Goal: Answer question/provide support: Answer question/provide support

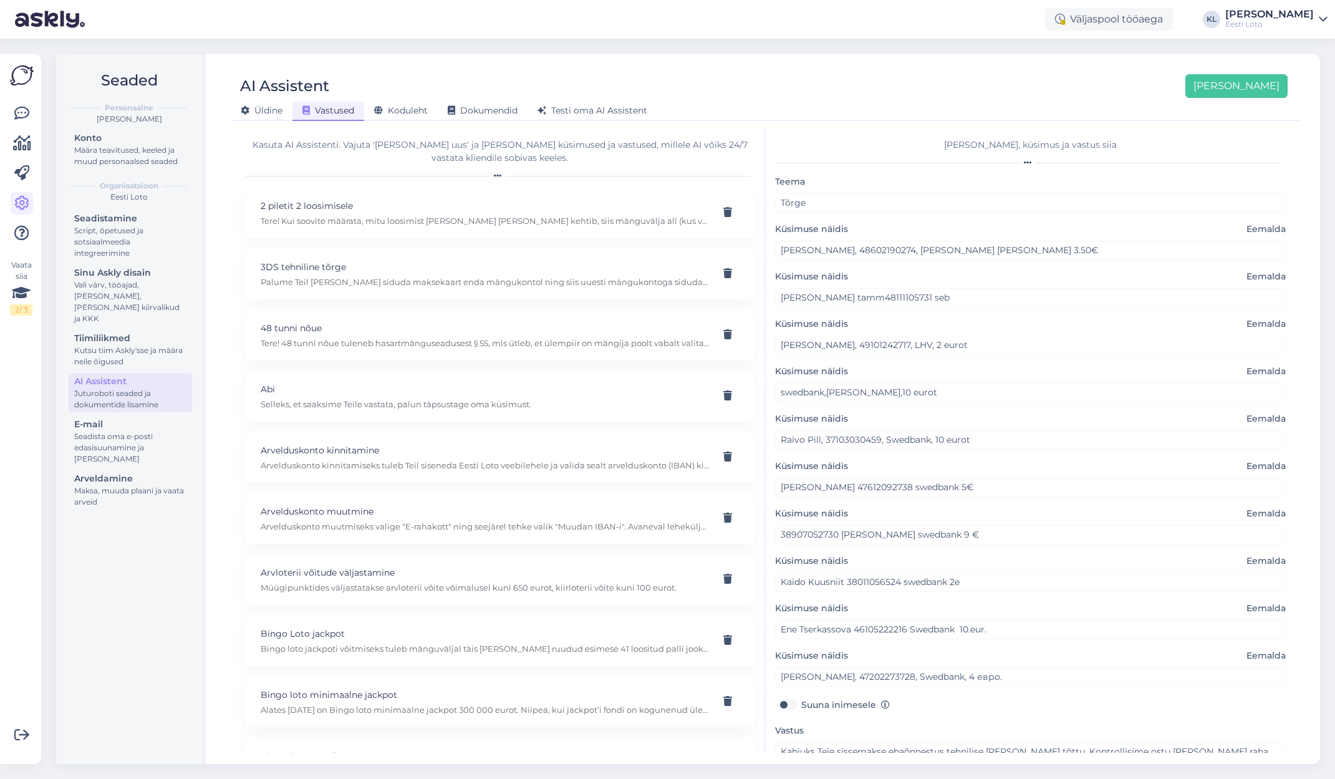
scroll to position [363, 0]
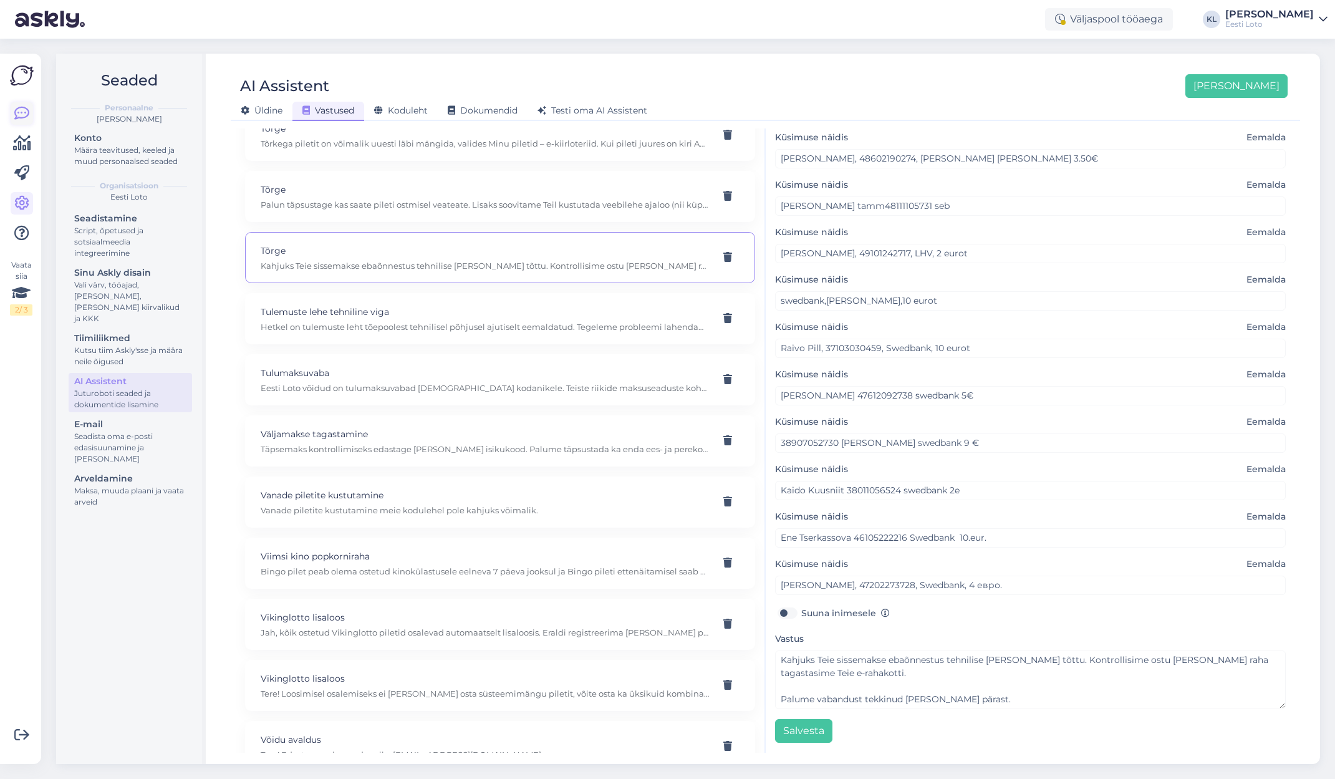
click at [17, 120] on link at bounding box center [22, 113] width 22 height 22
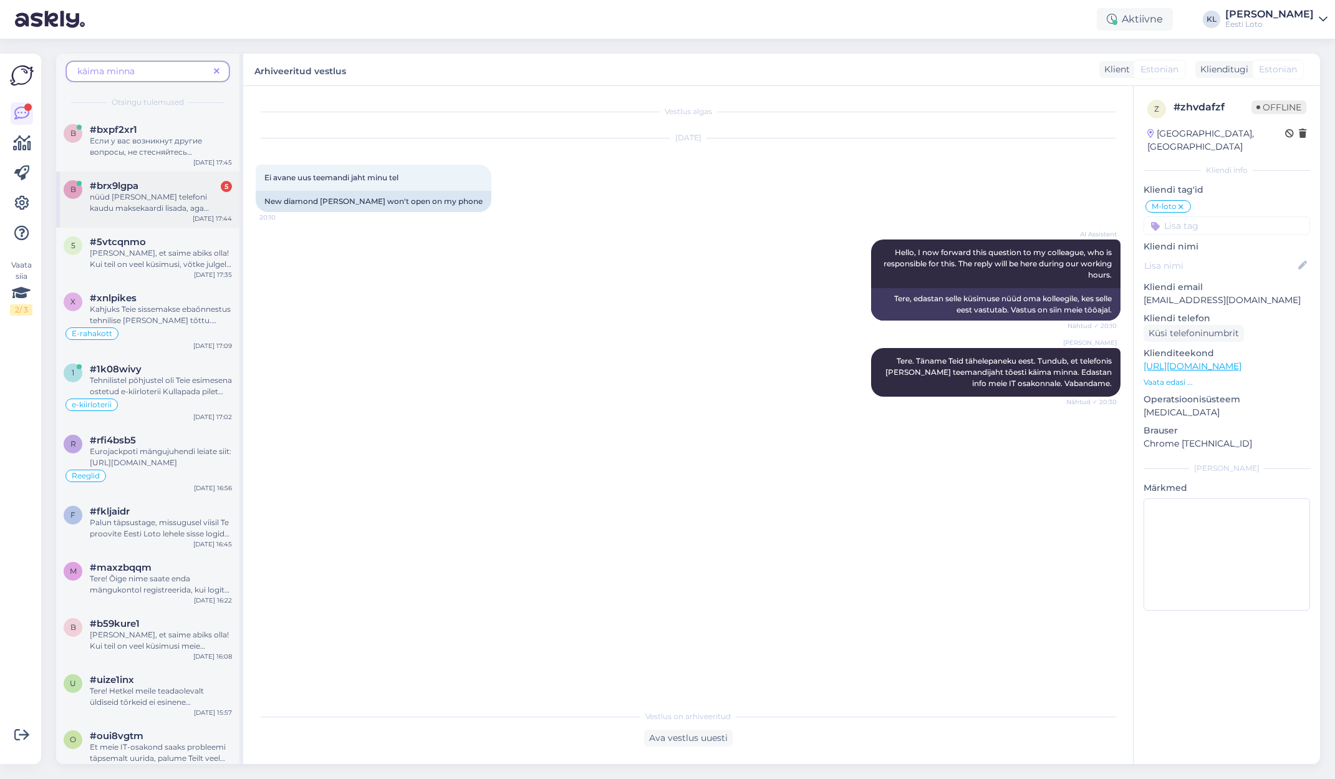
click at [176, 203] on div "nüüd sain telefoni kaudu maksekaardi lisada, aga ükskõik mis tehingut proovides…" at bounding box center [161, 202] width 142 height 22
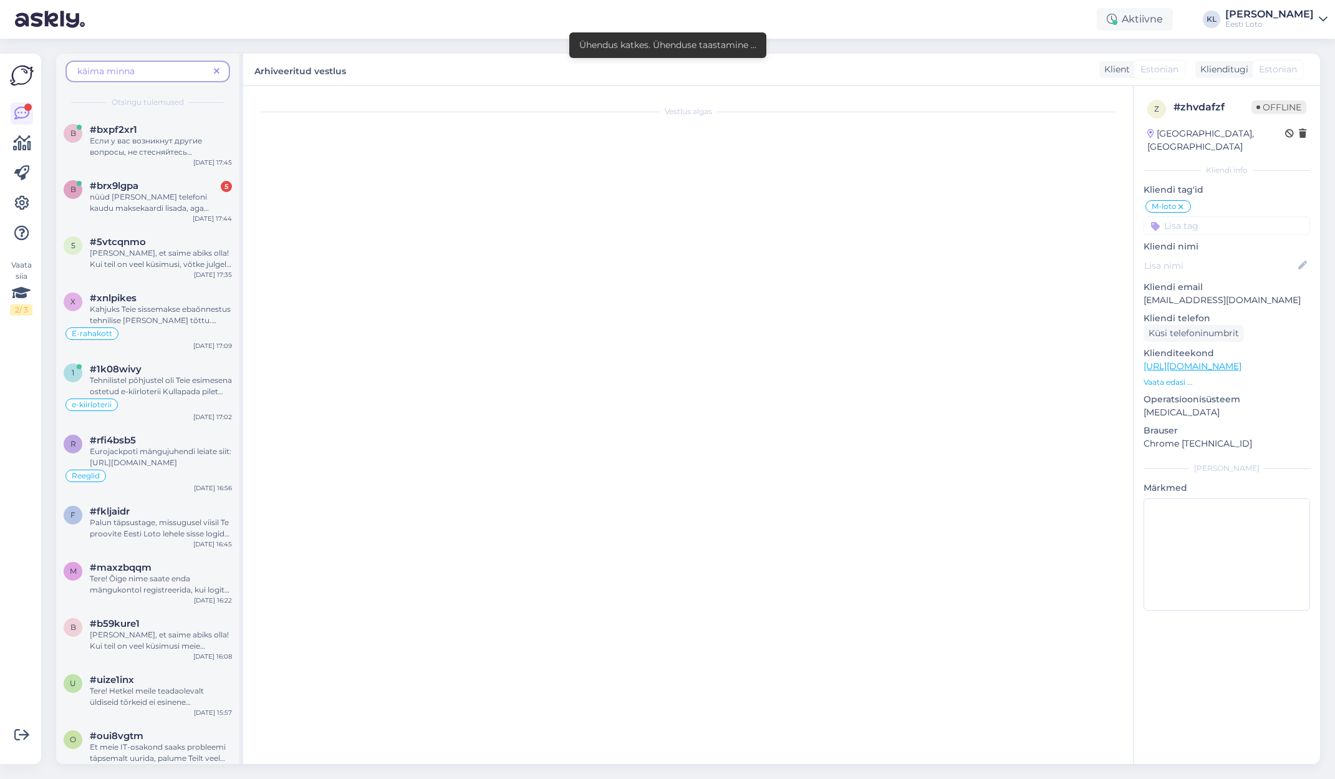
click at [219, 68] on icon at bounding box center [217, 71] width 6 height 9
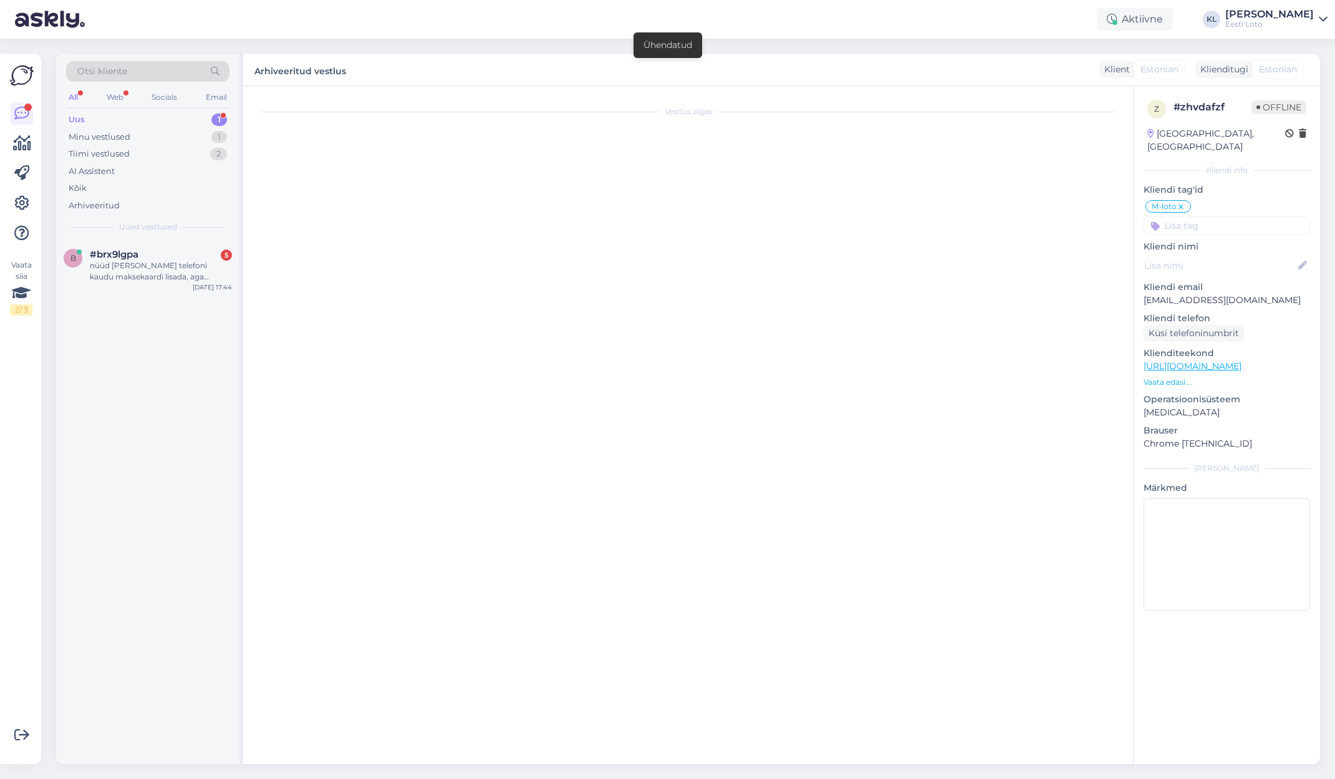
click at [150, 113] on div "Uus 1" at bounding box center [147, 119] width 163 height 17
drag, startPoint x: 130, startPoint y: 262, endPoint x: 158, endPoint y: 264, distance: 28.7
click at [133, 262] on div "nüüd [PERSON_NAME] telefoni kaudu maksekaardi lisada, aga ükskõik mis tehingut …" at bounding box center [161, 271] width 142 height 22
click at [145, 264] on div "nüüd [PERSON_NAME] telefoni kaudu maksekaardi lisada, aga ükskõik mis tehingut …" at bounding box center [161, 271] width 142 height 22
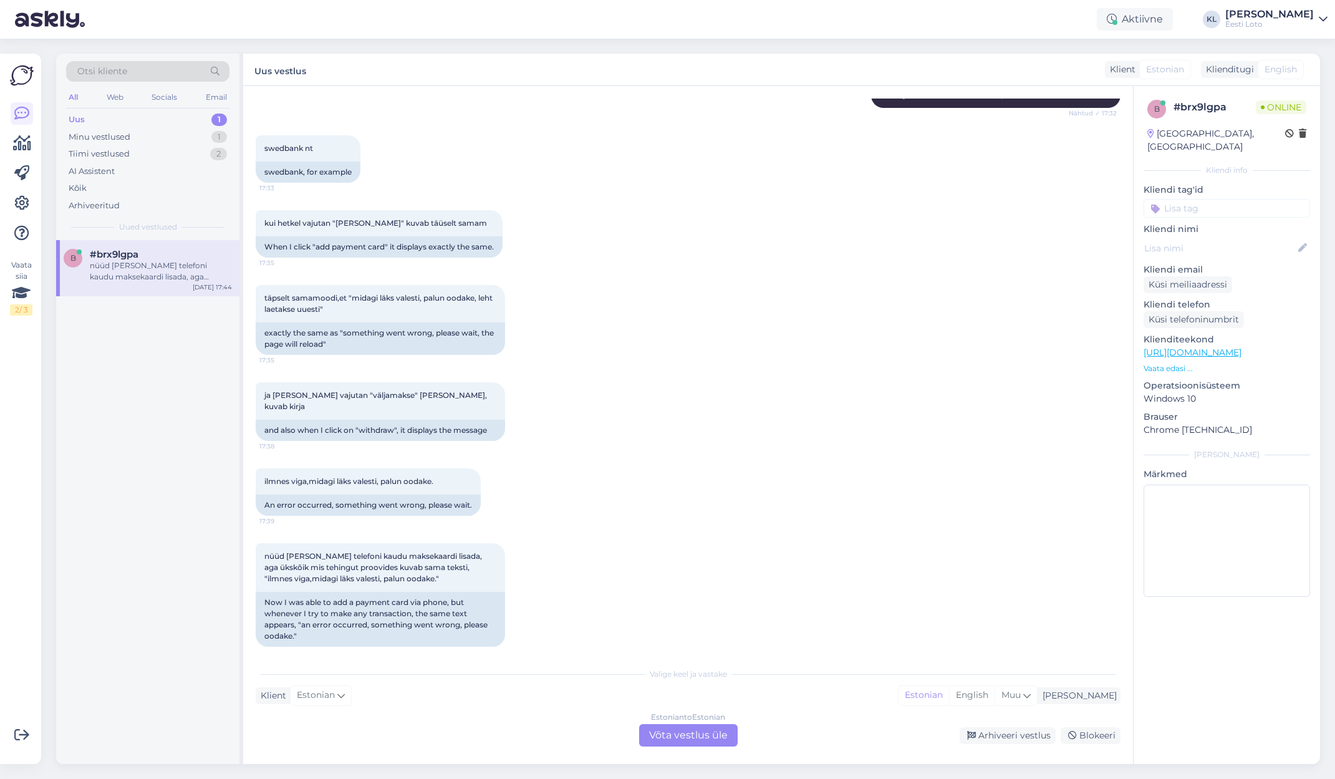
scroll to position [409, 0]
click at [663, 735] on div "Estonian to Estonian Võta vestlus üle" at bounding box center [688, 735] width 98 height 22
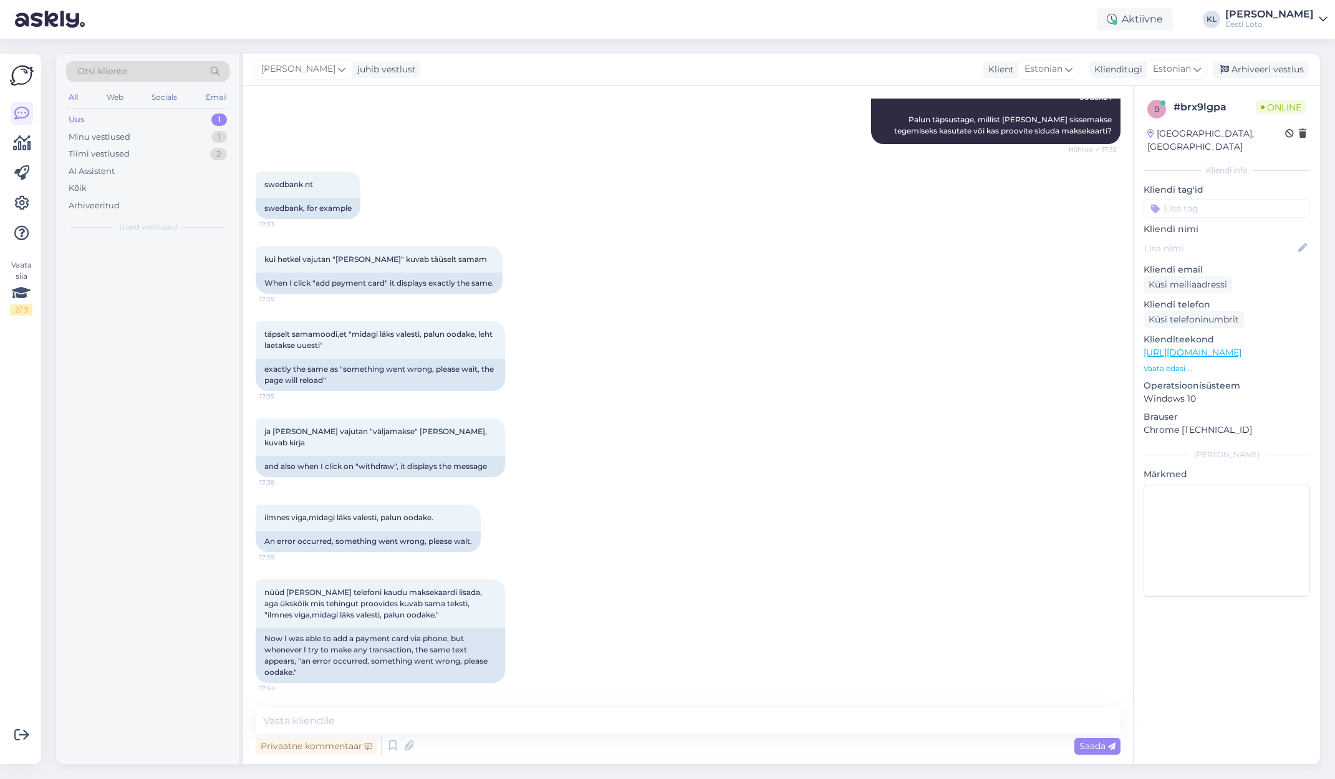
scroll to position [362, 0]
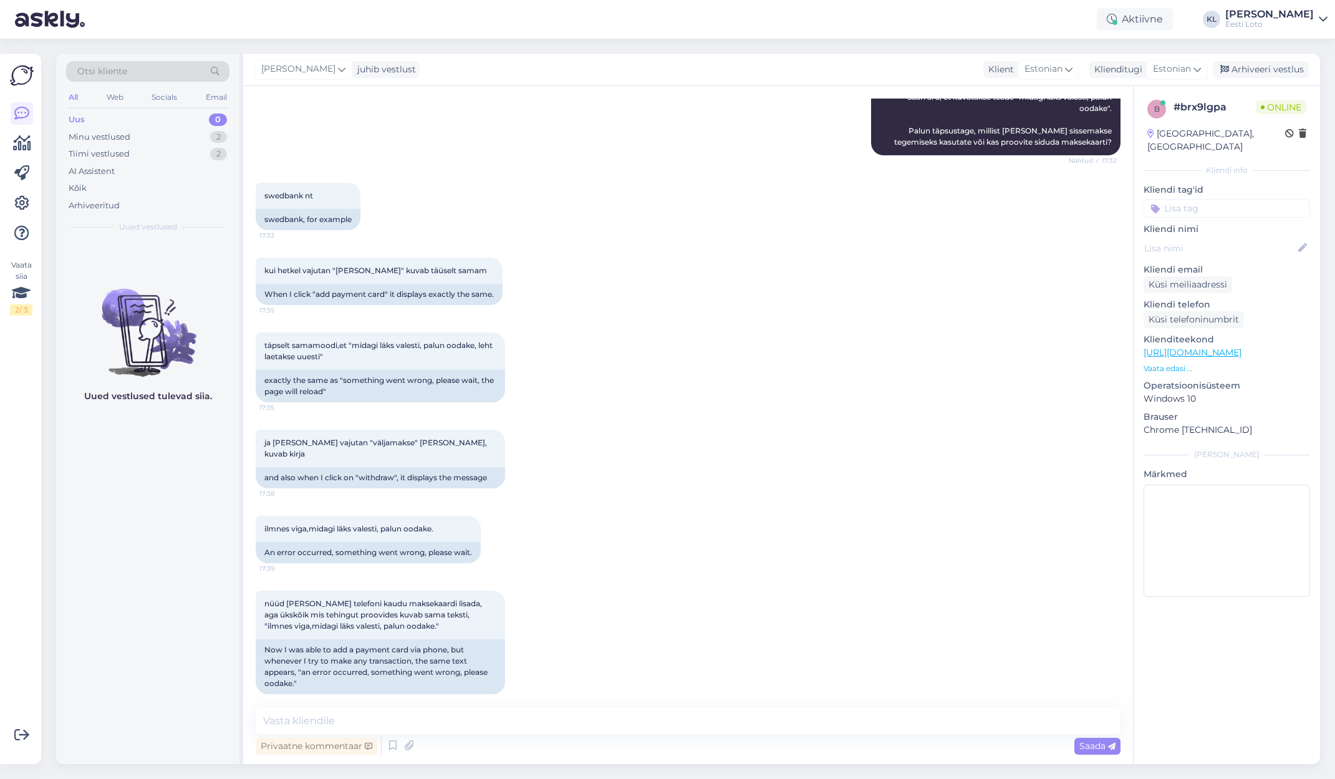
drag, startPoint x: 570, startPoint y: 189, endPoint x: 413, endPoint y: 190, distance: 157.1
click at [568, 189] on div "swedbank nt 17:33 swedbank, for example" at bounding box center [688, 206] width 865 height 75
click at [1182, 199] on input at bounding box center [1226, 208] width 166 height 19
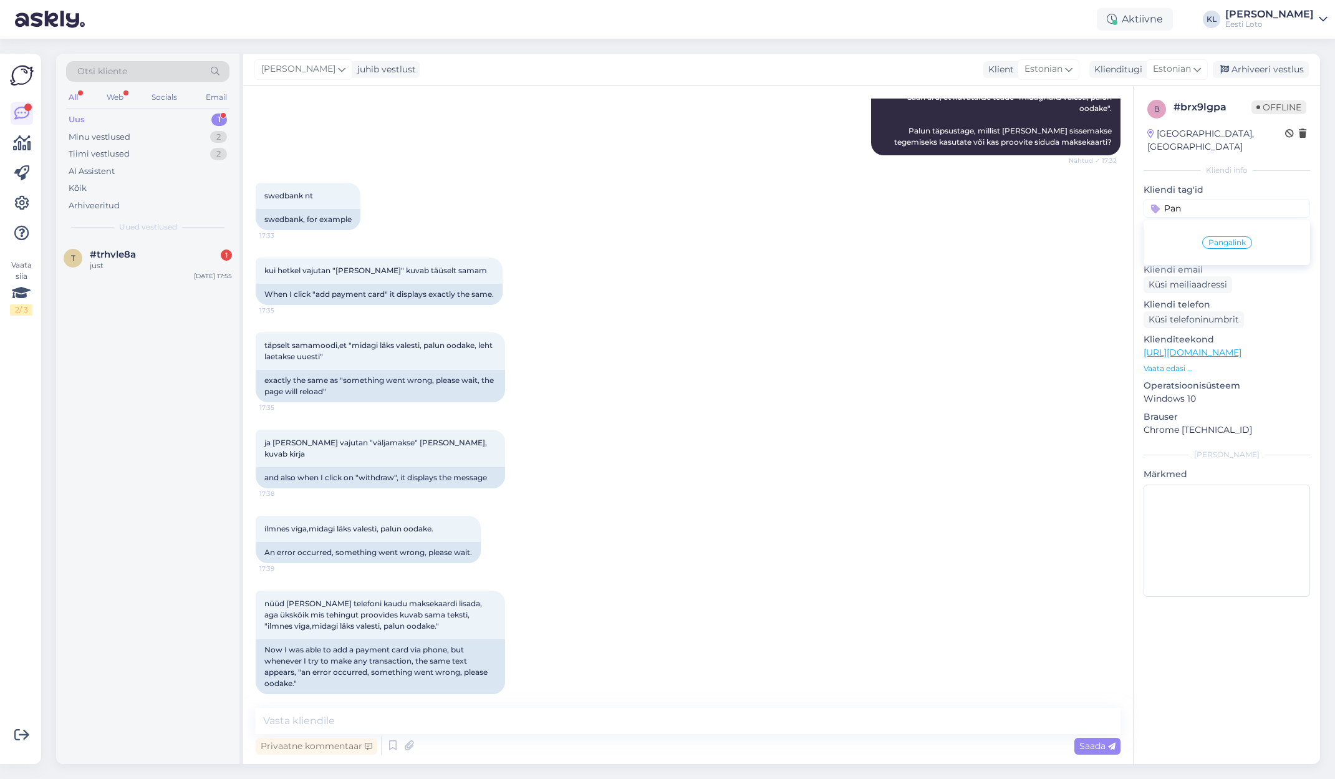
type input "Pan"
click at [1242, 239] on span "Pangalink" at bounding box center [1226, 242] width 37 height 7
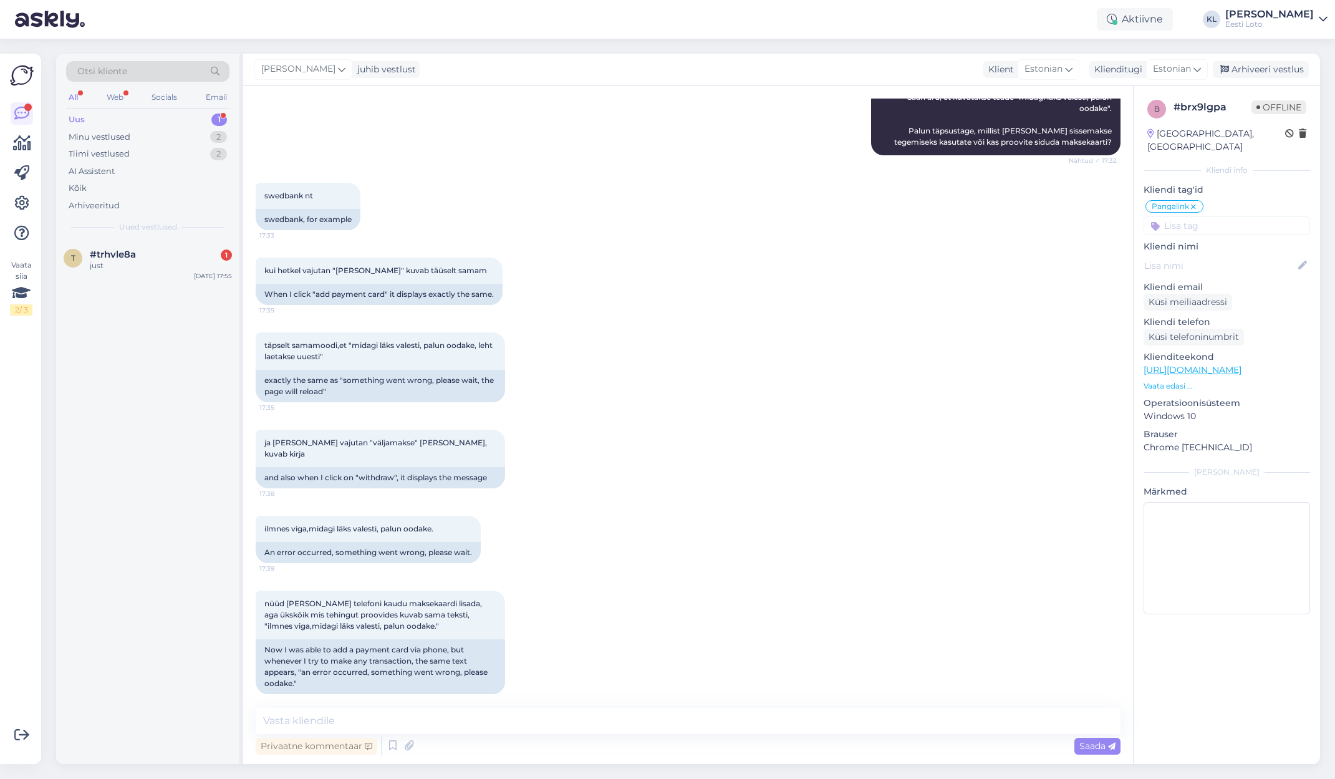
click at [1189, 216] on input at bounding box center [1226, 225] width 166 height 19
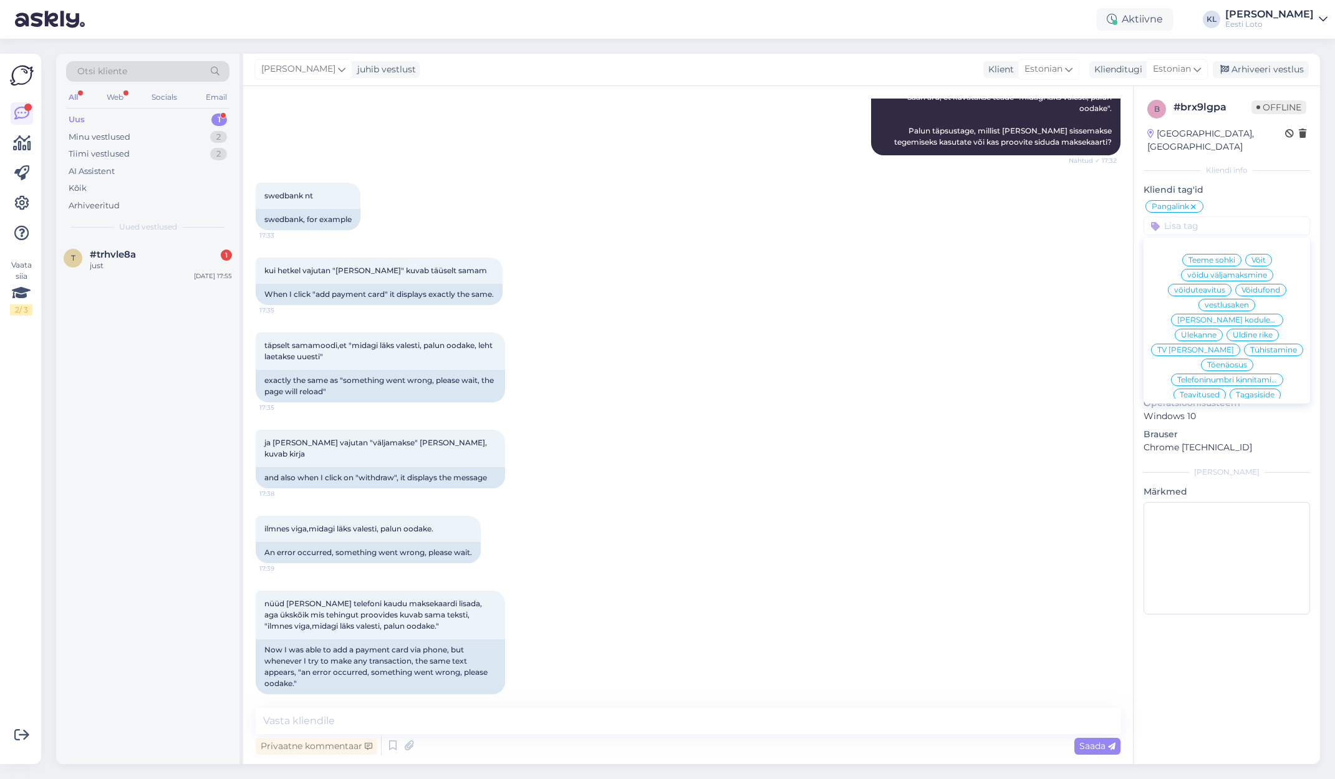
click at [1234, 183] on p "Kliendi tag'id" at bounding box center [1226, 189] width 166 height 13
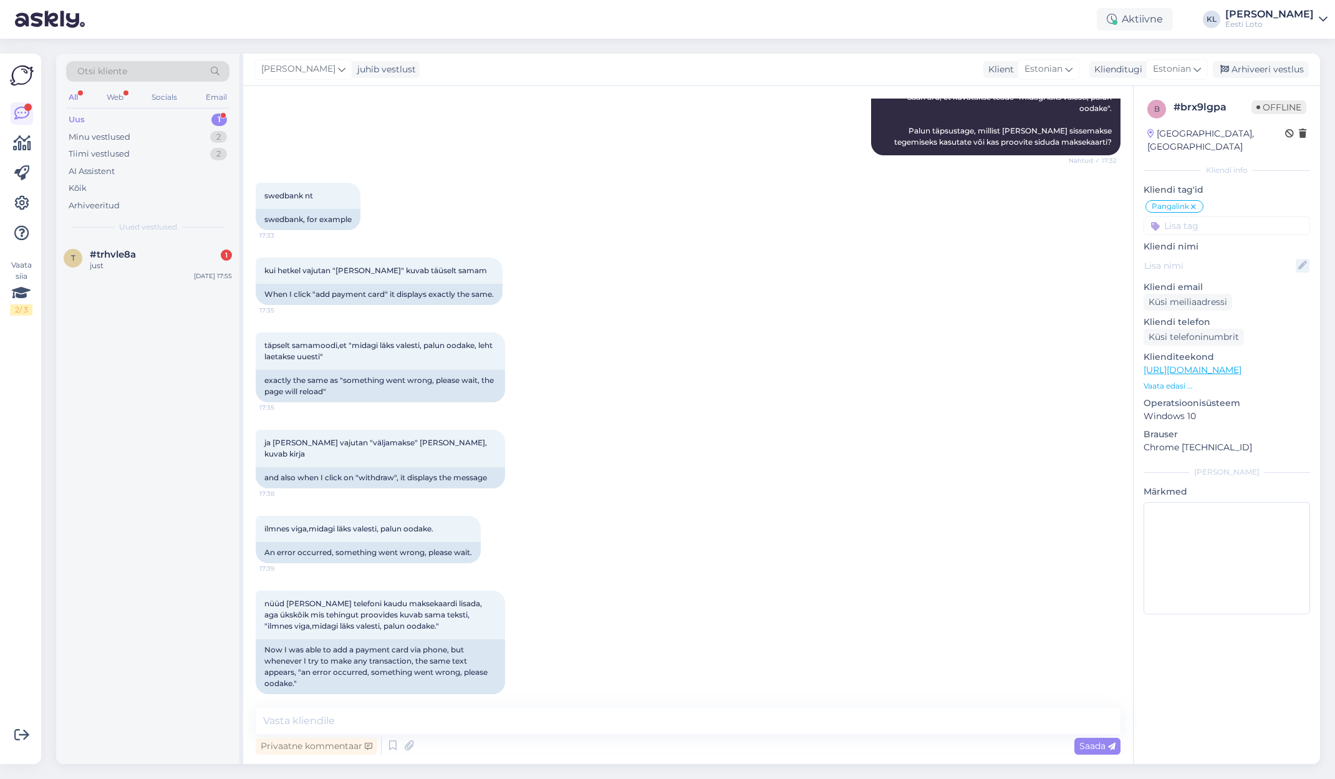
click at [1299, 259] on icon at bounding box center [1302, 266] width 14 height 14
paste input "Priit-Eugen"
type input "Priit-[PERSON_NAME]"
click at [1090, 748] on span "Saada" at bounding box center [1097, 745] width 36 height 11
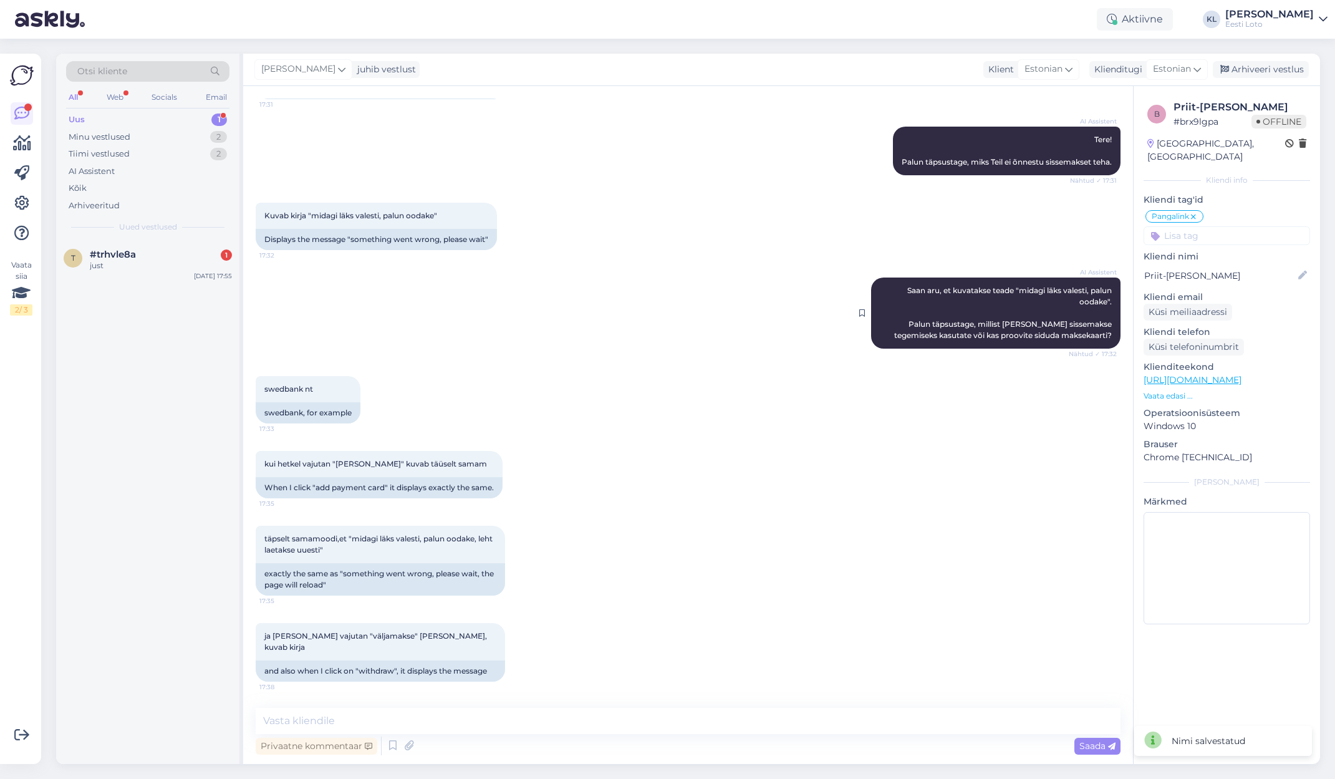
scroll to position [128, 0]
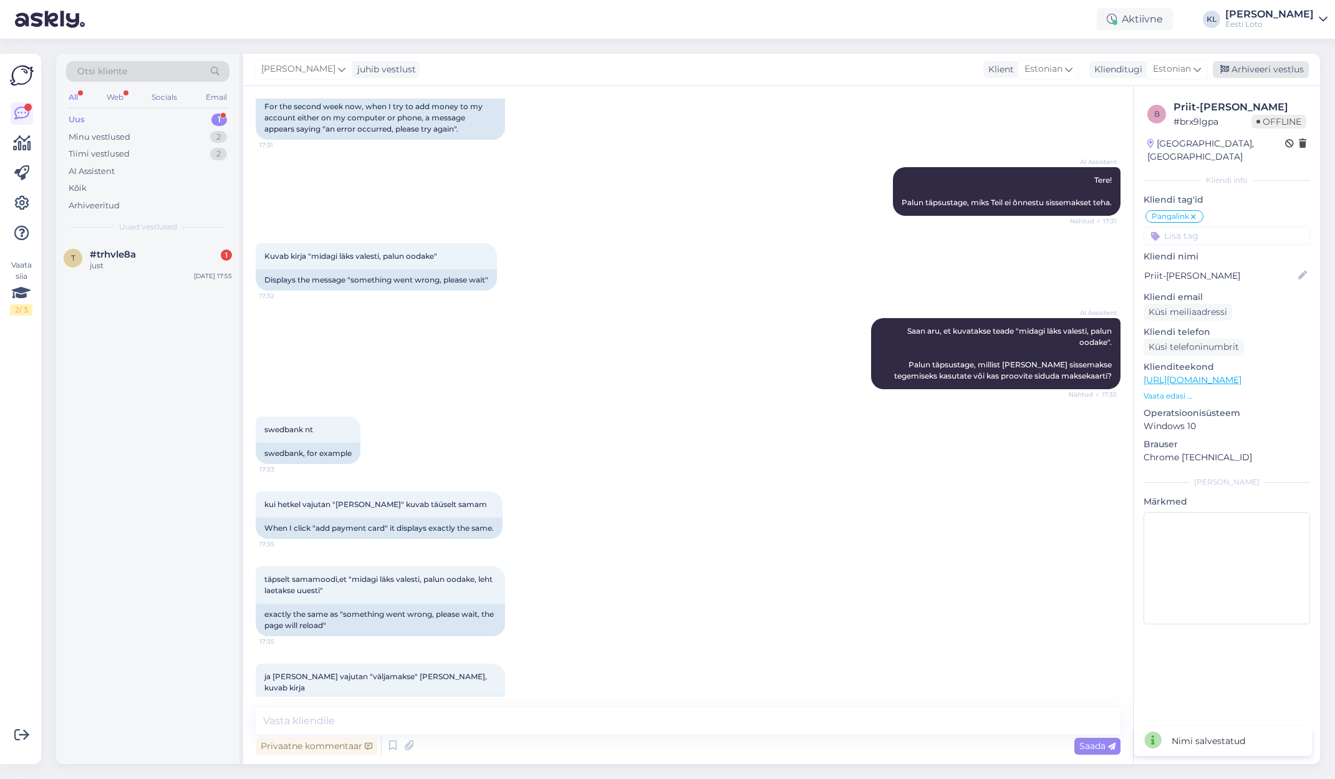
click at [1282, 72] on div "Arhiveeri vestlus" at bounding box center [1260, 69] width 96 height 17
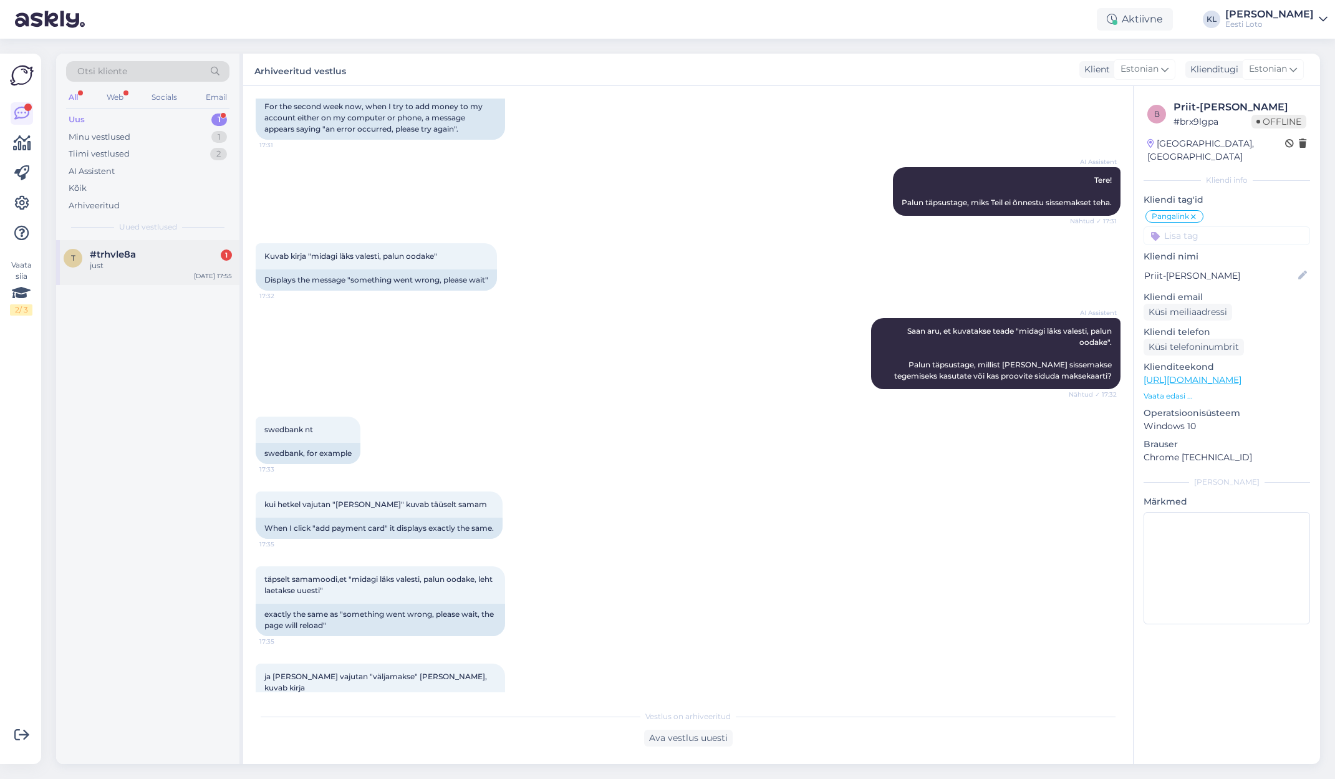
drag, startPoint x: 168, startPoint y: 259, endPoint x: 238, endPoint y: 268, distance: 71.0
click at [170, 260] on div "just" at bounding box center [161, 265] width 142 height 11
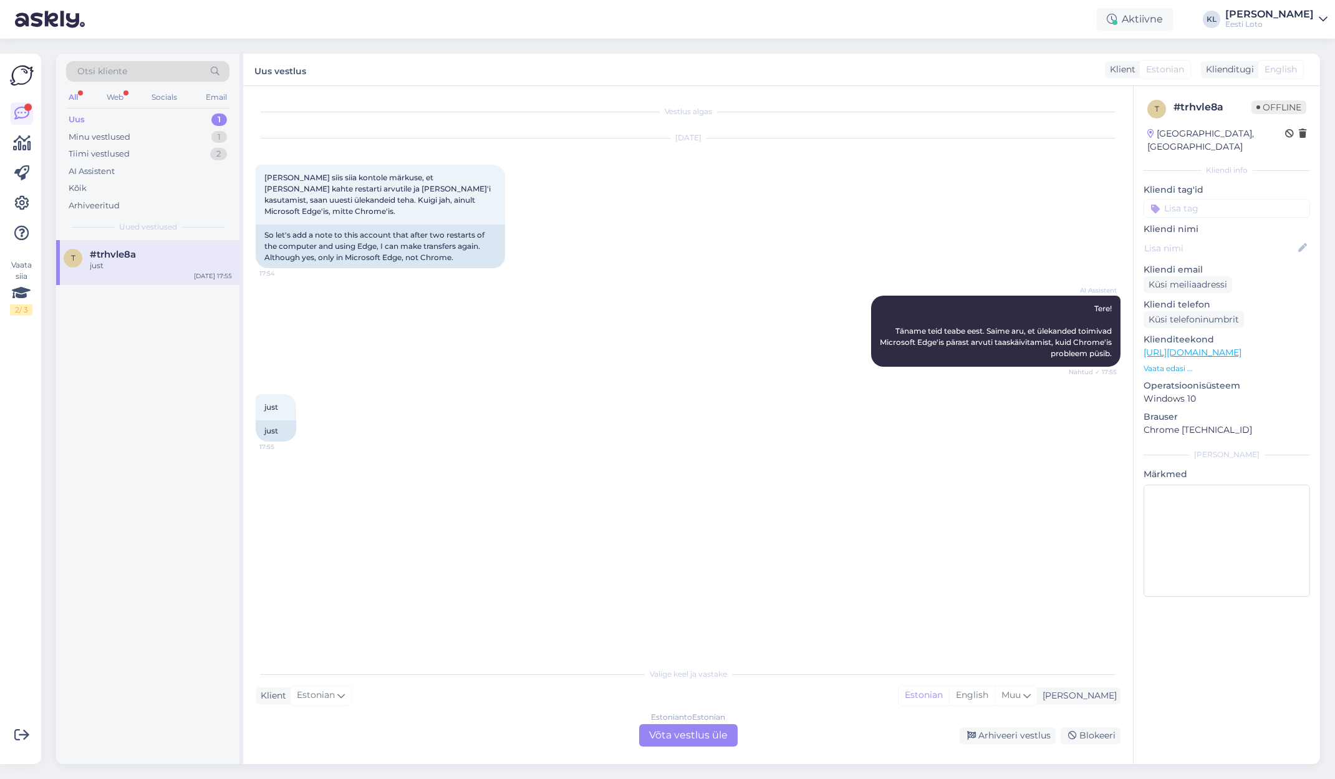
click at [706, 735] on div "Estonian to Estonian Võta vestlus üle" at bounding box center [688, 735] width 98 height 22
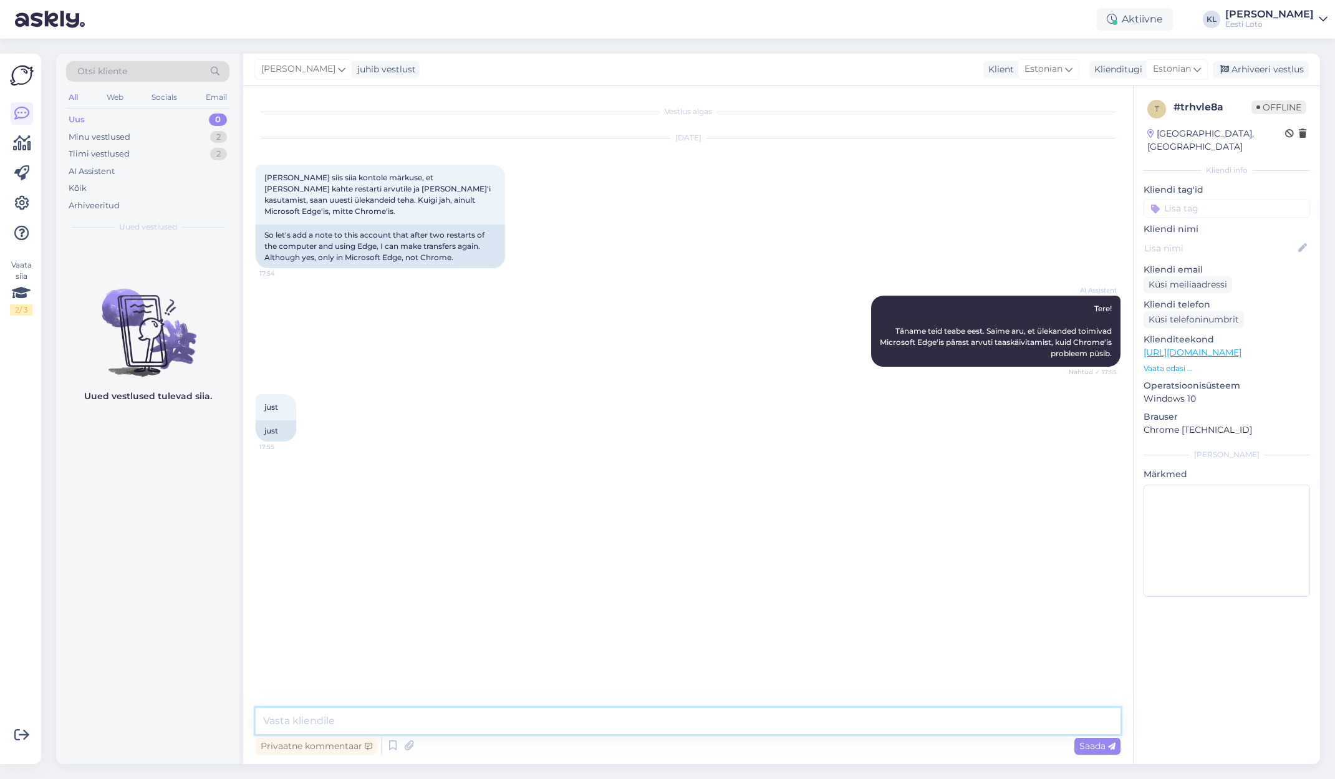
click at [535, 721] on textarea at bounding box center [688, 721] width 865 height 26
type textarea "Edastame info siiski ka meie IT-osakonnale, kes uurib täpsemalt, [PERSON_NAME] …"
click at [1089, 743] on span "Saada" at bounding box center [1097, 745] width 36 height 11
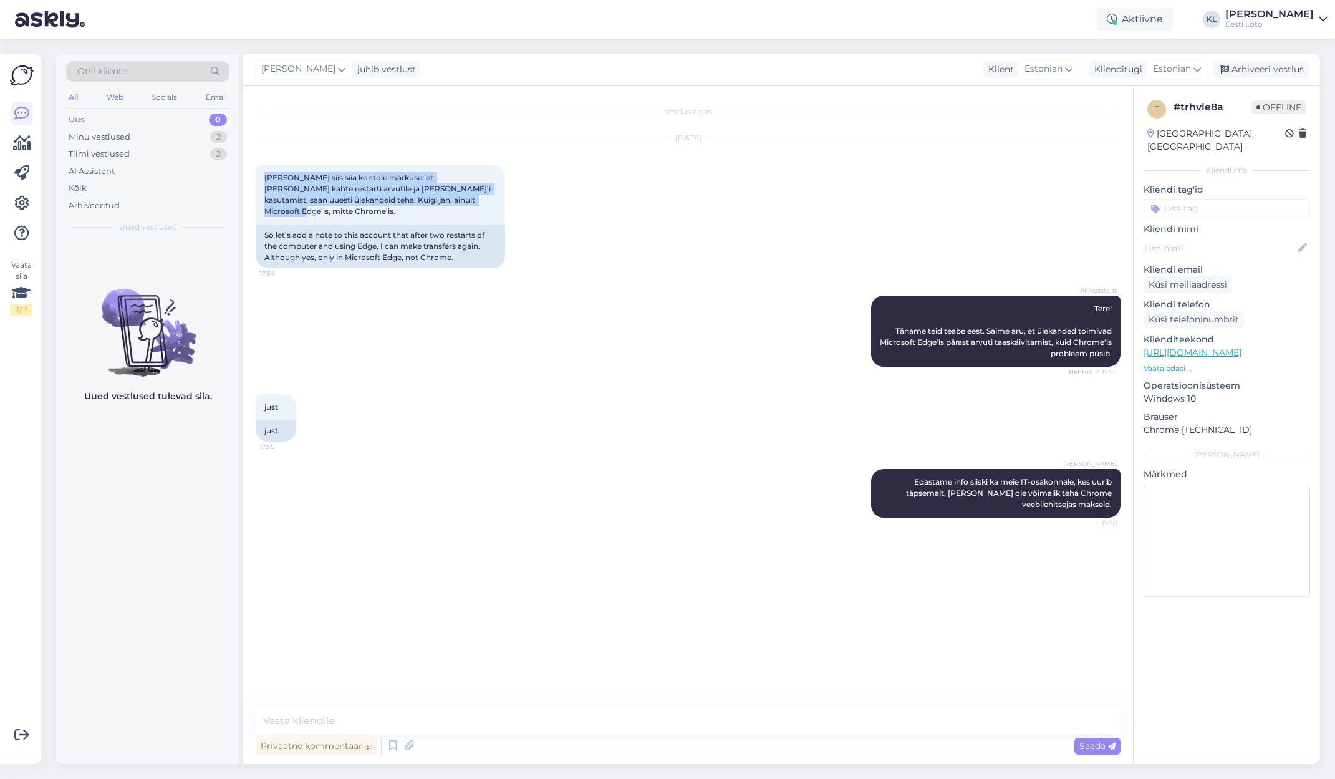
drag, startPoint x: 476, startPoint y: 199, endPoint x: 248, endPoint y: 180, distance: 228.9
click at [248, 180] on div "Vestlus algas Sep 5 2025 Lisame siis siia kontole märkuse, et peale kahte resta…" at bounding box center [688, 425] width 890 height 678
copy span "[PERSON_NAME] siis siia kontole märkuse, et [PERSON_NAME] kahte restarti arvuti…"
click at [135, 137] on div "Minu vestlused 2" at bounding box center [147, 136] width 163 height 17
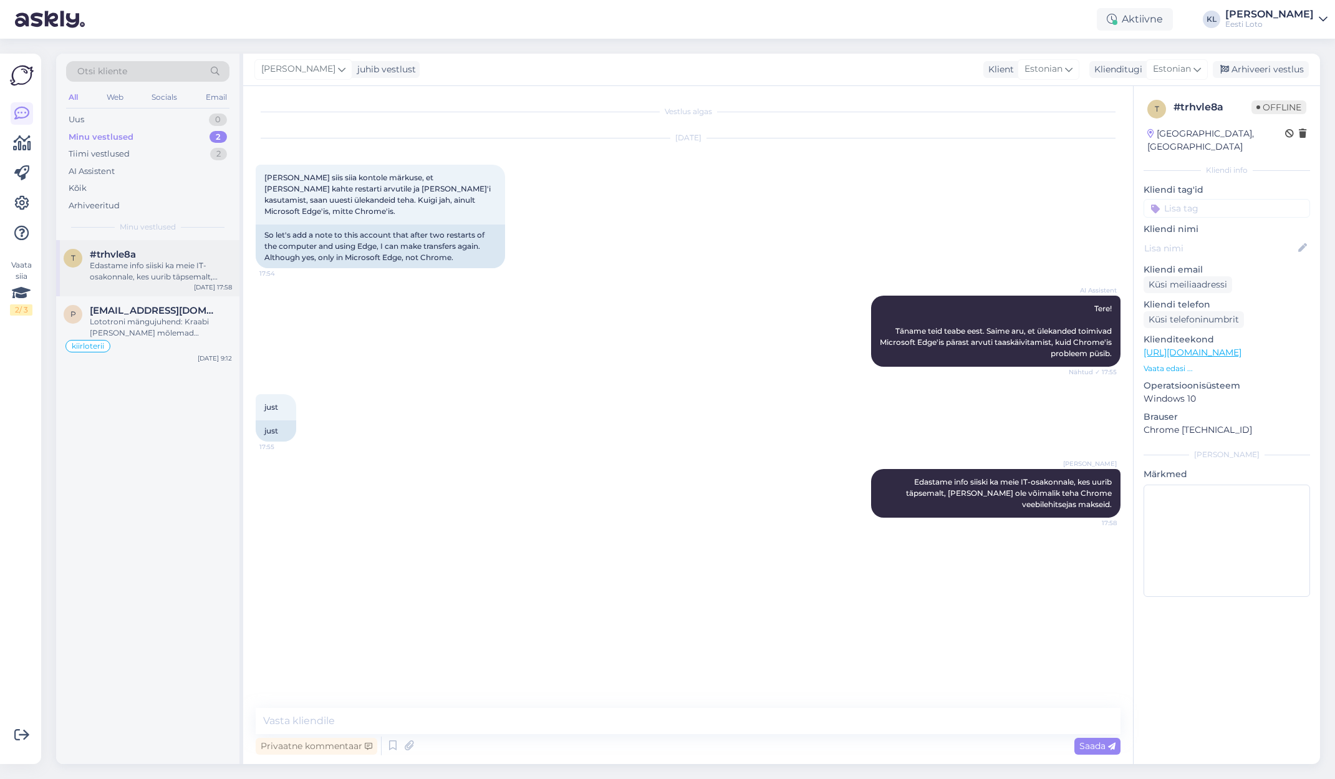
click at [179, 261] on div "Edastame info siiski ka meie IT-osakonnale, kes uurib täpsemalt, [PERSON_NAME] …" at bounding box center [161, 271] width 142 height 22
click at [1224, 199] on input at bounding box center [1226, 208] width 166 height 19
type input "panga"
drag, startPoint x: 1221, startPoint y: 225, endPoint x: 1227, endPoint y: 232, distance: 9.3
click at [1221, 236] on div "Pangalink" at bounding box center [1227, 242] width 50 height 12
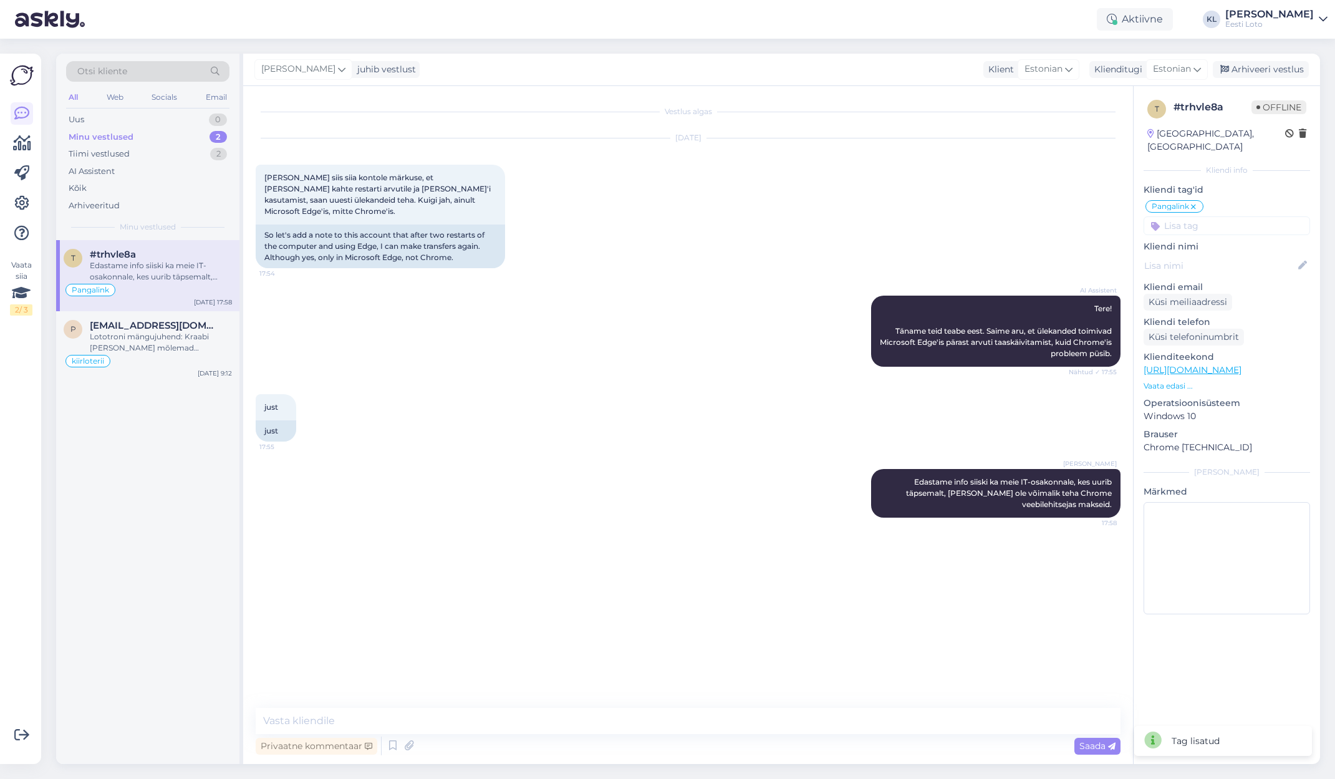
click at [1283, 60] on div "[PERSON_NAME] juhib vestlust Klient Estonian Klienditugi [DEMOGRAPHIC_DATA] Arh…" at bounding box center [781, 70] width 1077 height 32
click at [1282, 66] on div "Arhiveeri vestlus" at bounding box center [1260, 69] width 96 height 17
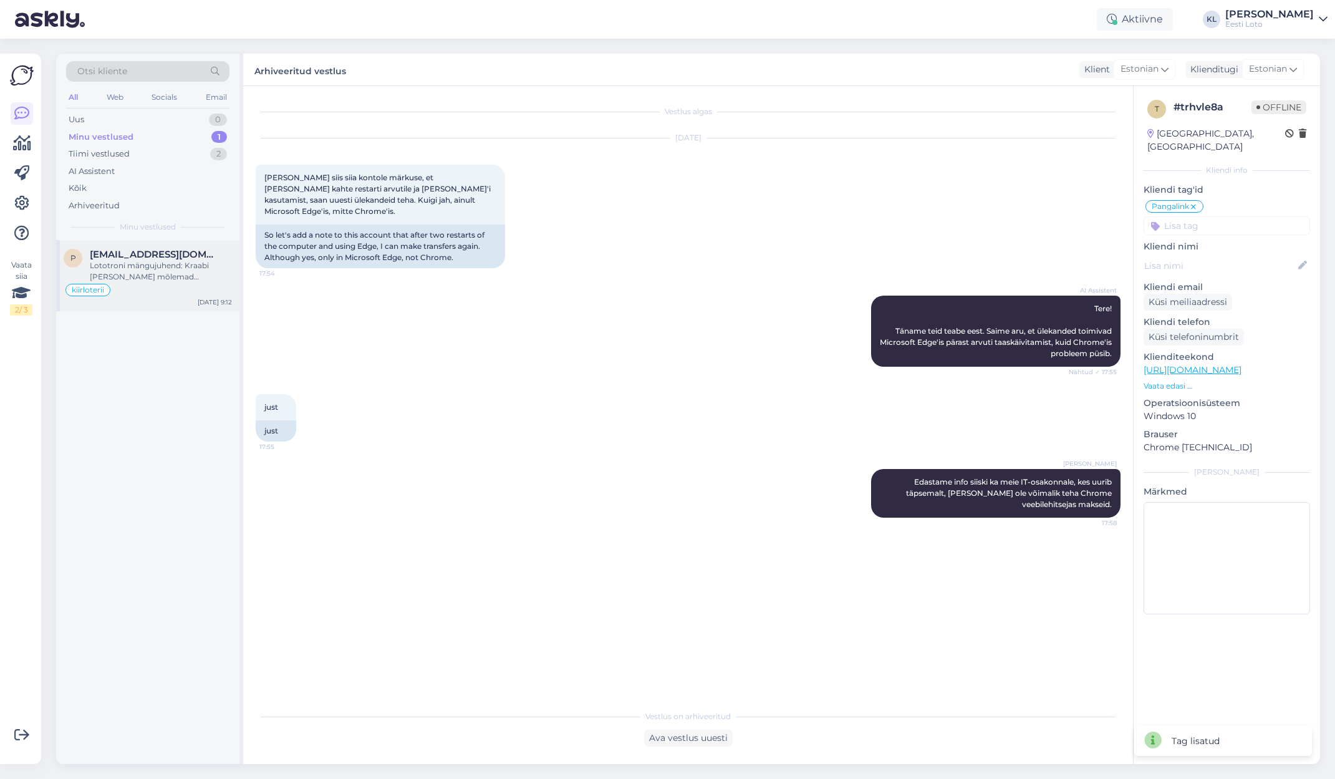
click at [140, 260] on div "Lototroni mängujuhend: Kraabi [PERSON_NAME] mõlemad mänguväljad. Mäng 1: [PERSO…" at bounding box center [161, 271] width 142 height 22
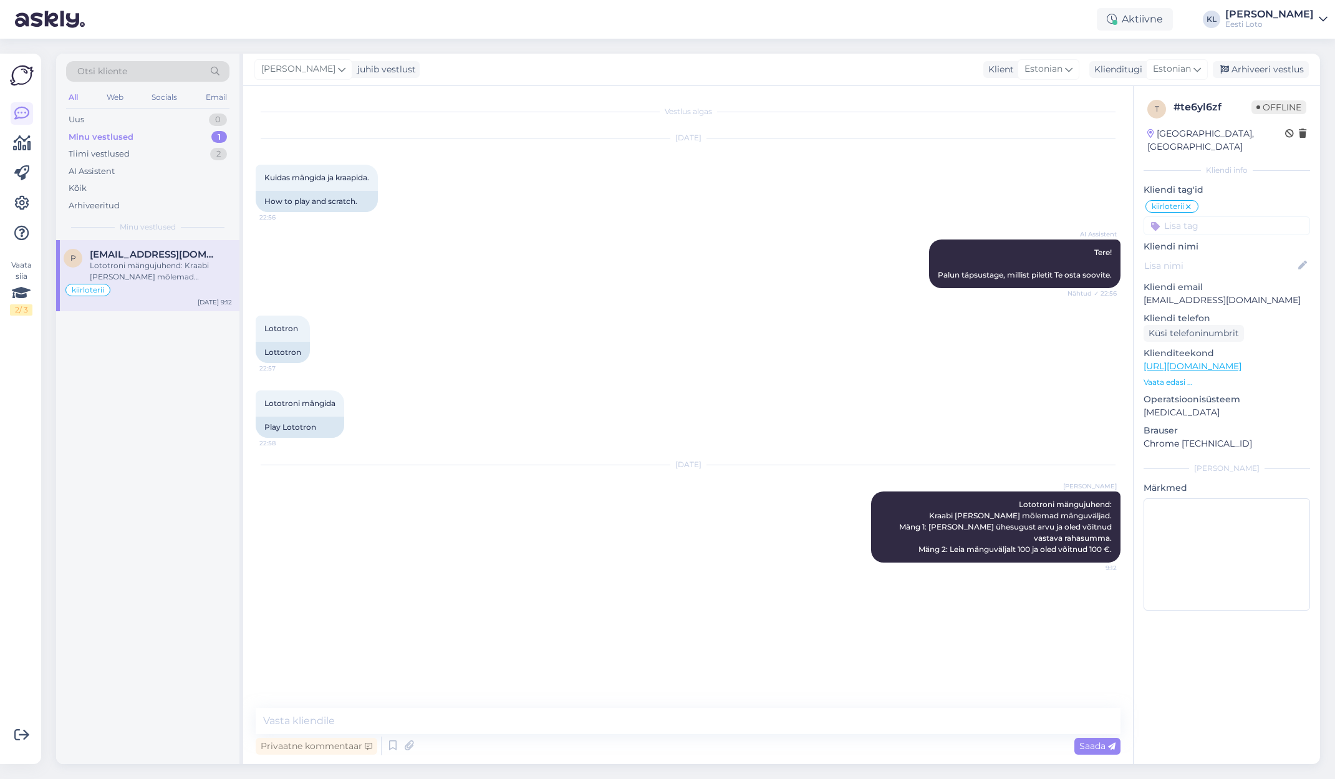
click at [1228, 216] on input at bounding box center [1226, 225] width 166 height 19
type input "kiir"
click at [1192, 256] on span "kiirloterii" at bounding box center [1199, 259] width 32 height 7
click at [1259, 68] on div "Arhiveeri vestlus" at bounding box center [1260, 69] width 96 height 17
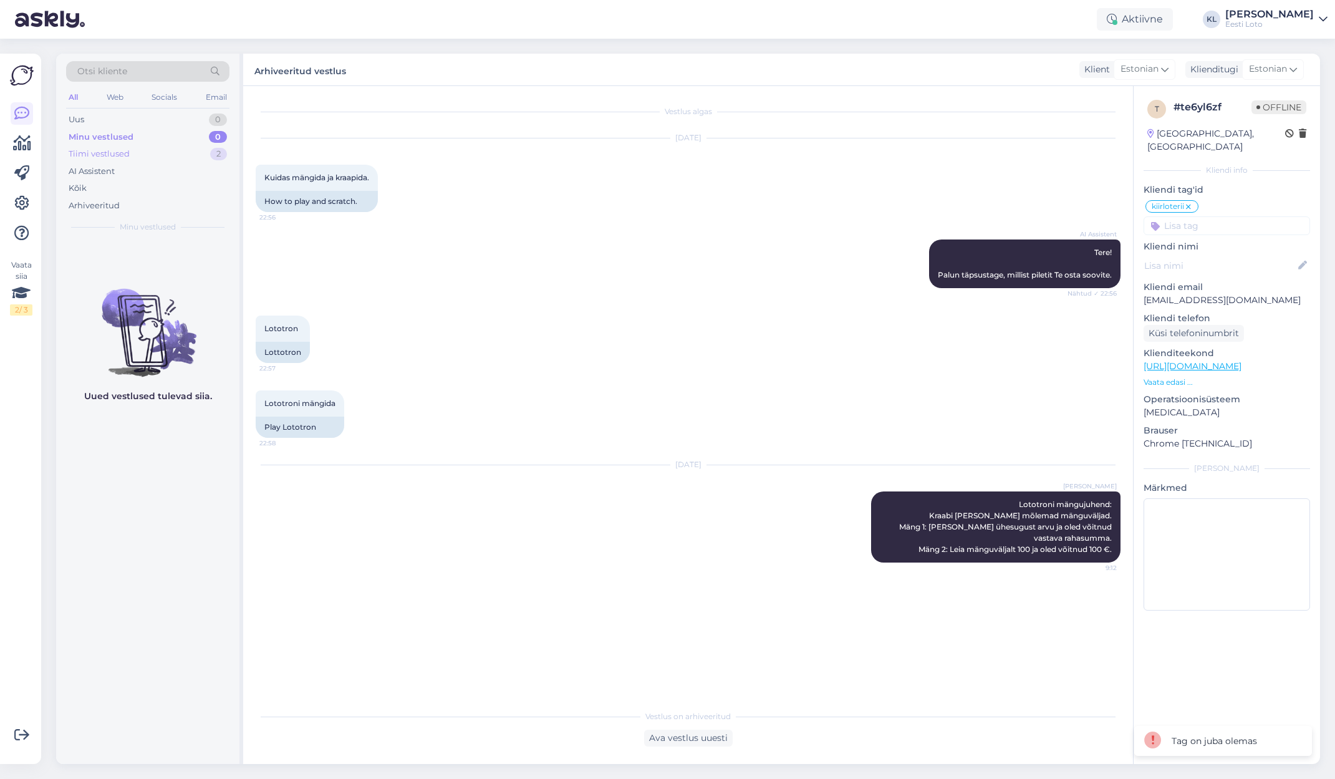
click at [169, 153] on div "Tiimi vestlused 2" at bounding box center [147, 153] width 163 height 17
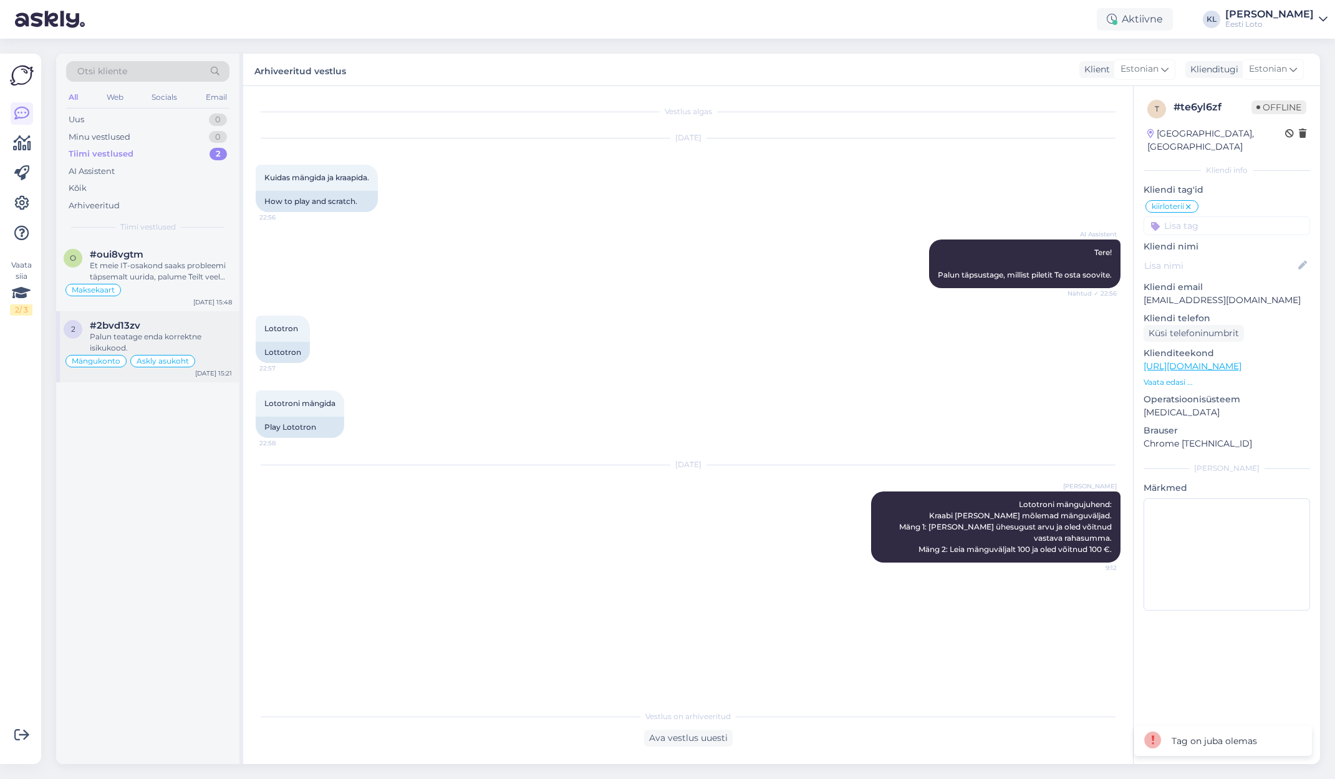
click at [166, 331] on div "Palun teatage enda korrektne isikukood." at bounding box center [161, 342] width 142 height 22
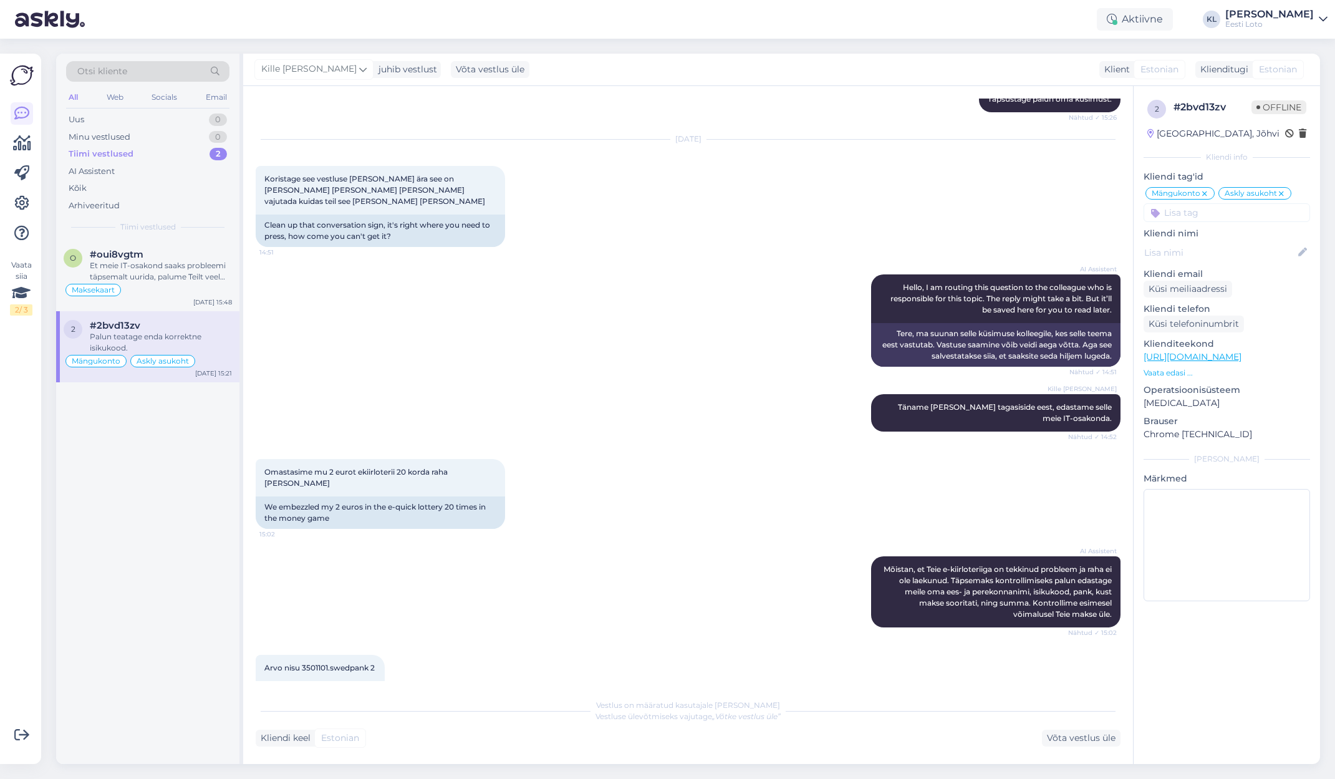
scroll to position [2404, 0]
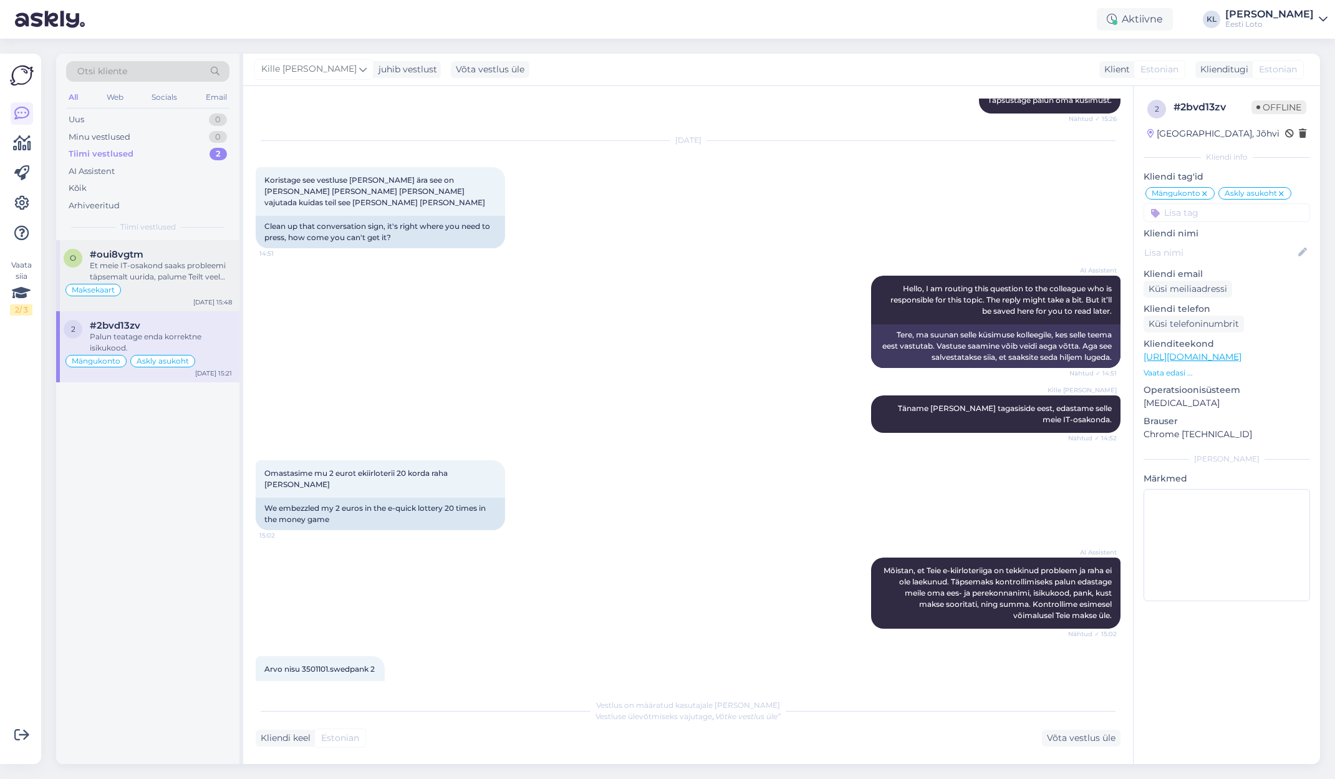
click at [145, 270] on div "Et meie IT-osakond saaks probleemi täpsemalt uurida, palume Teilt veel täiendav…" at bounding box center [161, 271] width 142 height 22
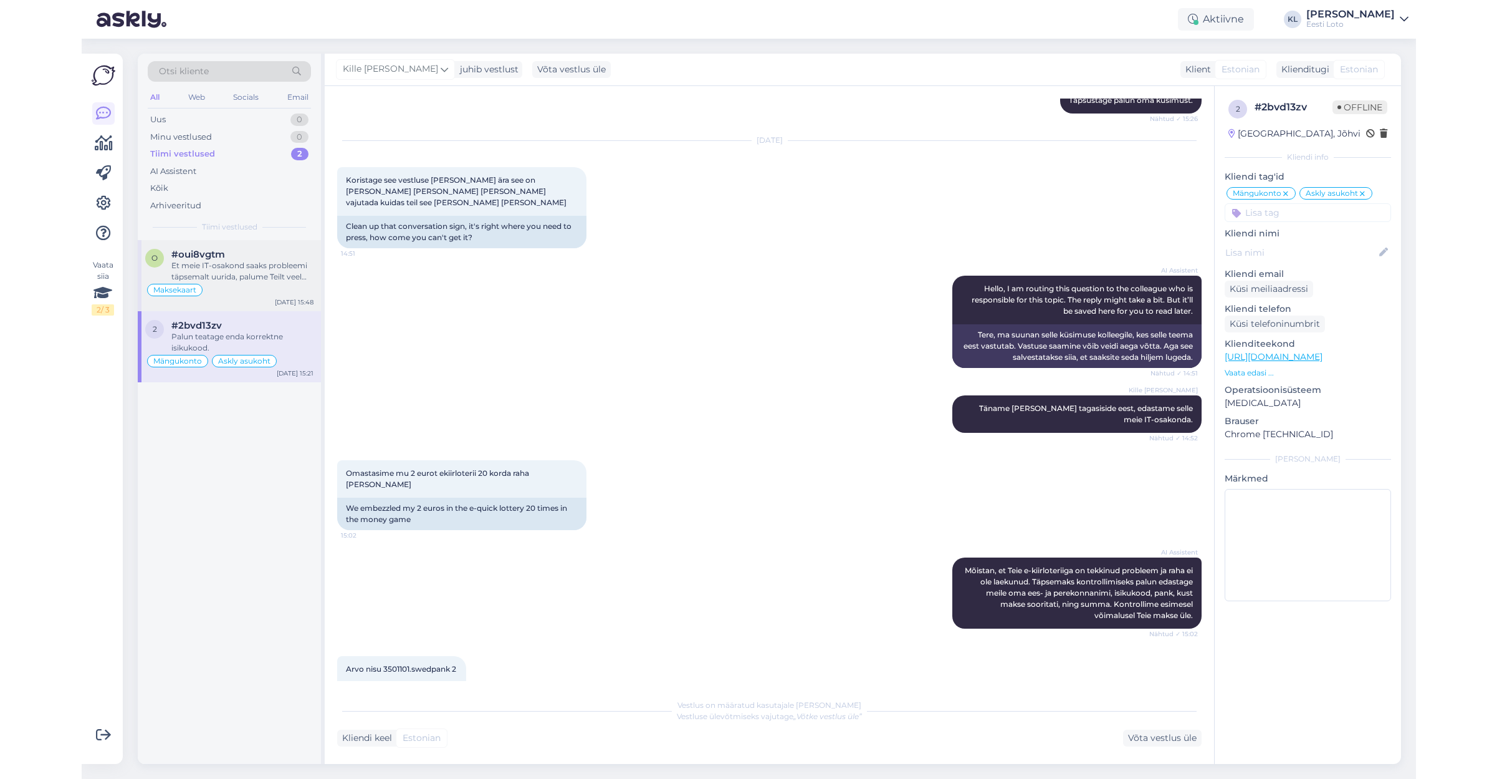
scroll to position [768, 0]
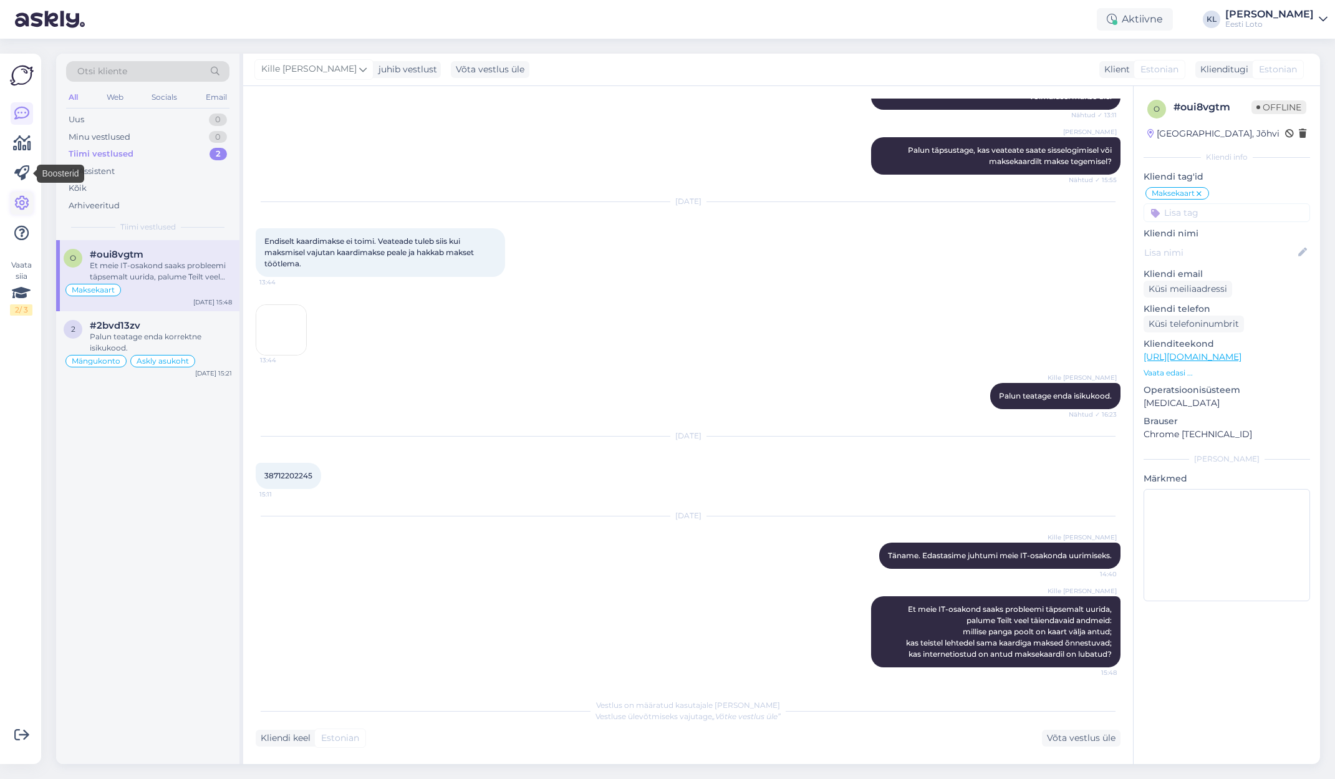
click at [18, 204] on icon at bounding box center [21, 203] width 15 height 15
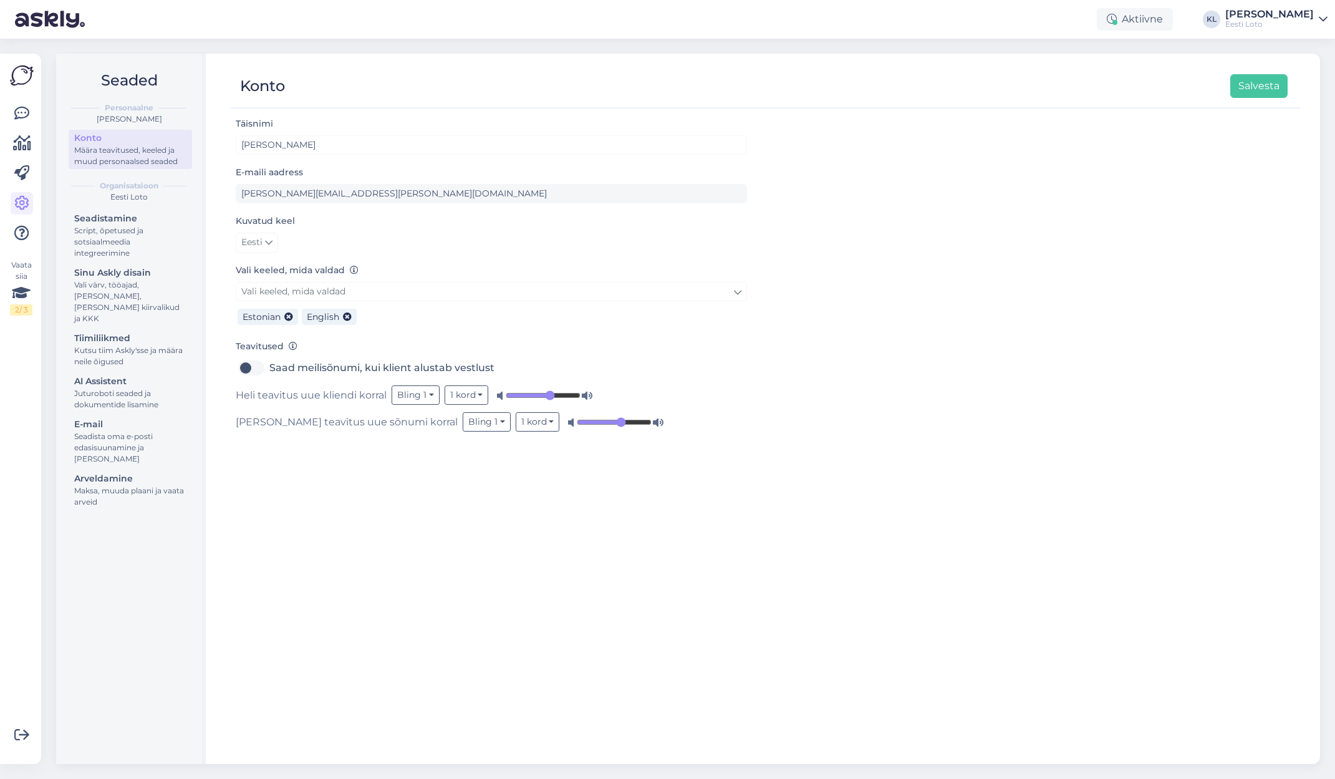
click at [7, 764] on div "Vaata siia 2 / 3 Võimalused Veendu, et Askly loob sulle väärtust. Sulge Ühenda …" at bounding box center [24, 409] width 49 height 740
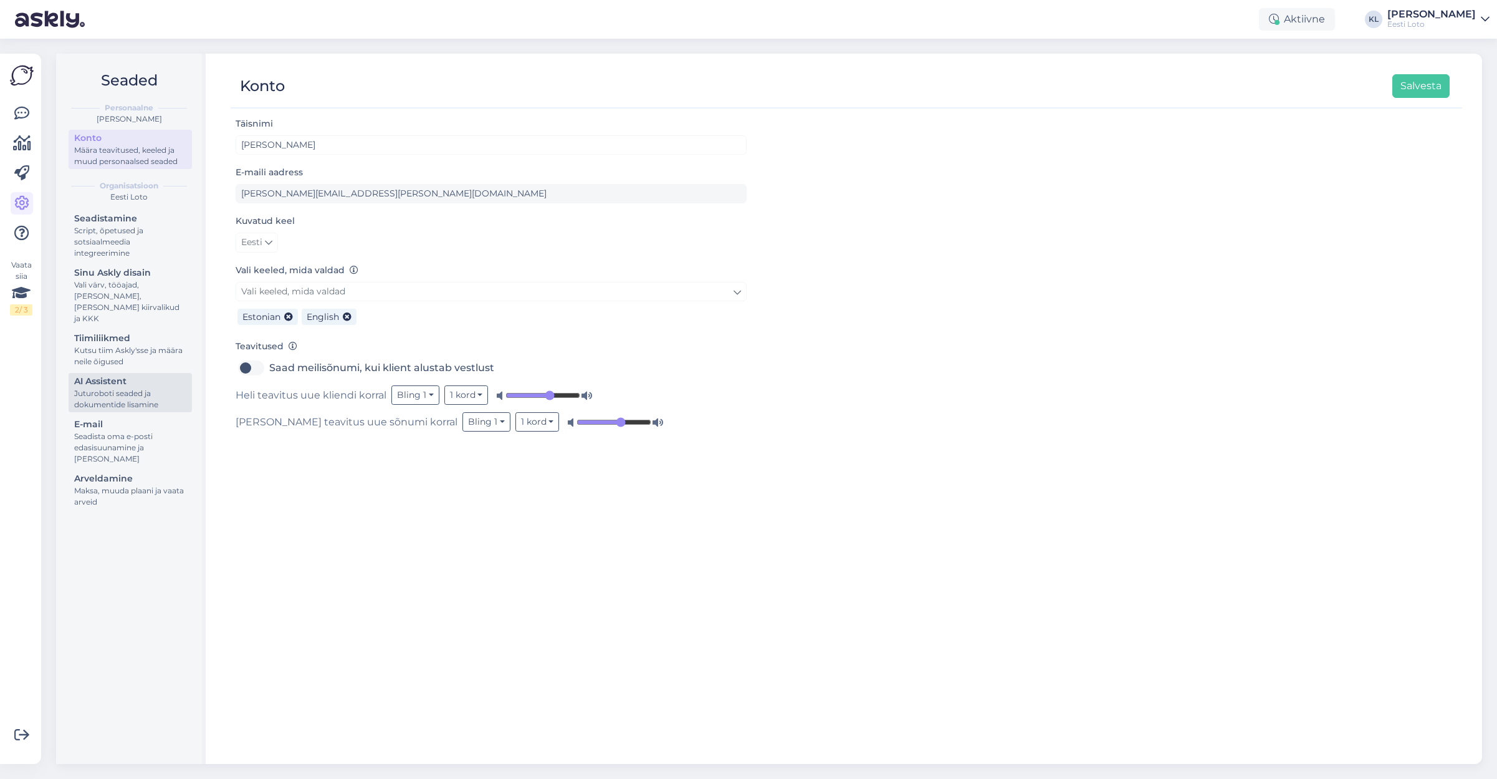
click at [112, 388] on div "Juturoboti seaded ja dokumentide lisamine" at bounding box center [130, 399] width 112 height 22
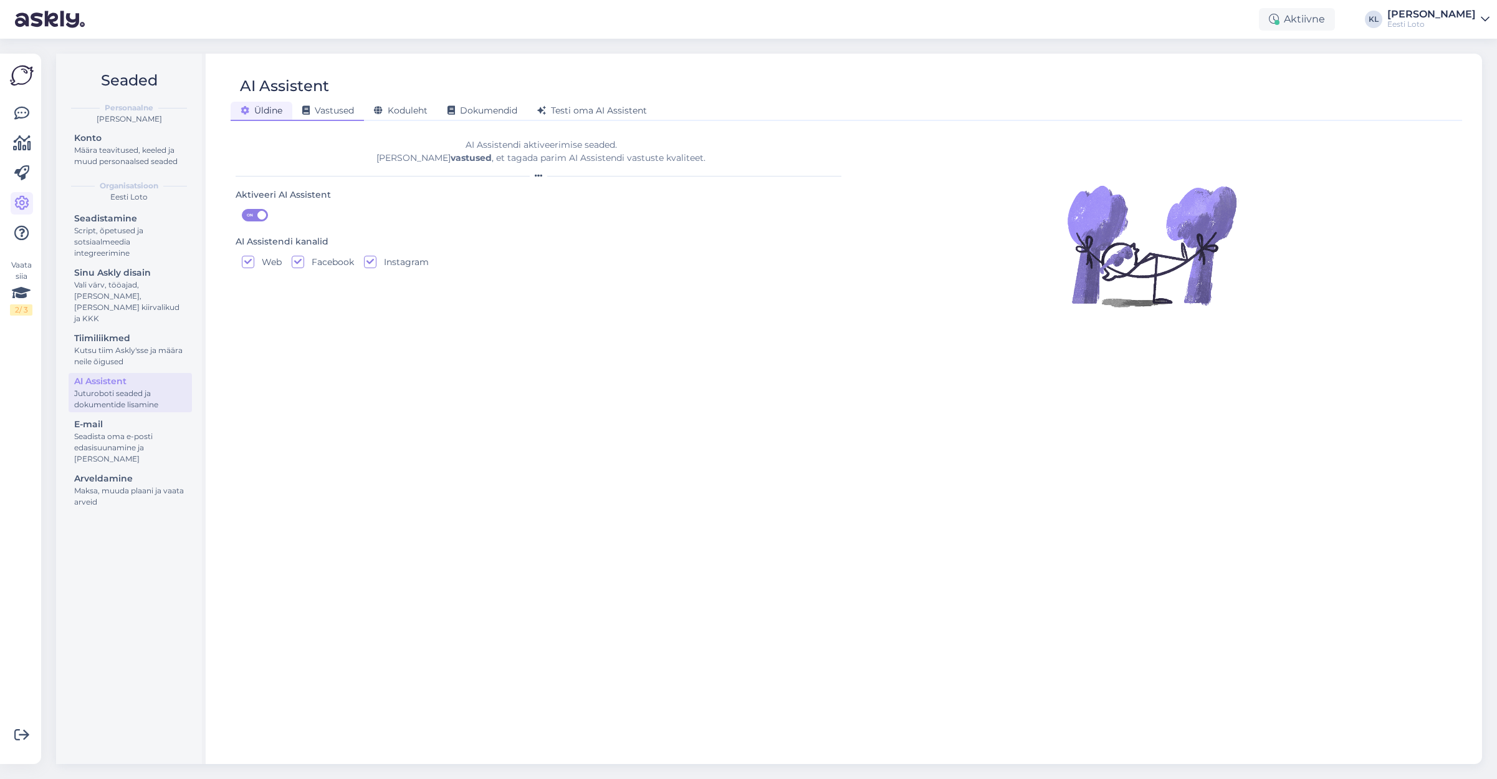
click at [342, 106] on span "Vastused" at bounding box center [328, 110] width 52 height 11
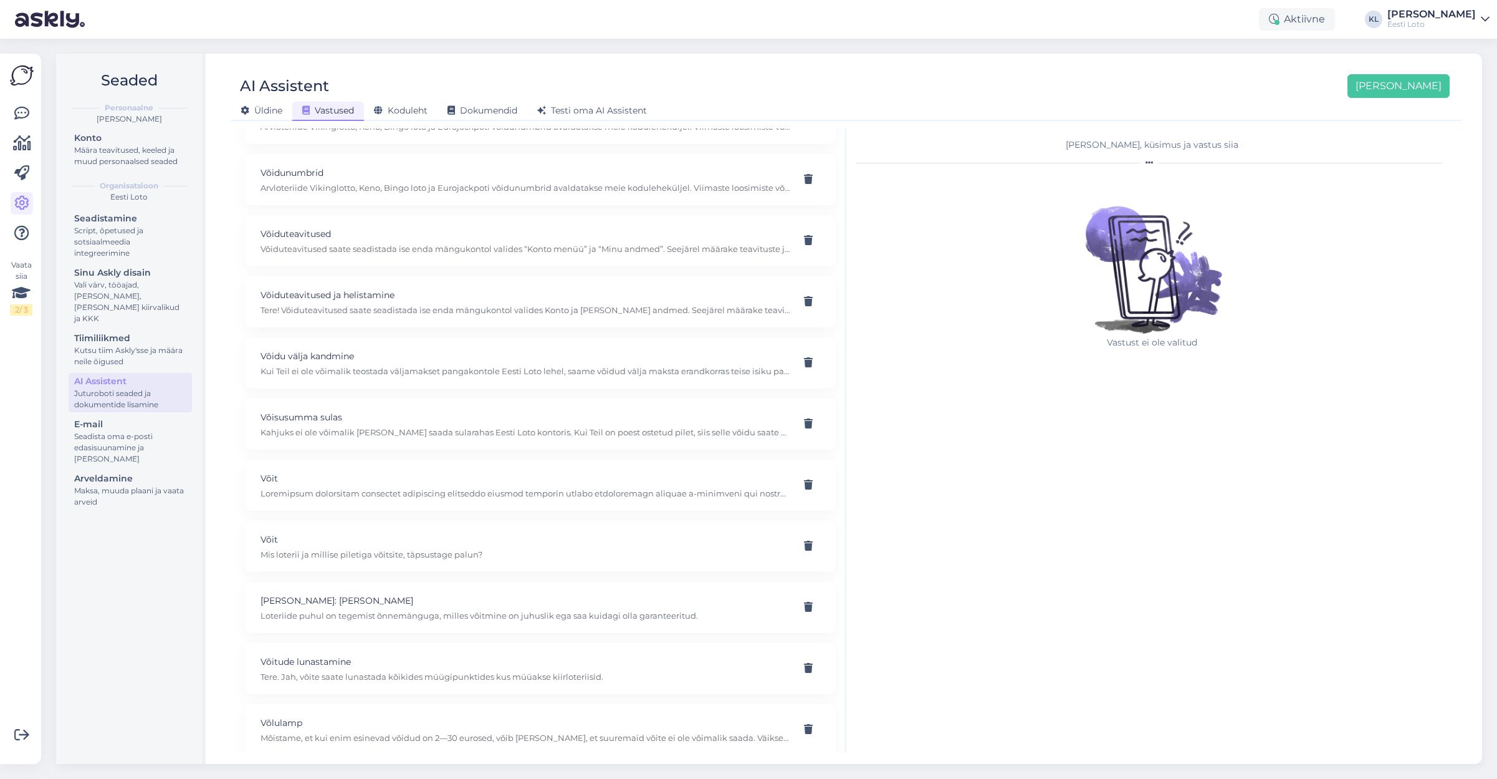
scroll to position [9685, 0]
click at [500, 732] on p "Mõistame, et kui enim esinevad võidud on 2—30 eurosed, võib [PERSON_NAME], et s…" at bounding box center [526, 737] width 530 height 11
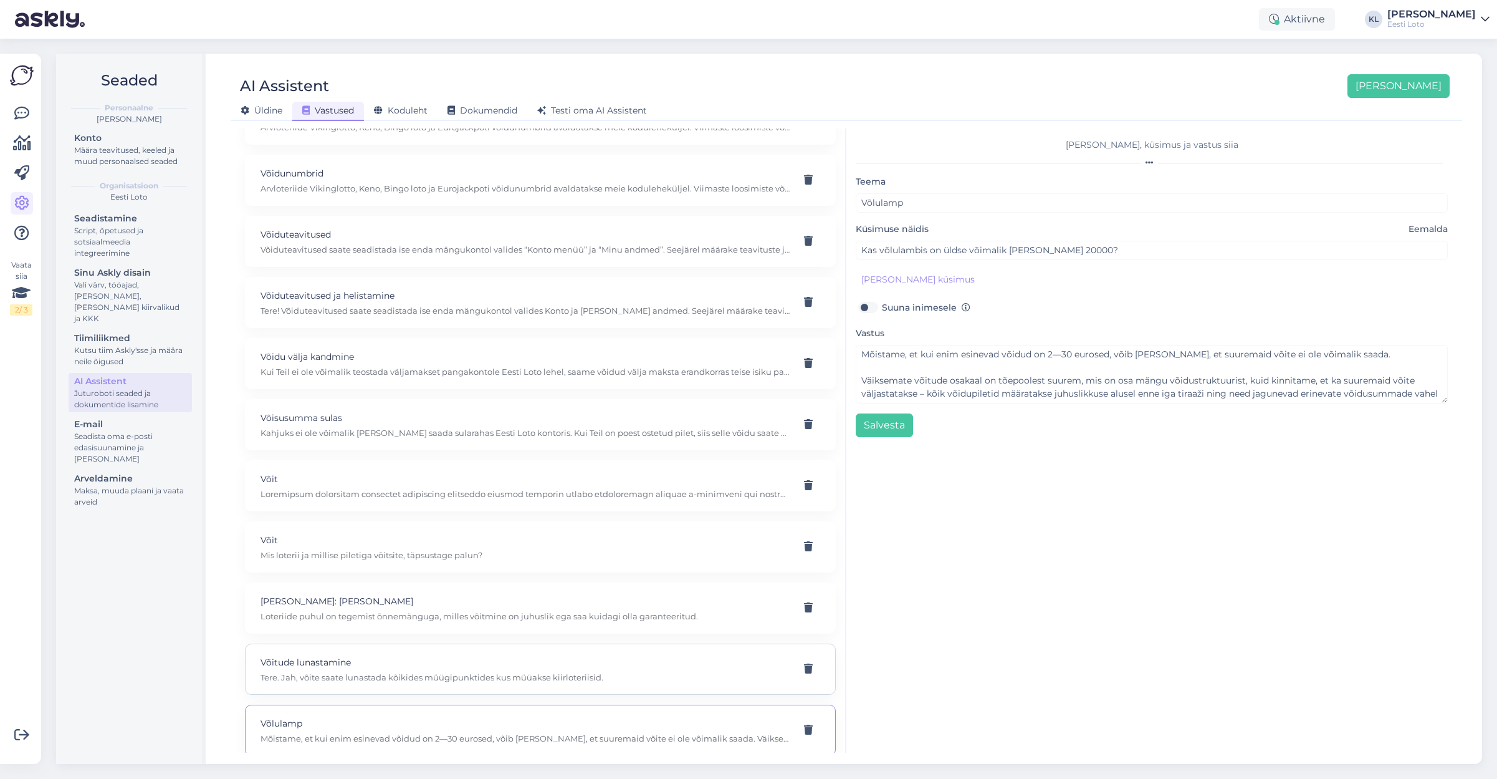
click at [506, 671] on p "Tere. Jah, võite saate lunastada kõikides müügipunktides kus müüakse kiirloteri…" at bounding box center [526, 676] width 530 height 11
type input "Võitude lunastamine"
type input "kas kullapda kiirloterii piletit saab [PERSON_NAME] vahetada teises poes. Kui o…"
type textarea "Tere. Jah, võite saate lunastada kõikides müügipunktides kus müüakse kiirloteri…"
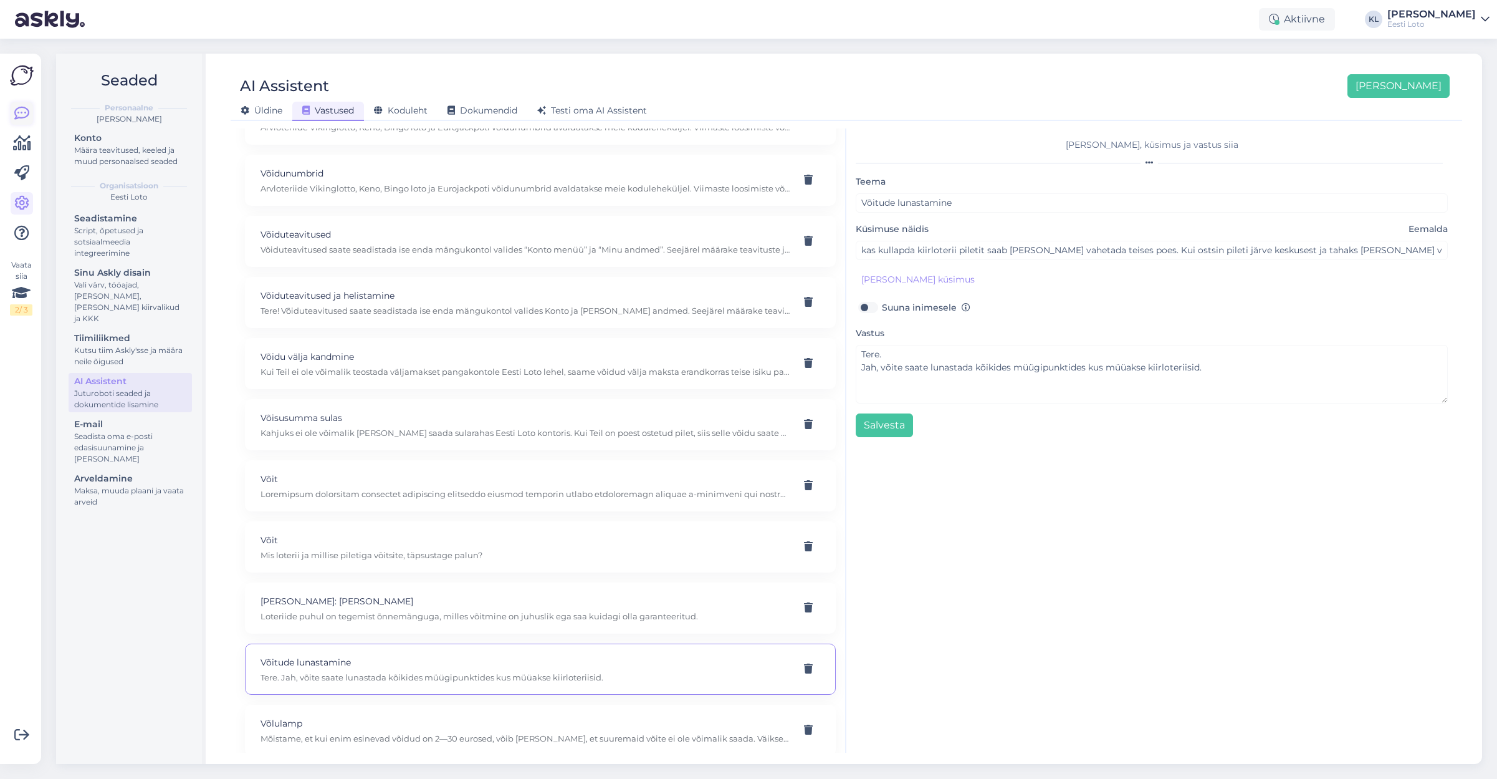
click at [28, 116] on icon at bounding box center [21, 113] width 15 height 15
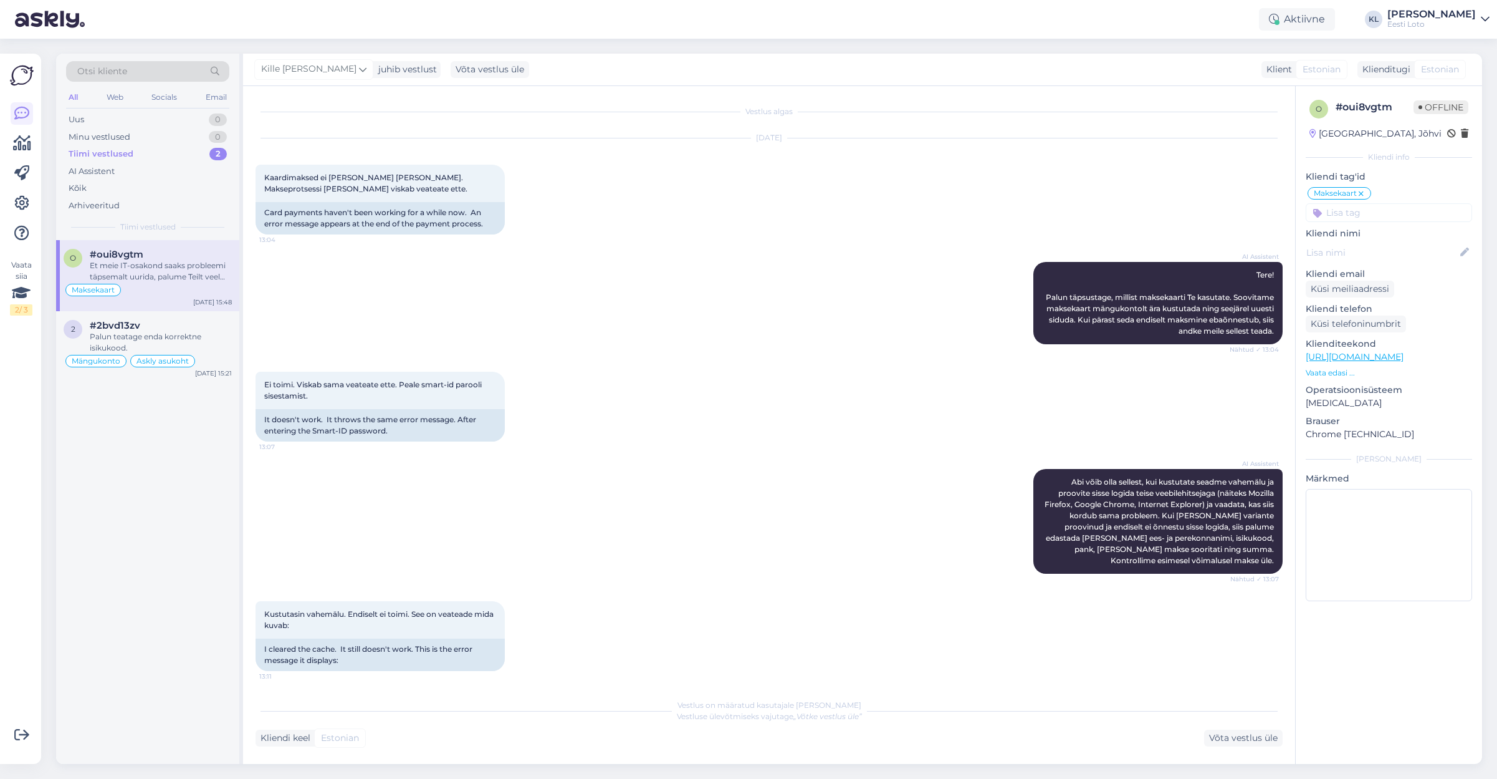
scroll to position [768, 0]
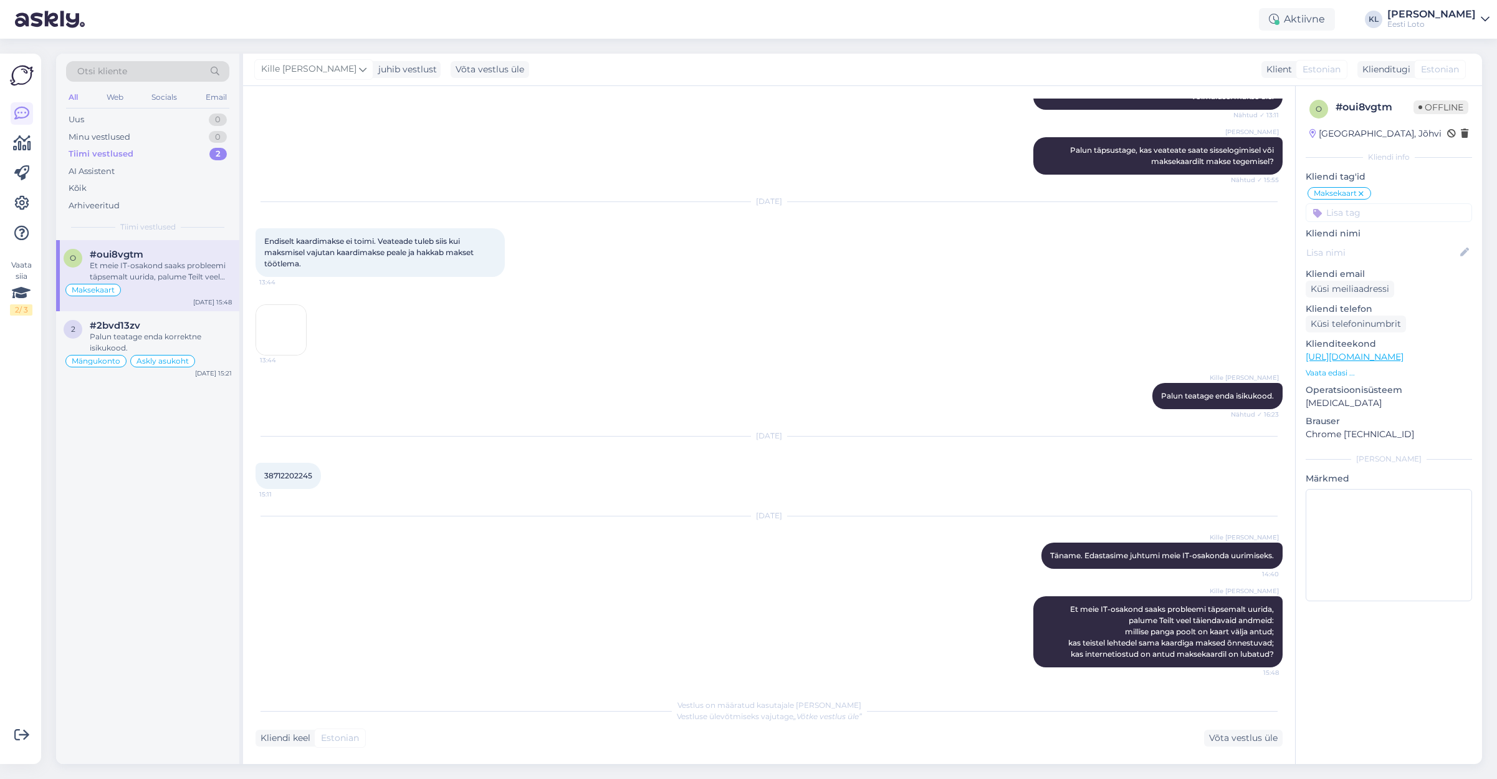
click at [117, 67] on span "Otsi kliente" at bounding box center [102, 71] width 50 height 13
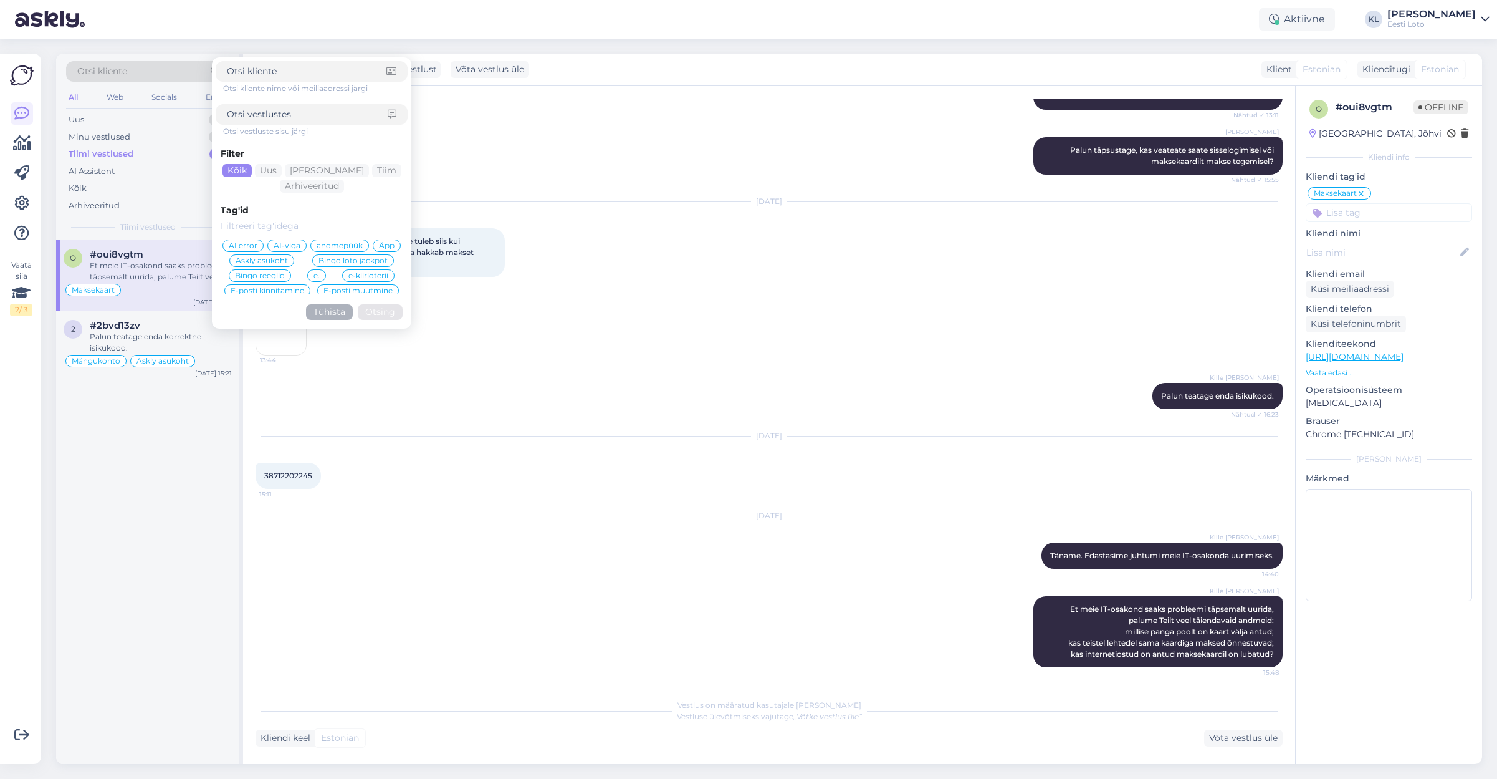
drag, startPoint x: 271, startPoint y: 109, endPoint x: 332, endPoint y: 120, distance: 62.0
click at [277, 112] on input at bounding box center [307, 114] width 161 height 13
type input "järve keskuses"
click at [377, 314] on button "Otsing" at bounding box center [380, 312] width 45 height 16
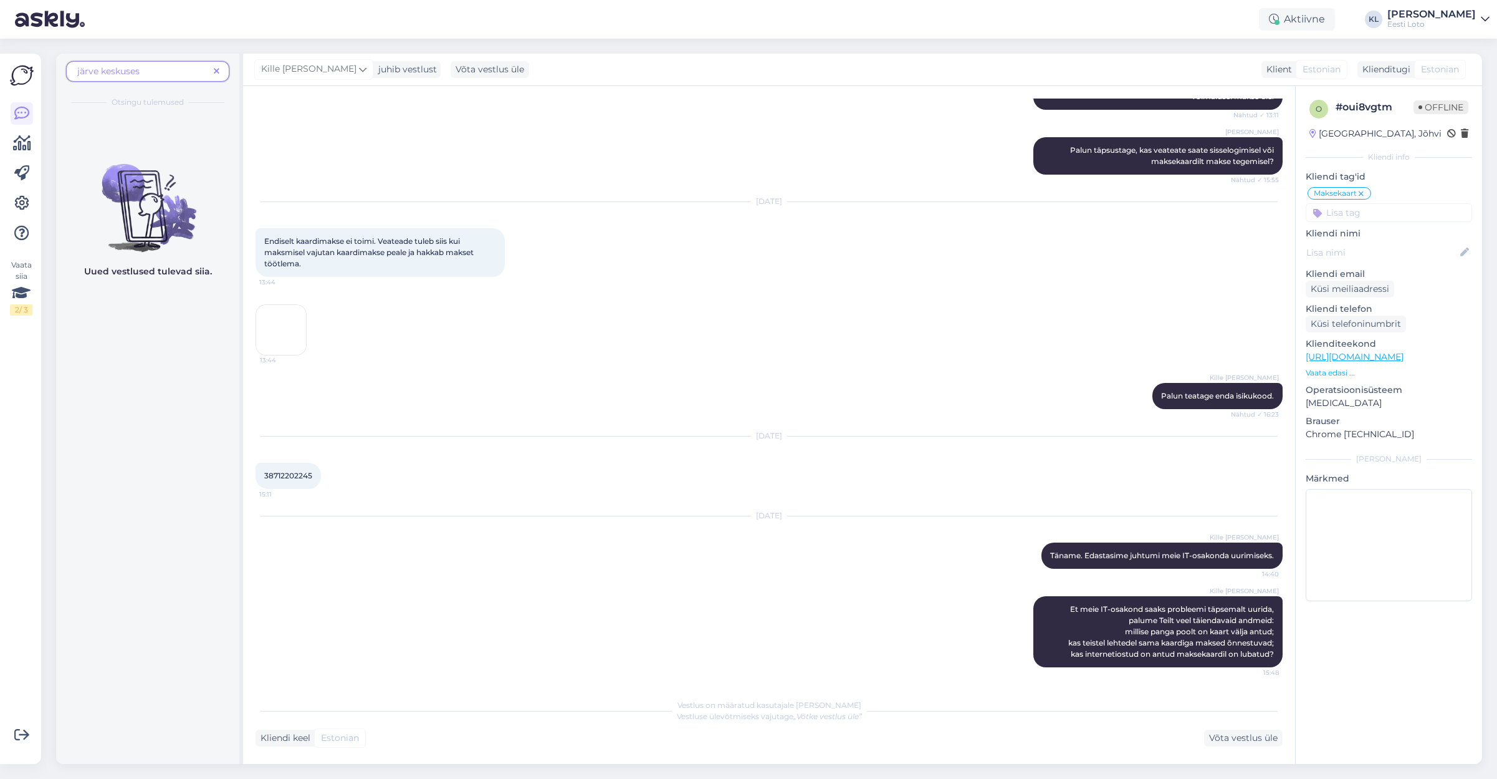
click at [161, 70] on span "järve keskuses" at bounding box center [143, 71] width 132 height 13
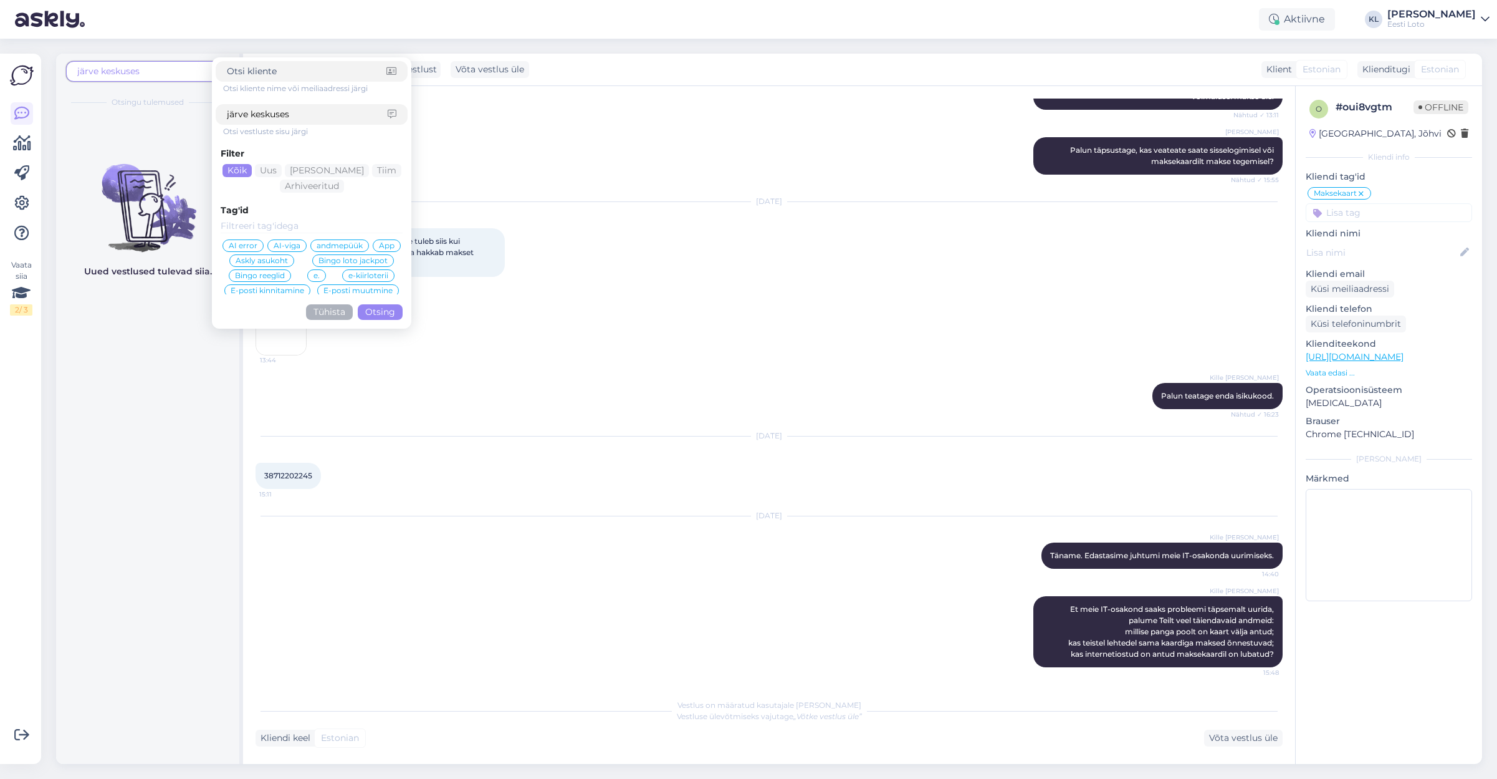
click at [307, 111] on input "järve keskuses" at bounding box center [307, 114] width 161 height 13
type input "järve"
click at [380, 312] on button "Otsing" at bounding box center [380, 312] width 45 height 16
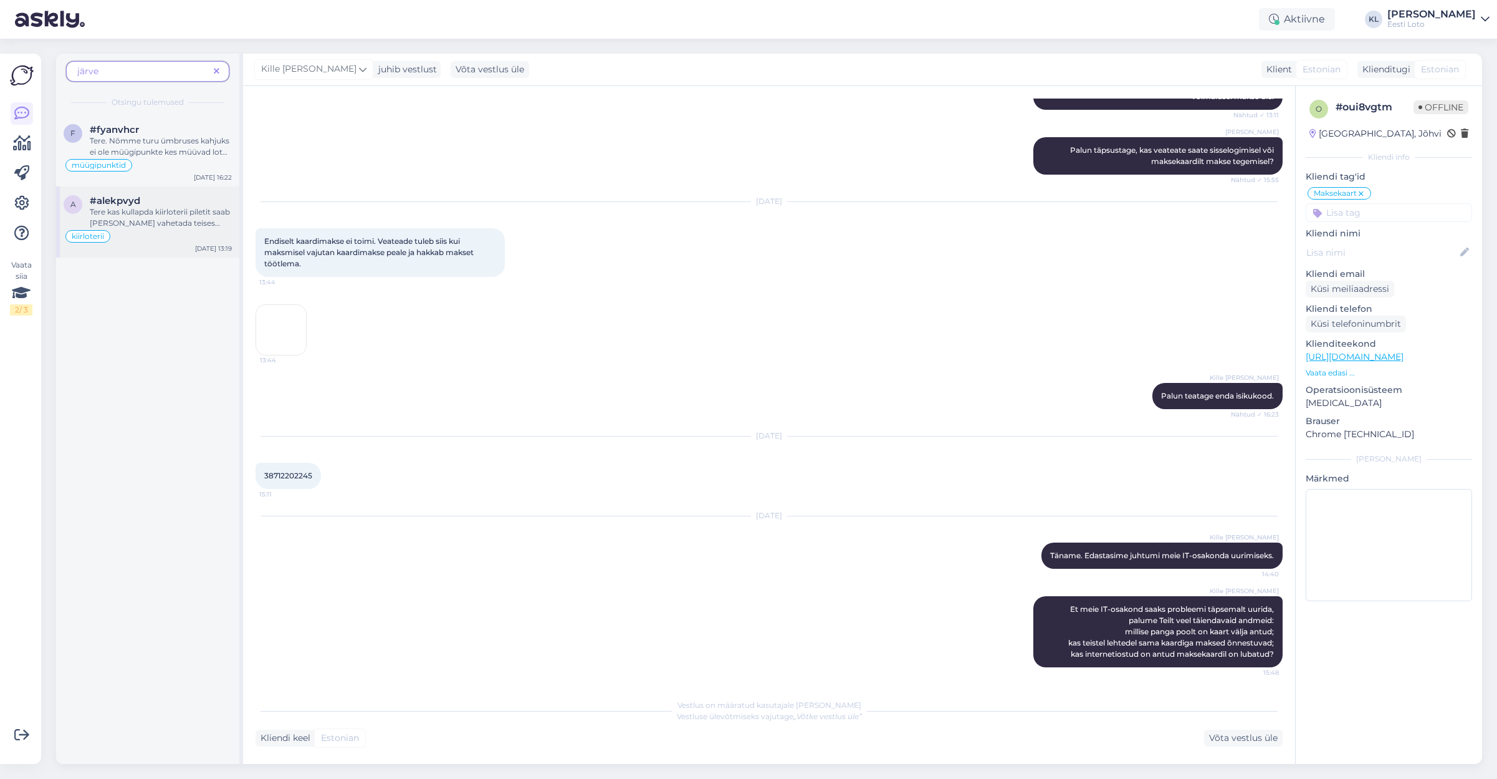
click at [130, 213] on span "Tere kas kullapda kiirloterii piletit saab [PERSON_NAME] vahetada teises poes. …" at bounding box center [160, 223] width 140 height 32
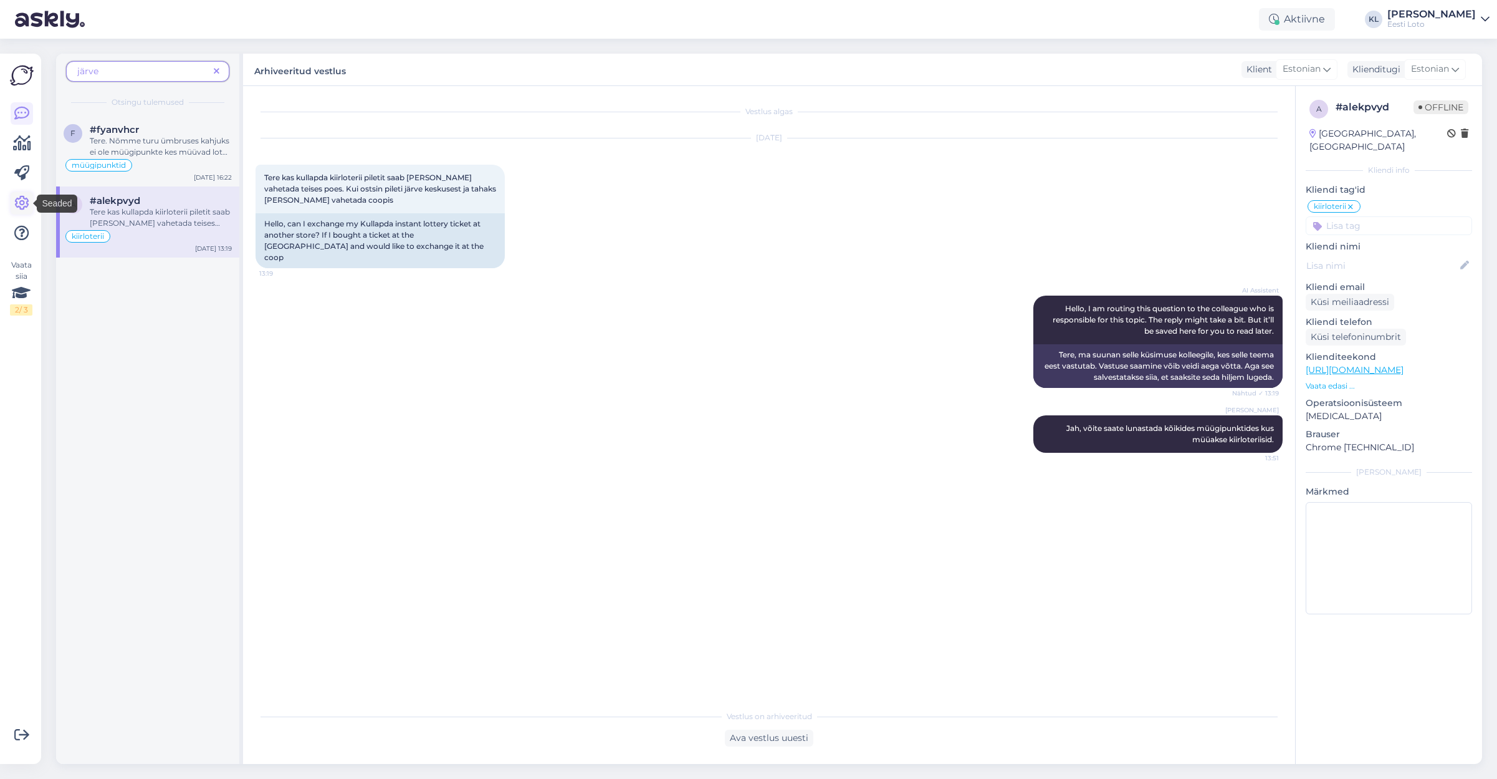
click at [19, 209] on icon at bounding box center [21, 203] width 15 height 15
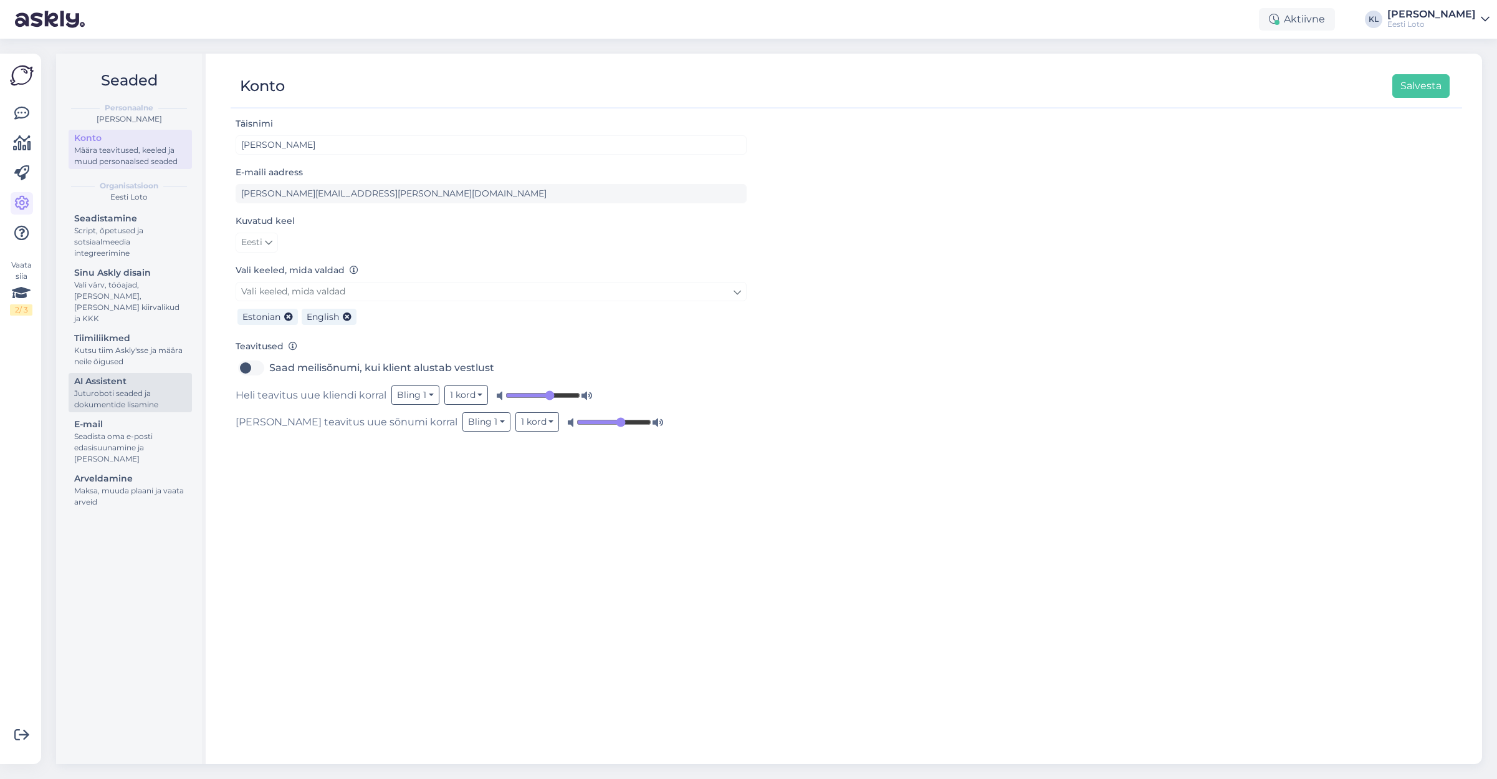
click at [102, 375] on div "AI Assistent" at bounding box center [130, 381] width 112 height 13
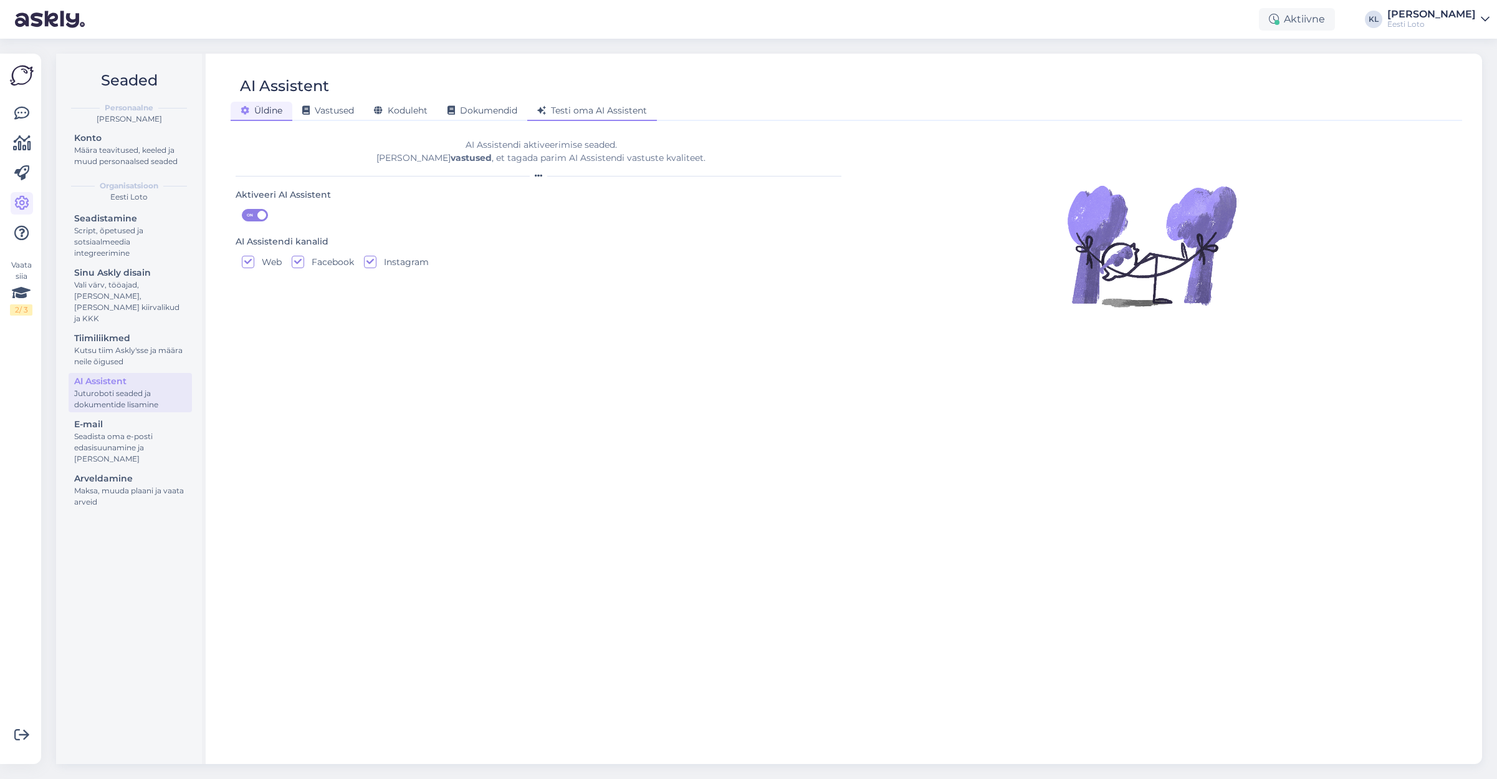
click at [595, 110] on span "Testi oma AI Assistent" at bounding box center [592, 110] width 110 height 11
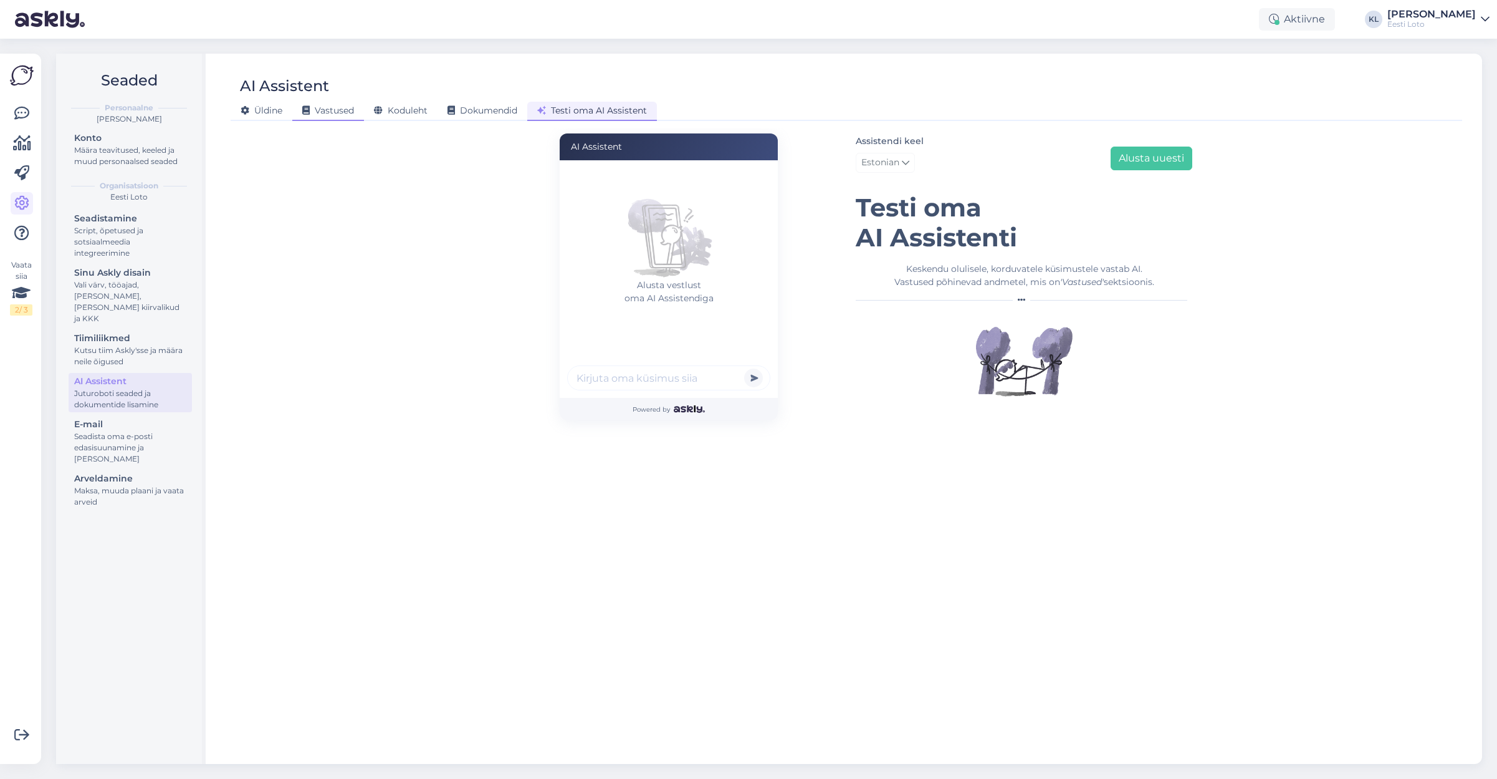
click at [344, 110] on span "Vastused" at bounding box center [328, 110] width 52 height 11
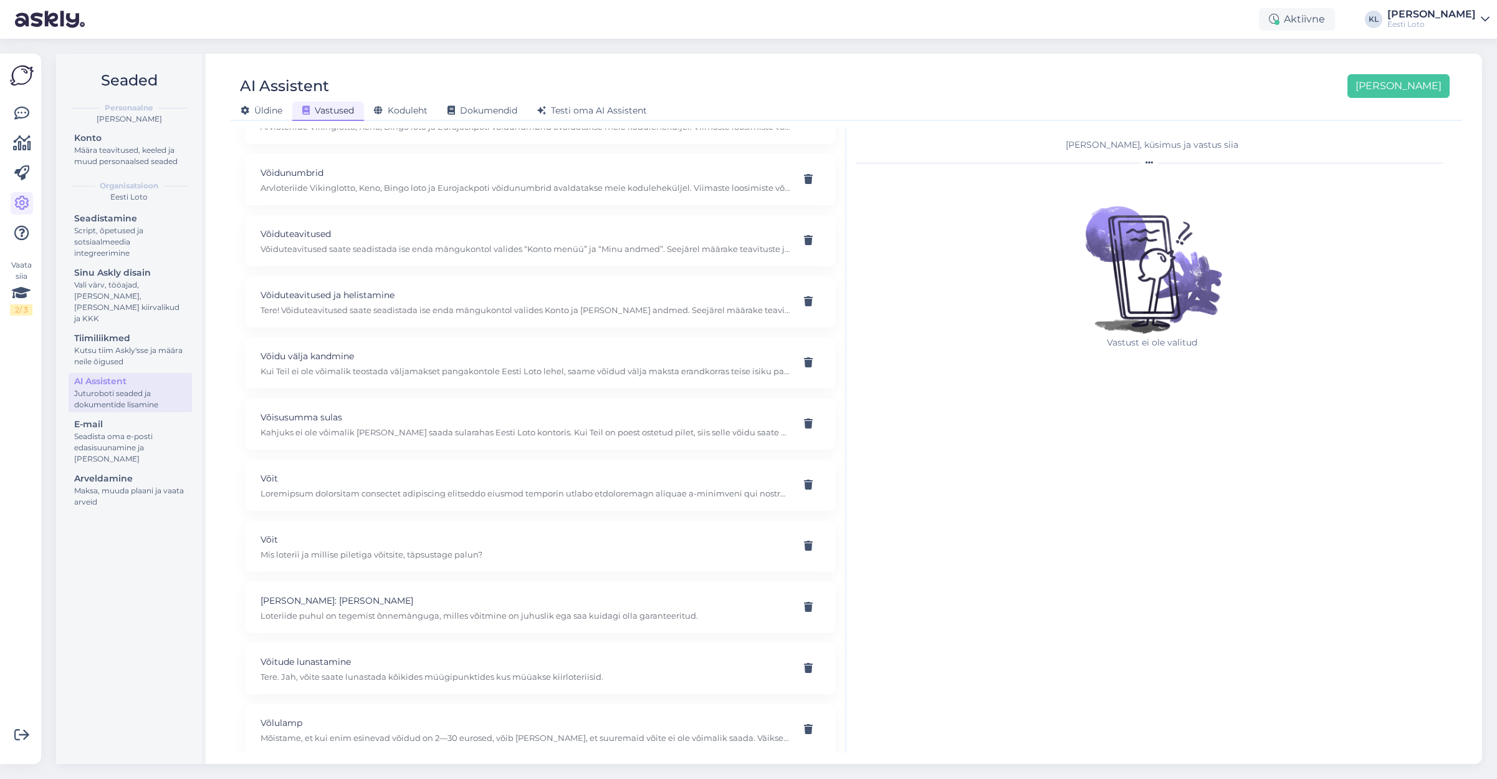
scroll to position [9685, 0]
click at [484, 643] on div "Võitude lunastamine Tere. Jah, võite saate lunastada kõikides müügipunktides ku…" at bounding box center [540, 668] width 591 height 51
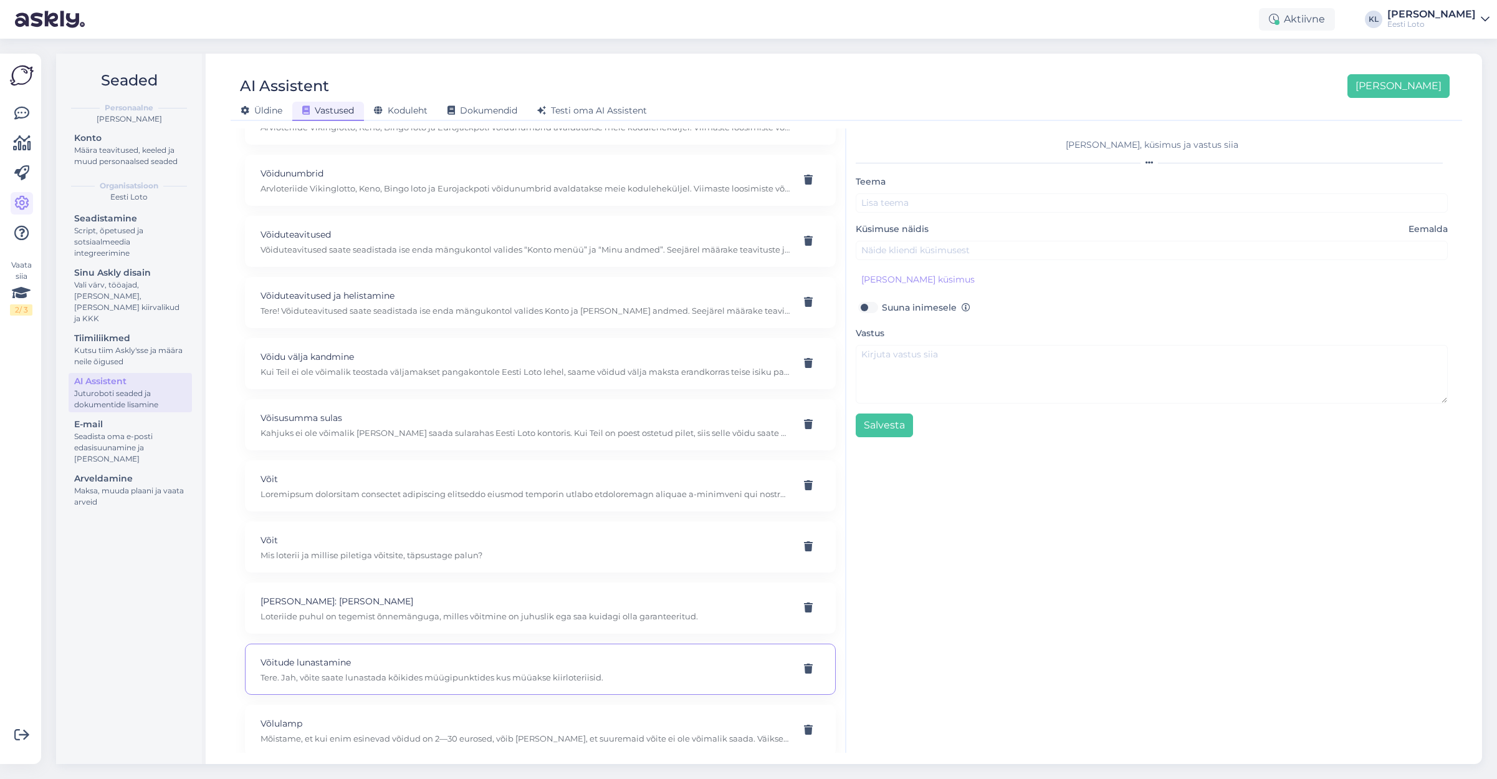
type input "Võitude lunastamine"
type input "kas kullapda kiirloterii piletit saab [PERSON_NAME] vahetada teises poes. Kui o…"
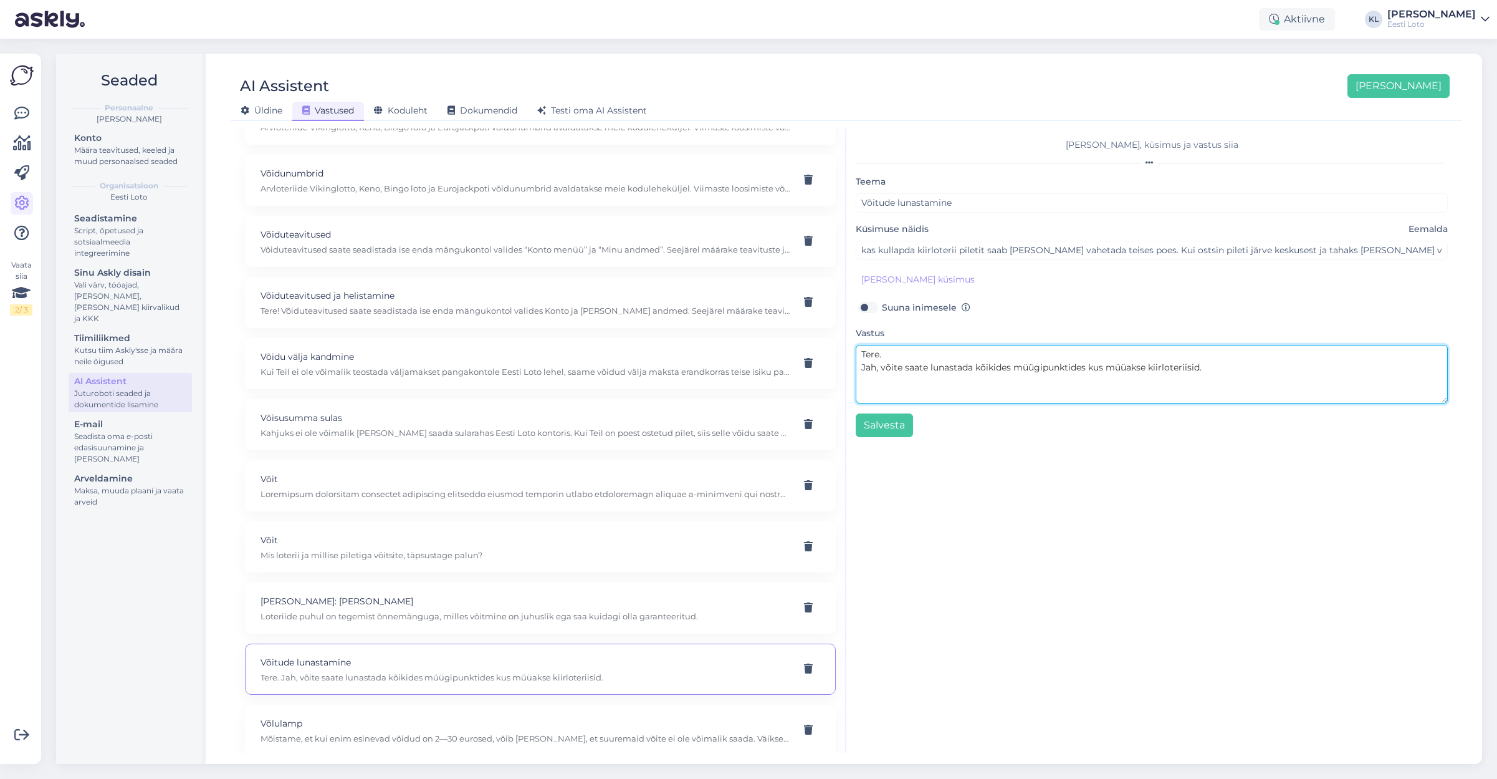
drag, startPoint x: 893, startPoint y: 355, endPoint x: 845, endPoint y: 354, distance: 47.4
click at [845, 354] on div "Kasuta AI Assistenti. Vajuta '[PERSON_NAME] uus' ja [PERSON_NAME] küsimused ja …" at bounding box center [847, 440] width 1222 height 624
click at [863, 365] on textarea "Jah, võite saate lunastada kõikides müügipunktides kus müüakse kiirloteriisid." at bounding box center [1152, 374] width 592 height 59
type textarea "Jah, võite saate lunastada kõikides müügipunktides kus müüakse kiirloteriisid."
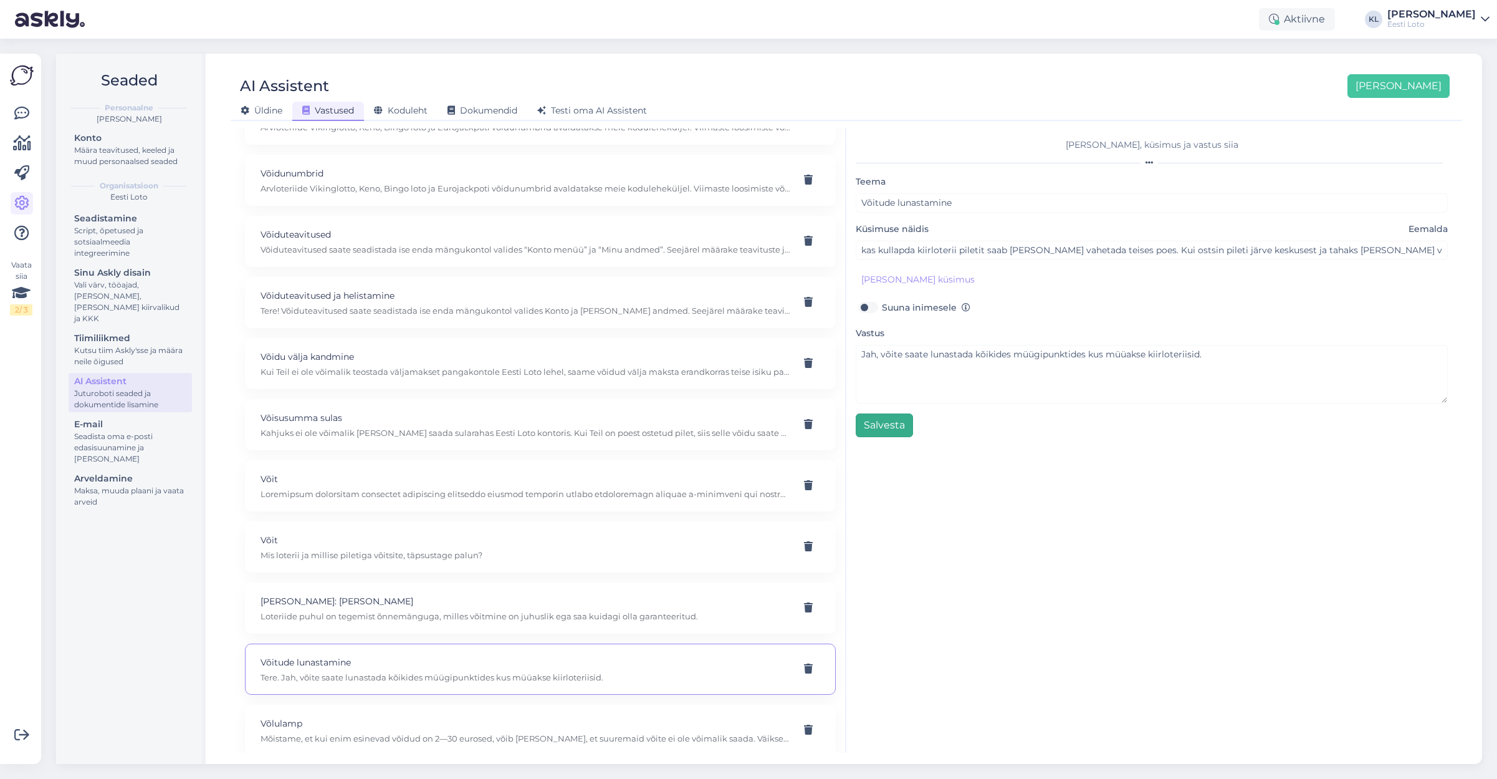
click at [888, 422] on button "Salvesta" at bounding box center [884, 425] width 57 height 24
click at [459, 617] on p "Loteriide puhul on tegemist õnnemänguga, milles võitmine on juhuslik ega saa ku…" at bounding box center [526, 622] width 530 height 11
type input "[PERSON_NAME]: [PERSON_NAME]"
type input "Miks ma [PERSON_NAME]?"
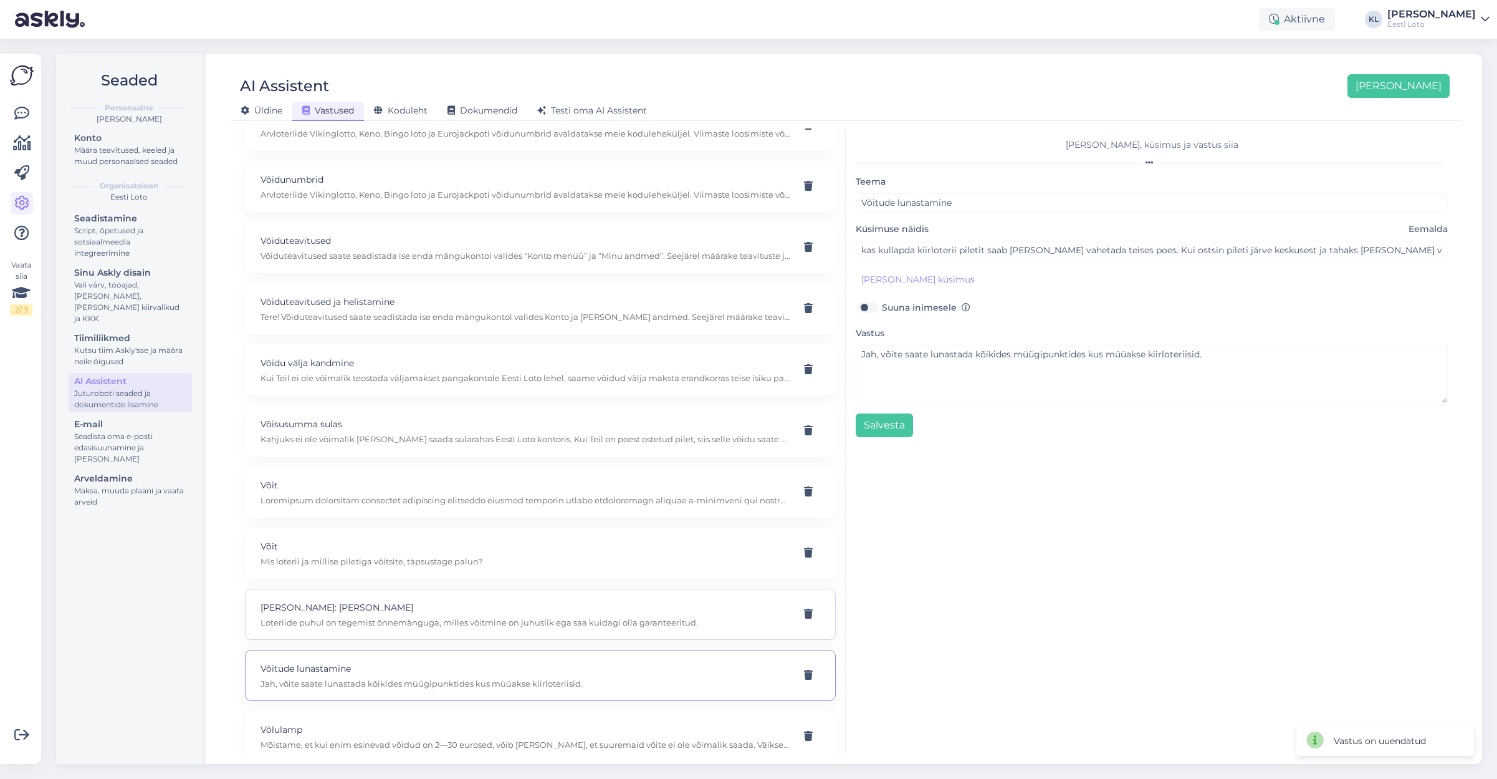
type textarea "Loteriide puhul on tegemist õnnemänguga, milles võitmine on juhuslik ega saa ku…"
click at [471, 555] on p "Mis loterii ja millise piletiga võitsite, täpsustage palun?" at bounding box center [526, 560] width 530 height 11
type input "Võit"
type input "Ma võitsin loteriipiletiga."
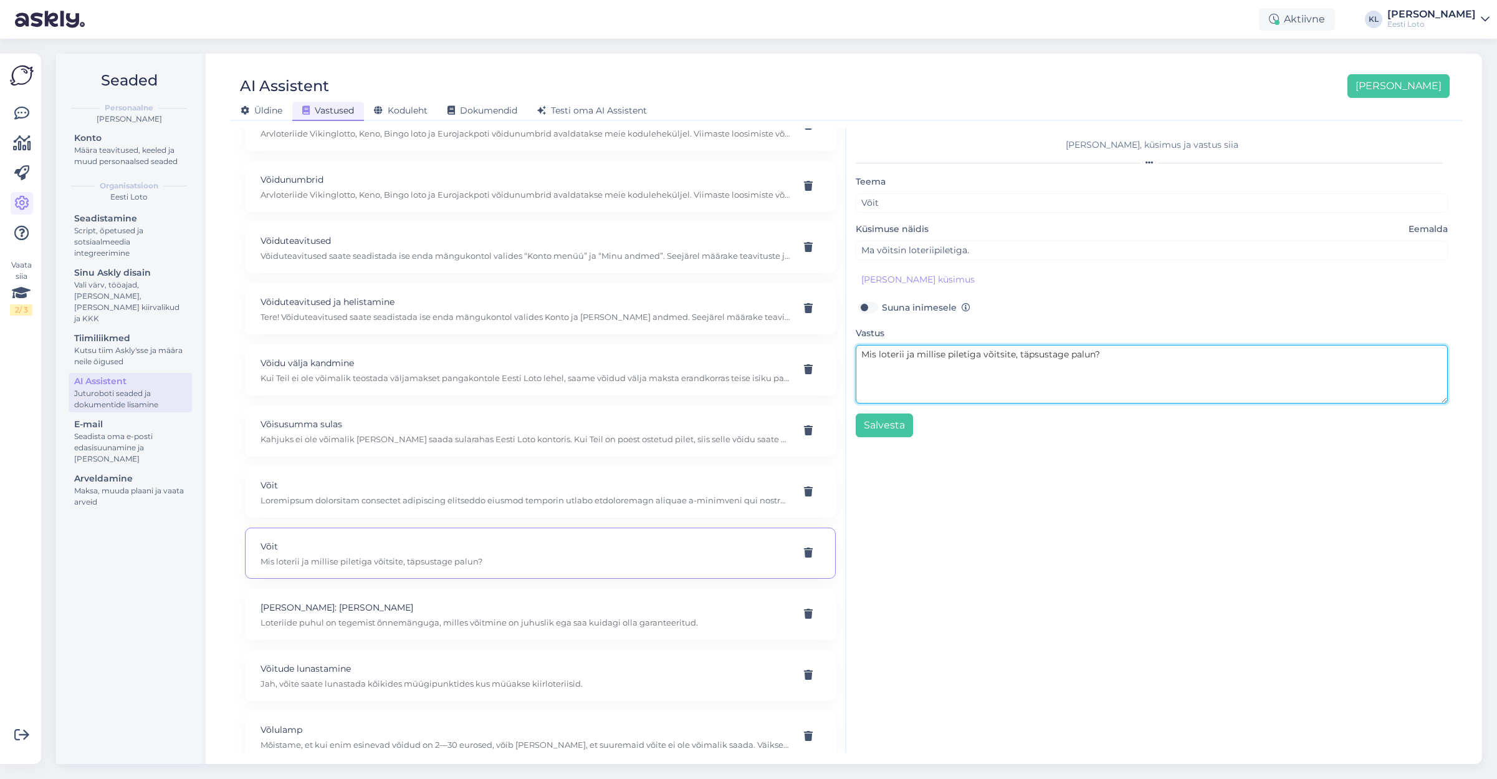
click at [1135, 355] on textarea "Mis loterii ja millise piletiga võitsite, täpsustage palun?" at bounding box center [1152, 374] width 592 height 59
type textarea "M"
type textarea "Palun täpsustage, kas soovite informatsiooni kuidas võitu vormistada või kinnit…"
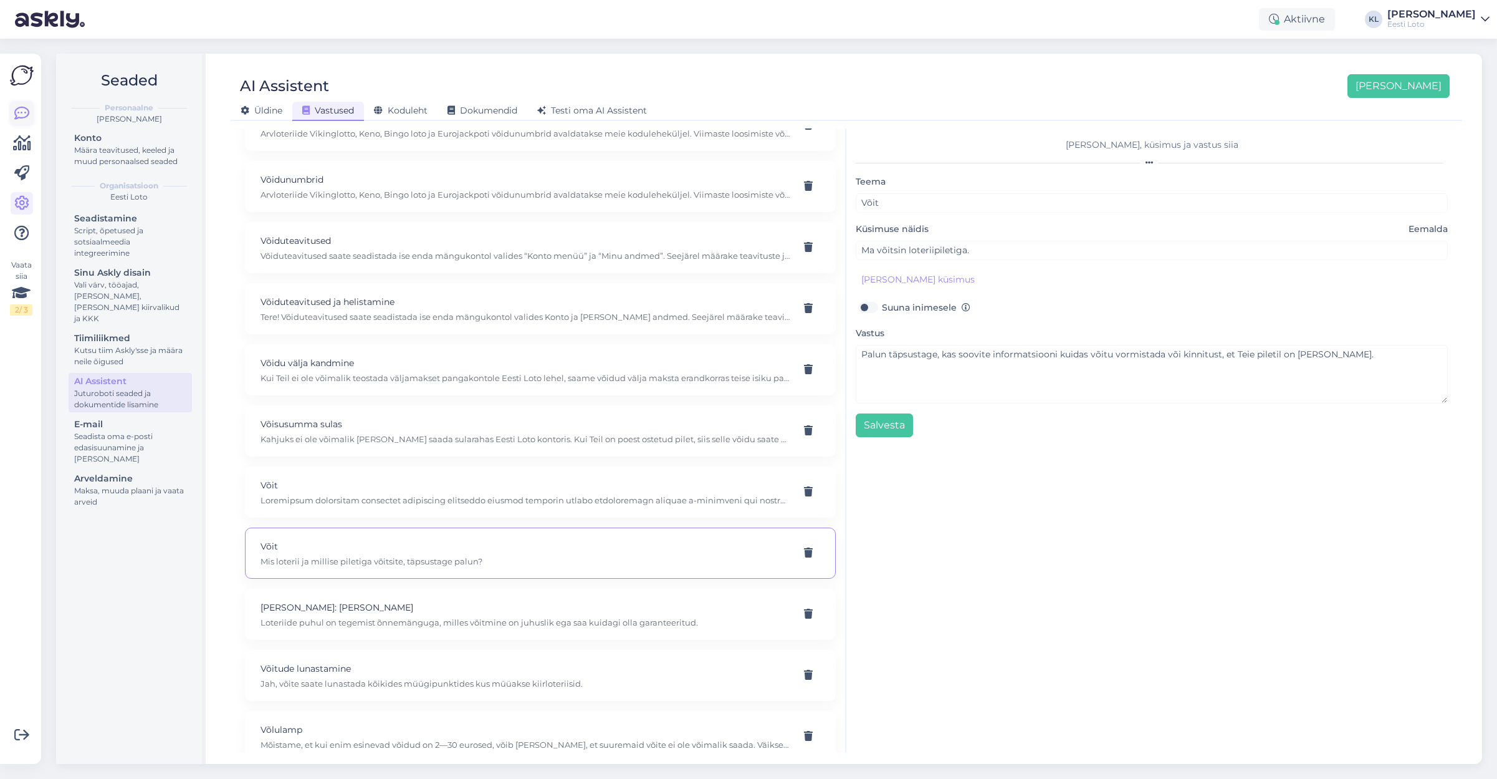
click at [22, 111] on icon at bounding box center [21, 113] width 15 height 15
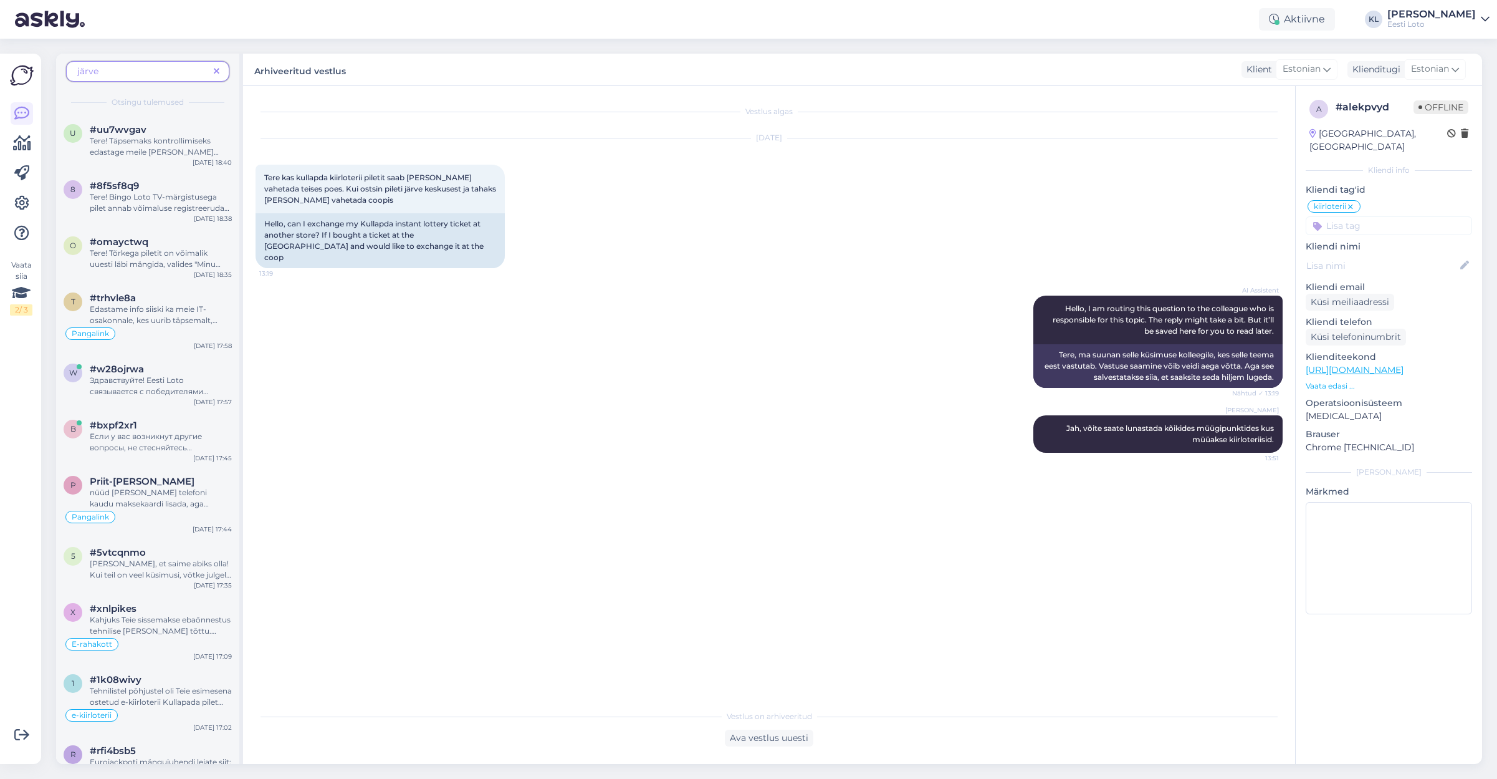
click at [210, 68] on span at bounding box center [217, 71] width 16 height 13
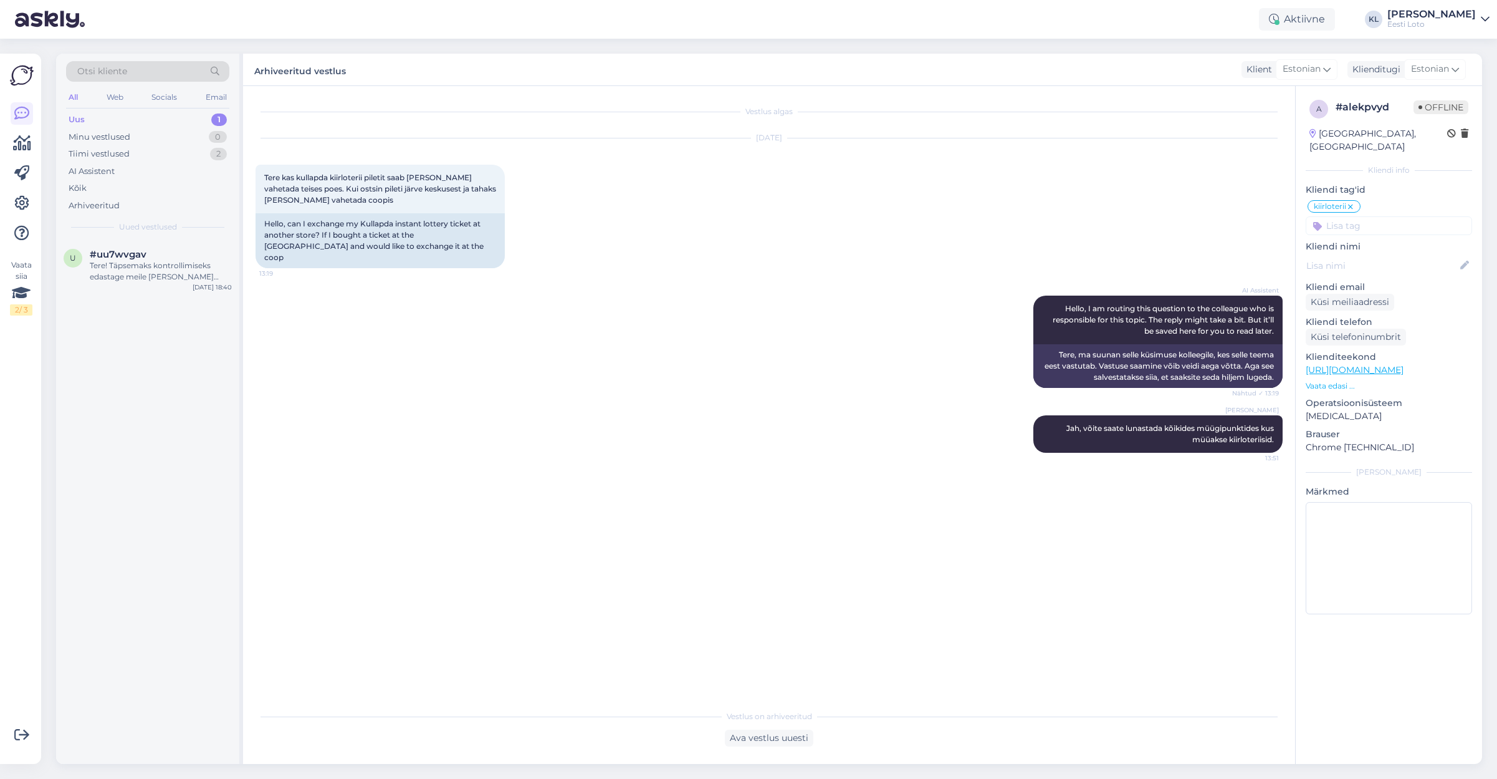
click at [173, 118] on div "Uus 1" at bounding box center [147, 119] width 163 height 17
click at [162, 249] on div "#uu7wvgav" at bounding box center [161, 254] width 142 height 11
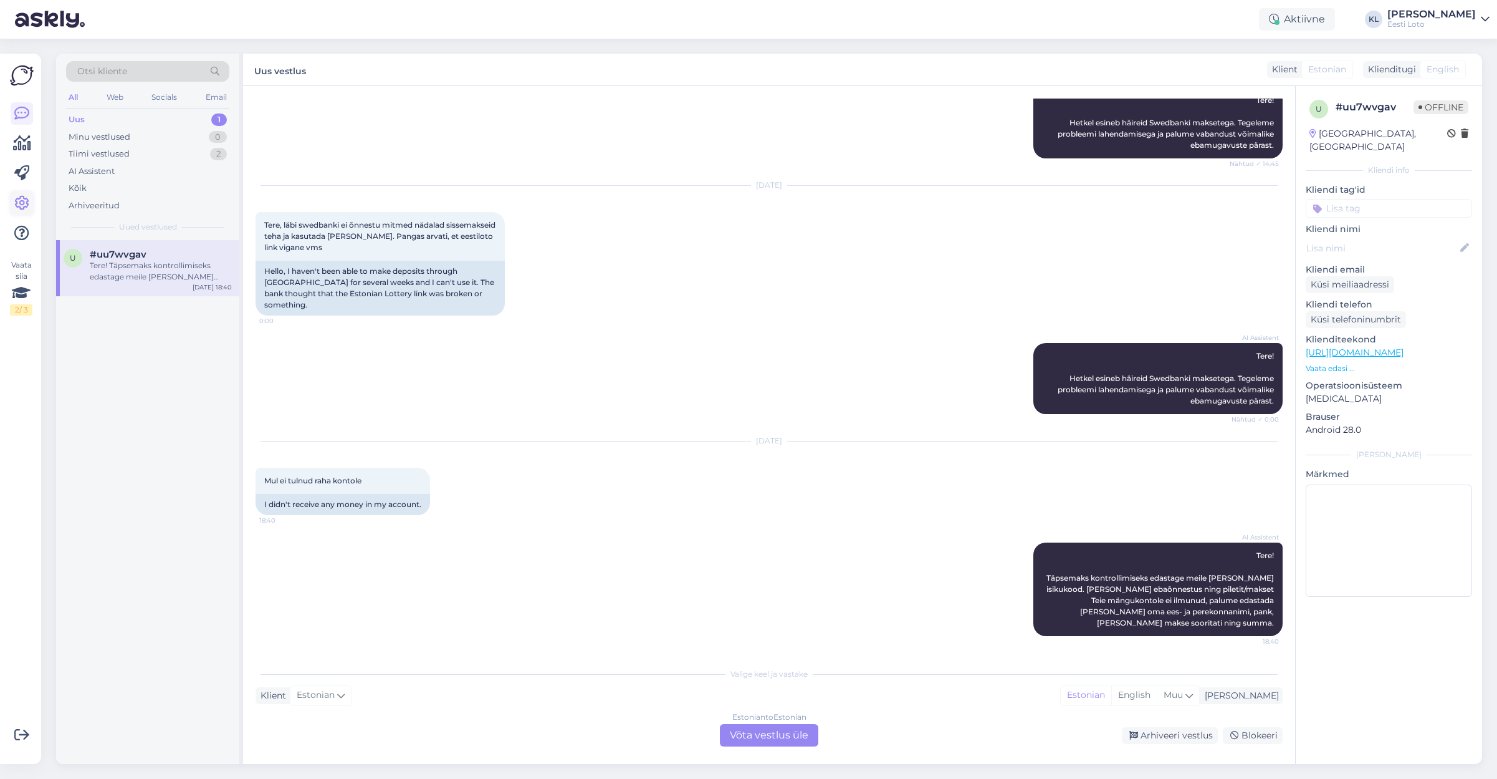
click at [21, 205] on icon at bounding box center [21, 203] width 15 height 15
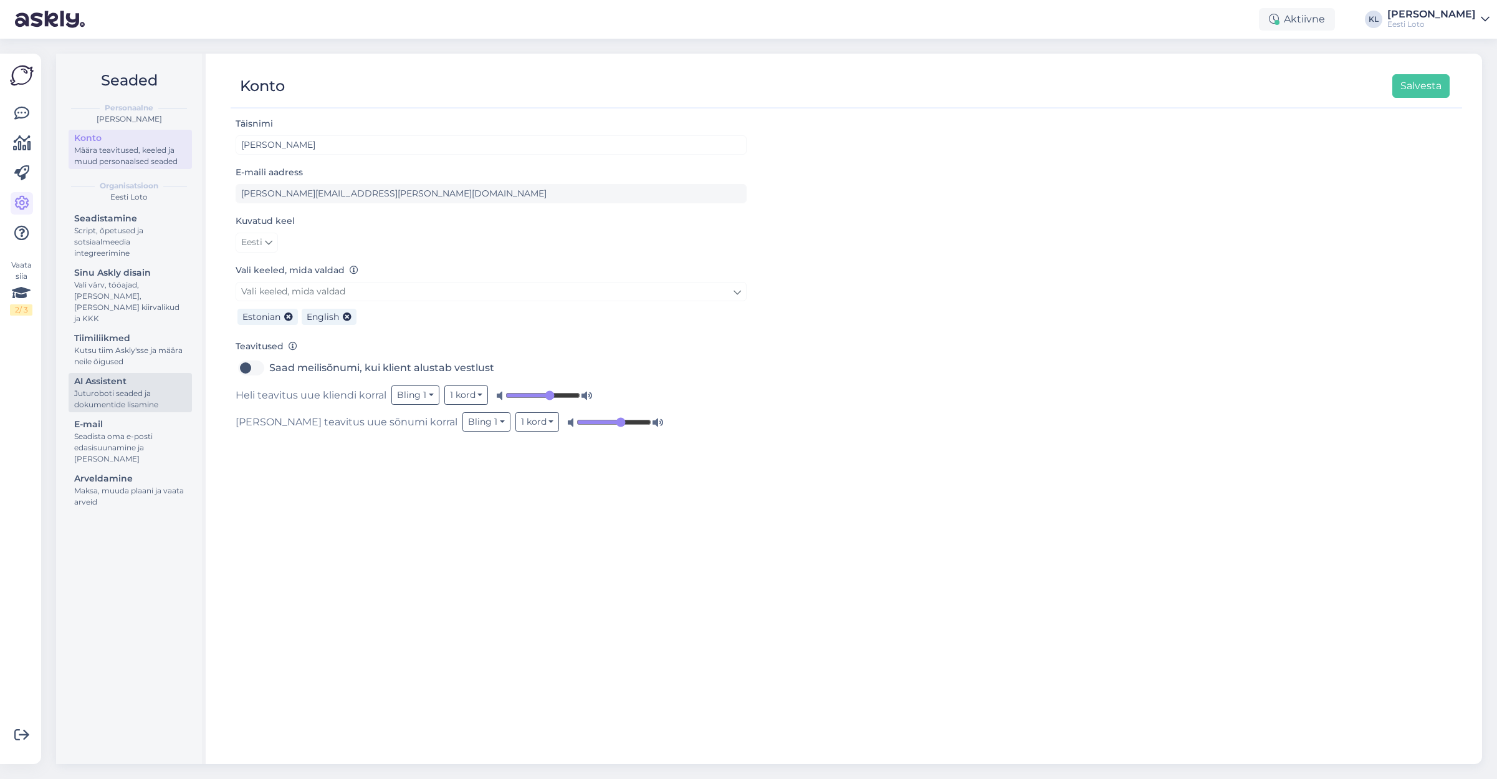
click at [90, 375] on div "AI Assistent" at bounding box center [130, 381] width 112 height 13
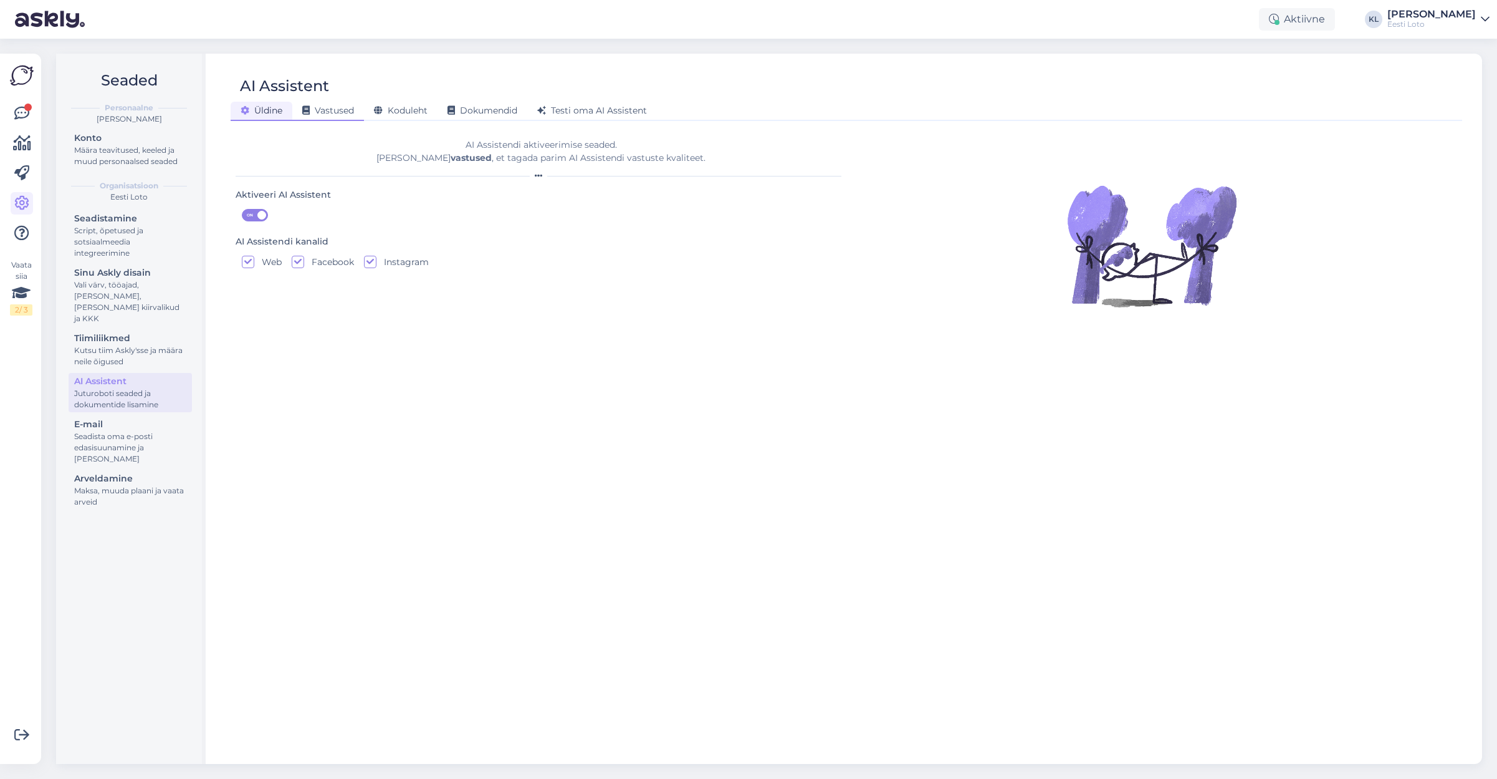
click at [341, 107] on span "Vastused" at bounding box center [328, 110] width 52 height 11
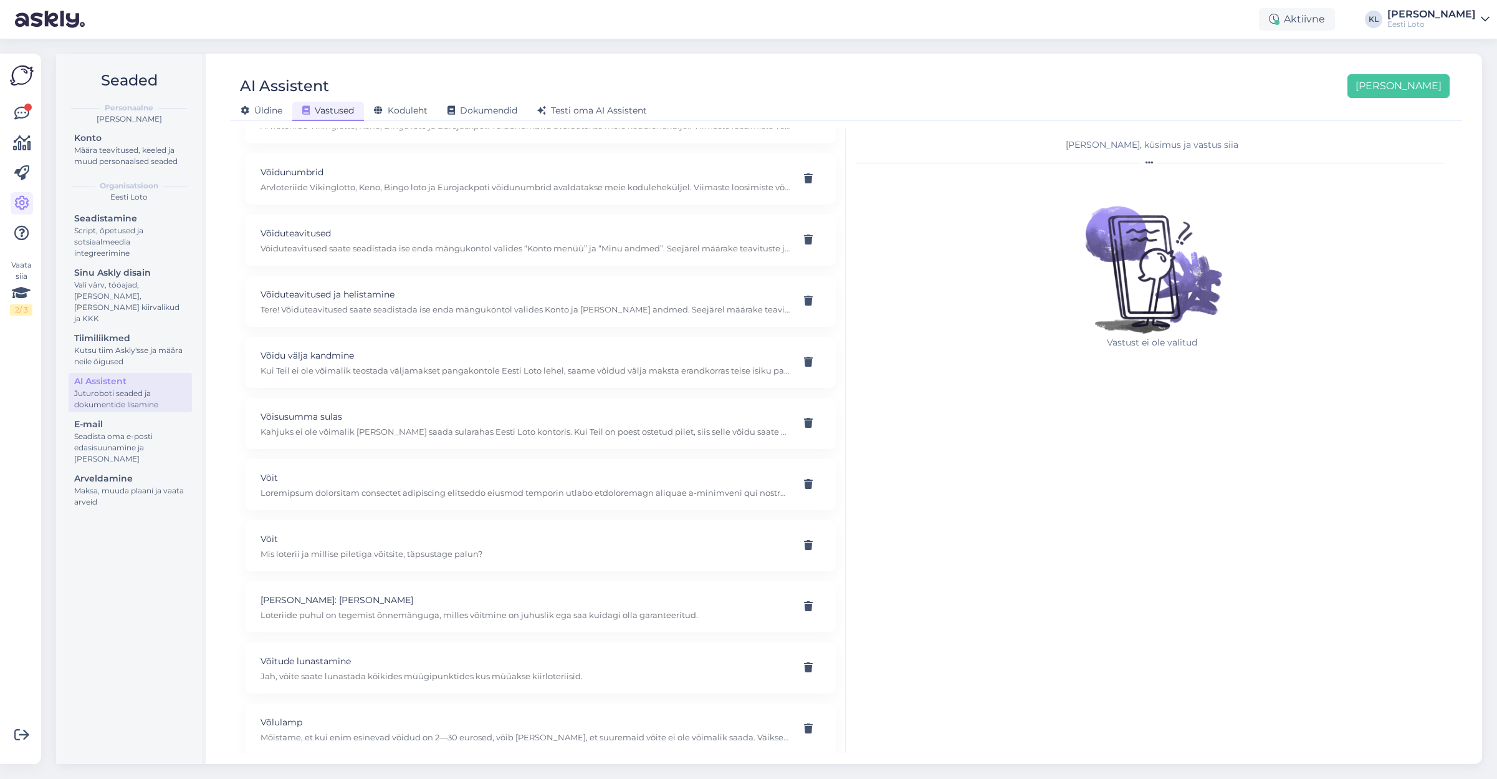
scroll to position [9685, 0]
click at [370, 533] on p "Võit" at bounding box center [526, 540] width 530 height 14
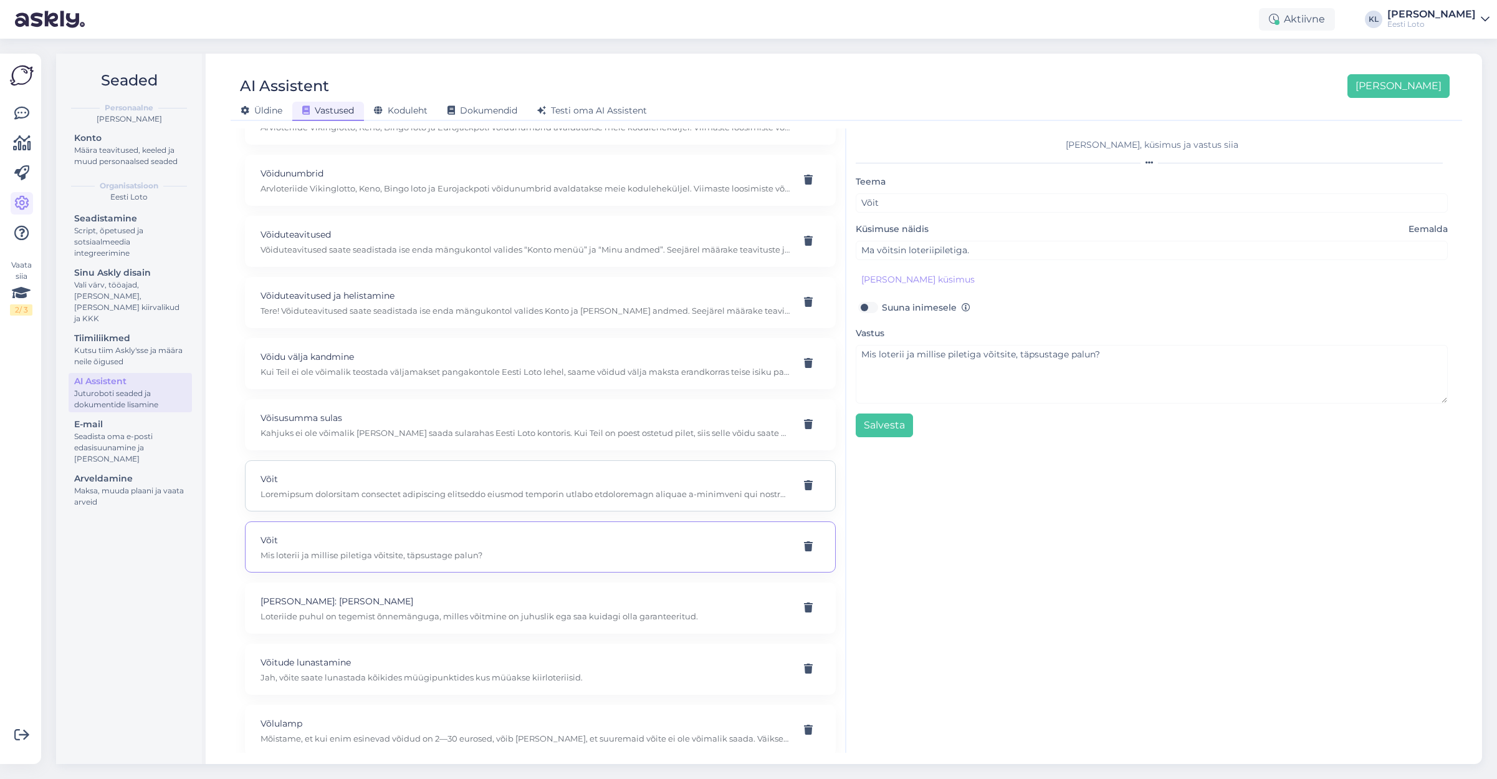
click at [332, 488] on p at bounding box center [526, 493] width 530 height 11
type input "mis saab võidust kui minuga midagi juhtub ja ma ei saa teha avaldust"
type textarea "Loremipsum dolorsitam consectet adipiscing elitseddo eiusmod temporin utlabo et…"
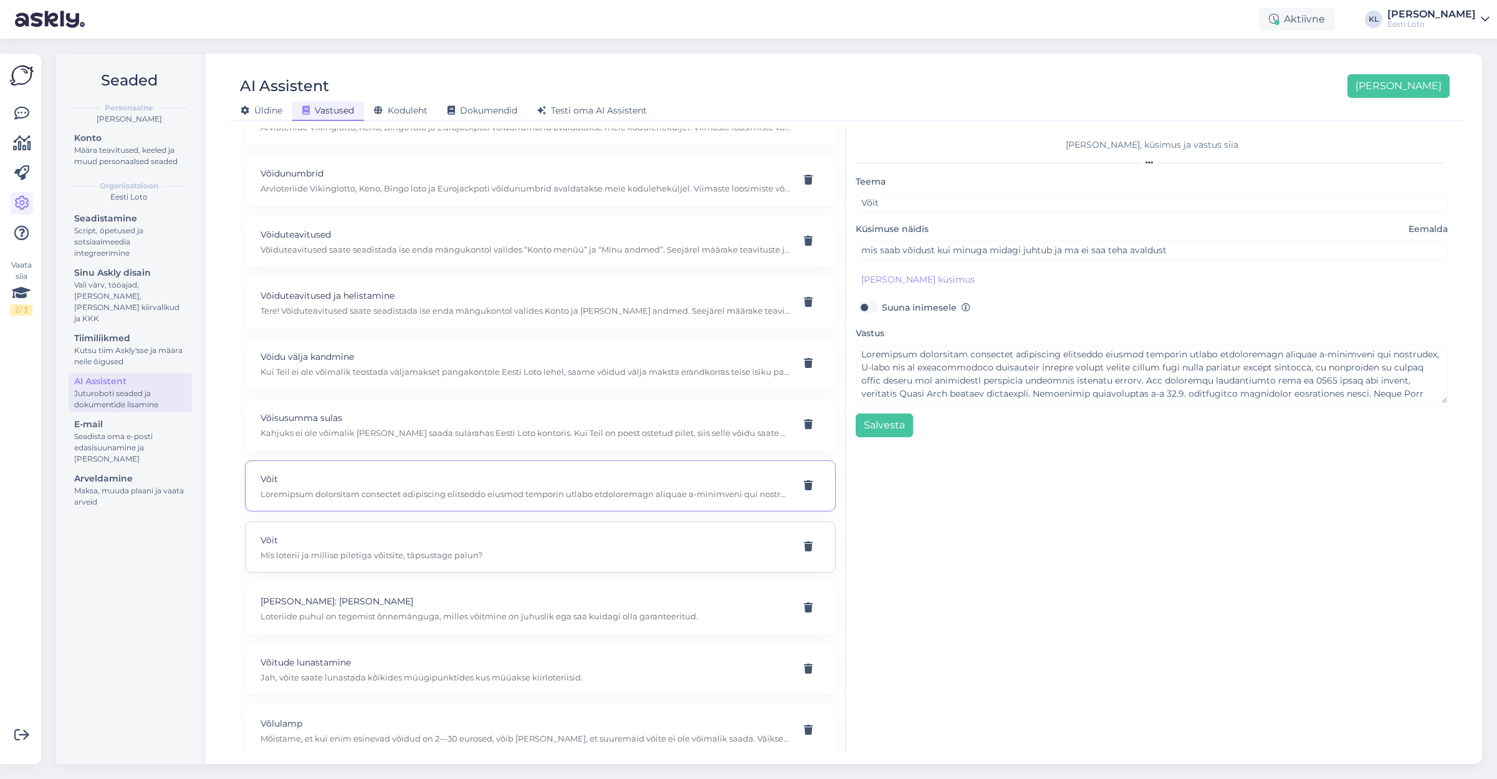
click at [337, 533] on p "Võit" at bounding box center [526, 540] width 530 height 14
type input "Ma võitsin loteriipiletiga."
type textarea "Mis loterii ja millise piletiga võitsite, täpsustage palun?"
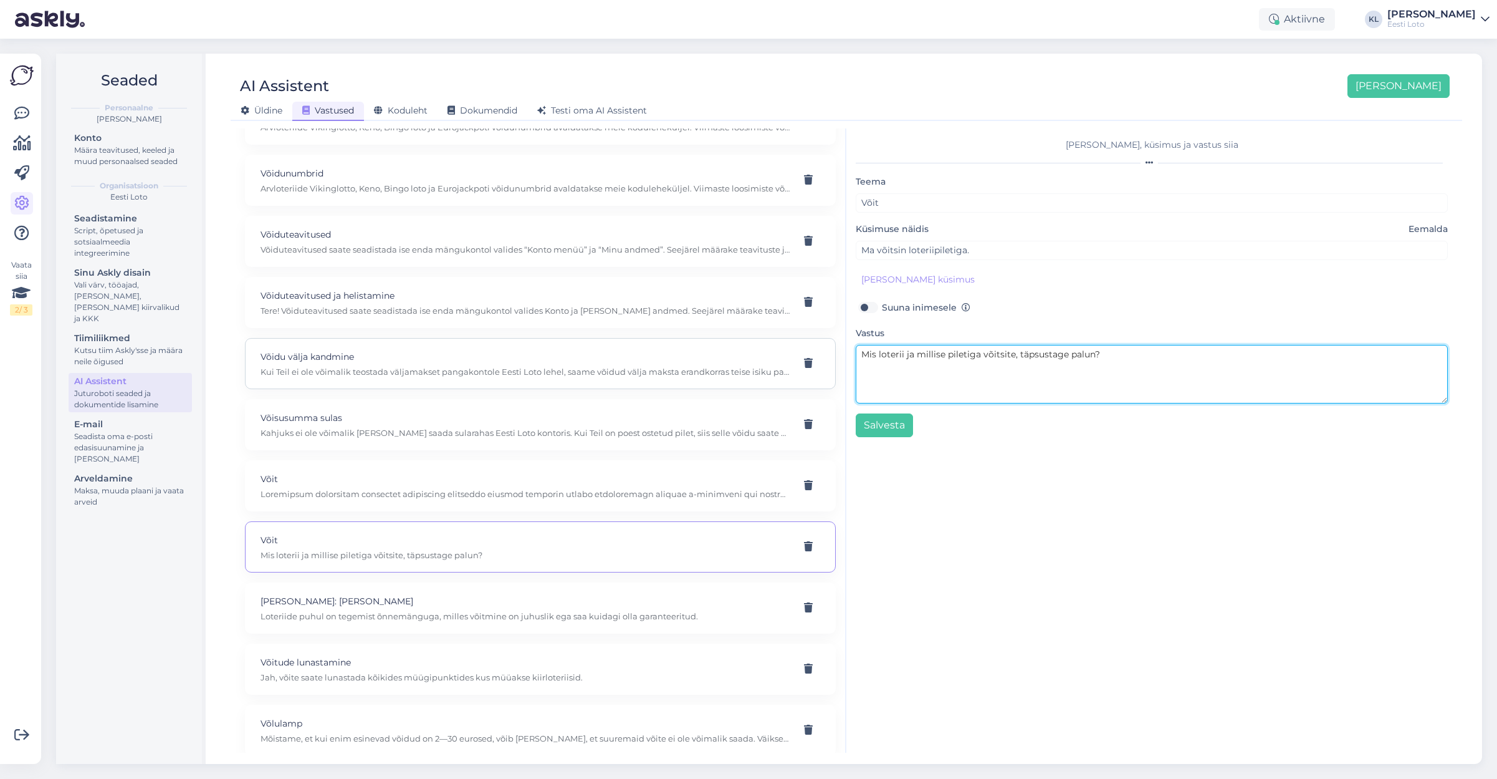
drag, startPoint x: 1128, startPoint y: 358, endPoint x: 686, endPoint y: 370, distance: 442.1
click at [686, 370] on div "Kasuta AI Assistenti. Vajuta '[PERSON_NAME] uus' ja [PERSON_NAME] küsimused ja …" at bounding box center [847, 440] width 1222 height 624
click at [1092, 348] on textarea "Mis loterii ja millise piletiga võitsite, täpsustage palun?" at bounding box center [1152, 374] width 592 height 59
drag, startPoint x: 1113, startPoint y: 353, endPoint x: 842, endPoint y: 359, distance: 271.2
click at [842, 359] on div "Kasuta AI Assistenti. Vajuta '[PERSON_NAME] uus' ja [PERSON_NAME] küsimused ja …" at bounding box center [847, 440] width 1222 height 624
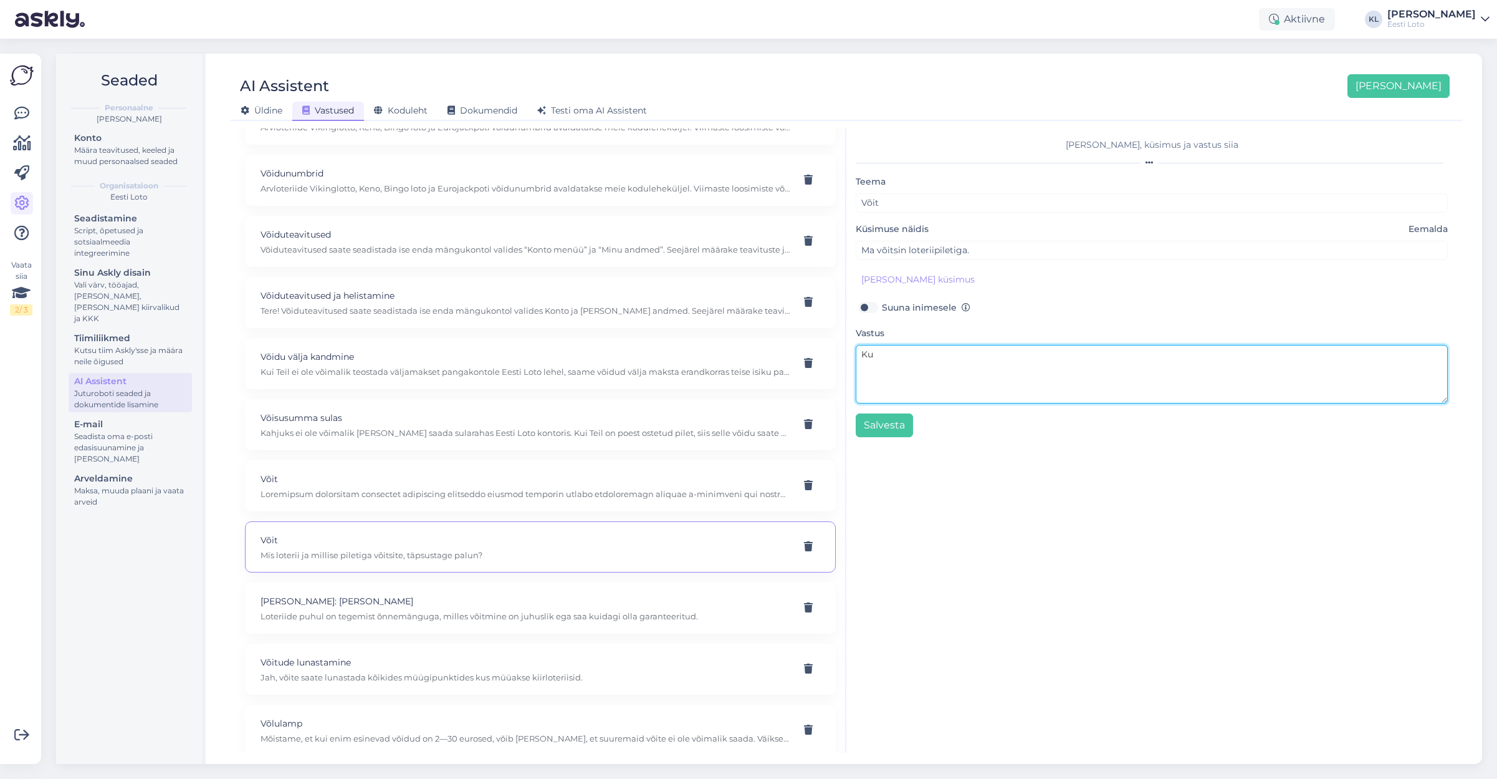
type textarea "K"
type textarea "V"
paste textarea "[URL][DOMAIN_NAME]"
click at [1064, 375] on textarea "Infot võidu vormistamise kohta leiate siit: [URL][DOMAIN_NAME]" at bounding box center [1152, 374] width 592 height 59
type textarea "Infot võidu vormistamise kohta leiate siit: [URL][DOMAIN_NAME] Kui soovite kinn…"
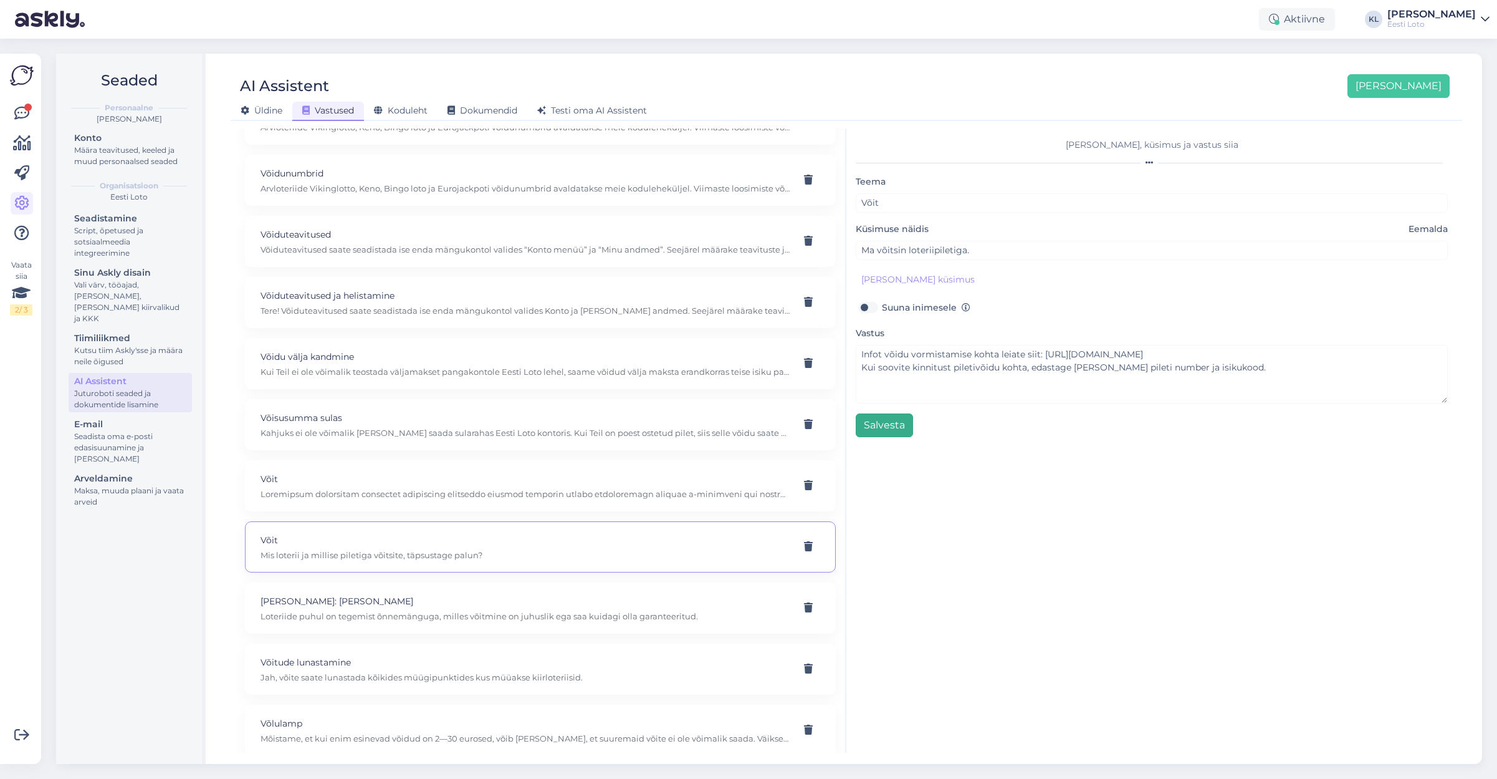
click at [892, 425] on button "Salvesta" at bounding box center [884, 425] width 57 height 24
click at [647, 411] on div "Võisusumma sulas Kahjuks ei ole võimalik [PERSON_NAME] saada sularahas Eesti Lo…" at bounding box center [526, 424] width 530 height 27
type input "Võisusumma sulas"
type input "Kas oleks võimalik võidusummad kätte [PERSON_NAME] tulla kontorisse [PERSON_NAM…"
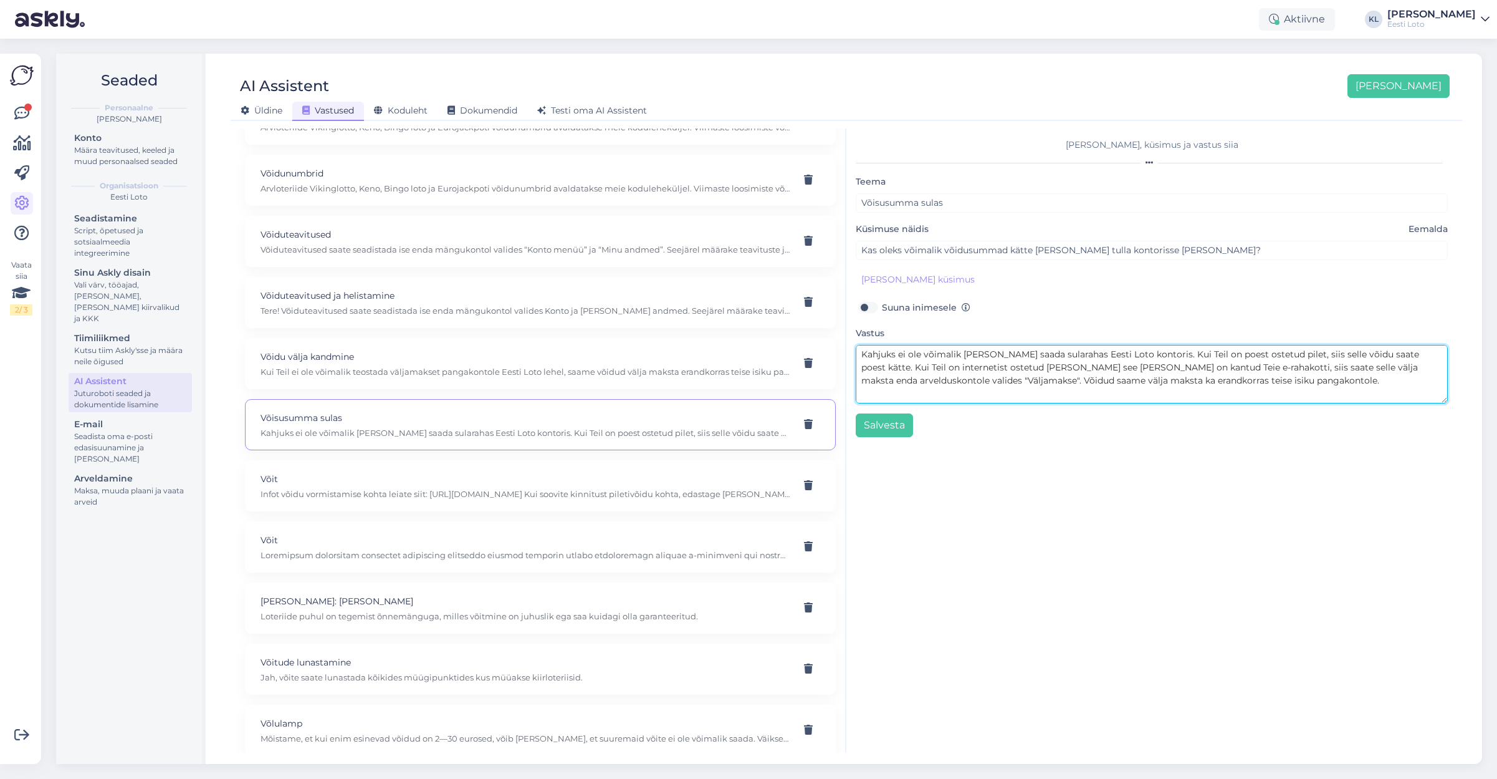
scroll to position [1, 0]
click at [1238, 354] on textarea "Kahjuks ei ole võimalik [PERSON_NAME] saada sularahas Eesti Loto kontoris. Kui …" at bounding box center [1152, 374] width 592 height 59
drag, startPoint x: 912, startPoint y: 368, endPoint x: 847, endPoint y: 366, distance: 64.9
click at [847, 366] on div "[PERSON_NAME], küsimus ja vastus siia Teema Võisusumma sulas Küsimuse näidis Ee…" at bounding box center [1152, 440] width 611 height 624
drag, startPoint x: 934, startPoint y: 368, endPoint x: 1325, endPoint y: 388, distance: 391.4
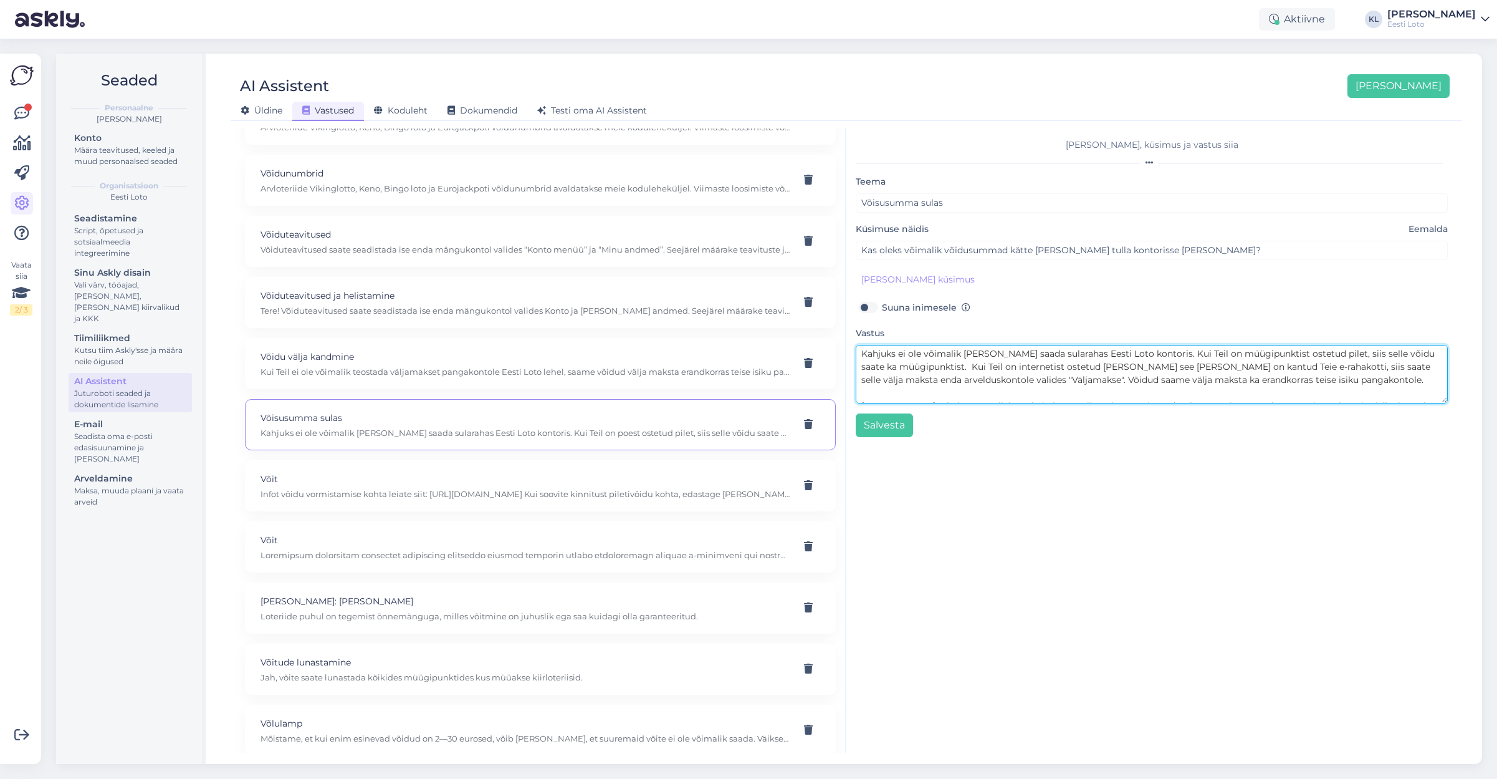
click at [1325, 388] on textarea "Kahjuks ei ole võimalik [PERSON_NAME] saada sularahas Eesti Loto kontoris. Kui …" at bounding box center [1152, 374] width 592 height 59
drag, startPoint x: 1065, startPoint y: 382, endPoint x: 861, endPoint y: 372, distance: 204.7
click at [861, 372] on textarea "Kahjuks ei ole võimalik [PERSON_NAME] saada sularahas Eesti Loto kontoris. Kui …" at bounding box center [1152, 374] width 592 height 59
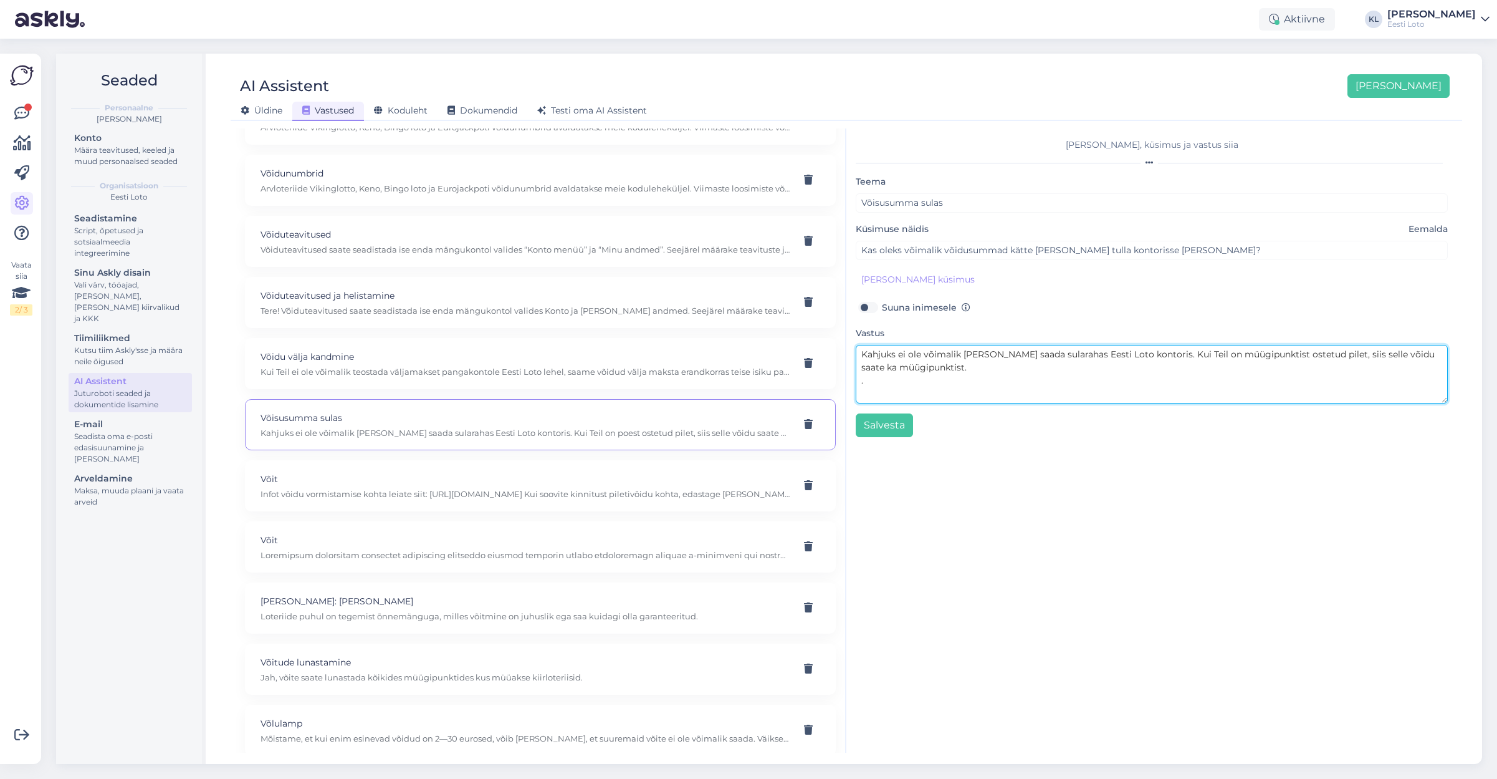
click at [936, 382] on textarea "Kahjuks ei ole võimalik [PERSON_NAME] saada sularahas Eesti Loto kontoris. Kui …" at bounding box center [1152, 374] width 592 height 59
type textarea "Kahjuks ei ole võimalik [PERSON_NAME] saada sularahas Eesti Loto kontoris. Kui …"
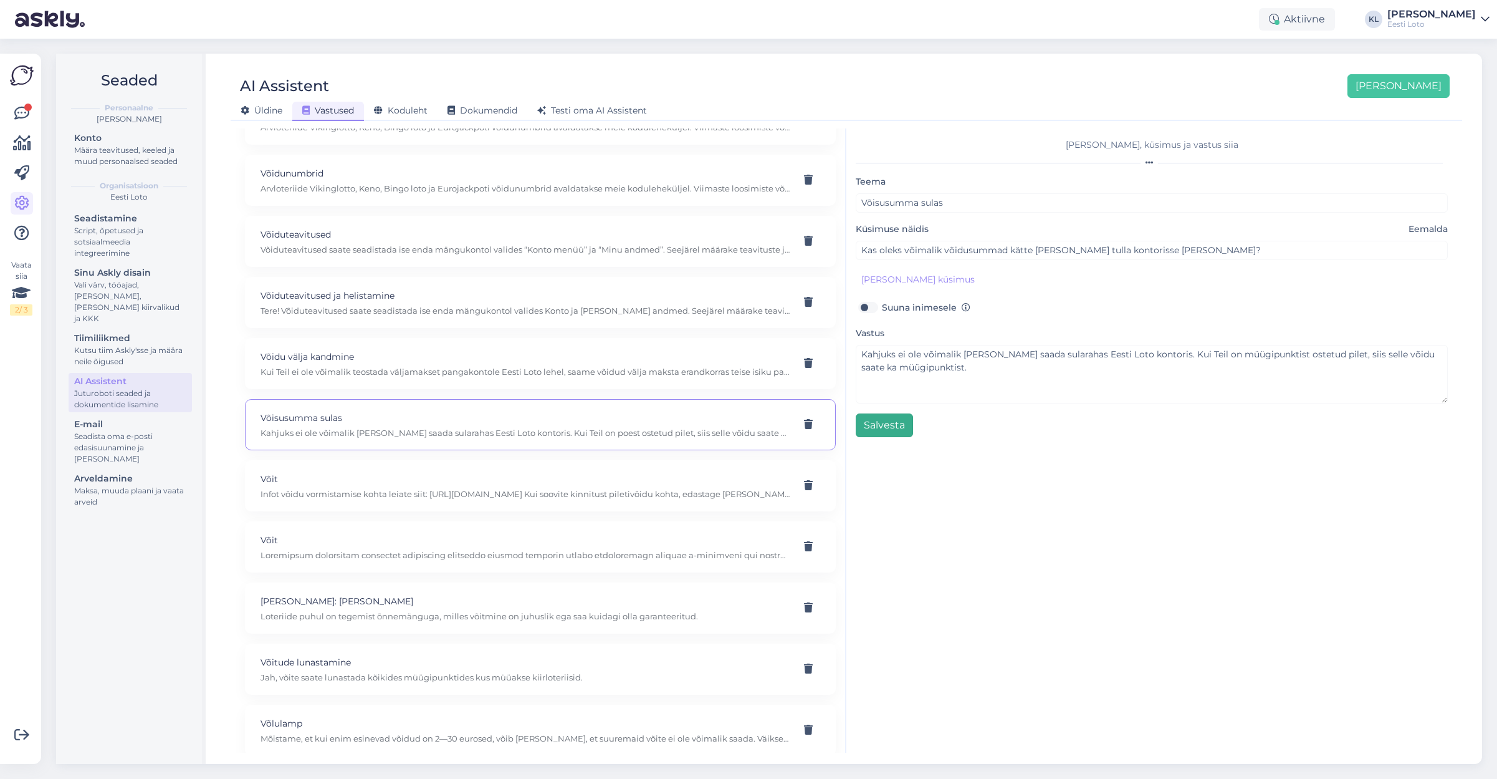
click at [890, 428] on button "Salvesta" at bounding box center [884, 425] width 57 height 24
click at [496, 489] on div "Võit" at bounding box center [540, 485] width 591 height 51
type input "Võit"
type input "mis saab võidust kui minuga midagi juhtub ja ma ei saa teha avaldust"
type textarea "Loremipsum dolorsitam consectet adipiscing elitseddo eiusmod temporin utlabo et…"
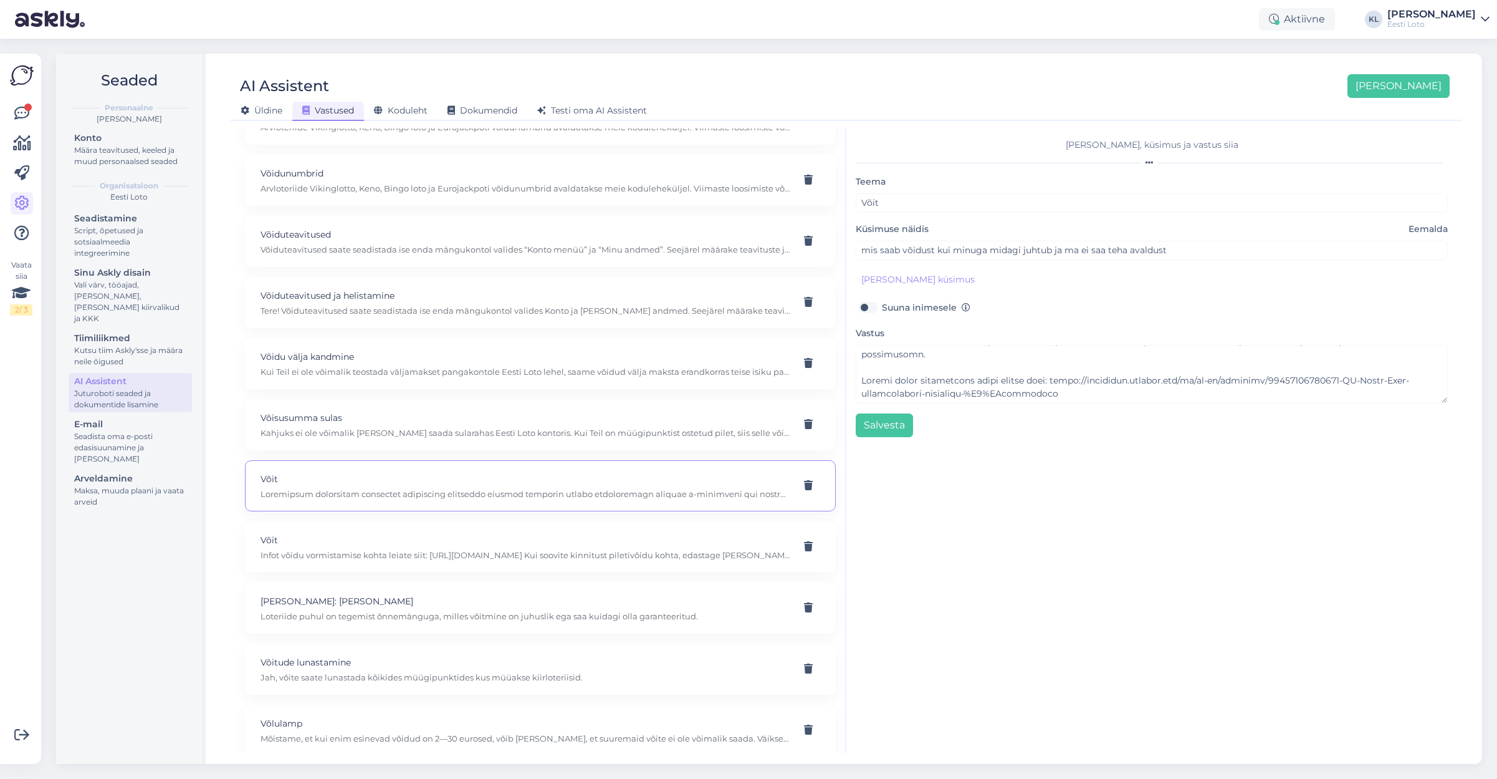
scroll to position [144, 0]
click at [517, 521] on div "[PERSON_NAME] Infot võidu vormistamise kohta leiate siit: [URL][DOMAIN_NAME] Ku…" at bounding box center [540, 546] width 591 height 51
type input "Ma võitsin loteriipiletiga."
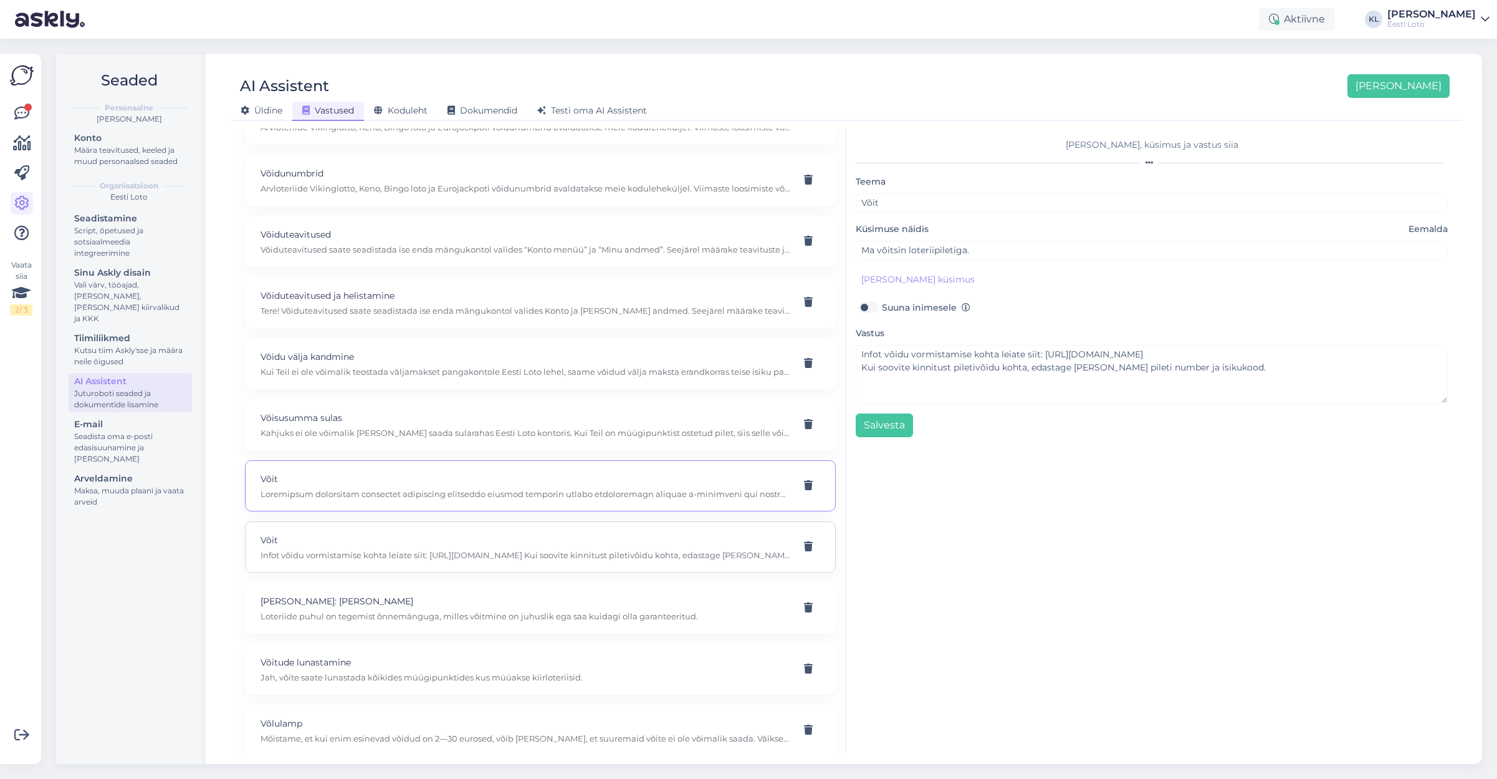
scroll to position [0, 0]
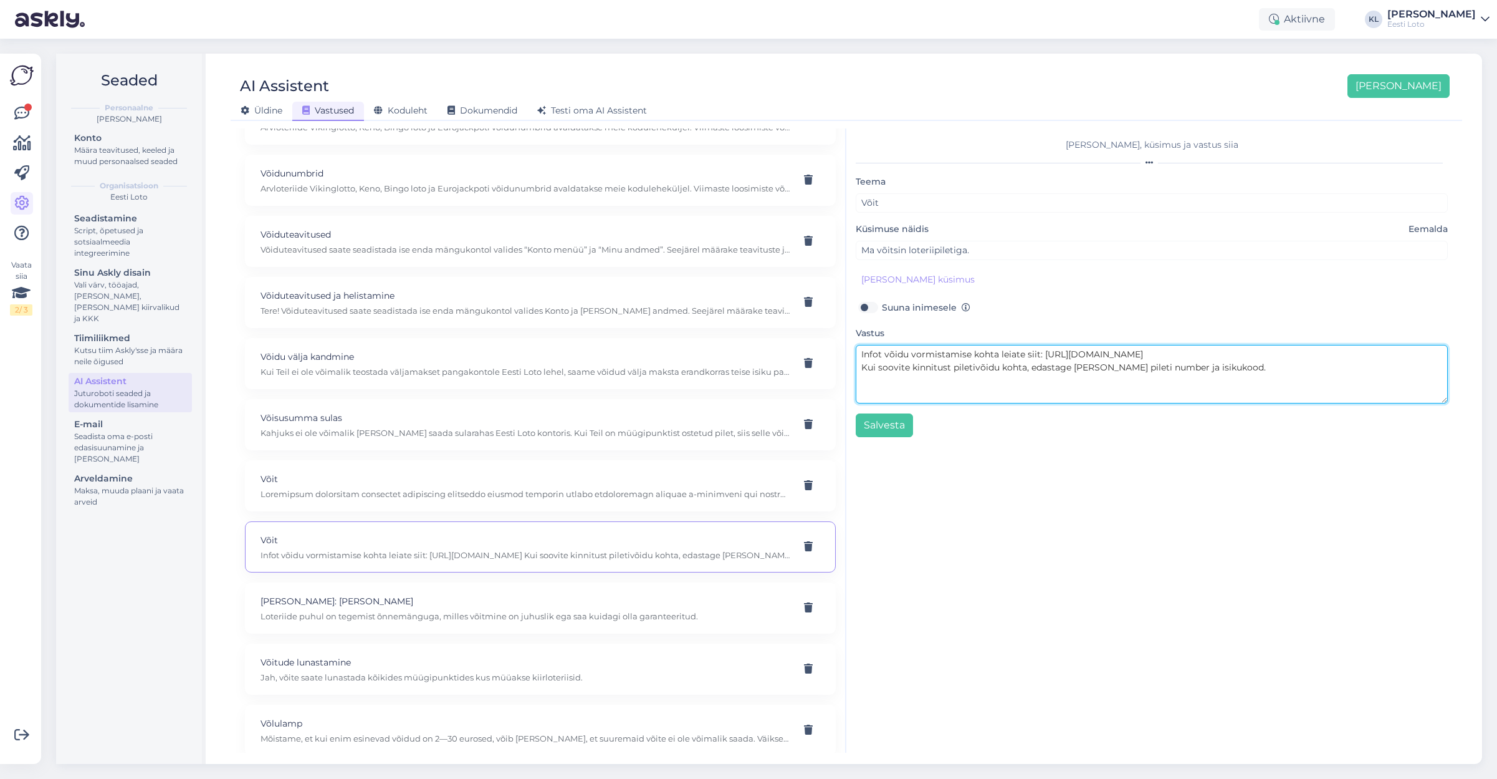
drag, startPoint x: 973, startPoint y: 367, endPoint x: 997, endPoint y: 382, distance: 28.0
click at [974, 367] on textarea "Infot võidu vormistamise kohta leiate siit: [URL][DOMAIN_NAME] Kui soovite kinn…" at bounding box center [1152, 374] width 592 height 59
type textarea "Infot võidu vormistamise kohta leiate siit: [URL][DOMAIN_NAME] Kui soovite kinn…"
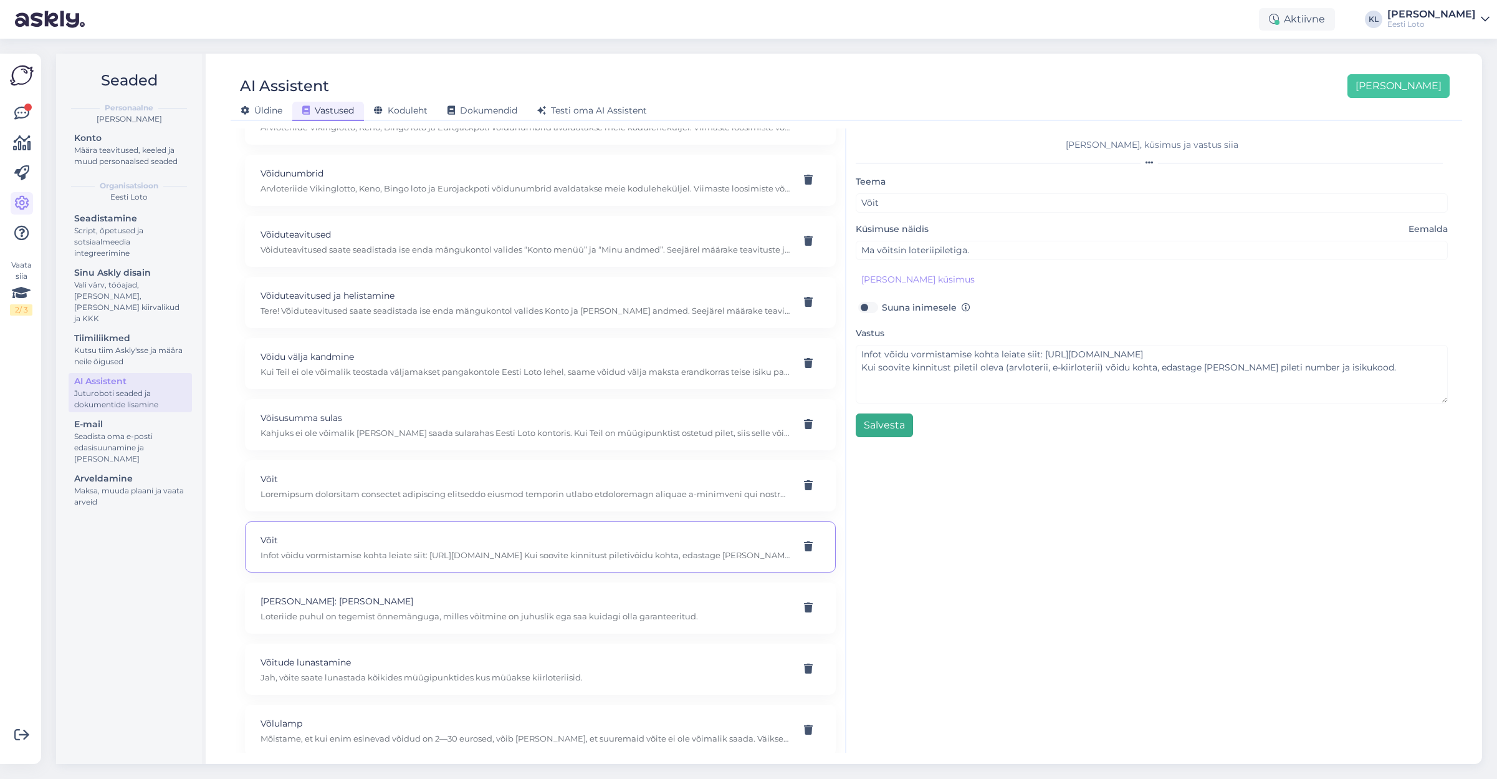
click at [893, 422] on button "Salvesta" at bounding box center [884, 425] width 57 height 24
click at [500, 350] on p "Võidu välja kandmine" at bounding box center [526, 357] width 530 height 14
type input "Võidu välja kandmine"
type input "kui mu pangagontol on [PERSON_NAME] [PERSON_NAME] teise inimese kontole raha ka…"
type textarea "Kui Teil ei ole võimalik teostada väljamakset pangakontole Eesti Loto lehel, sa…"
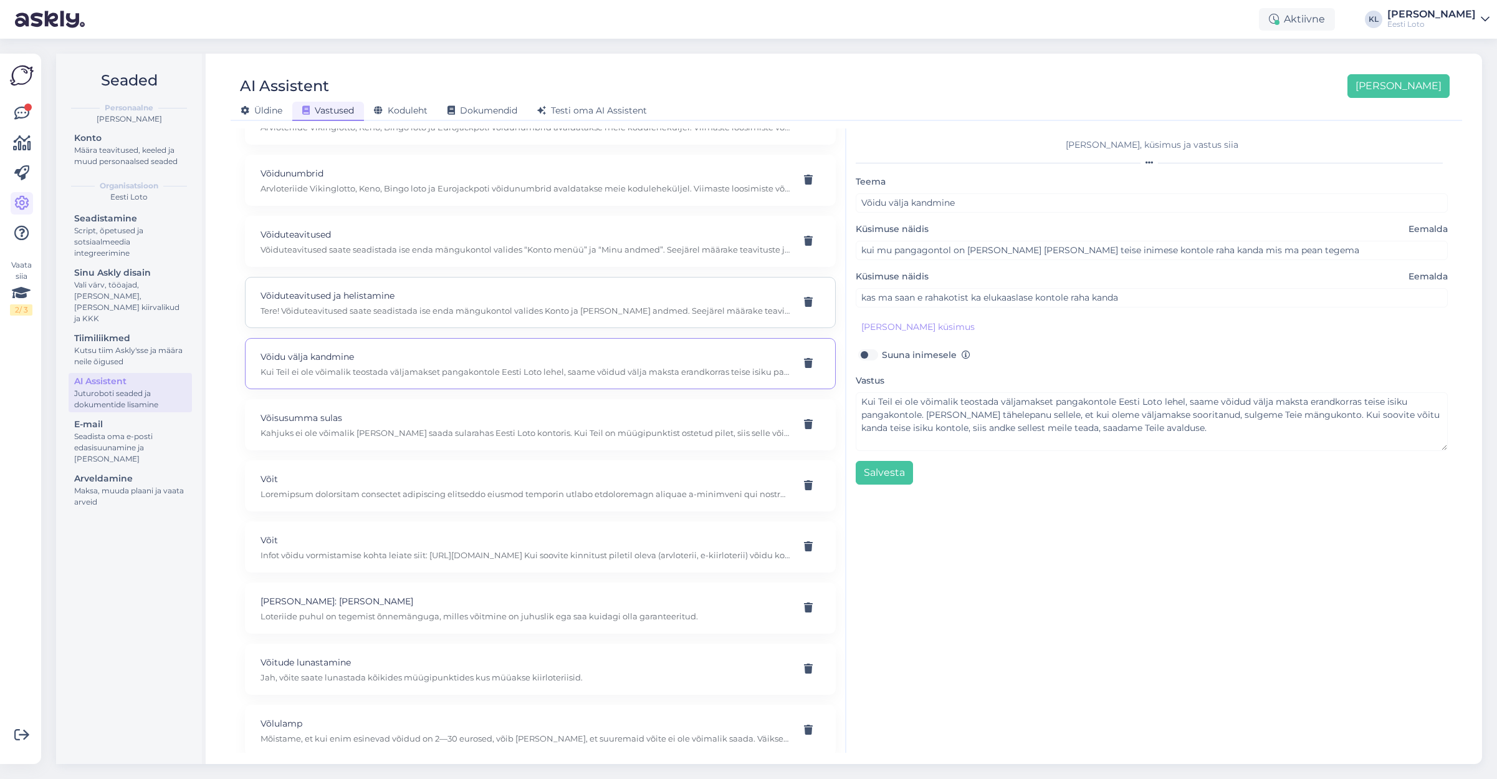
click at [618, 305] on p "Tere! Võiduteavitused saate seadistada ise enda mängukontol valides Konto ja [P…" at bounding box center [526, 310] width 530 height 11
type input "Võiduteavitused ja helistamine"
type input "Kas suurte võitude puhul ka helistatakse?"
type textarea "Tere! Võiduteavitused saate seadistada ise enda mängukontol valides Konto ja [P…"
type input "Kui suurte võitude puhul helistatakse?"
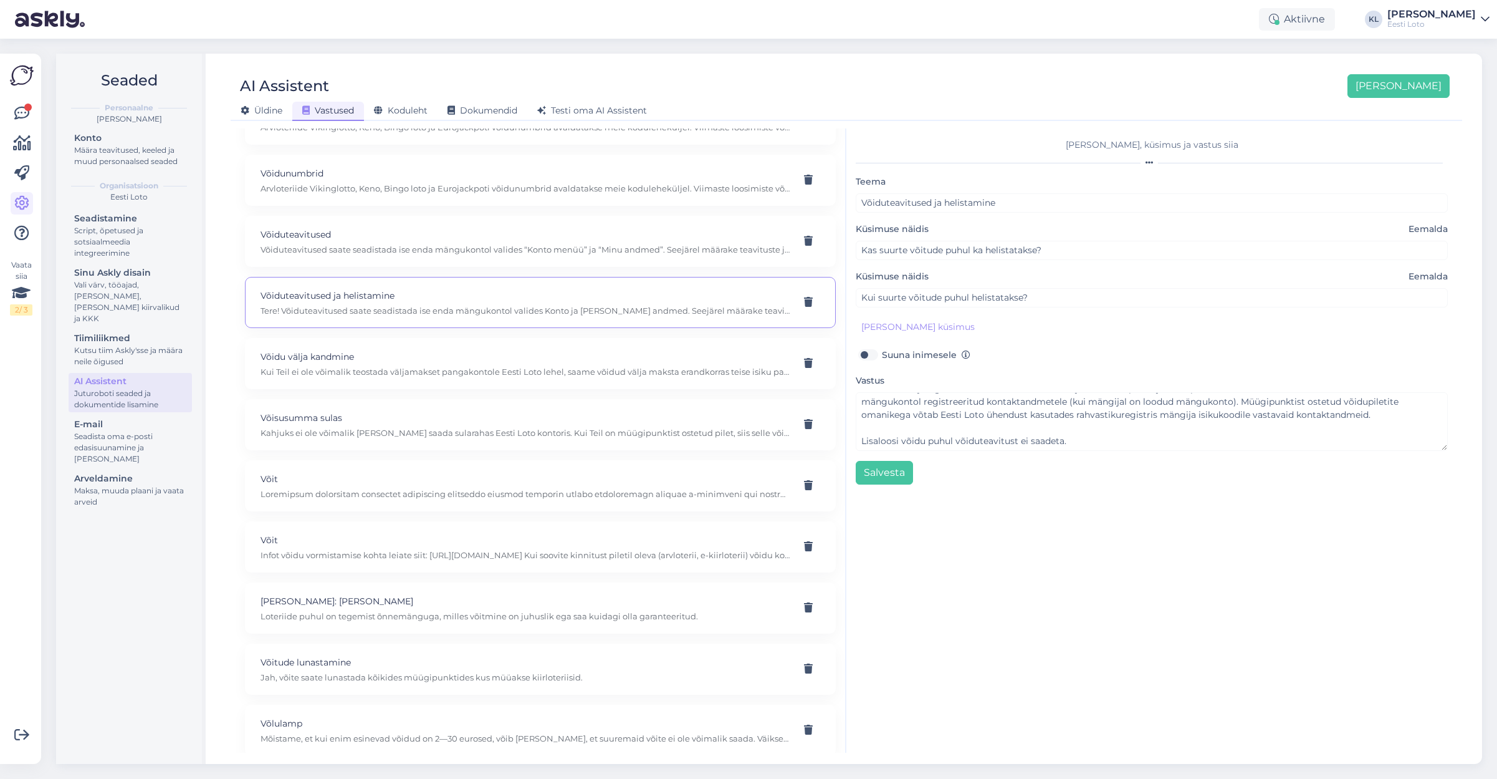
scroll to position [92, 0]
click at [655, 366] on p "Kui Teil ei ole võimalik teostada väljamakset pangakontole Eesti Loto lehel, sa…" at bounding box center [526, 371] width 530 height 11
type input "Võidu välja kandmine"
type input "kui mu pangagontol on [PERSON_NAME] [PERSON_NAME] teise inimese kontole raha ka…"
type textarea "Kui Teil ei ole võimalik teostada väljamakset pangakontole Eesti Loto lehel, sa…"
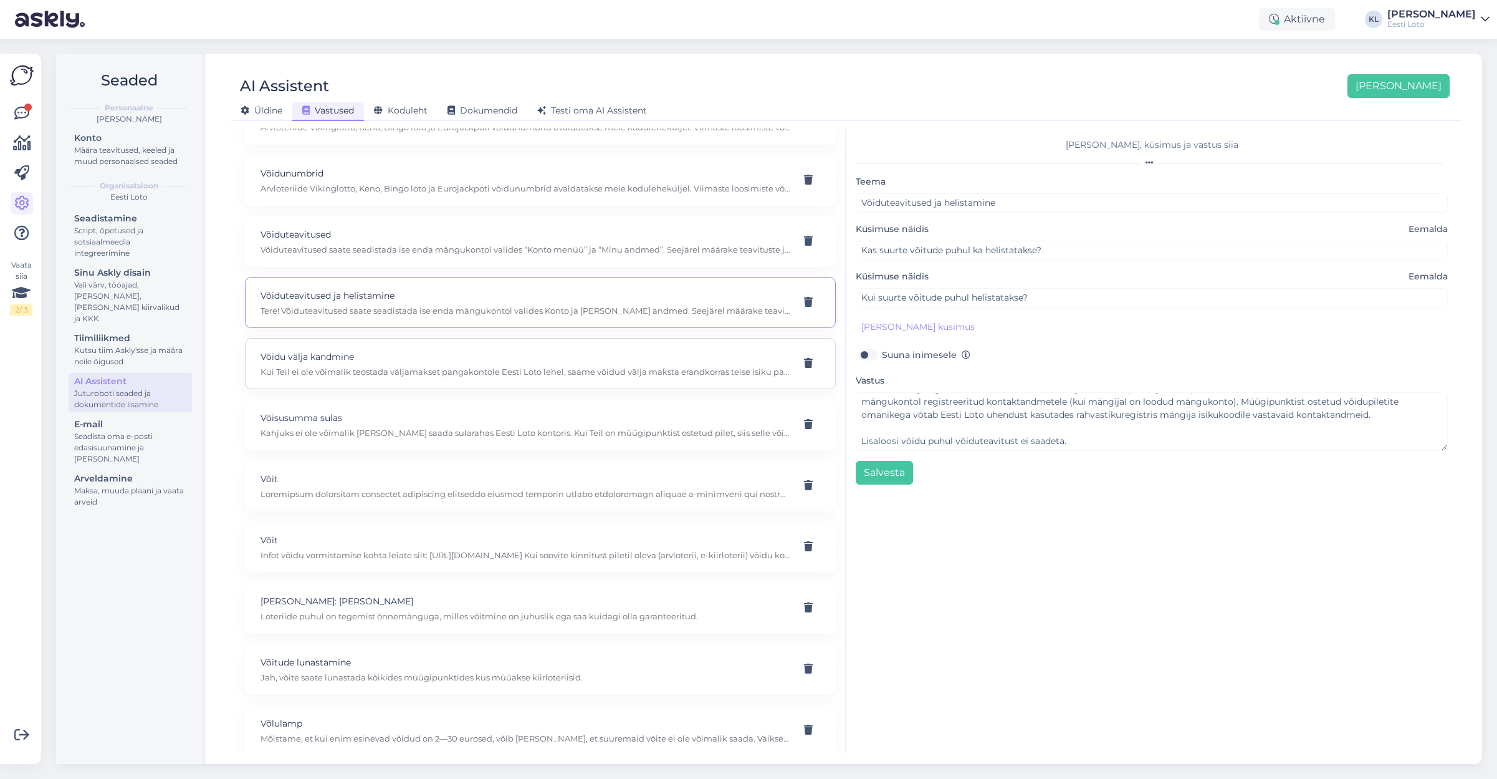
type input "kas ma saan e rahakotist ka elukaaslase kontole raha kanda"
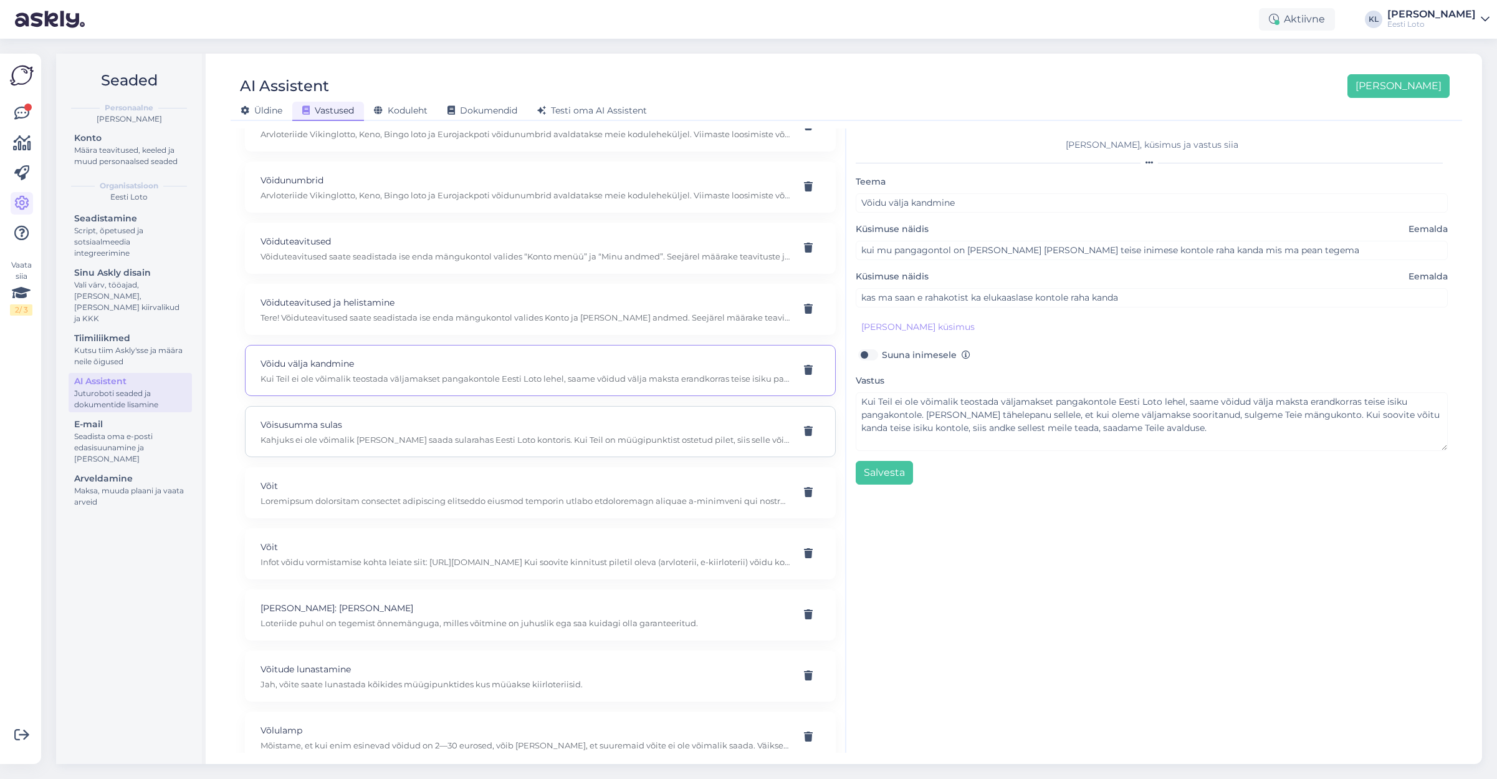
scroll to position [9677, 0]
click at [547, 419] on p "Võisusumma sulas" at bounding box center [526, 426] width 530 height 14
type input "Võisusumma sulas"
type input "Kas oleks võimalik võidusummad kätte [PERSON_NAME] tulla kontorisse [PERSON_NAM…"
type textarea "Kahjuks ei ole võimalik [PERSON_NAME] saada sularahas Eesti Loto kontoris. Kui …"
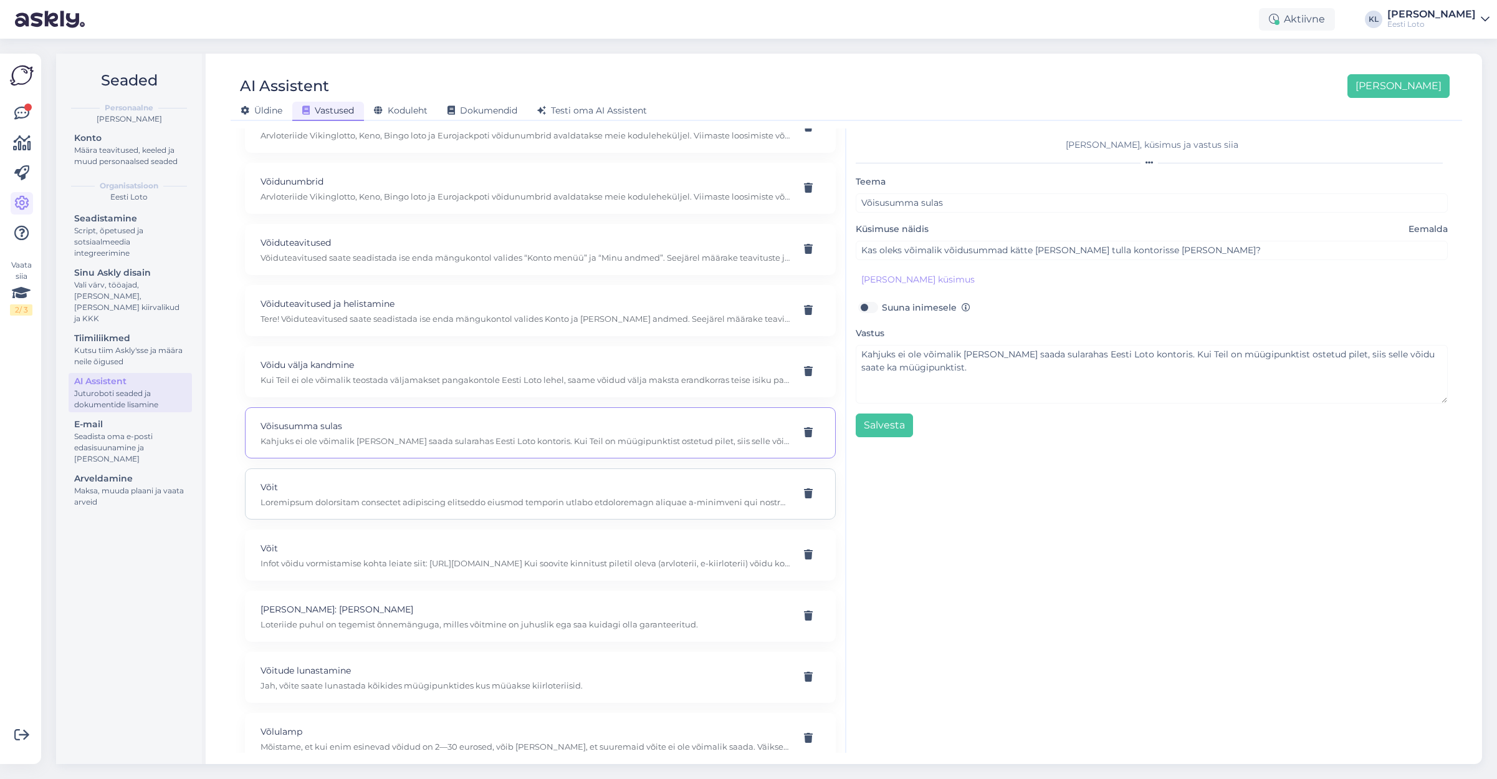
click at [494, 496] on p at bounding box center [526, 501] width 530 height 11
type input "Võit"
type input "mis saab võidust kui minuga midagi juhtub ja ma ei saa teha avaldust"
type textarea "Loremipsum dolorsitam consectet adipiscing elitseddo eiusmod temporin utlabo et…"
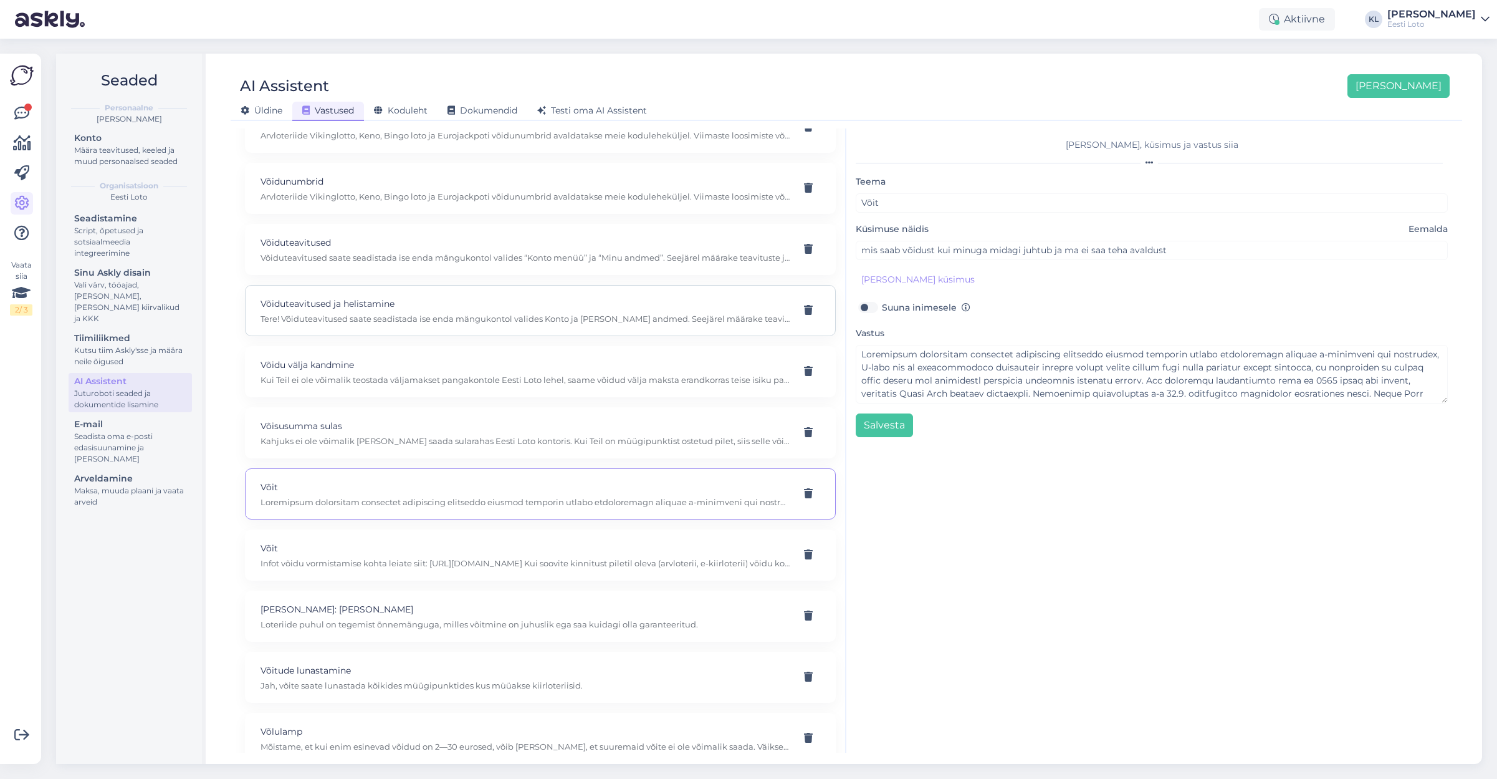
click at [463, 285] on div "Võiduteavitused ja helistamine Tere! Võiduteavitused saate seadistada ise enda …" at bounding box center [540, 310] width 591 height 51
type input "Võiduteavitused ja helistamine"
type input "Kas suurte võitude puhul ka helistatakse?"
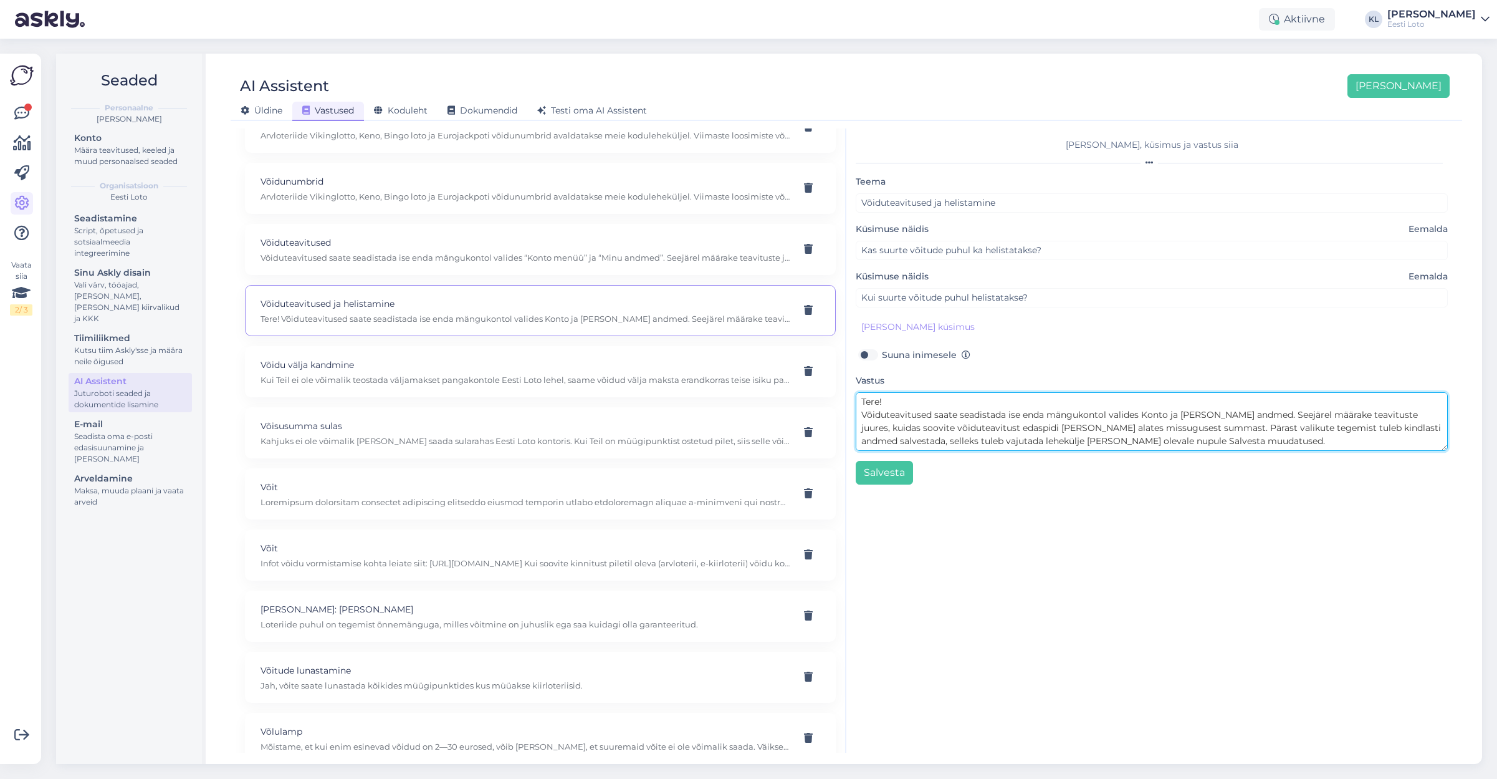
drag, startPoint x: 907, startPoint y: 401, endPoint x: 843, endPoint y: 402, distance: 63.6
click at [843, 402] on div "Kasuta AI Assistenti. Vajuta '[PERSON_NAME] uus' ja [PERSON_NAME] küsimused ja …" at bounding box center [847, 440] width 1222 height 624
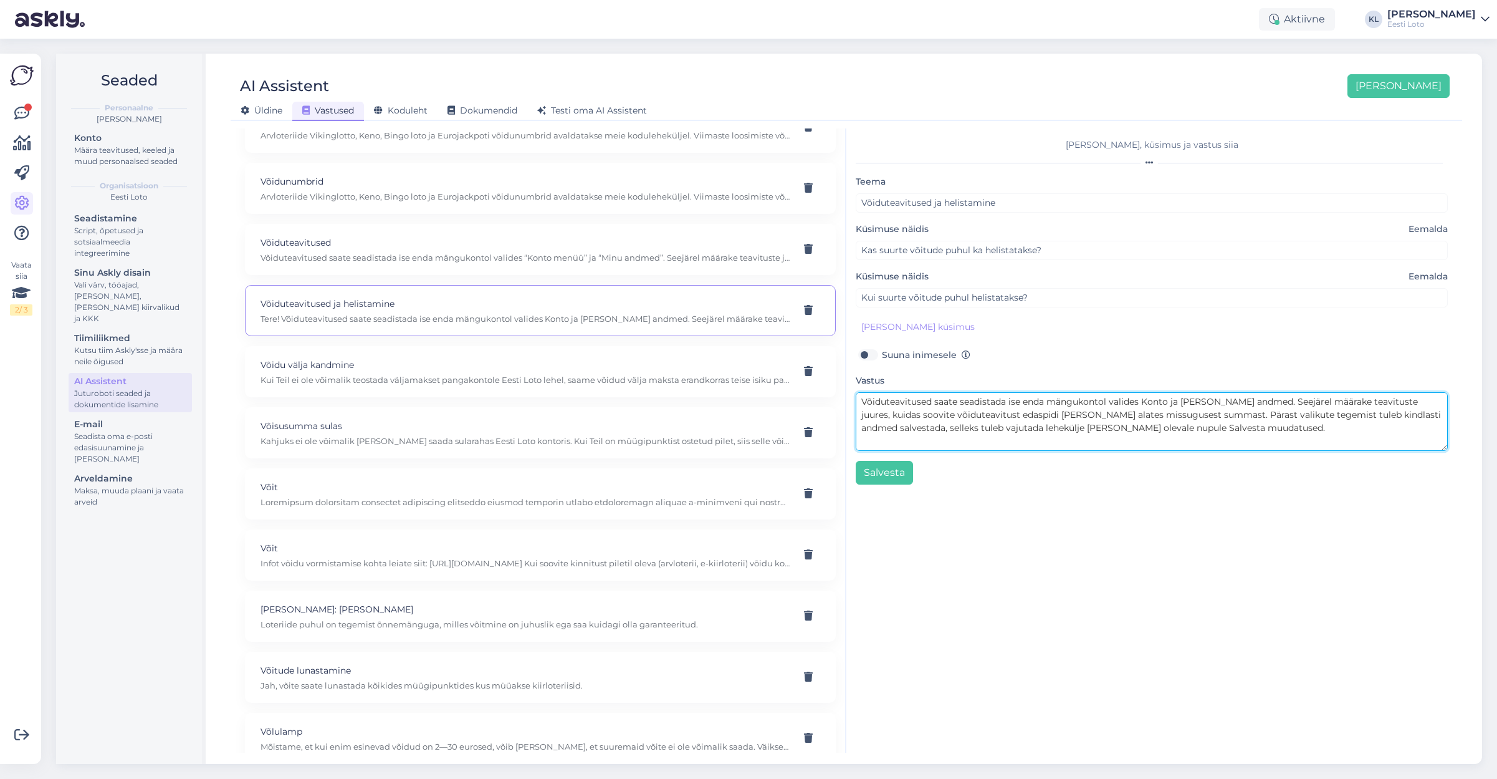
click at [863, 413] on textarea "Võiduteavitused saate seadistada ise enda mängukontol valides Konto ja [PERSON_…" at bounding box center [1152, 421] width 592 height 59
drag, startPoint x: 1092, startPoint y: 429, endPoint x: 1103, endPoint y: 431, distance: 10.9
click at [1093, 430] on textarea "Võiduteavitused saate seadistada ise enda mängukontol valides Konto ja [PERSON_…" at bounding box center [1152, 421] width 592 height 59
drag, startPoint x: 1191, startPoint y: 427, endPoint x: 1203, endPoint y: 448, distance: 23.7
click at [1191, 428] on textarea "Võiduteavitused saate seadistada ise enda mängukontol valides Konto ja [PERSON_…" at bounding box center [1152, 421] width 592 height 59
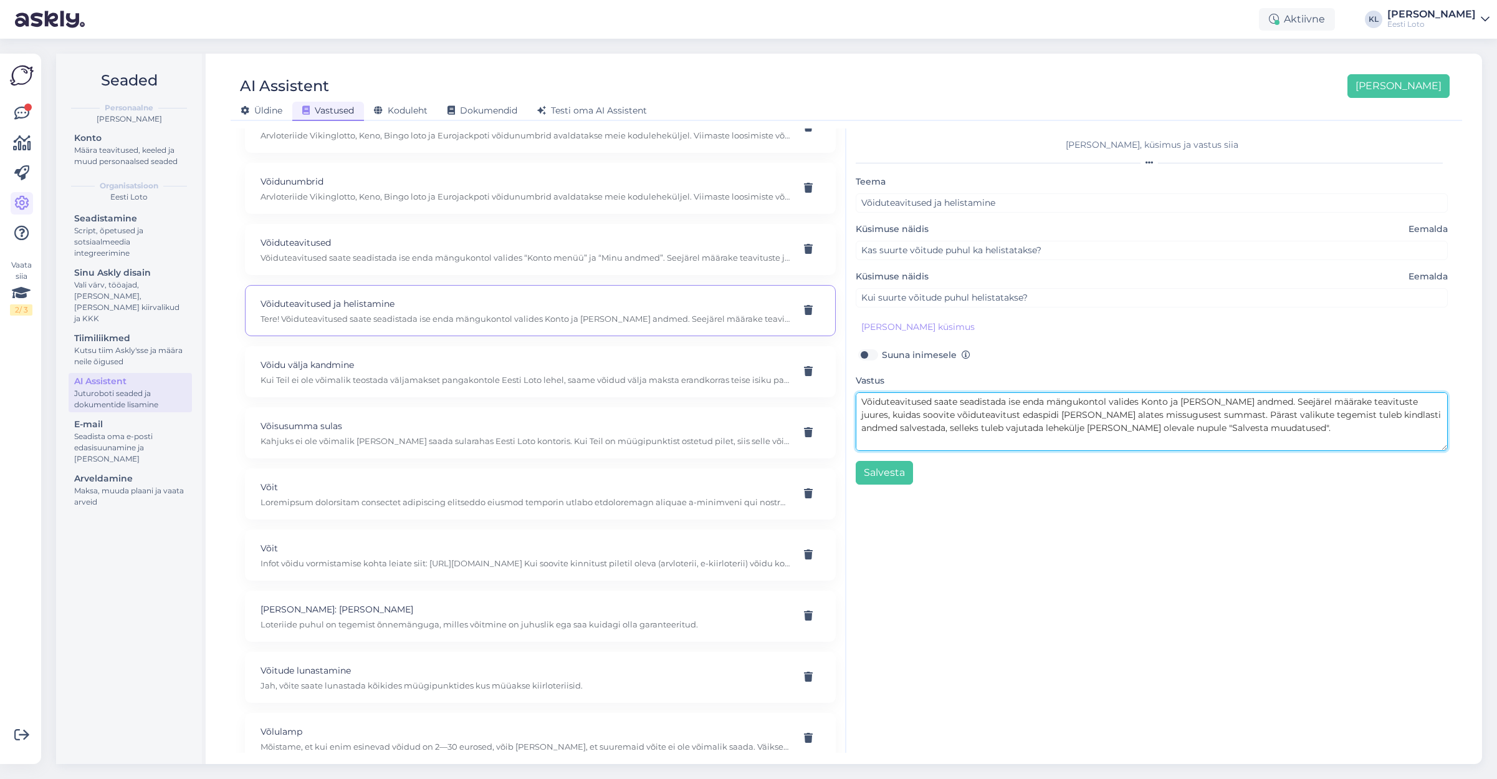
click at [1203, 426] on textarea "Võiduteavitused saate seadistada ise enda mängukontol valides Konto ja [PERSON_…" at bounding box center [1152, 421] width 592 height 59
click at [1087, 432] on textarea "Võiduteavitused saate seadistada ise enda mängukontol valides Konto ja [PERSON_…" at bounding box center [1152, 421] width 592 height 59
paste textarea "Mängijatega, [PERSON_NAME] lototerminalist ostetud pilet on võitnud vähemalt 65…"
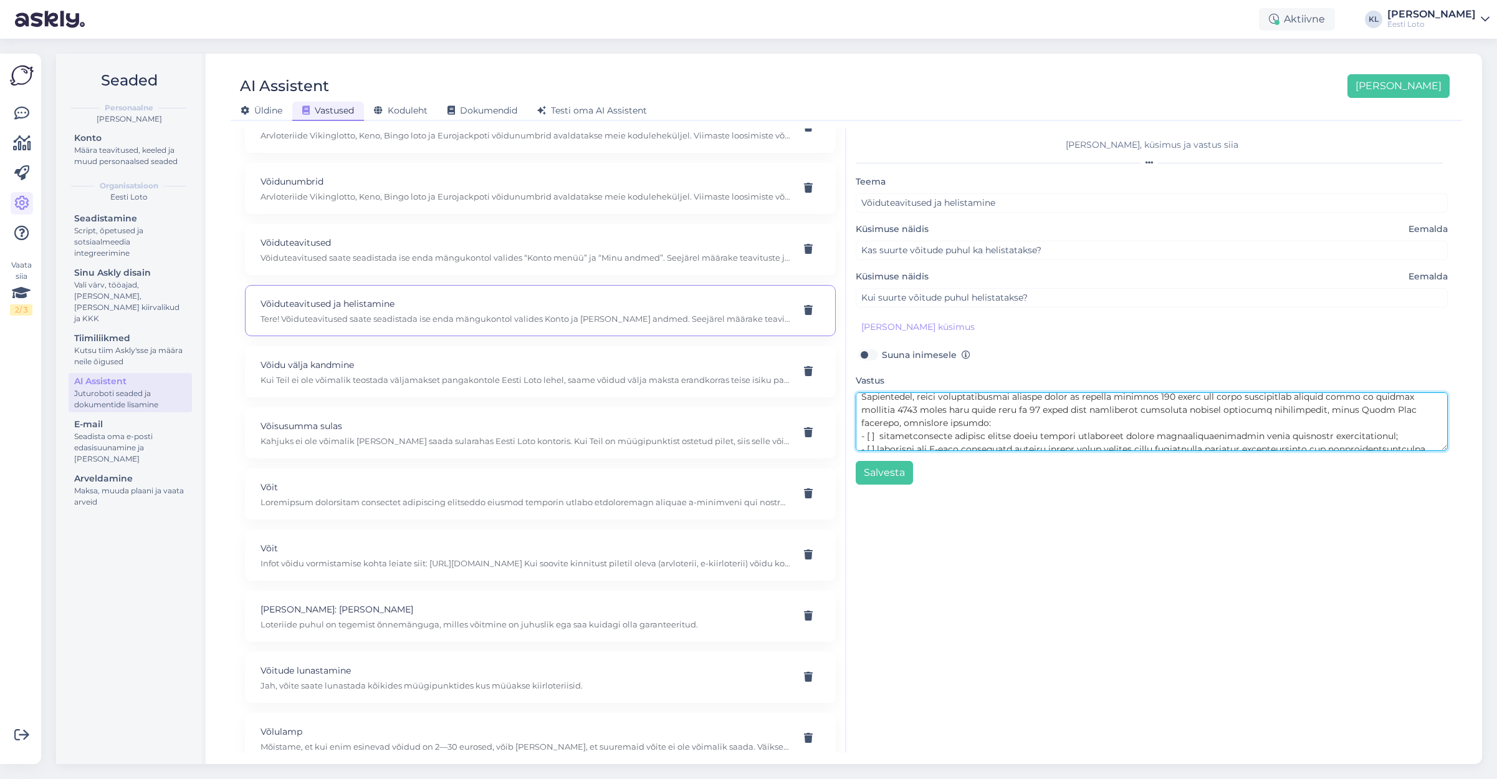
click at [877, 424] on textarea at bounding box center [1152, 421] width 592 height 59
click at [876, 438] on textarea at bounding box center [1152, 421] width 592 height 59
click at [873, 423] on textarea at bounding box center [1152, 421] width 592 height 59
click at [871, 436] on textarea at bounding box center [1152, 421] width 592 height 59
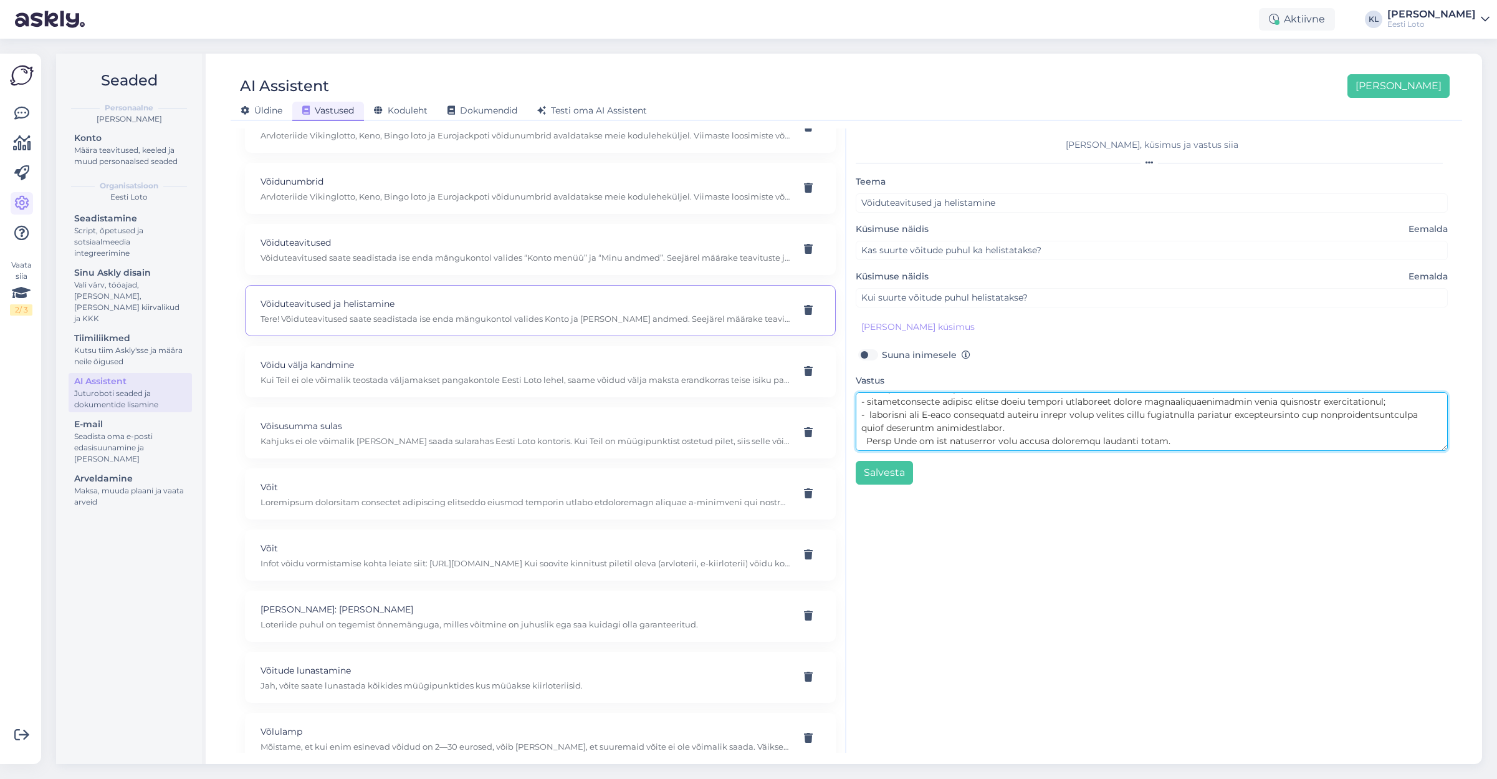
drag, startPoint x: 1164, startPoint y: 428, endPoint x: 888, endPoint y: 430, distance: 276.8
click at [888, 430] on textarea at bounding box center [1152, 421] width 592 height 59
click at [1204, 423] on textarea at bounding box center [1152, 421] width 592 height 59
drag, startPoint x: 1166, startPoint y: 430, endPoint x: 906, endPoint y: 434, distance: 260.6
click at [906, 434] on textarea at bounding box center [1152, 421] width 592 height 59
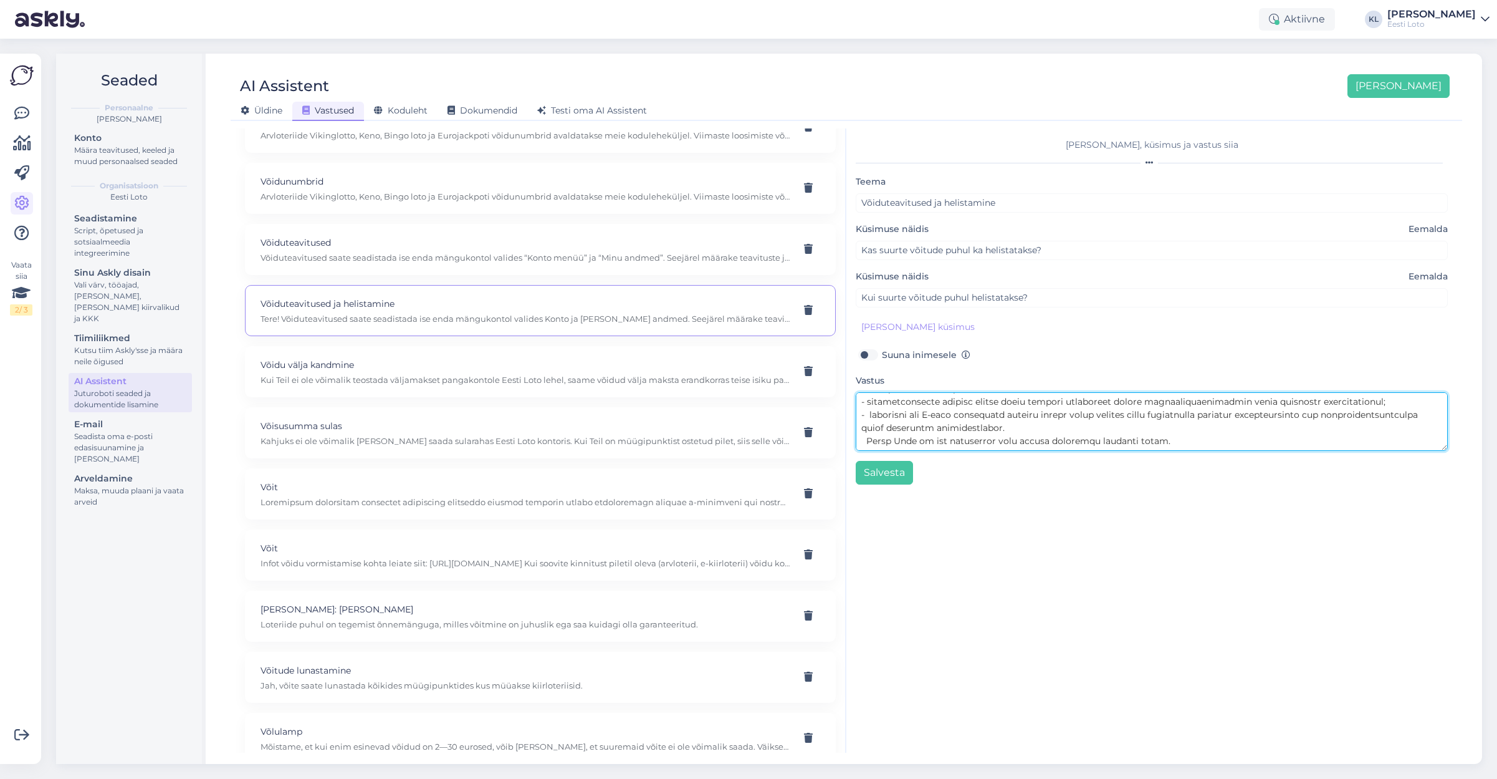
drag, startPoint x: 1093, startPoint y: 433, endPoint x: 1138, endPoint y: 422, distance: 45.7
click at [1105, 430] on textarea at bounding box center [1152, 421] width 592 height 59
click at [1171, 425] on textarea at bounding box center [1152, 421] width 592 height 59
drag, startPoint x: 1127, startPoint y: 430, endPoint x: 858, endPoint y: 431, distance: 268.7
click at [858, 431] on textarea at bounding box center [1152, 421] width 592 height 59
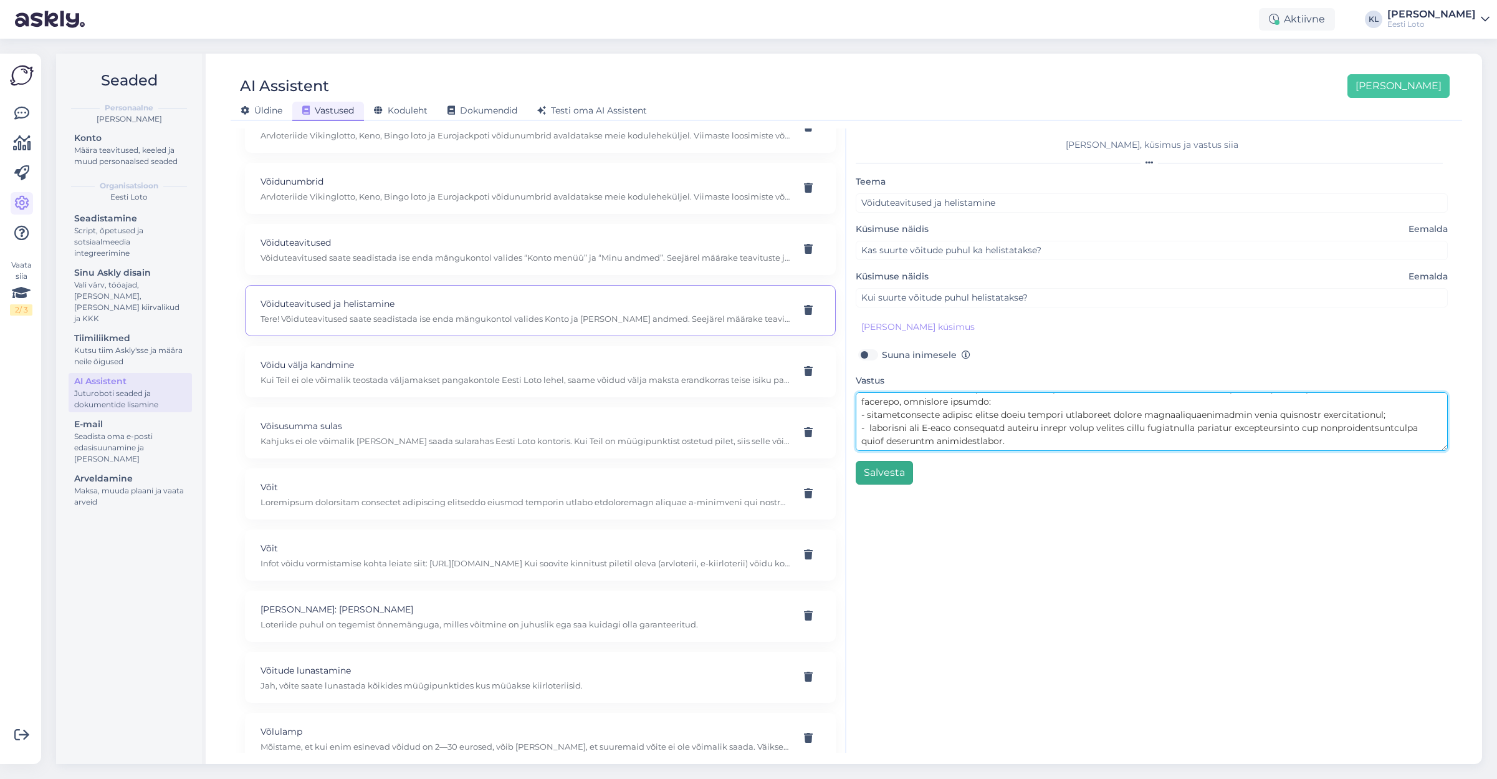
type textarea "Loremipsumdolor sitam consectetu adi elit seddoeiusmo tempori Utlab et Dolo mag…"
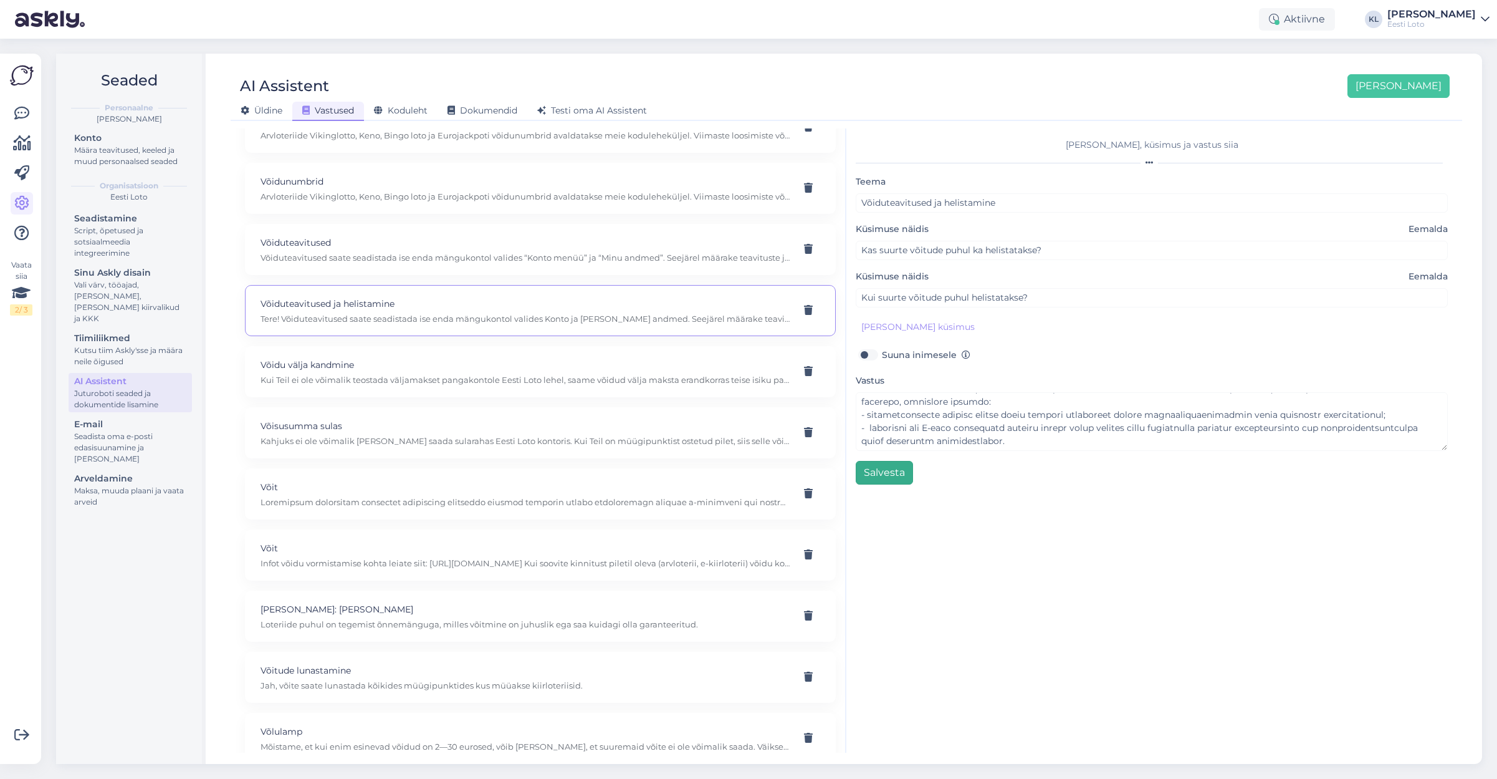
click at [875, 468] on button "Salvesta" at bounding box center [884, 473] width 57 height 24
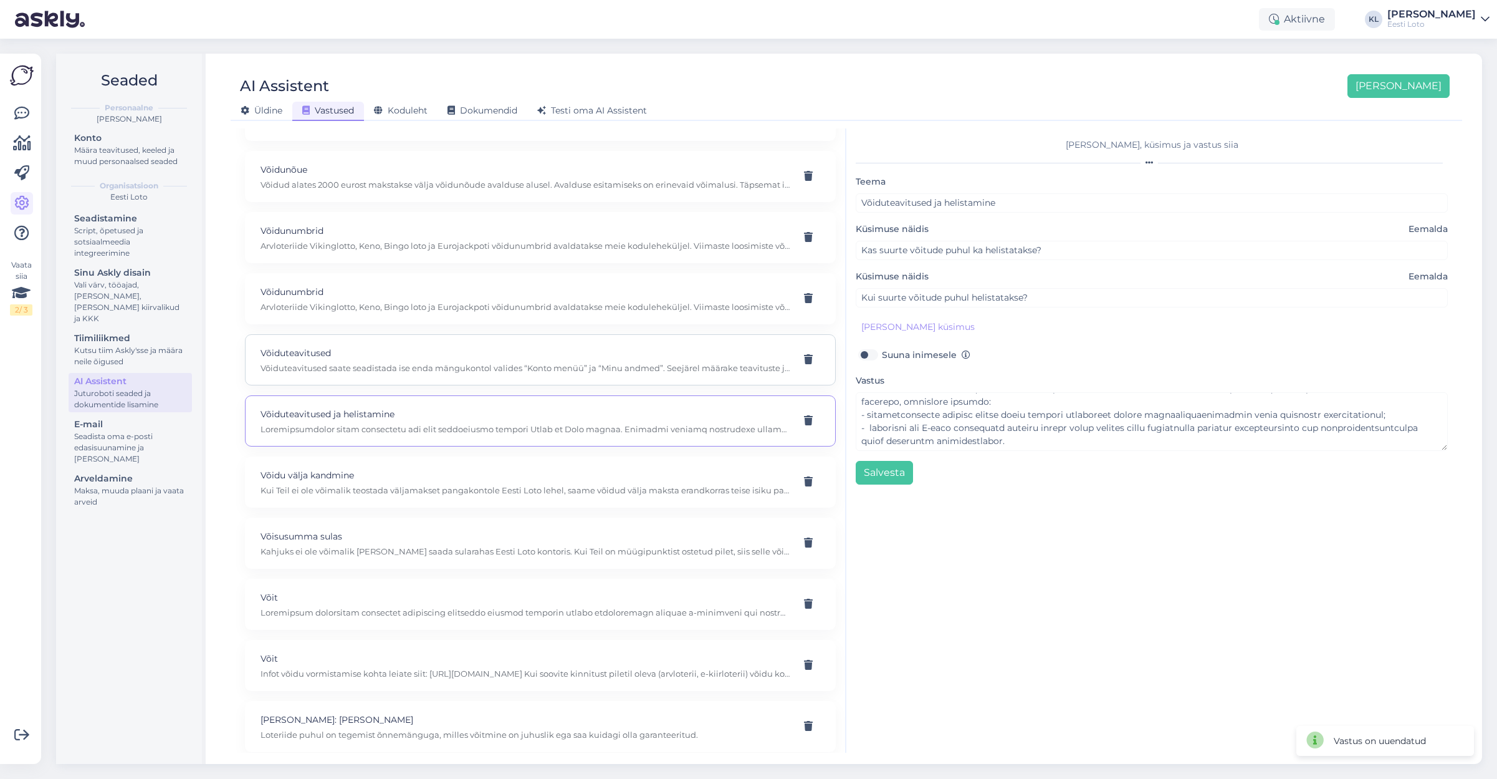
scroll to position [9555, 0]
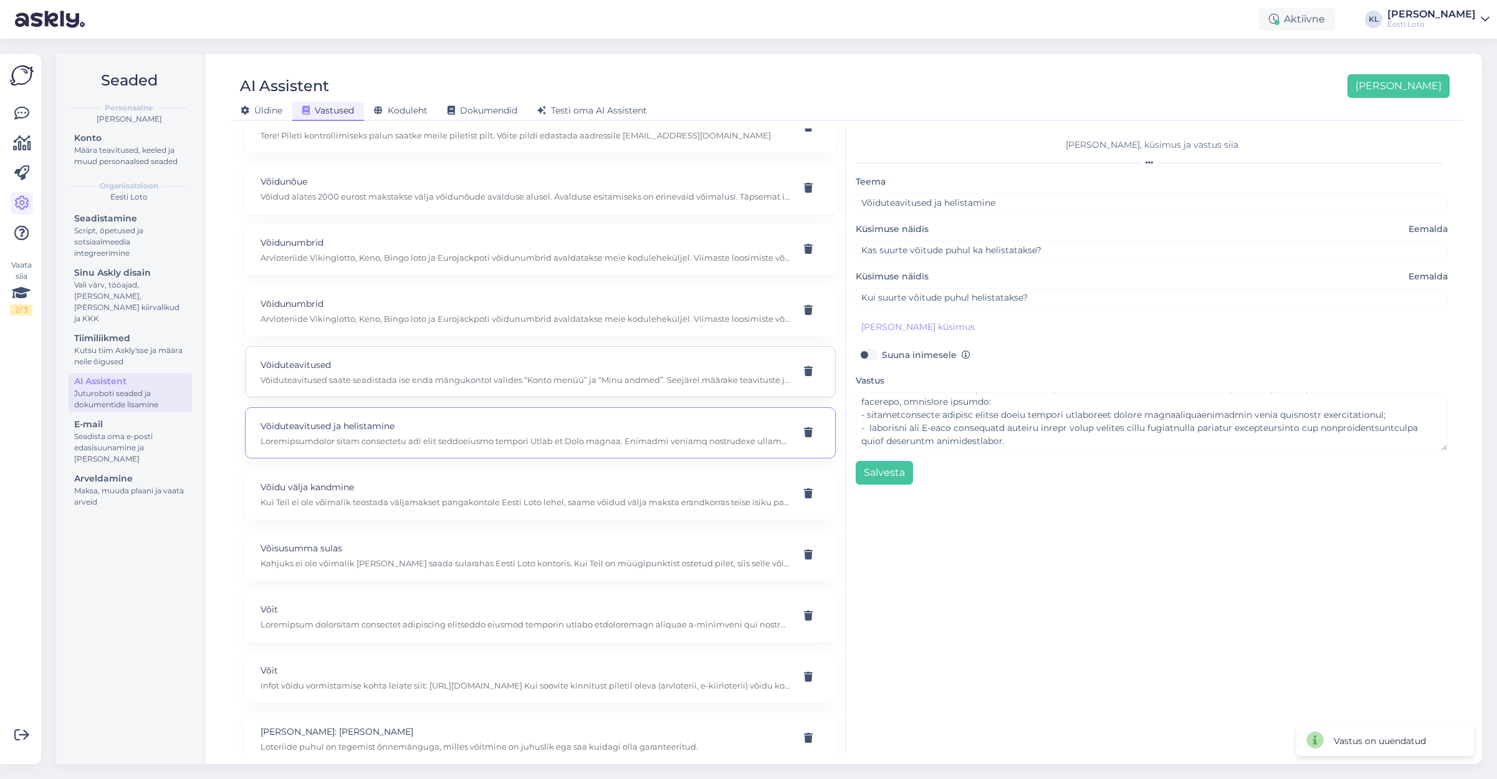
click at [480, 358] on p "Võiduteavitused" at bounding box center [526, 365] width 530 height 14
type input "Võiduteavitused"
type input "kas lotovõidu teated meilile tulevad"
type textarea "Võiduteavitused saate seadistada ise enda mängukontol valides “Konto menüü” ja …"
type input "kuidas saan võiduteavitused [PERSON_NAME]"
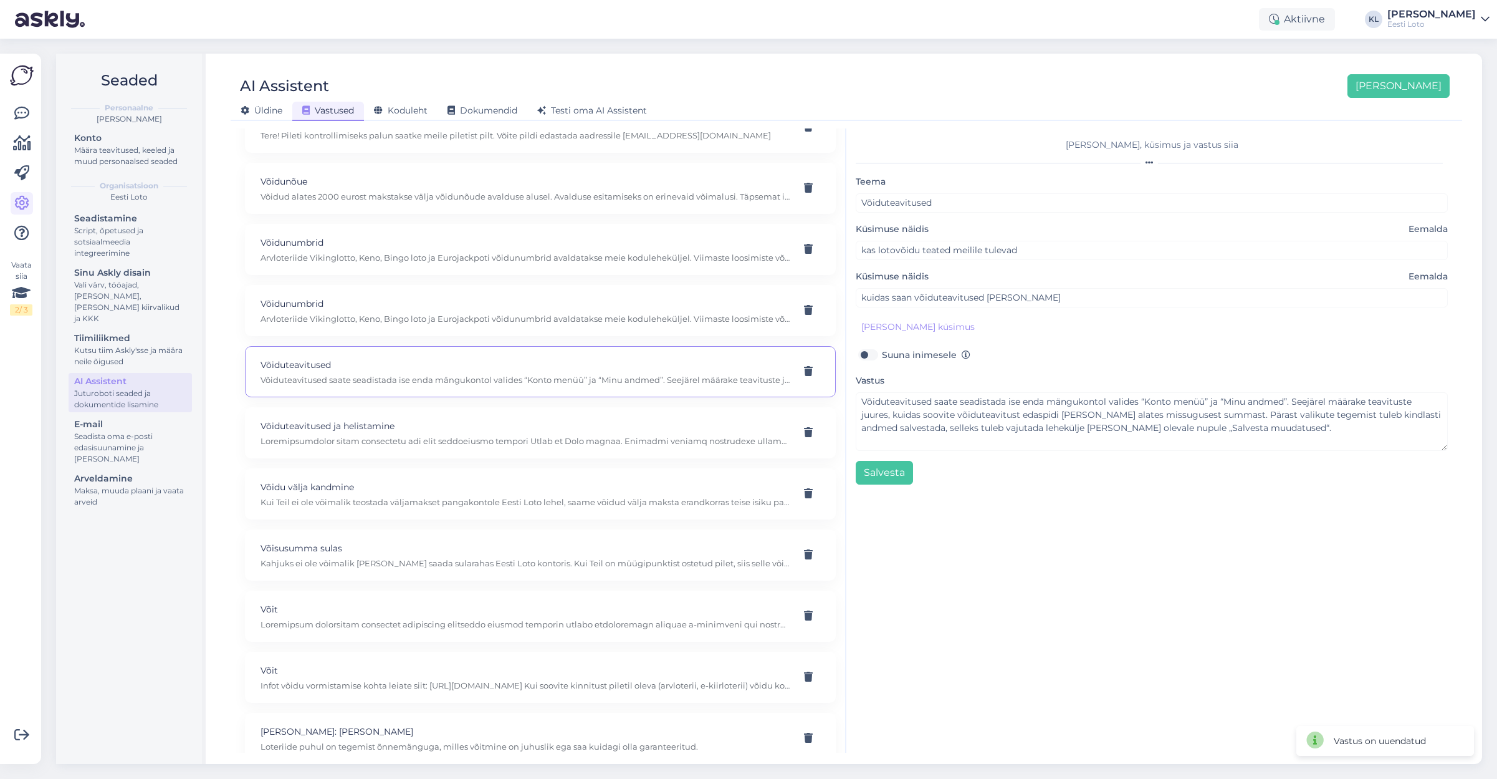
scroll to position [0, 0]
click at [571, 313] on p "Arvloteriide Vikinglotto, Keno, Bingo loto ja Eurojackpoti võidunumbrid avaldat…" at bounding box center [526, 318] width 530 height 11
type input "Võidunumbrid"
type input "Euroloto viimased võidunumbrid on?"
type textarea "Arvloteriide Vikinglotto, Keno, Bingo loto ja Eurojackpoti võidunumbrid avaldat…"
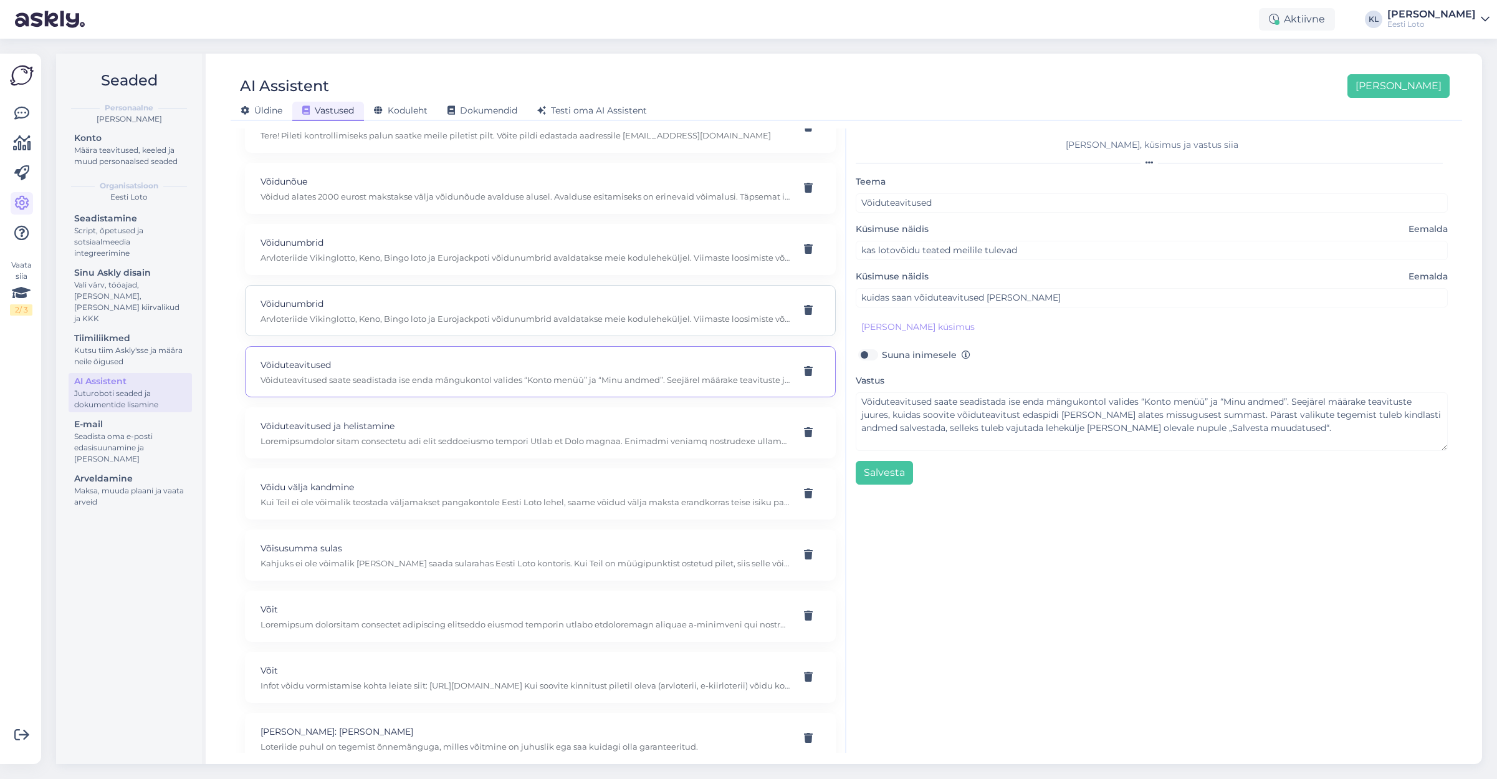
type input "Kas saaks eilsete loosimiste keno tulemusi"
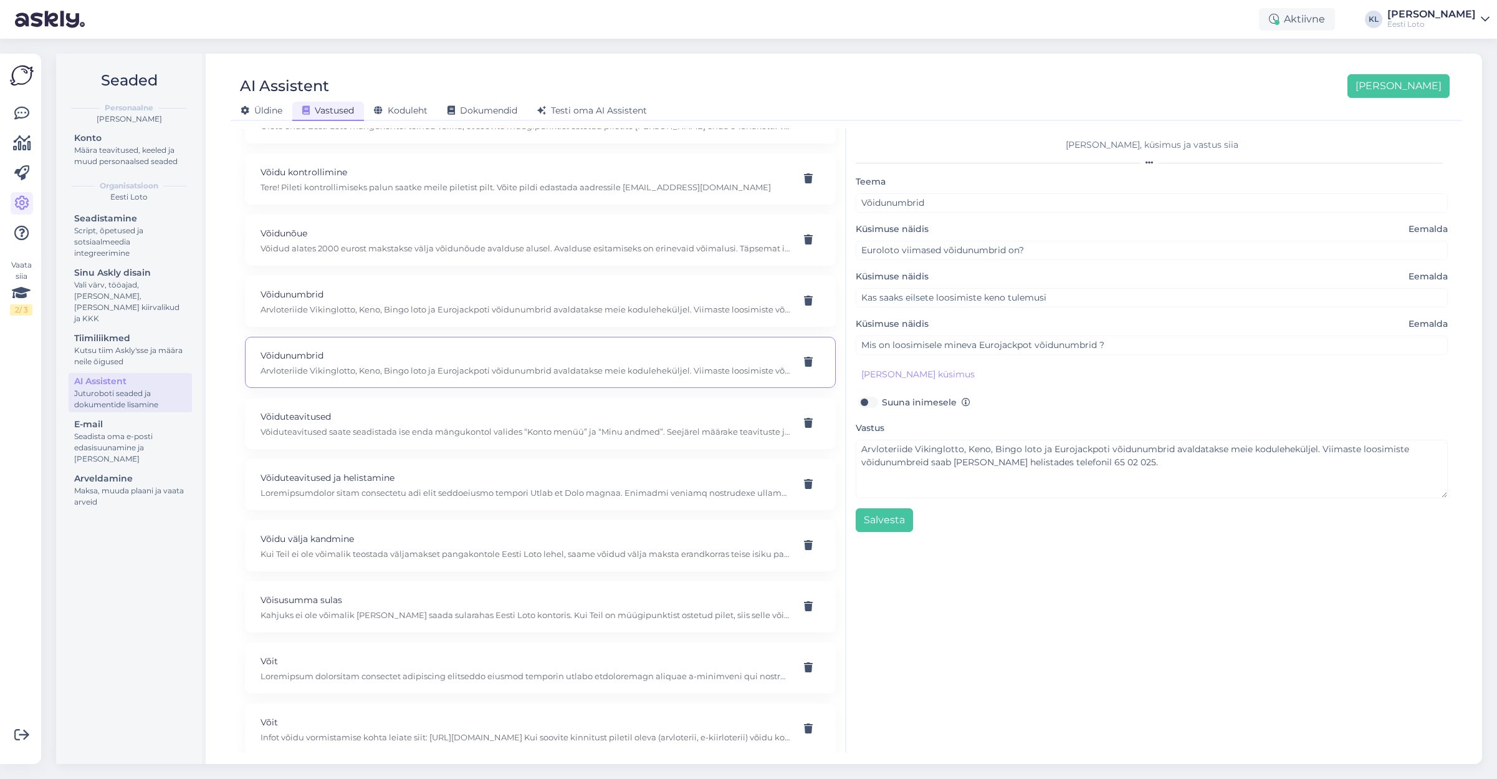
scroll to position [9481, 0]
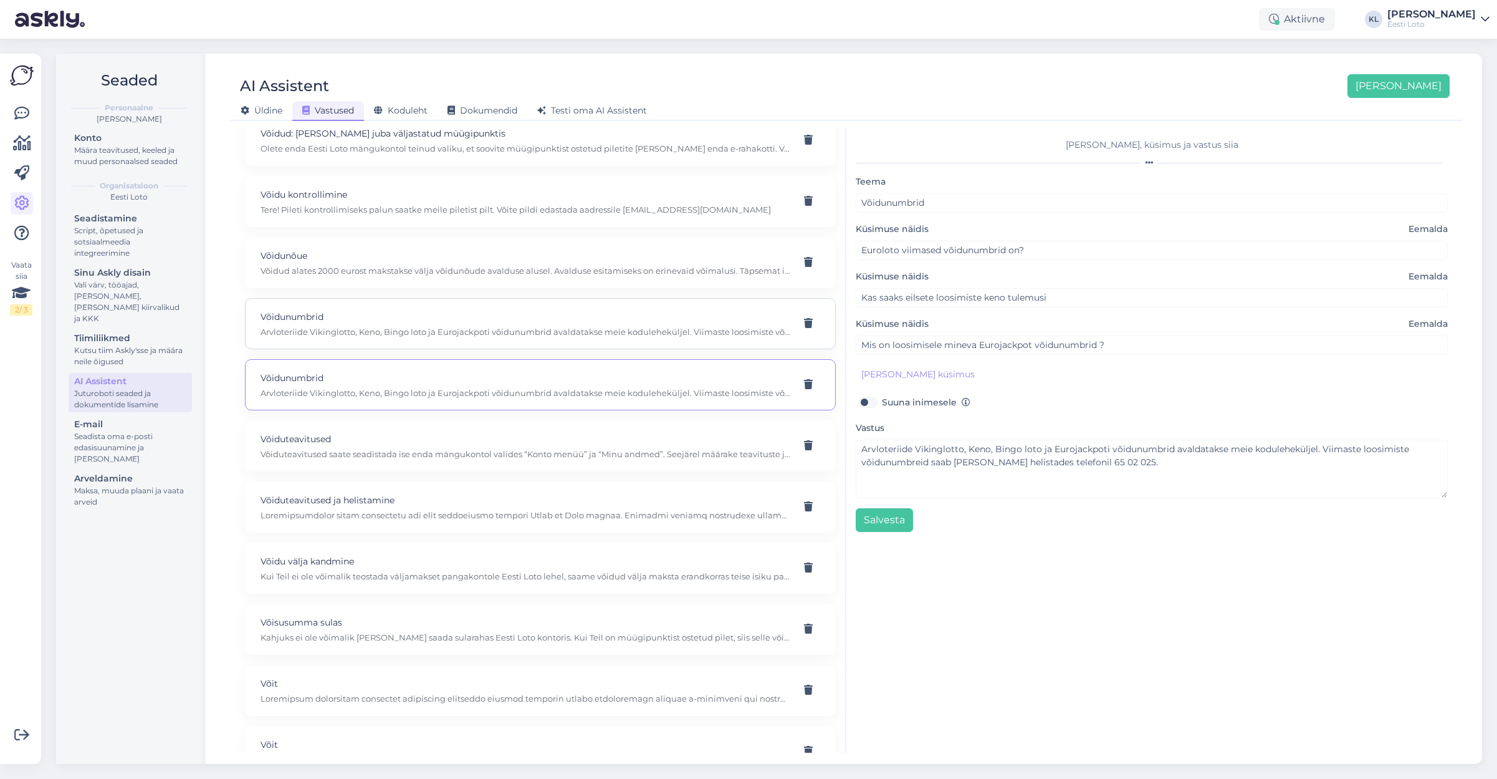
click at [549, 312] on div "Võidunumbrid Arvloteriide Vikinglotto, Keno, Bingo loto ja Eurojackpoti võidunu…" at bounding box center [526, 323] width 530 height 27
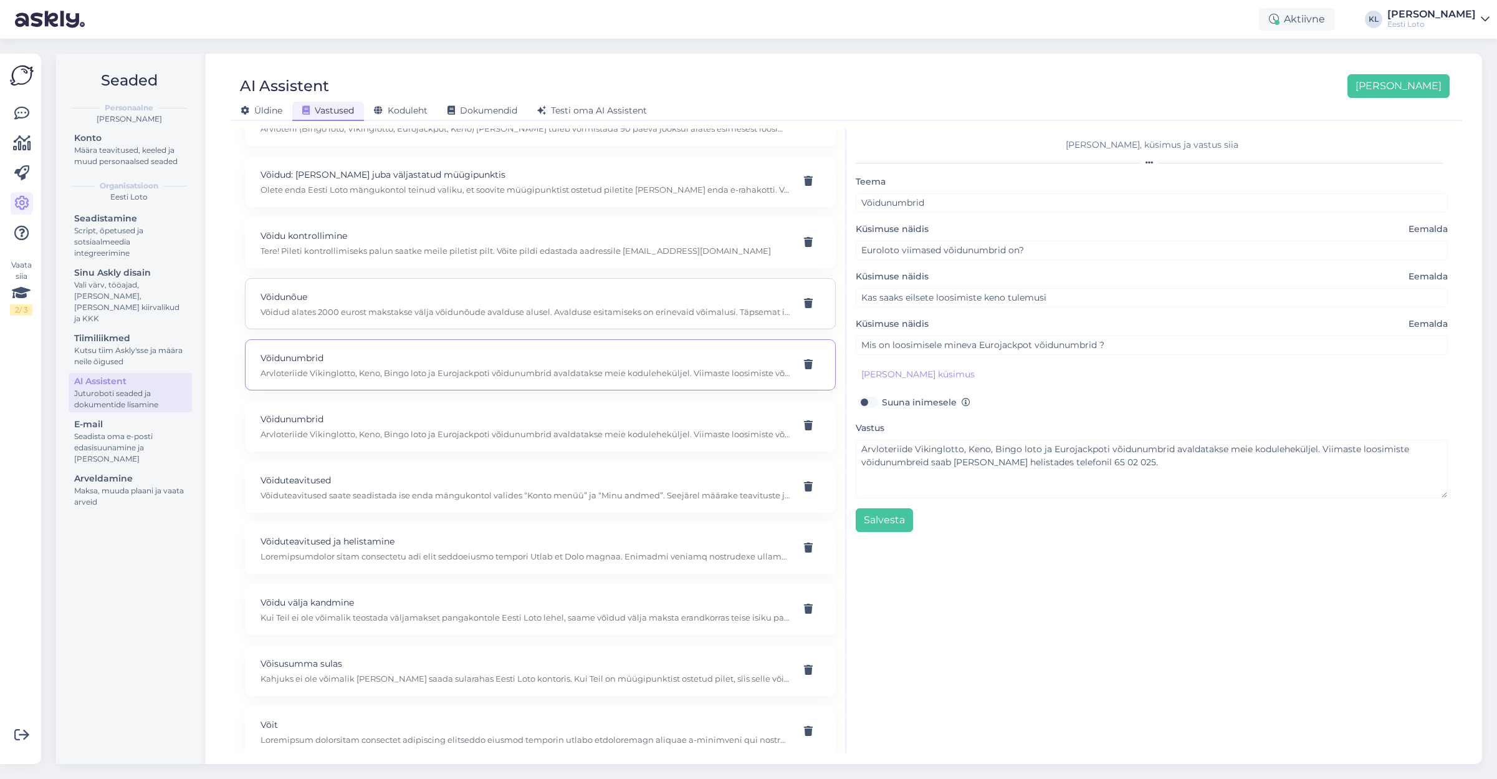
scroll to position [9439, 0]
click at [542, 307] on p "Võidud alates 2000 eurost makstakse välja võidunõude avalduse alusel. Avalduse …" at bounding box center [526, 312] width 530 height 11
type input "Võidunõue"
type input "millal jõuab mu võidu raha 2000eur kontole"
type textarea "Võidud alates 2000 eurost makstakse välja võidunõude avalduse alusel. Avalduse …"
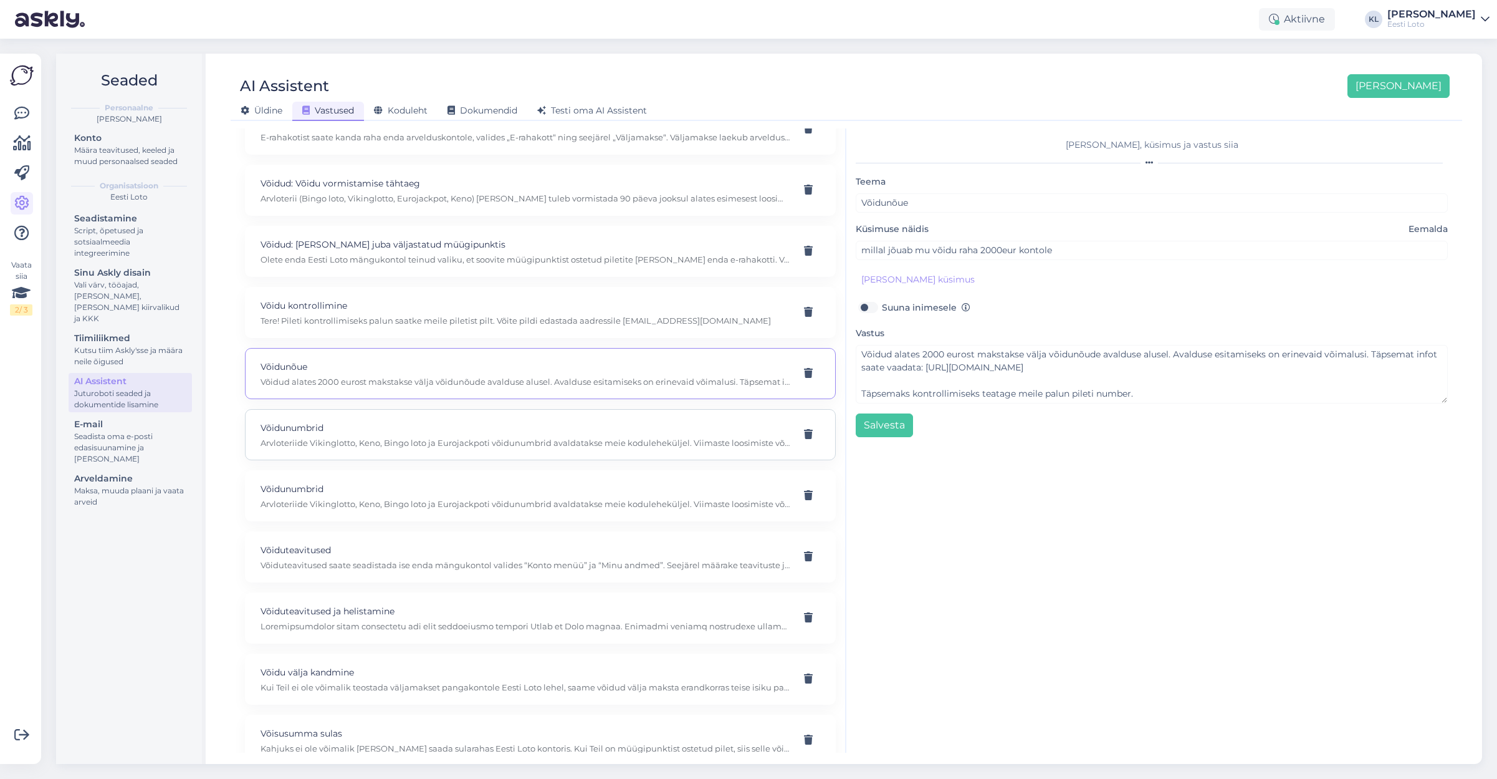
scroll to position [9363, 0]
click at [517, 322] on p "Tere! Pileti kontrollimiseks palun saatke meile piletist pilt. Võite pildi edas…" at bounding box center [526, 327] width 530 height 11
type input "Võidu kontrollimine"
type input "ma võtisin ühe mänguga ja sooviks nüüd teada, mis mu võidu summa on."
type textarea "Tere! Pileti kontrollimiseks palun saatke meile piletist pilt. Võite pildi edas…"
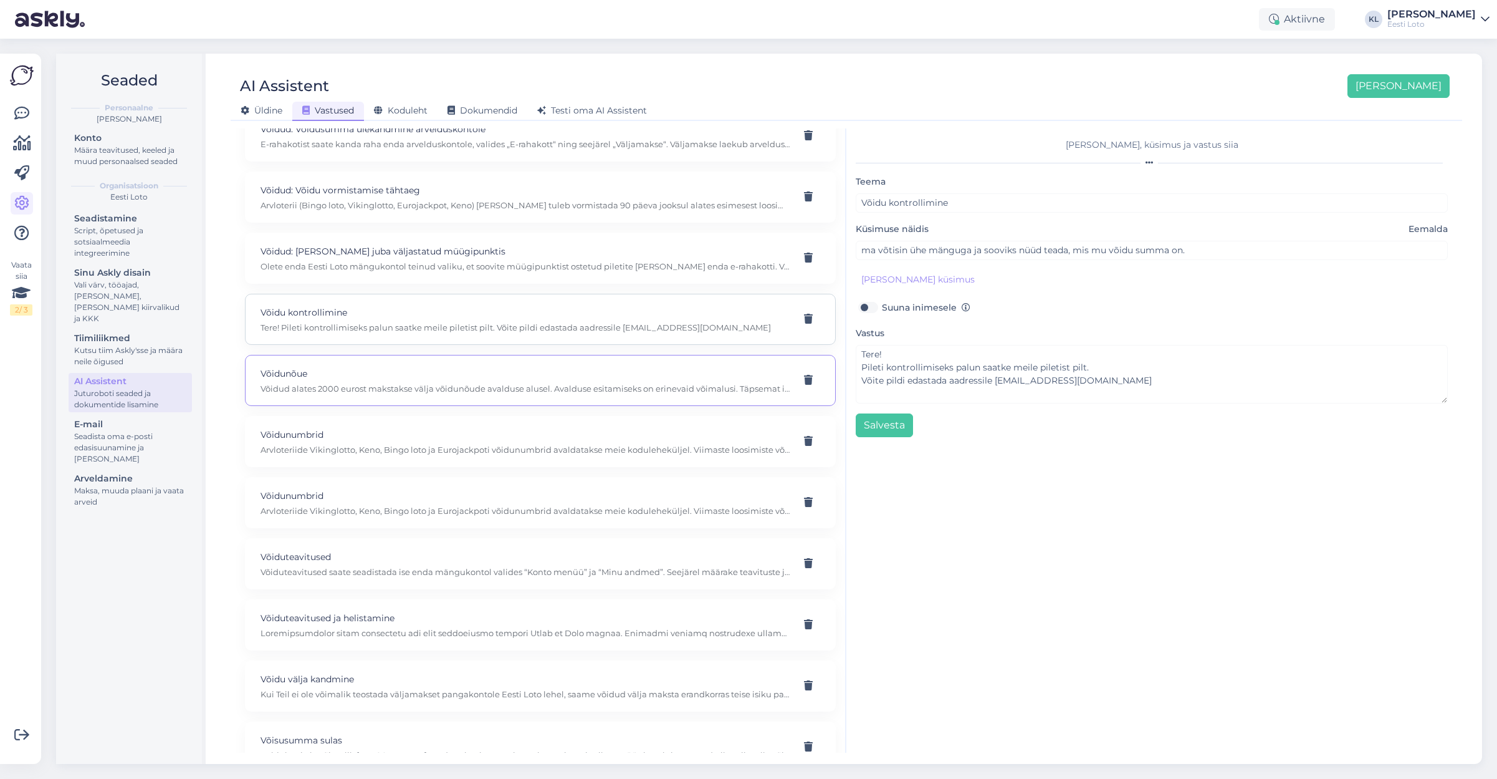
scroll to position [0, 0]
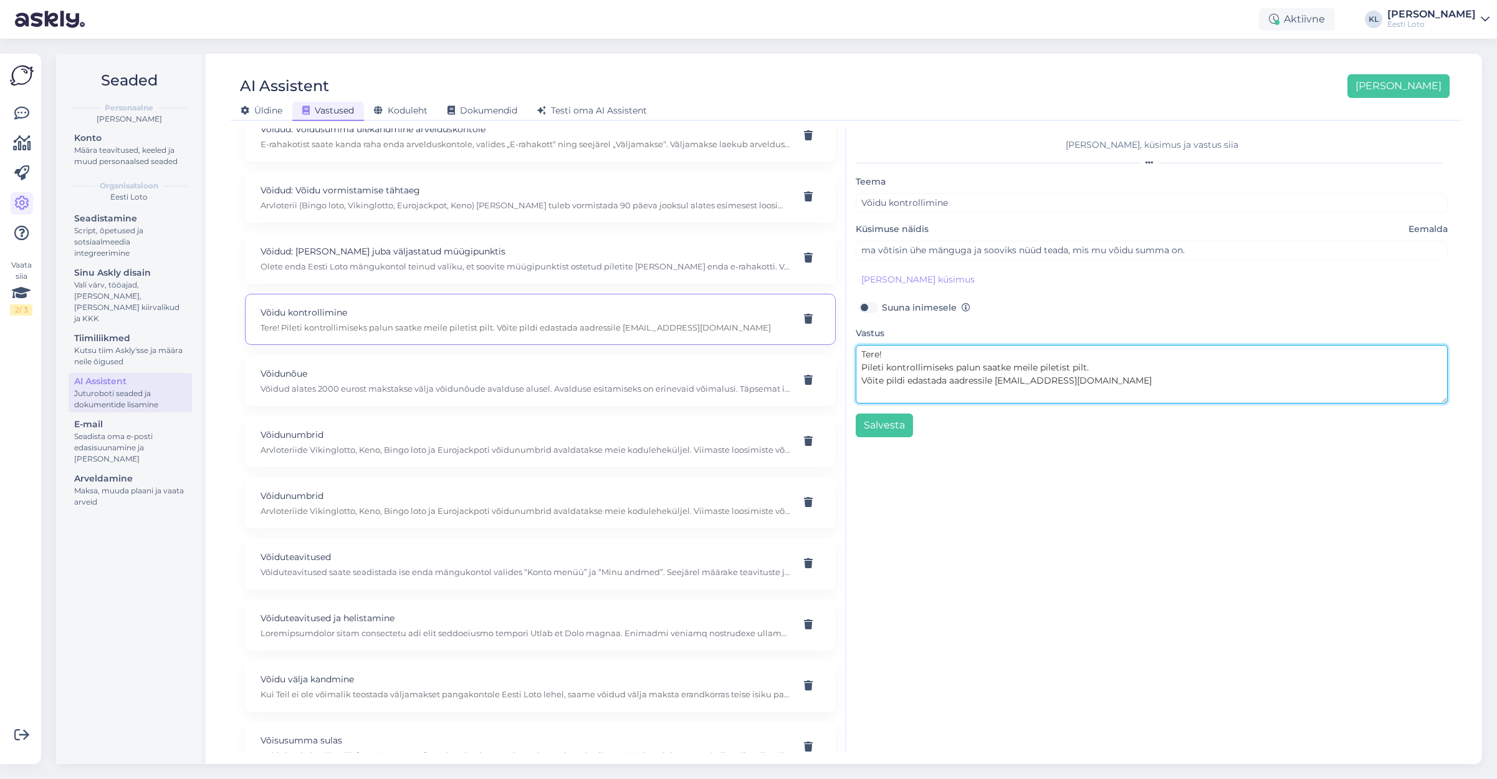
drag, startPoint x: 1009, startPoint y: 373, endPoint x: 800, endPoint y: 339, distance: 211.0
click at [800, 339] on div "Kasuta AI Assistenti. Vajuta '[PERSON_NAME] uus' ja [PERSON_NAME] küsimused ja …" at bounding box center [847, 440] width 1222 height 624
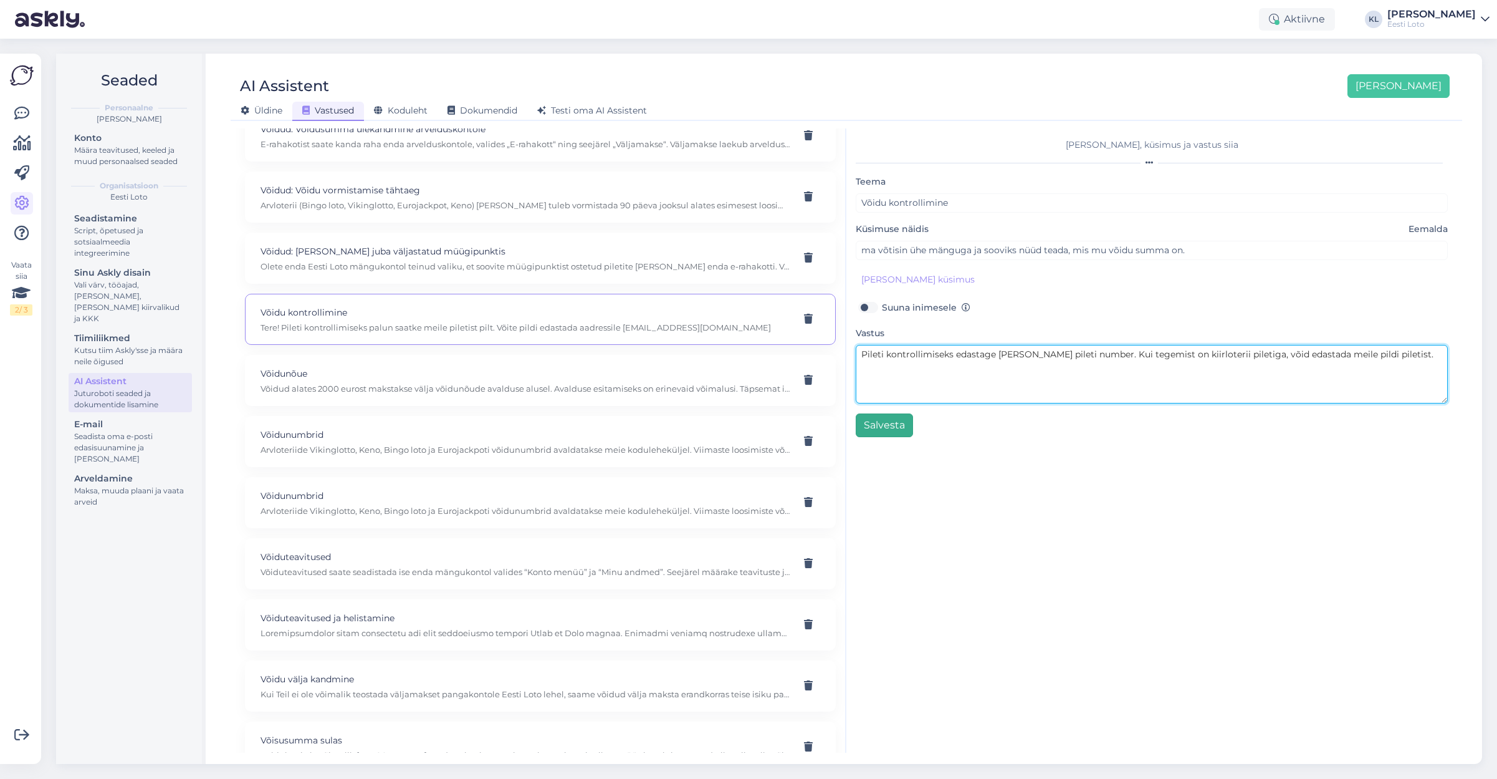
type textarea "Pileti kontrollimiseks edastage [PERSON_NAME] pileti number. Kui tegemist on ki…"
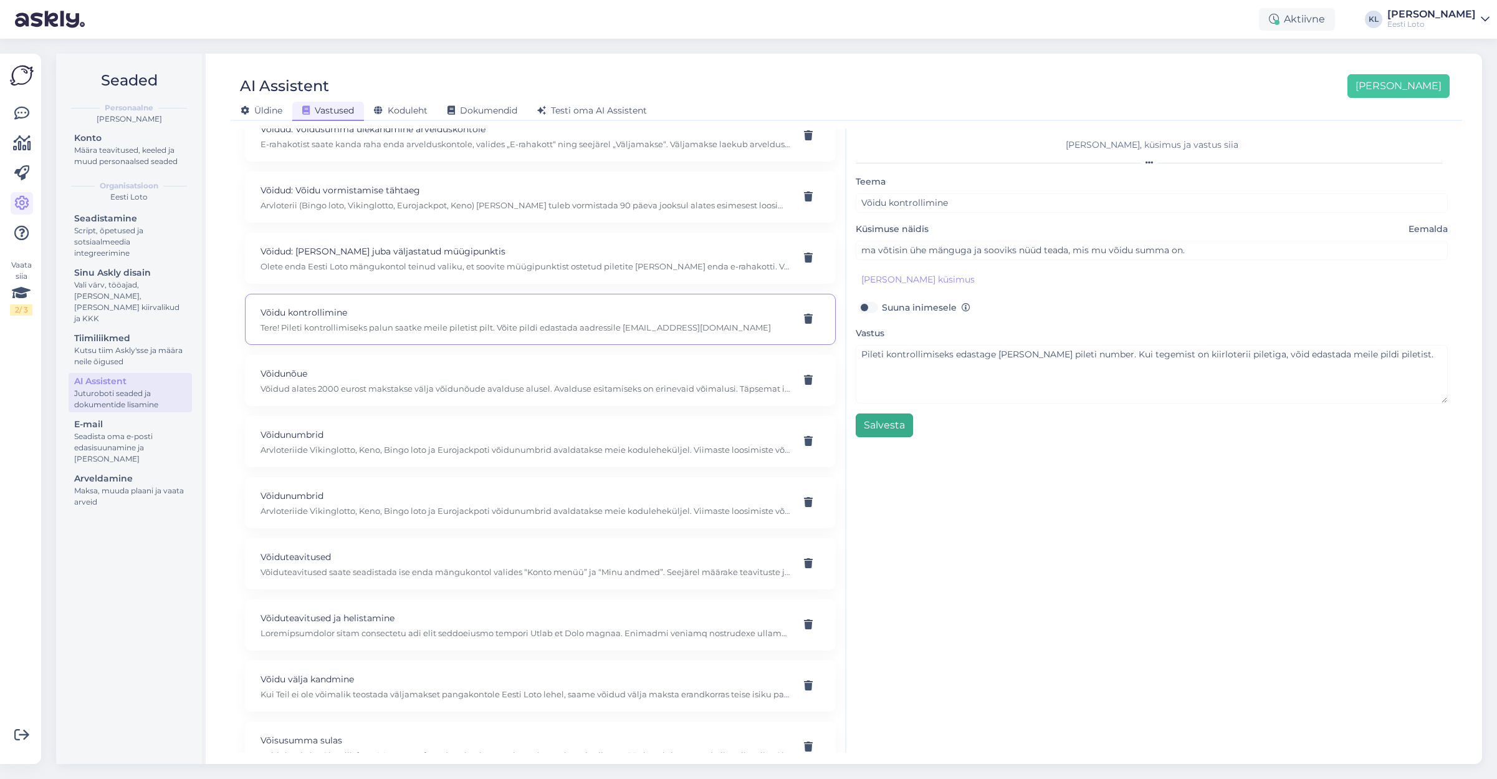
click at [884, 425] on button "Salvesta" at bounding box center [884, 425] width 57 height 24
click at [555, 261] on p "Olete enda Eesti Loto mängukontol teinud valiku, et soovite müügipunktist ostet…" at bounding box center [526, 266] width 530 height 11
type input "Võidud: [PERSON_NAME] juba väljastatud müügipunktis"
type input "Käisin müügipunktis piletit kontrollimas, aga müüja ütles, et [PERSON_NAME] on …"
type textarea "Olete enda Eesti Loto mängukontol teinud valiku, et soovite müügipunktist ostet…"
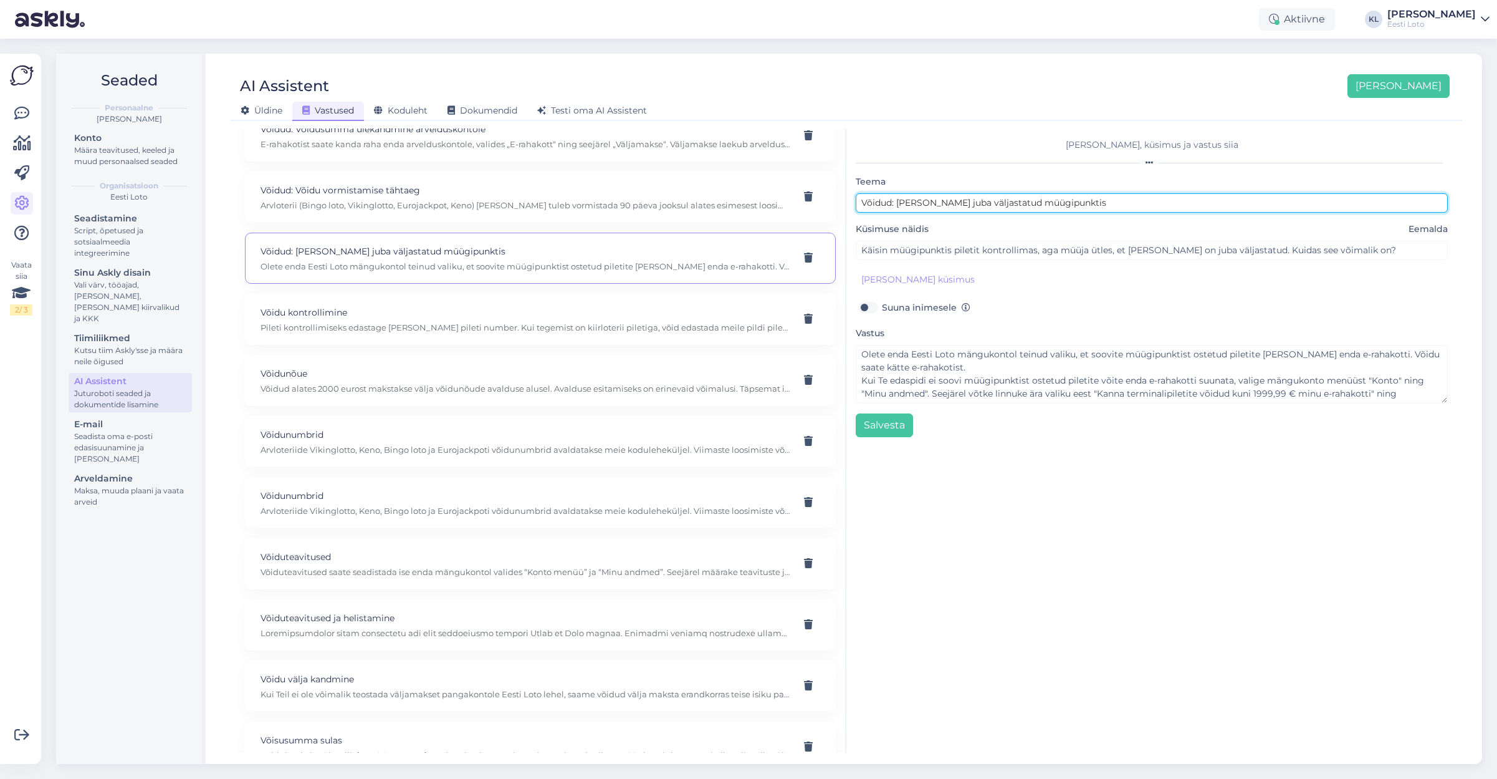
drag, startPoint x: 1065, startPoint y: 205, endPoint x: 843, endPoint y: 188, distance: 222.6
click at [843, 188] on div "Kasuta AI Assistenti. Vajuta '[PERSON_NAME] uus' ja [PERSON_NAME] küsimused ja …" at bounding box center [847, 440] width 1222 height 624
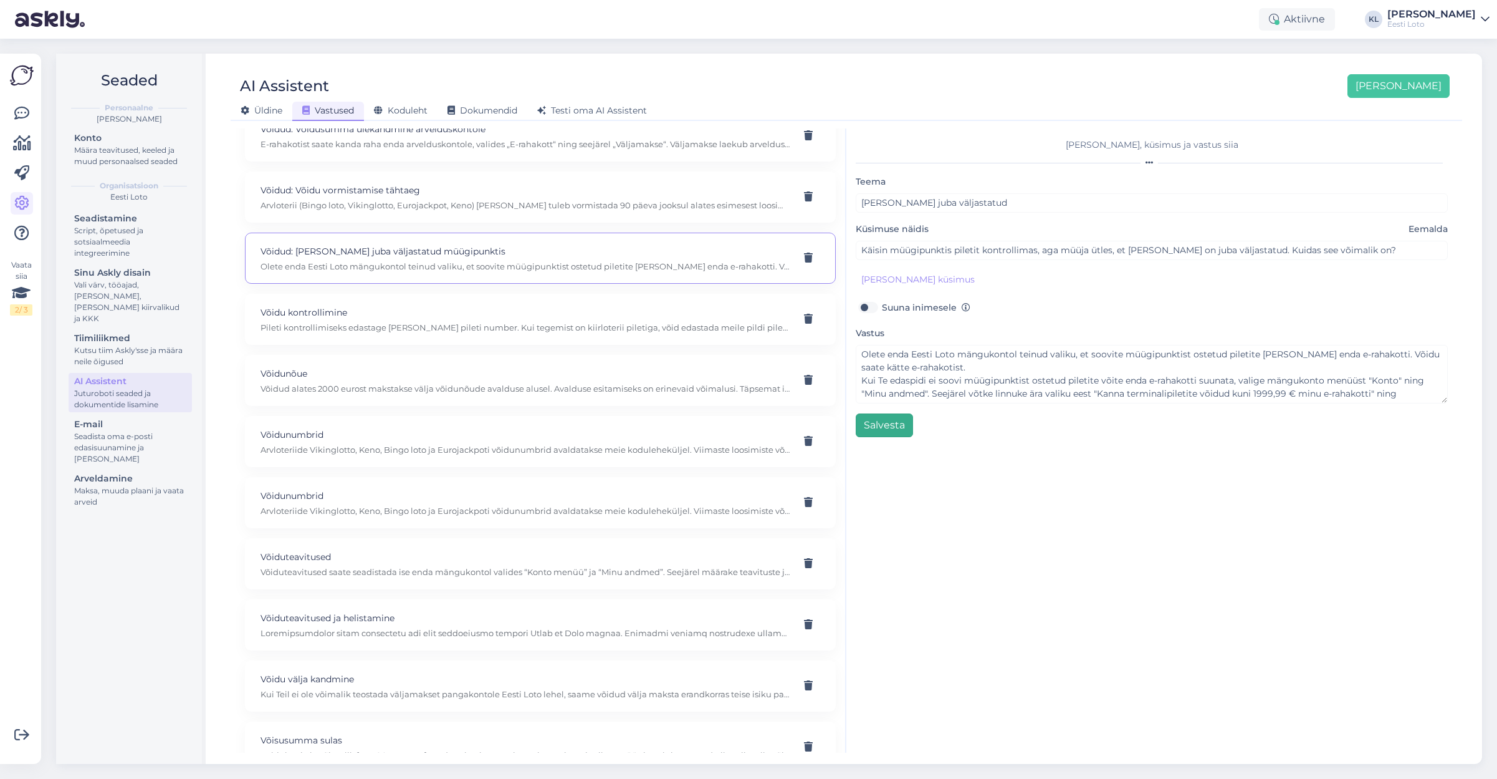
click at [877, 421] on button "Salvesta" at bounding box center [884, 425] width 57 height 24
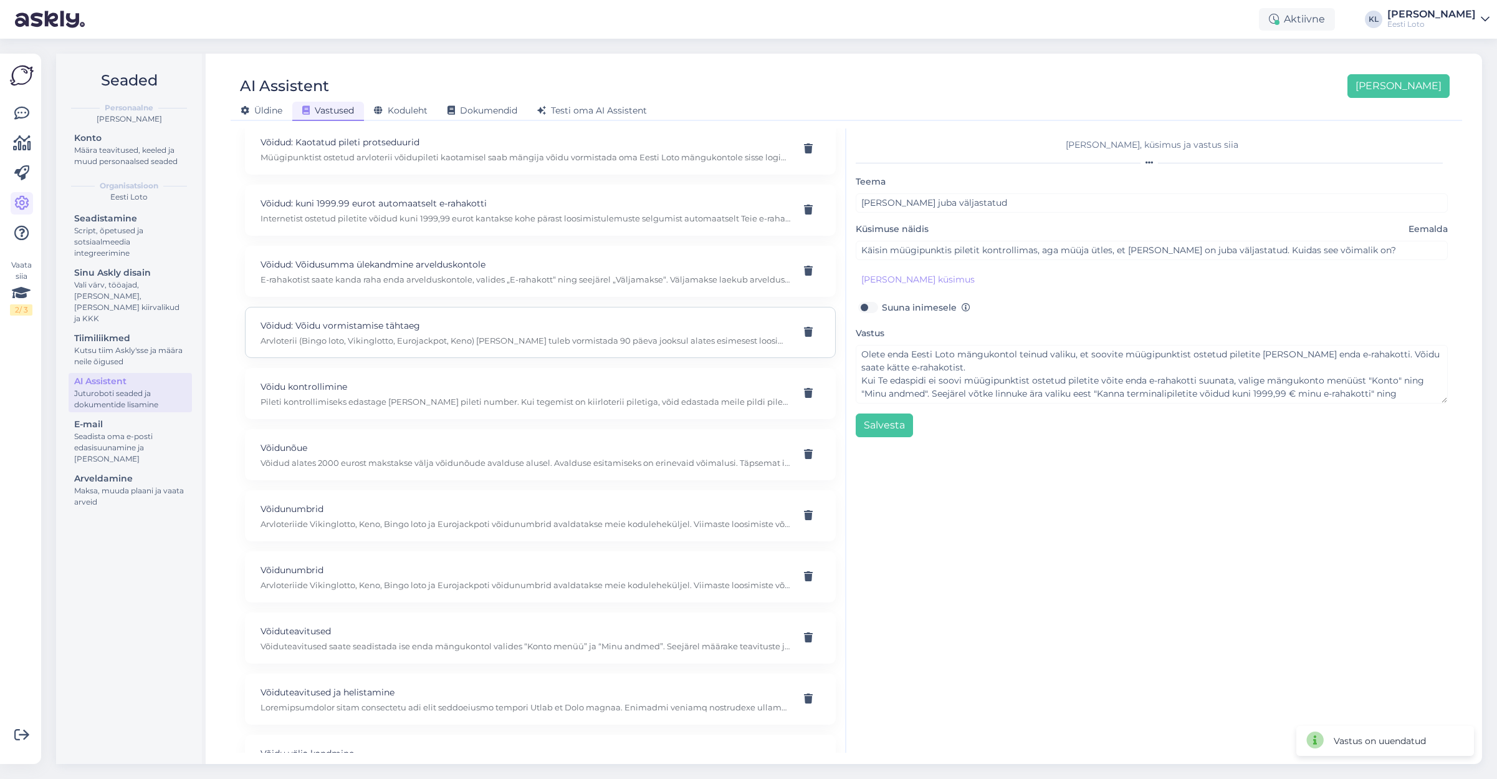
scroll to position [9219, 0]
click at [558, 328] on div "Võidud: Võidu vormistamise tähtaeg Arvloterii (Bingo loto, Vikinglotto, Eurojac…" at bounding box center [526, 340] width 530 height 27
type input "Võidud: Võidu vormistamise tähtaeg"
type input "Kui kiiresti tuleb [PERSON_NAME] vormistada?"
type textarea "Arvloterii (Bingo loto, Vikinglotto, Eurojackpot, Keno) [PERSON_NAME] tuleb vor…"
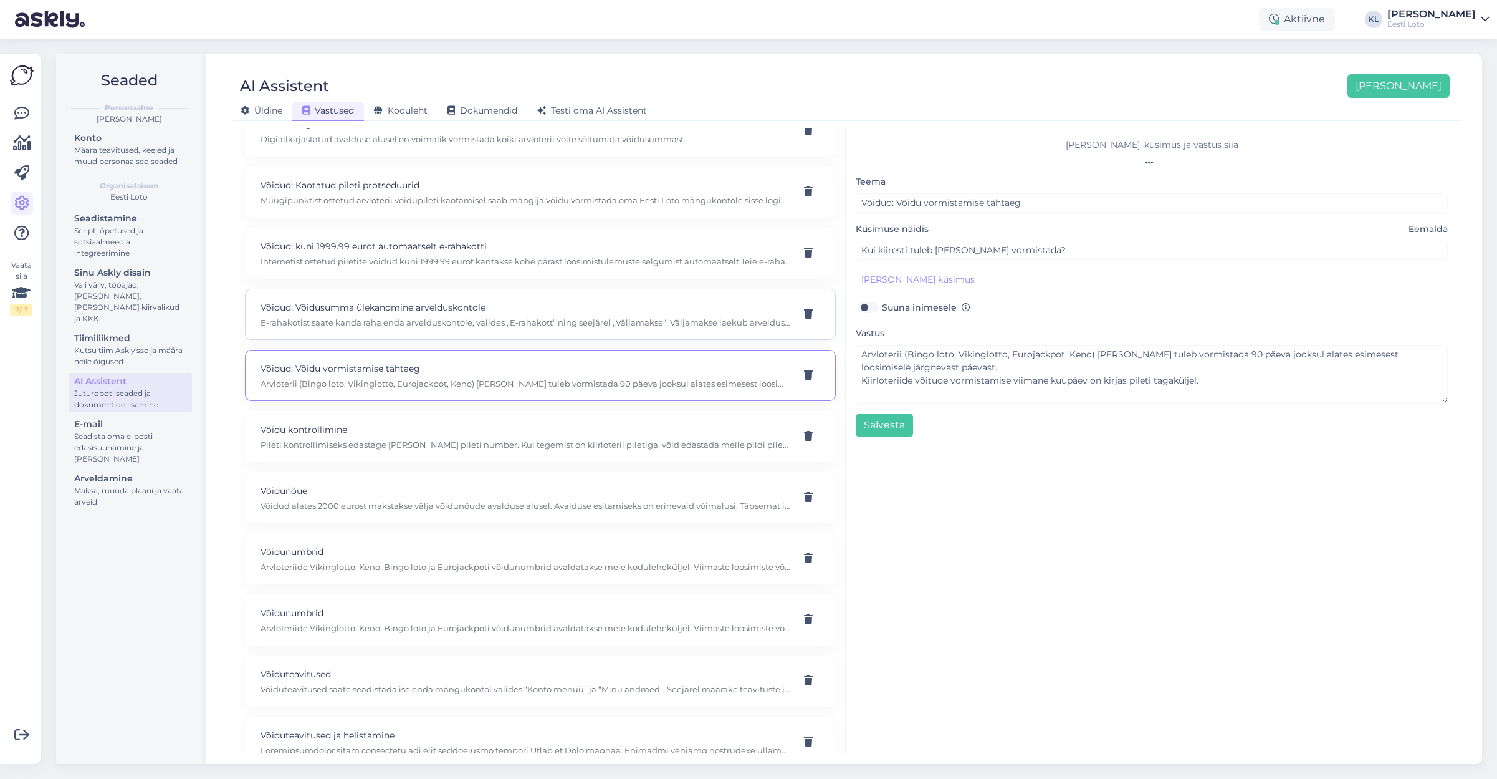
scroll to position [9176, 0]
click at [536, 325] on p "E-rahakotist saate kanda raha enda arvelduskontole, valides „E-rahakott“ ning s…" at bounding box center [526, 330] width 530 height 11
type input "Võidud: Võidusumma ülekandmine arvelduskontole"
type input "Kuidas saan võidusumma e-rahakotist kanda oma arvelduskontole?"
type textarea "E-rahakotist saate kanda raha enda arvelduskontole, valides „E-rahakott“ ning s…"
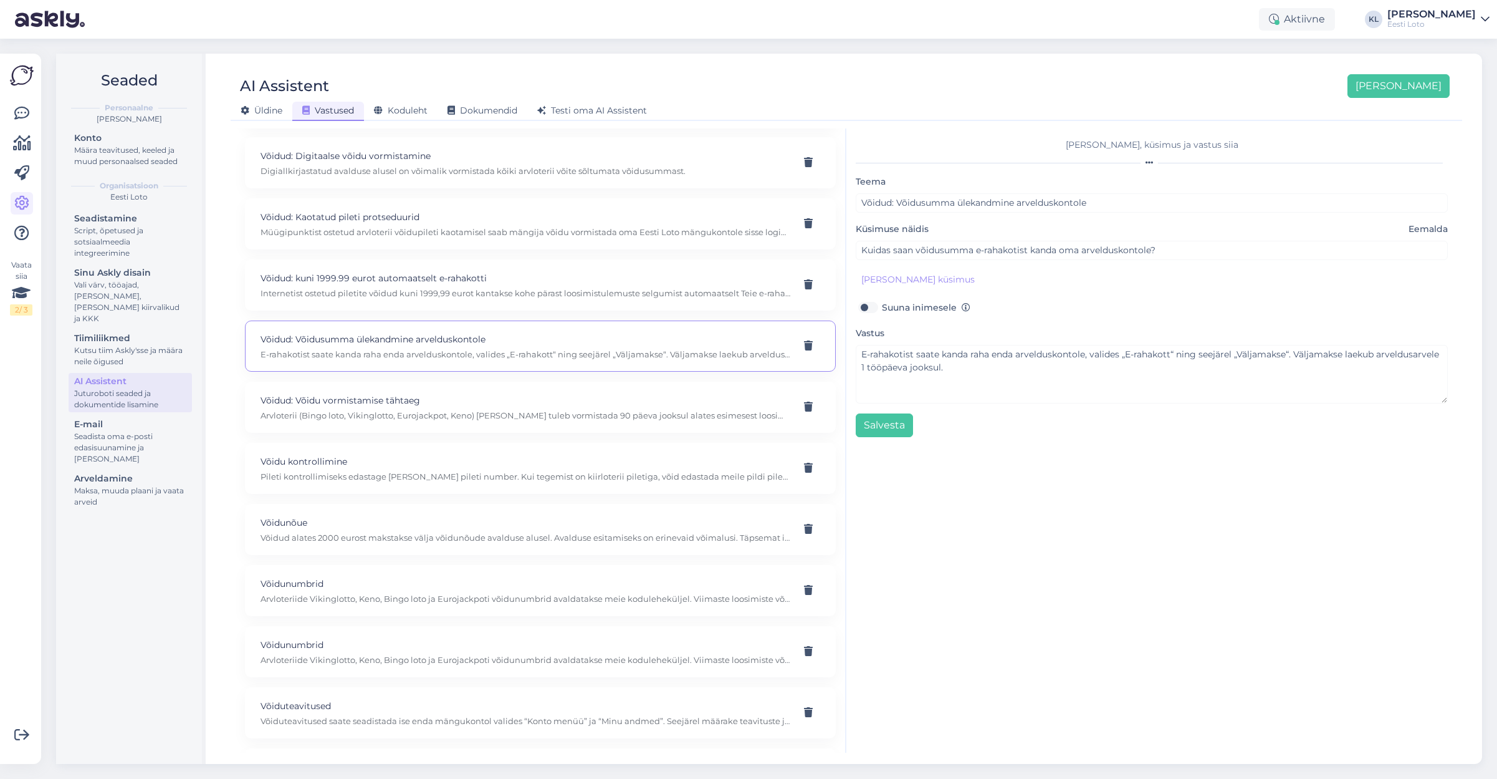
scroll to position [9136, 0]
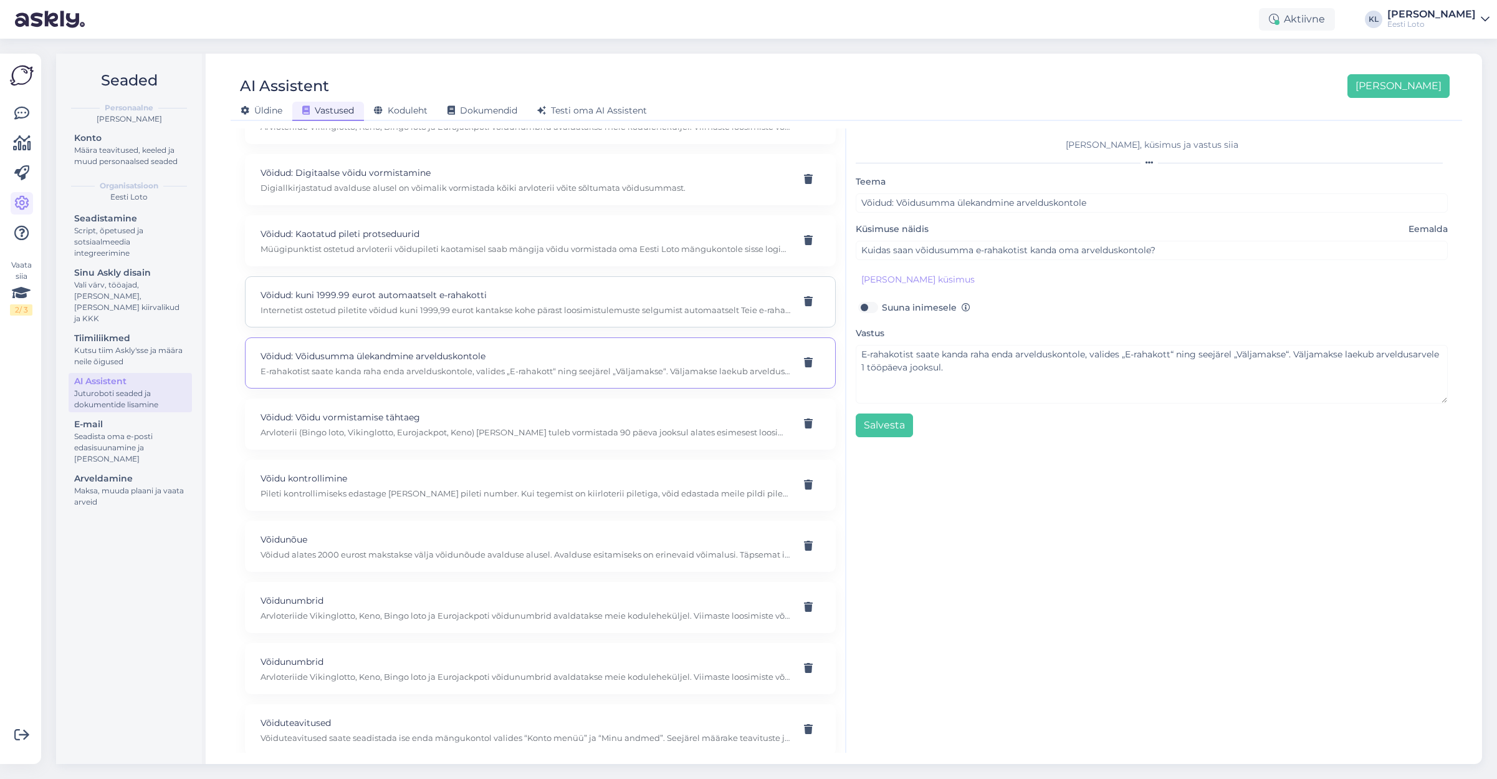
click at [469, 304] on p "Internetist ostetud piletite võidud kuni 1999,99 eurot kantakse kohe pärast loo…" at bounding box center [526, 309] width 530 height 11
type input "Võidud: kuni 1999.99 eurot automaatselt e-rahakotti"
type input "Võitsin eile internetist ostetud piletiga 5.40 €, kuhu see [PERSON_NAME] kantak…"
type textarea "Internetist ostetud piletite võidud kuni 1999,99 eurot kantakse kohe pärast loo…"
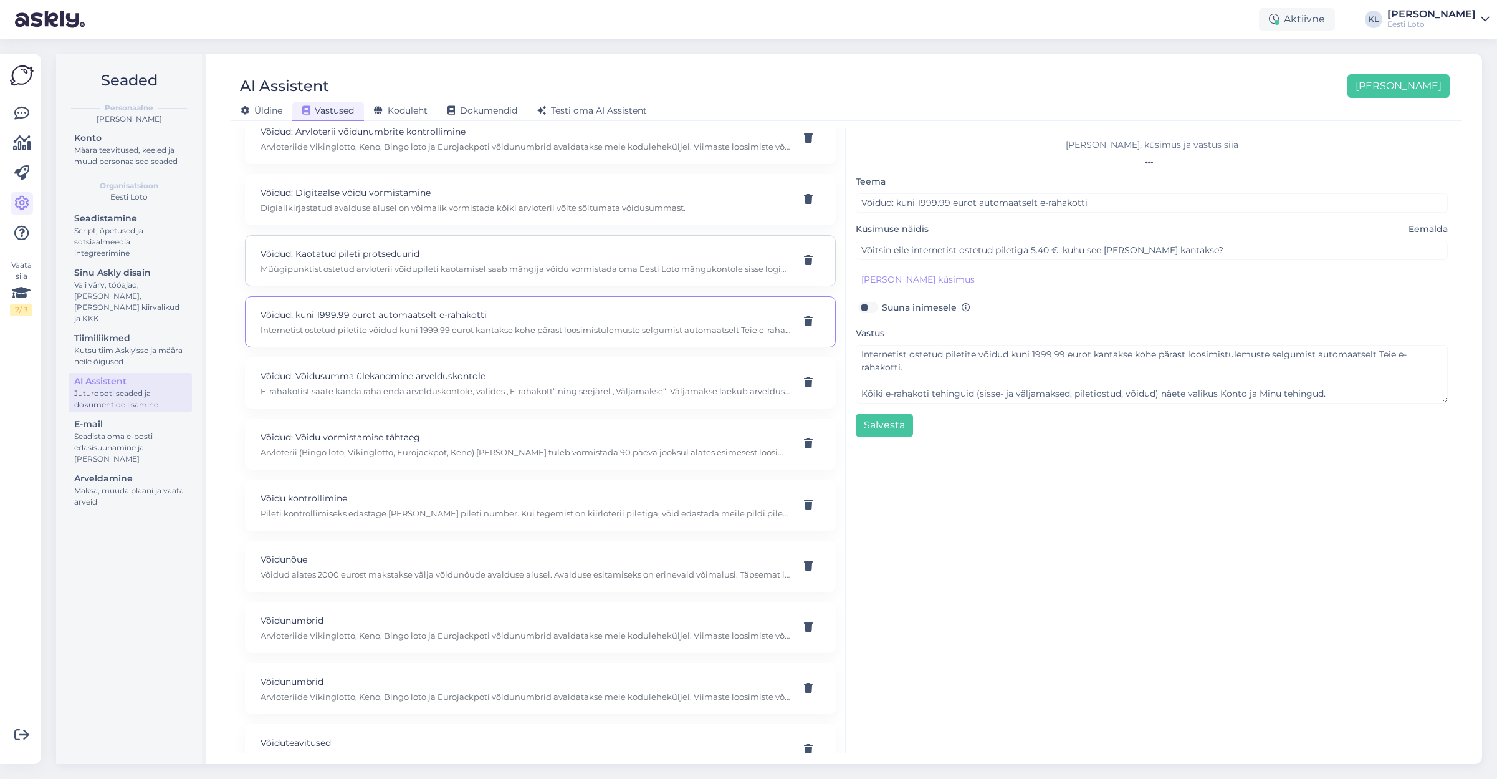
scroll to position [9110, 0]
click at [380, 253] on p "Võidud: Kaotatud pileti protseduurid" at bounding box center [526, 260] width 530 height 14
type input "Võidud: Kaotatud pileti protseduurid"
type input "Mis juhtub, kui ma lototerminalist ostetud pileti ära kaotan?"
type textarea "Müügipunktist ostetud arvloterii võidupileti kaotamisel saab mängija võidu vorm…"
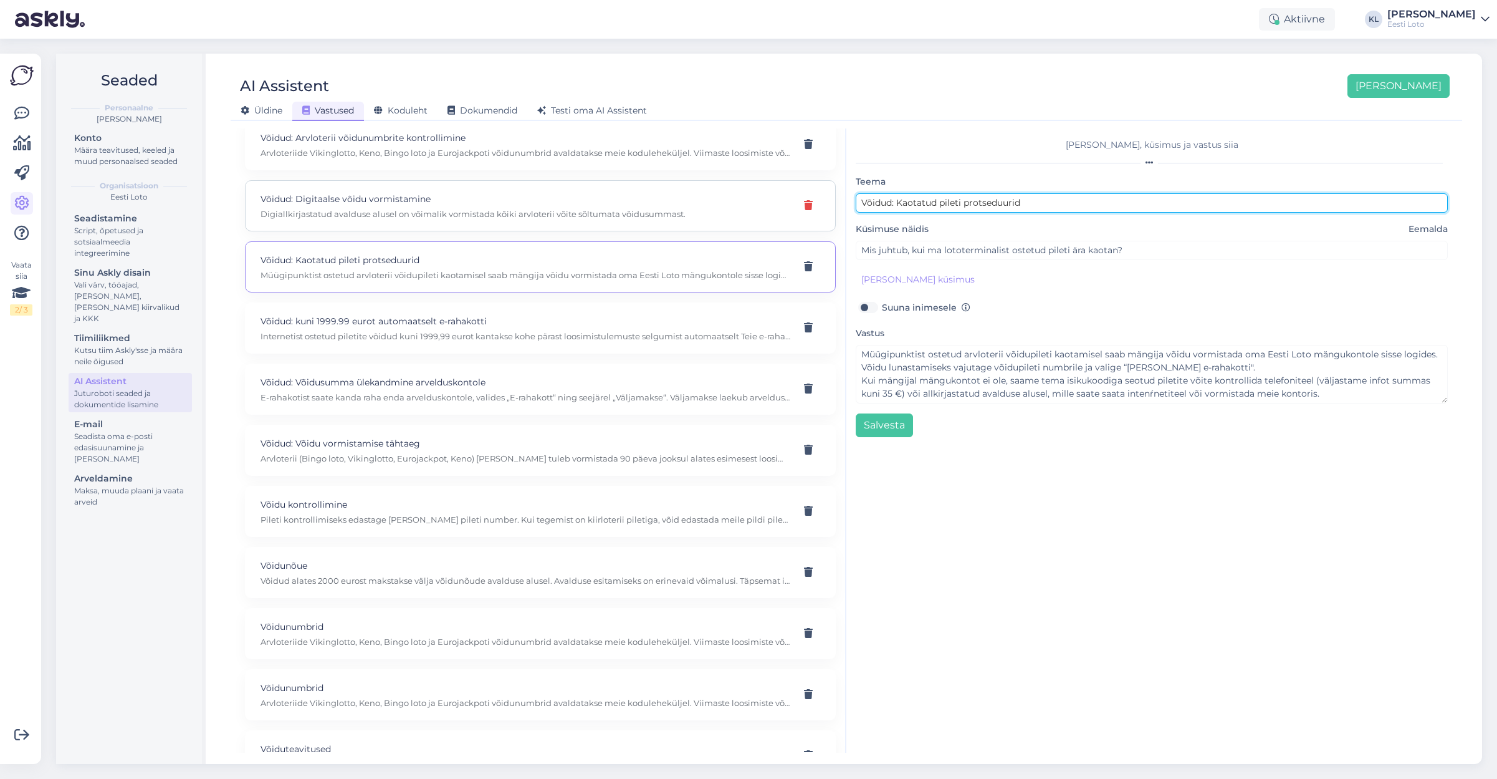
drag, startPoint x: 1047, startPoint y: 204, endPoint x: 815, endPoint y: 189, distance: 232.4
click at [815, 189] on div "Kasuta AI Assistenti. Vajuta '[PERSON_NAME] uus' ja [PERSON_NAME] küsimused ja …" at bounding box center [847, 440] width 1222 height 624
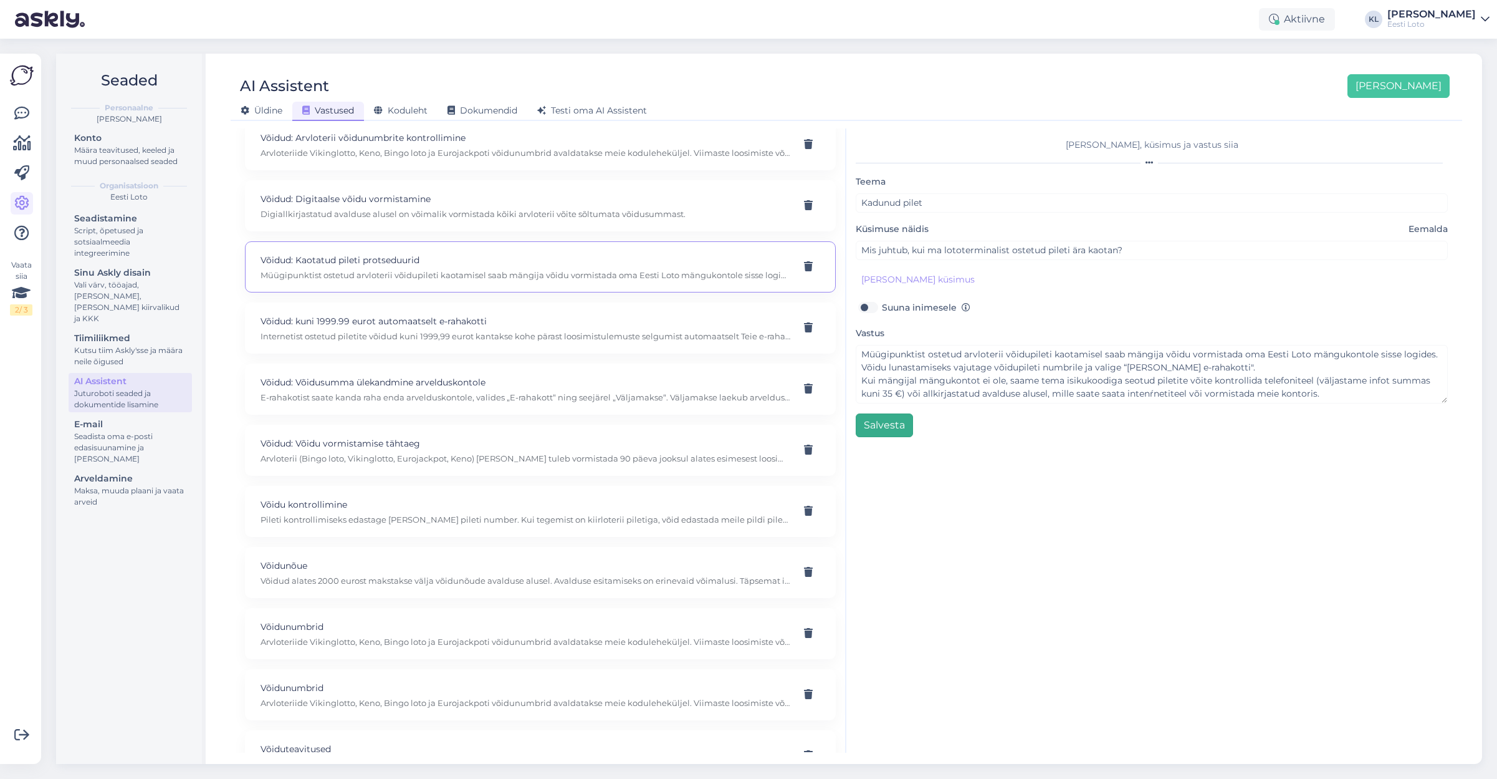
click at [873, 430] on button "Salvesta" at bounding box center [884, 425] width 57 height 24
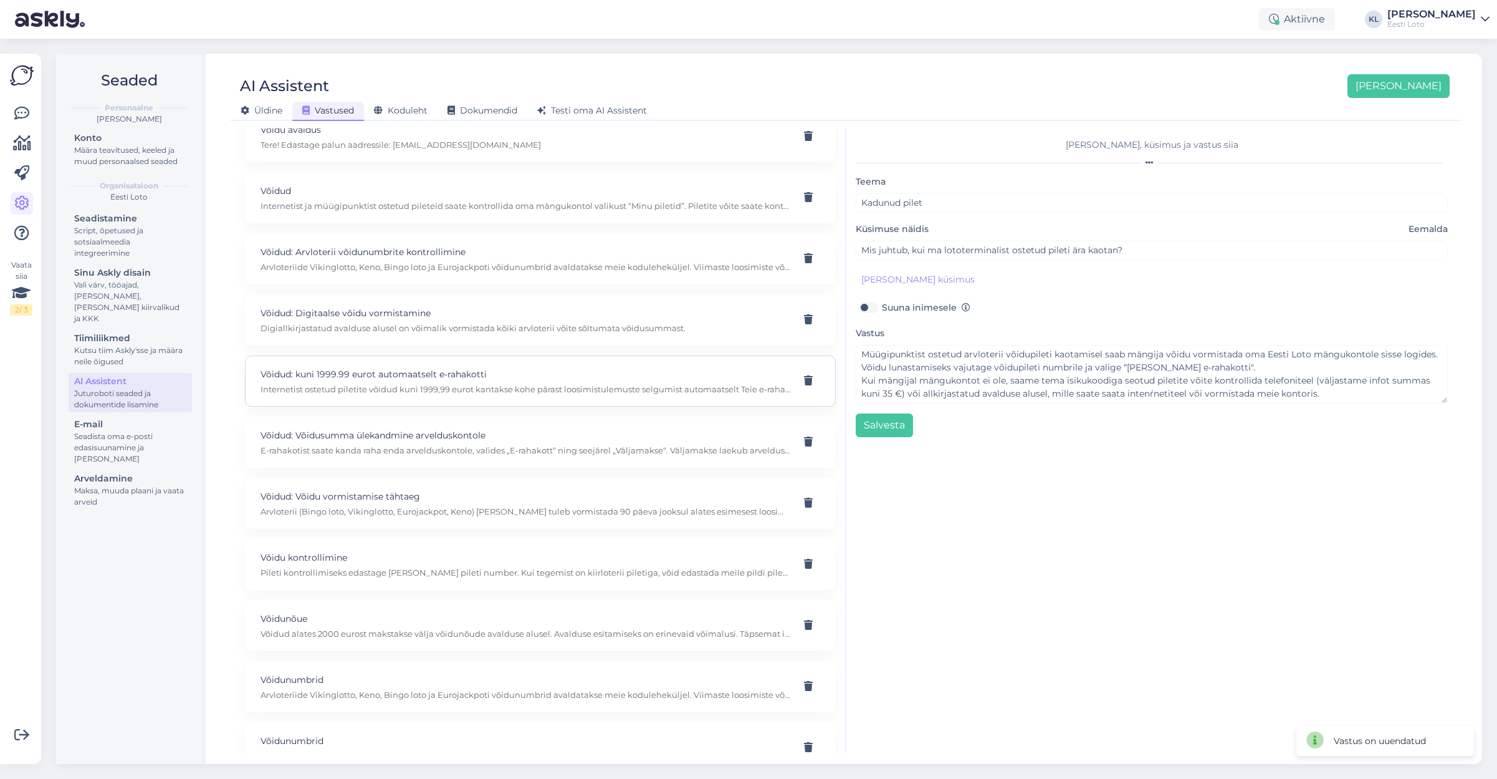
scroll to position [9032, 0]
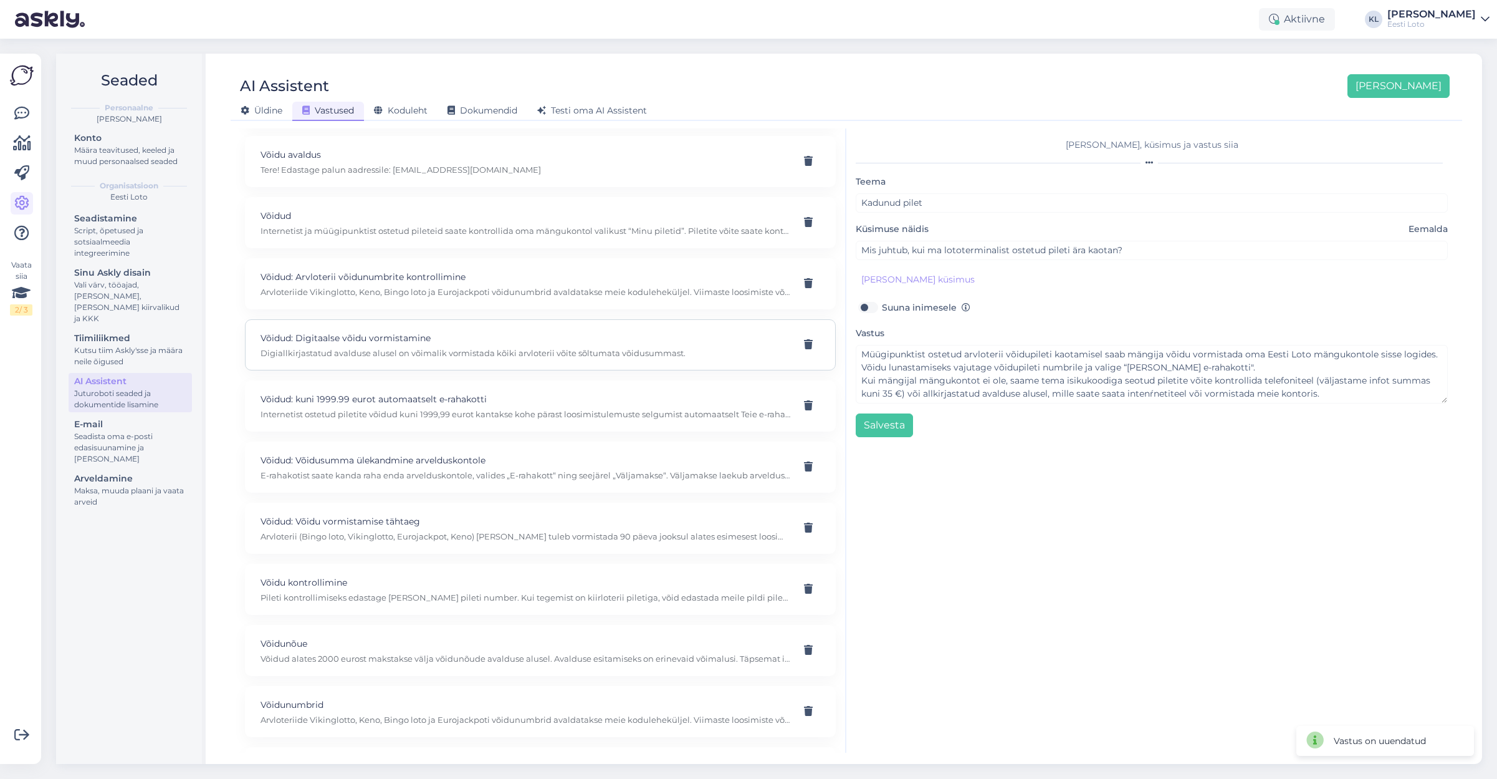
click at [414, 331] on p "Võidud: Digitaalse võidu vormistamine" at bounding box center [526, 338] width 530 height 14
type input "Võidud: Digitaalse võidu vormistamine"
type input "Kas digitaalselt saab vormistada [PERSON_NAME] interneti ja m-loto vahendusel o…"
type textarea "Digiallkirjastatud avalduse alusel on võimalik vormistada kõiki arvloterii võit…"
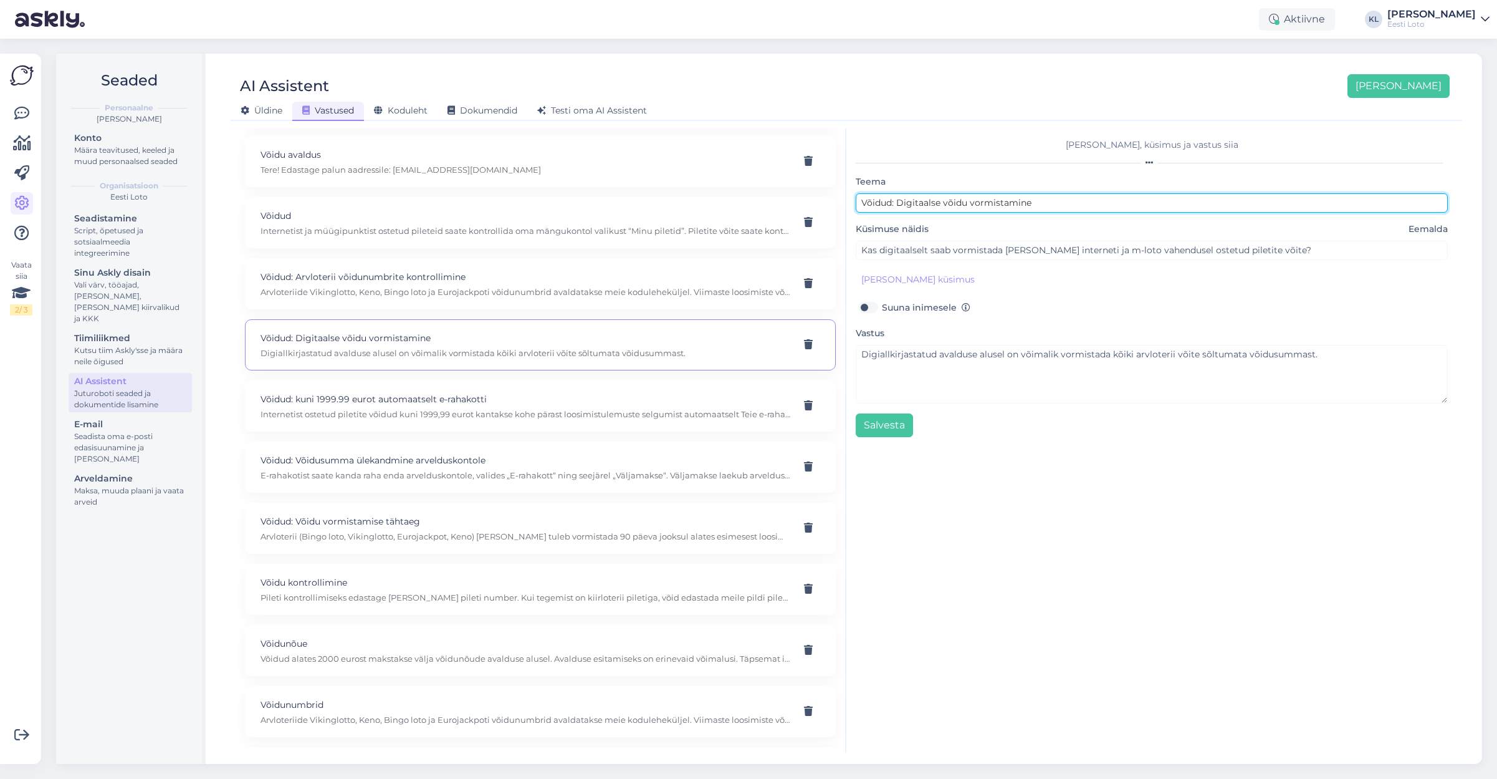
drag, startPoint x: 1029, startPoint y: 198, endPoint x: 726, endPoint y: 174, distance: 303.3
click at [726, 174] on div "Kasuta AI Assistenti. Vajuta '[PERSON_NAME] uus' ja [PERSON_NAME] küsimused ja …" at bounding box center [847, 440] width 1222 height 624
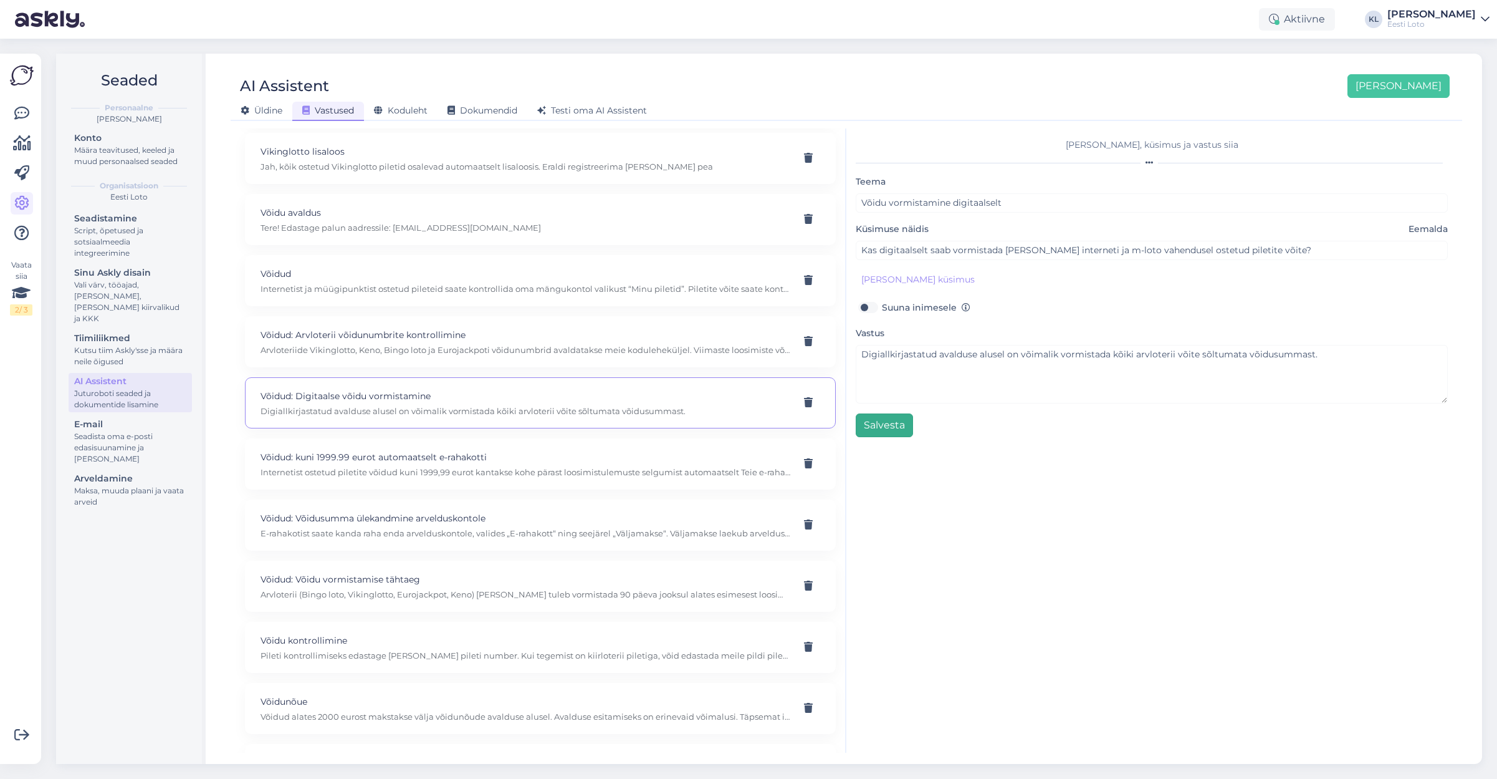
click at [895, 421] on button "Salvesta" at bounding box center [884, 425] width 57 height 24
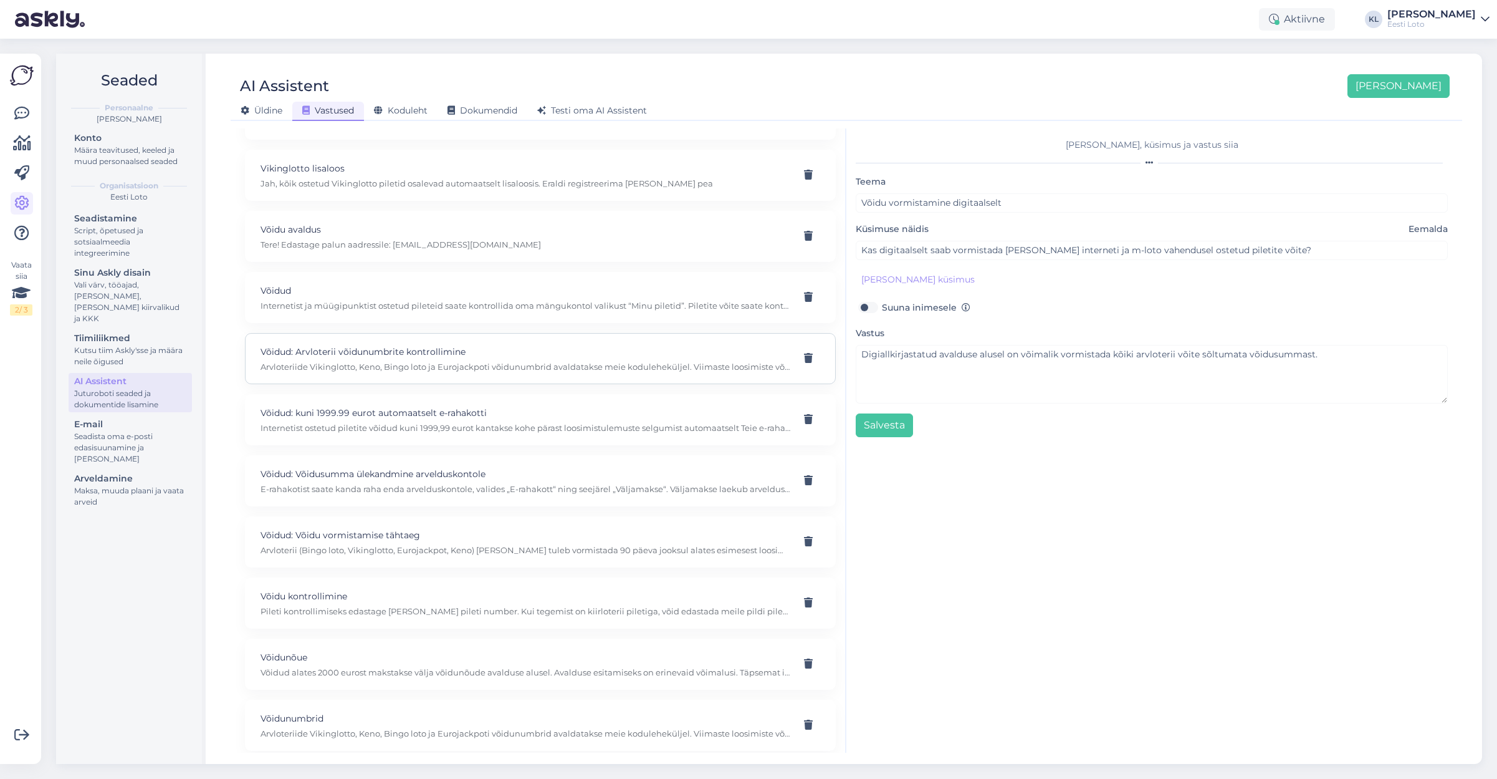
scroll to position [8952, 0]
click at [480, 350] on p "Võidud: Arvloterii võidunumbrite kontrollimine" at bounding box center [526, 357] width 530 height 14
type input "Võidud: Arvloterii võidunumbrite kontrollimine"
type input "Kuidas saab kontrollida arvloteriide võidunumbreid?"
type textarea "Arvloteriide Vikinglotto, Keno, Bingo loto ja Eurojackpoti võidunumbrid avaldat…"
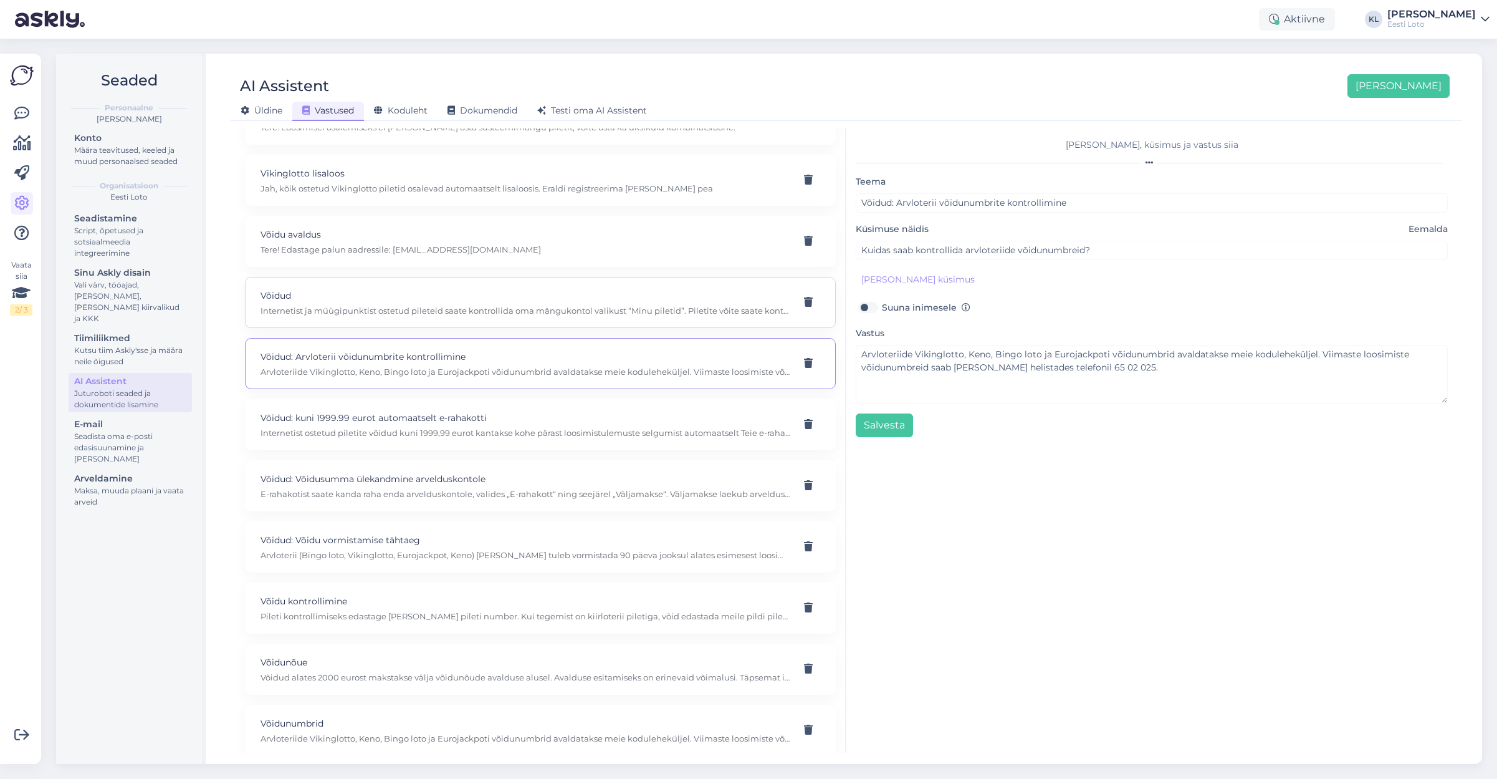
click at [469, 310] on div "Võidud Internetist ja müügipunktist ostetud pileteid saate kontrollida oma mäng…" at bounding box center [540, 302] width 591 height 51
type input "Võidud"
type input "Kuidas saab vaadata oma võitu"
type textarea "Internetist ja müügipunktist ostetud pileteid saate kontrollida oma mängukontol…"
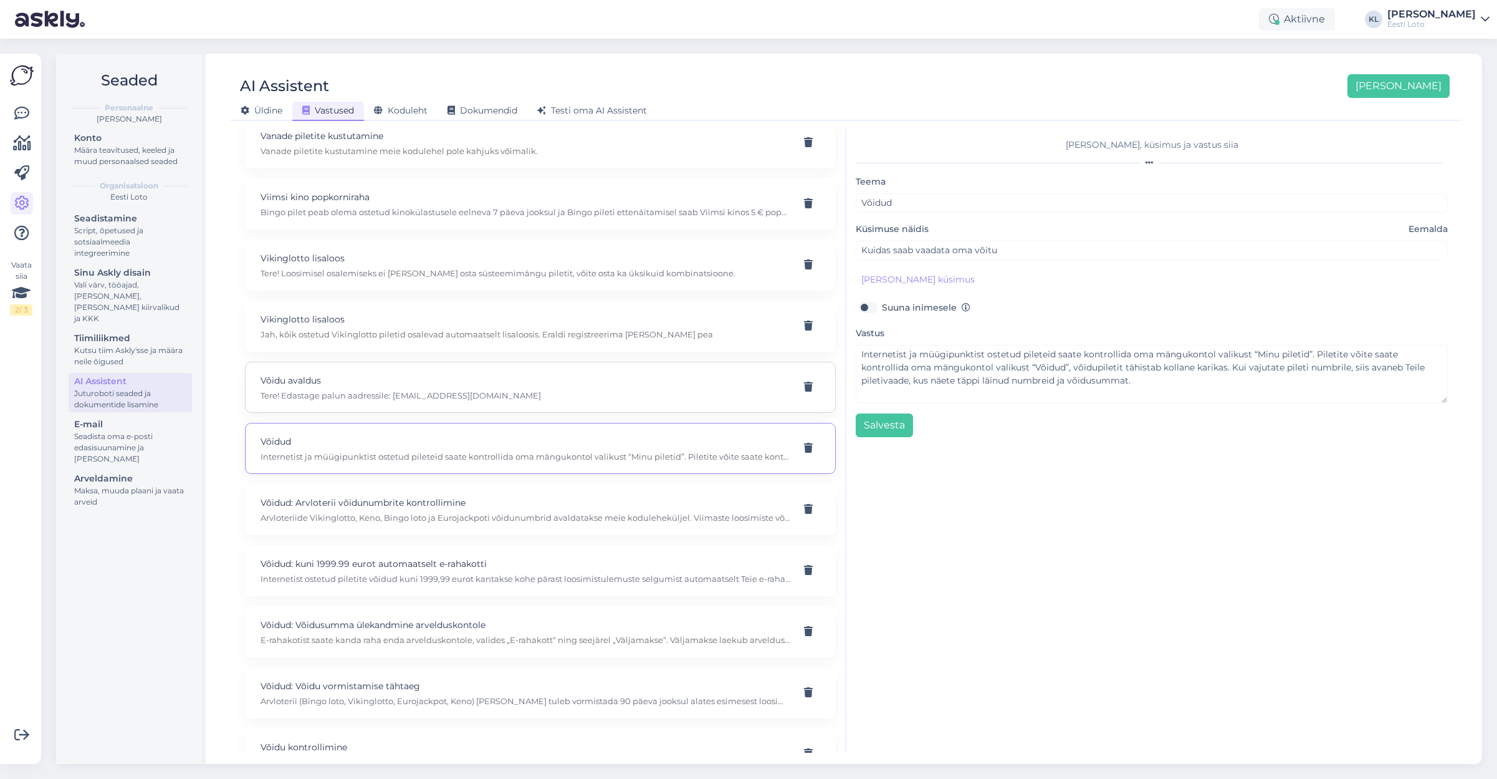
scroll to position [8804, 0]
click at [423, 364] on div "Võidu avaldus Tere! Edastage palun aadressile: [EMAIL_ADDRESS][DOMAIN_NAME]" at bounding box center [540, 389] width 591 height 51
type input "Võidu avaldus"
type input "kuhu ma võidu avalduse saadan"
type textarea "Tere! Edastage palun aadressile: [EMAIL_ADDRESS][DOMAIN_NAME]"
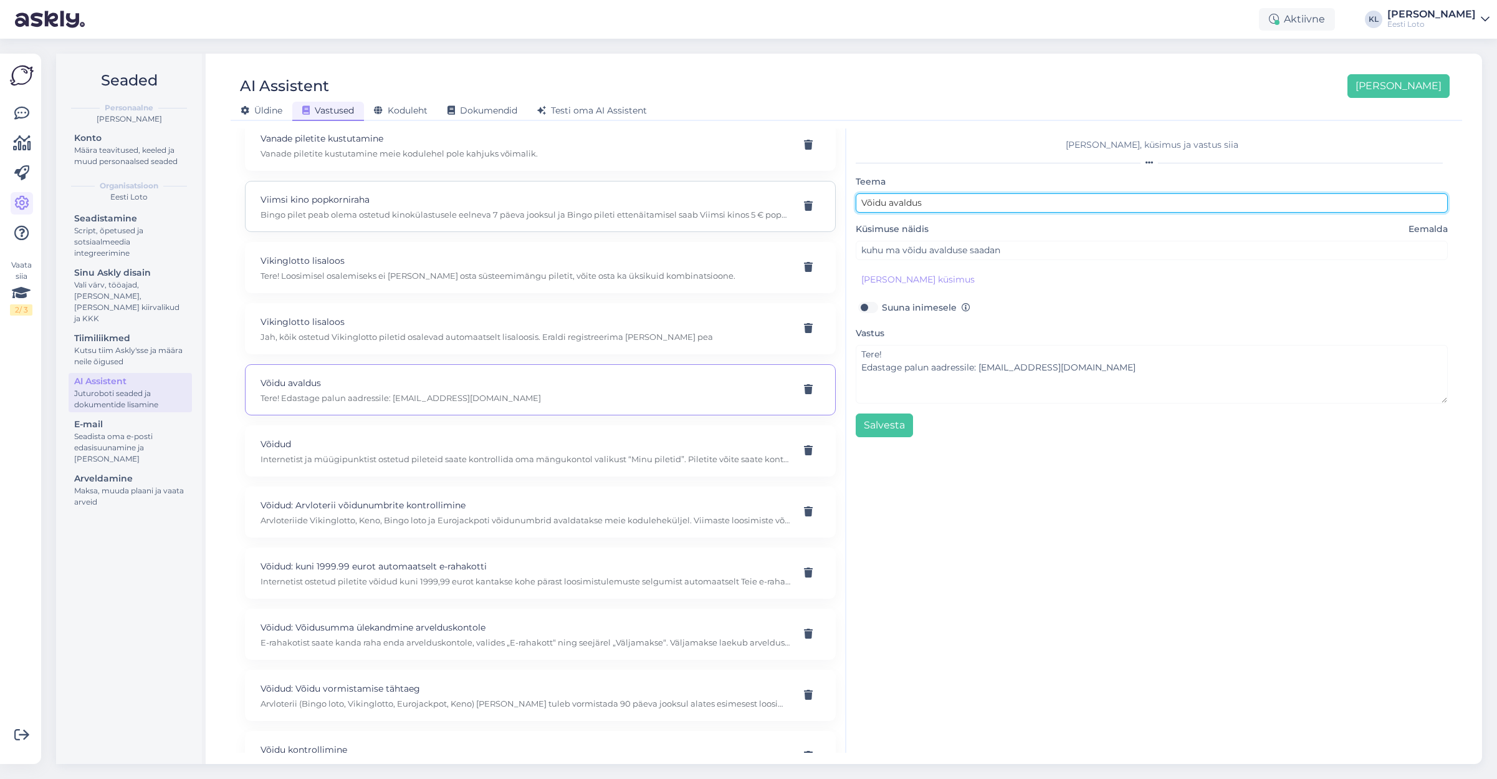
drag, startPoint x: 961, startPoint y: 201, endPoint x: 777, endPoint y: 196, distance: 183.3
click at [777, 196] on div "Kasuta AI Assistenti. Vajuta '[PERSON_NAME] uus' ja [PERSON_NAME] küsimused ja …" at bounding box center [847, 440] width 1222 height 624
type input "Võiduavaldus"
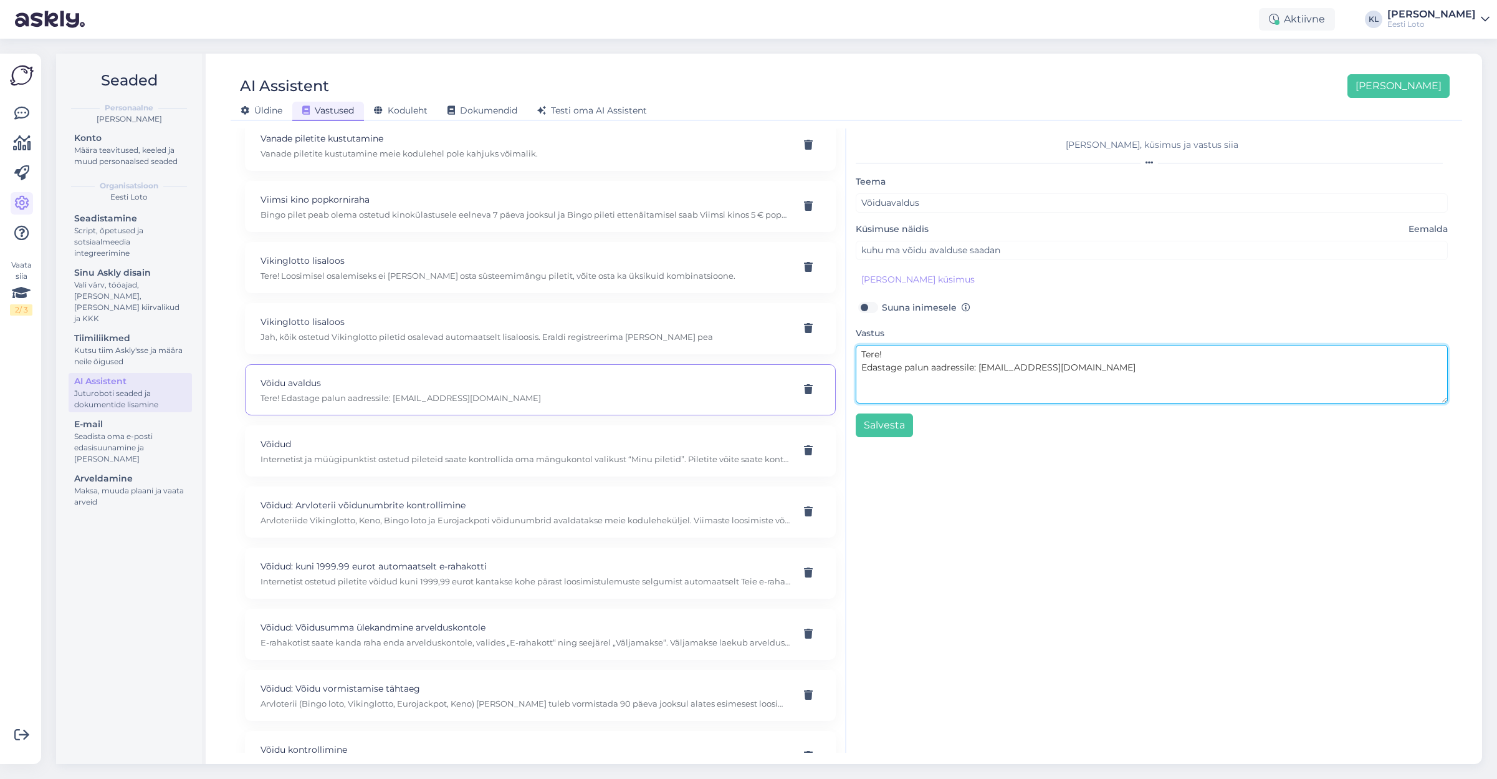
drag, startPoint x: 851, startPoint y: 353, endPoint x: 813, endPoint y: 352, distance: 38.0
click at [813, 352] on div "Kasuta AI Assistenti. Vajuta '[PERSON_NAME] uus' ja [PERSON_NAME] küsimused ja …" at bounding box center [847, 440] width 1222 height 624
click at [861, 365] on textarea "Edastage palun aadressile: [EMAIL_ADDRESS][DOMAIN_NAME]" at bounding box center [1152, 374] width 592 height 59
drag, startPoint x: 931, startPoint y: 355, endPoint x: 839, endPoint y: 354, distance: 91.6
click at [839, 354] on div "Kasuta AI Assistenti. Vajuta '[PERSON_NAME] uus' ja [PERSON_NAME] küsimused ja …" at bounding box center [847, 440] width 1222 height 624
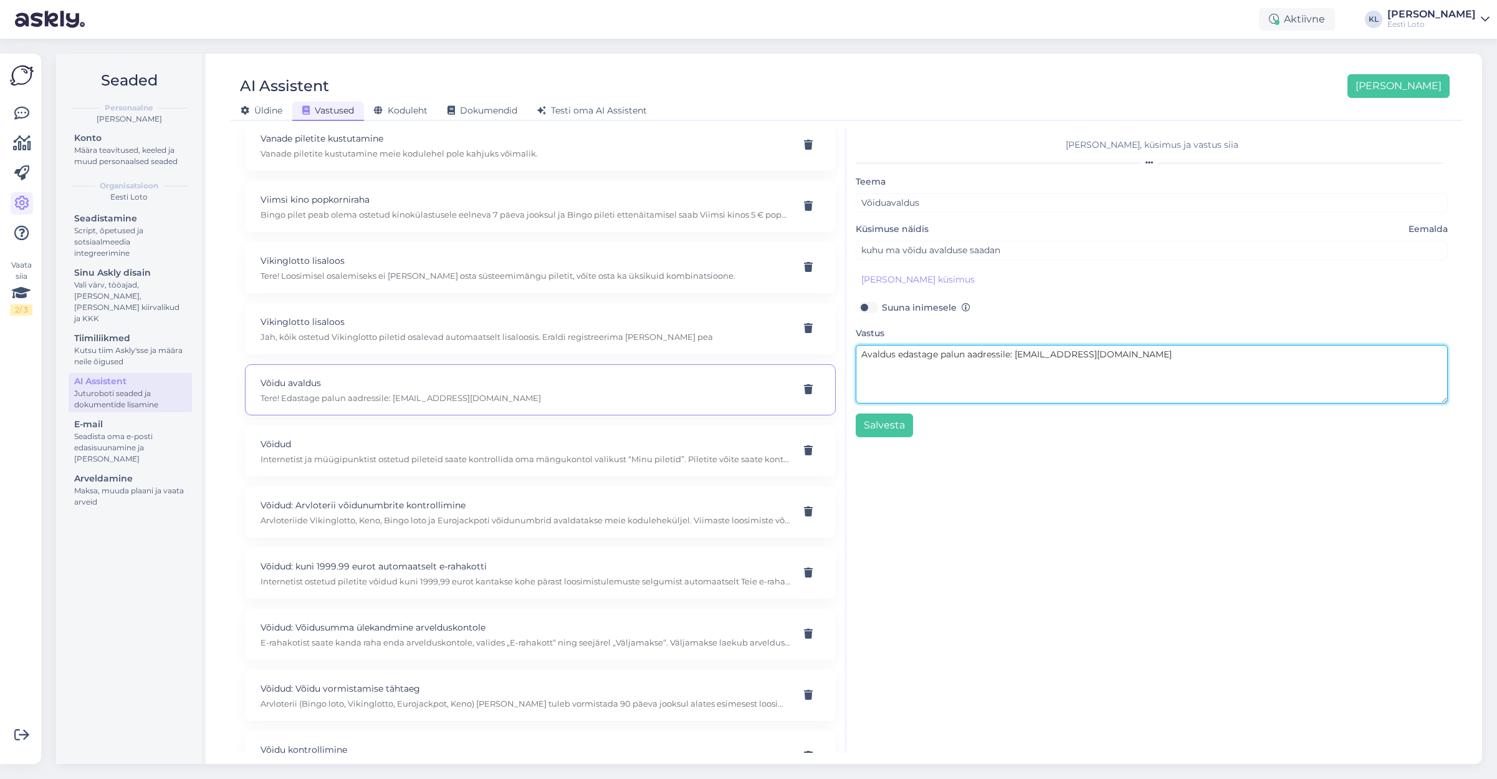
click at [911, 386] on textarea "Avaldus edastage palun aadressile: [EMAIL_ADDRESS][DOMAIN_NAME]" at bounding box center [1152, 374] width 592 height 59
type textarea "Avaldus edastage palun aadressile: [EMAIL_ADDRESS][DOMAIN_NAME]"
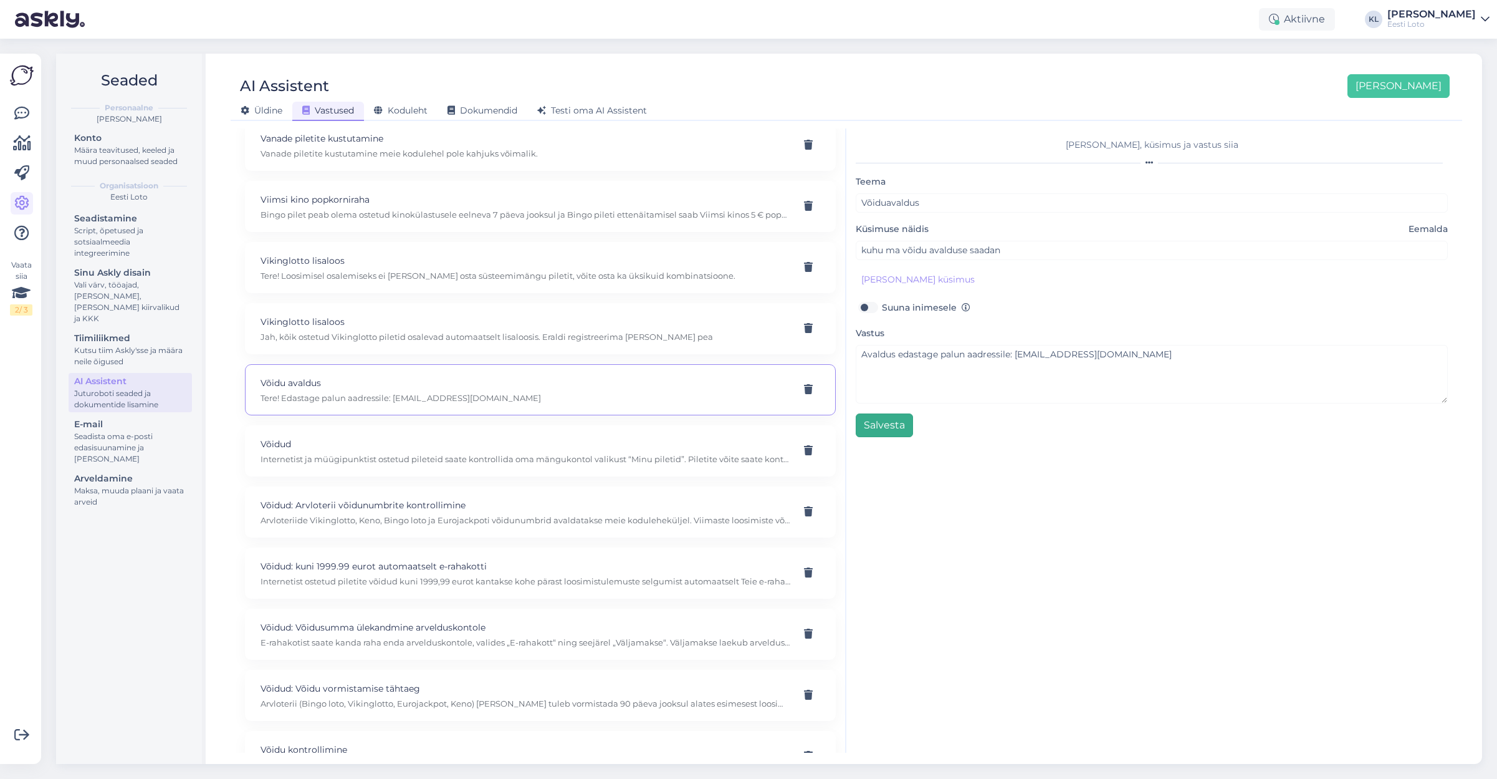
click at [881, 424] on button "Salvesta" at bounding box center [884, 425] width 57 height 24
click at [563, 317] on div "Vikinglotto lisaloos Jah, kõik ostetud Vikinglotto piletid osalevad automaatsel…" at bounding box center [526, 328] width 530 height 27
type input "Vikinglotto lisaloos"
type input "kas vikingloto lisaloosimisel osalemine on automaatne ning eraldi pole vaja pil…"
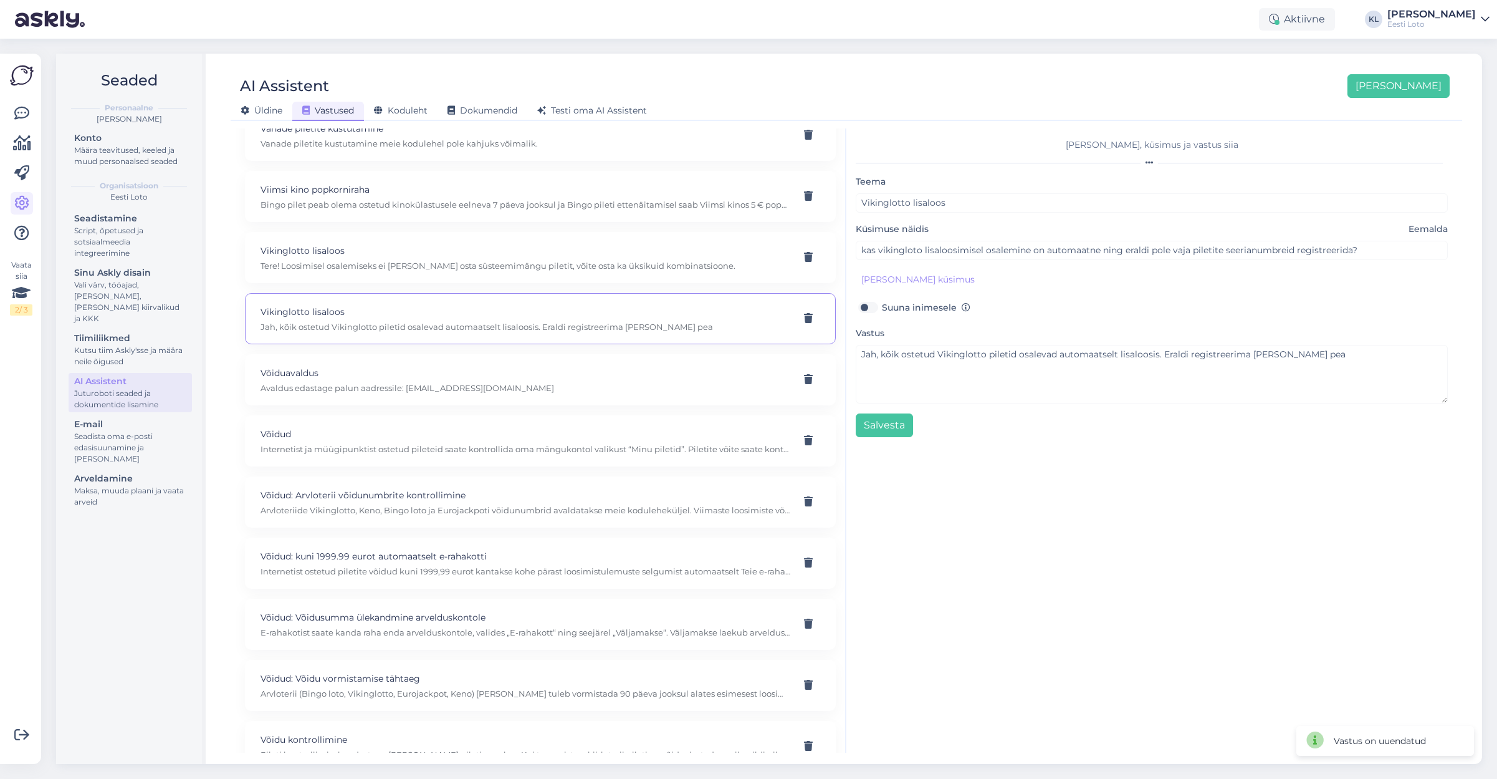
scroll to position [8815, 0]
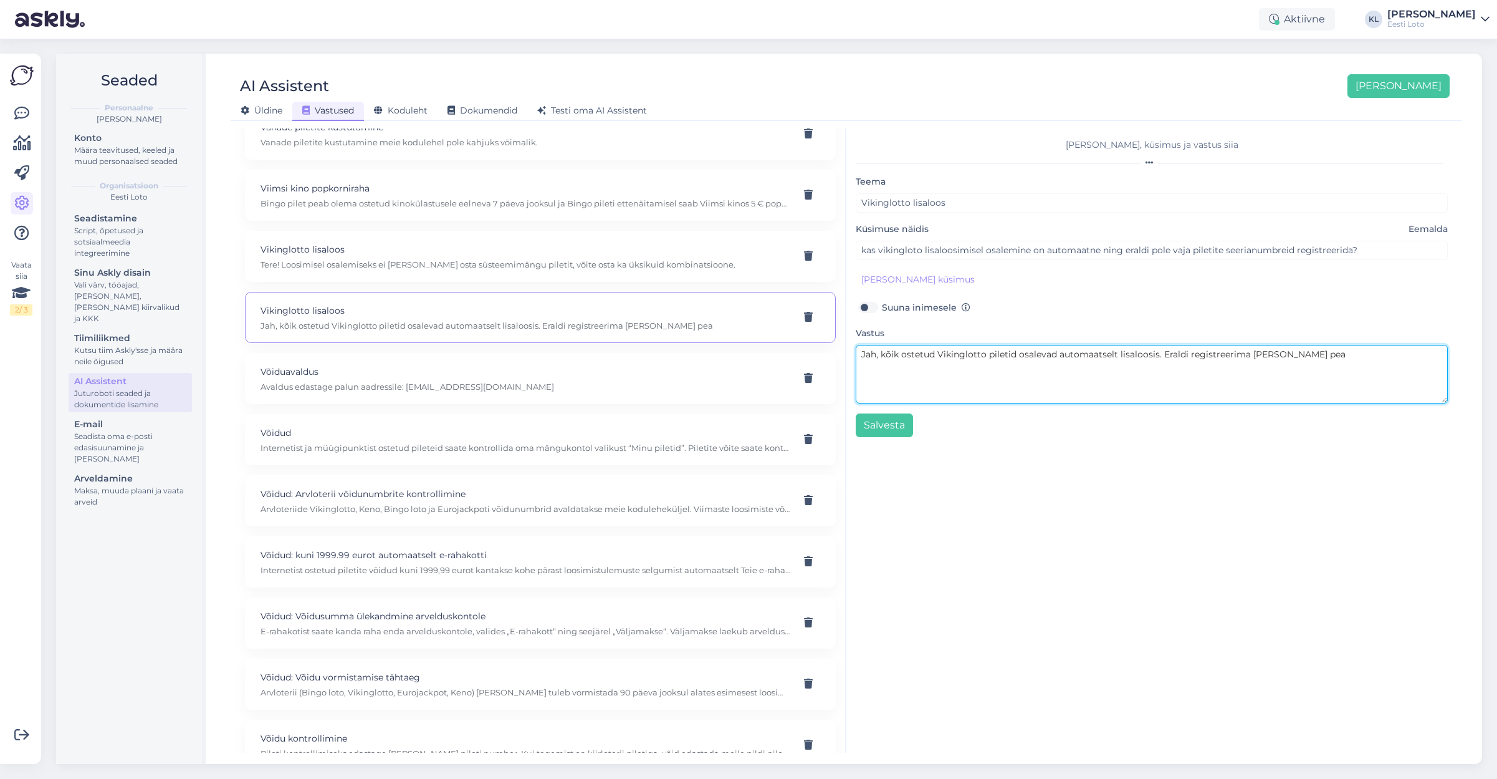
drag, startPoint x: 1307, startPoint y: 355, endPoint x: 1171, endPoint y: 346, distance: 136.8
click at [1171, 346] on textarea "Jah, kõik ostetud Vikinglotto piletid osalevad automaatselt lisaloosis. Eraldi …" at bounding box center [1152, 374] width 592 height 59
drag, startPoint x: 1202, startPoint y: 362, endPoint x: 1259, endPoint y: 360, distance: 56.8
click at [1204, 362] on textarea "Jah, kõik ostetud Vikinglotto piletid osalevad automaatselt lisaloosis. Eraldi …" at bounding box center [1152, 374] width 592 height 59
drag, startPoint x: 1308, startPoint y: 353, endPoint x: 1167, endPoint y: 353, distance: 141.5
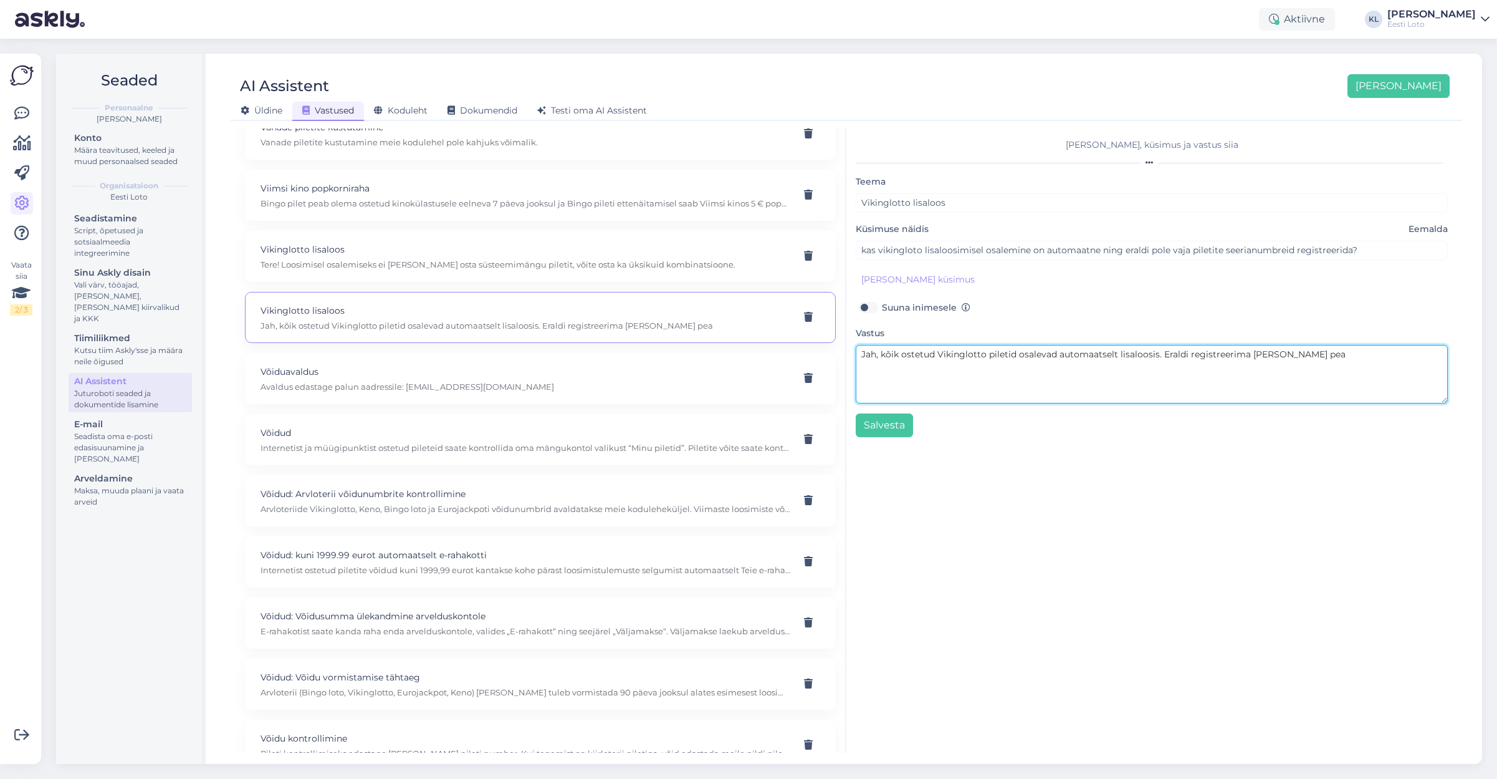
click at [1167, 353] on textarea "Jah, kõik ostetud Vikinglotto piletid osalevad automaatselt lisaloosis. Eraldi …" at bounding box center [1152, 374] width 592 height 59
type textarea "Jah, kõik ostetud Vikinglotto piletid osalevad automaatselt lisaloosis, eraldi …"
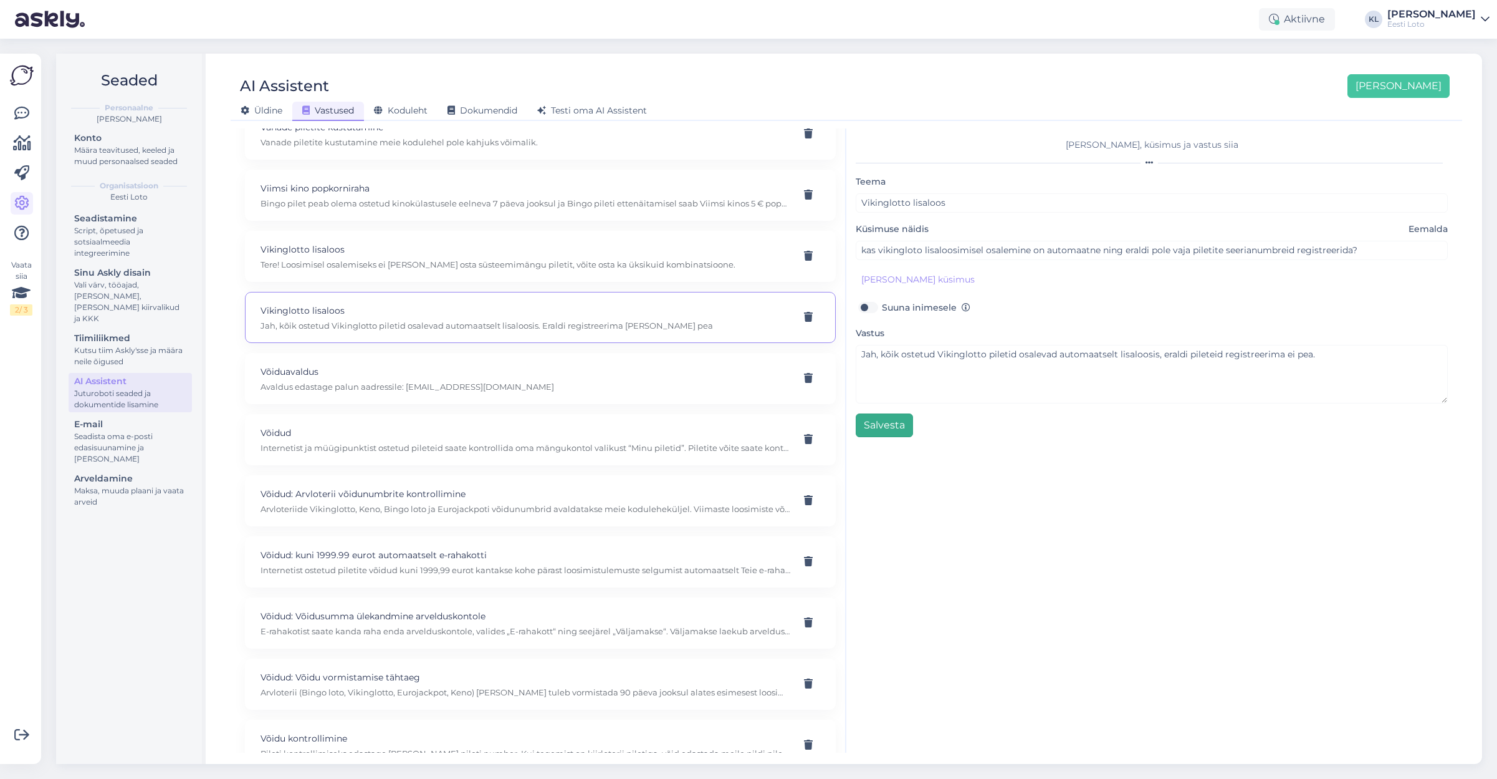
click at [867, 424] on button "Salvesta" at bounding box center [884, 425] width 57 height 24
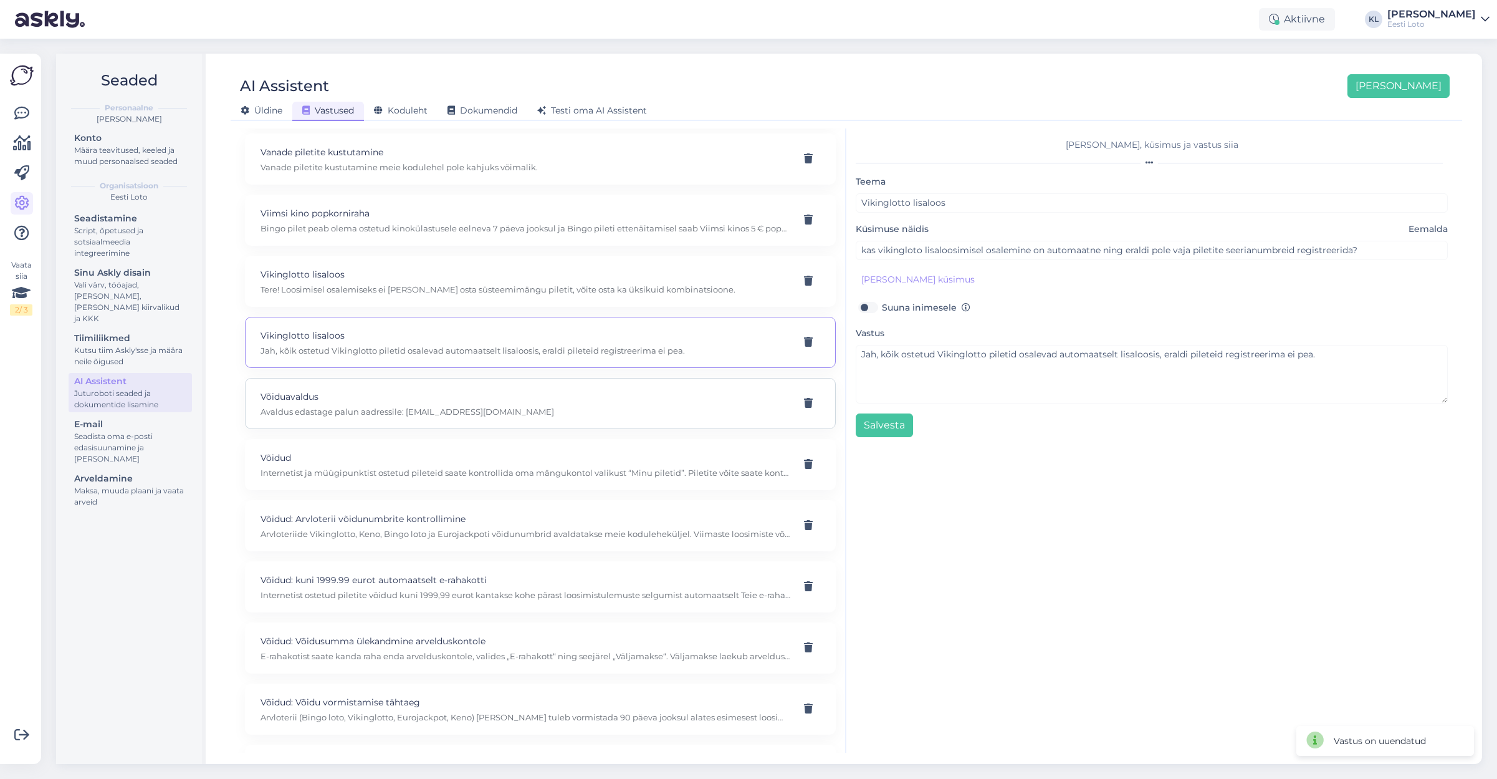
scroll to position [8785, 0]
click at [497, 289] on p "Tere! Loosimisel osalemiseks ei [PERSON_NAME] osta süsteemimängu piletit, võite…" at bounding box center [526, 294] width 530 height 11
type input "Kas Vikinglotto igakuises €100000 lisaloosimises osalemiseks on vajalik osta sü…"
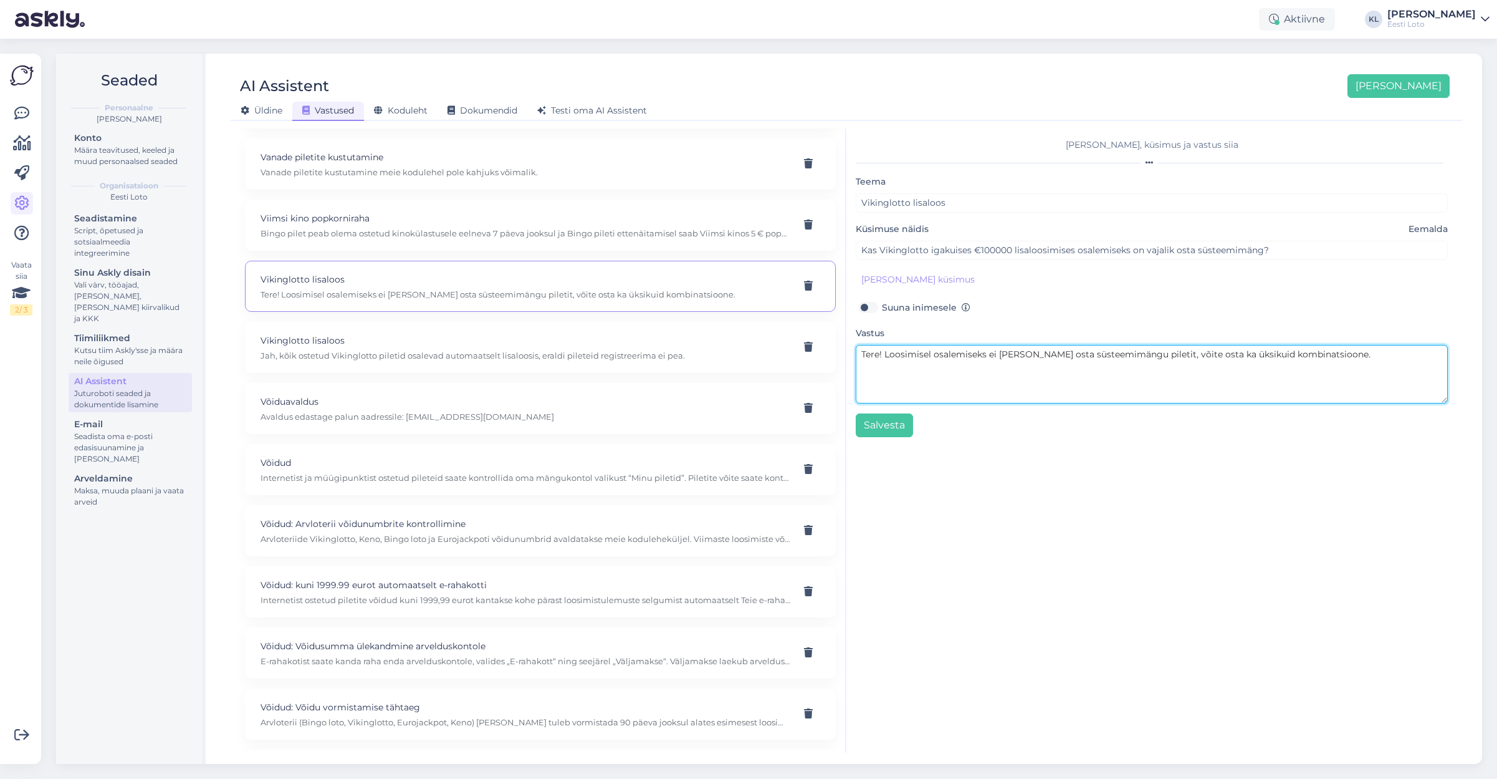
drag, startPoint x: 885, startPoint y: 357, endPoint x: 860, endPoint y: 355, distance: 24.4
click at [860, 355] on textarea "Tere! Loosimisel osalemiseks ei [PERSON_NAME] osta süsteemimängu piletit, võite…" at bounding box center [1152, 374] width 592 height 59
type textarea "Loosimisel osalemiseks ei [PERSON_NAME] osta süsteemimängu piletit, võite osta …"
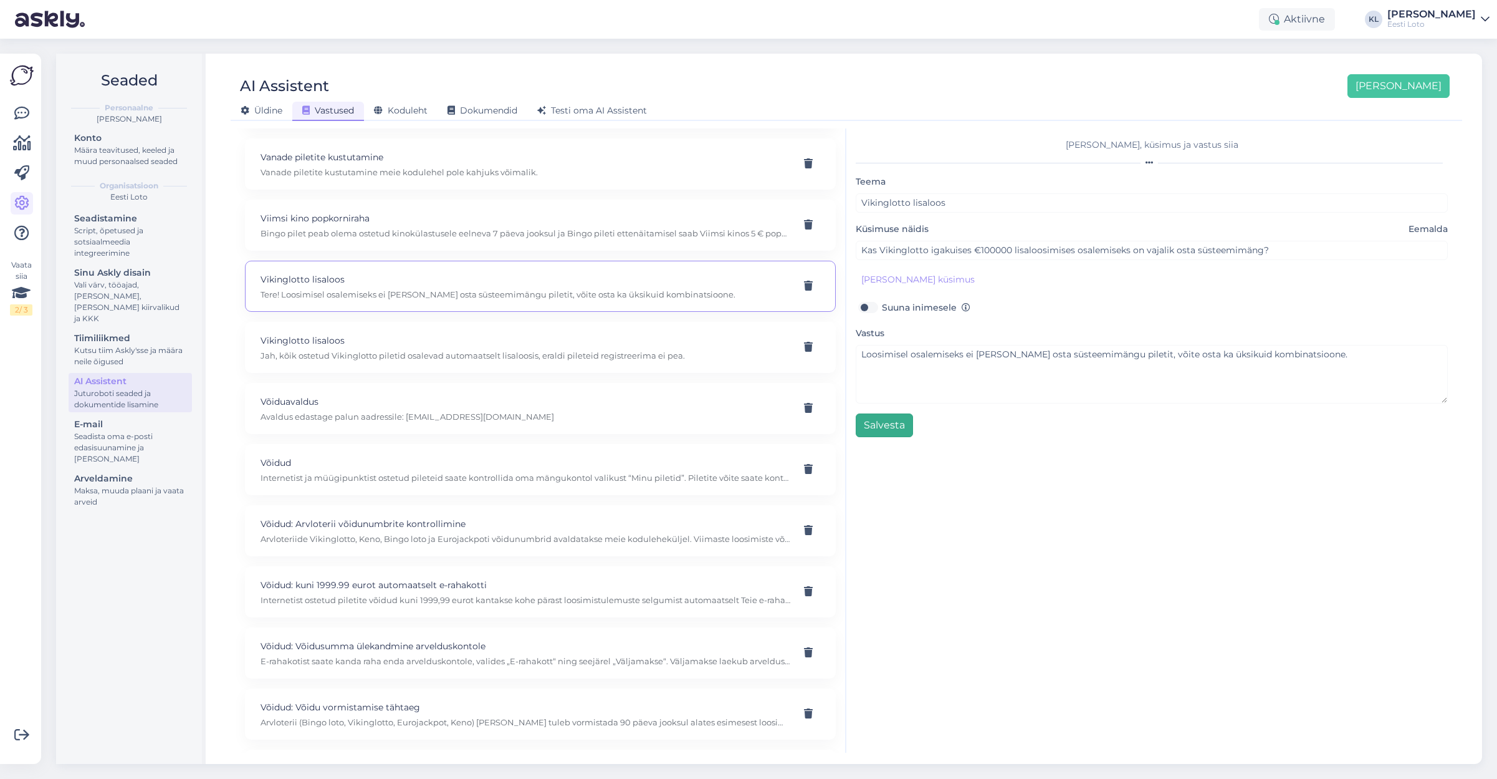
click at [891, 423] on button "Salvesta" at bounding box center [884, 425] width 57 height 24
click at [483, 228] on p "Bingo pilet peab olema ostetud kinokülastusele eelneva 7 päeva jooksul ja Bingo…" at bounding box center [526, 233] width 530 height 11
type input "Viimsi kino popkorniraha"
type input "Saadeti meil, et loto+ programmiga liitujale, on Viimsi kinos popkorni jaoks 5€…"
type textarea "Bingo pilet peab olema ostetud kinokülastusele eelneva 7 päeva jooksul ja Bingo…"
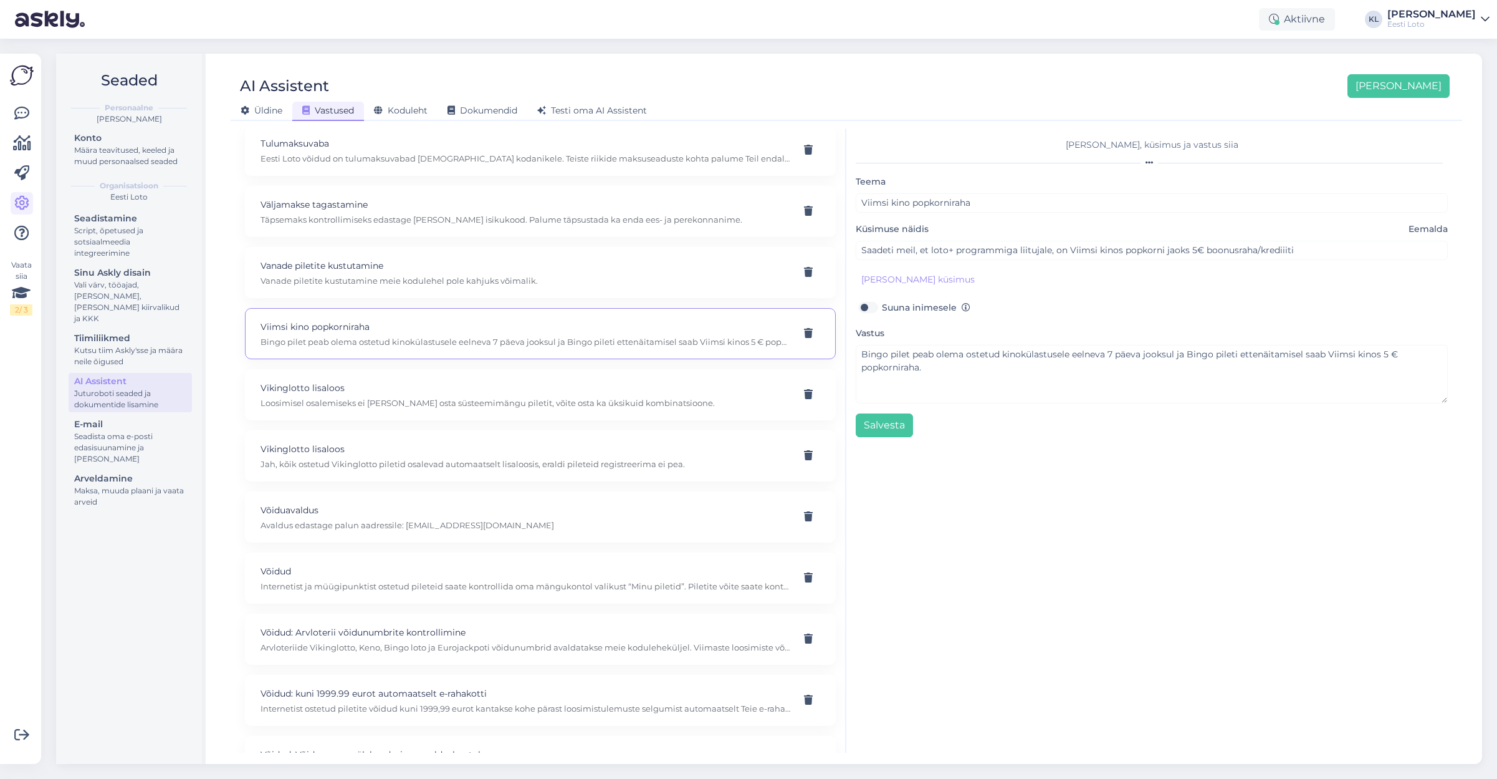
scroll to position [8673, 0]
click at [431, 279] on p "Vanade piletite kustutamine meie kodulehel pole kahjuks võimalik." at bounding box center [526, 284] width 530 height 11
type input "Vanade piletite kustutamine"
type input "Kuidas saan kustutada vanad ostetud piletid"
type textarea "Vanade piletite kustutamine meie kodulehel pole kahjuks võimalik."
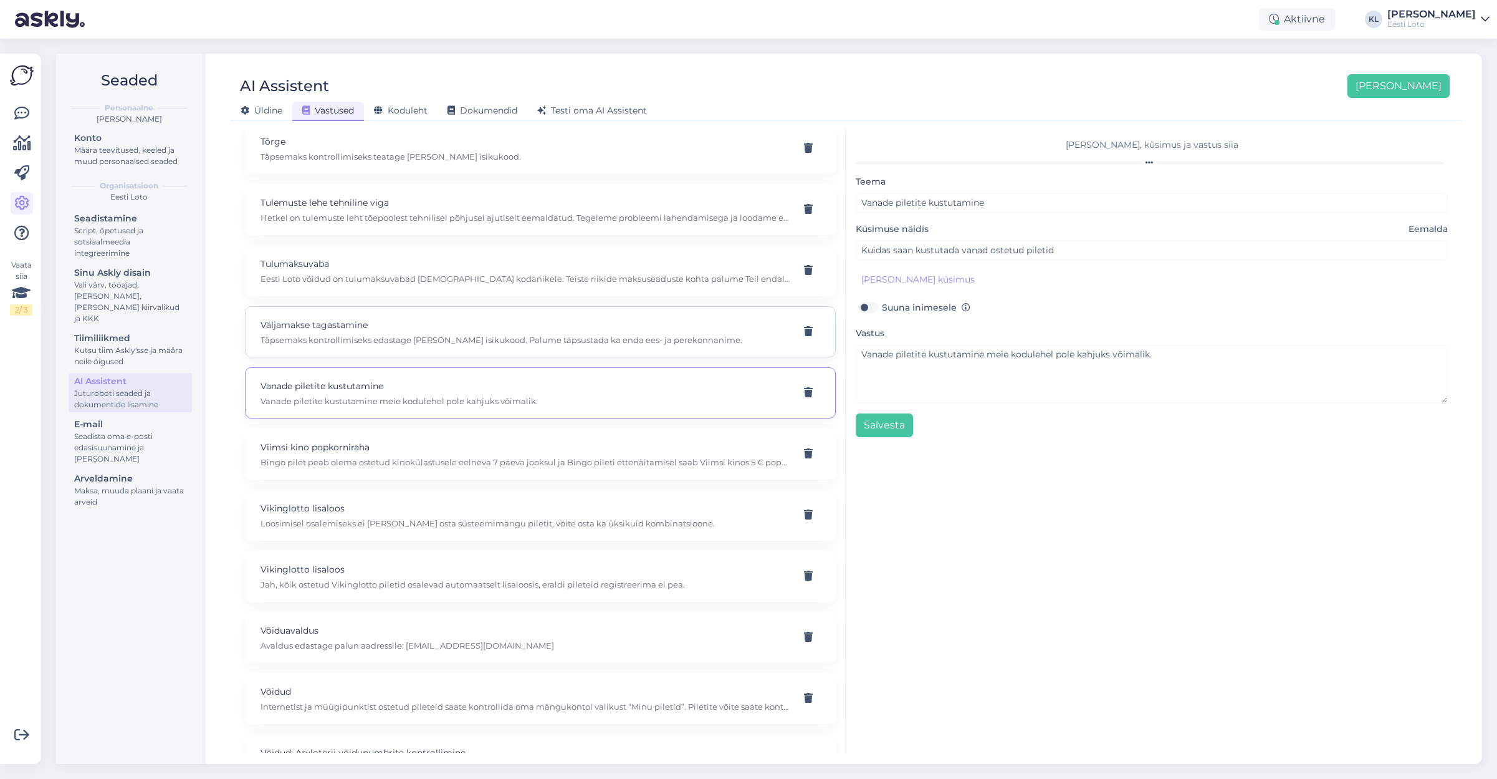
scroll to position [8544, 0]
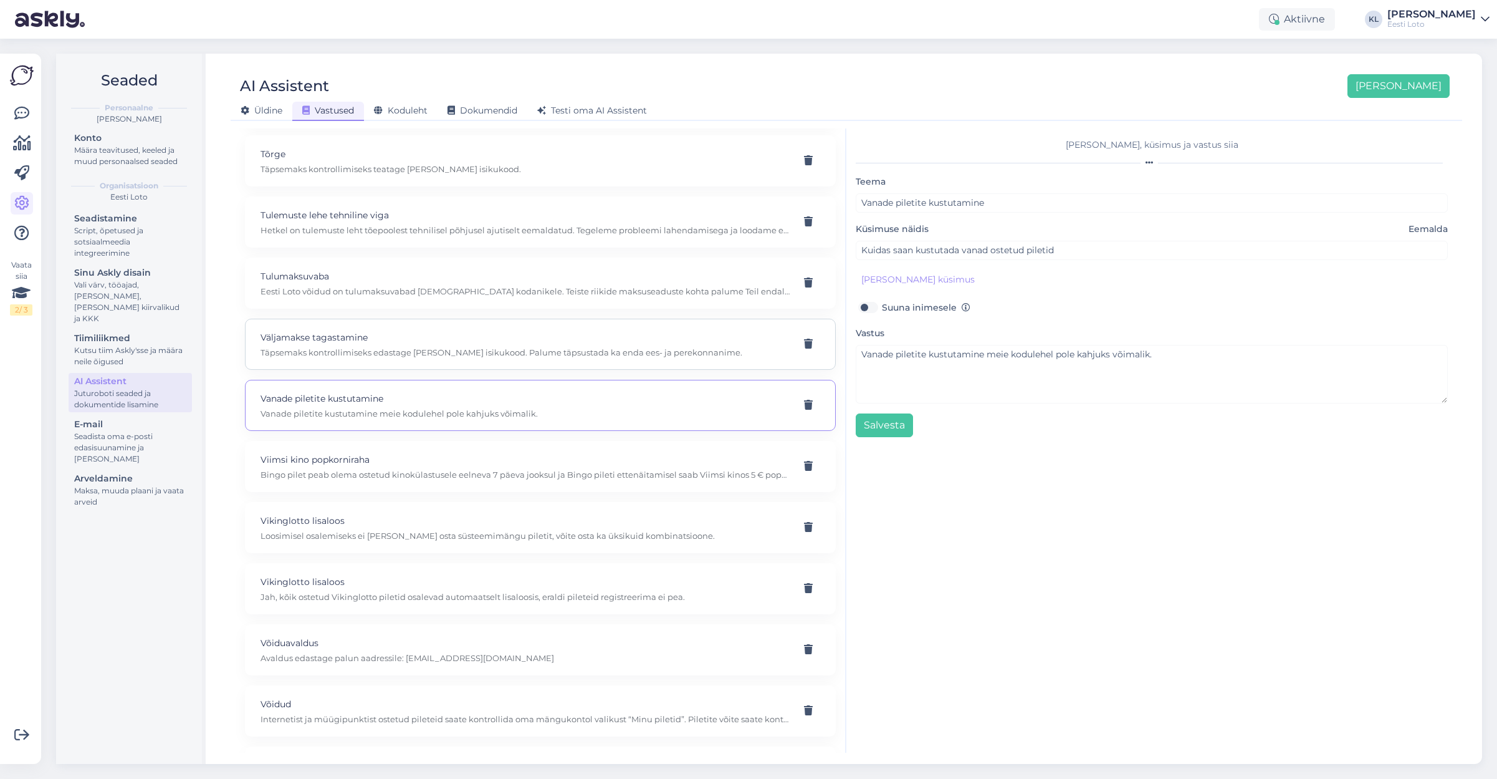
click at [454, 330] on p "Väljamakse tagastamine" at bounding box center [526, 337] width 530 height 14
type input "Väljamakse tagastamine"
type input "Mis põhjusel väljamakse tagastatakse?"
checkbox input "true"
type textarea "Täpsemaks kontrollimiseks edastage [PERSON_NAME] isikukood. Palume täpsustada k…"
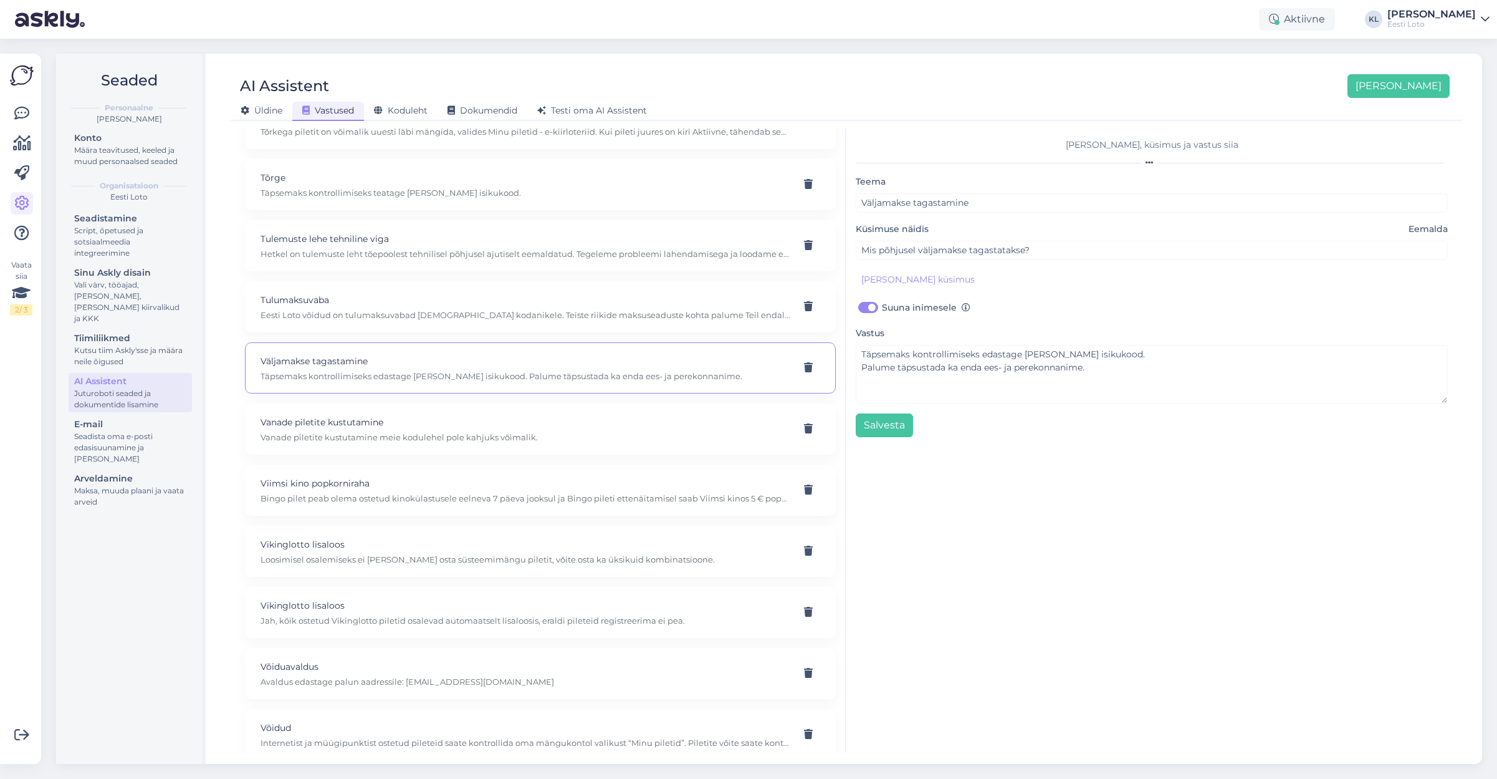
scroll to position [8516, 0]
click at [802, 360] on div at bounding box center [809, 371] width 24 height 22
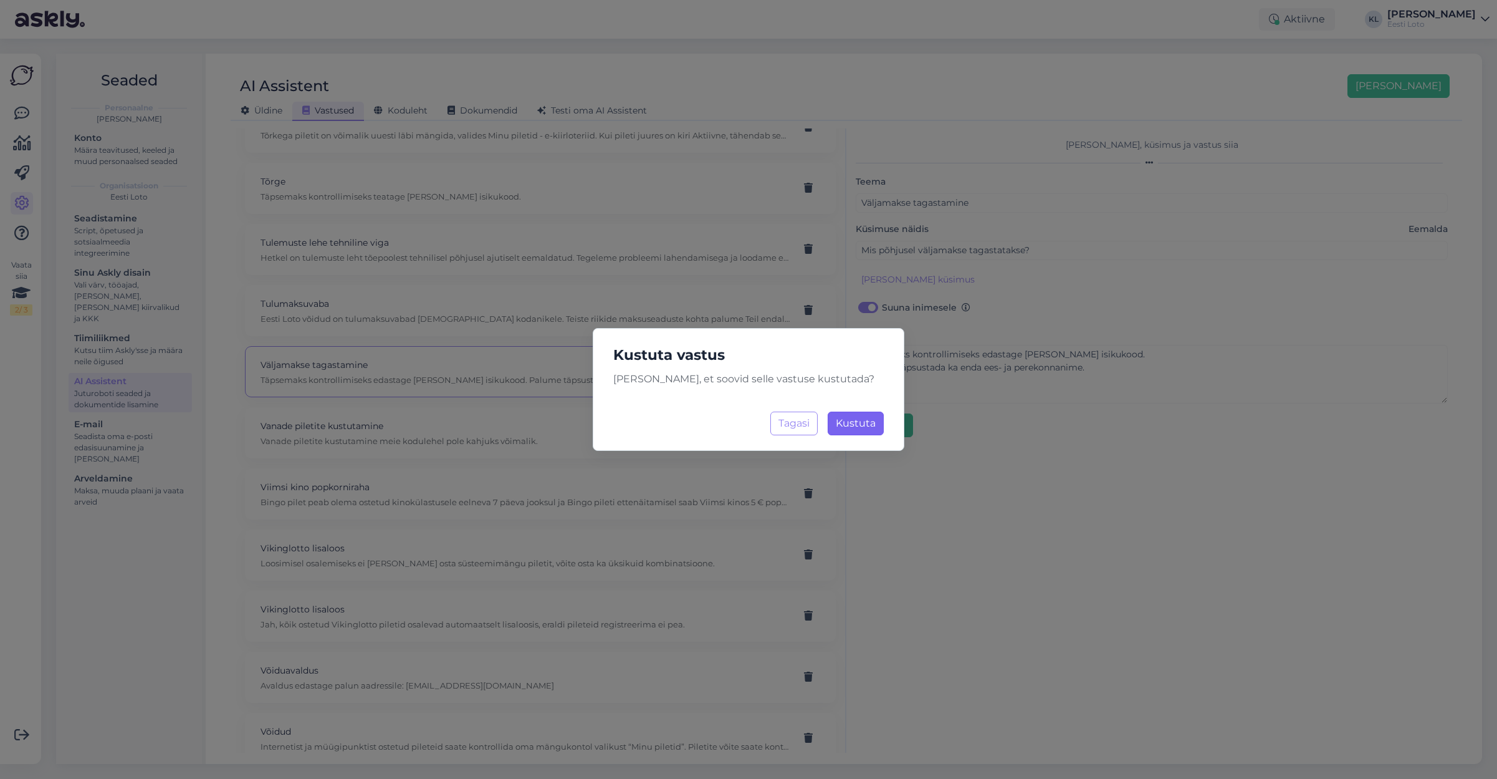
click at [861, 423] on span "Kustuta" at bounding box center [856, 423] width 40 height 12
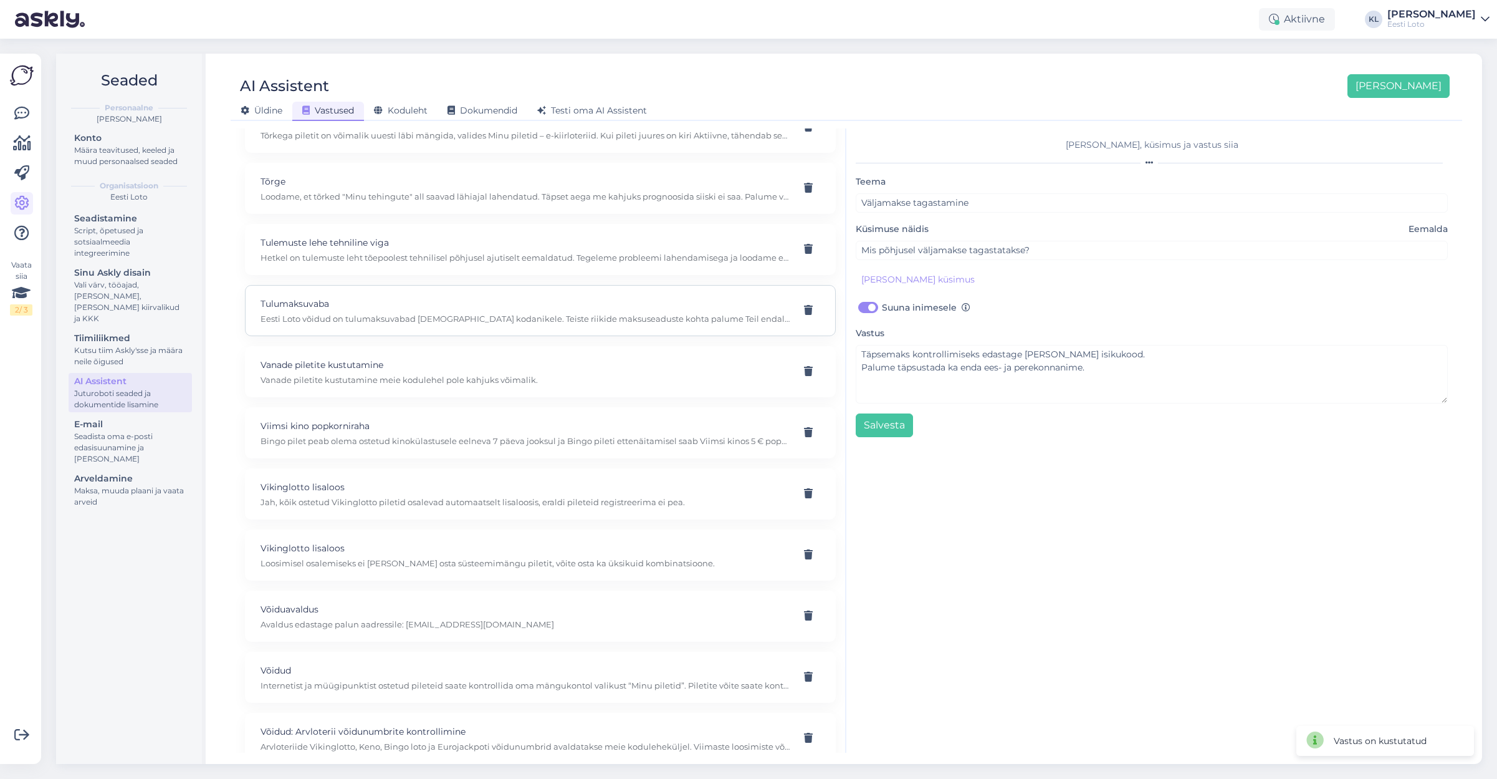
click at [498, 297] on p "Tulumaksuvaba" at bounding box center [526, 304] width 530 height 14
type input "Tulumaksuvaba"
type input "Millistes EL riikides maksustatakse loteriivõite ja millistes riikides ei maksu…"
checkbox input "false"
type textarea "Eesti Loto võidud on tulumaksuvabad [DEMOGRAPHIC_DATA] kodanikele. Teiste riiki…"
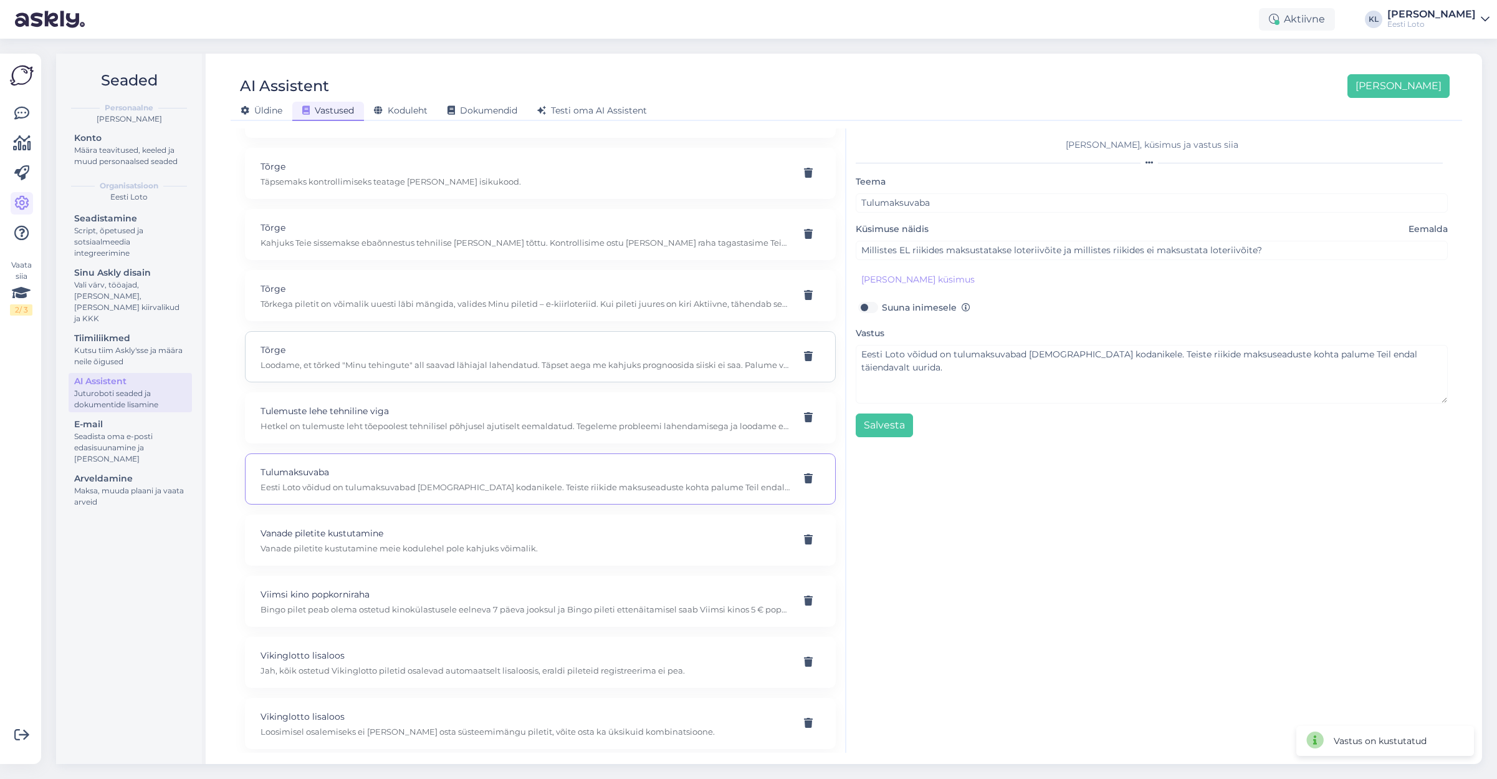
scroll to position [8346, 0]
click at [613, 346] on div "Tõrge Loodame, et tõrked "Minu tehingute" all saavad lähiajal lahendatud. Täpse…" at bounding box center [526, 358] width 530 height 27
type input "Tõrge"
type input "millal umbes võiks korda [PERSON_NAME],et näeb koondsummasid?"
type textarea "Loodame, et tõrked "Minu tehingute" all saavad lähiajal lahendatud. Täpset aega…"
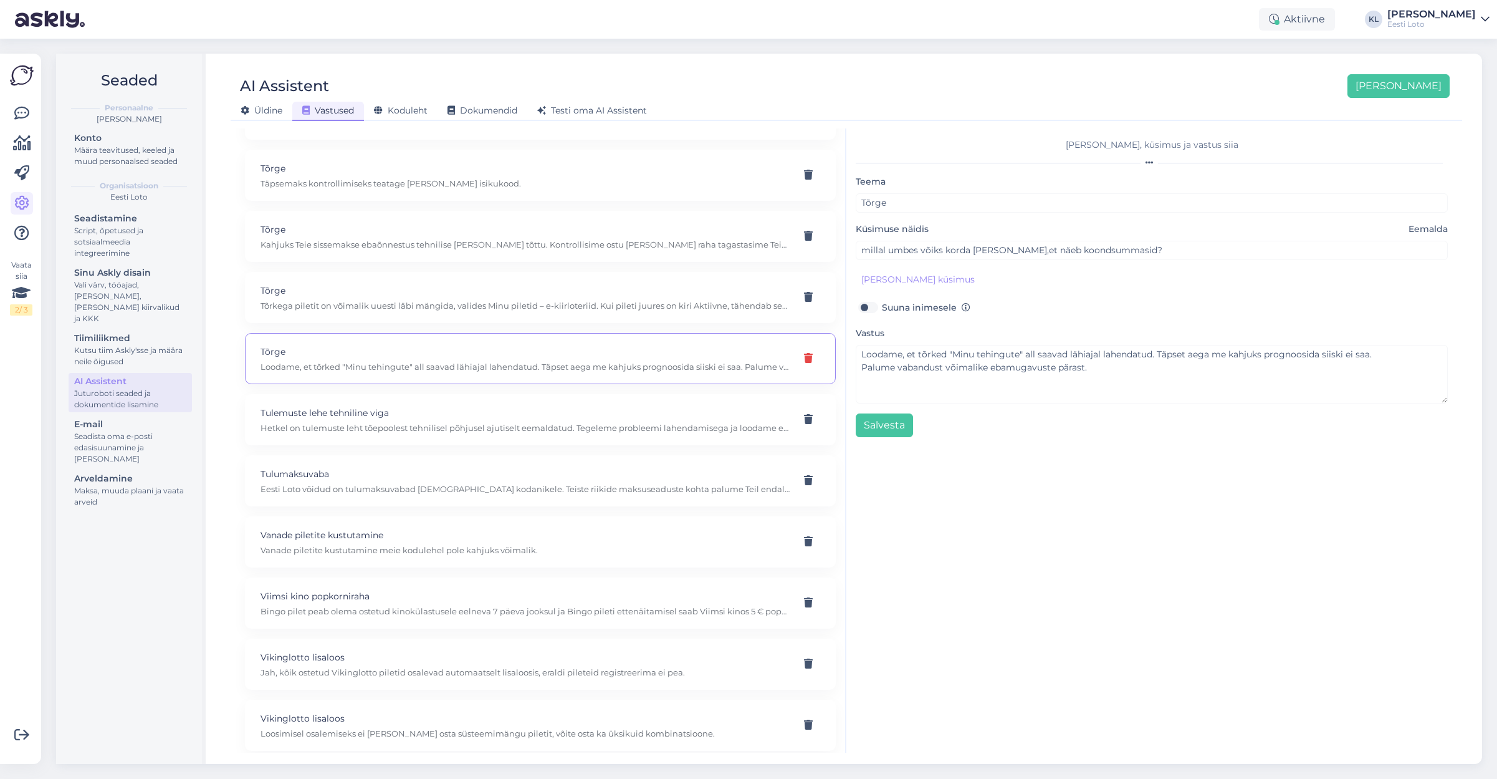
click at [807, 353] on icon at bounding box center [808, 358] width 9 height 10
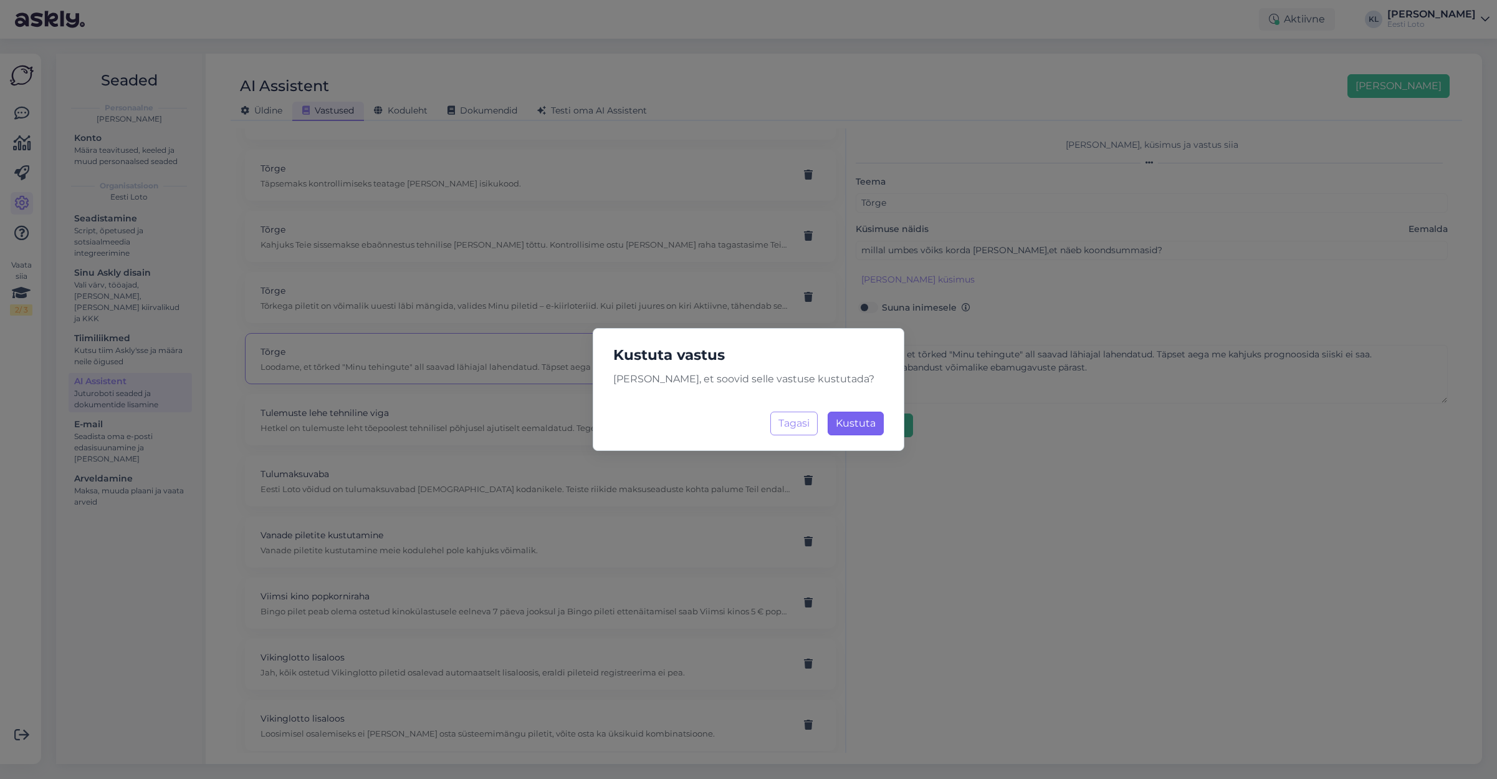
click at [848, 428] on span "Kustuta" at bounding box center [856, 423] width 40 height 12
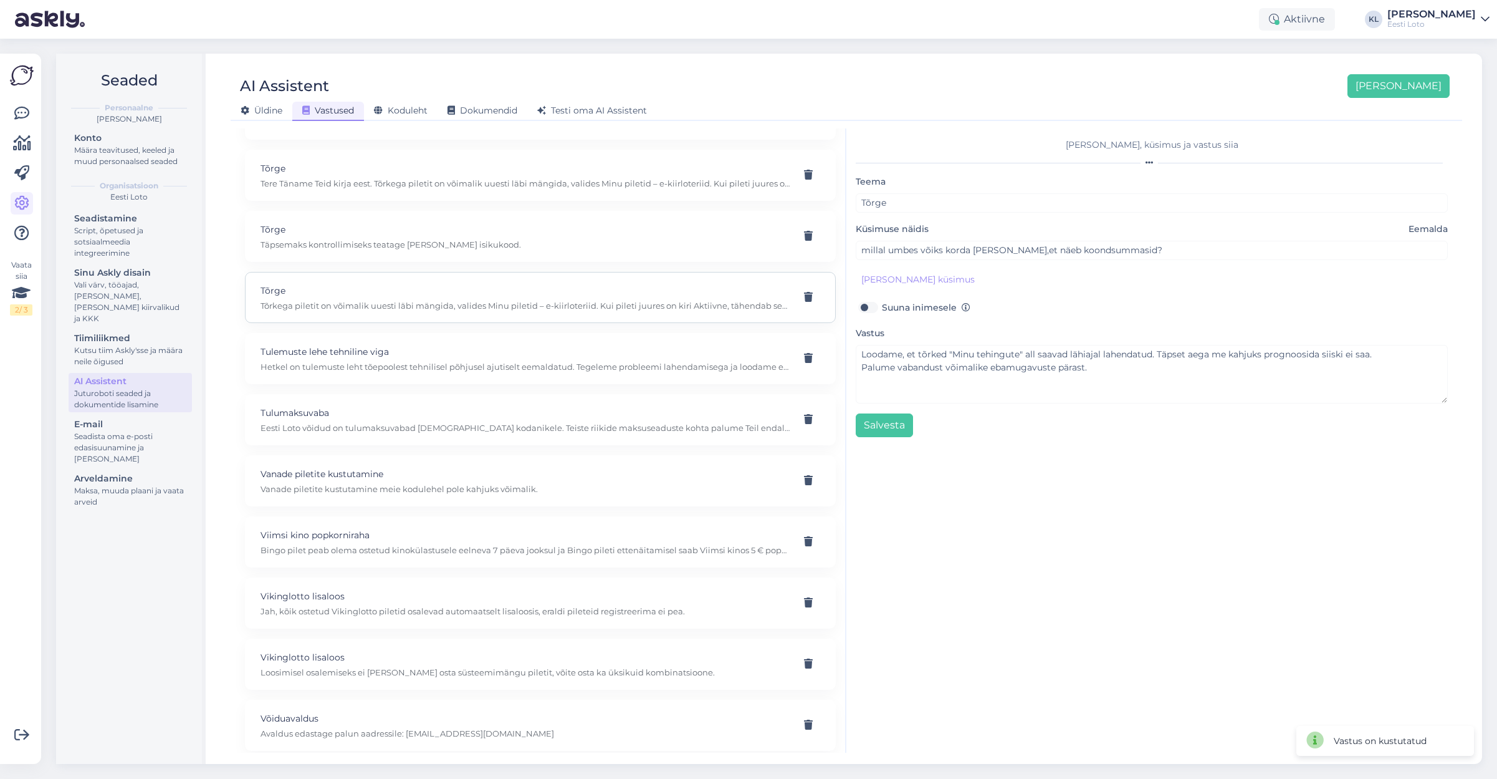
click at [524, 284] on p "Tõrge" at bounding box center [526, 291] width 530 height 14
type input "selles [PERSON_NAME] või üldse veebilehel on error"
type textarea "Tõrkega piletit on võimalik uuesti läbi mängida, valides Minu piletid – e-kiirl…"
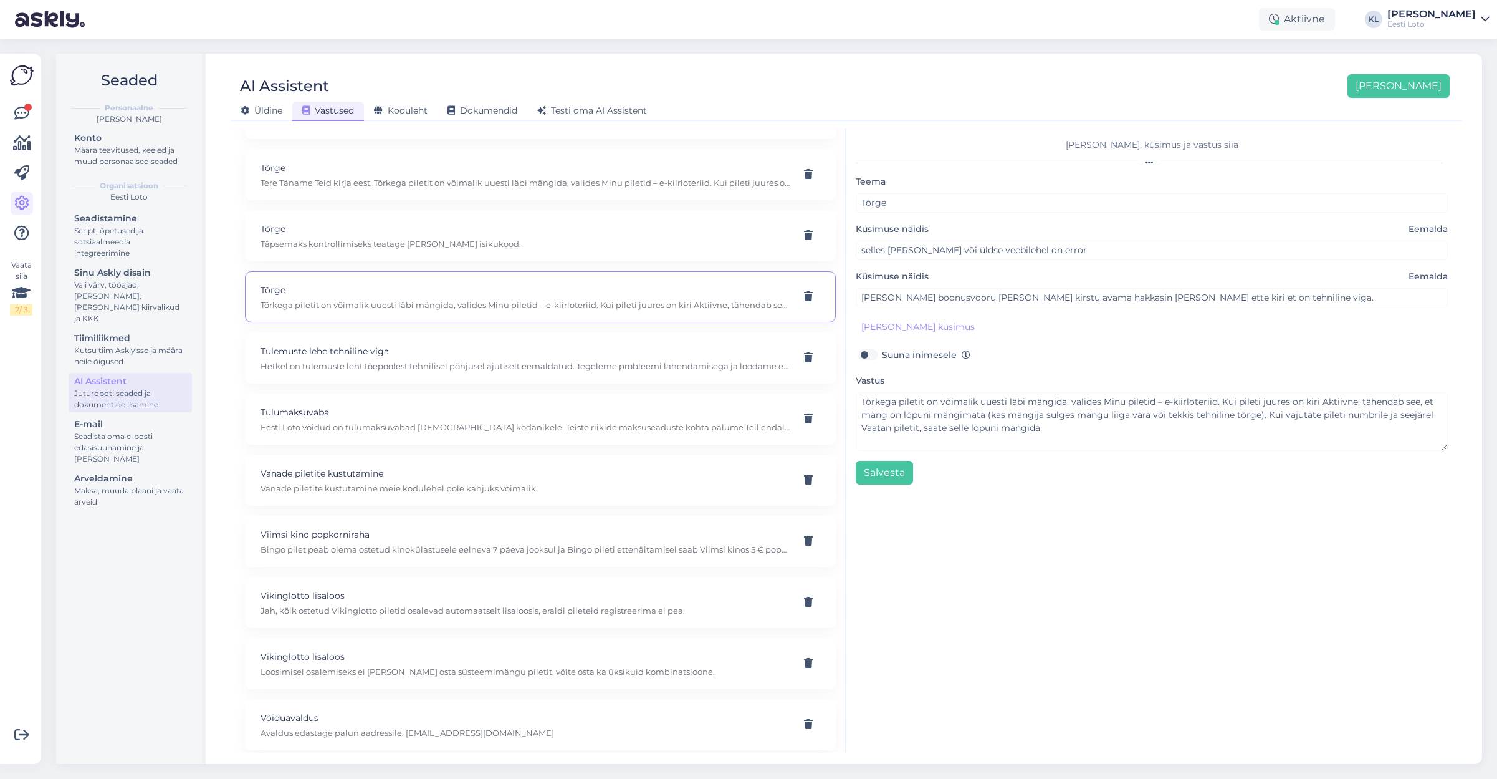
scroll to position [8329, 0]
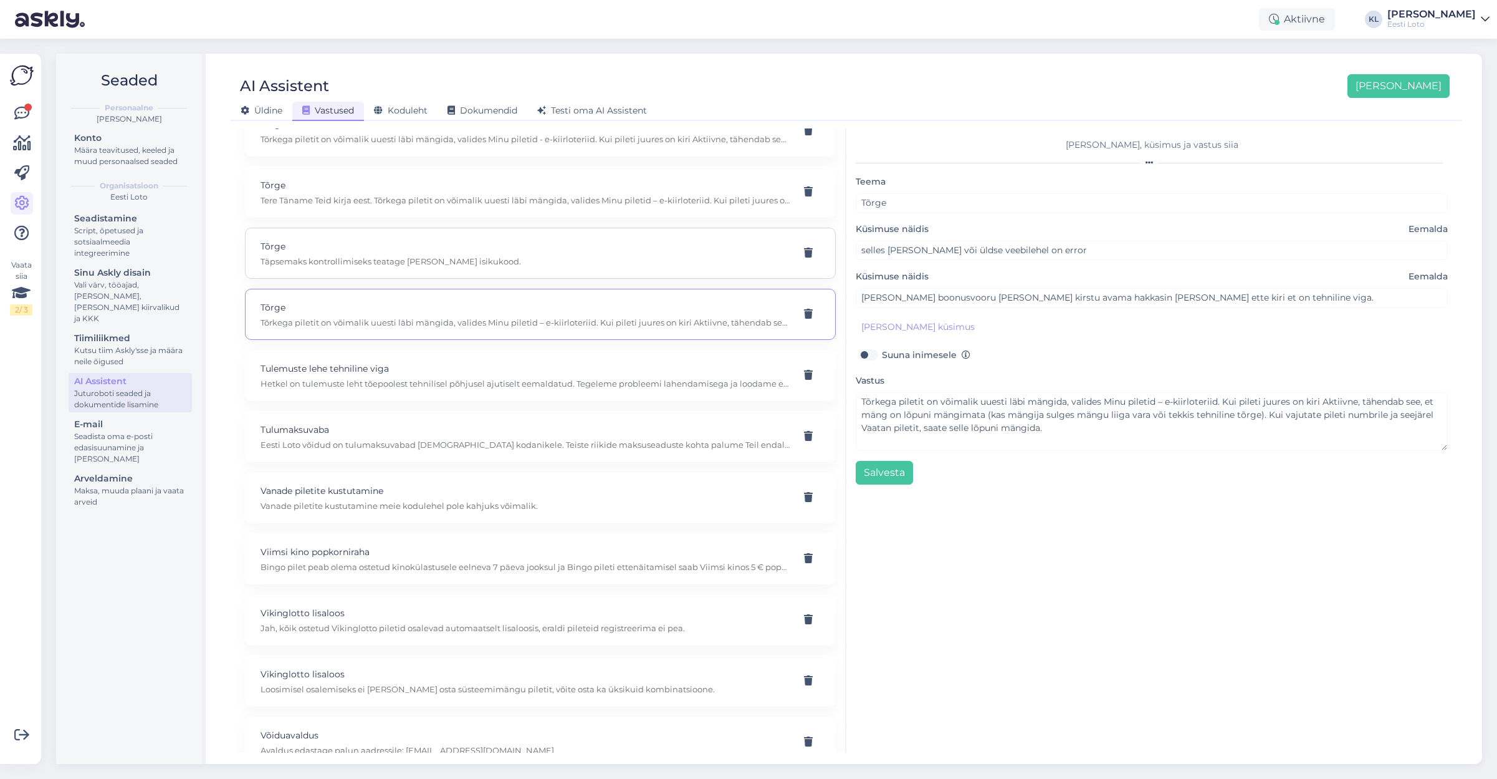
click at [514, 256] on p "Täpsemaks kontrollimiseks teatage [PERSON_NAME] isikukood." at bounding box center [526, 261] width 530 height 11
type input "Tegin ülekande kontole aga ei tulnud üle aga arvelt [PERSON_NAME]. [PERSON_NAME…"
type textarea "Täpsemaks kontrollimiseks teatage [PERSON_NAME] isikukood."
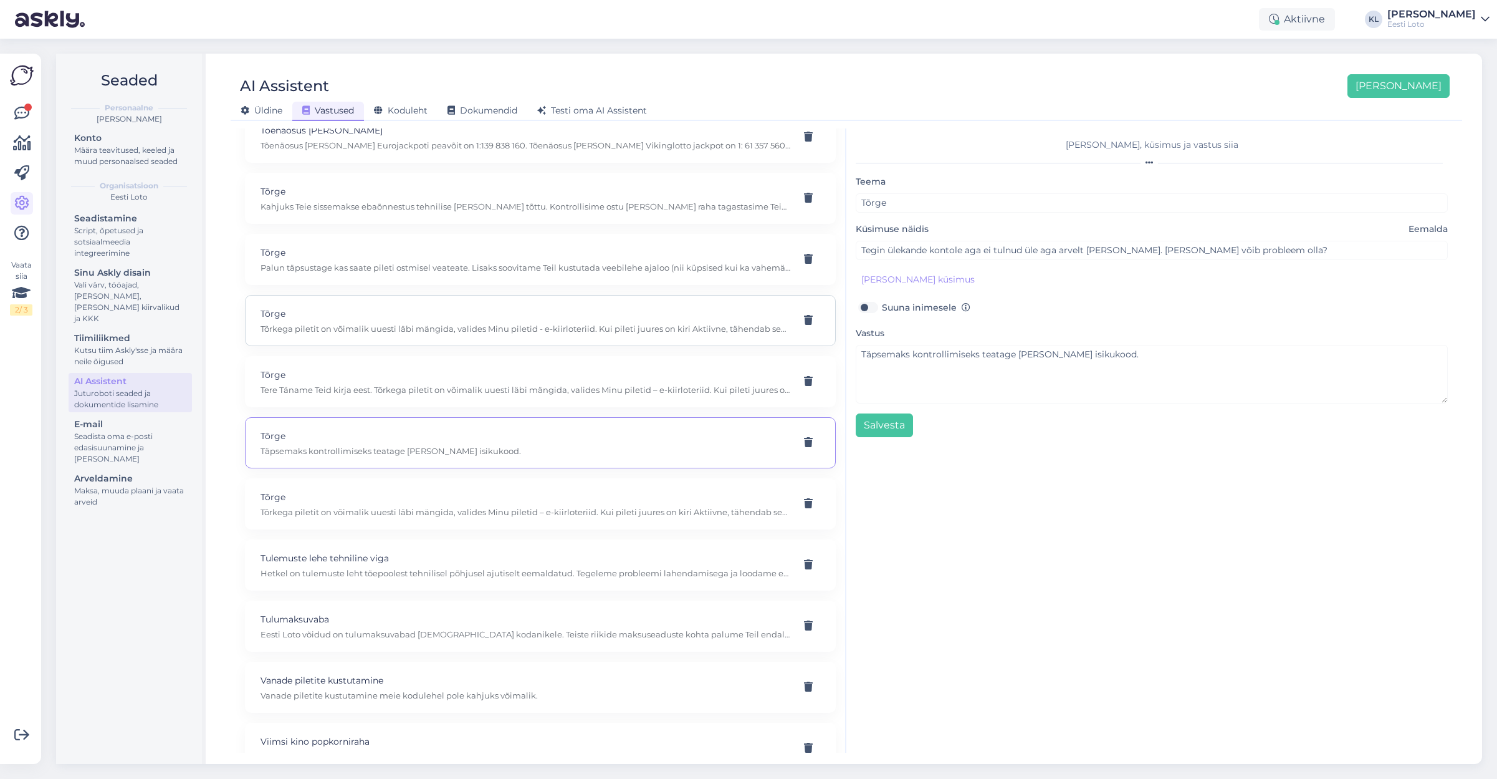
scroll to position [8127, 0]
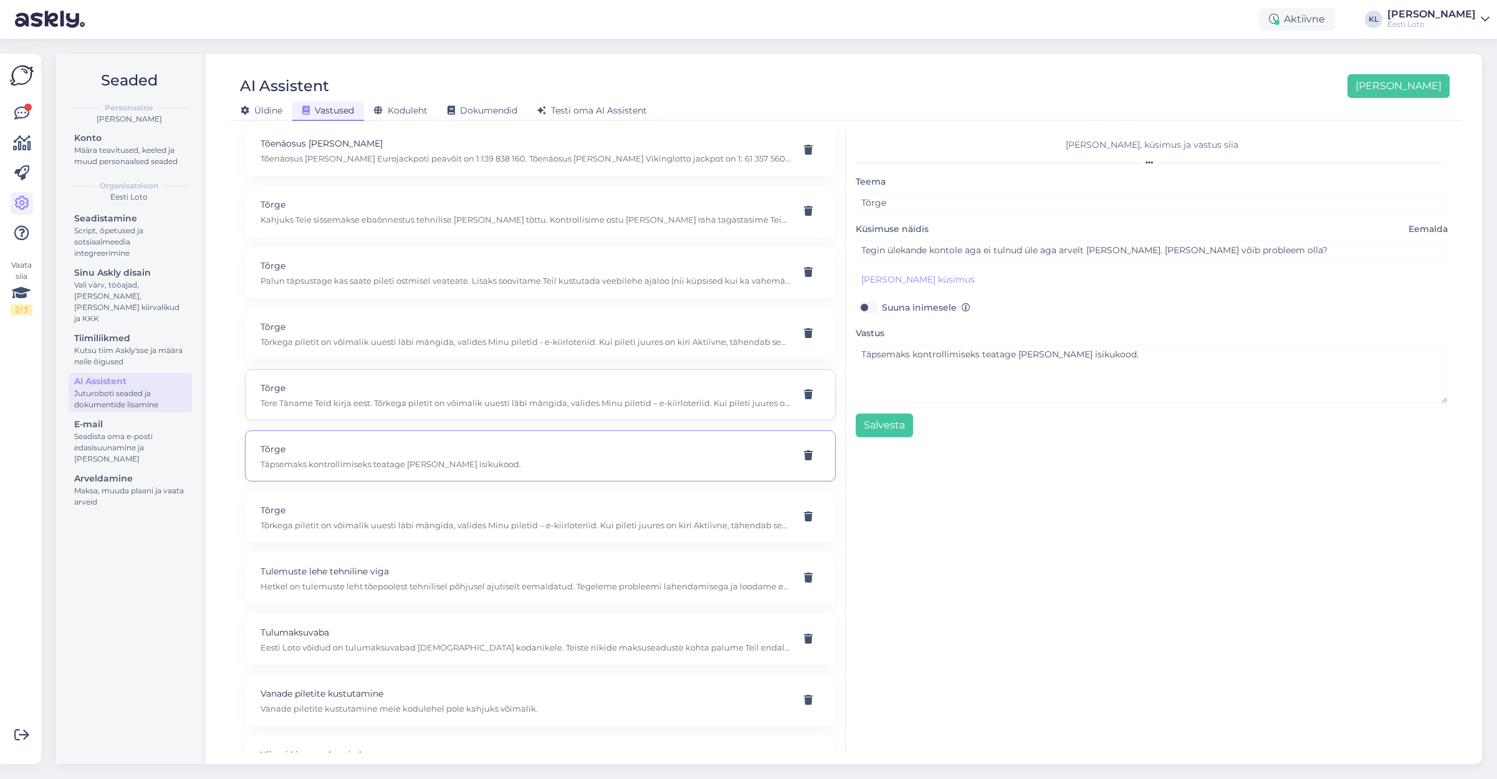
click at [448, 397] on p "Tere Täname Teid kirja eest. Tõrkega piletit on võimalik uuesti läbi mängida, v…" at bounding box center [526, 402] width 530 height 11
type input "Ei saa mängu lõpetada, jäi seisma, ei reageeri"
type textarea "Tere Täname Teid kirja eest. Tõrkega piletit on võimalik uuesti läbi mängida, v…"
click at [605, 320] on p "Tõrge" at bounding box center [526, 327] width 530 height 14
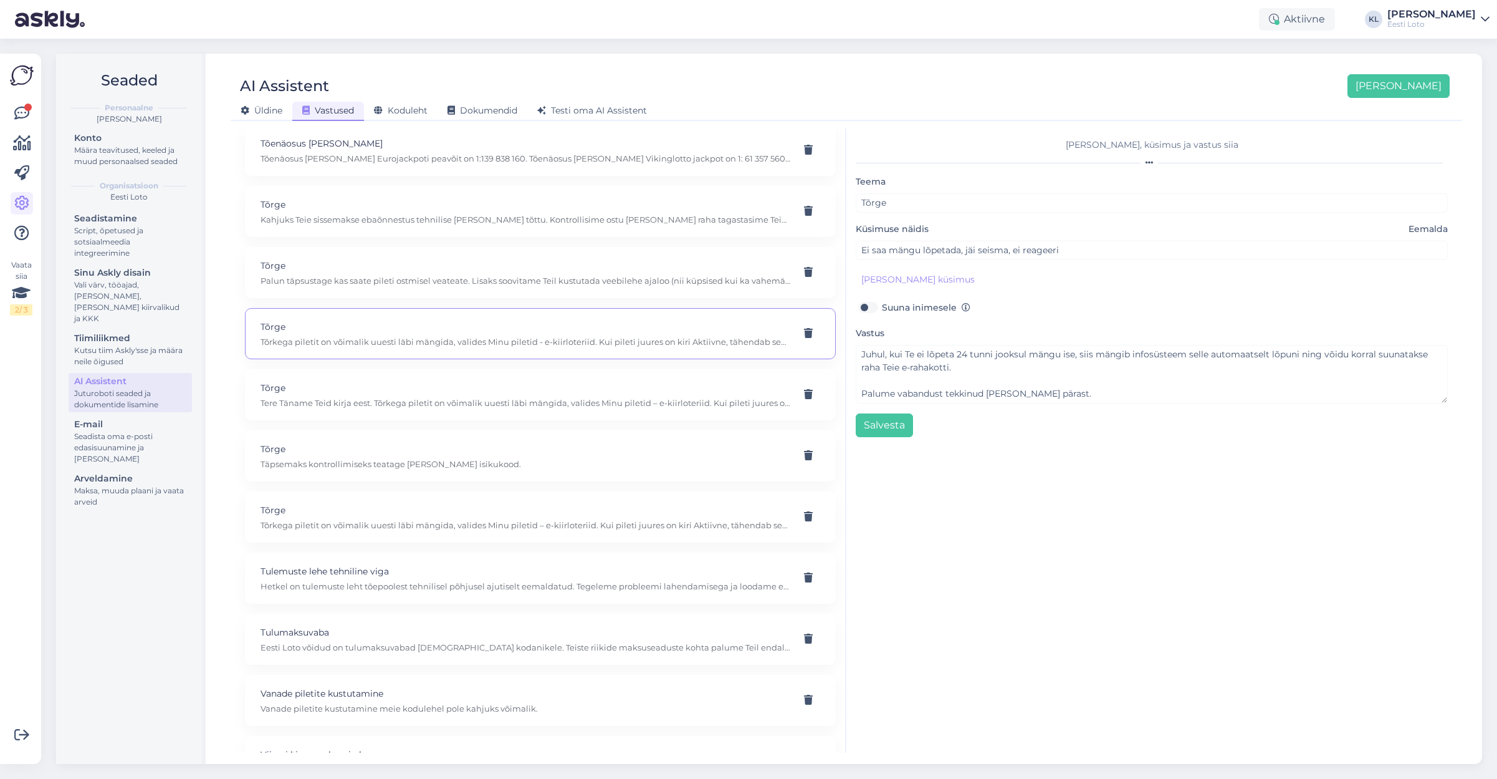
type input "[PERSON_NAME] ostsin, raha läks maha,aga mängida ei saanud."
type textarea "Tõrkega piletit on võimalik uuesti läbi mängida, valides Minu piletid - e-kiirl…"
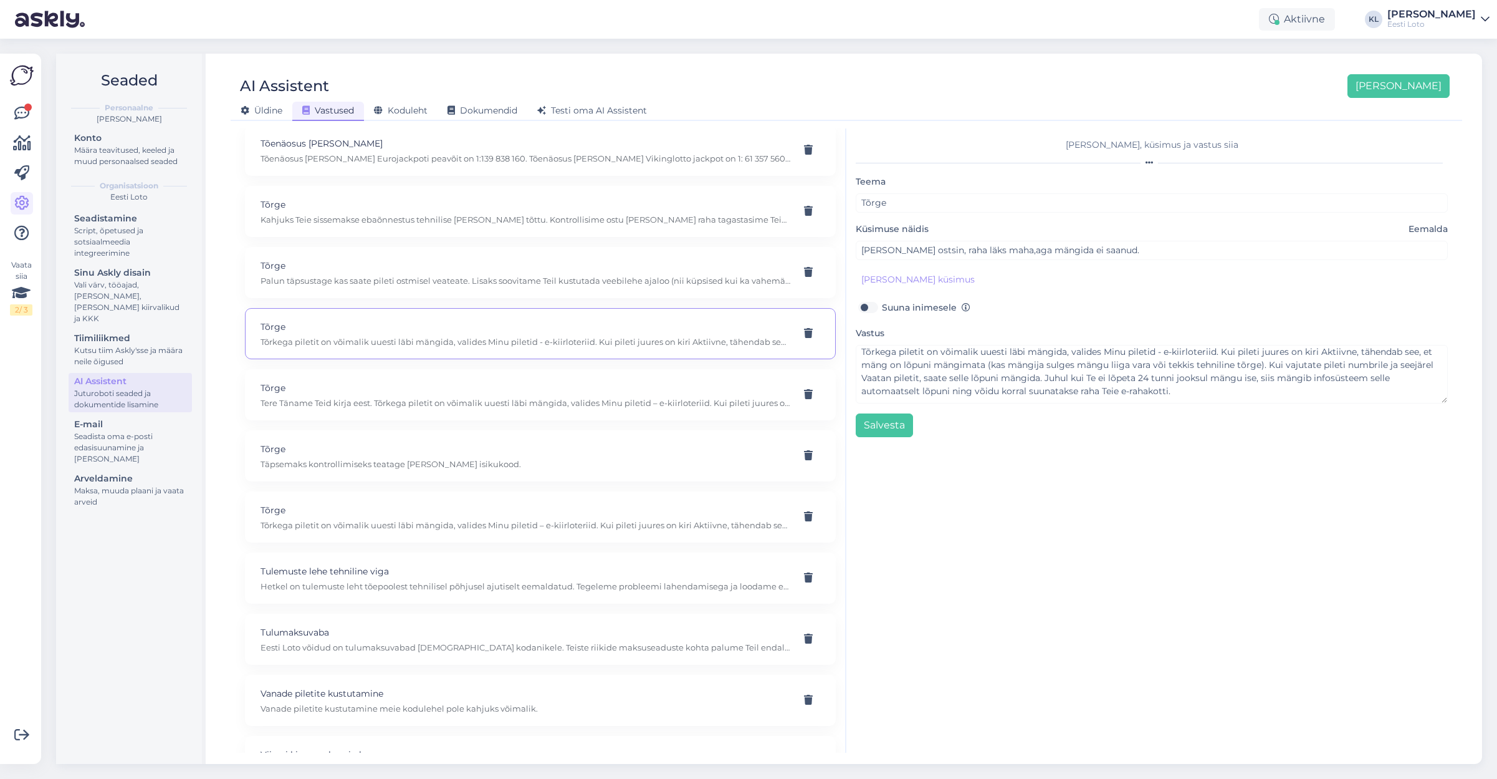
scroll to position [0, 0]
click at [535, 275] on p "Palun täpsustage kas saate pileti ostmisel veateate. Lisaks soovitame Teil kust…" at bounding box center [526, 280] width 530 height 11
type input "Miks ma ei saa osta bingo pilet?"
type textarea "Palun täpsustage kas saate pileti ostmisel veateate. Lisaks soovitame Teil kust…"
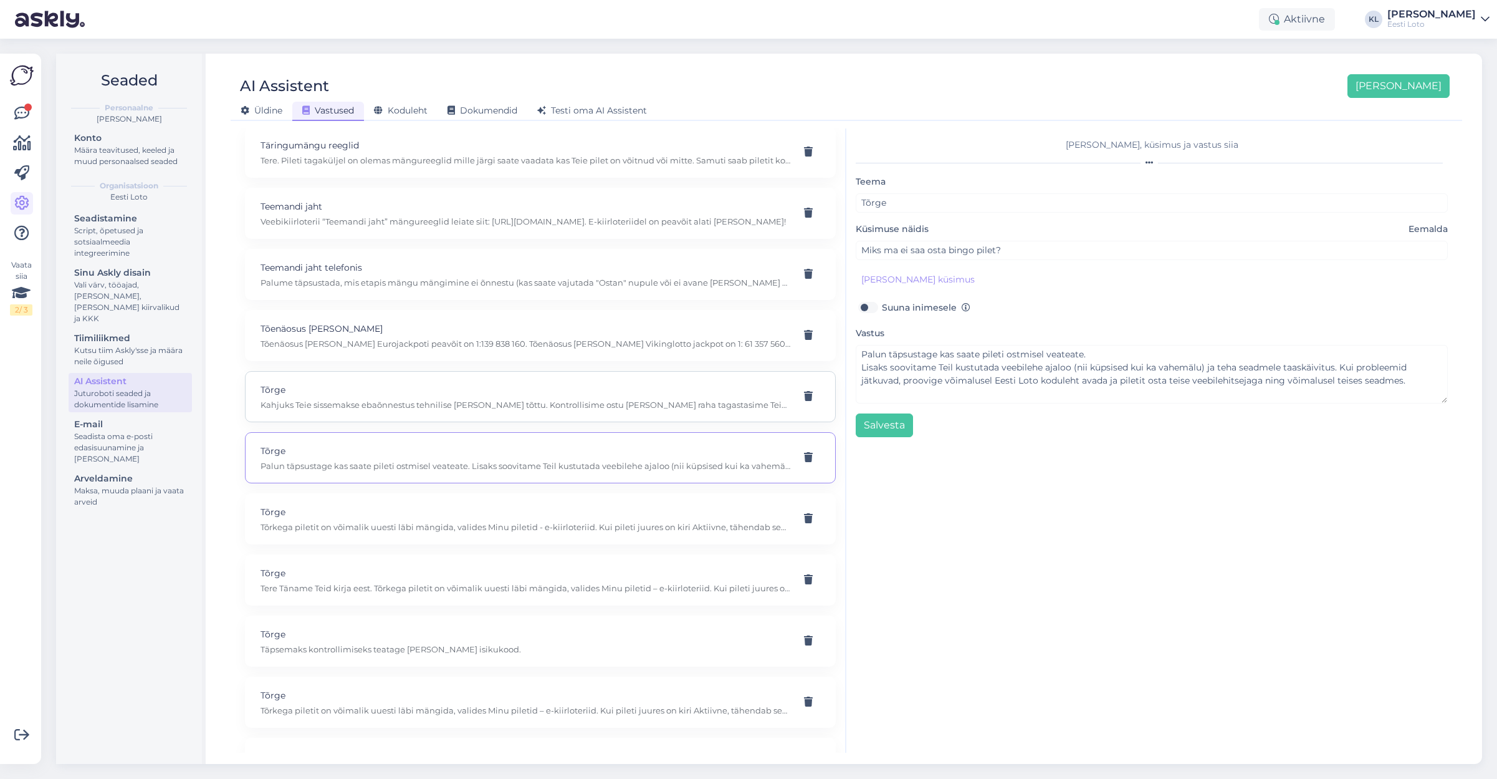
scroll to position [7915, 0]
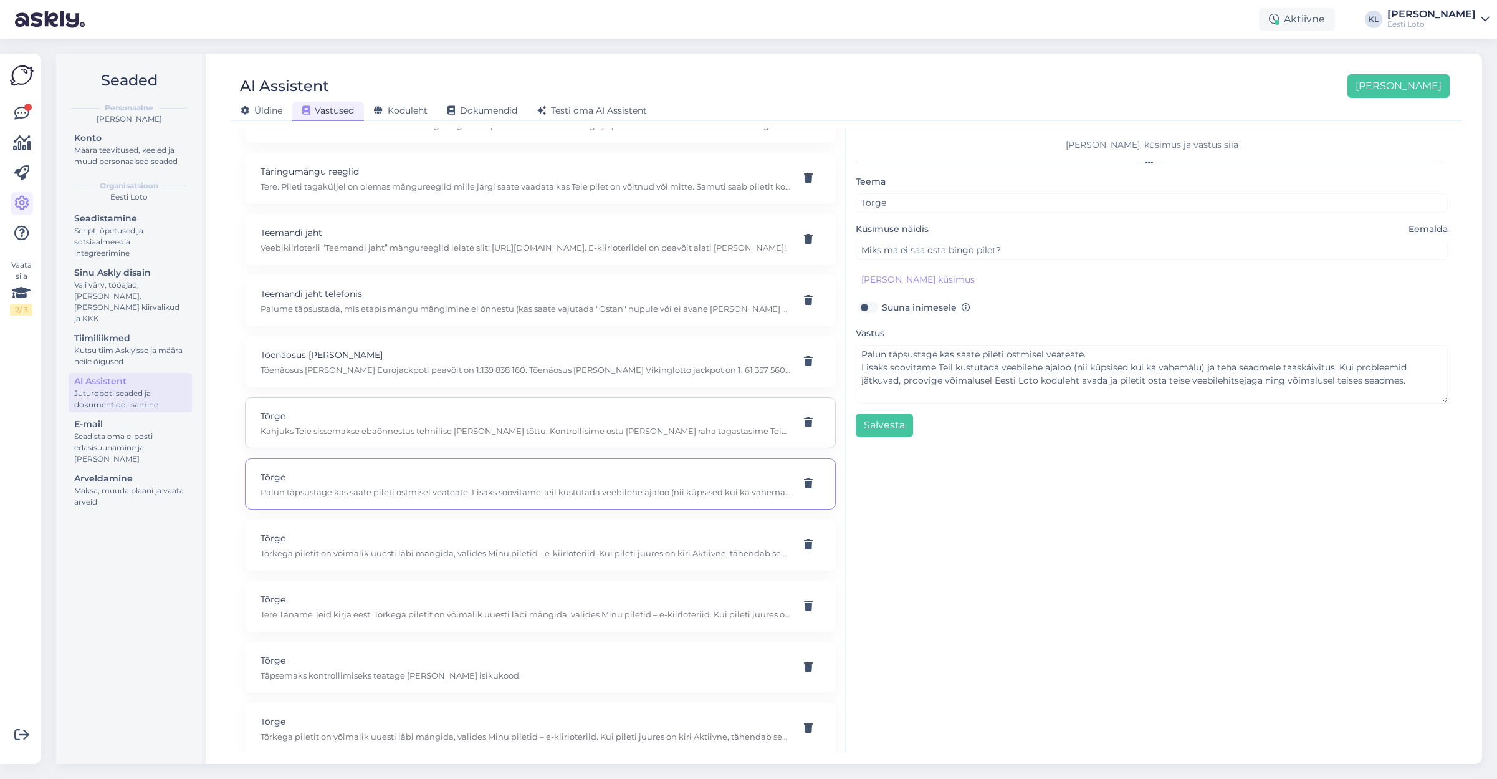
click at [428, 425] on p "Kahjuks Teie sissemakse ebaõnnestus tehnilise [PERSON_NAME] tõttu. Kontrollisim…" at bounding box center [526, 430] width 530 height 11
type input "[PERSON_NAME], 48602190274, [PERSON_NAME] [PERSON_NAME] 3.50€"
type textarea "Kahjuks Teie sissemakse ebaõnnestus tehnilise [PERSON_NAME] tõttu. Kontrollisim…"
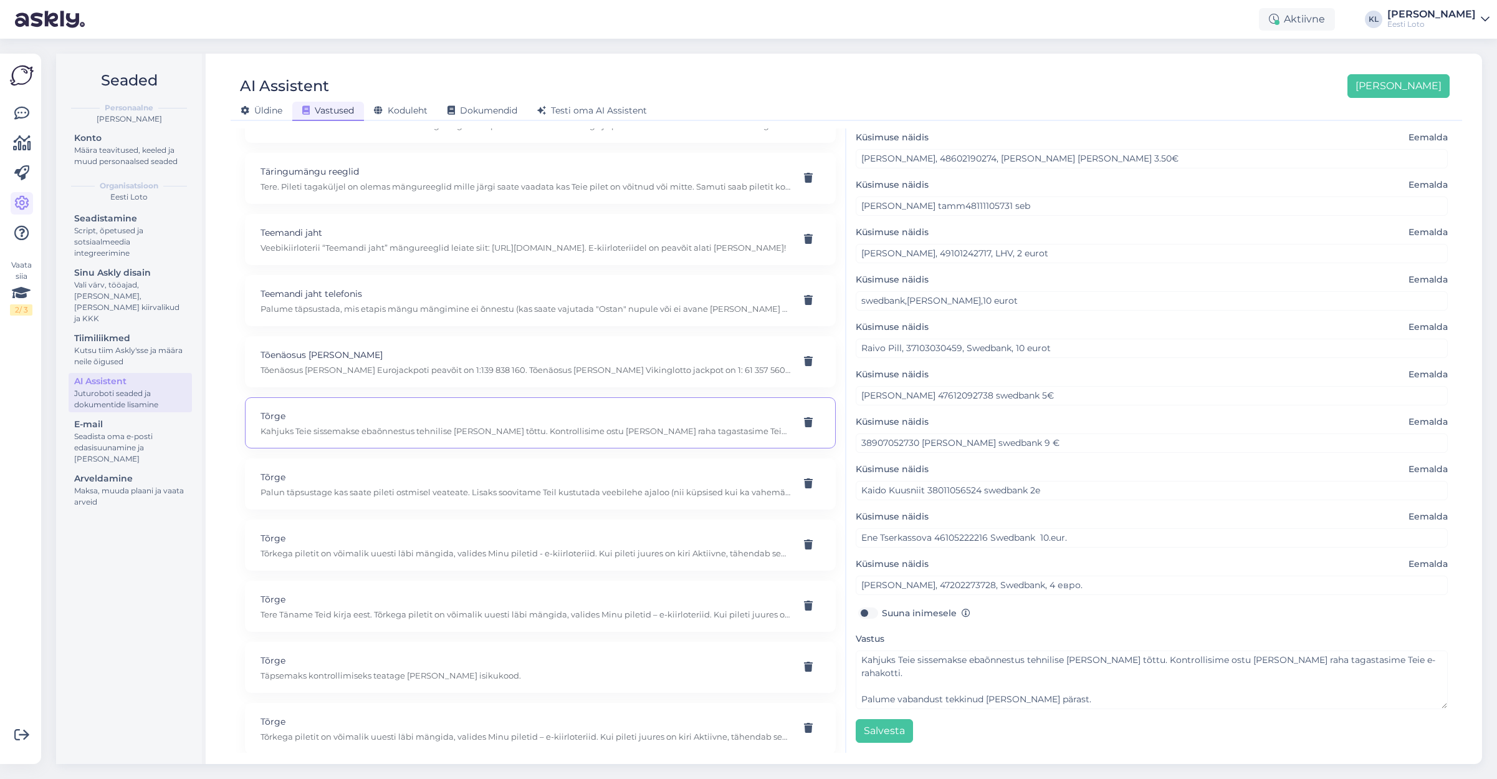
scroll to position [92, 0]
click at [22, 112] on icon at bounding box center [21, 113] width 15 height 15
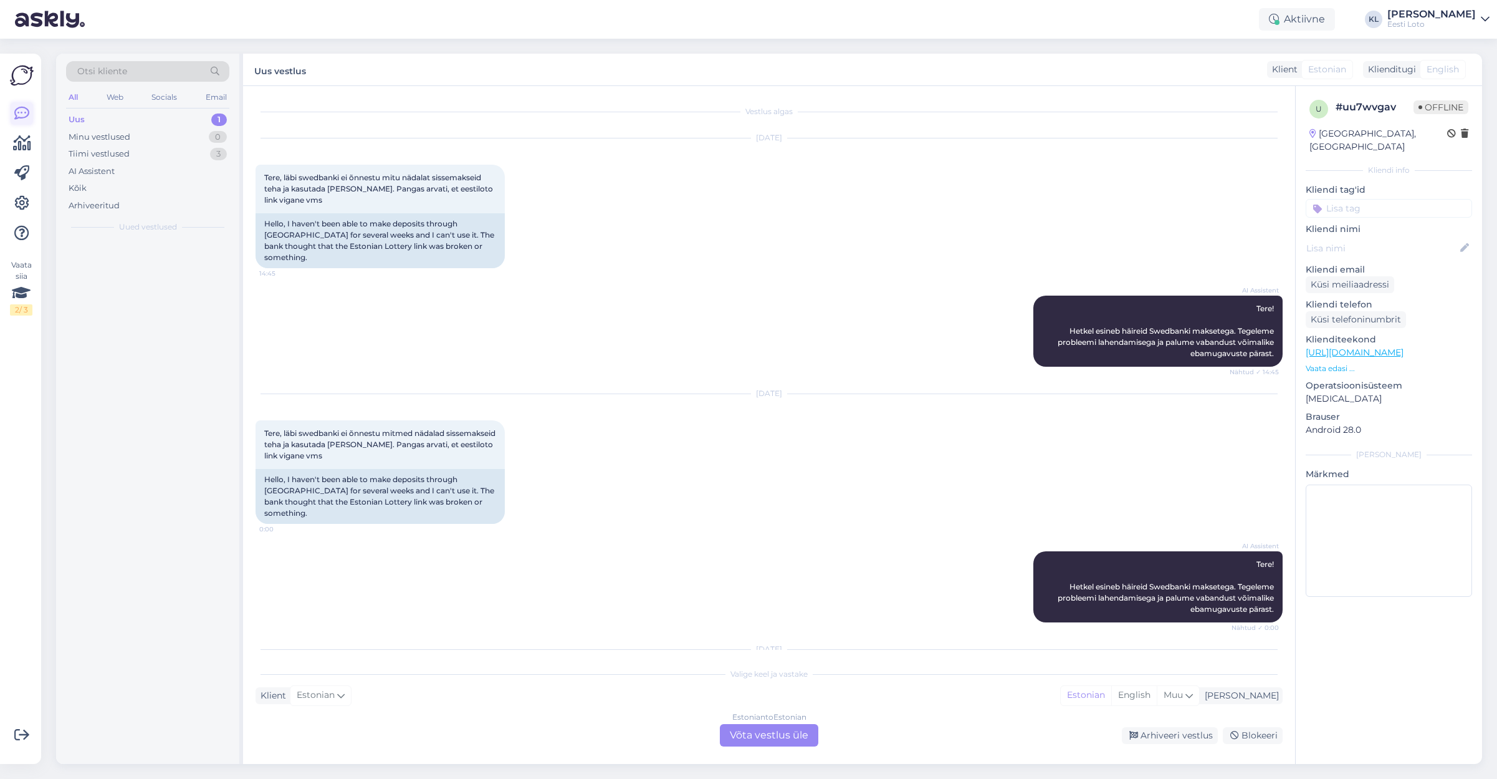
scroll to position [208, 0]
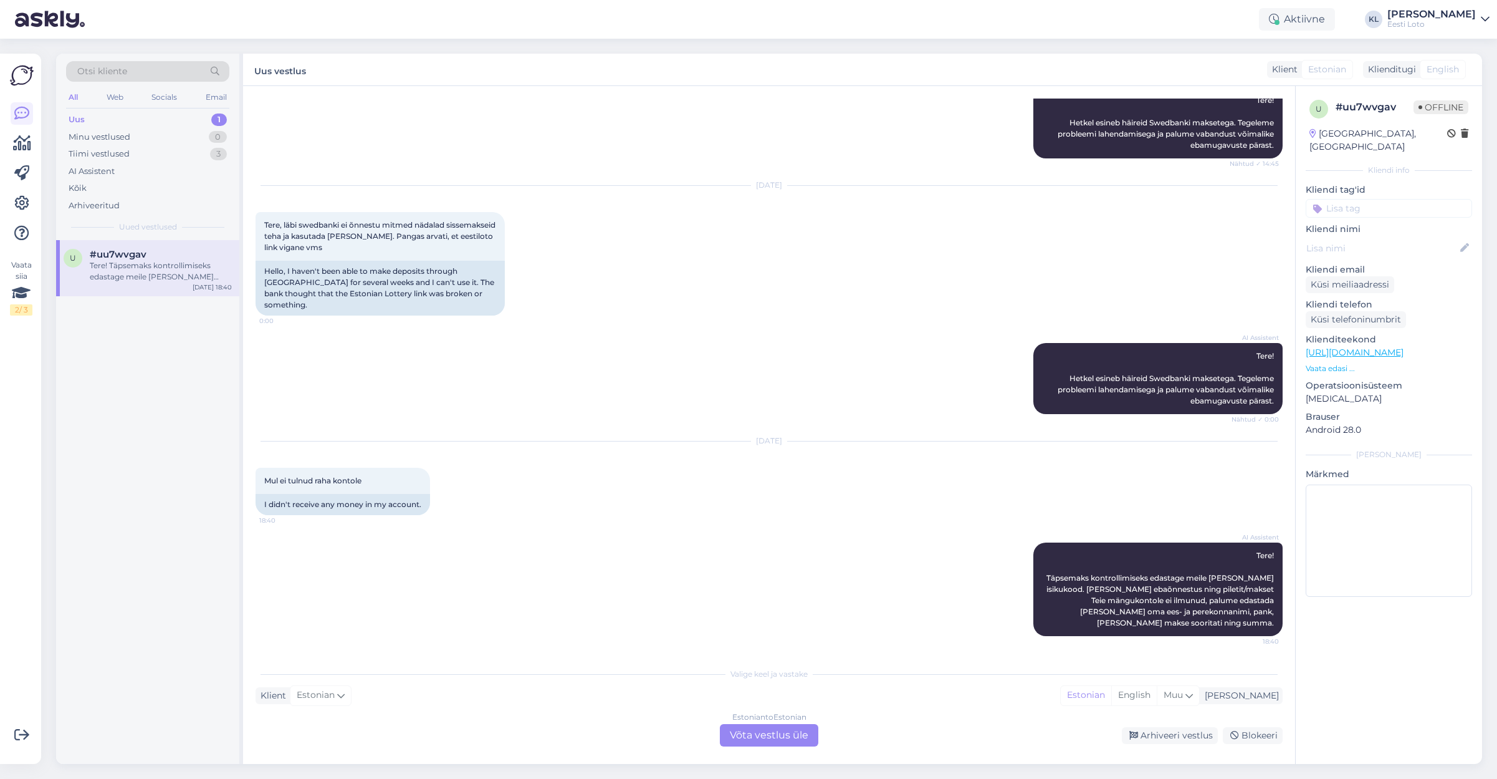
click at [206, 73] on icon at bounding box center [215, 71] width 19 height 9
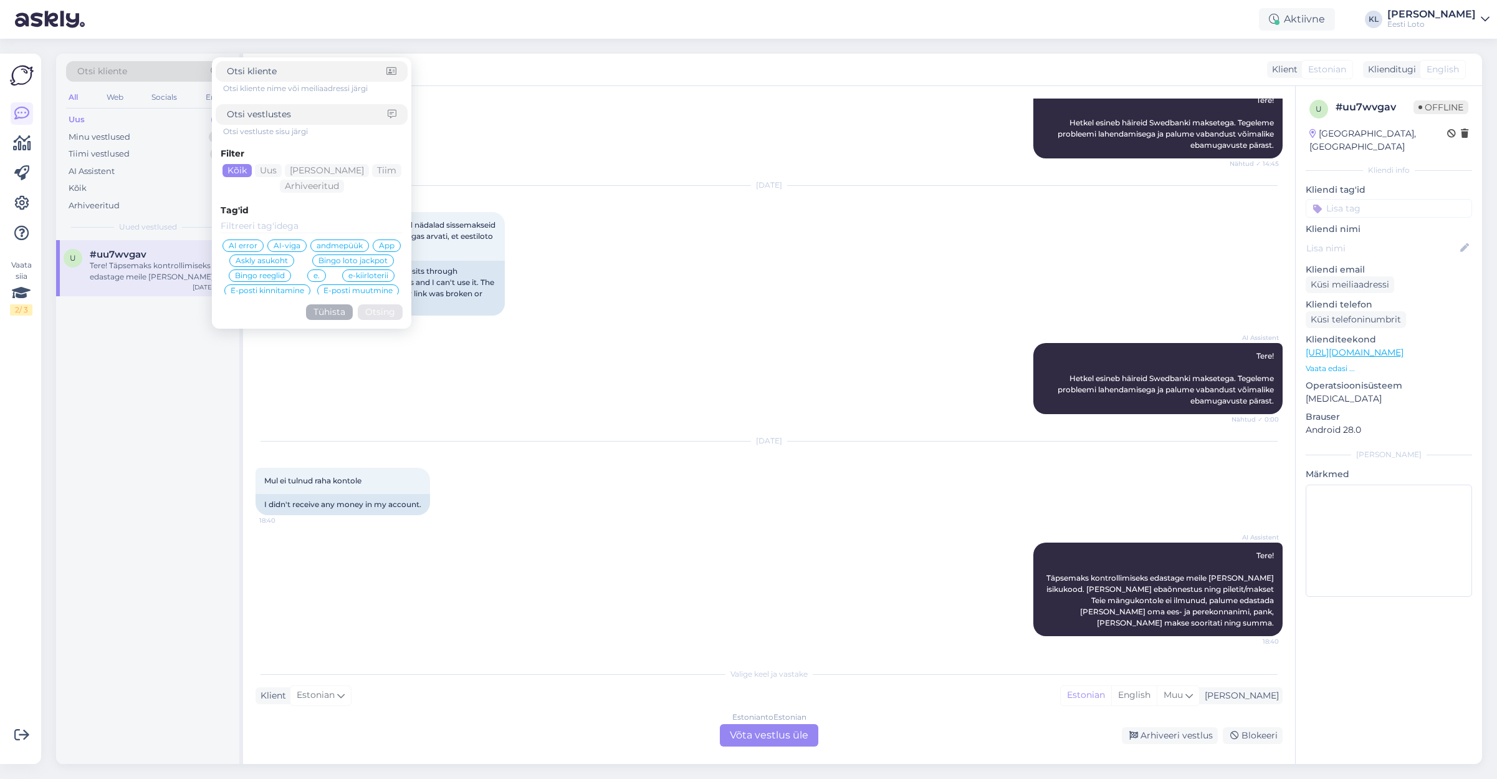
click at [269, 114] on input at bounding box center [307, 114] width 161 height 13
type input "Raivo Pill"
click at [382, 310] on button "Otsing" at bounding box center [380, 312] width 45 height 16
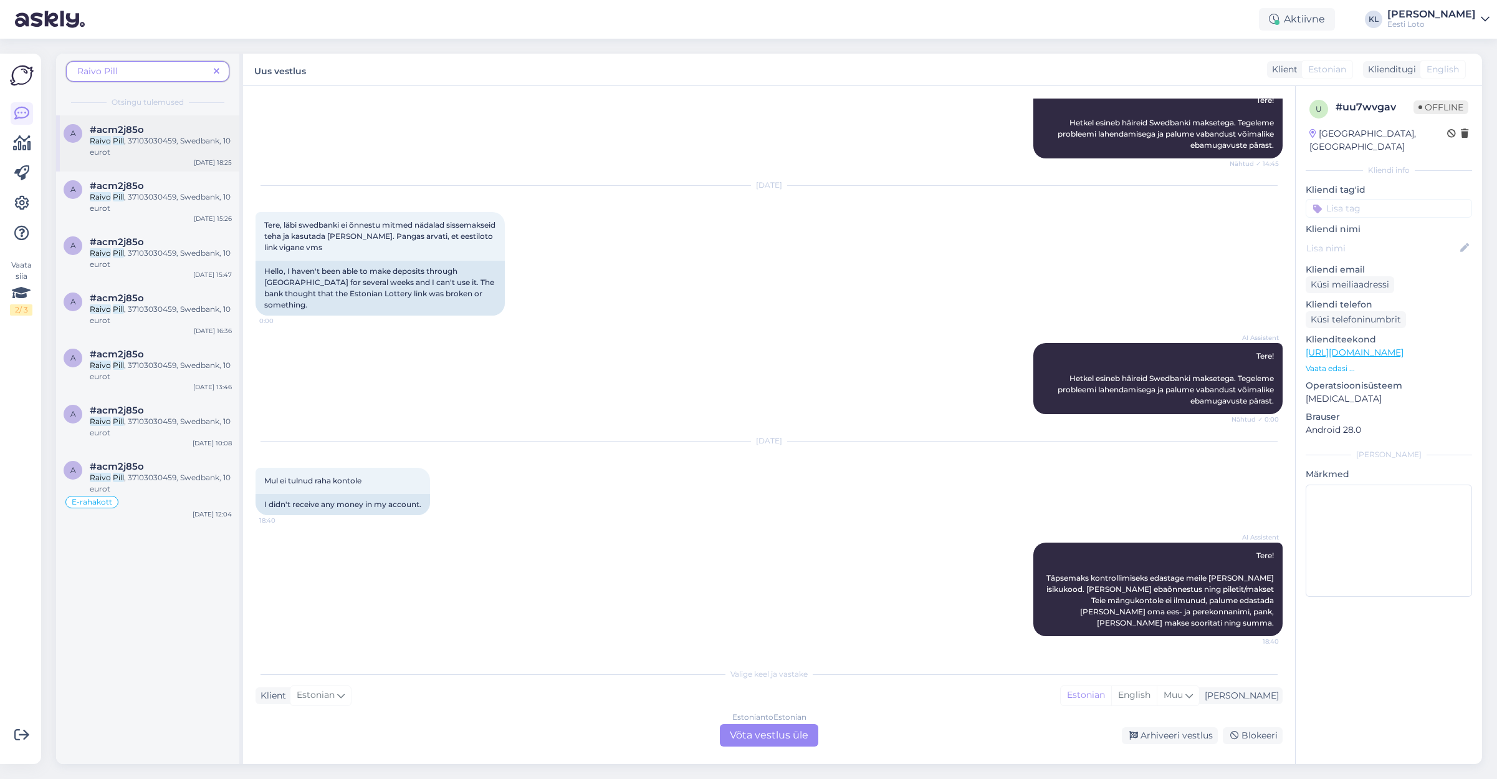
click at [133, 146] on div "Raivo Pill , 37103030459, Swedbank, 10 eurot" at bounding box center [161, 146] width 142 height 22
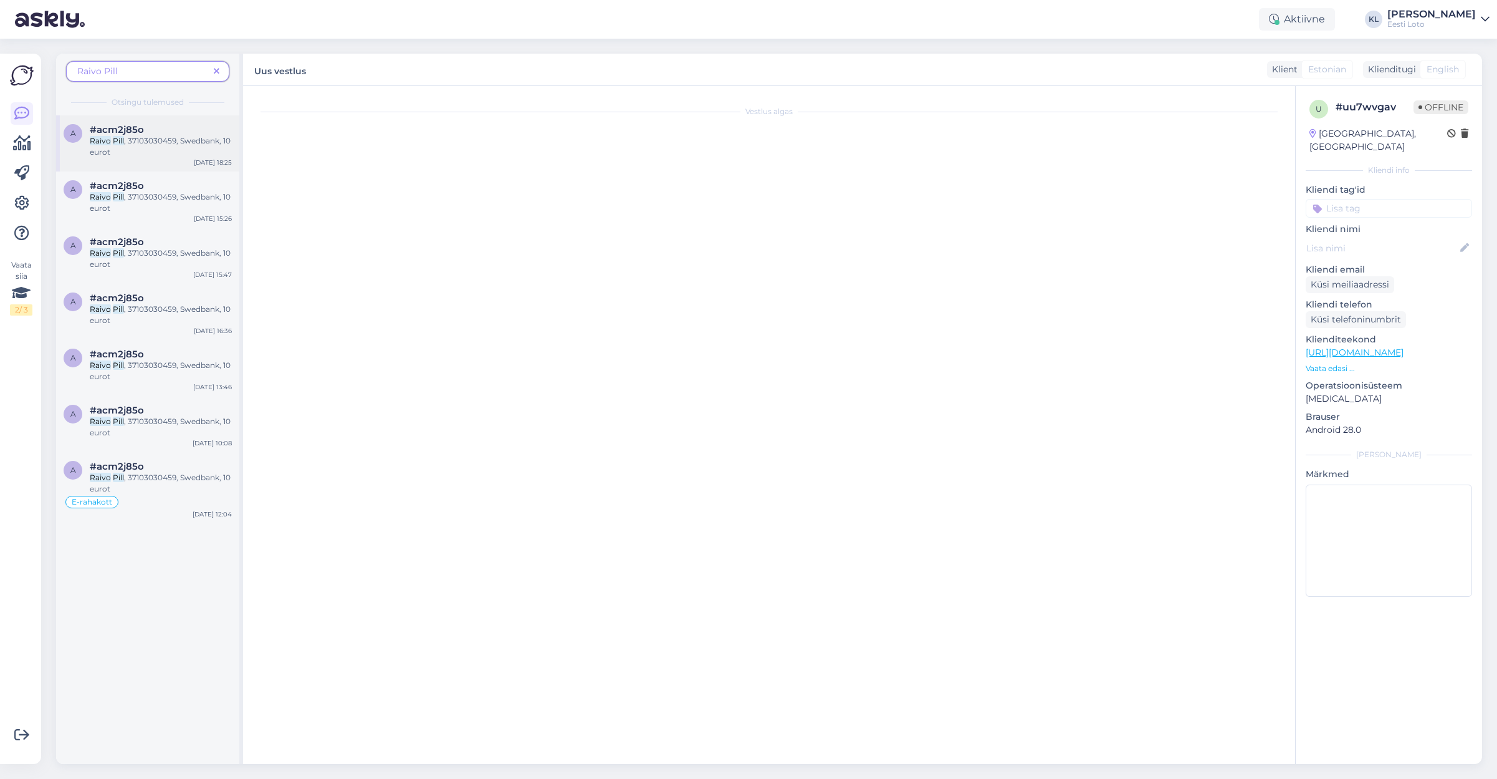
scroll to position [3552, 0]
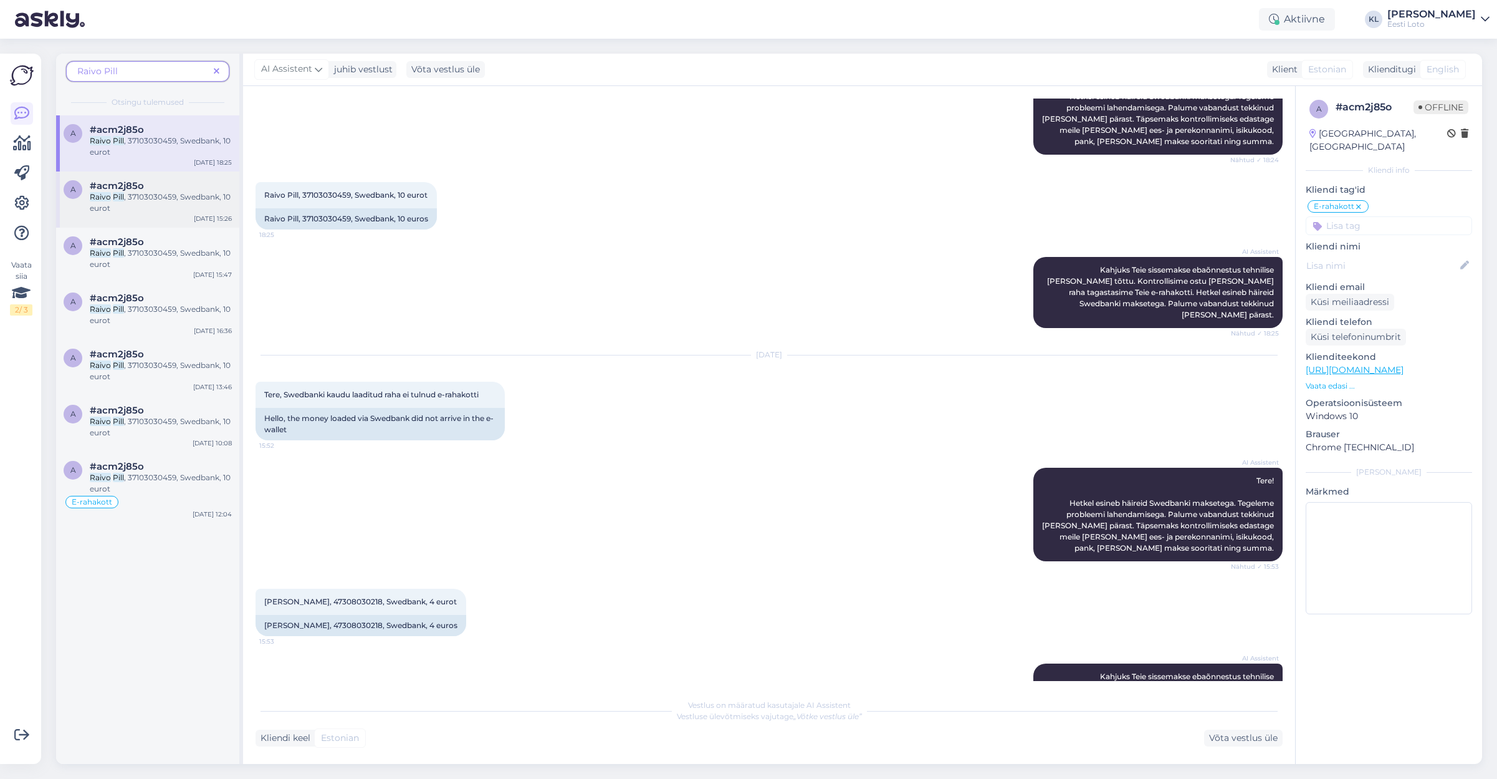
click at [137, 180] on div "a #acm2j85o Raivo Pill , 37103030459, Swedbank, 10 eurot [DATE] 15:26" at bounding box center [147, 199] width 183 height 56
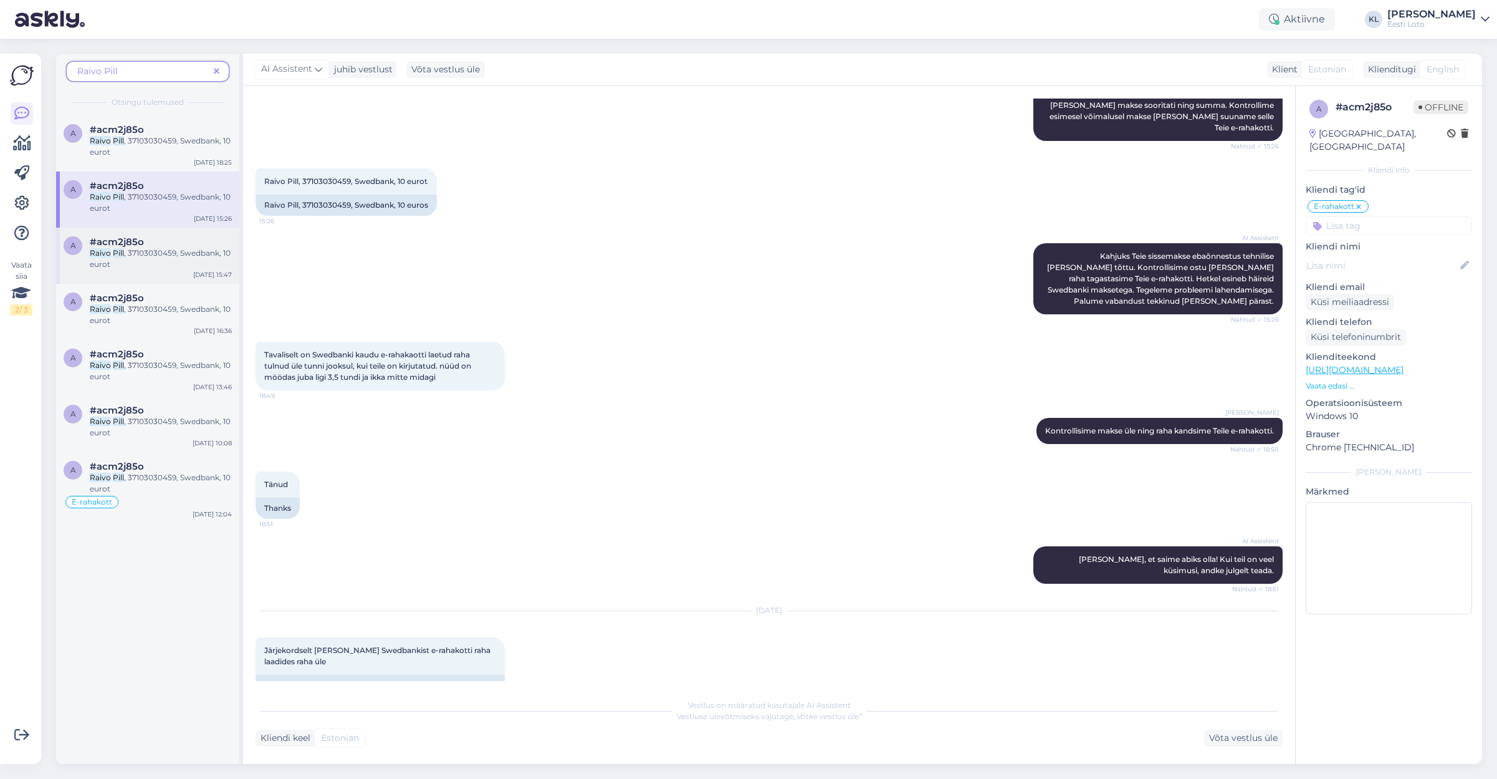
click at [135, 245] on span "#acm2j85o" at bounding box center [117, 241] width 54 height 11
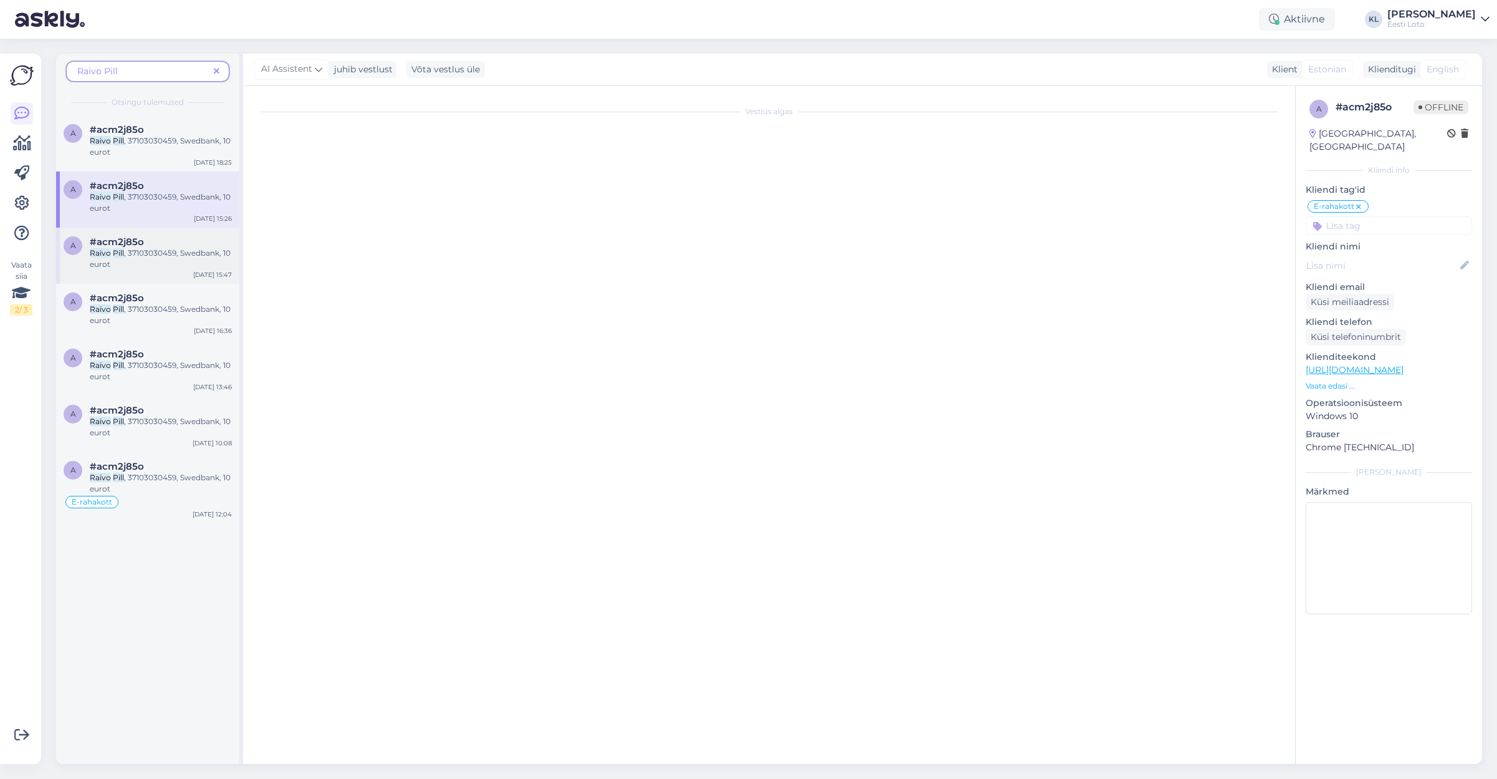
scroll to position [2506, 0]
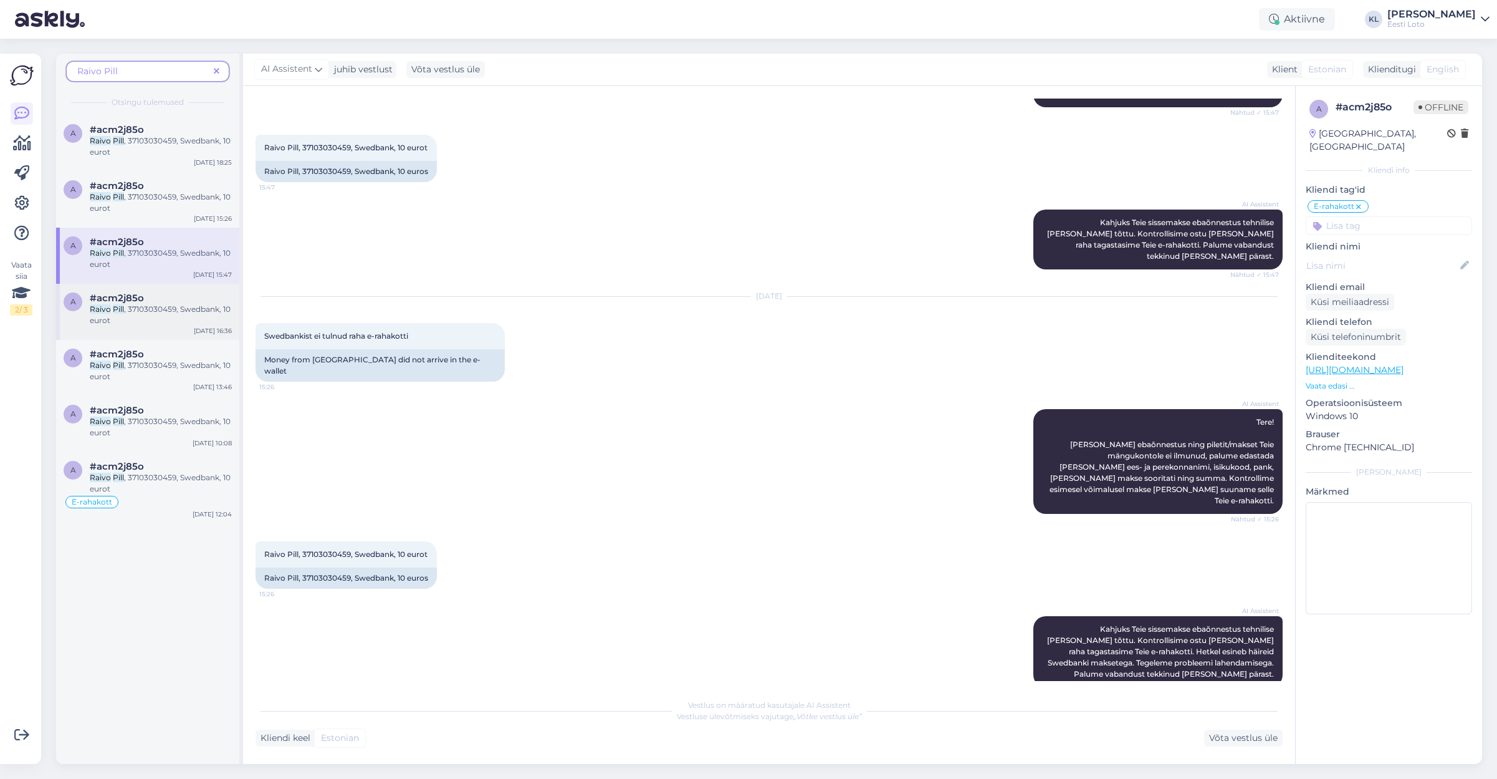
click at [140, 299] on span "#acm2j85o" at bounding box center [117, 297] width 54 height 11
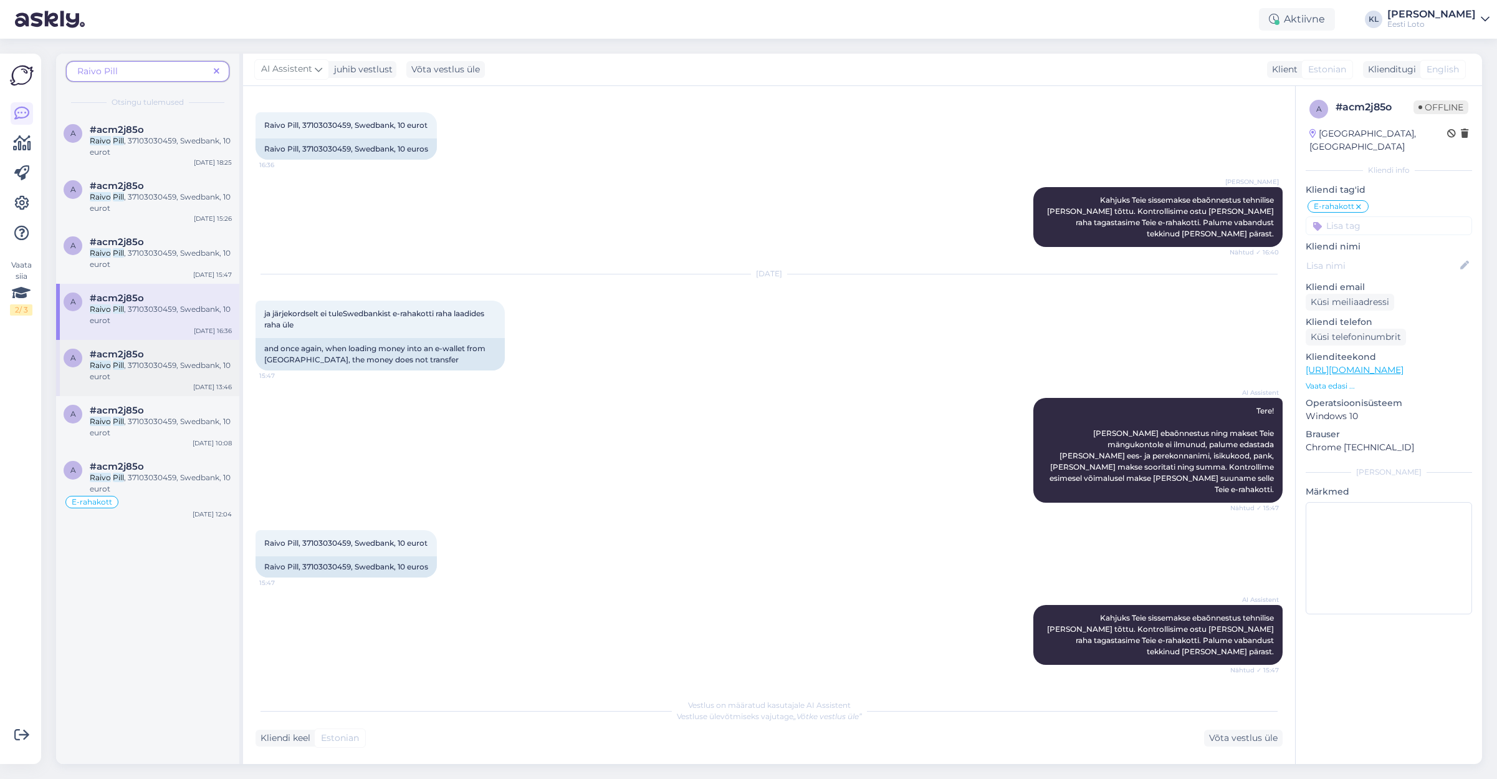
click at [138, 375] on div "Raivo Pill , 37103030459, Swedbank, 10 eurot" at bounding box center [161, 371] width 142 height 22
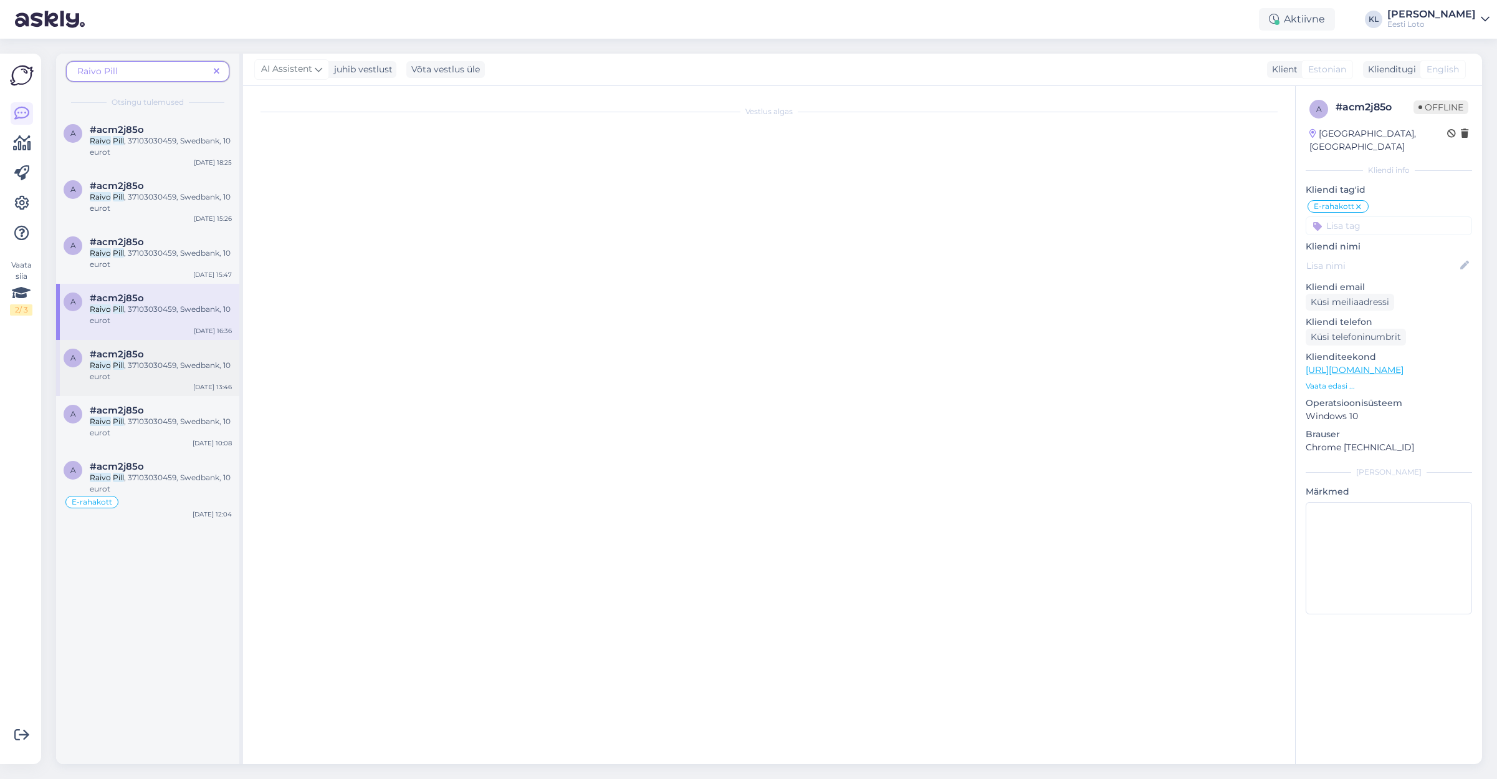
scroll to position [1449, 0]
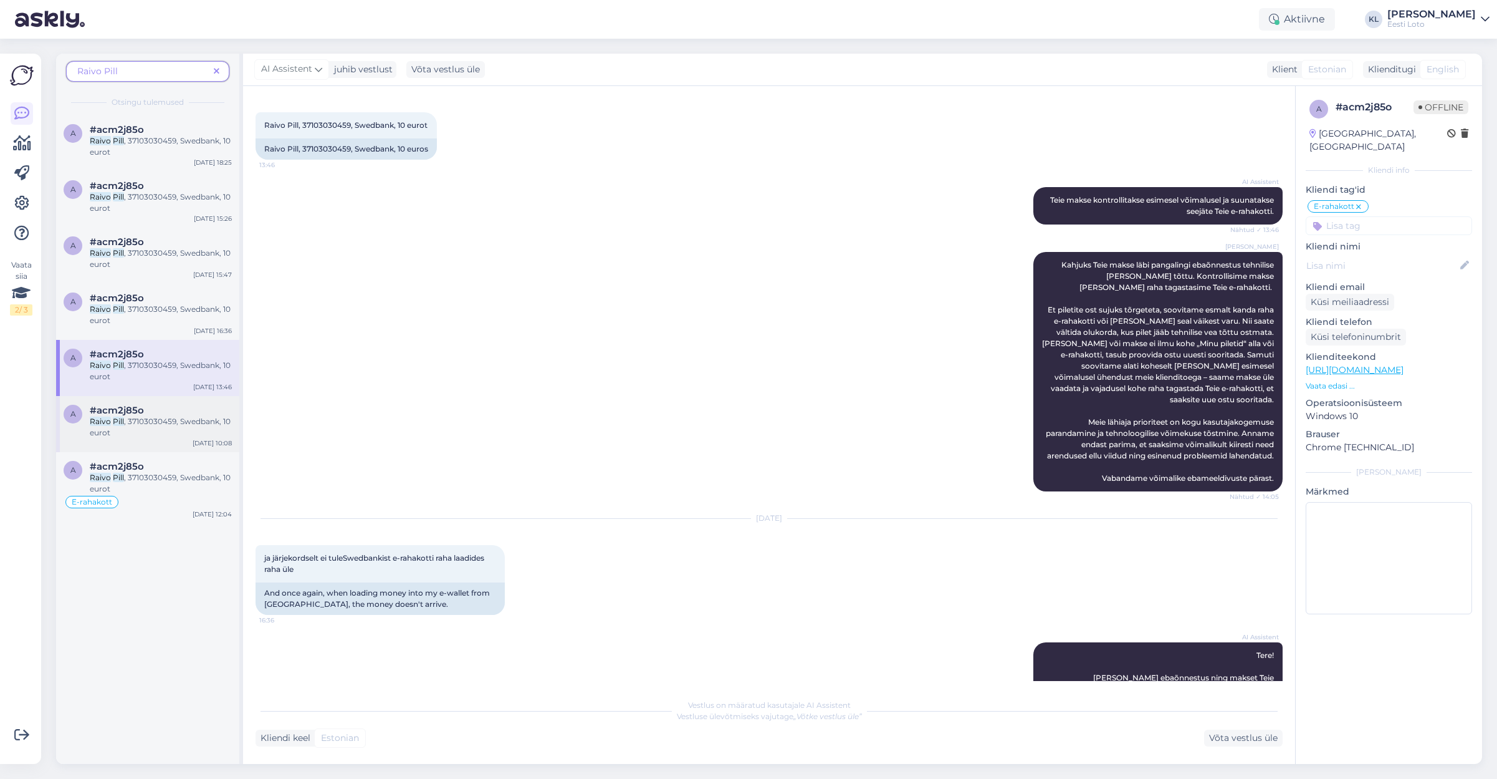
click at [143, 419] on span ", 37103030459, Swedbank, 10 eurot" at bounding box center [160, 426] width 141 height 21
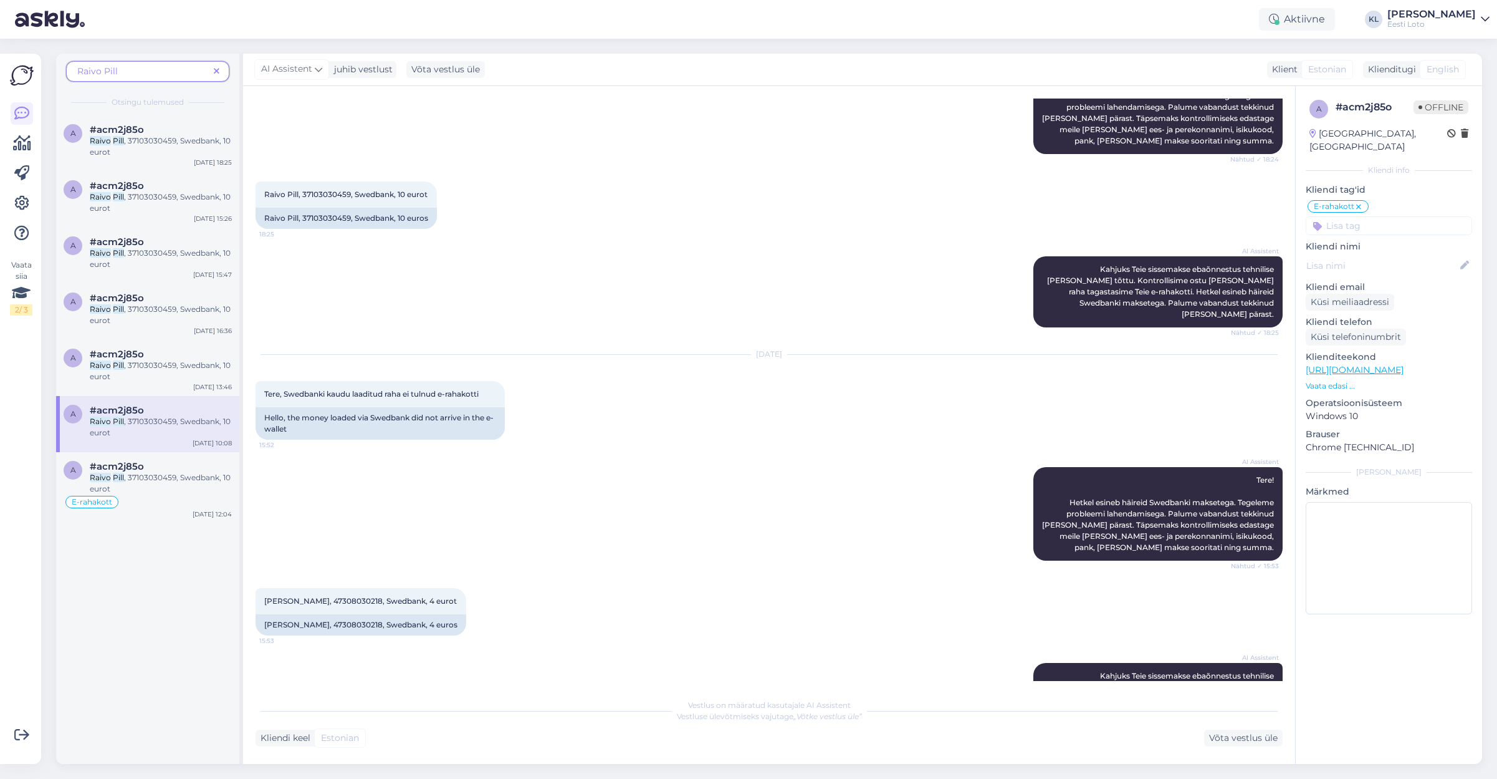
scroll to position [3552, 0]
click at [153, 473] on span ", 37103030459, Swedbank, 10 eurot" at bounding box center [160, 483] width 141 height 21
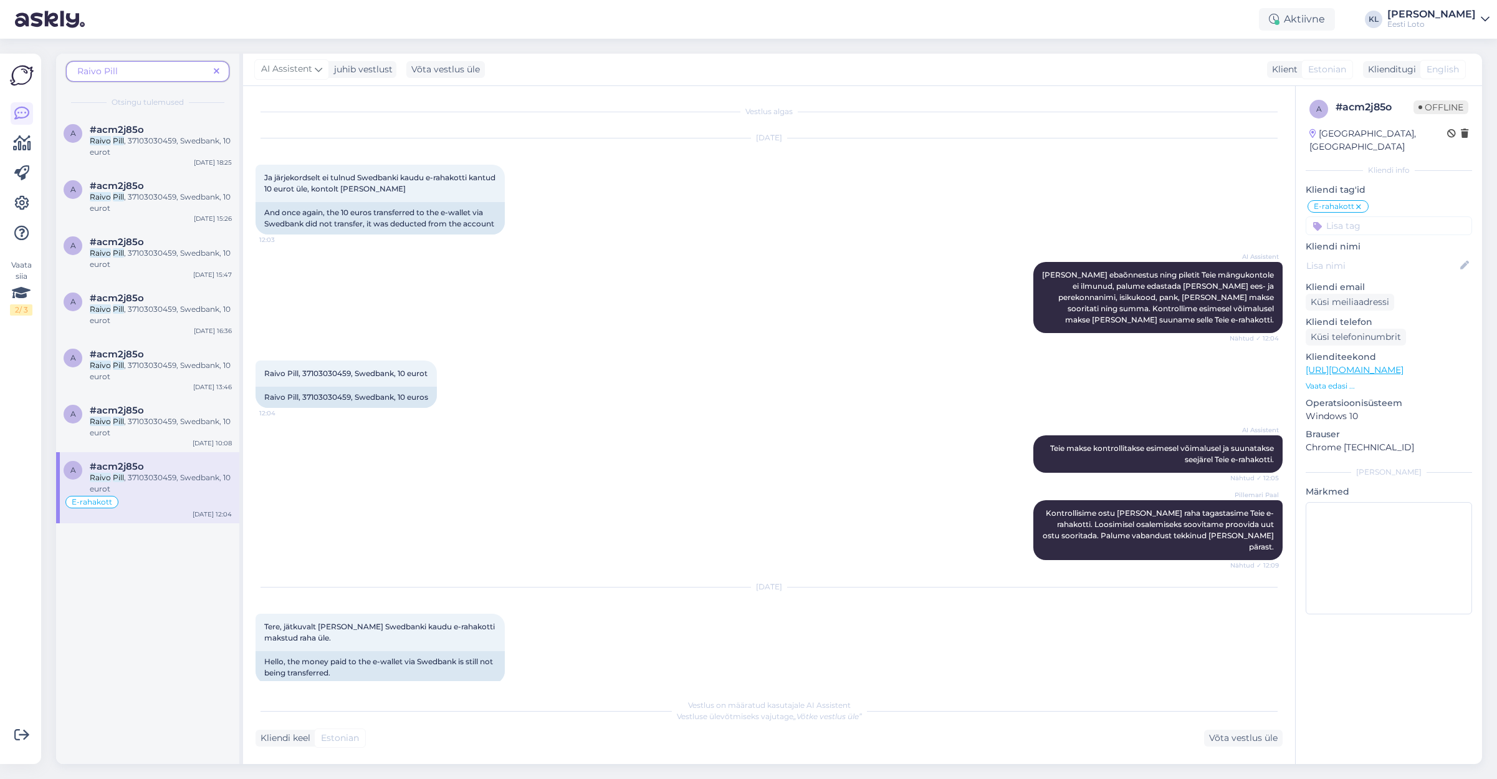
scroll to position [0, 0]
click at [23, 207] on icon at bounding box center [21, 203] width 15 height 15
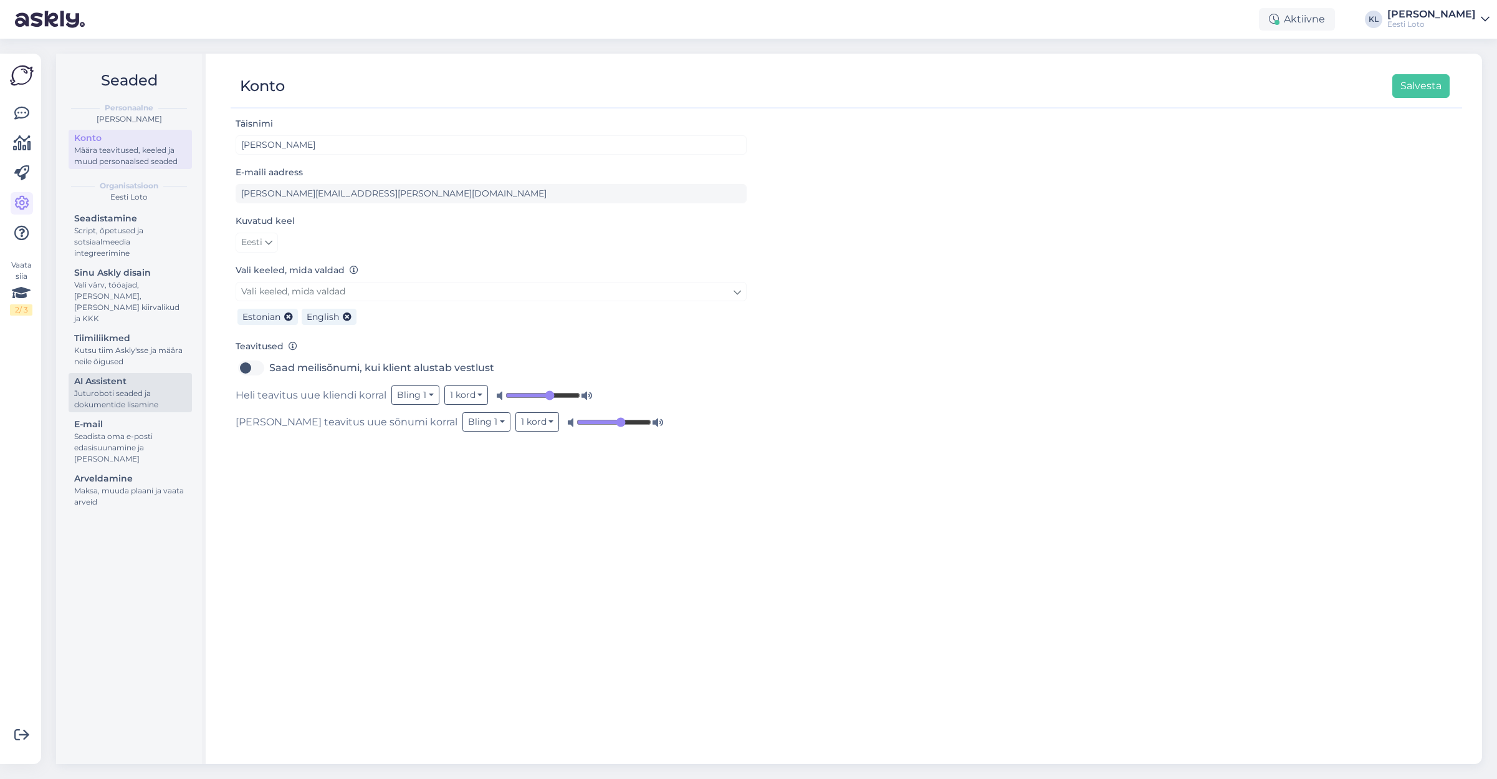
click at [103, 375] on div "AI Assistent" at bounding box center [130, 381] width 112 height 13
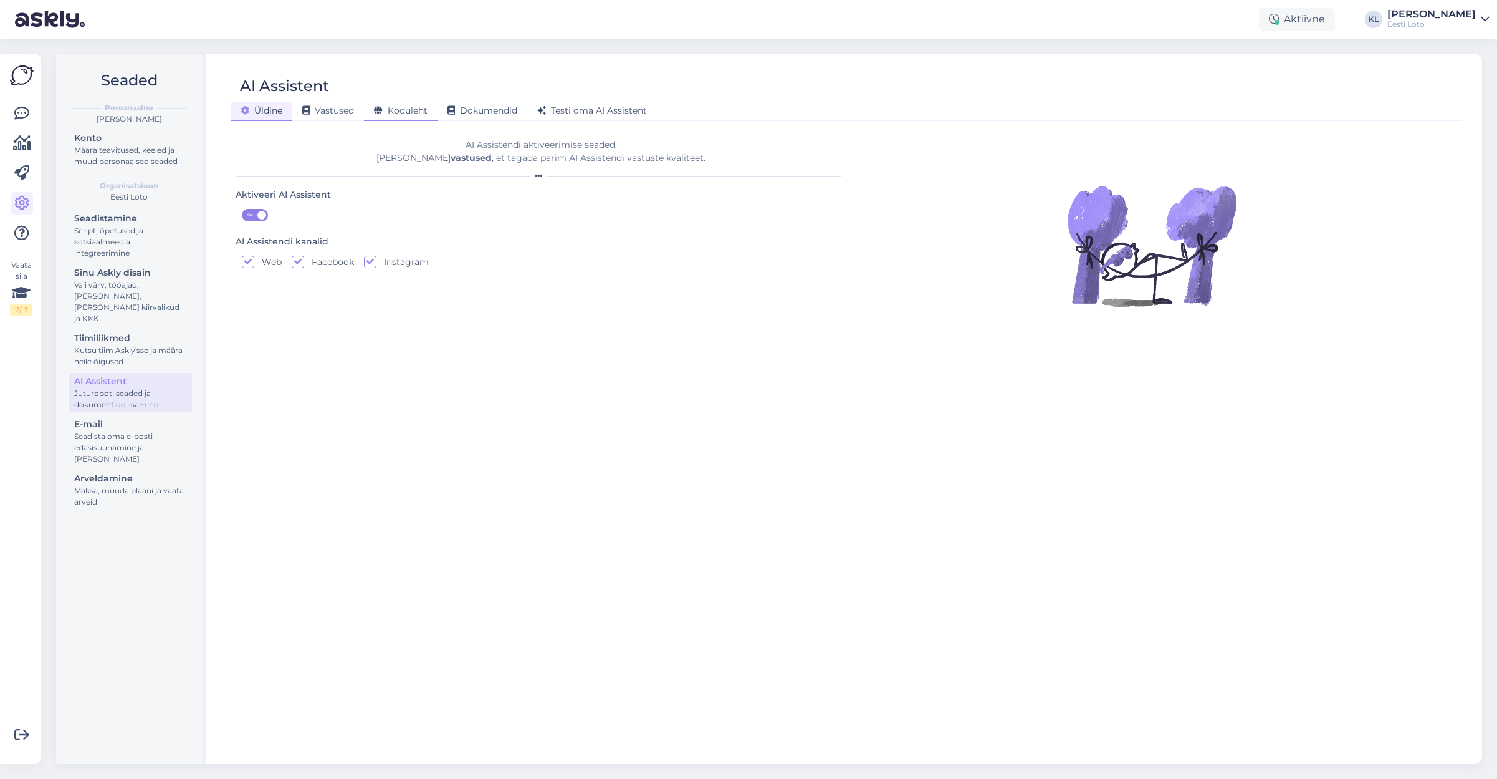
click at [394, 109] on span "Koduleht" at bounding box center [401, 110] width 54 height 11
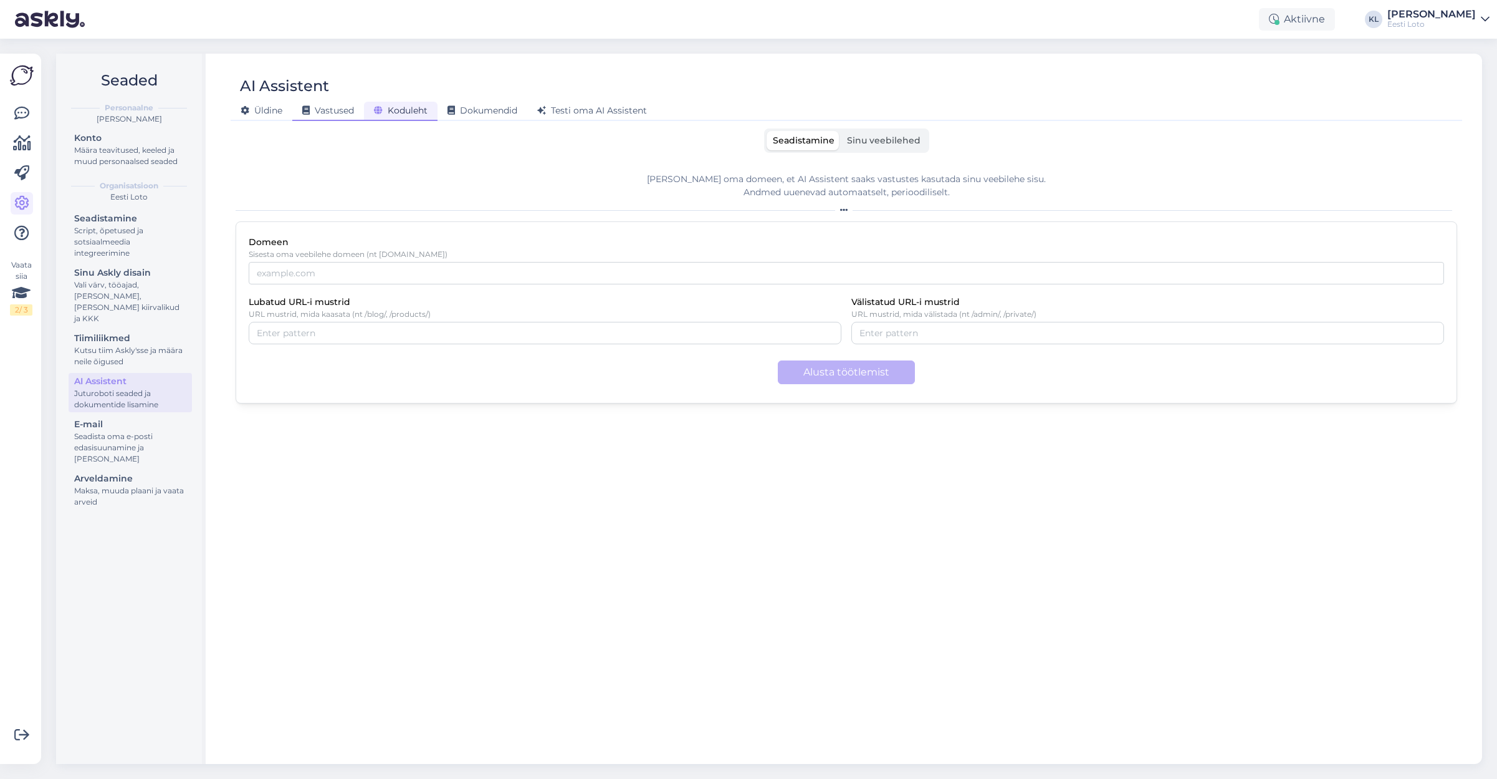
click at [347, 110] on span "Vastused" at bounding box center [328, 110] width 52 height 11
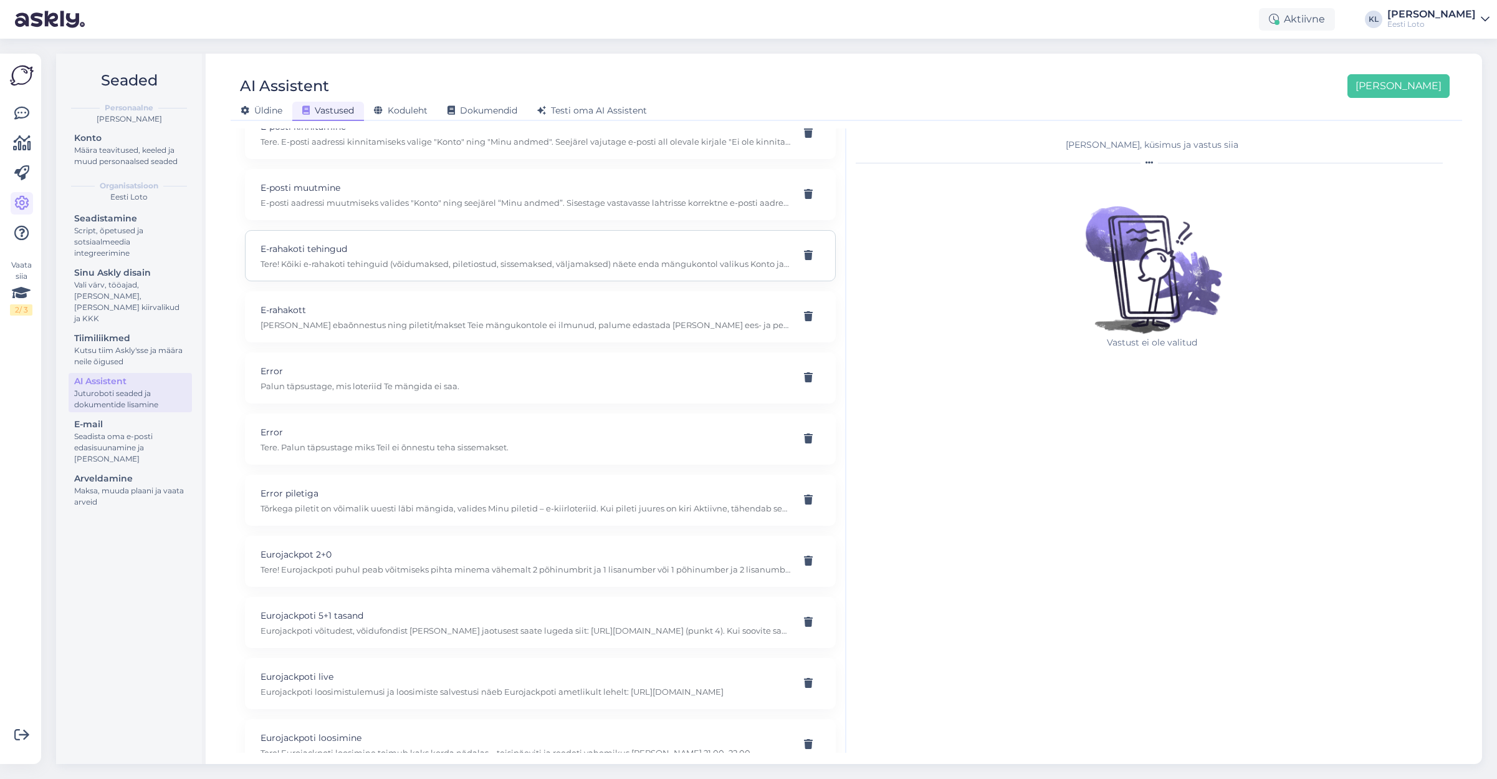
scroll to position [1598, 0]
click at [473, 252] on div "E-rahakoti tehingud Tere! Kõiki e-rahakoti tehinguid (võidumaksed, piletiostud,…" at bounding box center [526, 264] width 530 height 27
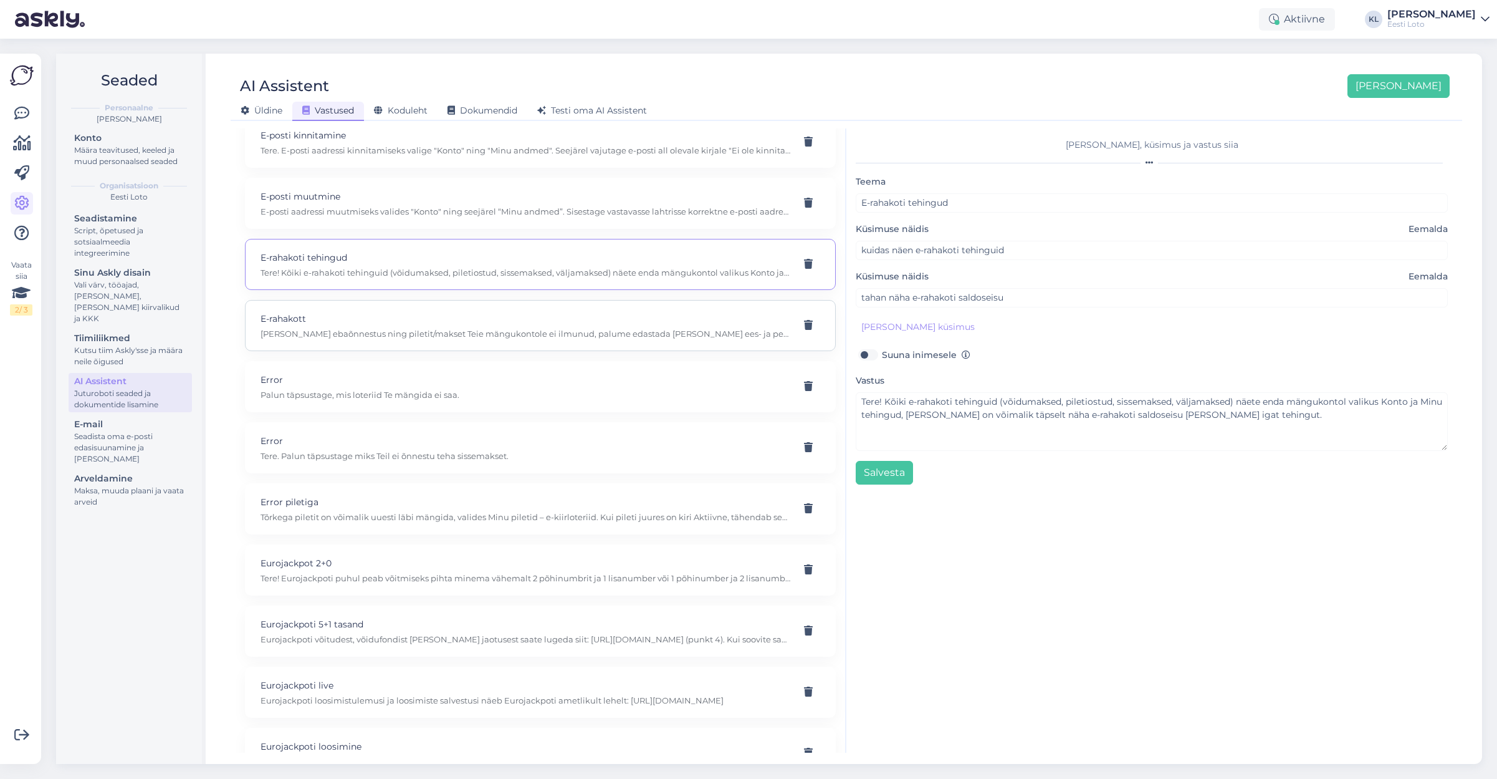
click at [448, 328] on p "[PERSON_NAME] ebaõnnestus ning piletit/makset Teie mängukontole ei ilmunud, pal…" at bounding box center [526, 333] width 530 height 11
type input "E-rahakott"
type input "Miks raha ei jõua e-rahakotti, pangast raha üle läinud?"
type textarea "[PERSON_NAME] ebaõnnestus ning piletit/makset Teie mängukontole ei ilmunud, pal…"
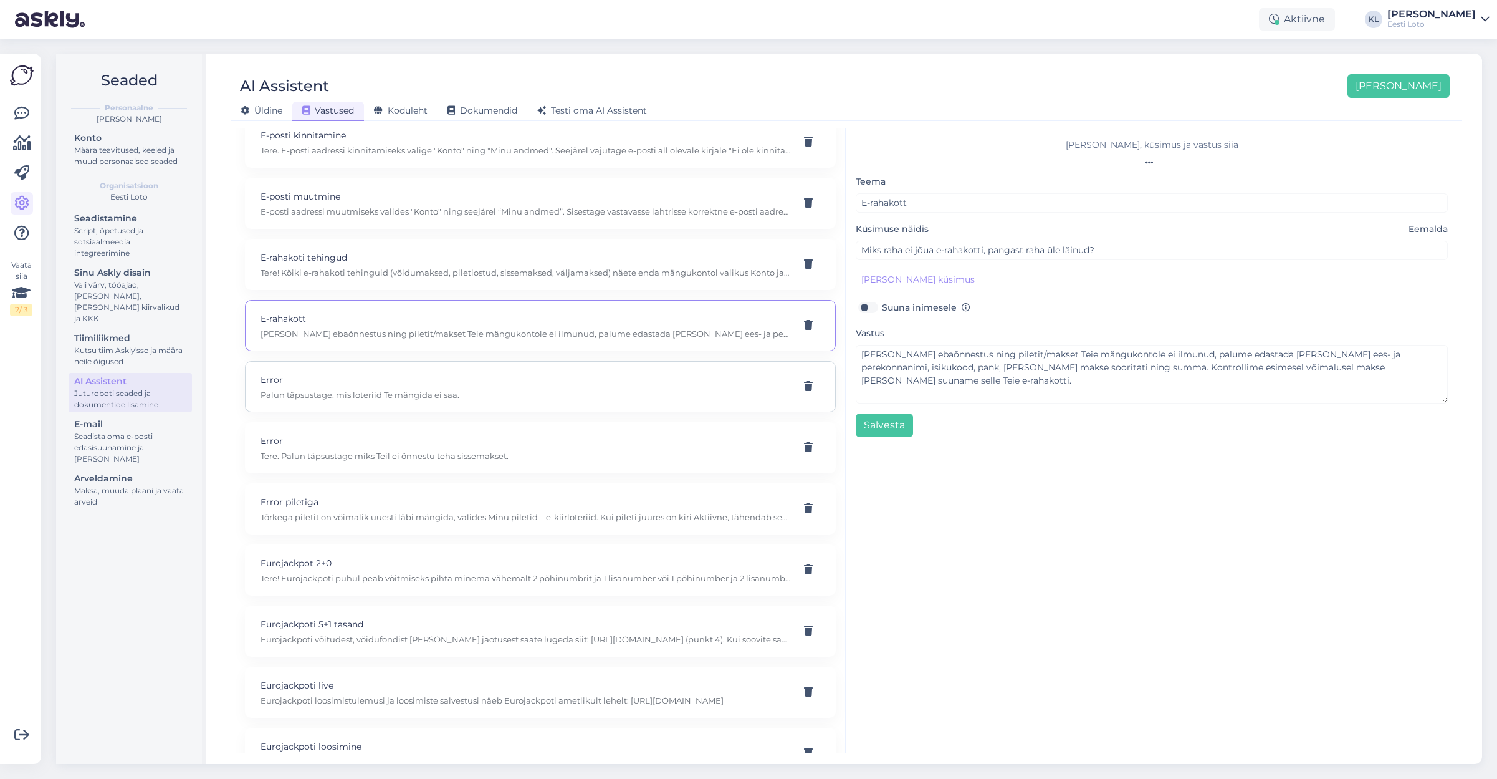
click at [447, 361] on div "Error Palun täpsustage, mis loteriid Te mängida ei saa." at bounding box center [540, 386] width 591 height 51
type input "Error"
type input "[PERSON_NAME] loteriid mängida ei saa"
type textarea "Palun täpsustage, mis loteriid Te mängida ei saa."
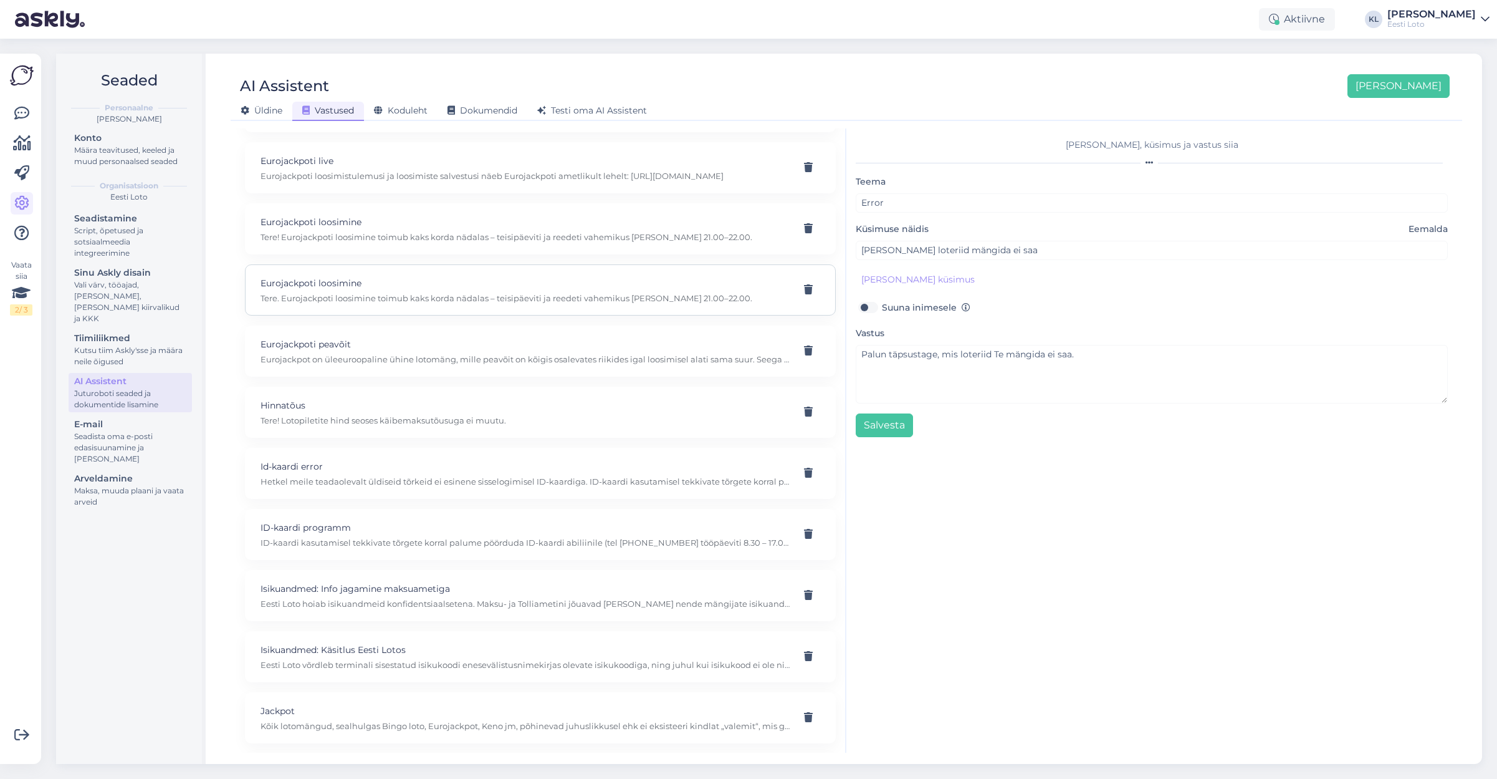
scroll to position [2128, 0]
click at [442, 393] on p "Hinnatõus" at bounding box center [526, 400] width 530 height 14
type input "Hinnatõus"
type input "Kas käibemaksu tõus tõstab ka lotopileti [PERSON_NAME]?"
type textarea "Tere! Lotopiletite hind seoses käibemaksutõusuga ei muutu."
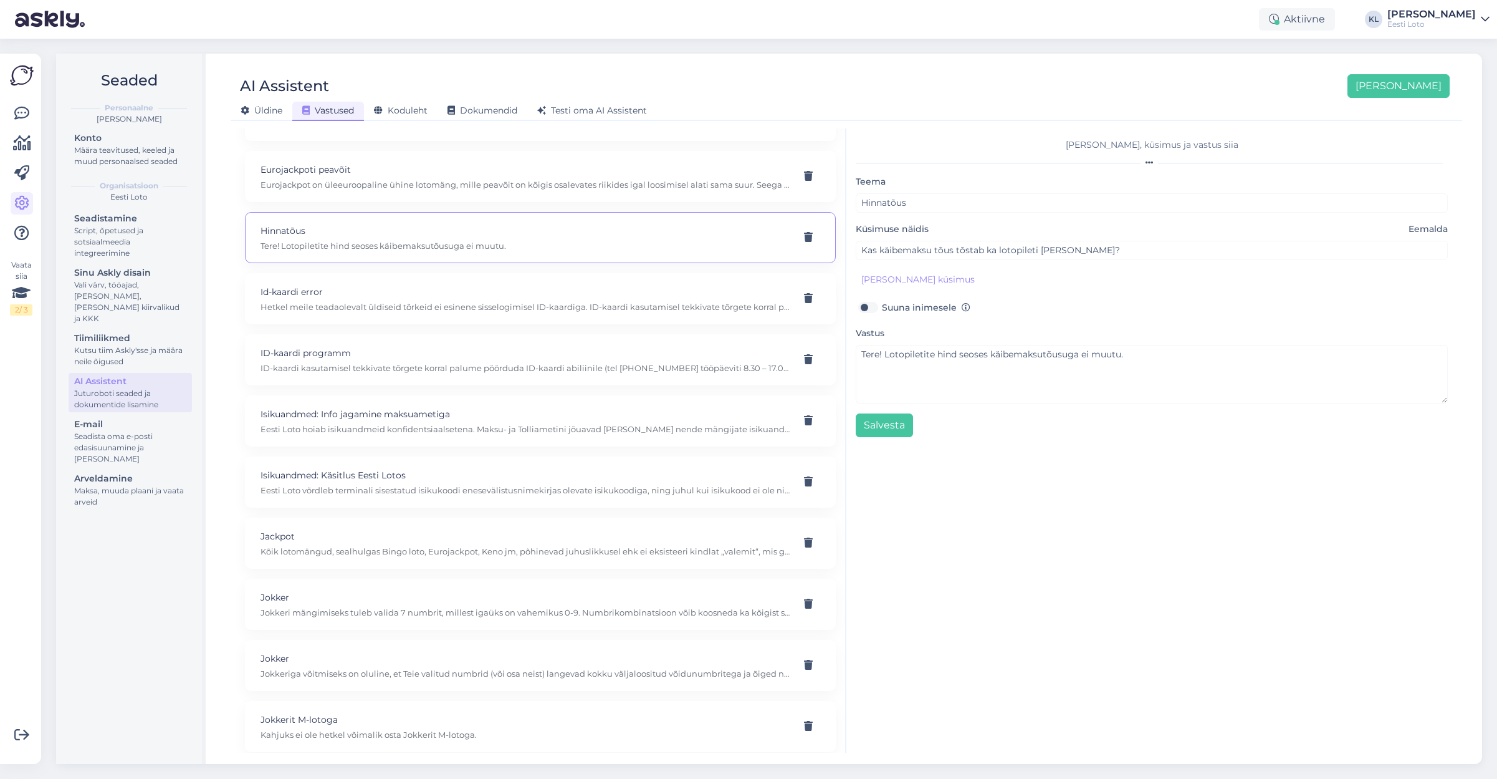
scroll to position [2306, 0]
click at [431, 459] on div "Isikuandmed: Käsitlus Eesti Lotos Eesti Loto võrdleb terminali sisestatud isiku…" at bounding box center [526, 472] width 530 height 27
type input "Isikuandmed: Käsitlus Eesti Lotos"
type input "Mida Eesti Loto minu isikuandmetega teeb?"
type textarea "Eesti Loto võrdleb terminali sisestatud isikukoodi enesevälistusnimekirjas olev…"
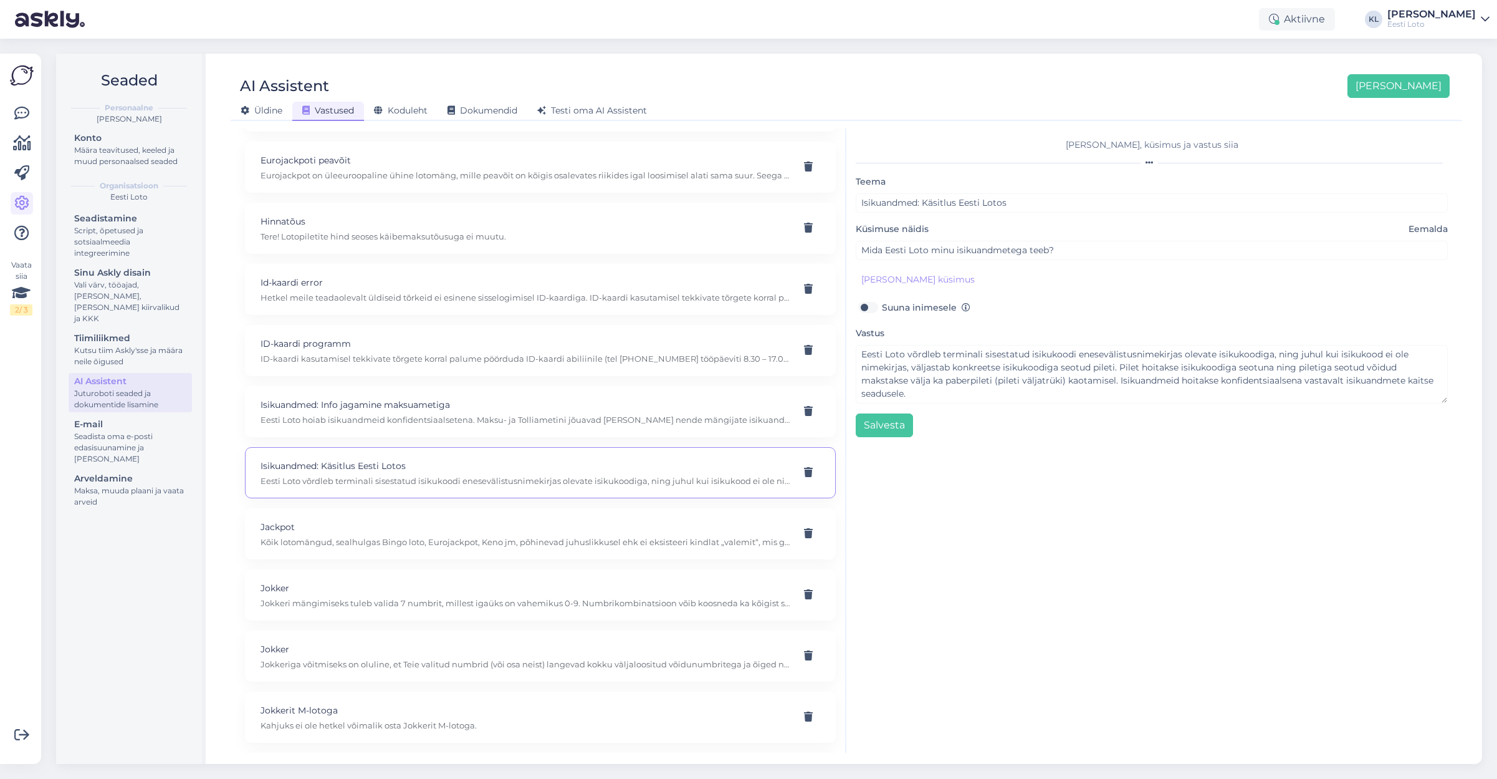
click at [1130, 479] on div "[PERSON_NAME], küsimus ja vastus siia [PERSON_NAME]: Käsitlus Eesti Lotos Küsim…" at bounding box center [1152, 440] width 611 height 624
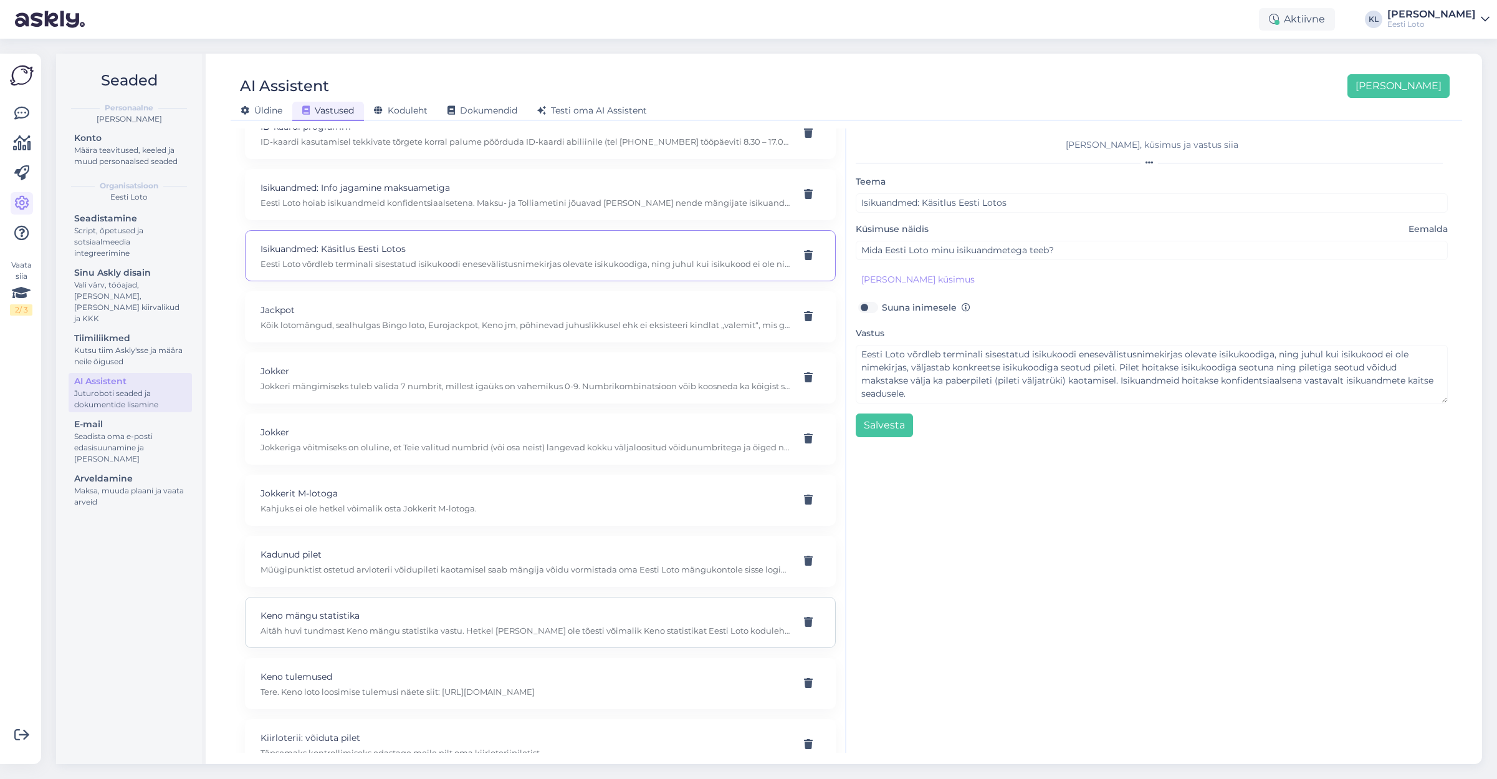
scroll to position [2510, 0]
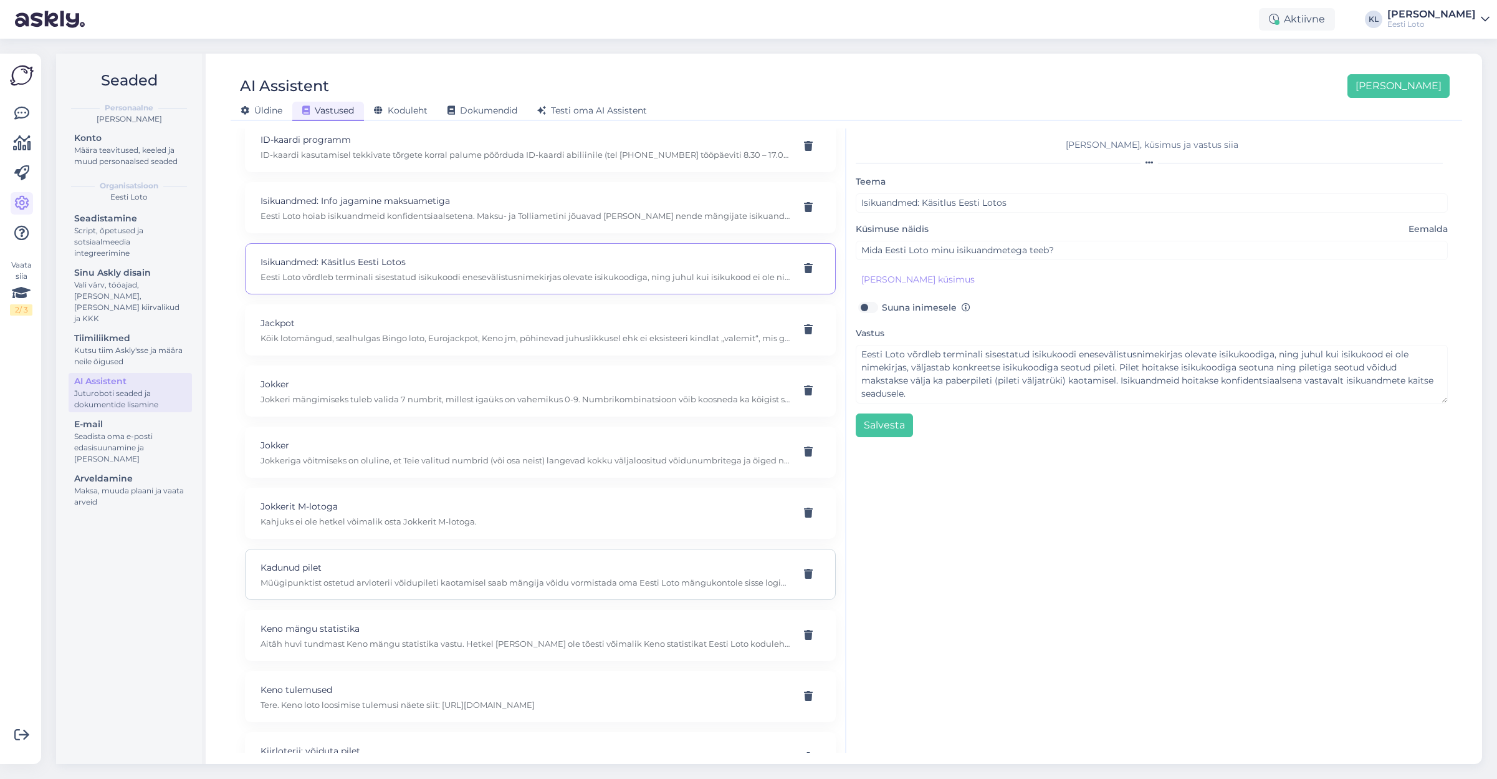
click at [516, 549] on div "Kadunud pilet Müügipunktist ostetud arvloterii võidupileti kaotamisel saab mäng…" at bounding box center [540, 574] width 591 height 51
type input "Kadunud pilet"
type input "Mis juhtub, kui ma lototerminalist ostetud pileti ära kaotan?"
type textarea "Müügipunktist ostetud arvloterii võidupileti kaotamisel saab mängija võidu vorm…"
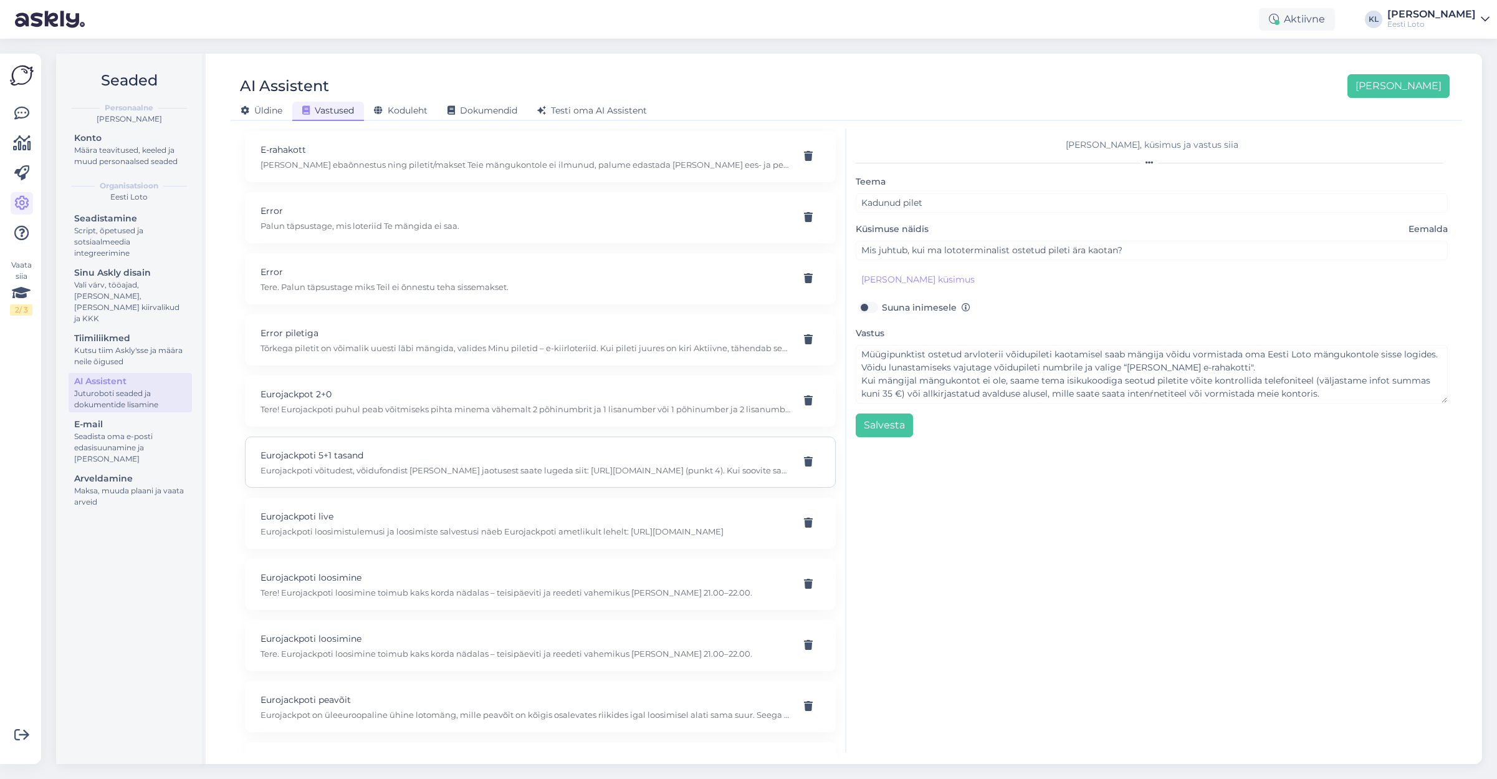
scroll to position [1689, 0]
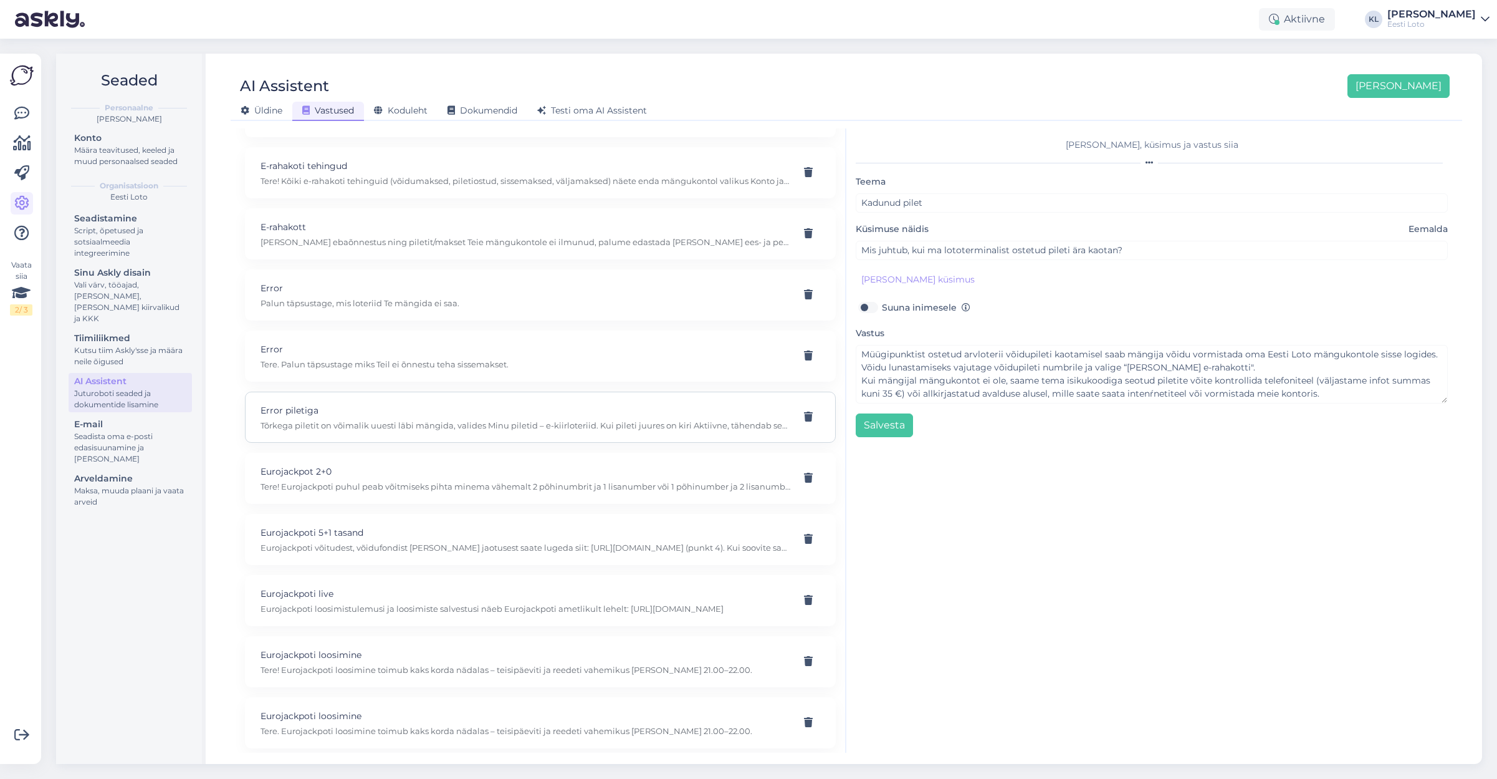
click at [523, 406] on div "Error piletiga Tõrkega piletit on võimalik uuesti läbi mängida, valides Minu pi…" at bounding box center [526, 416] width 530 height 27
type input "Error piletiga"
type input "Miks raha maha võeti mängisin ühe korra"
type textarea "Tõrkega piletit on võimalik uuesti läbi mängida, valides Minu piletid – e-kiirl…"
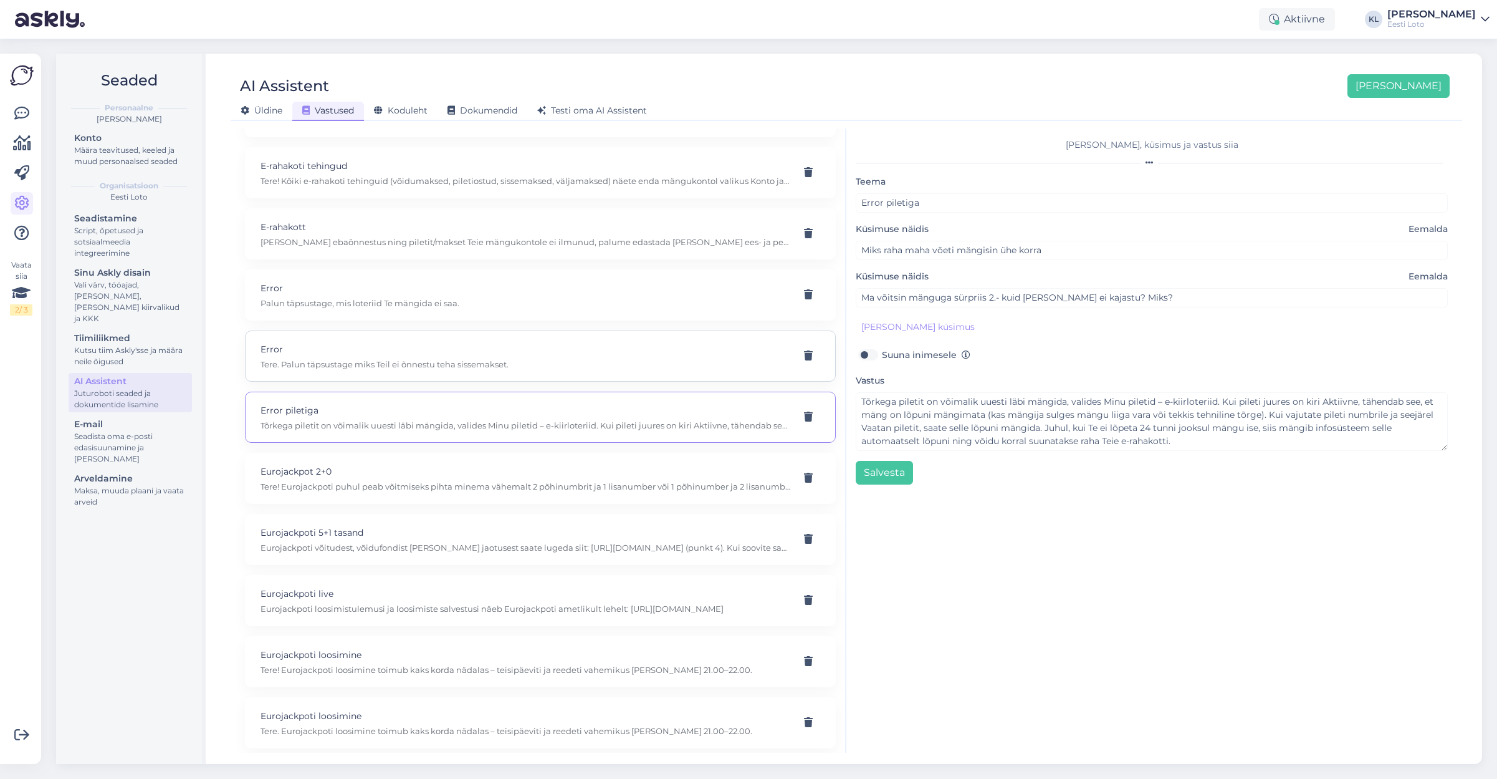
click at [527, 358] on div "Error Tere. Palun täpsustage miks Teil ei õnnestu teha sissemakset." at bounding box center [540, 355] width 591 height 51
type input "Error"
type input "Ma ei saa ettemaksu teha"
type textarea "Tere. Palun täpsustage miks Teil ei õnnestu teha sissemakset."
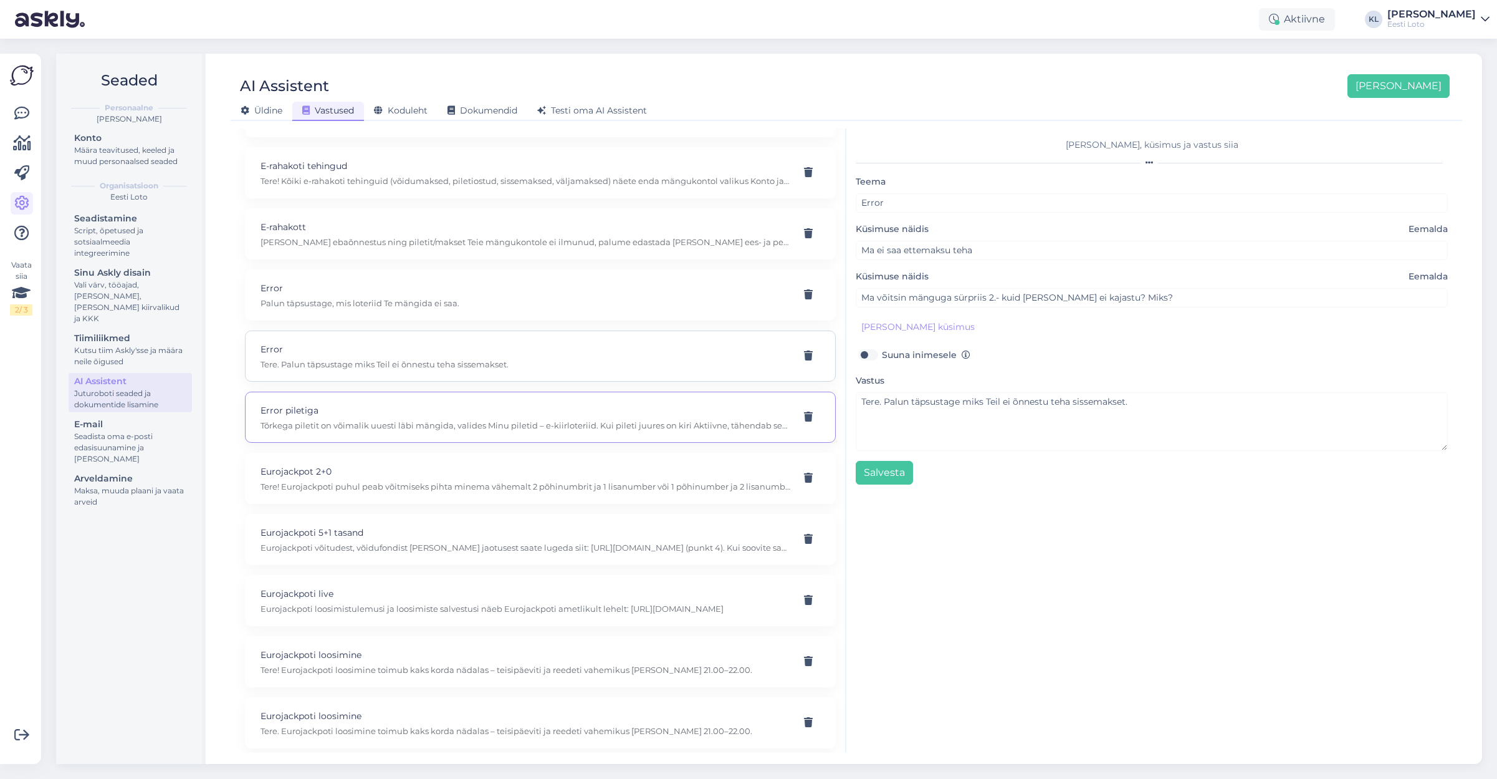
type input "ma ei saa sissemakset teha"
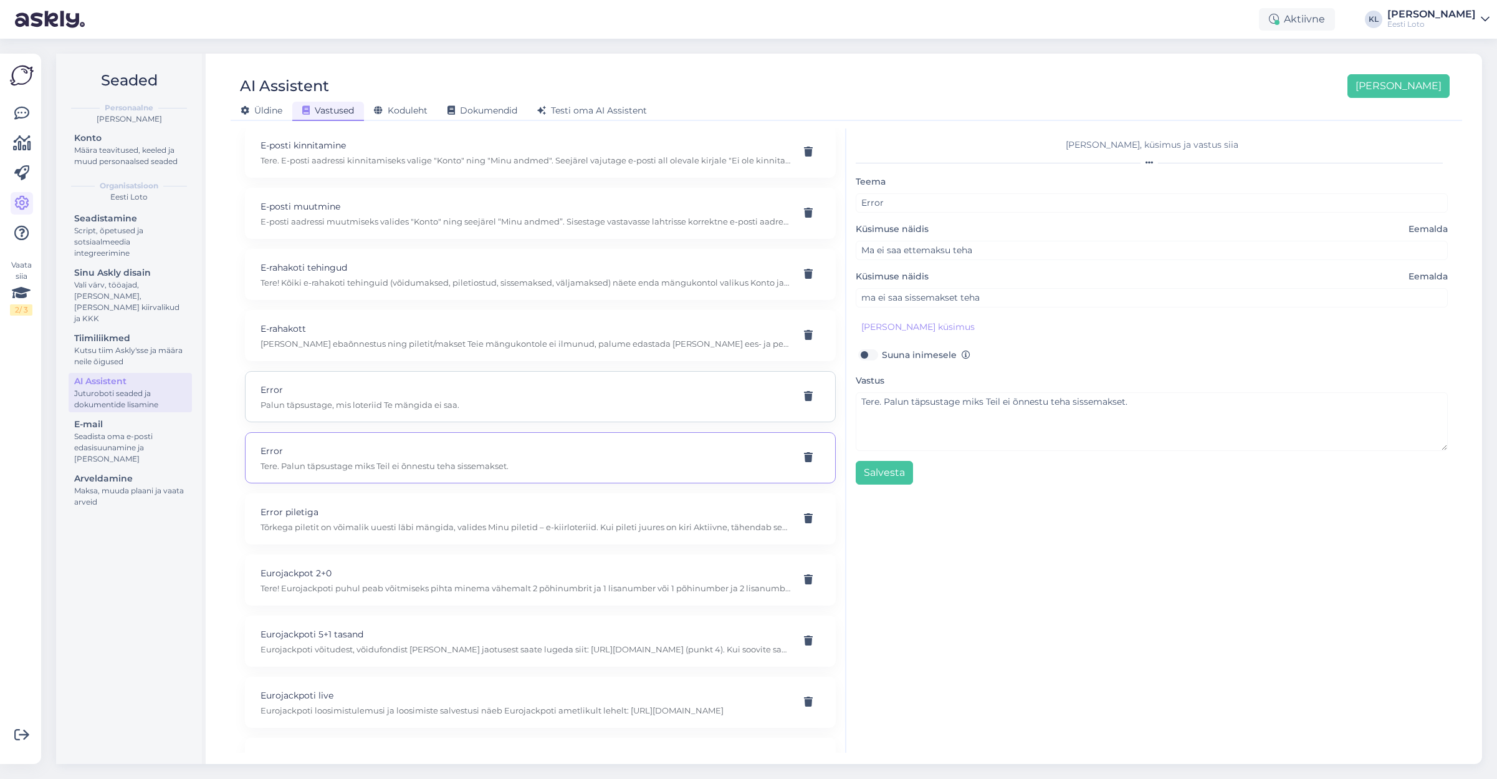
scroll to position [1587, 0]
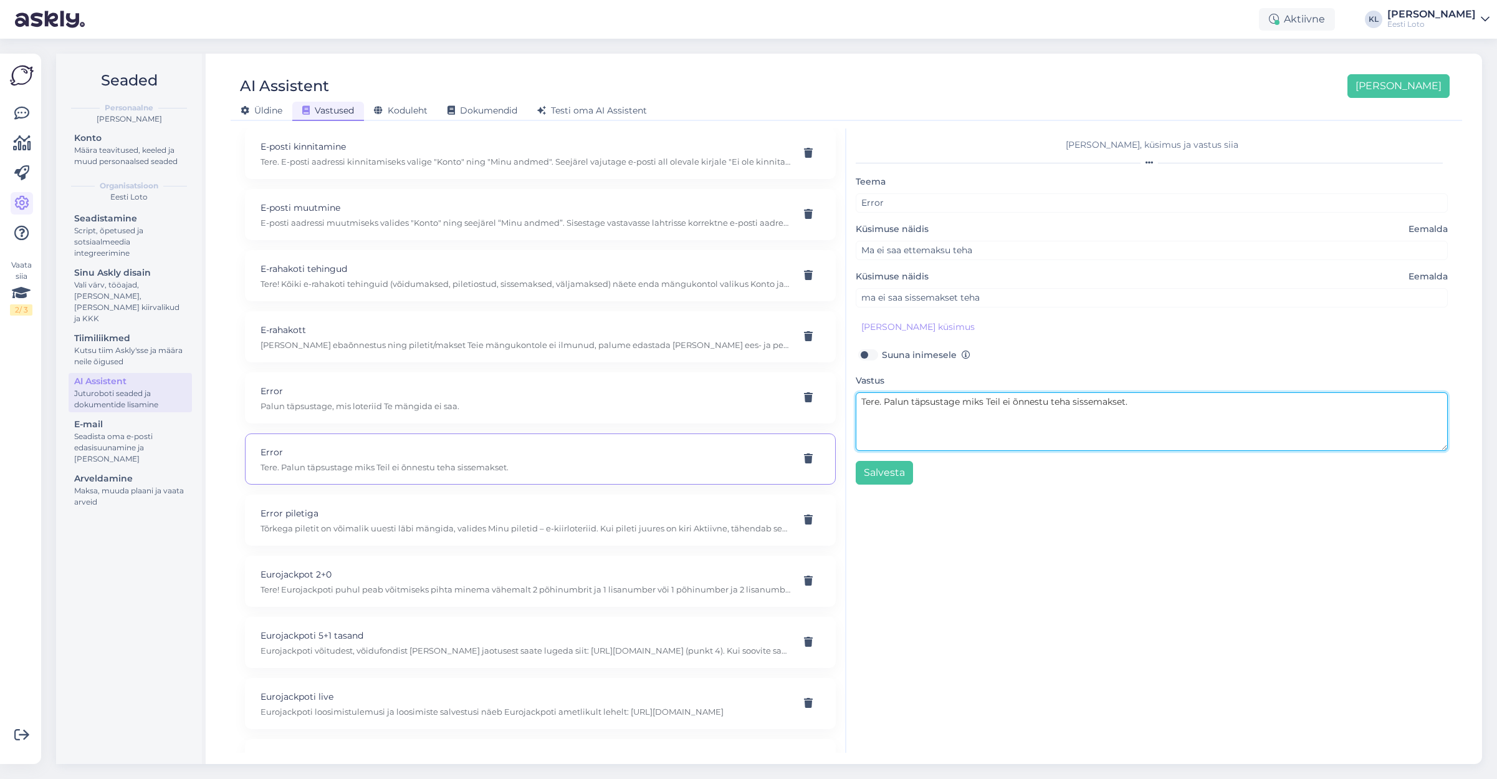
drag, startPoint x: 885, startPoint y: 405, endPoint x: 842, endPoint y: 399, distance: 43.4
click at [842, 399] on div "Kasuta AI Assistenti. Vajuta '[PERSON_NAME] uus' ja [PERSON_NAME] küsimused ja …" at bounding box center [847, 440] width 1222 height 624
click at [1211, 405] on textarea "Palun täpsustage miks Teil ei õnnestu teha sissemakset." at bounding box center [1152, 421] width 592 height 59
type textarea "Palun täpsustage miks Teil ei õnnestu teha sissemakset. Kas olote proovinud sis…"
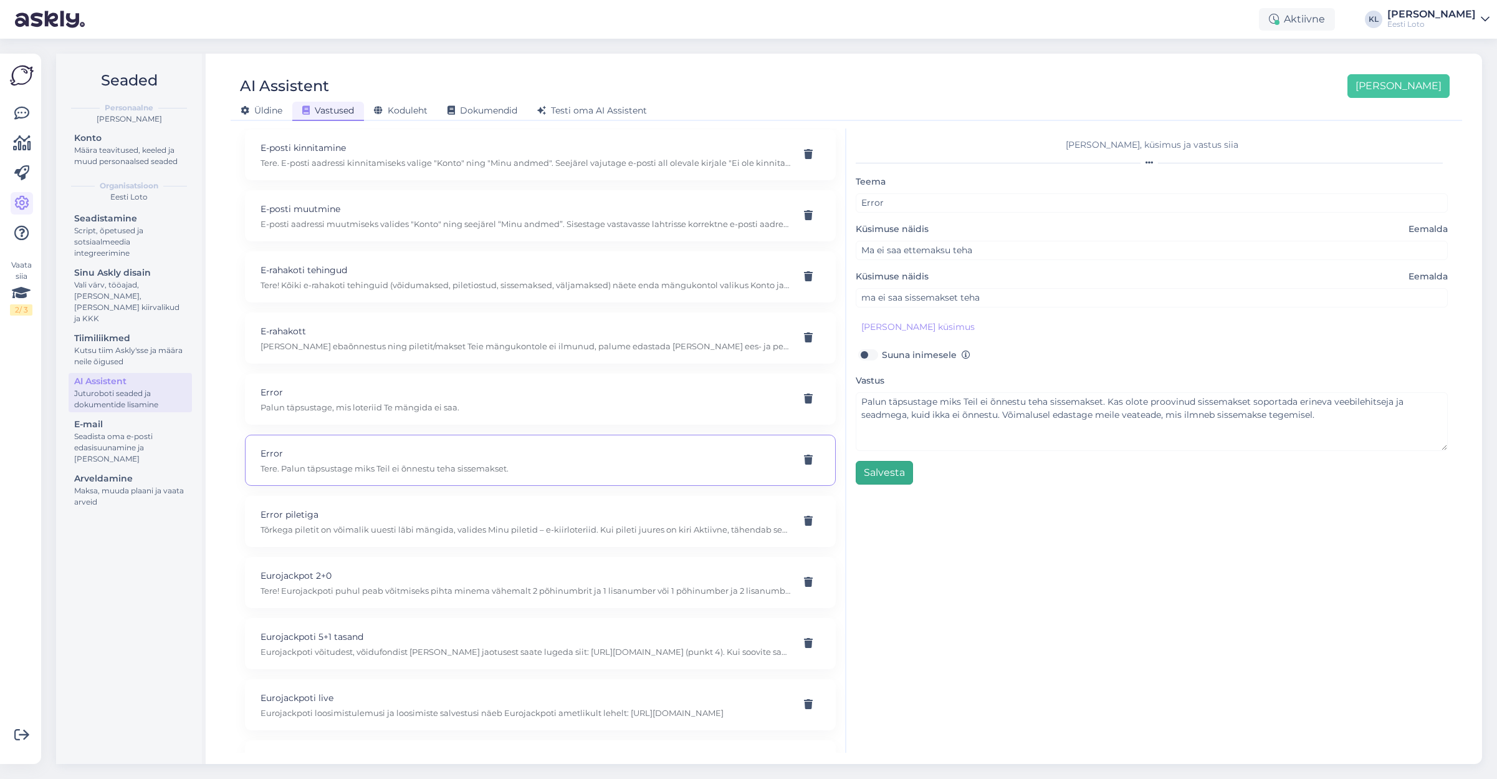
click at [873, 472] on button "Salvesta" at bounding box center [884, 473] width 57 height 24
click at [519, 385] on p "Error" at bounding box center [526, 392] width 530 height 14
type input "[PERSON_NAME] loteriid mängida ei saa"
type textarea "Palun täpsustage, mis loteriid Te mängida ei saa."
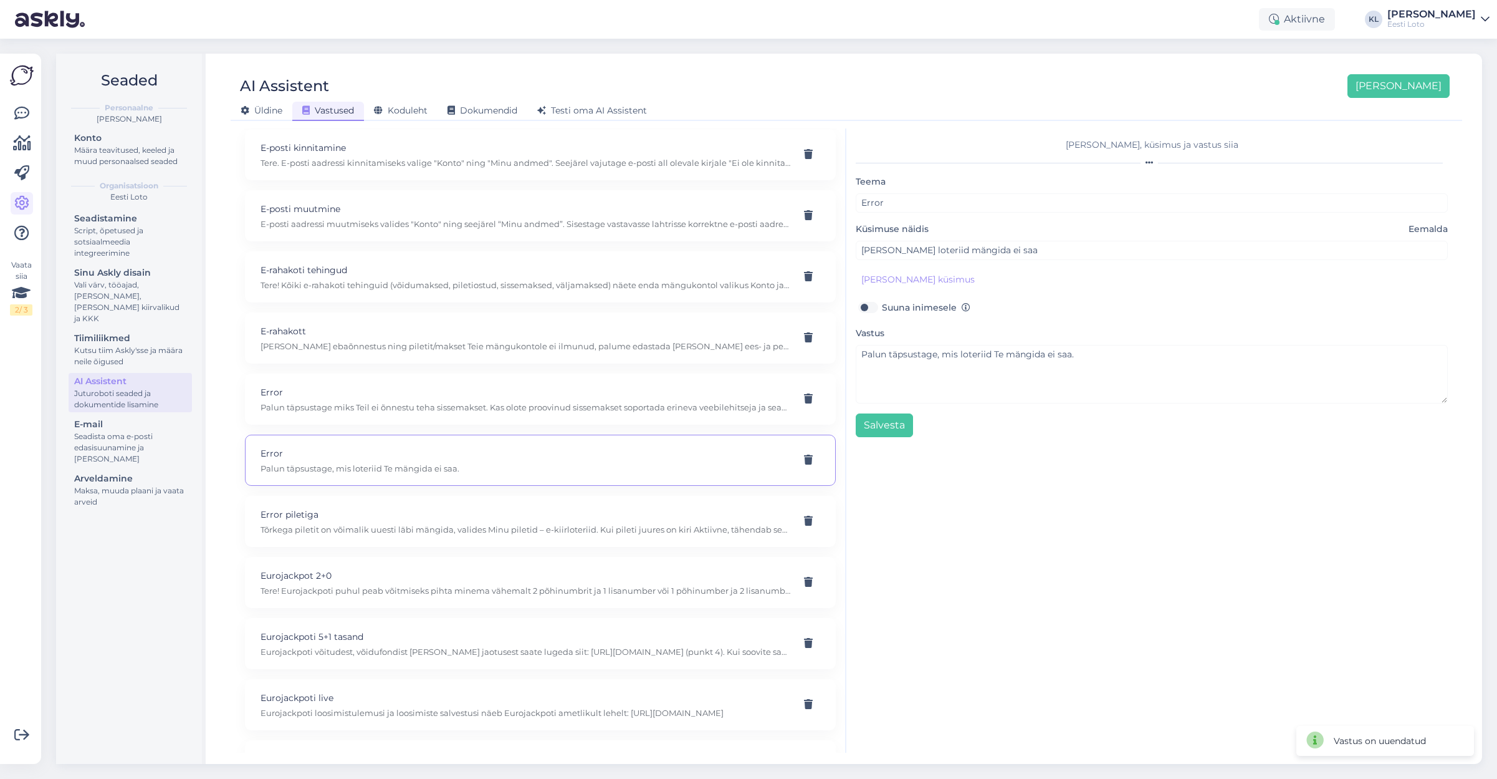
click at [519, 385] on p "Error" at bounding box center [526, 392] width 530 height 14
type input "Ma ei saa ettemaksu teha"
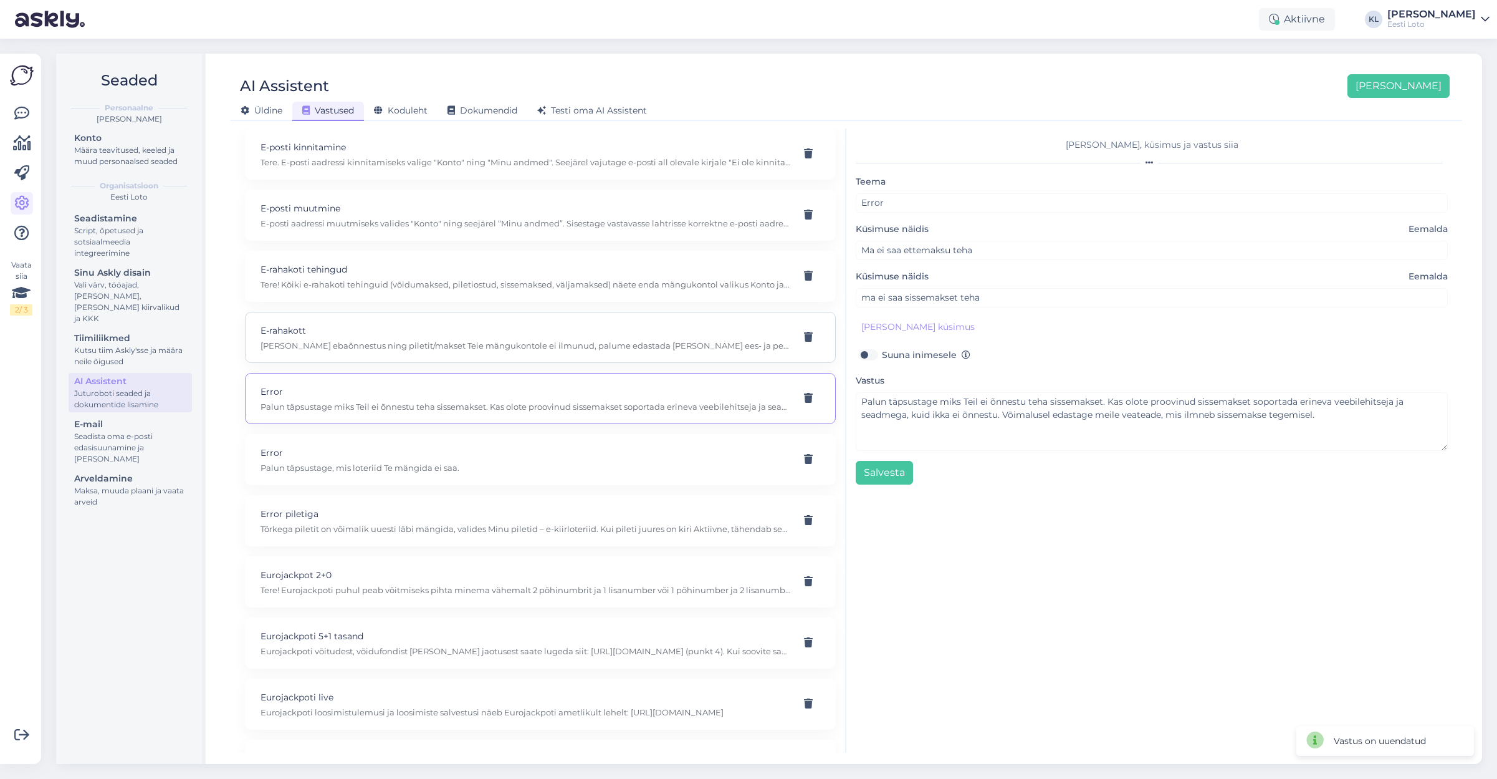
scroll to position [1585, 0]
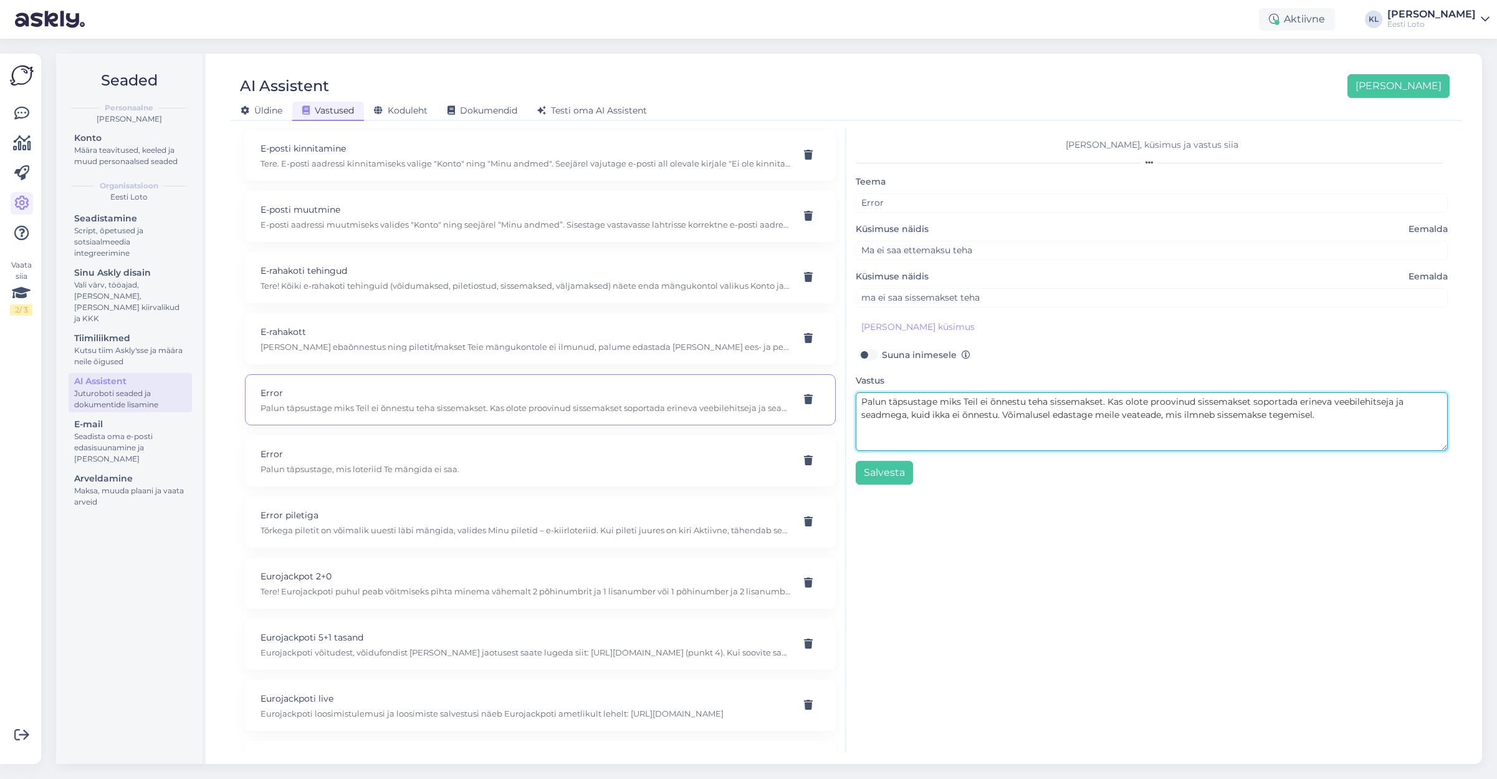
click at [1138, 403] on textarea "Palun täpsustage miks Teil ei õnnestu teha sissemakset. Kas olote proovinud sis…" at bounding box center [1152, 421] width 592 height 59
click at [1294, 401] on textarea "Palun täpsustage miks Teil ei õnnestu teha sissemakset. Kas olete proovinud sis…" at bounding box center [1152, 421] width 592 height 59
type textarea "Palun täpsustage miks Teil ei õnnestu teha sissemakset. Kas olete proovinud sis…"
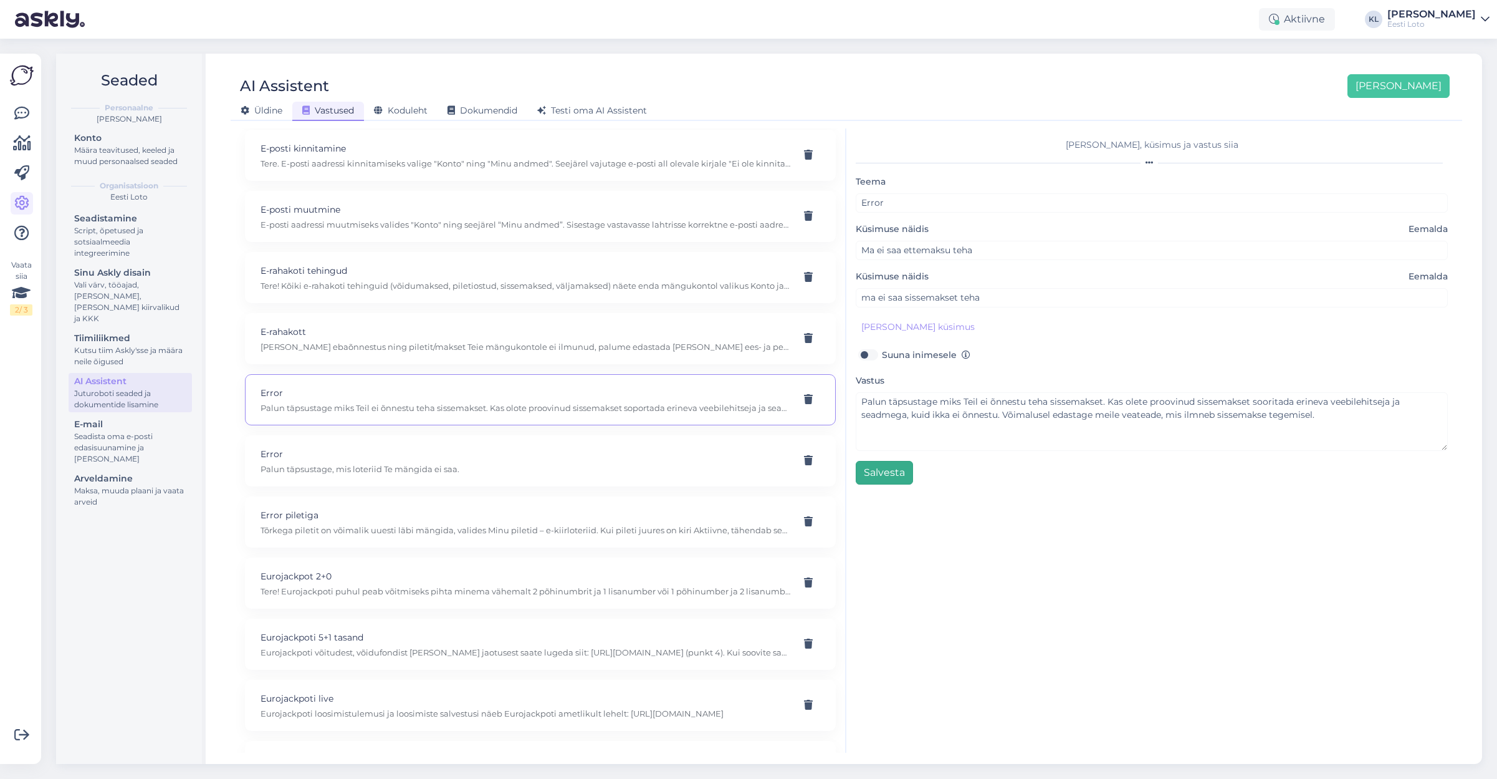
click at [892, 474] on button "Salvesta" at bounding box center [884, 473] width 57 height 24
click at [461, 325] on p "E-rahakott" at bounding box center [526, 332] width 530 height 14
type input "E-rahakott"
type input "Miks raha ei jõua e-rahakotti, pangast raha üle läinud?"
type textarea "[PERSON_NAME] ebaõnnestus ning piletit/makset Teie mängukontole ei ilmunud, pal…"
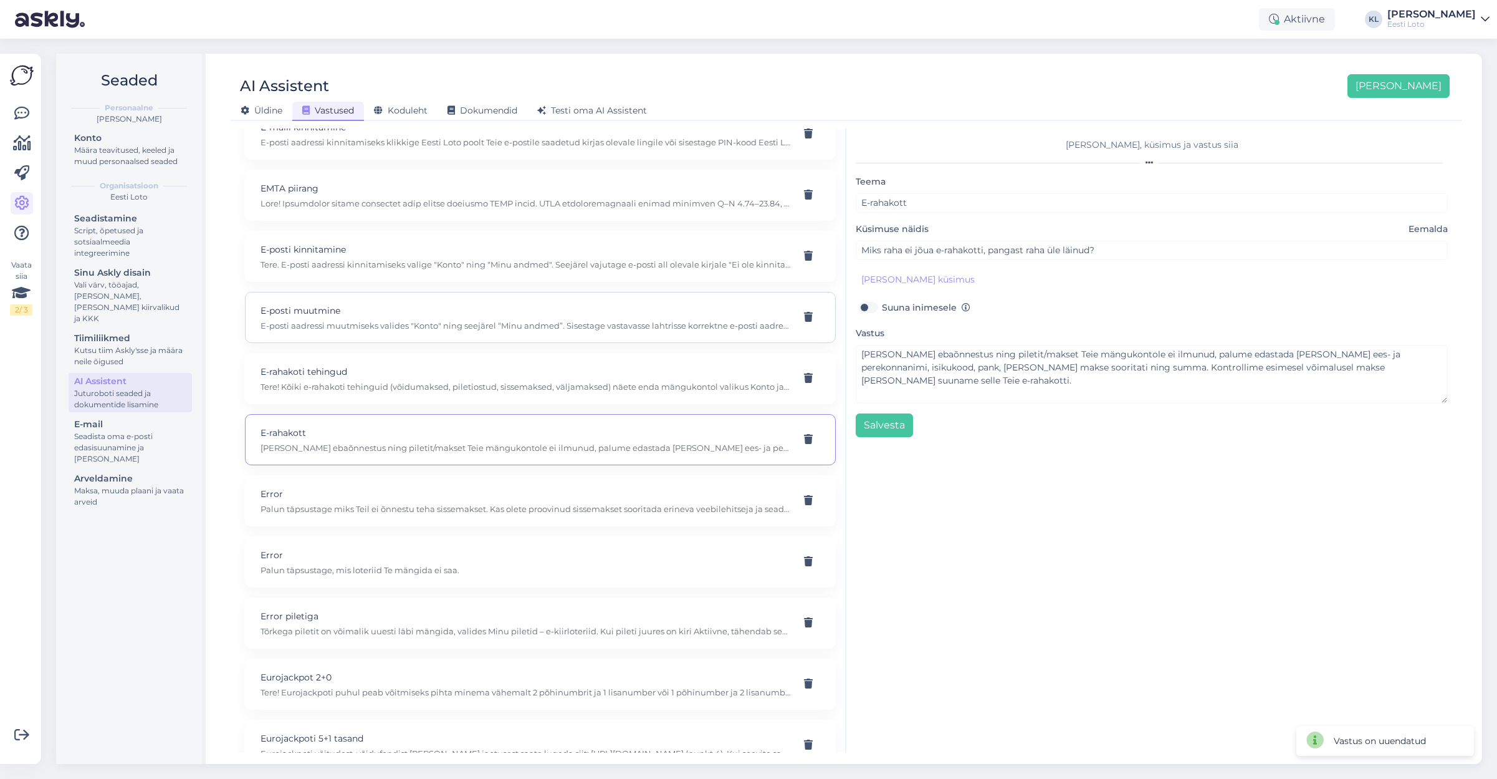
scroll to position [1456, 0]
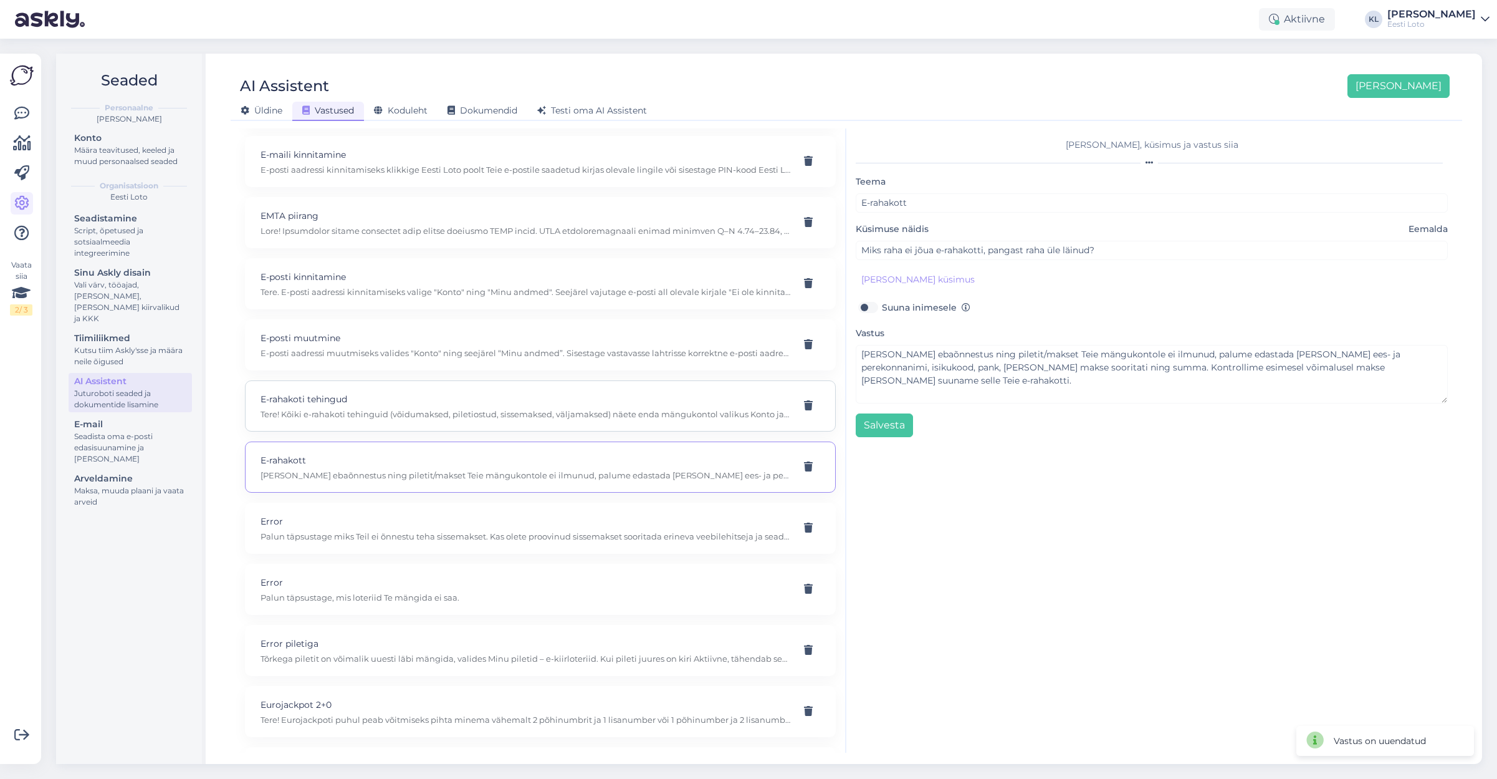
click at [461, 392] on p "E-rahakoti tehingud" at bounding box center [526, 399] width 530 height 14
type input "E-rahakoti tehingud"
type input "kuidas näen e-rahakoti tehinguid"
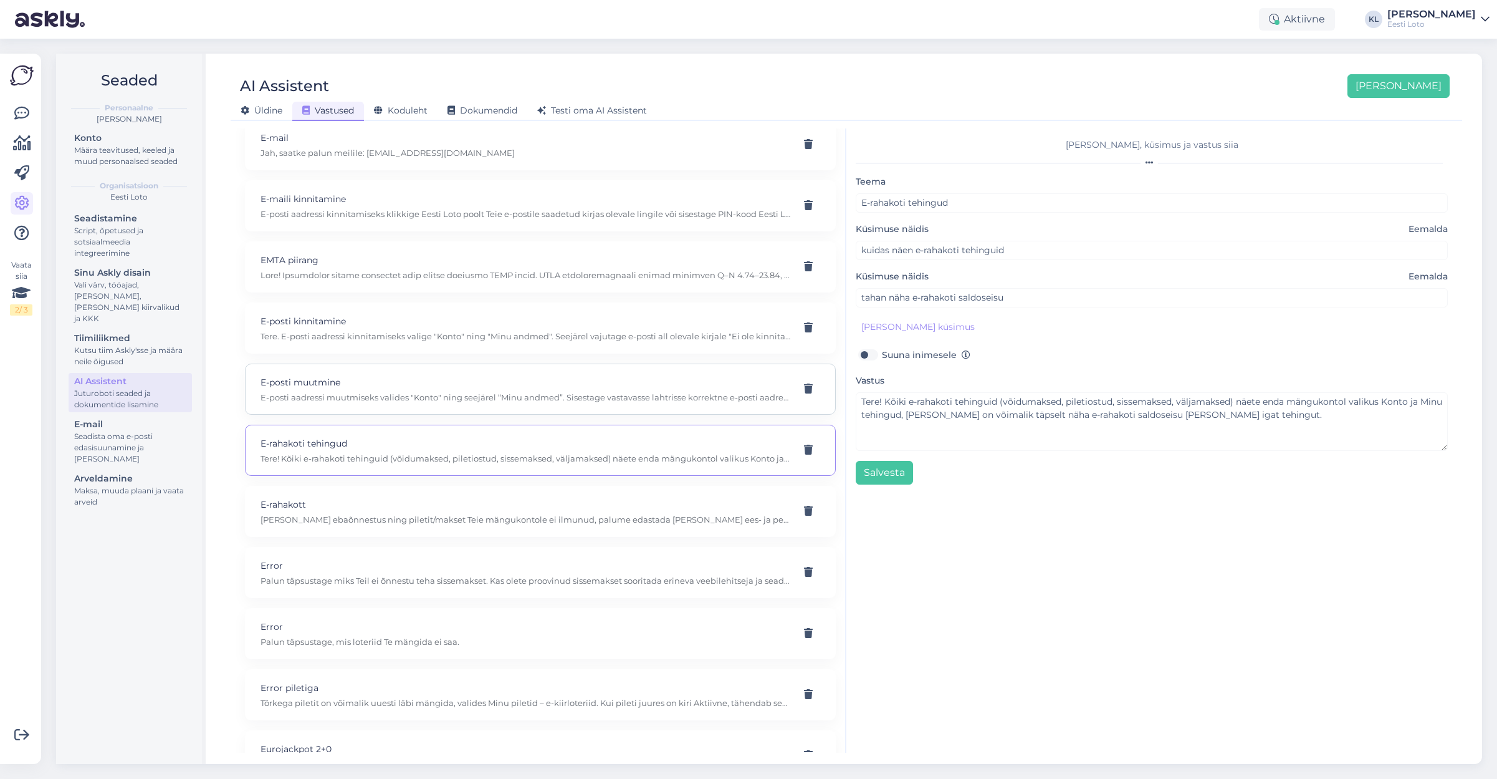
scroll to position [1408, 0]
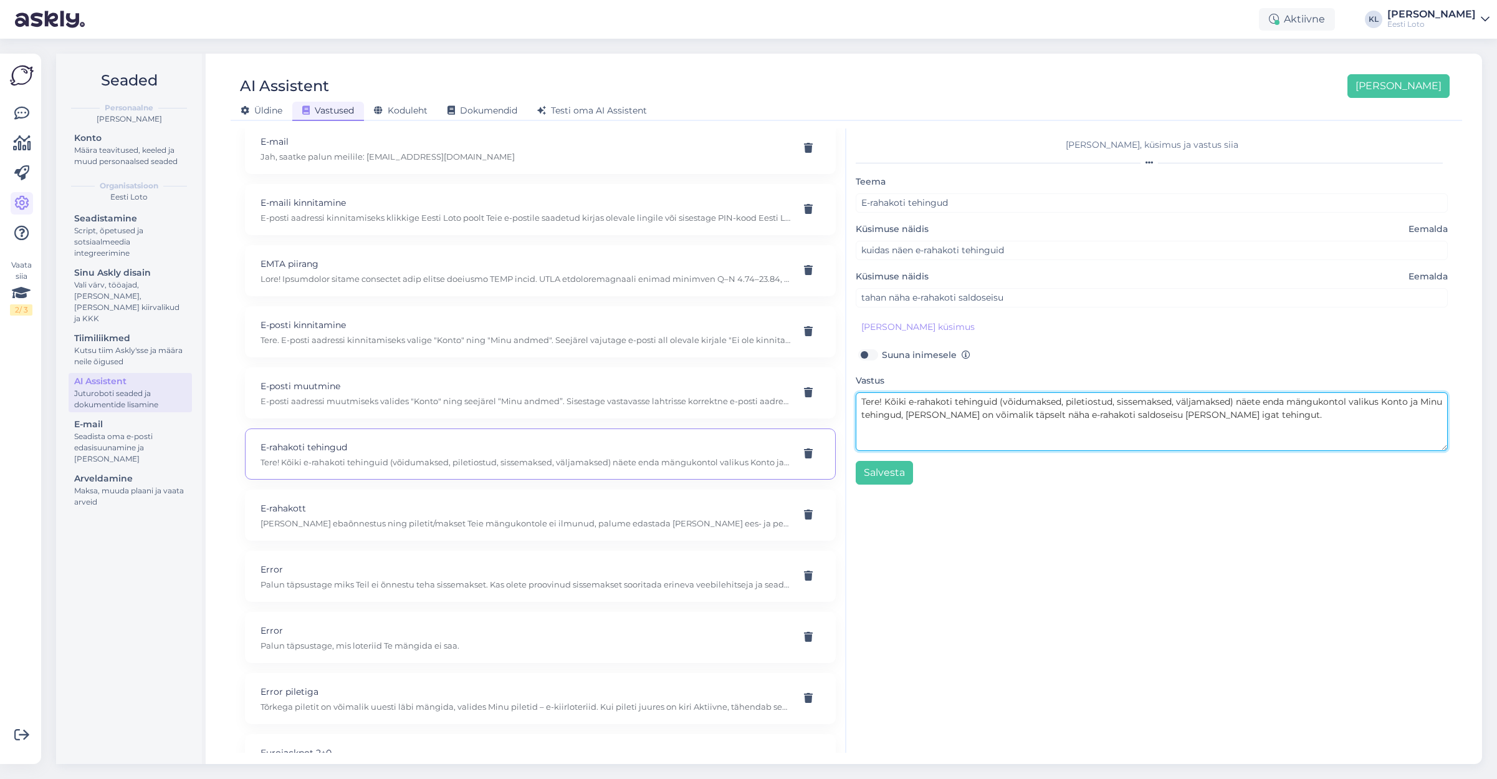
drag, startPoint x: 885, startPoint y: 403, endPoint x: 848, endPoint y: 401, distance: 37.5
click at [853, 402] on div "[PERSON_NAME], küsimus ja vastus siia [PERSON_NAME] E-rahakoti tehingud Küsimus…" at bounding box center [1152, 440] width 611 height 624
type textarea "Kõiki e-rahakoti tehinguid (võidumaksed, piletiostud, sissemaksed, väljamaksed)…"
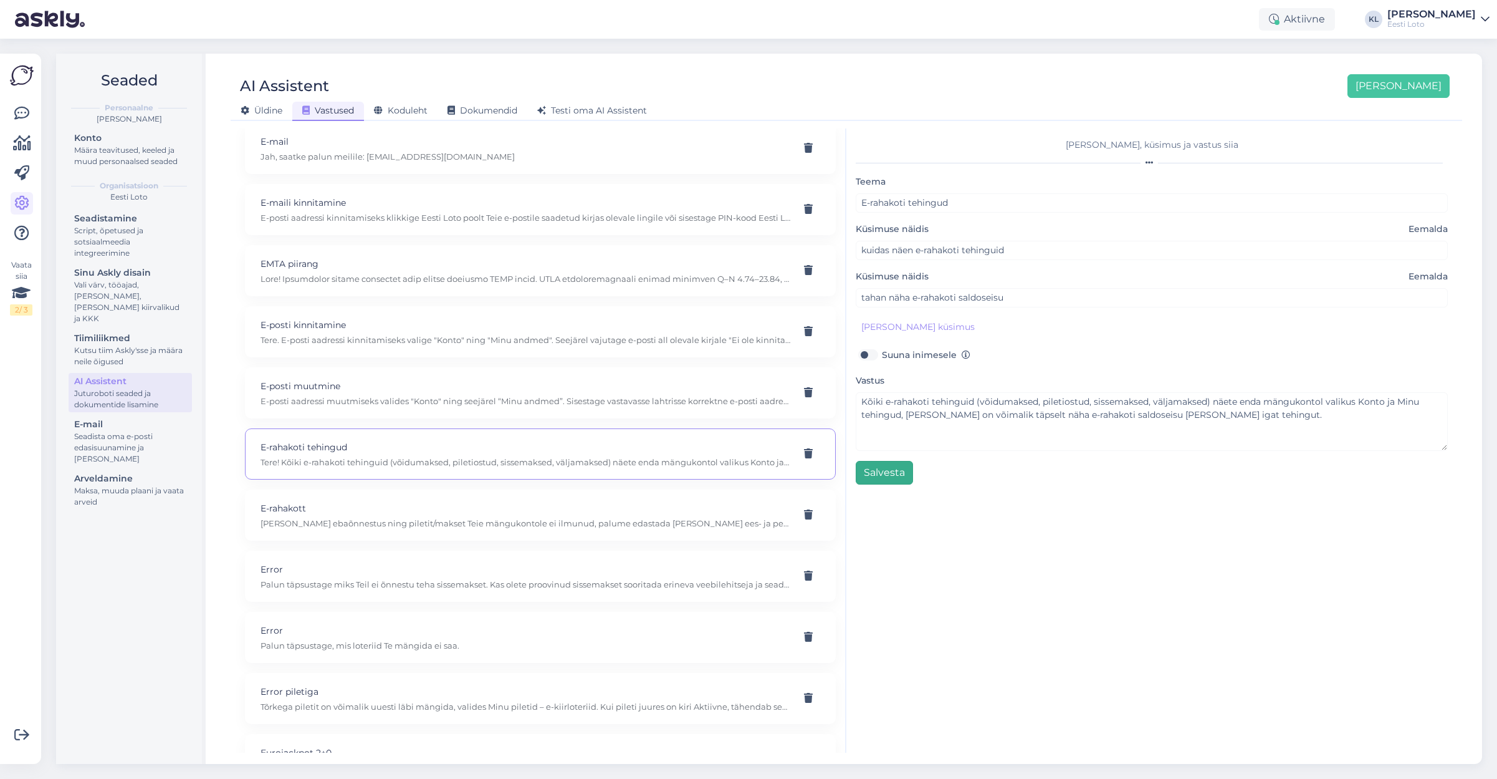
click at [899, 469] on button "Salvesta" at bounding box center [884, 473] width 57 height 24
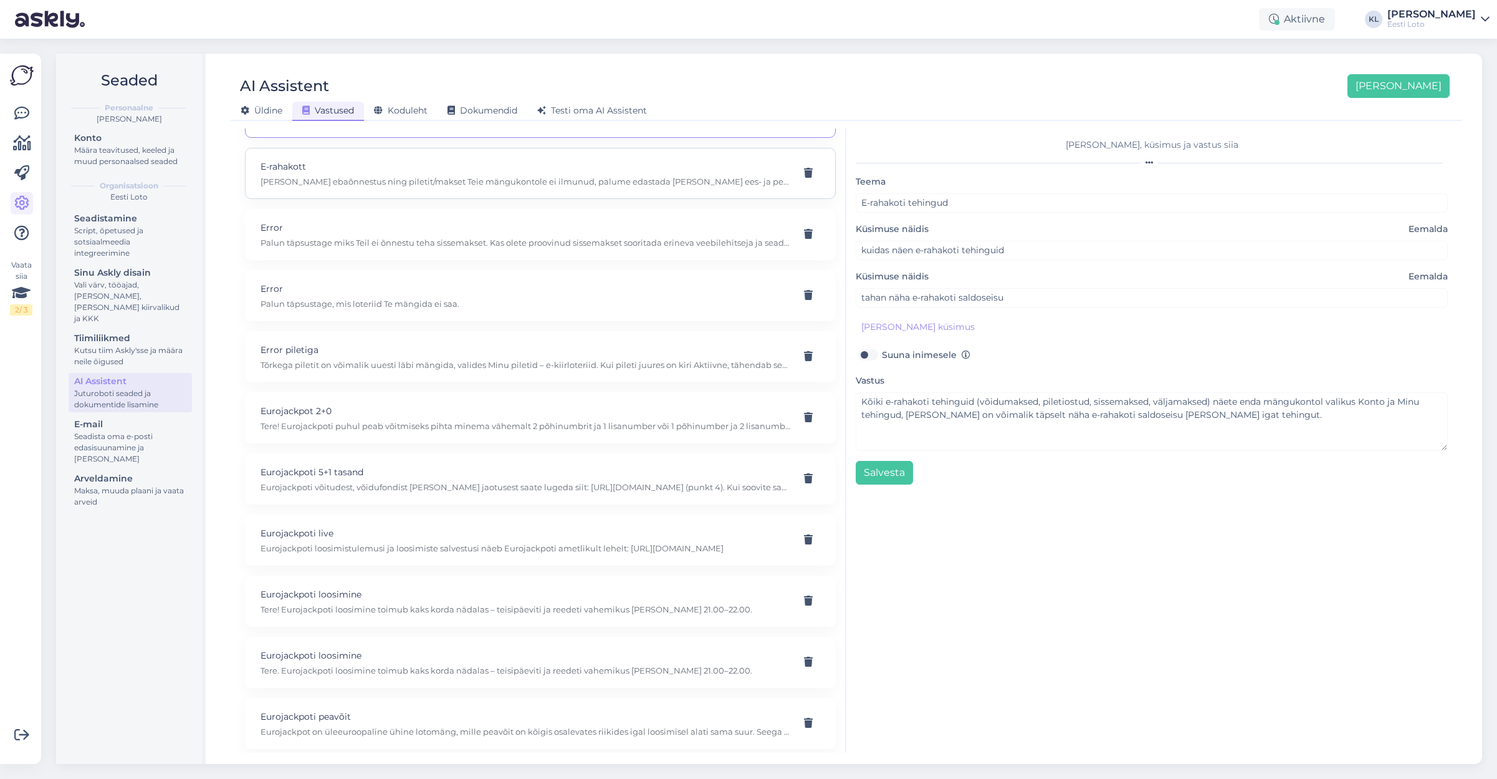
scroll to position [1755, 0]
click at [465, 293] on p "Palun täpsustage, mis loteriid Te mängida ei saa." at bounding box center [526, 298] width 530 height 11
type input "Error"
type input "[PERSON_NAME] loteriid mängida ei saa"
type textarea "Palun täpsustage, mis loteriid Te mängida ei saa."
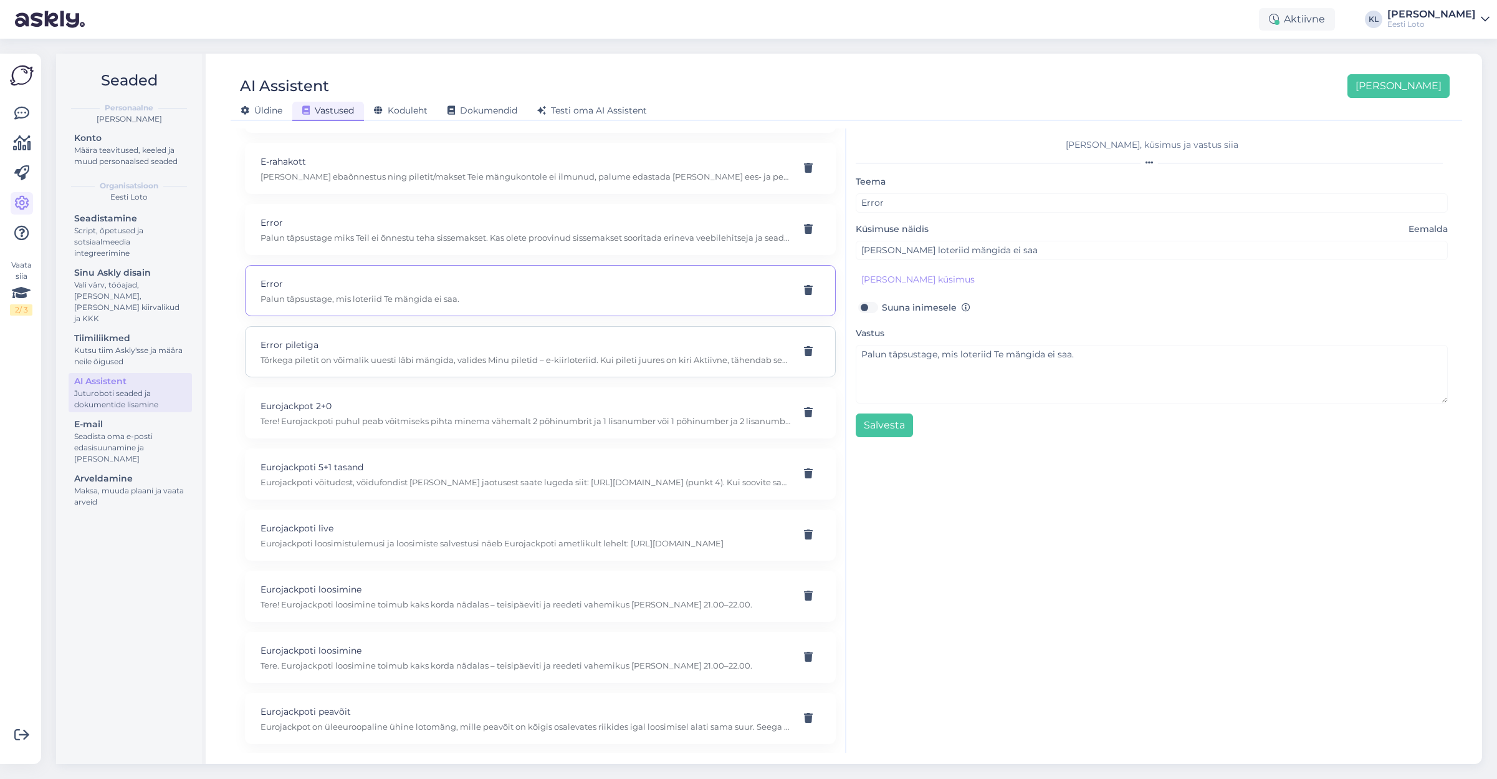
click at [481, 338] on p "Error piletiga" at bounding box center [526, 345] width 530 height 14
type input "Error piletiga"
type input "Miks raha maha võeti mängisin ühe korra"
type textarea "Tõrkega piletit on võimalik uuesti läbi mängida, valides Minu piletid – e-kiirl…"
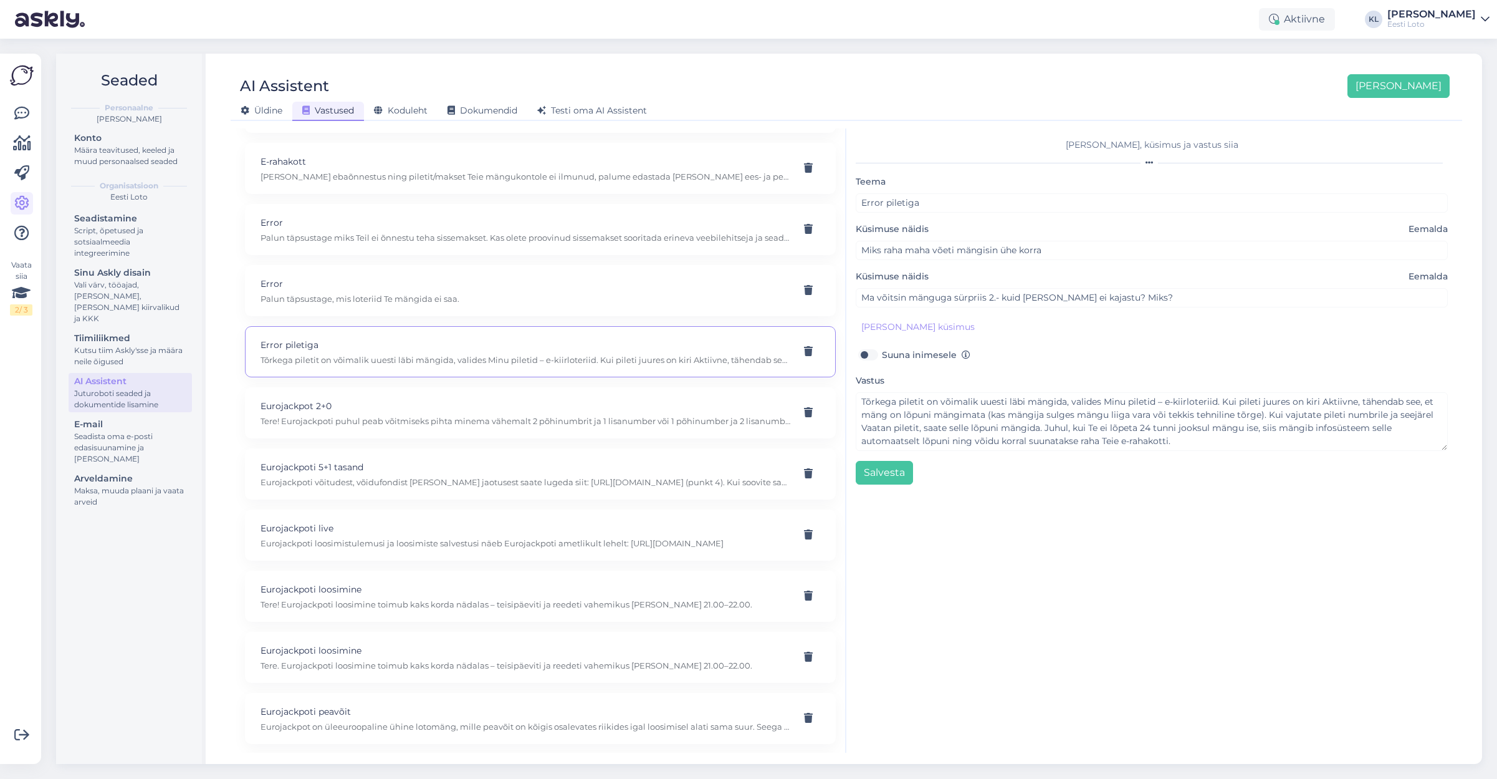
click at [501, 401] on div "Eurojackpot 2+0 Tere! Eurojackpoti puhul peab võitmiseks pihta minema vähemalt …" at bounding box center [526, 412] width 530 height 27
type input "Eurojackpot 2+0"
type input "Eurojackpot 2+0 võite enam ei jaga?"
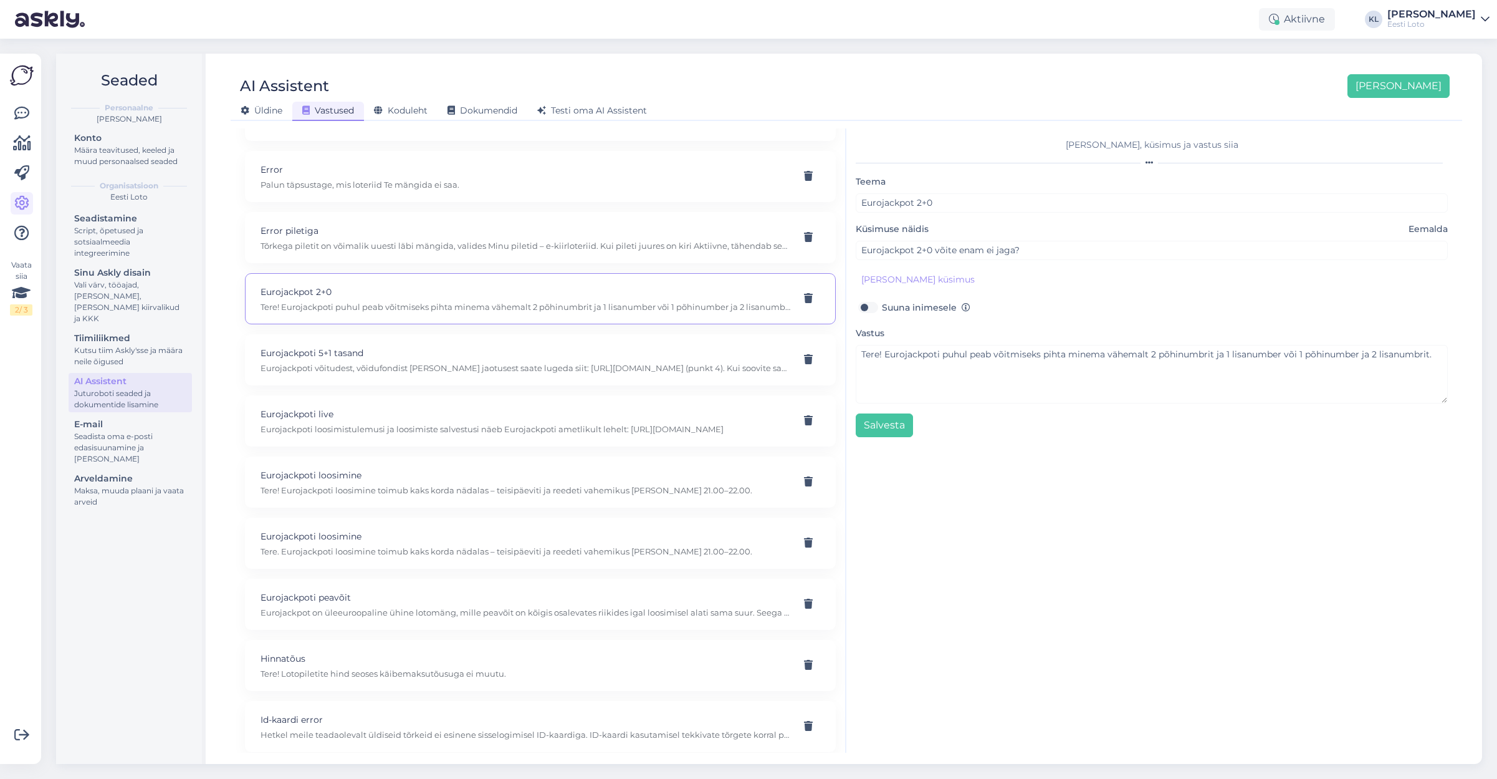
scroll to position [1870, 0]
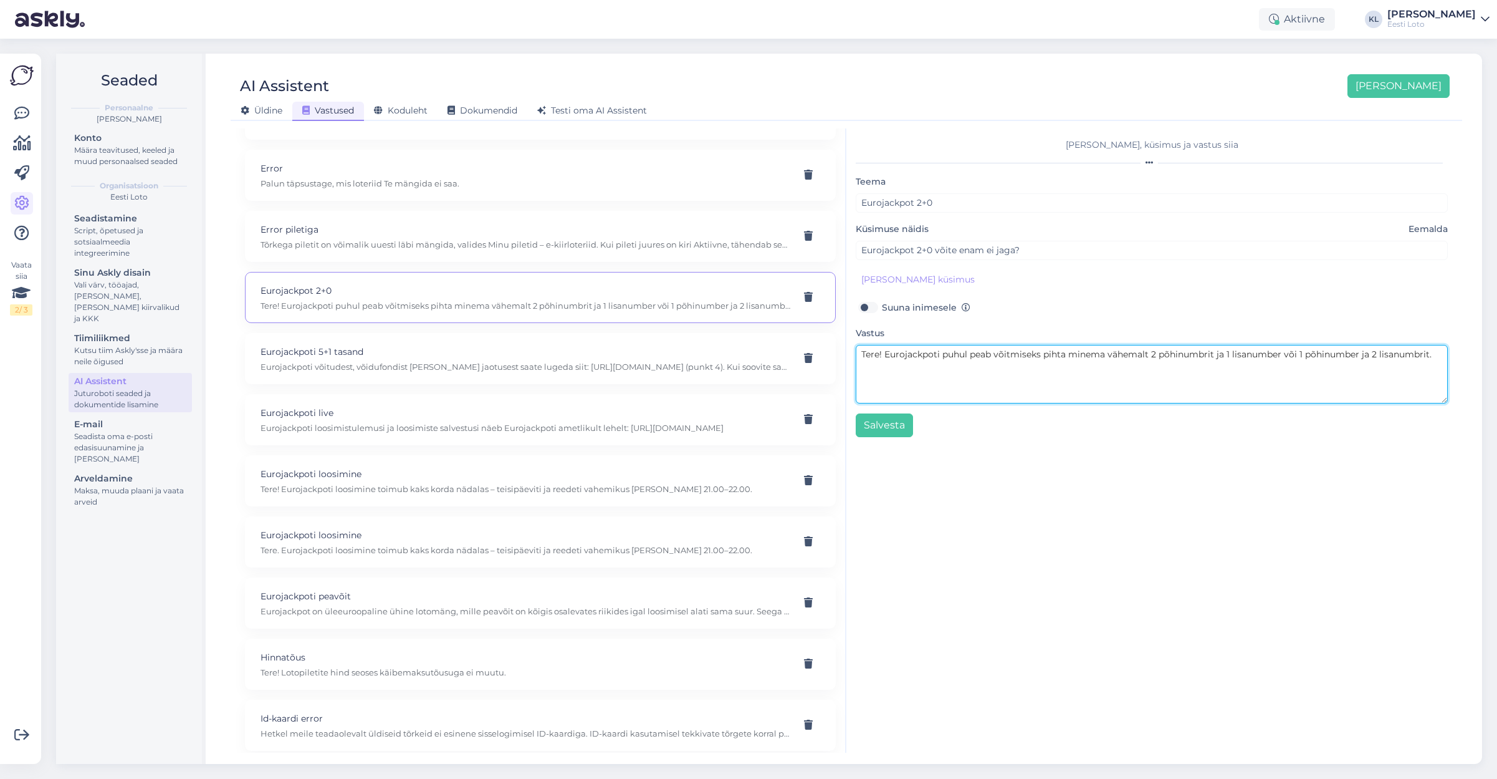
drag, startPoint x: 885, startPoint y: 358, endPoint x: 841, endPoint y: 353, distance: 44.5
click at [841, 353] on div "Kasuta AI Assistenti. Vajuta '[PERSON_NAME] uus' ja [PERSON_NAME] küsimused ja …" at bounding box center [847, 440] width 1222 height 624
type textarea "Eurojackpoti puhul peab võitmiseks pihta minema vähemalt 2 põhinumbrit ja 1 lis…"
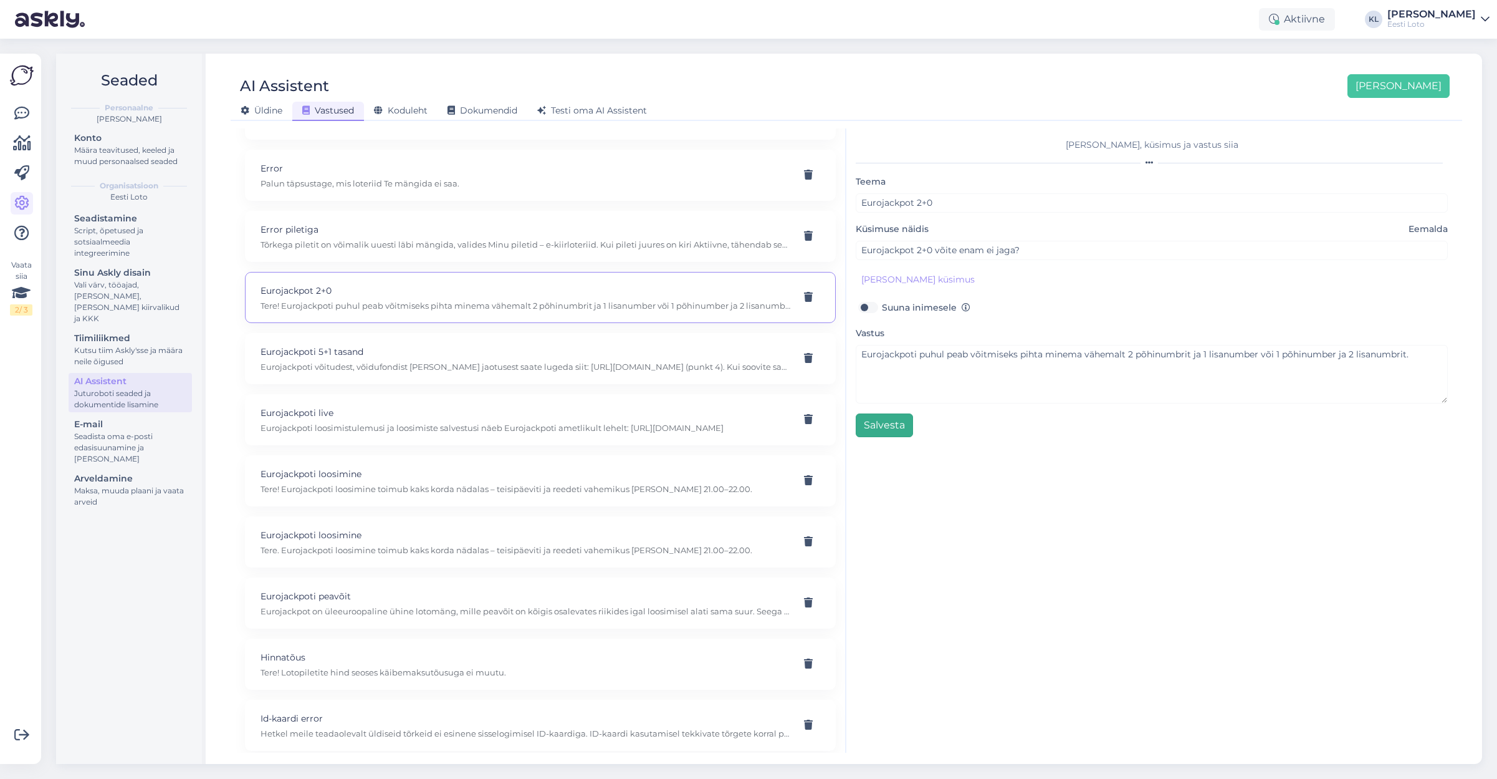
click at [888, 427] on button "Salvesta" at bounding box center [884, 425] width 57 height 24
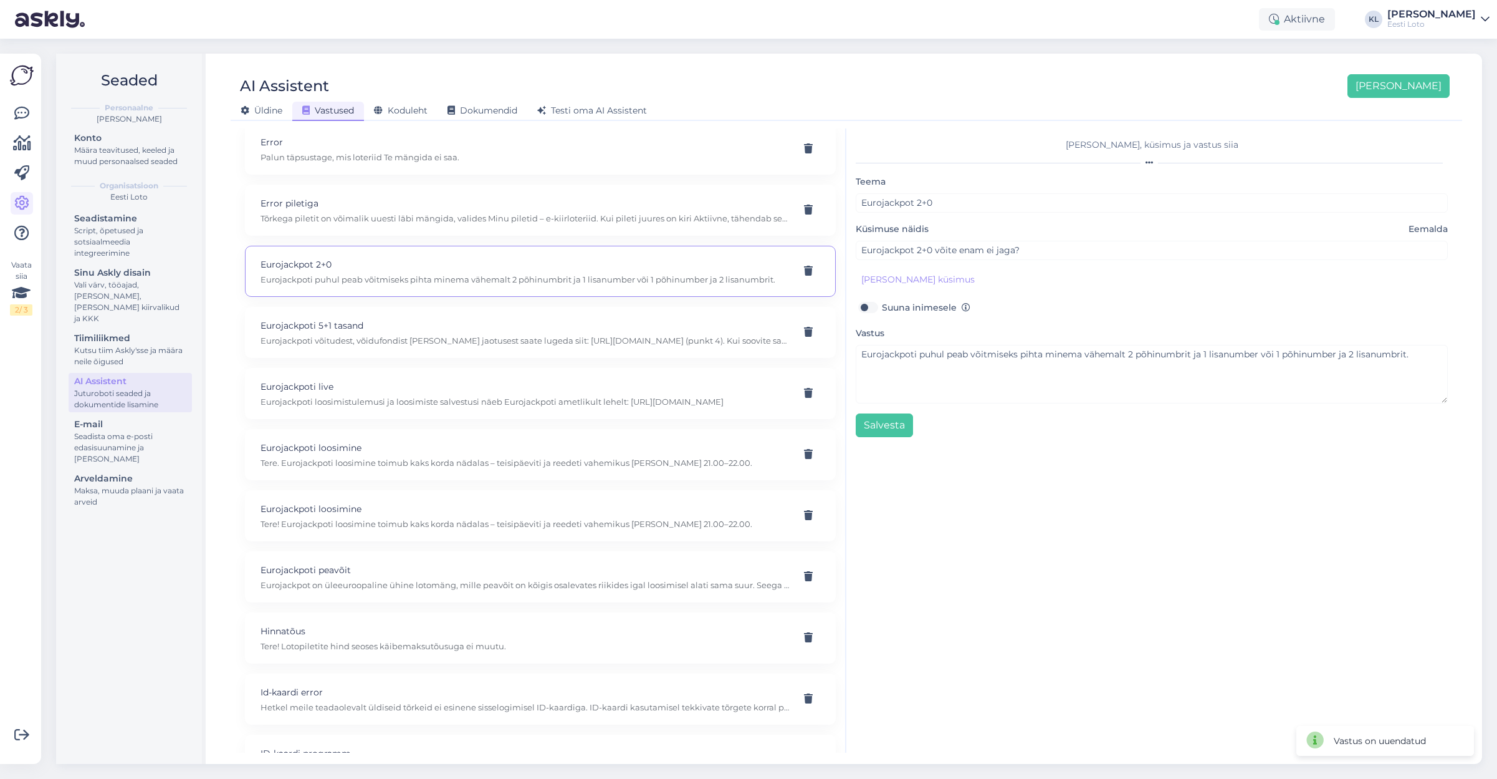
scroll to position [1901, 0]
click at [479, 391] on p "Eurojackpoti loosimistulemusi ja loosimiste salvestusi näeb Eurojackpoti ametli…" at bounding box center [526, 396] width 530 height 11
type input "Eurojackpoti live"
type input "[PERSON_NAME] ma saan onlines vaadata eurojackpoti?"
type textarea "Eurojackpoti loosimistulemusi ja loosimiste salvestusi näeb Eurojackpoti ametli…"
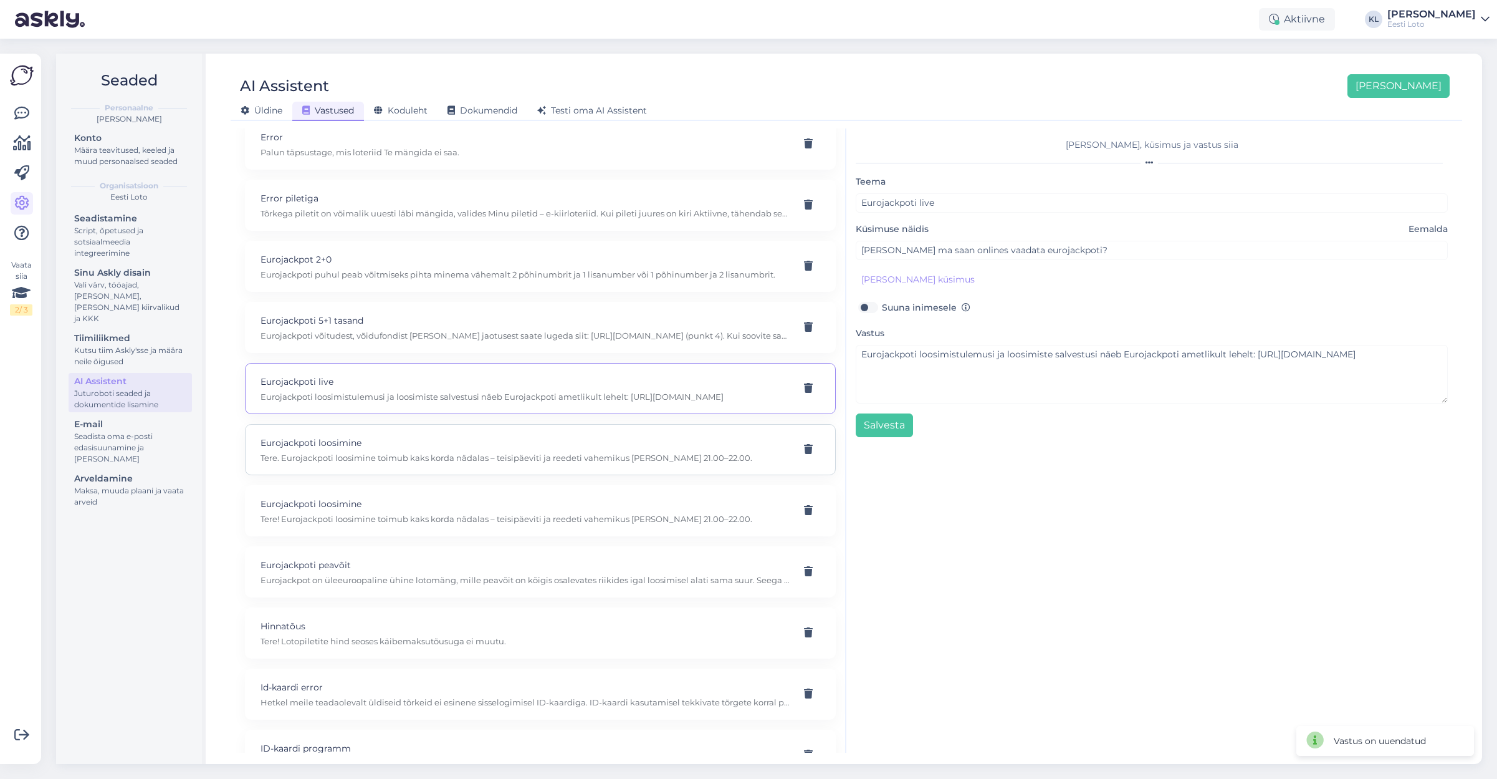
click at [491, 436] on div "Eurojackpoti loosimine Tere. Eurojackpoti loosimine toimub kaks korda nädalas –…" at bounding box center [526, 449] width 530 height 27
type input "Eurojackpoti loosimine"
type input "millal eurojackpoti loosimine on?"
type textarea "Tere. Eurojackpoti loosimine toimub kaks korda nädalas – teisipäeviti ja reedet…"
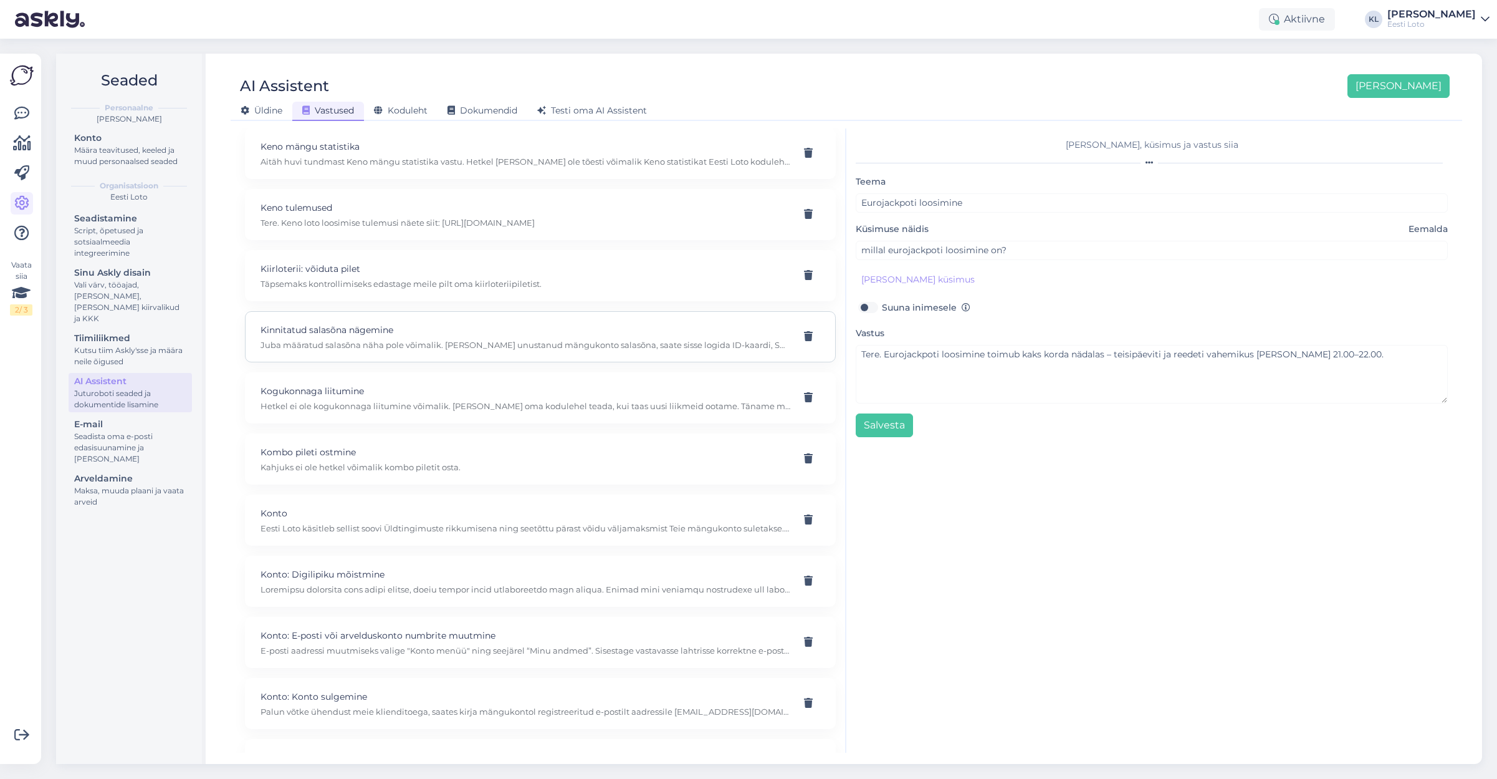
scroll to position [2992, 0]
click at [453, 339] on p "Juba määratud salasõna näha pole võimalik. [PERSON_NAME] unustanud mängukonto s…" at bounding box center [526, 344] width 530 height 11
type input "Kinnitatud salasõna nägemine"
type input "Kuidas ma [PERSON_NAME] ammu kinnitatud salasõna näen?"
type textarea "Juba määratud salasõna näha pole võimalik. [PERSON_NAME] unustanud mängukonto s…"
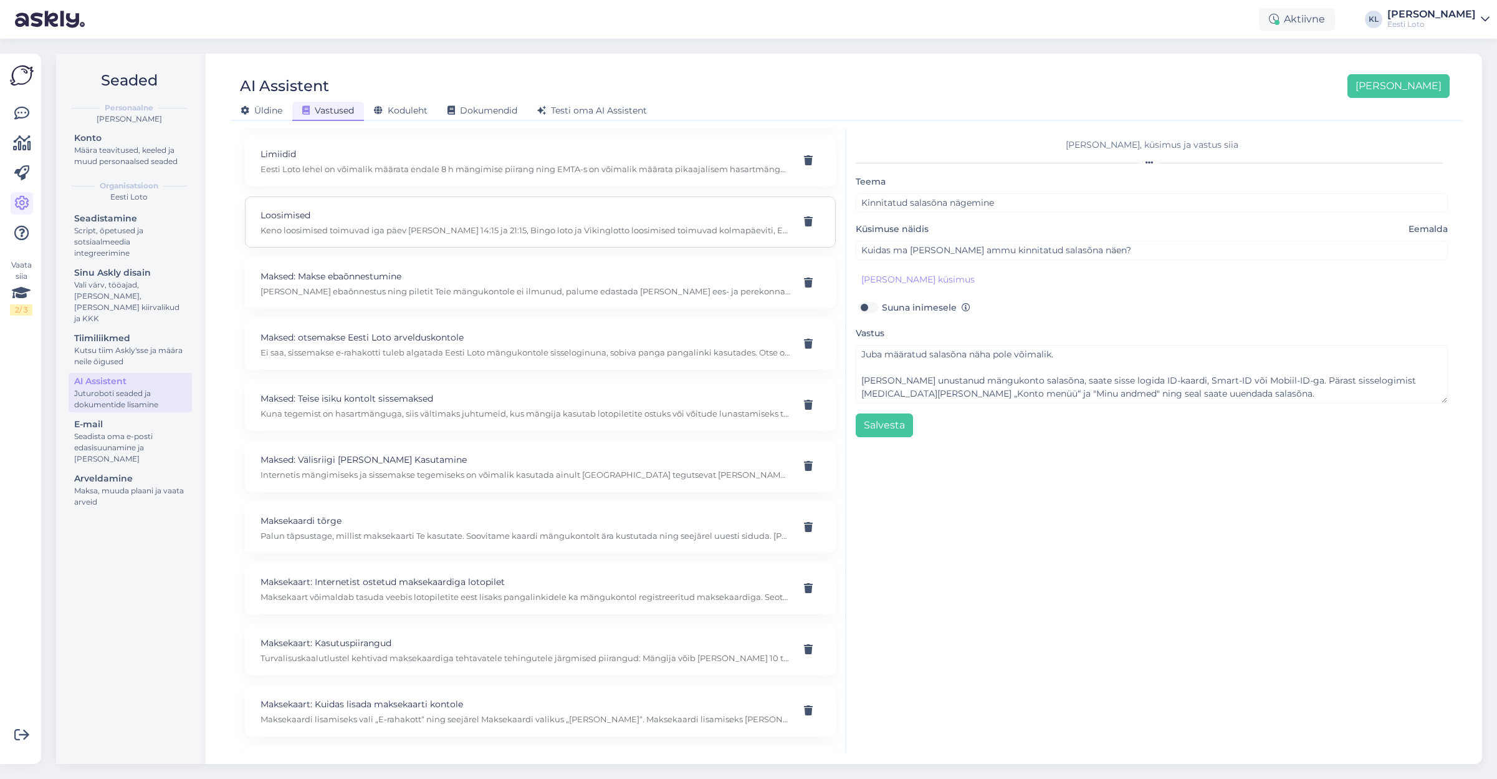
scroll to position [4114, 0]
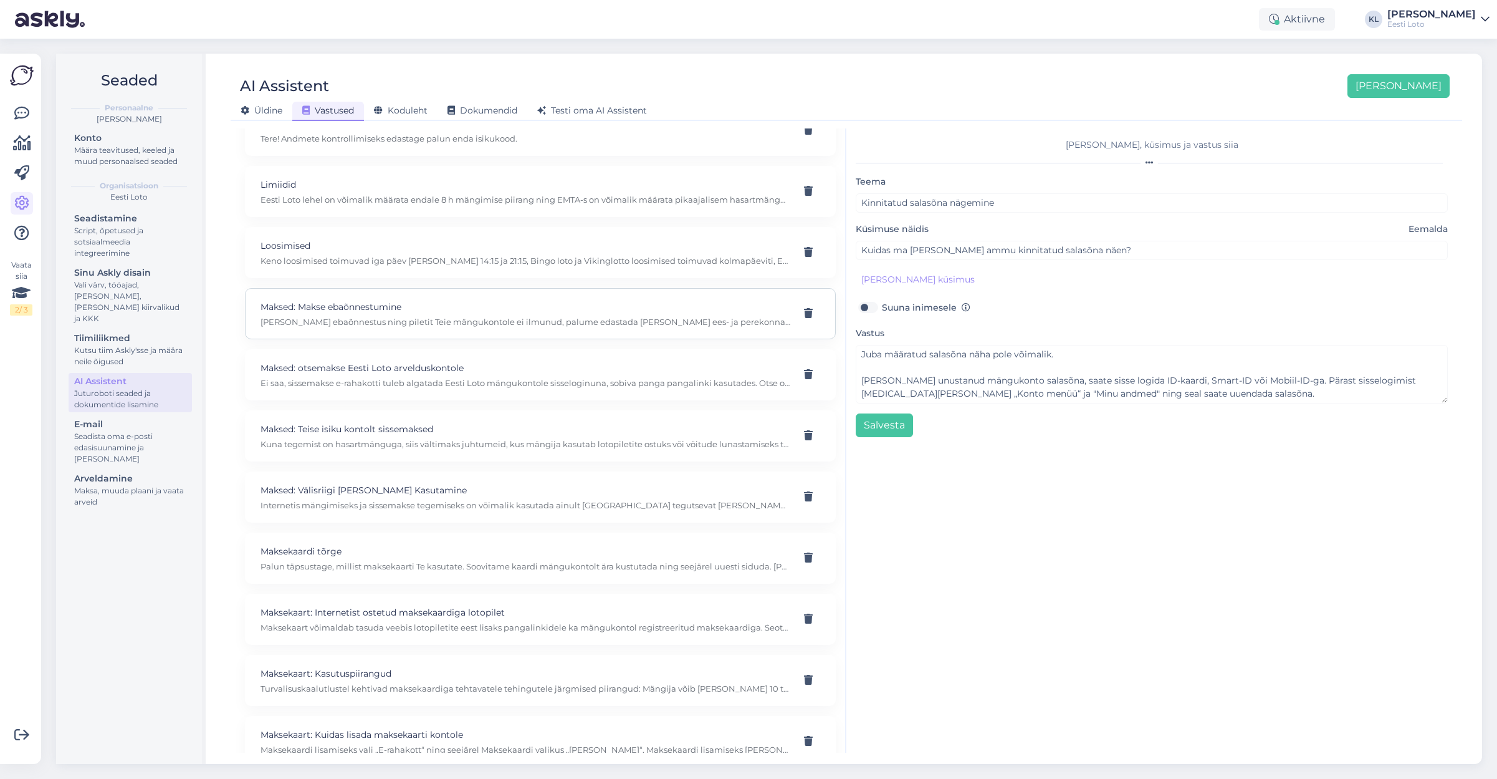
click at [401, 316] on p "[PERSON_NAME] ebaõnnestus ning piletit Teie mängukontole ei ilmunud, palume eda…" at bounding box center [526, 321] width 530 height 11
type input "Maksed: Makse ebaõnnestumine"
type input "[PERSON_NAME] pileti eest, aga piletit ei saanud"
type textarea "[PERSON_NAME] ebaõnnestus ning piletit Teie mängukontole ei ilmunud, palume eda…"
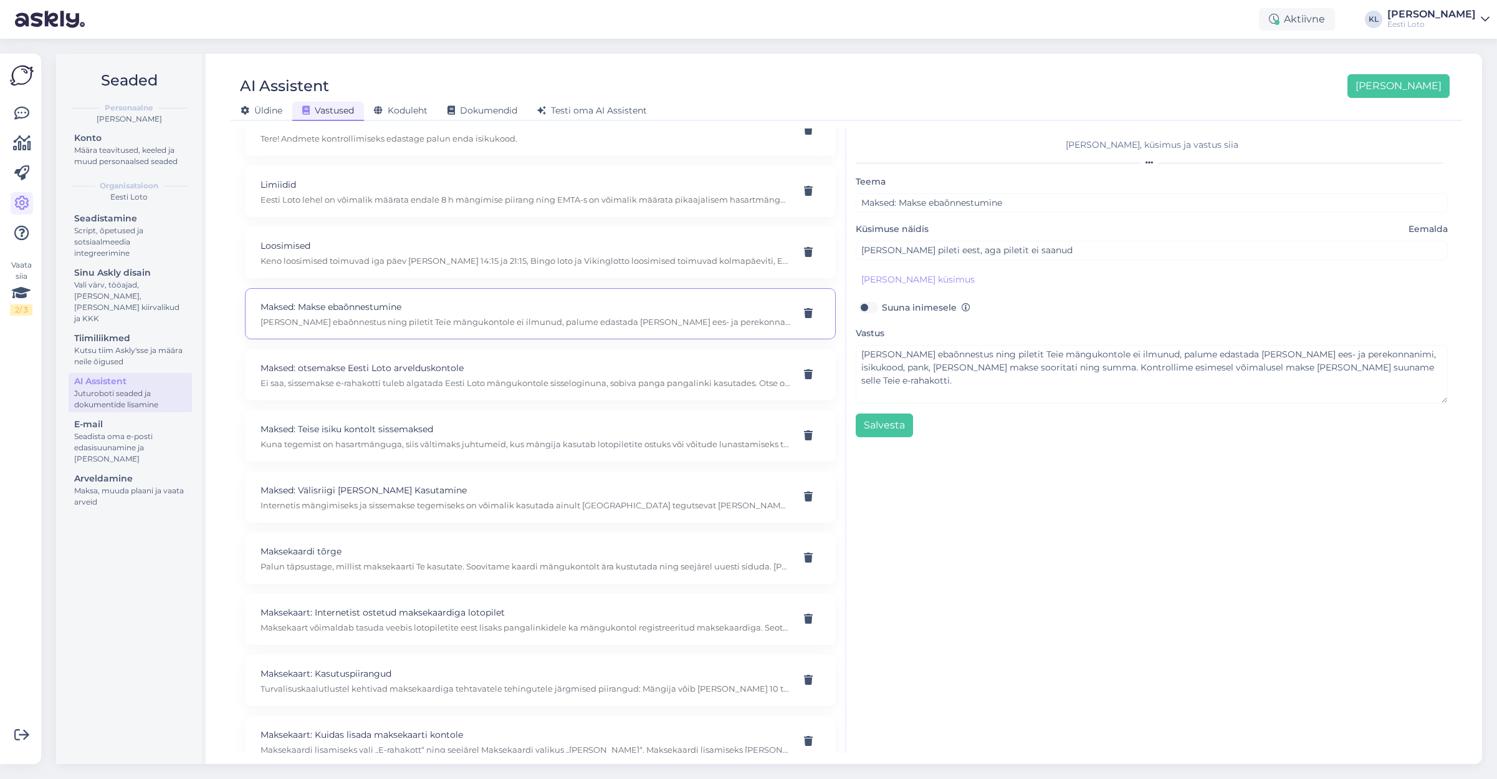
scroll to position [0, 0]
click at [582, 377] on p "Ei saa, sissemakse e-rahakotti tuleb algatada Eesti Loto mängukontole sisselogi…" at bounding box center [526, 382] width 530 height 11
type input "Maksed: otsemakse Eesti Loto arvelduskontole"
type input "Kas ma saan [PERSON_NAME] oma arvelduskontolt Eesti Loto arvelduskontole?"
type textarea "Ei saa, sissemakse e-rahakotti tuleb algatada Eesti Loto mängukontole sisselogi…"
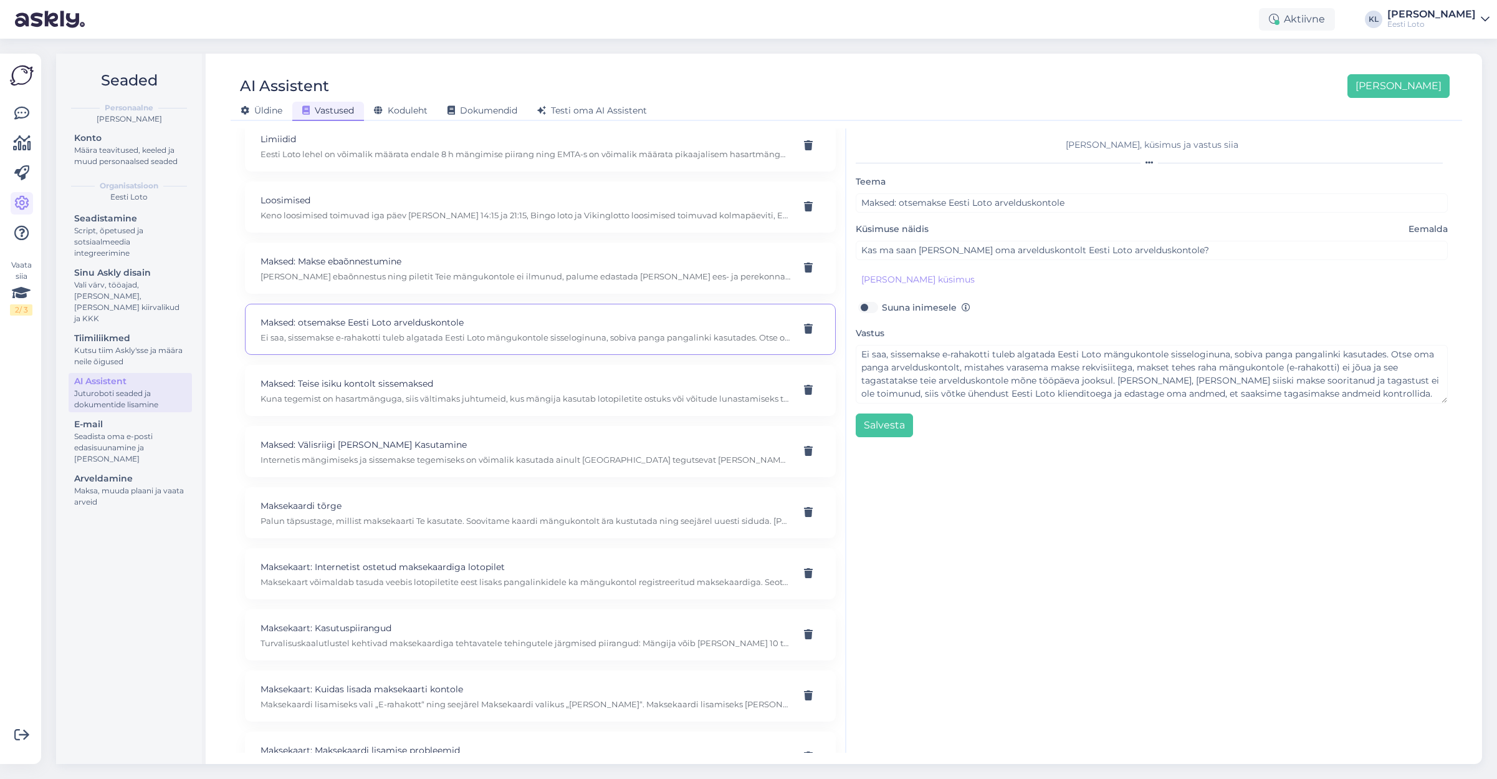
scroll to position [4172, 0]
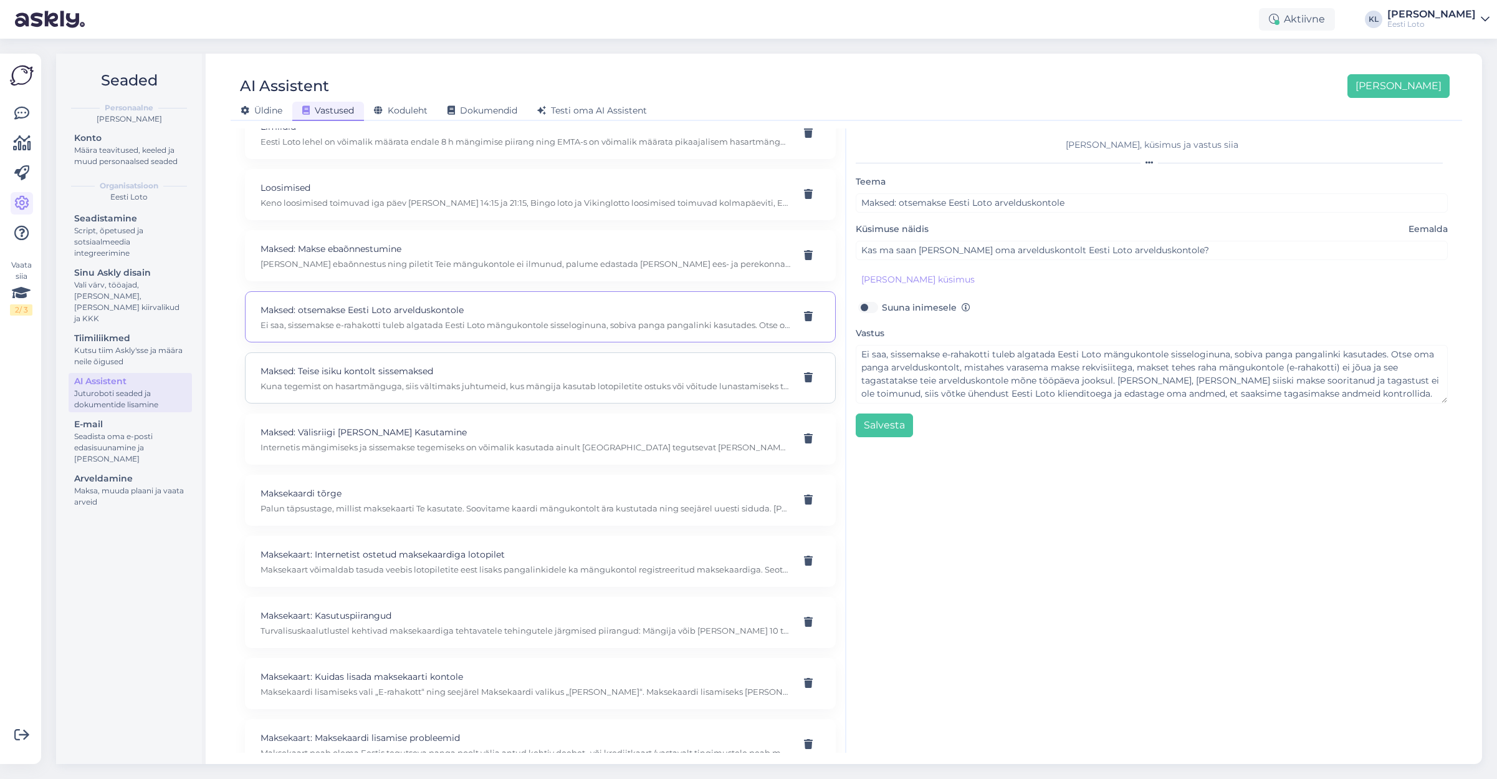
click at [450, 364] on p "Maksed: Teise isiku kontolt sissemaksed" at bounding box center [526, 371] width 530 height 14
type input "Maksed: Teise isiku kontolt sissemaksed"
type input "Kas saan teise isiku või ettevõtte kontolt sooritada sissemakse e-rahakotti?"
type textarea "Kuna tegemist on hasartmänguga, siis vältimaks juhtumeid, kus mängija kasutab l…"
click at [449, 425] on p "Maksed: Välisriigi [PERSON_NAME] Kasutamine" at bounding box center [526, 432] width 530 height 14
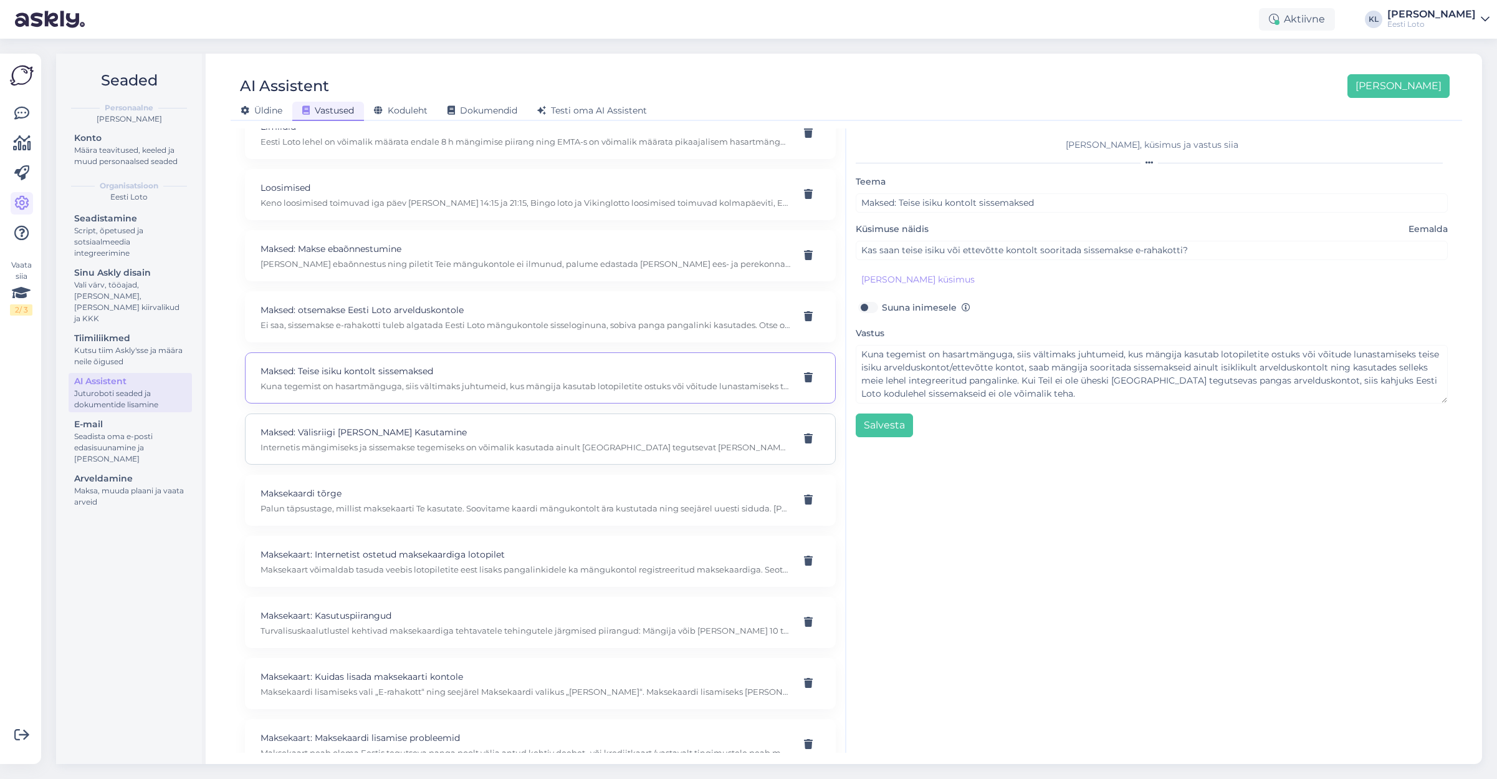
type input "Maksed: Välisriigi [PERSON_NAME] Kasutamine"
type input "Kas saan sissemakse tegemiseks kasutada välisriigi [PERSON_NAME]?"
type textarea "Internetis mängimiseks ja sissemakse tegemiseks on võimalik kasutada ainult [GE…"
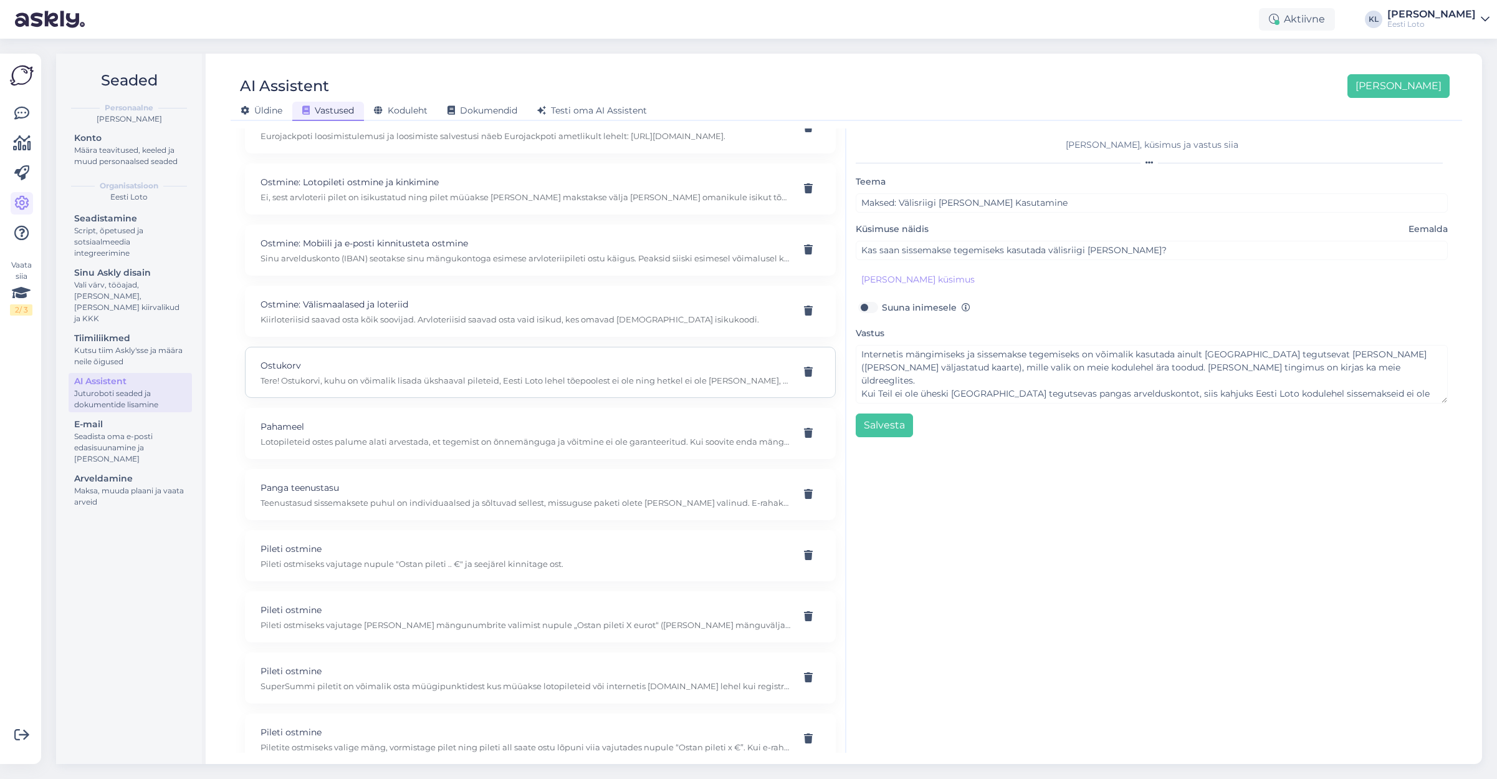
scroll to position [5587, 0]
click at [440, 431] on p "Lotopileteid ostes palume alati arvestada, et tegemist on õnnemänguga ja võitmi…" at bounding box center [526, 436] width 530 height 11
type input "Pahameel"
type input "Pange see konto kinni aitab kaua ma kurat laon siia raha saaks elus ühe vōidugi…"
type textarea "Lotopileteid ostes palume alati arvestada, et tegemist on õnnemänguga ja võitmi…"
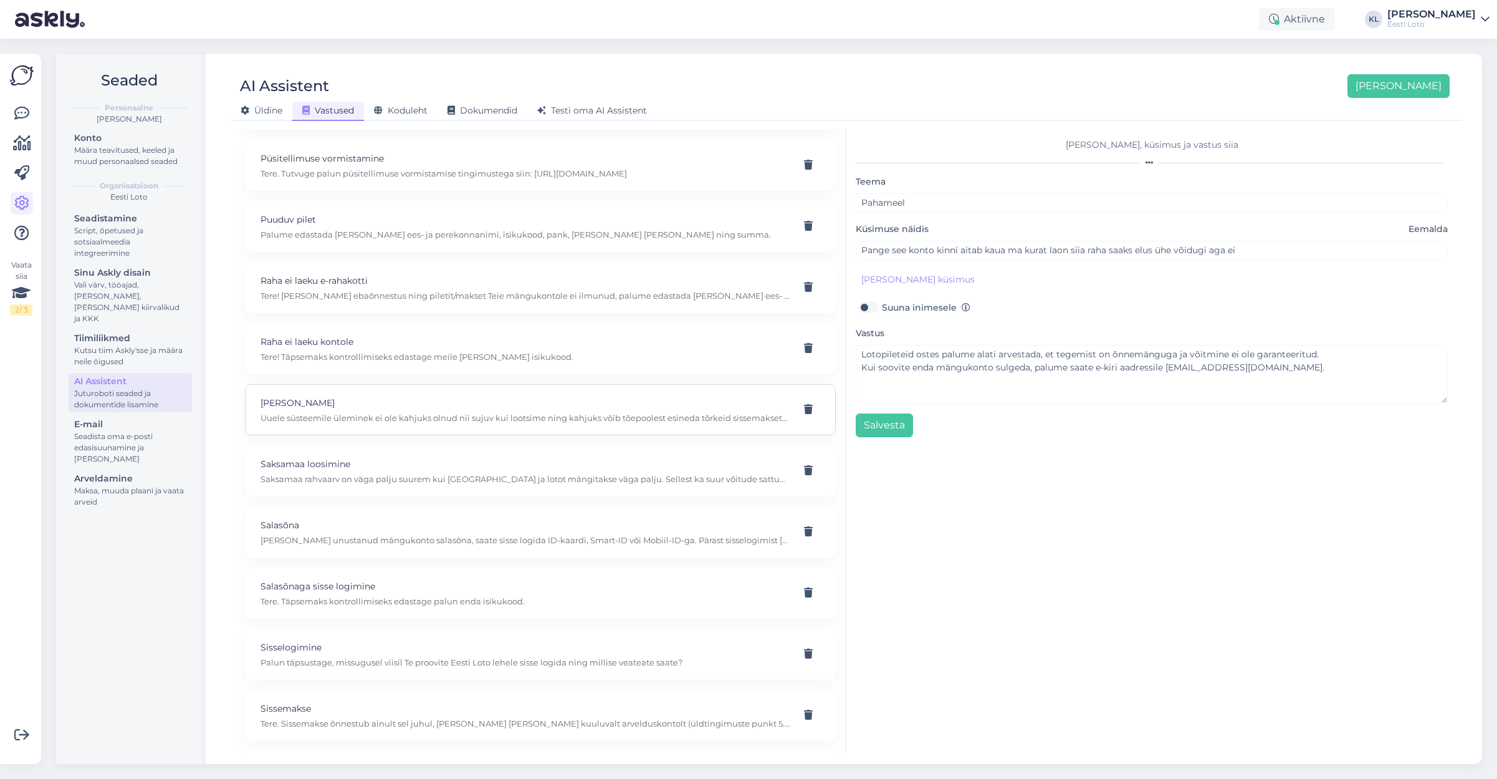
scroll to position [6585, 0]
click at [473, 411] on p "Uuele süsteemile üleminek ei ole kahjuks olnud nii sujuv kui lootsime ning kahj…" at bounding box center [526, 416] width 530 height 11
type input "[PERSON_NAME]"
type input "Tegin sissemakse 20eur, pangast läks raha maha, aga Eesti lotole ei jõudnud"
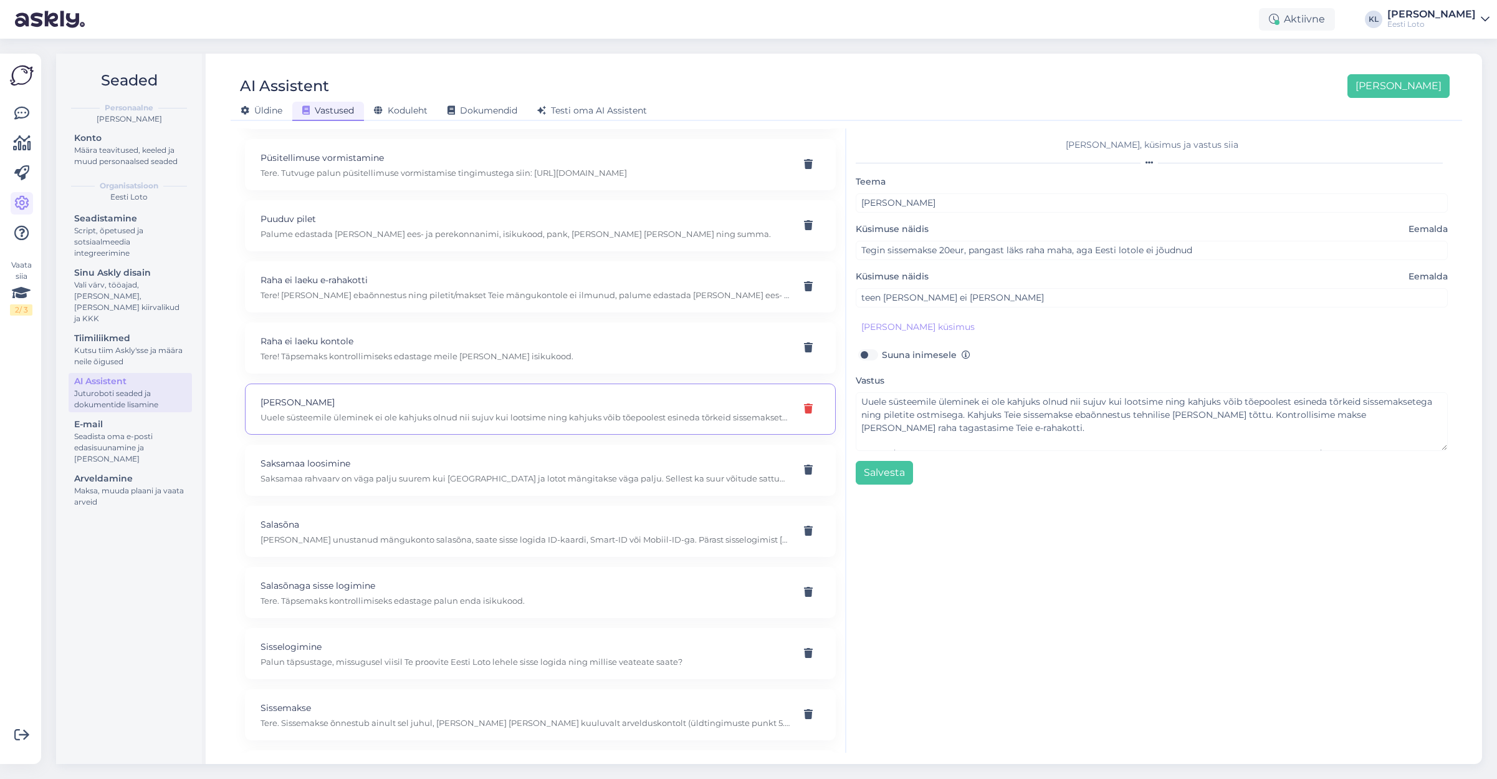
click at [805, 404] on icon at bounding box center [808, 409] width 9 height 10
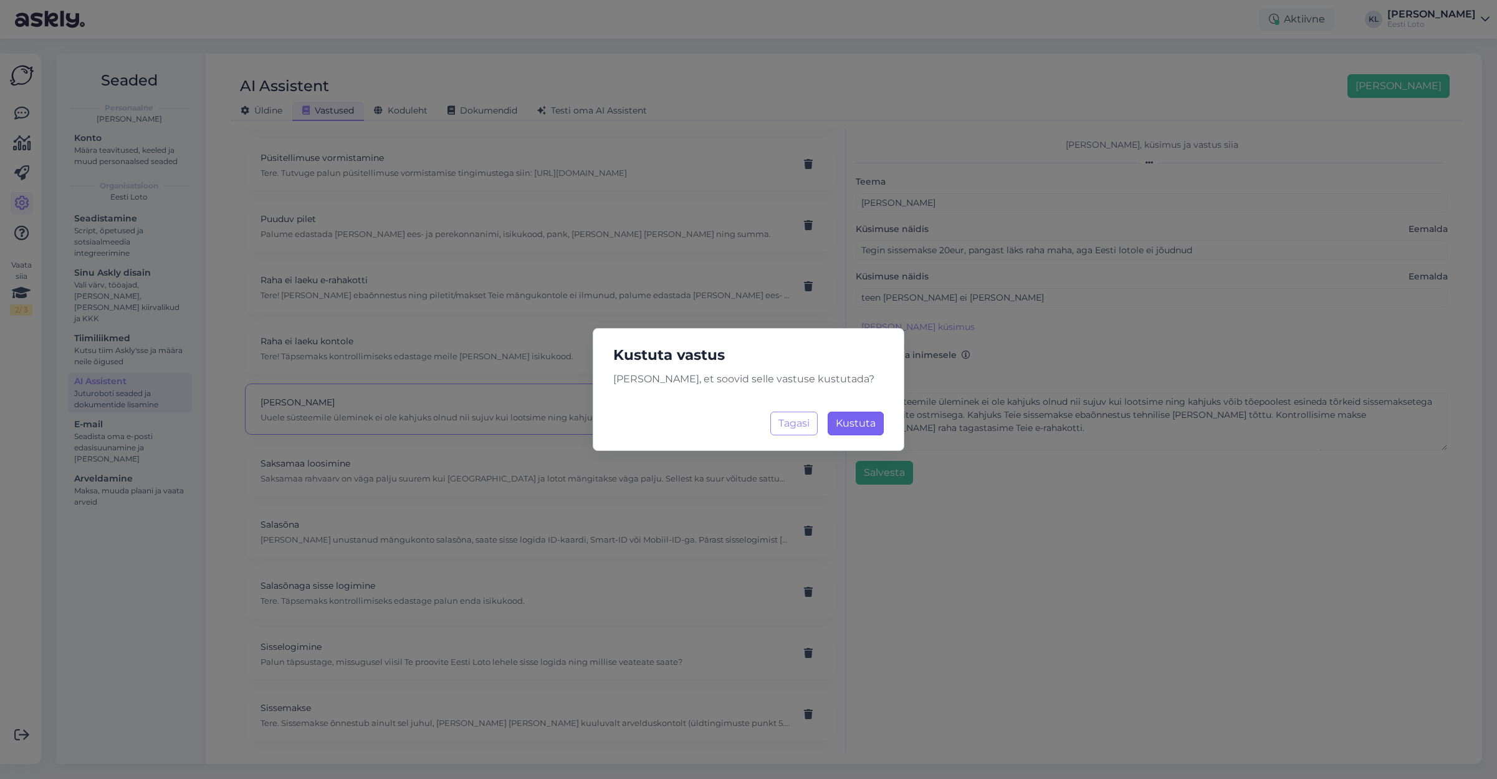
click at [860, 425] on span "Kustuta" at bounding box center [856, 423] width 40 height 12
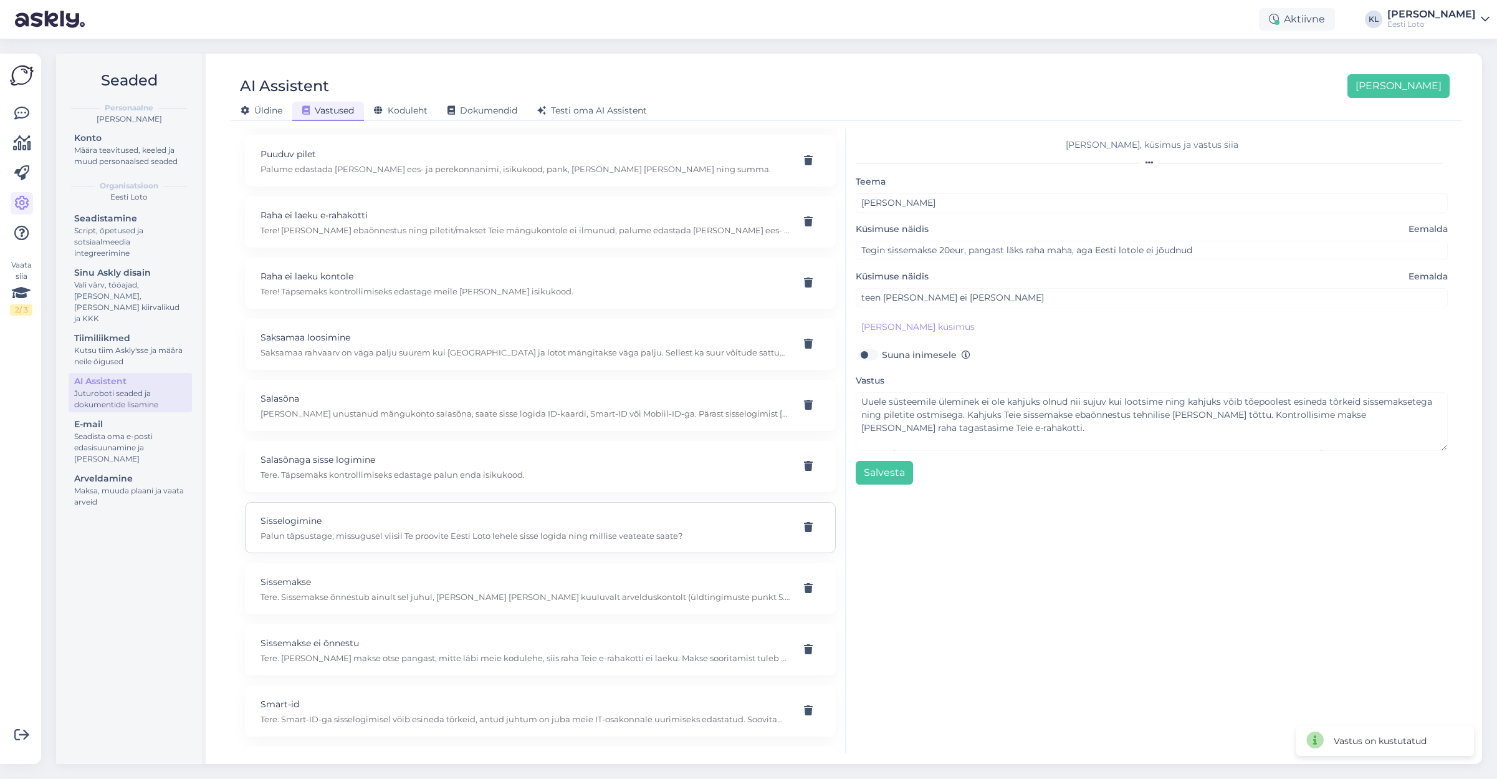
scroll to position [6647, 0]
click at [539, 350] on p "Saksamaa rahvaarv on väga palju suurem kui [GEOGRAPHIC_DATA] ja lotot mängitaks…" at bounding box center [526, 355] width 530 height 11
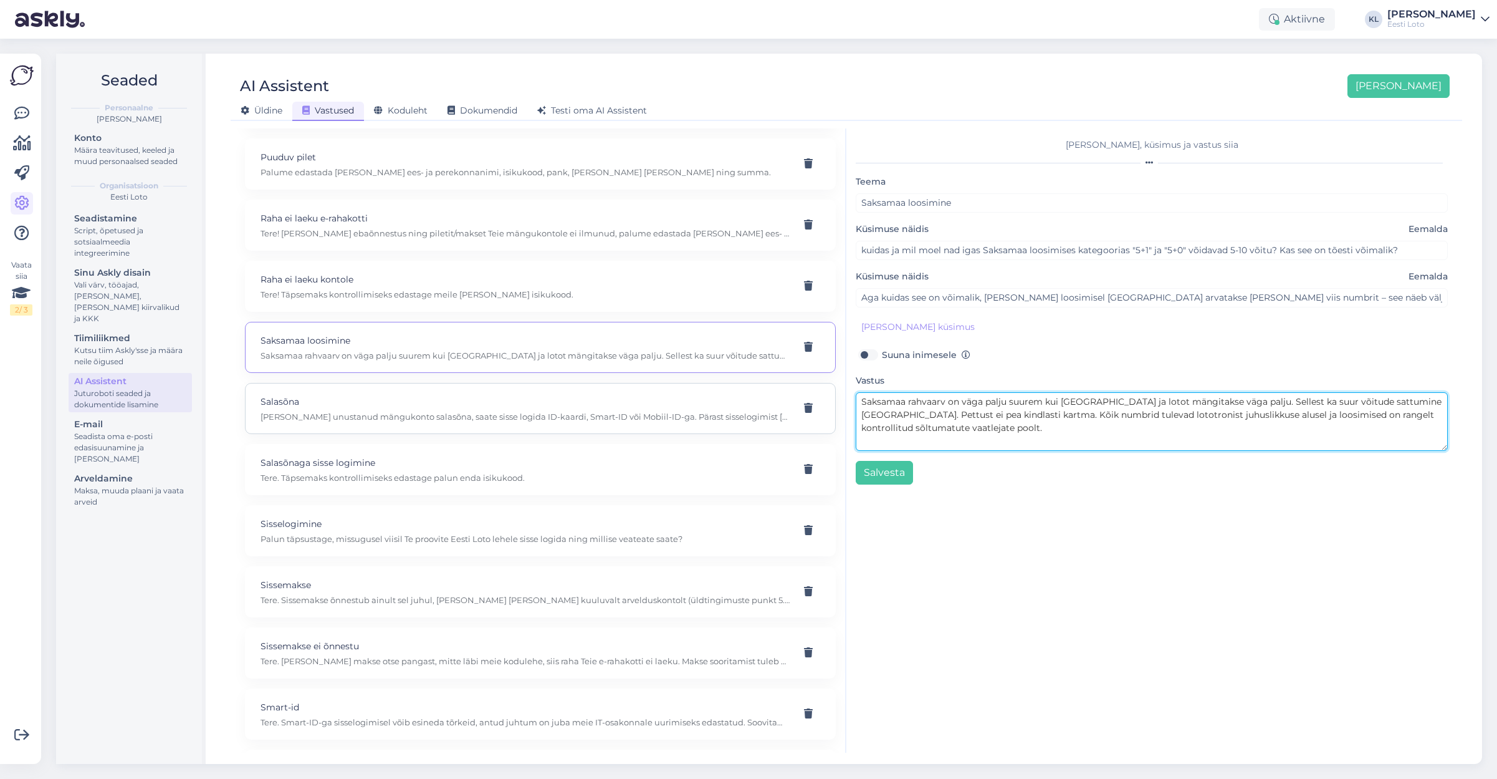
drag, startPoint x: 921, startPoint y: 433, endPoint x: 761, endPoint y: 387, distance: 166.7
click at [761, 387] on div "Kasuta AI Assistenti. Vajuta '[PERSON_NAME] uus' ja [PERSON_NAME] küsimused ja …" at bounding box center [847, 440] width 1222 height 624
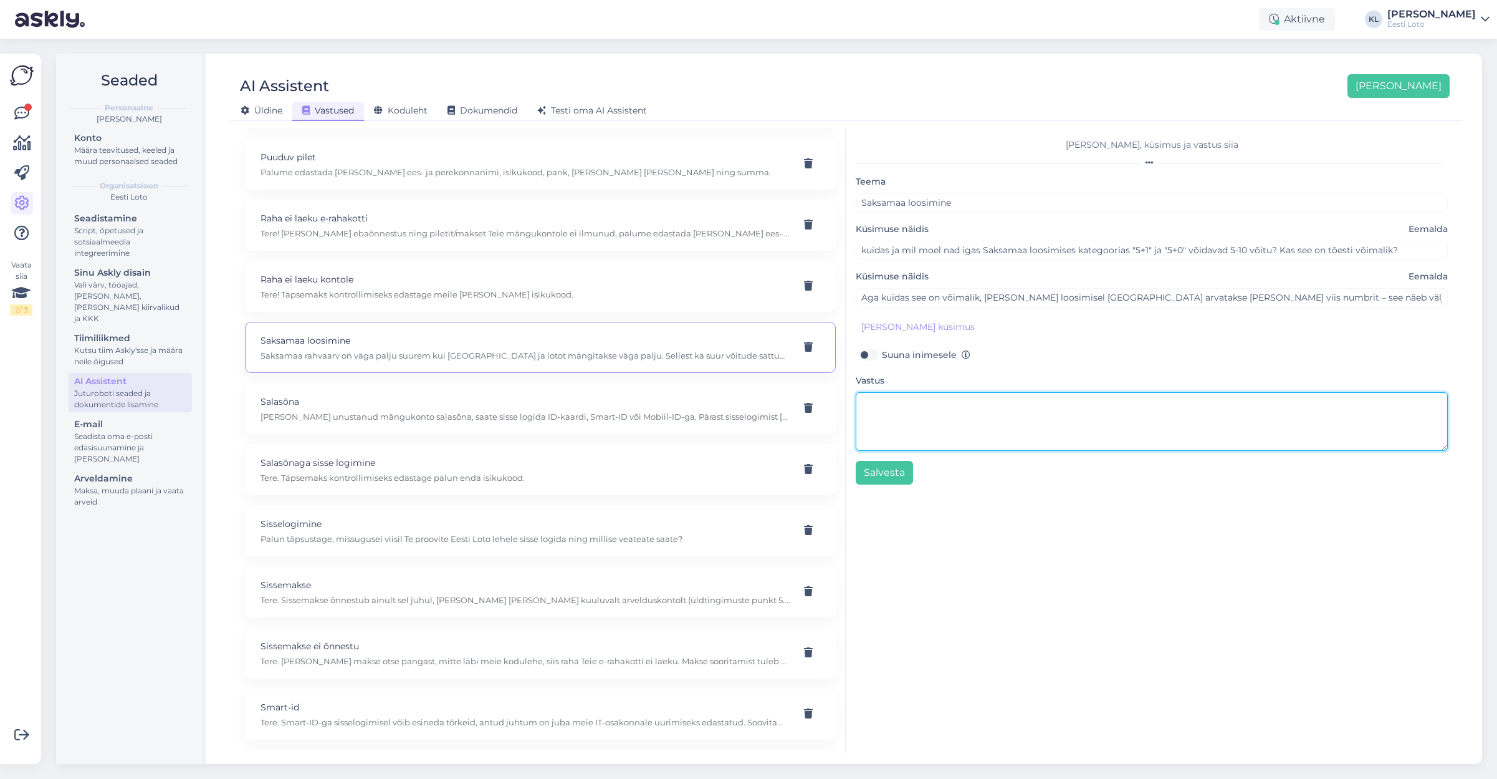
paste textarea "Eestis on jackpoti võitmise tõenäosus vähemalt üksikisiku tasandil täpselt sama…"
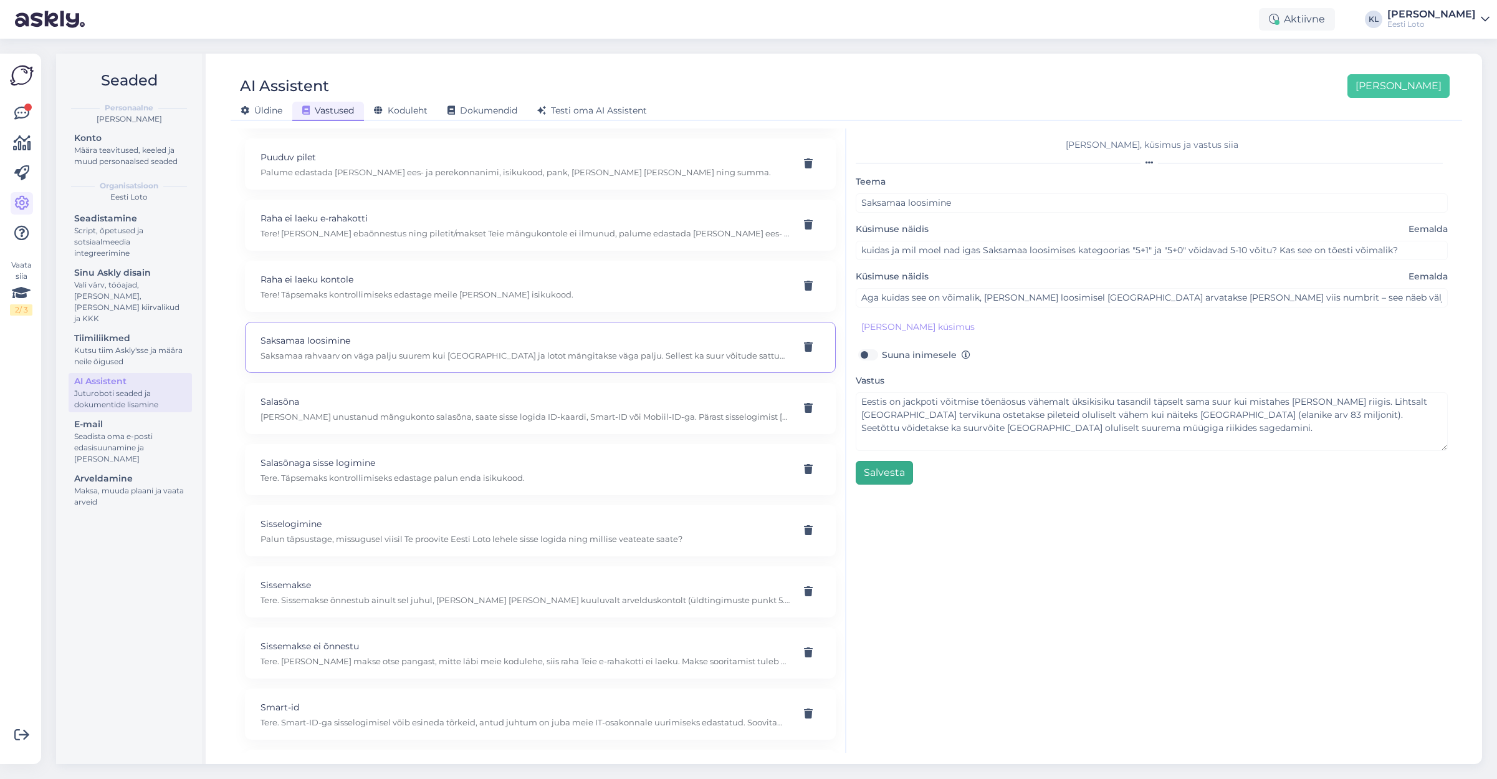
click at [881, 471] on button "Salvesta" at bounding box center [884, 473] width 57 height 24
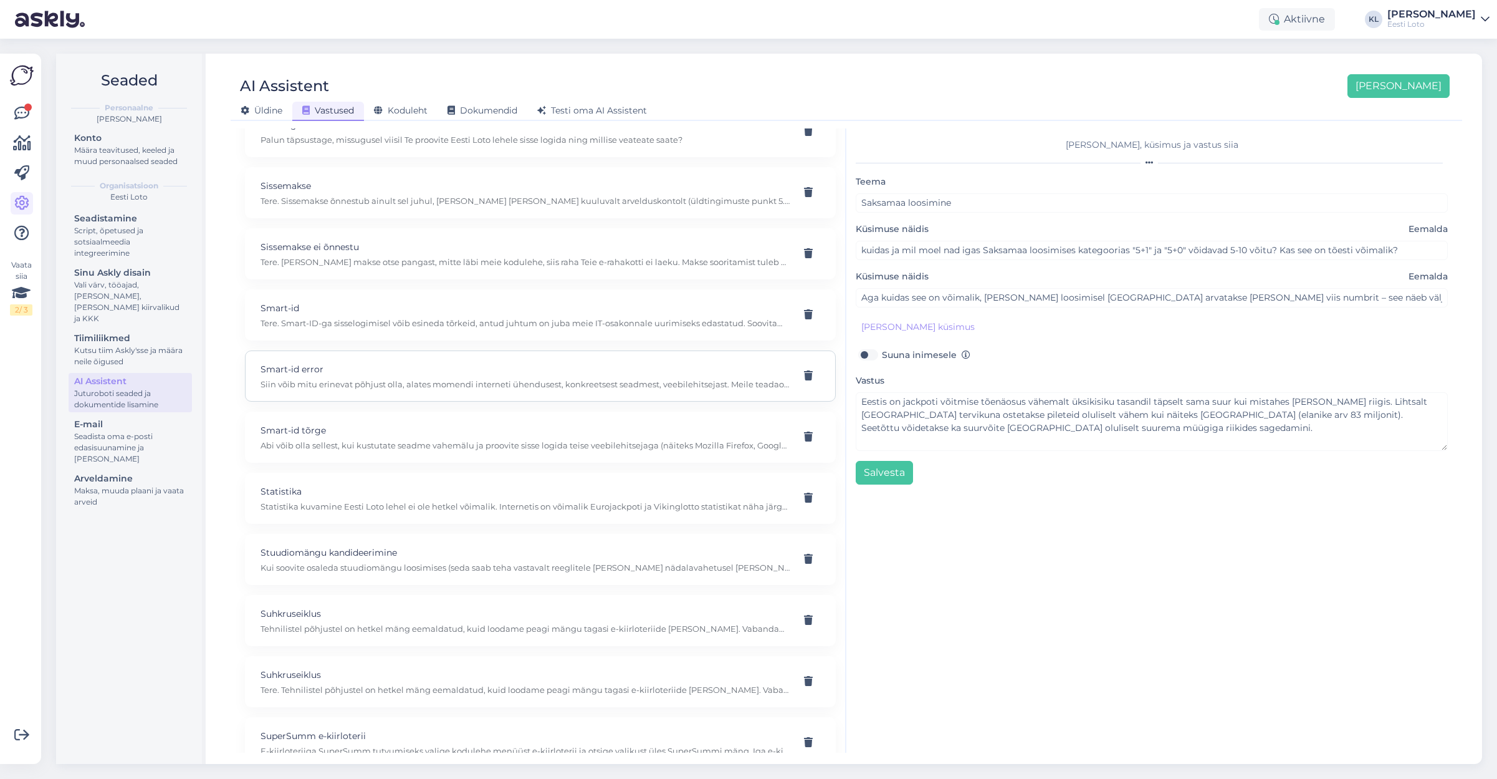
scroll to position [7047, 0]
click at [499, 360] on p "Smart-id error" at bounding box center [526, 367] width 530 height 14
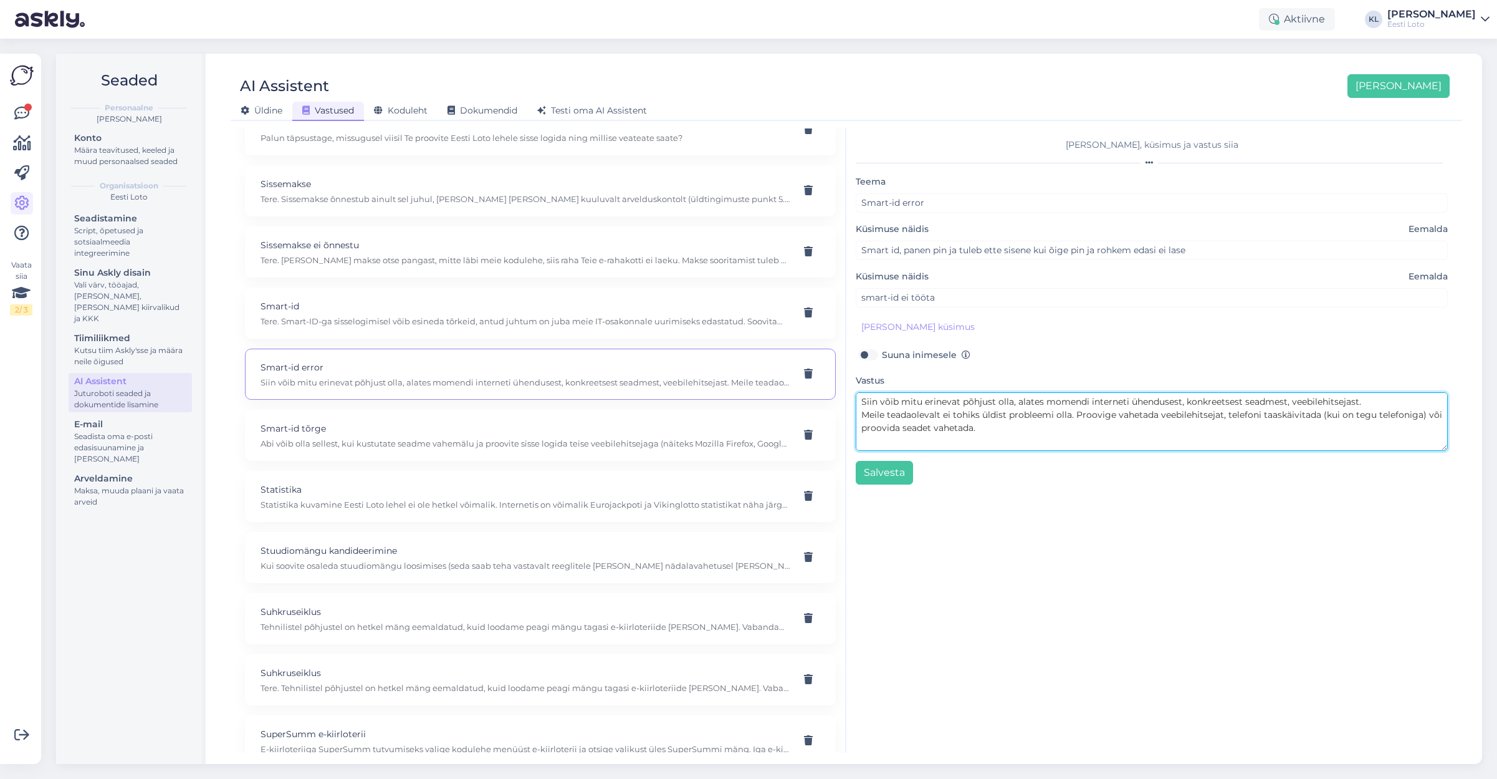
drag, startPoint x: 992, startPoint y: 431, endPoint x: 846, endPoint y: 400, distance: 149.0
click at [846, 400] on div "Kasuta AI Assistenti. Vajuta '[PERSON_NAME] uus' ja [PERSON_NAME] küsimused ja …" at bounding box center [847, 440] width 1222 height 624
drag, startPoint x: 1317, startPoint y: 429, endPoint x: 840, endPoint y: 405, distance: 476.9
click at [840, 405] on div "Kasuta AI Assistenti. Vajuta '[PERSON_NAME] uus' ja [PERSON_NAME] küsimused ja …" at bounding box center [847, 440] width 1222 height 624
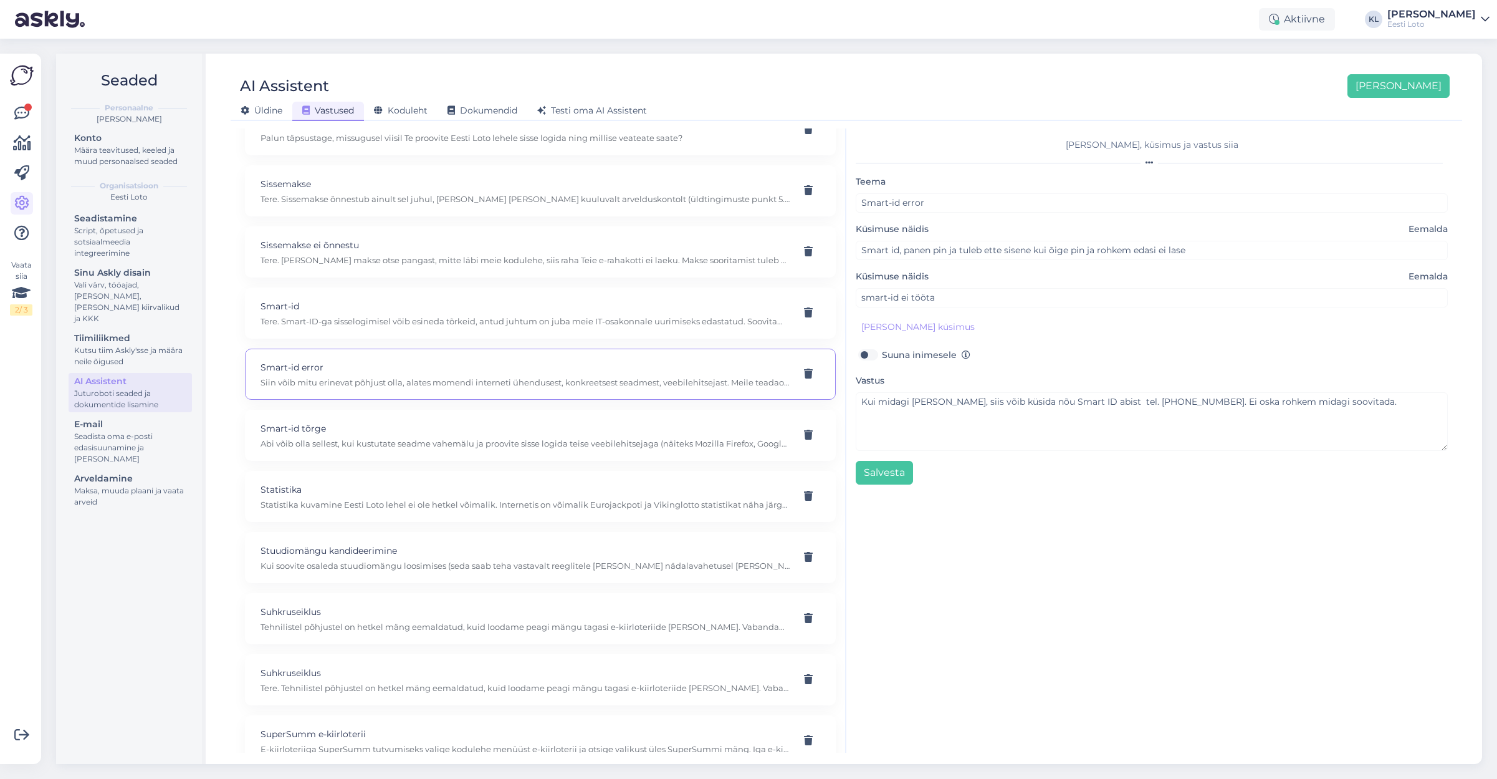
click at [1230, 486] on div "[PERSON_NAME], küsimus ja vastus siia Teema Smart-id error Küsimuse näidis Eema…" at bounding box center [1152, 440] width 611 height 624
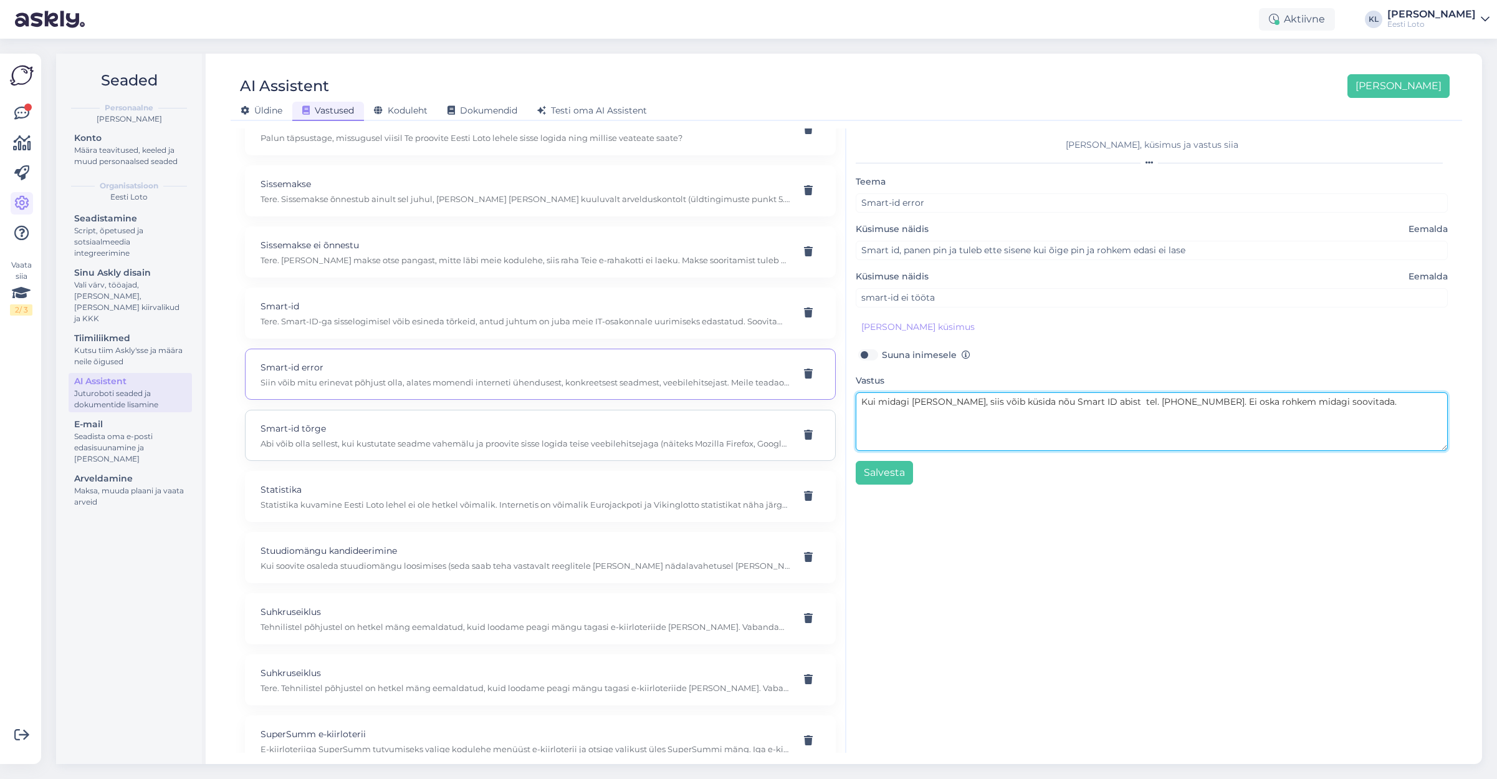
drag, startPoint x: 1333, startPoint y: 432, endPoint x: 782, endPoint y: 437, distance: 551.1
click at [782, 437] on div "Kasuta AI Assistenti. Vajuta '[PERSON_NAME] uus' ja [PERSON_NAME] küsimused ja …" at bounding box center [847, 440] width 1222 height 624
drag, startPoint x: 1290, startPoint y: 434, endPoint x: 1317, endPoint y: 429, distance: 27.3
click at [1302, 433] on textarea "Kui midagi [PERSON_NAME], siis võib küsida nõu Smart ID abist tel. [PHONE_NUMBE…" at bounding box center [1152, 421] width 592 height 59
drag, startPoint x: 1315, startPoint y: 425, endPoint x: 849, endPoint y: 421, distance: 465.7
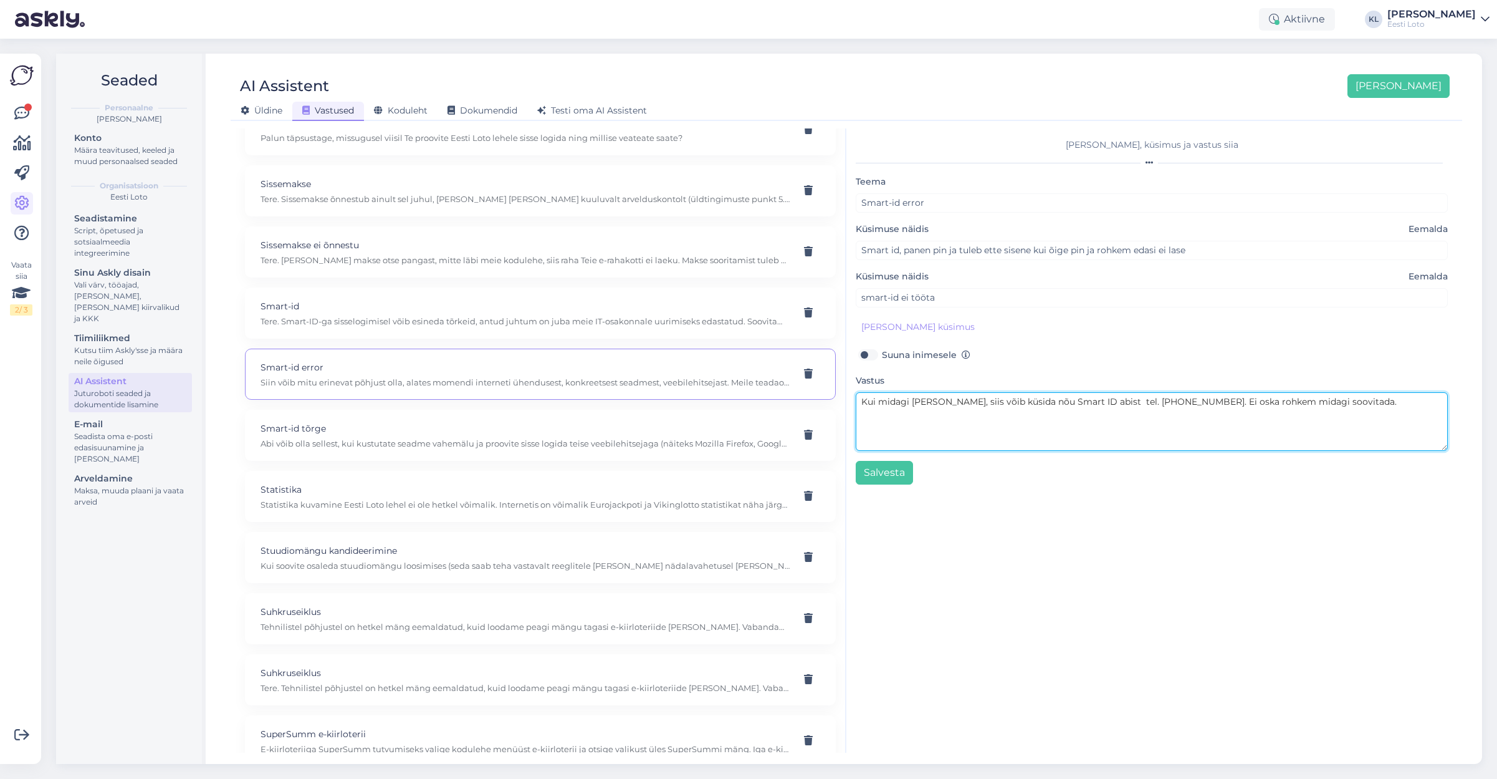
click at [849, 421] on div "[PERSON_NAME], küsimus ja vastus siia Teema Smart-id error Küsimuse näidis Eema…" at bounding box center [1152, 440] width 611 height 624
paste textarea "Probleemi lahendamiseks soovitame kustutada veebilehitseja vahemälu ja kasutada…"
drag, startPoint x: 1243, startPoint y: 428, endPoint x: 1012, endPoint y: 430, distance: 230.7
click at [1012, 430] on textarea "Probleemi lahendamiseks soovitame kustutada veebilehitseja vahemälu ja kasutada…" at bounding box center [1152, 421] width 592 height 59
paste textarea "Kui kirjas antud soovitused ei toimi, siis Smart-ID kasutamisel tekkivate küsim…"
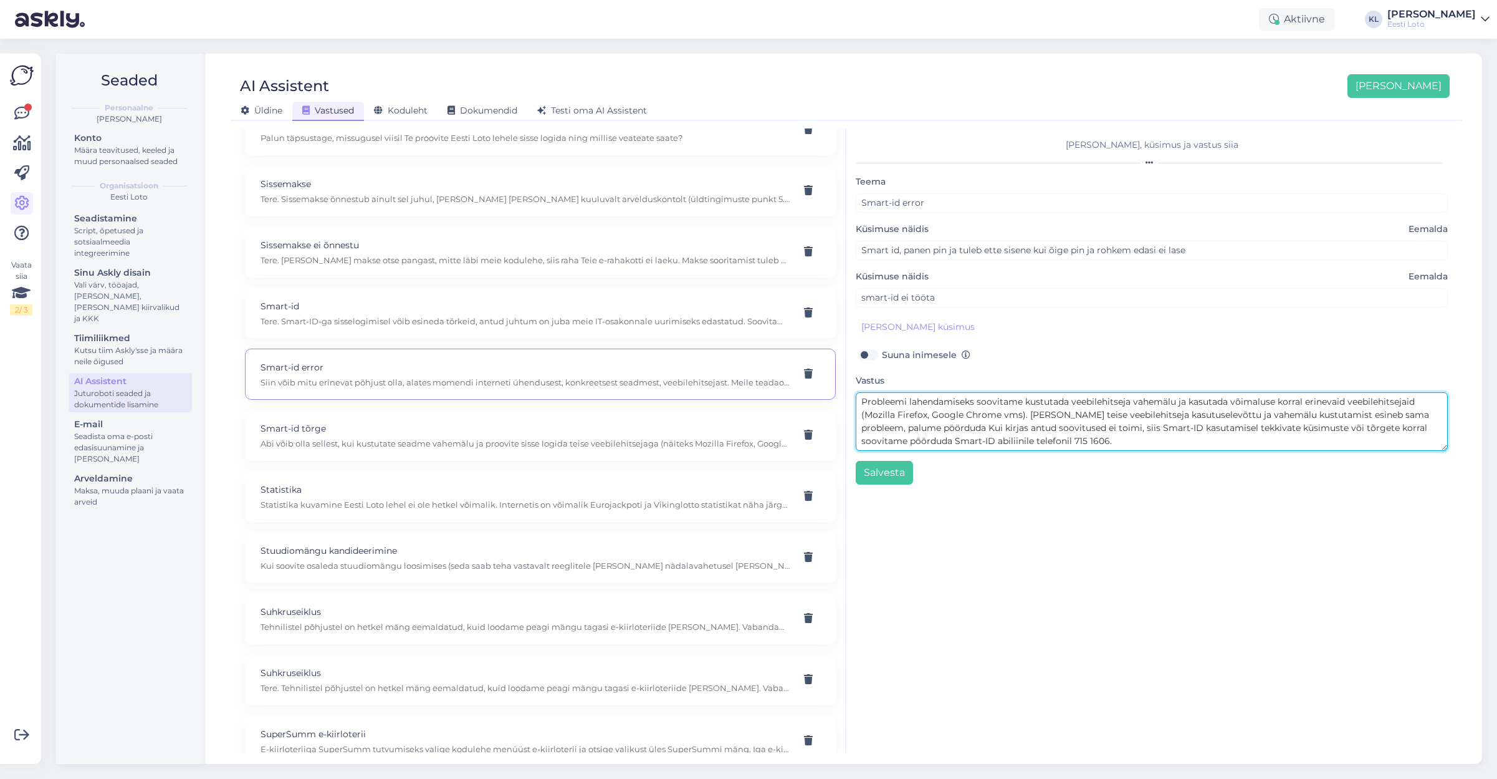
drag, startPoint x: 989, startPoint y: 428, endPoint x: 954, endPoint y: 444, distance: 38.2
click at [954, 444] on textarea "Probleemi lahendamiseks soovitame kustutada veebilehitseja vahemälu ja kasutada…" at bounding box center [1152, 421] width 592 height 59
click at [1185, 431] on textarea "Probleemi lahendamiseks soovitame kustutada veebilehitseja vahemälu ja kasutada…" at bounding box center [1152, 421] width 592 height 59
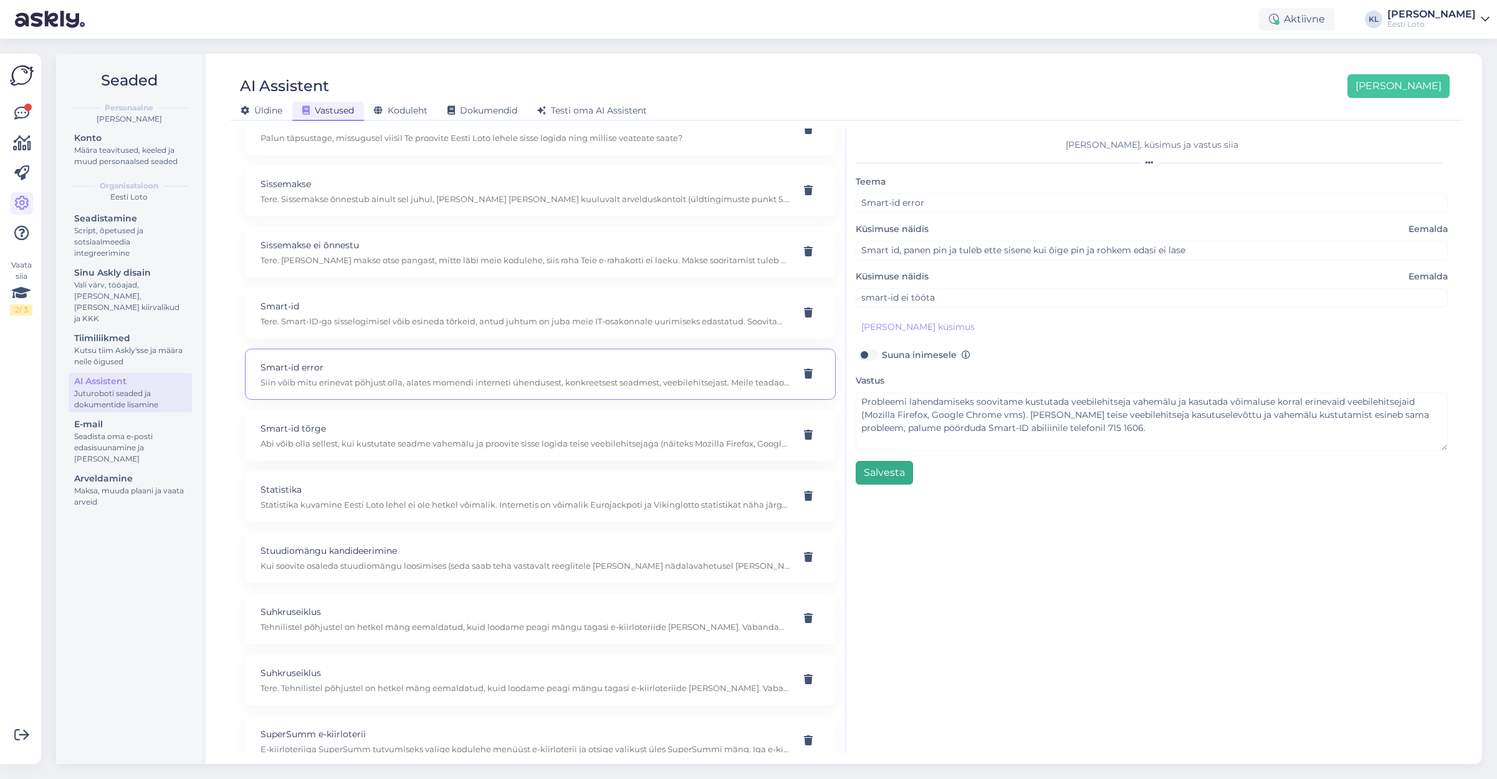
click at [865, 478] on button "Salvesta" at bounding box center [884, 473] width 57 height 24
click at [443, 423] on div "Smart-id tõrge Abi võib olla sellest, kui kustutate seadme vahemälu ja proovite…" at bounding box center [526, 434] width 530 height 27
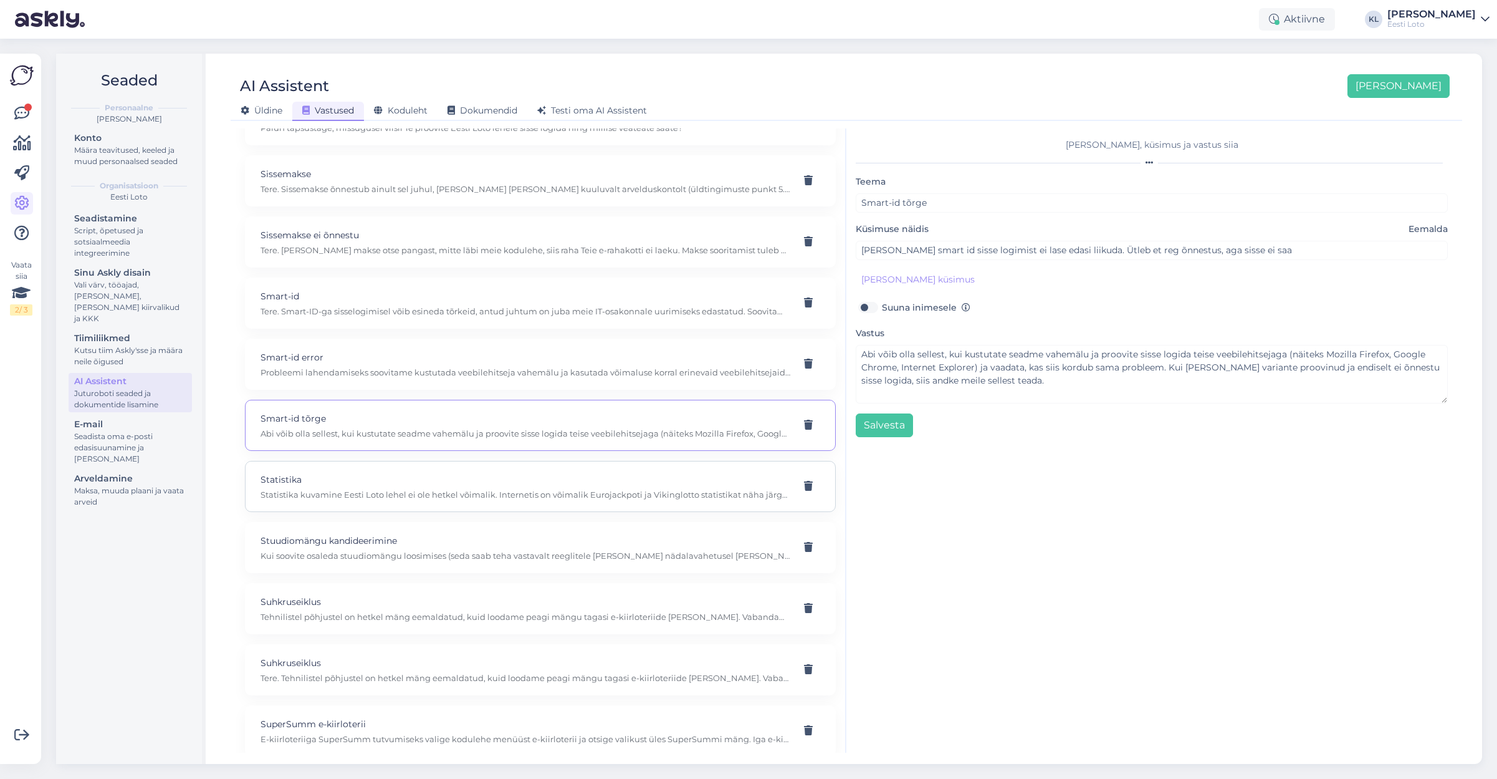
scroll to position [7063, 0]
click at [529, 483] on p "Statistika kuvamine Eesti Loto lehel ei ole hetkel võimalik. Internetis on võim…" at bounding box center [526, 488] width 530 height 11
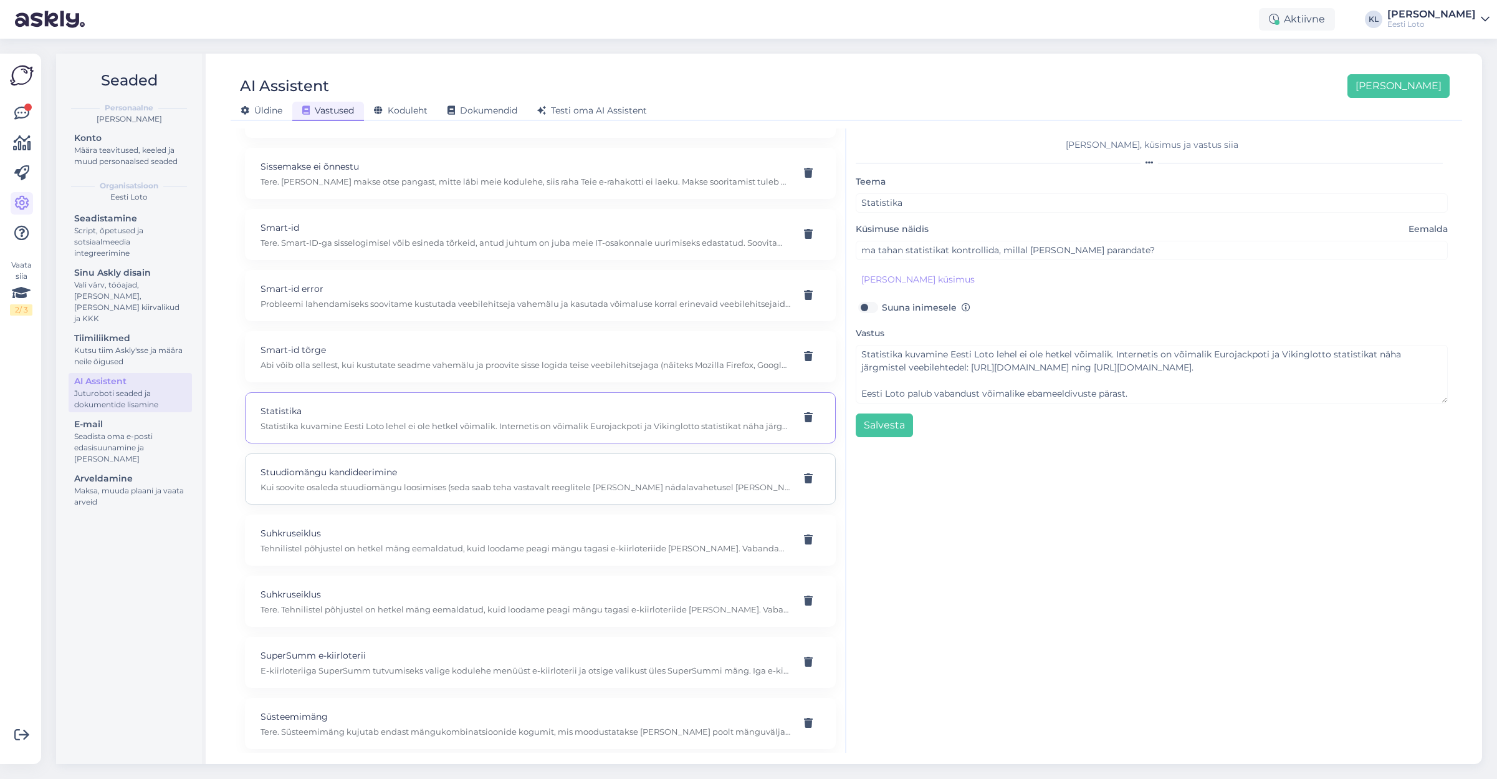
scroll to position [7147, 0]
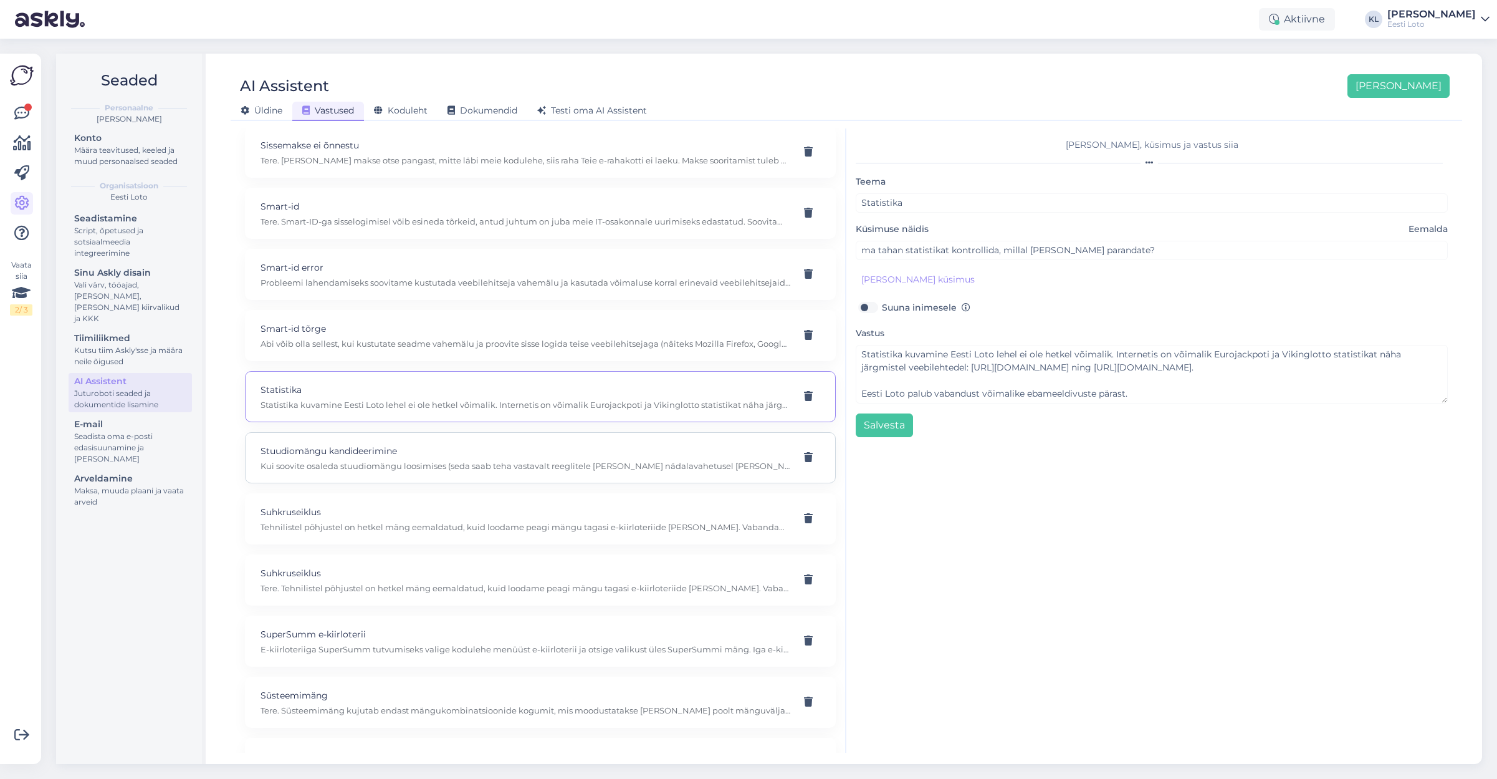
click at [489, 444] on p "Stuudiomängu kandideerimine" at bounding box center [526, 451] width 530 height 14
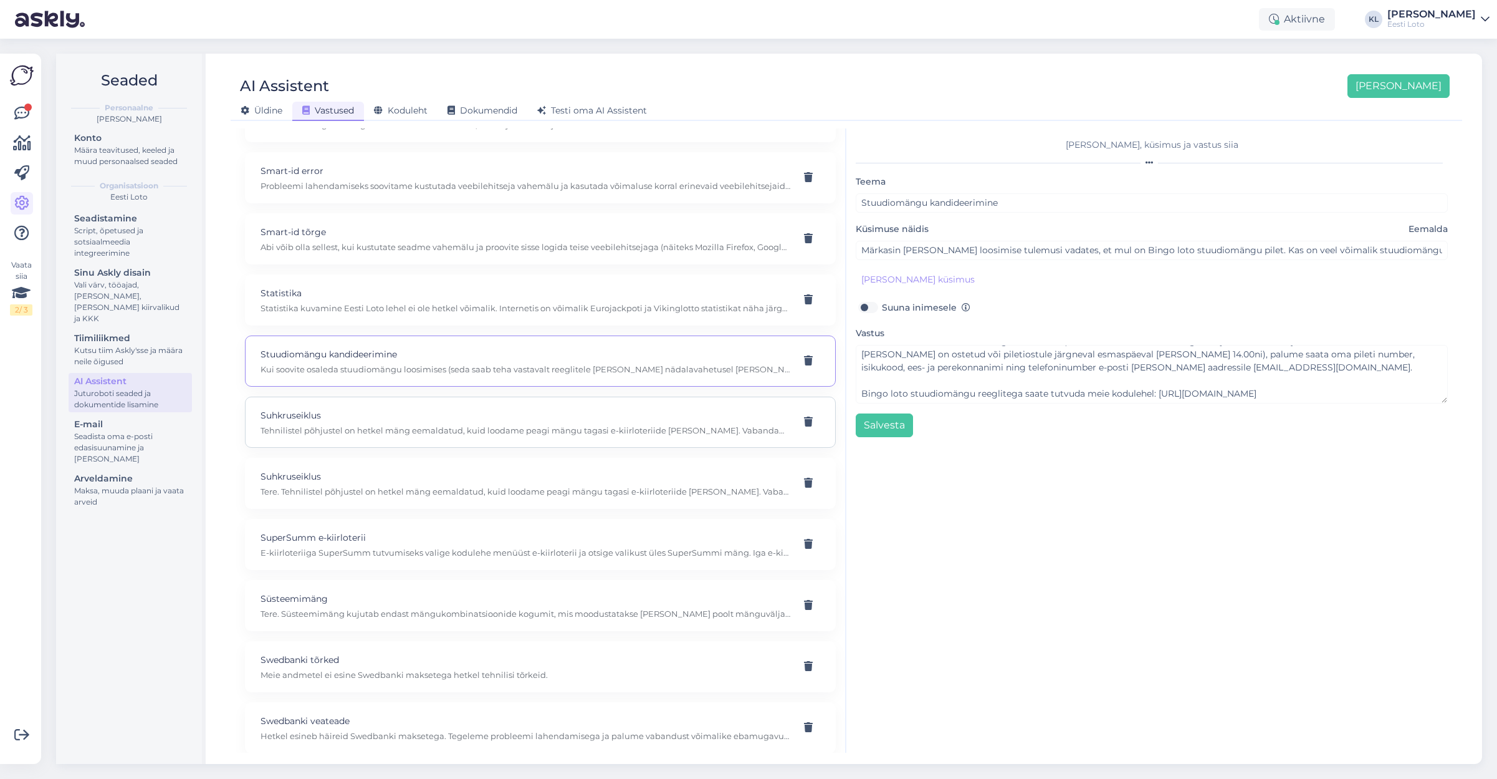
click at [390, 408] on p "Suhkruseiklus" at bounding box center [526, 415] width 530 height 14
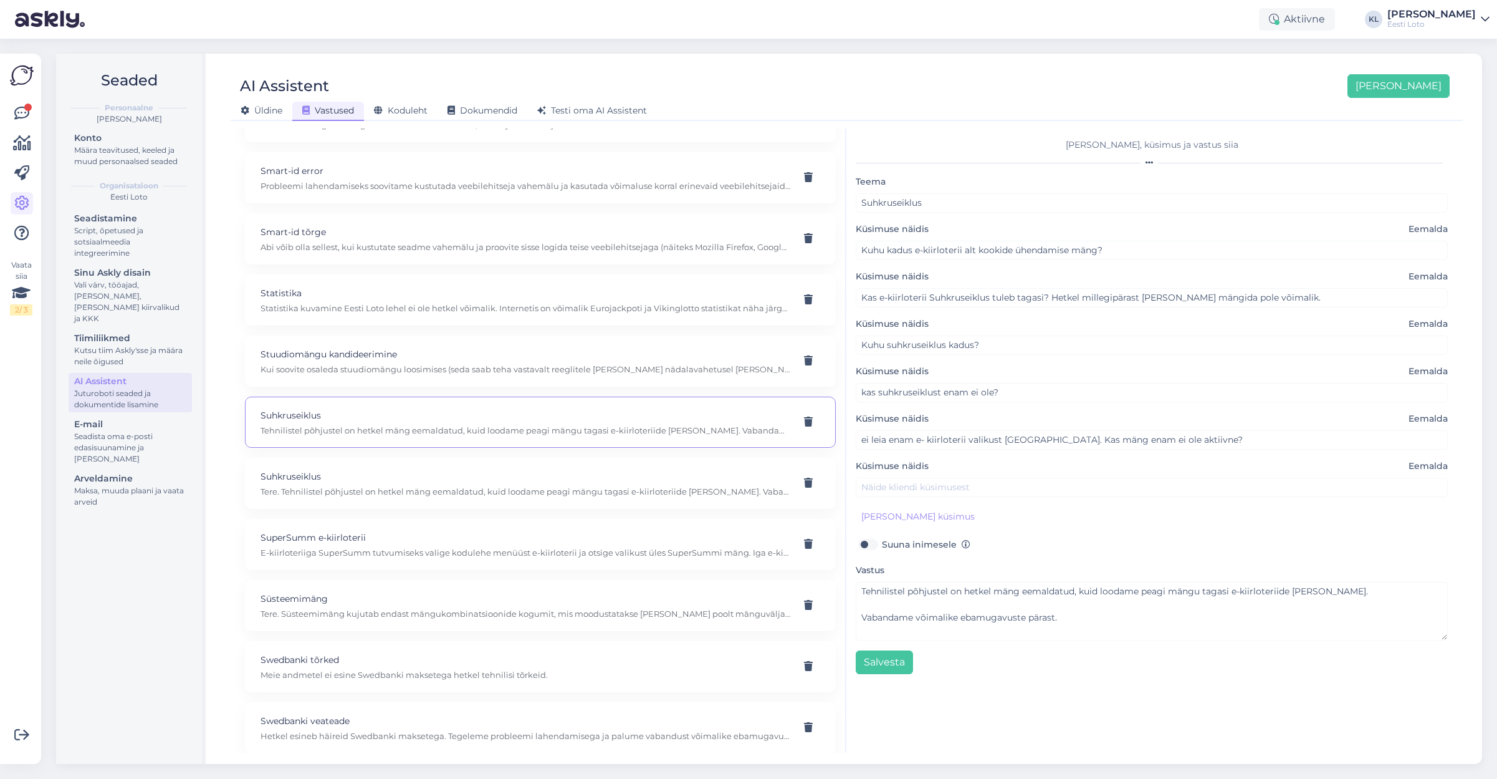
scroll to position [13, 0]
click at [495, 469] on p "Suhkruseiklus" at bounding box center [526, 476] width 530 height 14
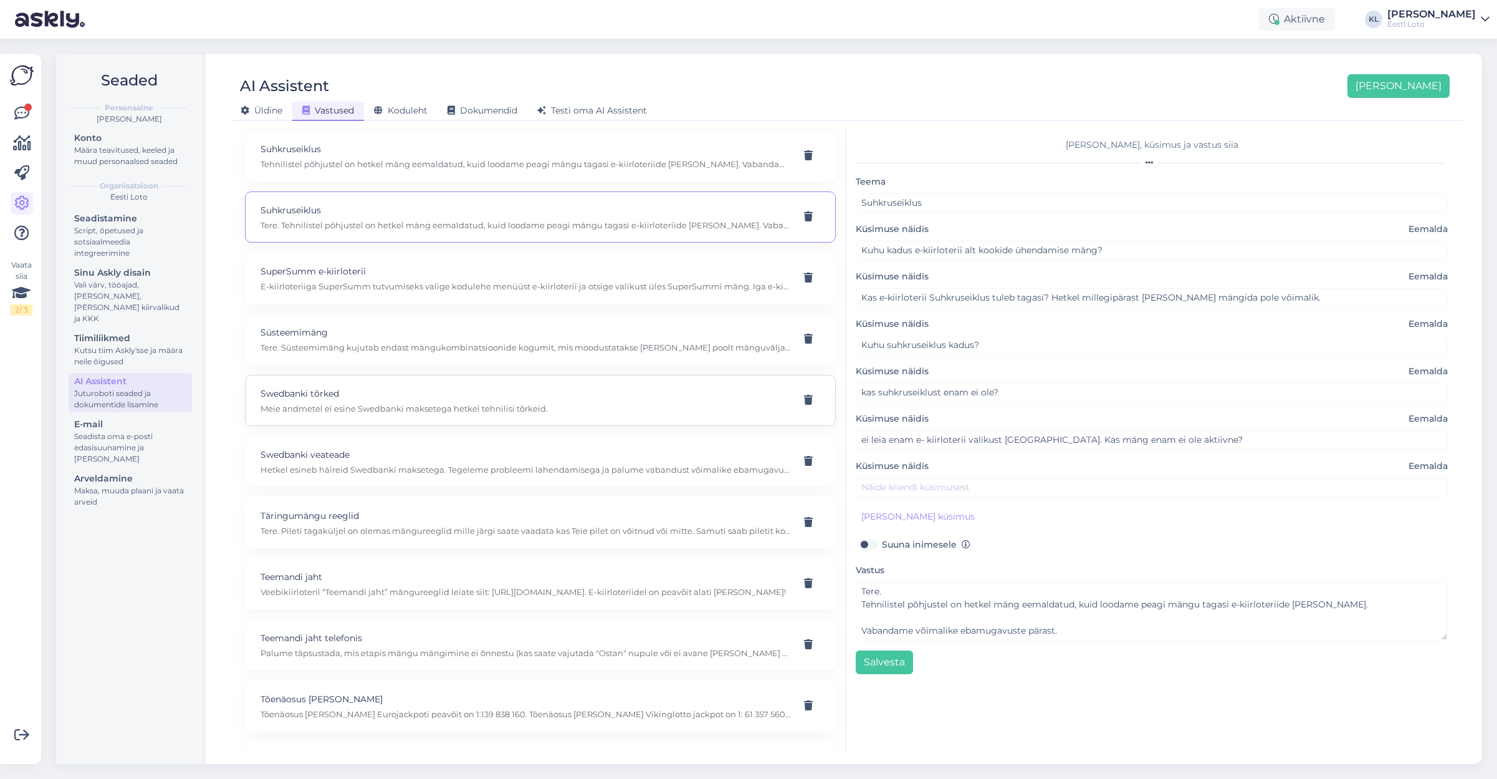
scroll to position [7514, 0]
click at [439, 322] on p "Süsteemimäng" at bounding box center [526, 329] width 530 height 14
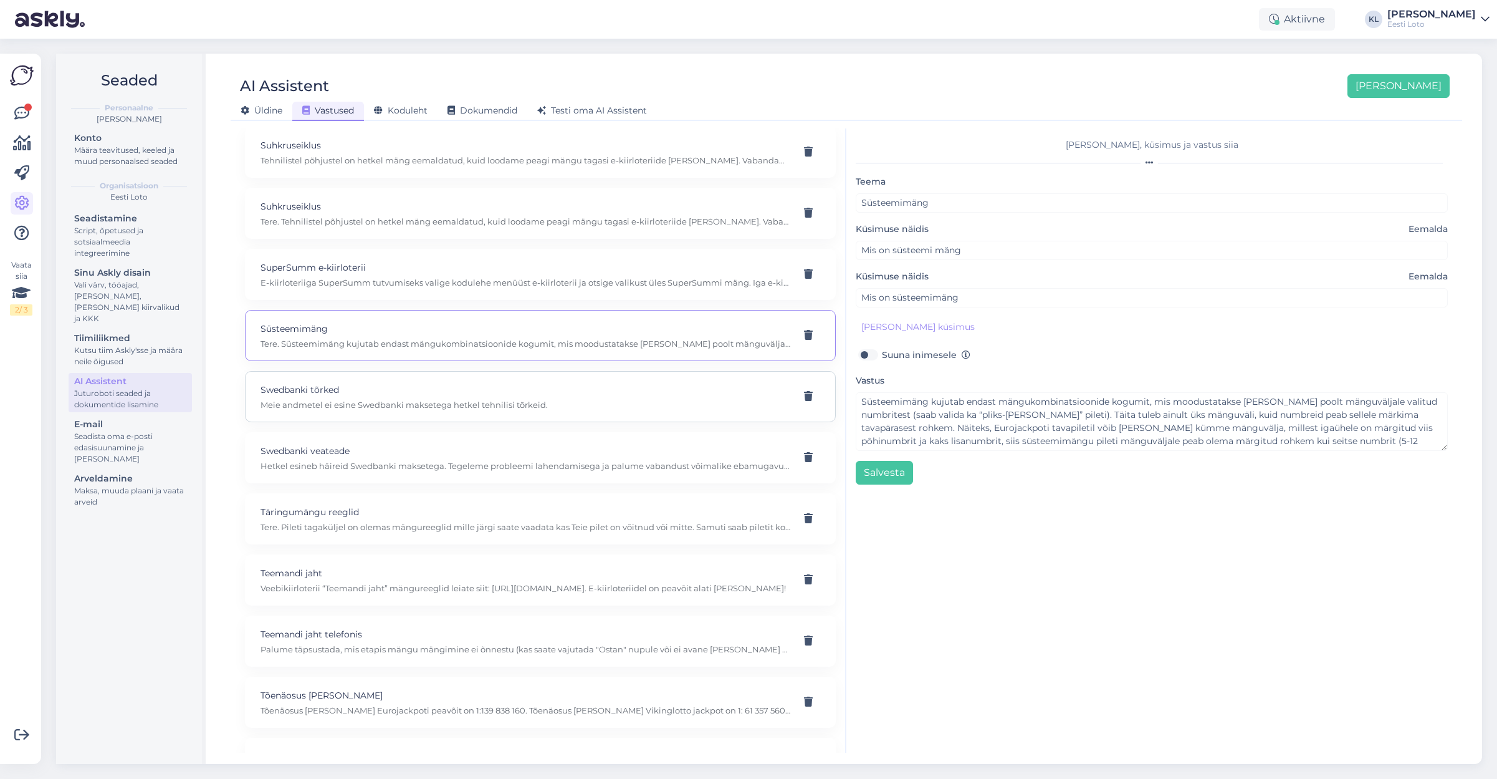
click at [466, 383] on p "Swedbanki tõrked" at bounding box center [526, 390] width 530 height 14
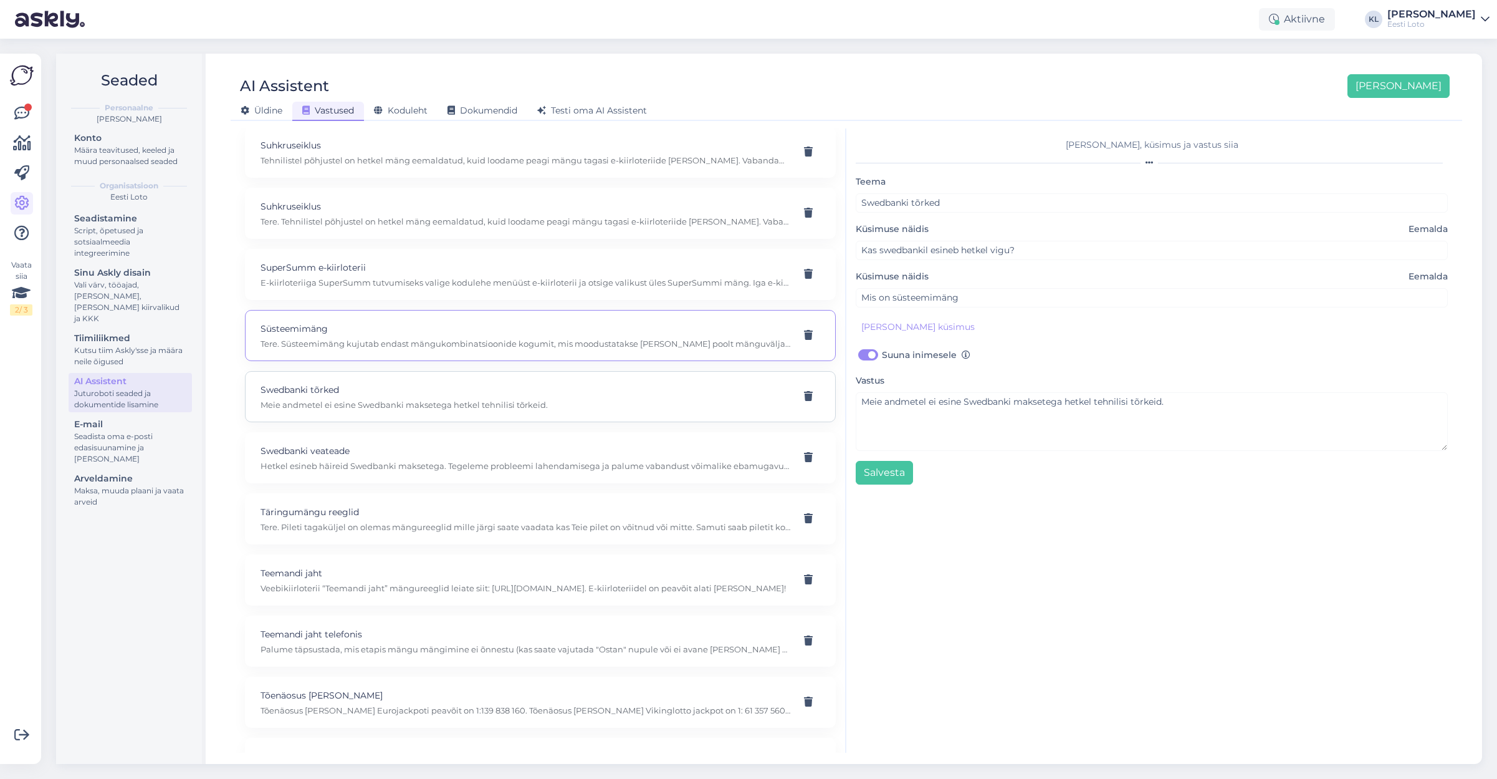
scroll to position [0, 0]
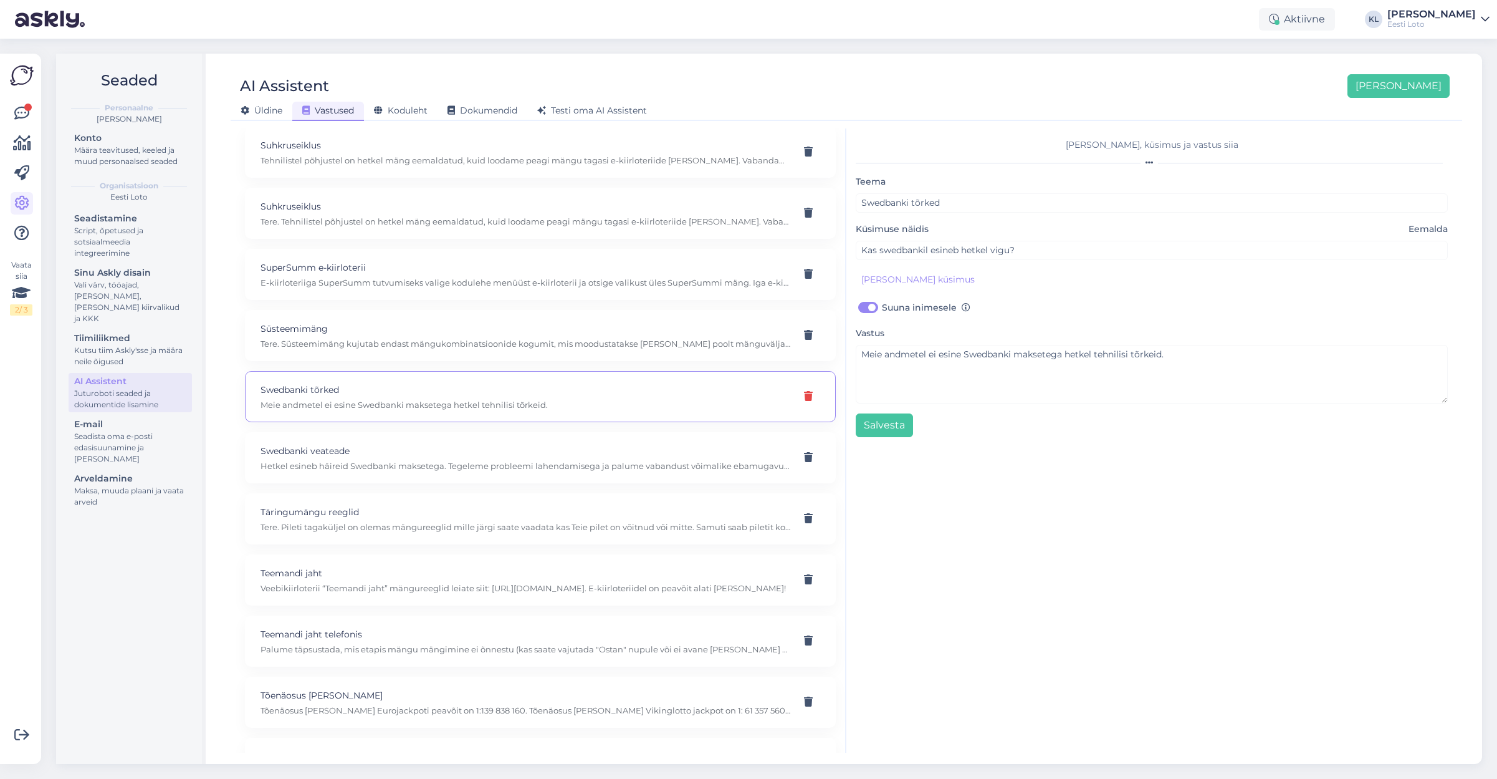
click at [806, 391] on icon at bounding box center [808, 396] width 9 height 10
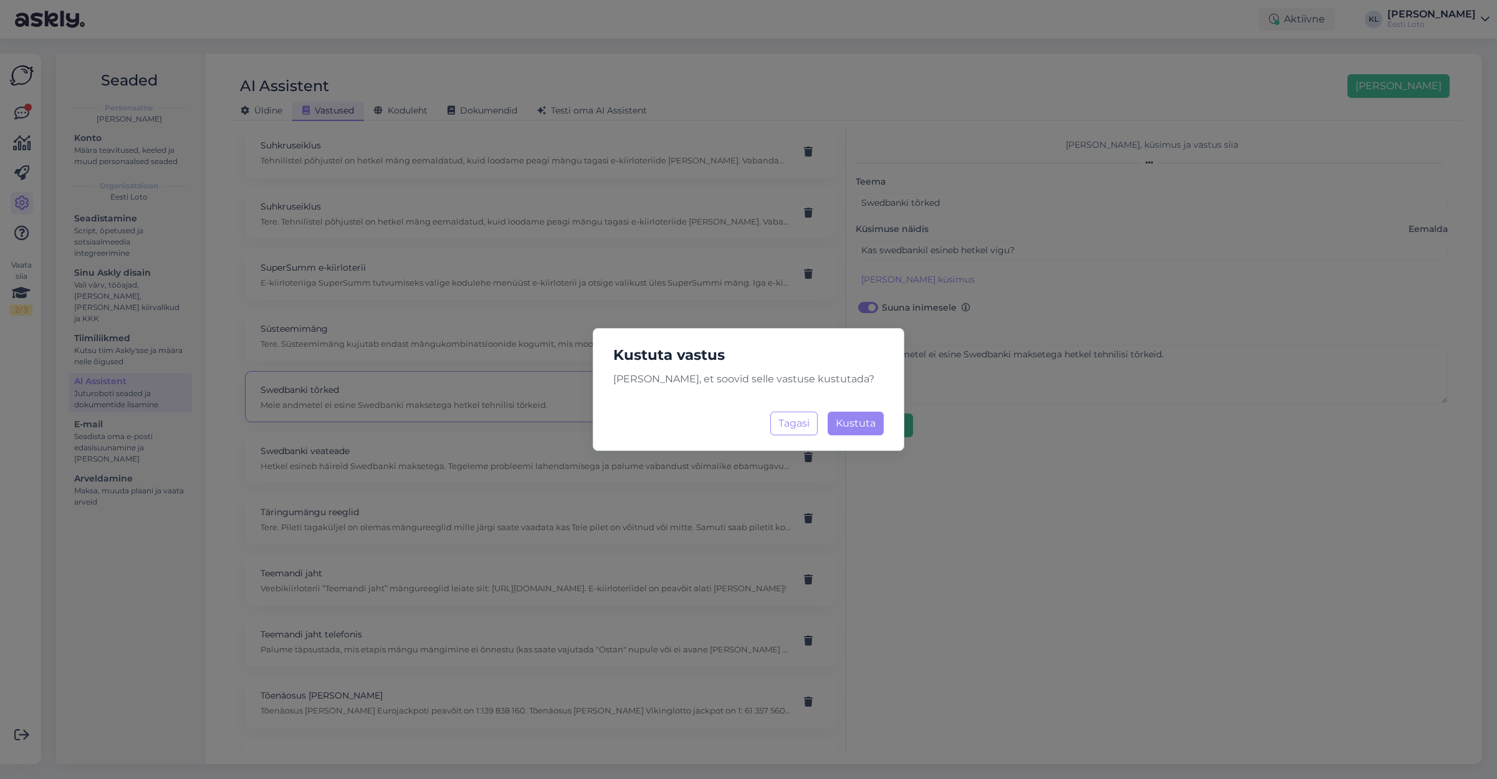
click at [886, 425] on div "[PERSON_NAME] vastus [PERSON_NAME], et soovid selle vastuse kustutada? Tagasi K…" at bounding box center [749, 389] width 312 height 123
click at [859, 425] on span "Kustuta" at bounding box center [856, 423] width 40 height 12
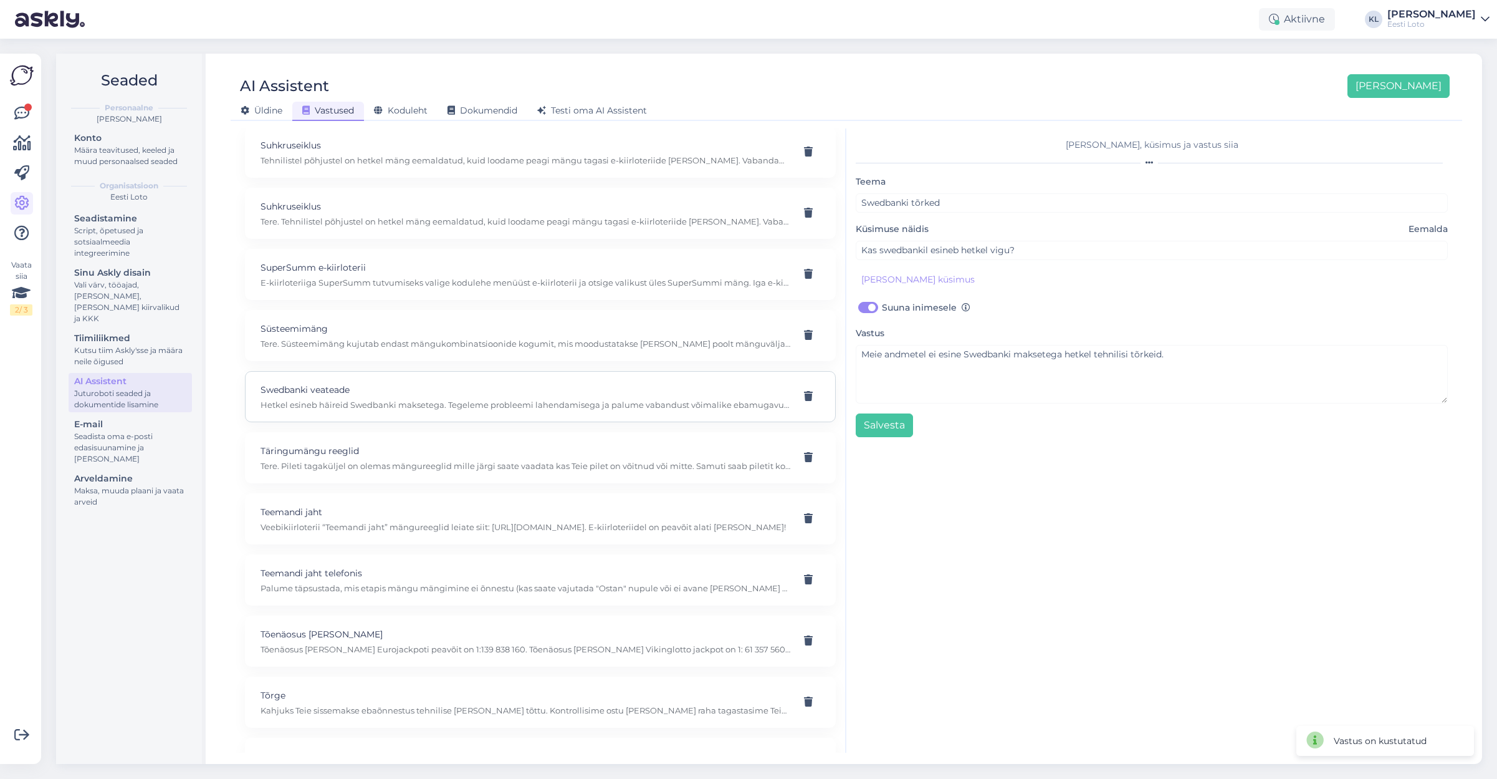
click at [570, 383] on p "Swedbanki veateade" at bounding box center [526, 390] width 530 height 14
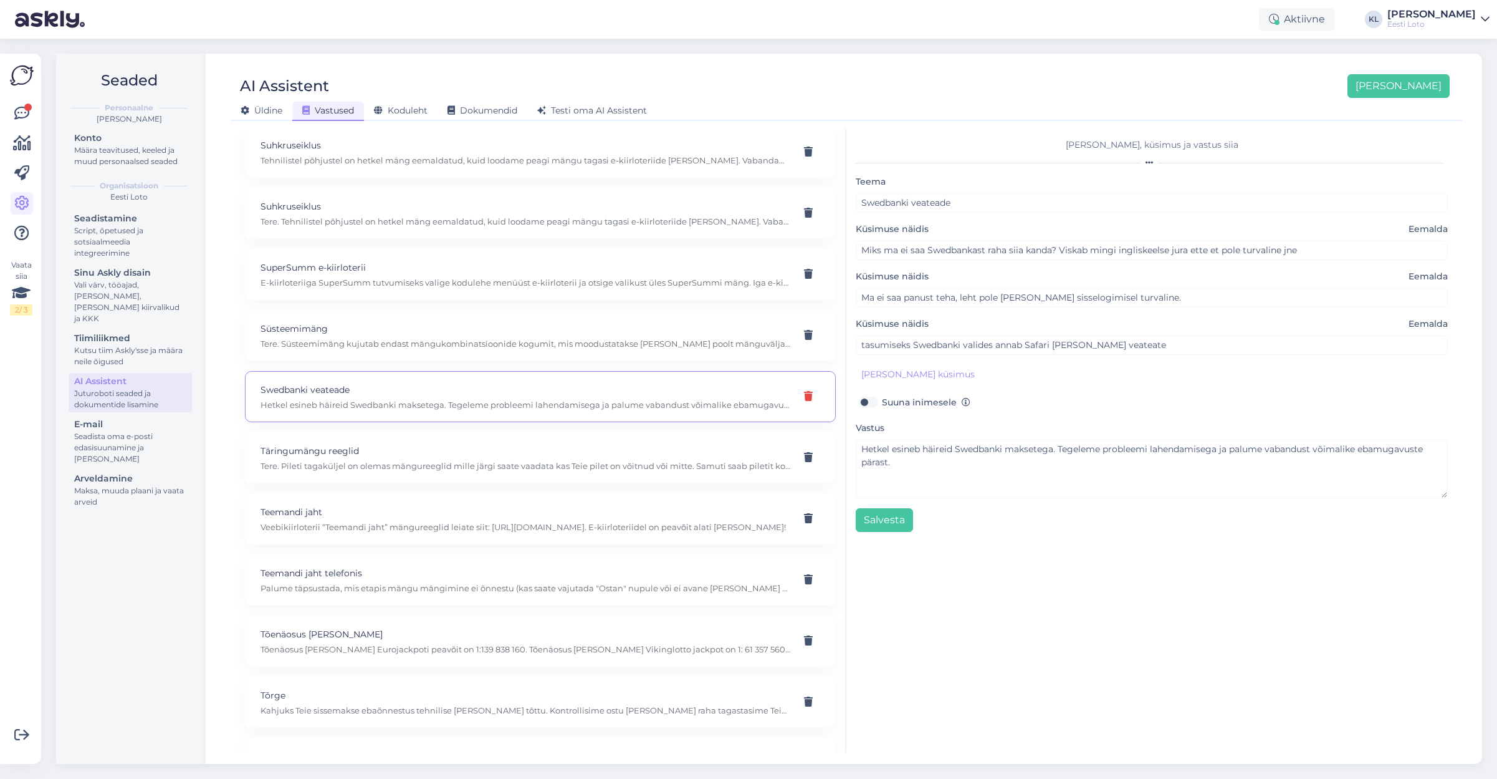
click at [804, 391] on icon at bounding box center [808, 396] width 9 height 10
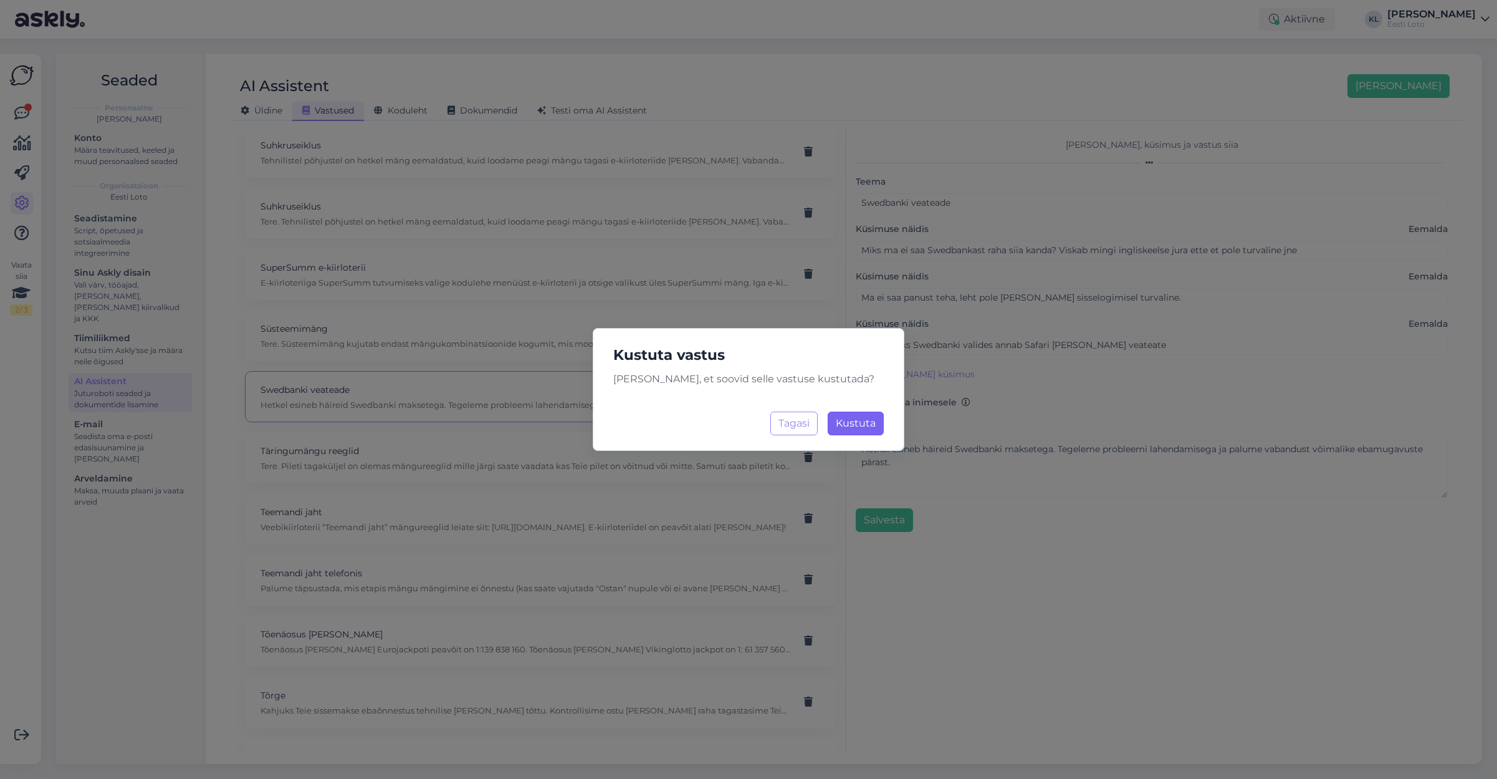
click at [862, 420] on span "Kustuta" at bounding box center [856, 423] width 40 height 12
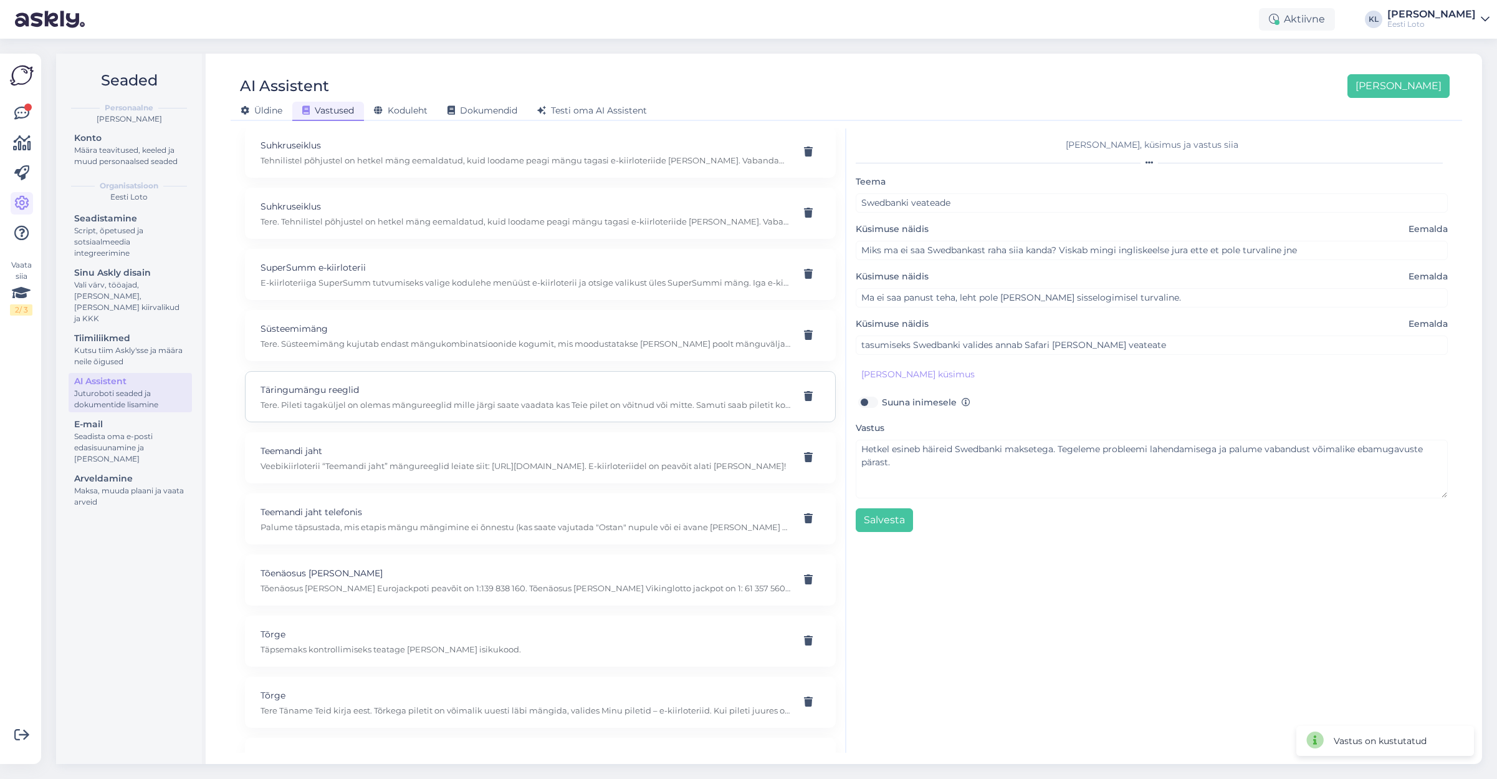
click at [686, 383] on p "Täringumängu reeglid" at bounding box center [526, 390] width 530 height 14
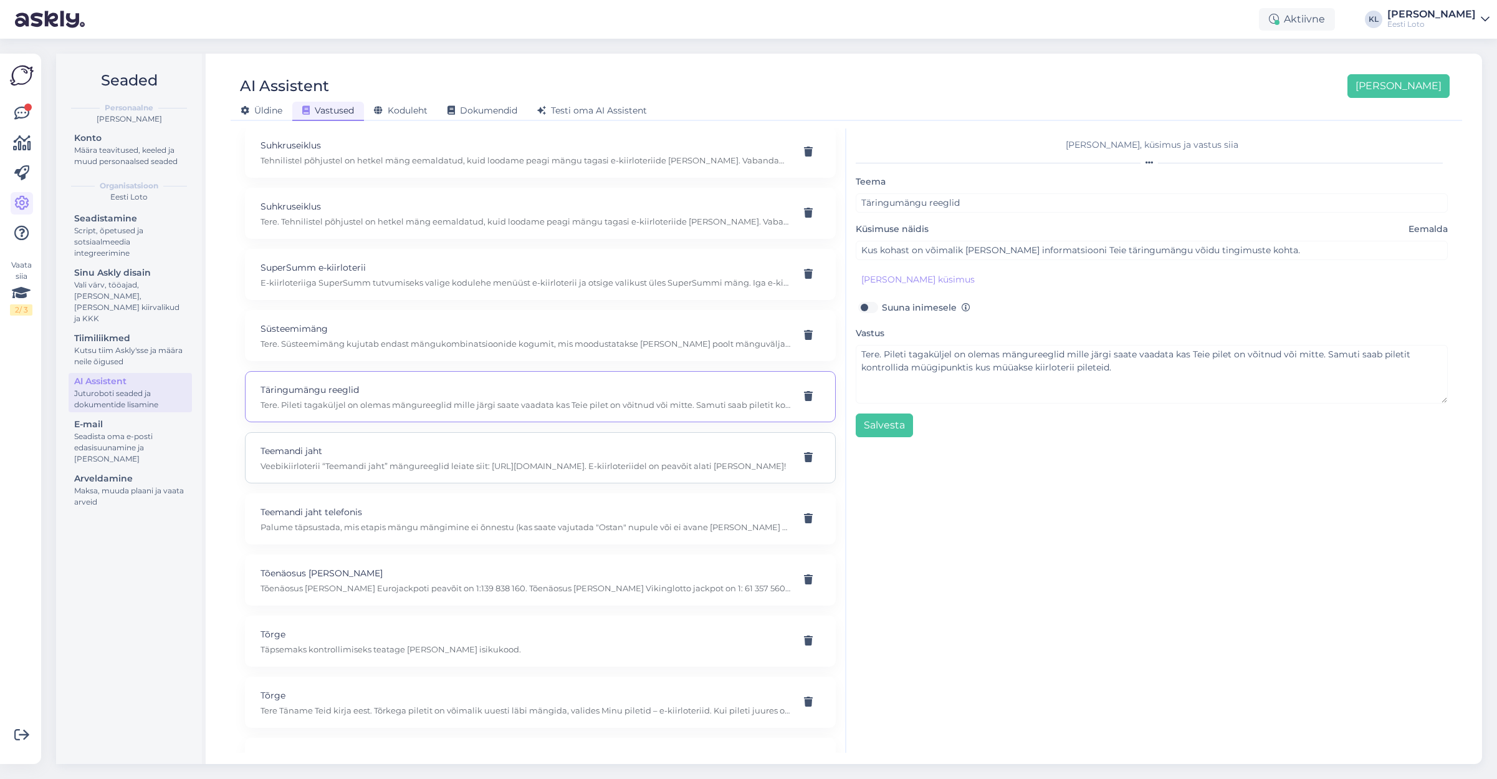
click at [520, 460] on p "Veebikiirloterii “Teemandi jaht” mängureeglid leiate siit: [URL][DOMAIN_NAME]. …" at bounding box center [526, 465] width 530 height 11
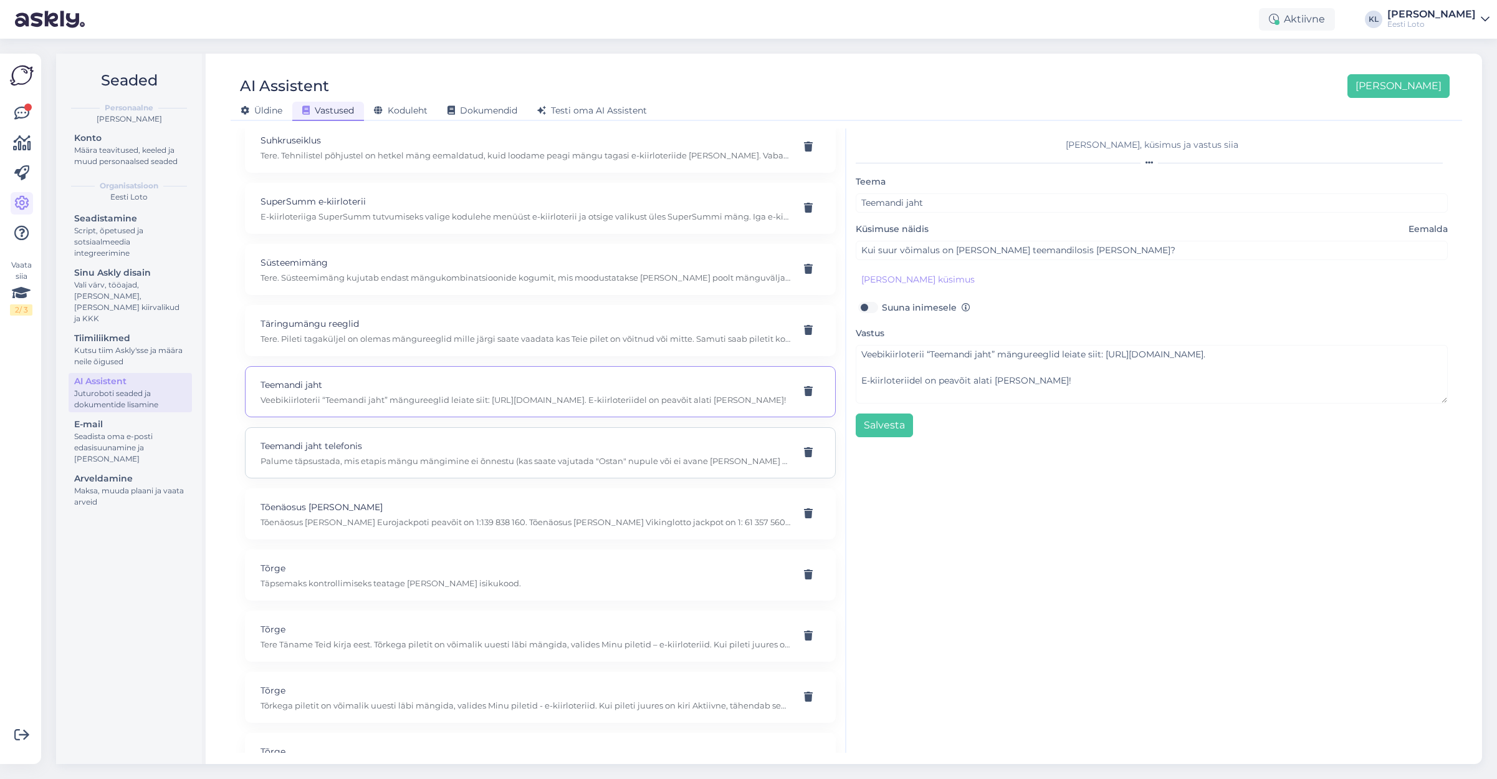
click at [456, 441] on div "Teemandi jaht telefonis Palume täpsustada, mis etapis mängu mängimine ei õnnest…" at bounding box center [526, 452] width 530 height 27
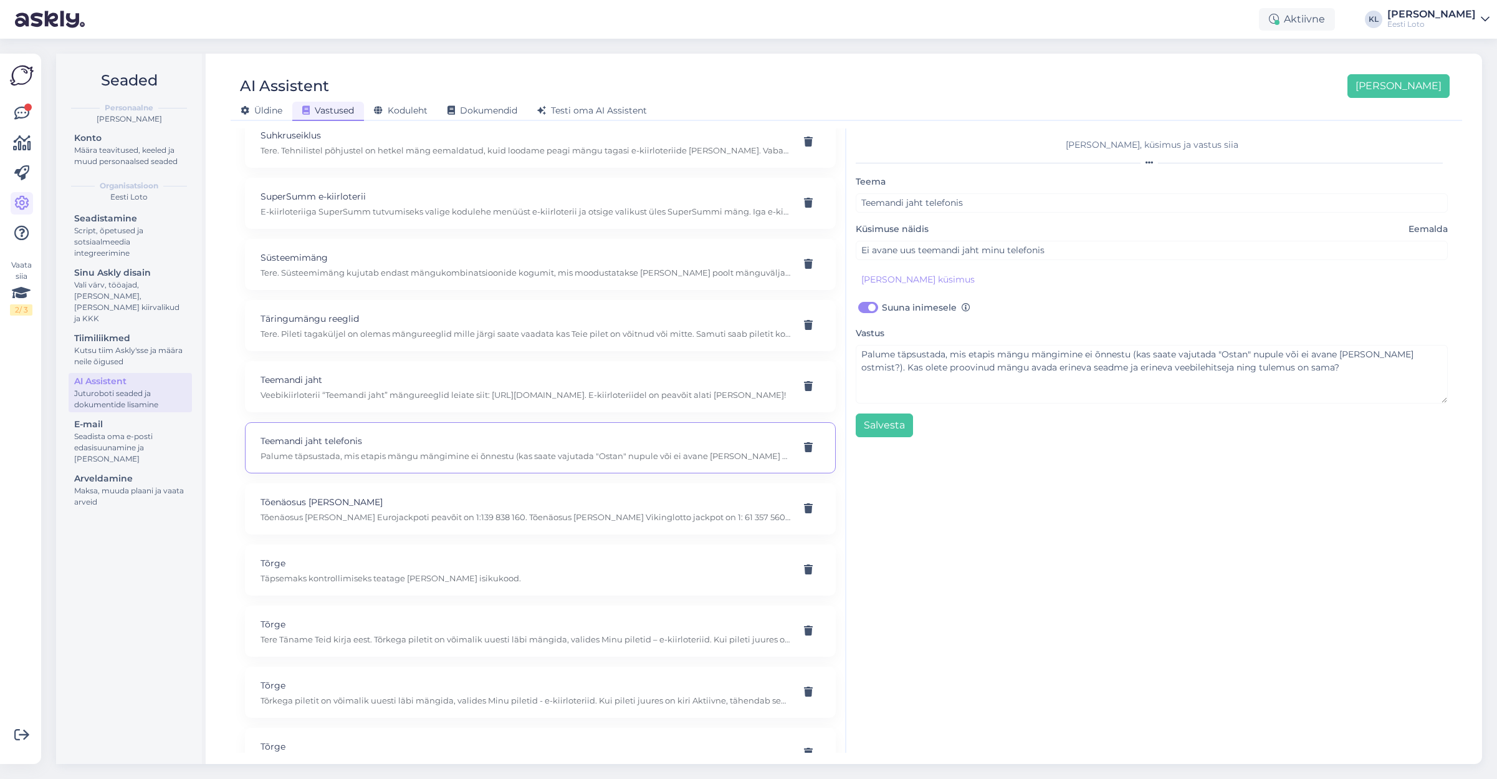
scroll to position [7586, 0]
click at [401, 510] on p "Tõenäosus [PERSON_NAME] Eurojackpoti peavõit on 1:139 838 160. Tõenäosus [PERSO…" at bounding box center [526, 515] width 530 height 11
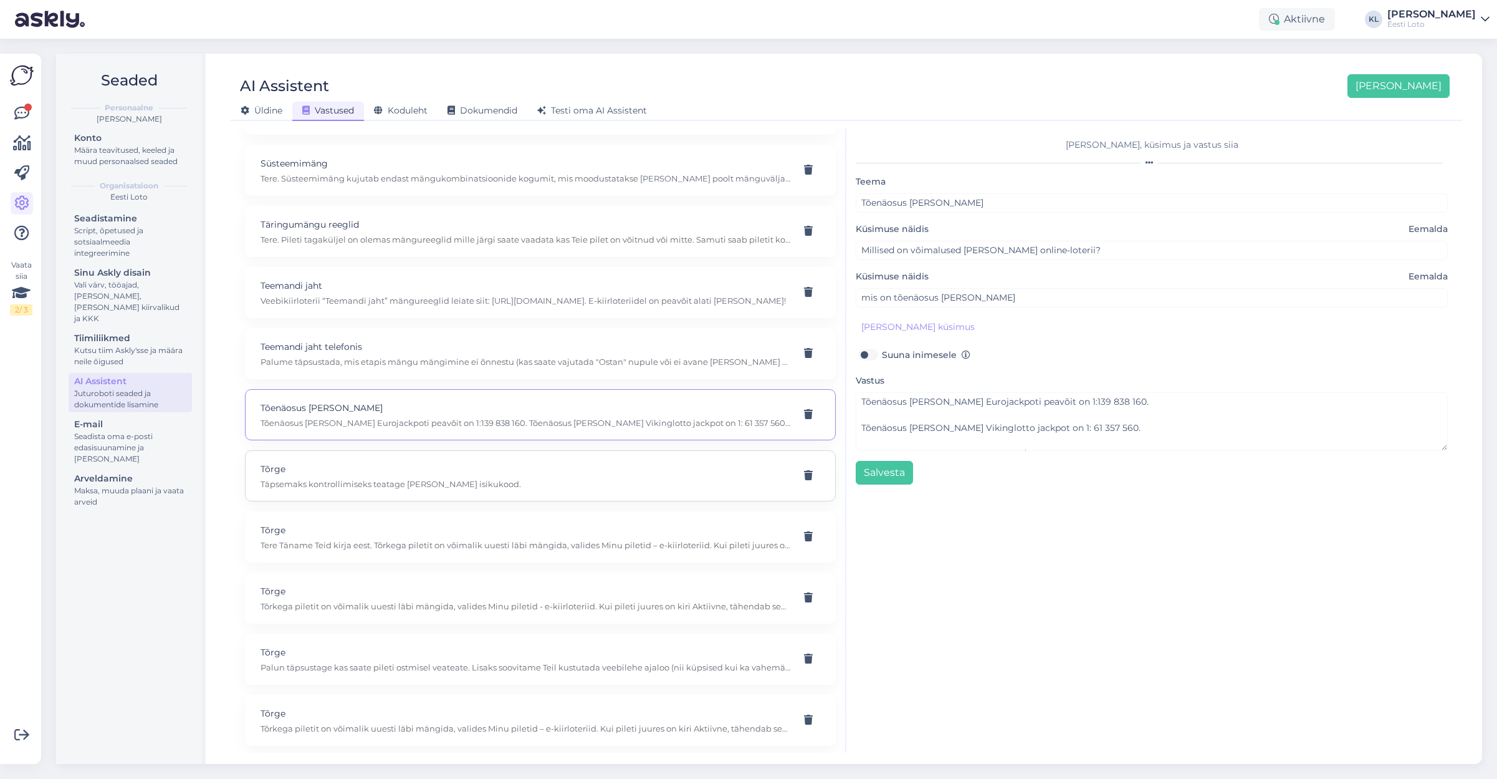
scroll to position [7680, 0]
click at [509, 477] on p "Täpsemaks kontrollimiseks teatage [PERSON_NAME] isikukood." at bounding box center [526, 482] width 530 height 11
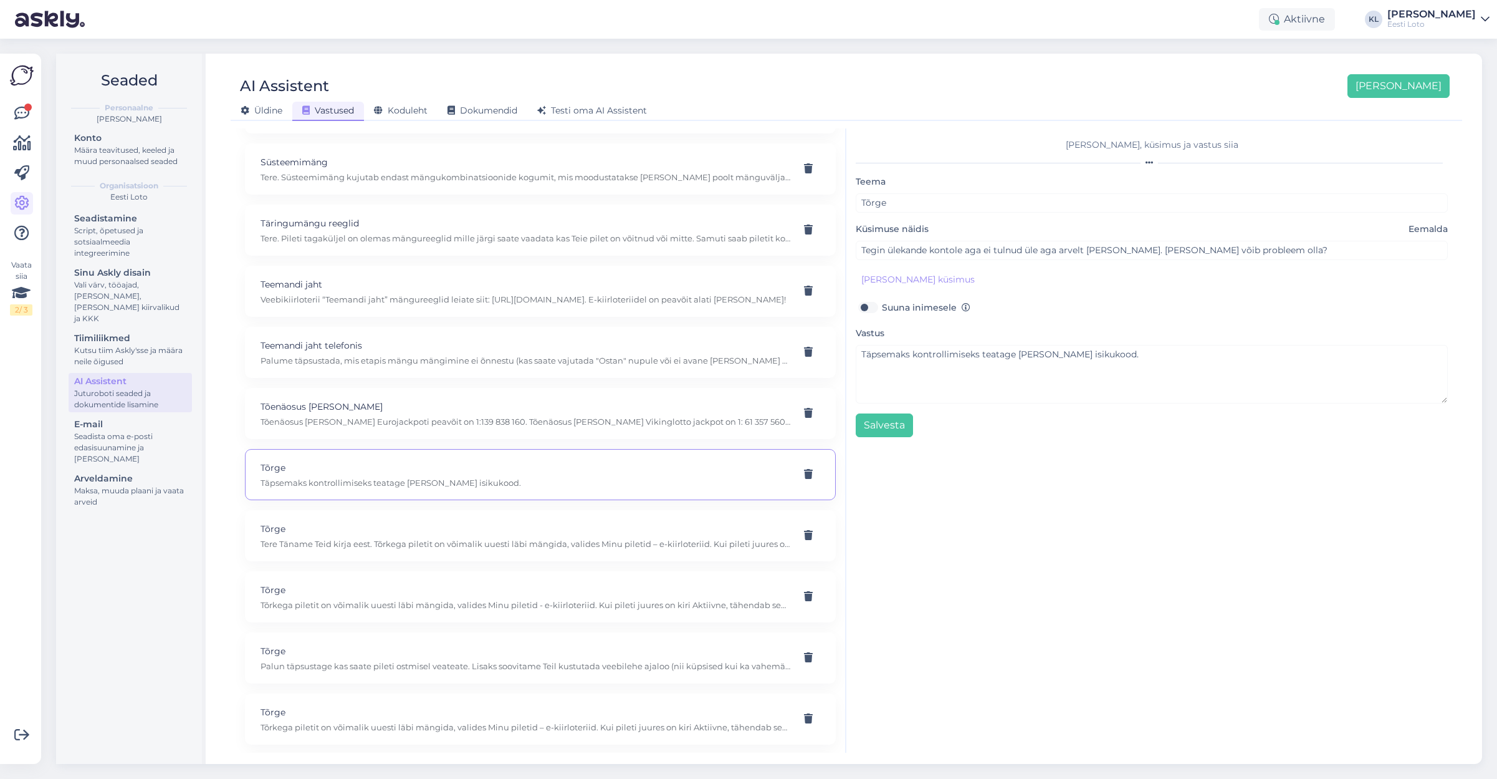
scroll to position [7744, 0]
click at [527, 458] on p "Tõrge" at bounding box center [526, 465] width 530 height 14
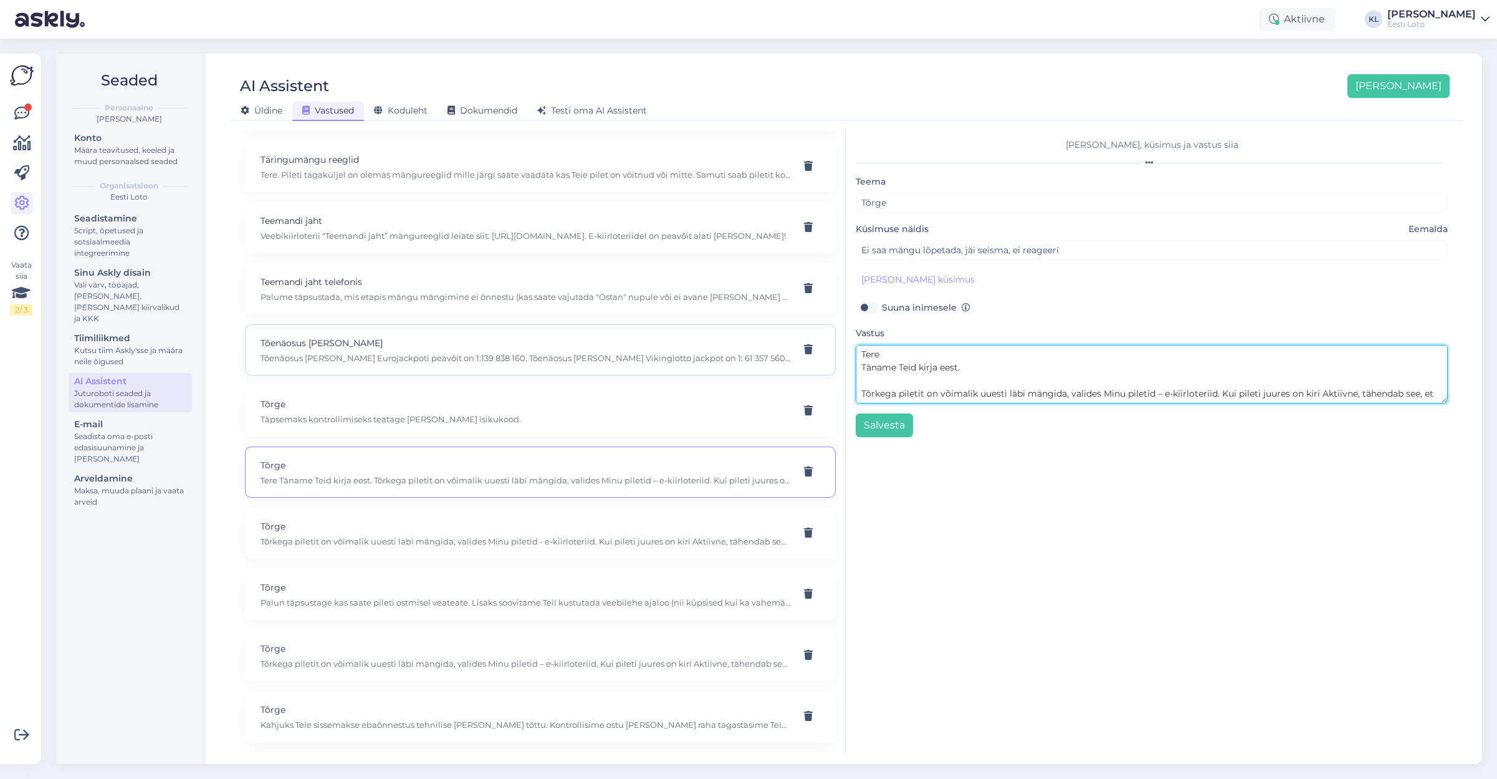
drag, startPoint x: 926, startPoint y: 360, endPoint x: 816, endPoint y: 352, distance: 110.0
click at [816, 352] on div "Kasuta AI Assistenti. Vajuta '[PERSON_NAME] uus' ja [PERSON_NAME] küsimused ja …" at bounding box center [847, 440] width 1222 height 624
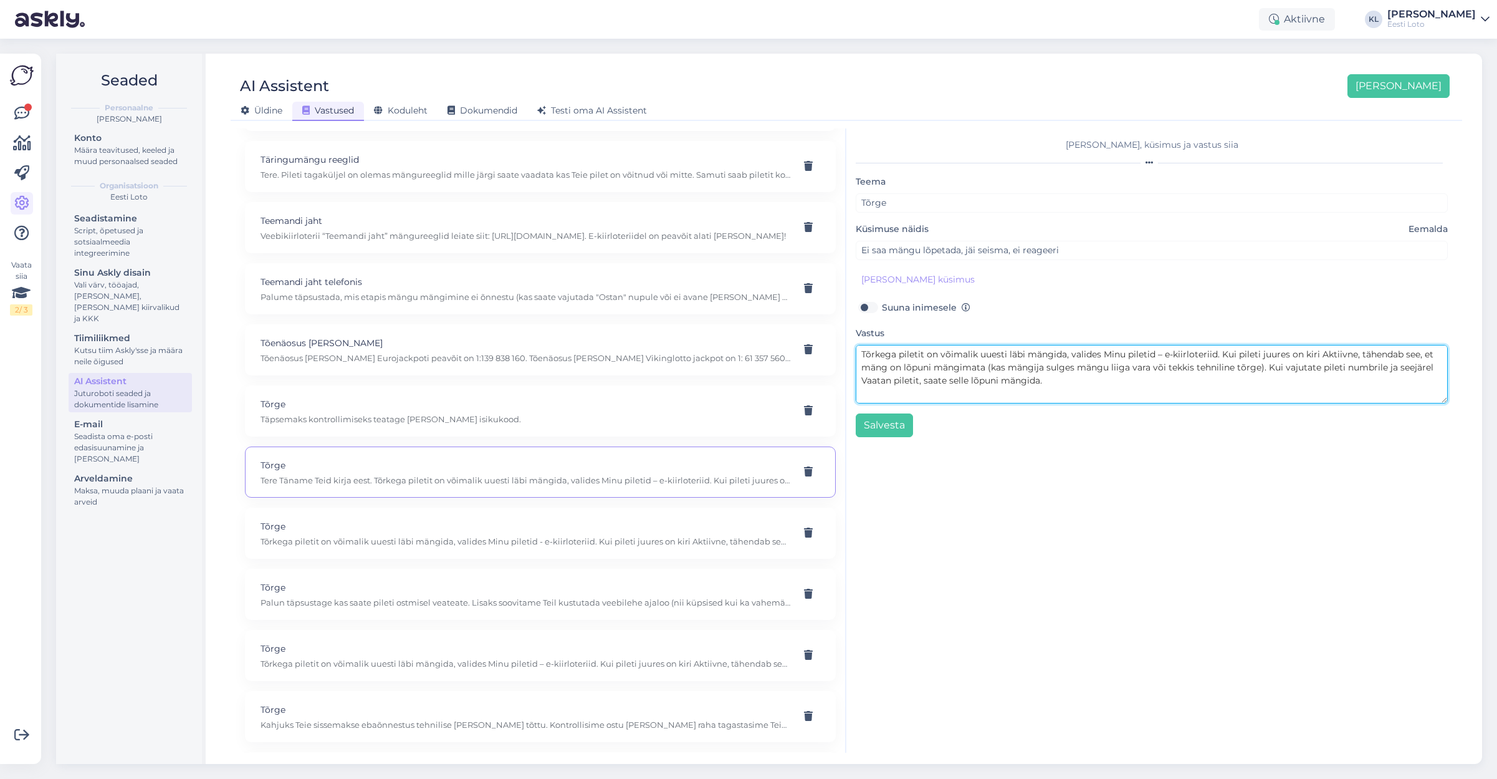
click at [890, 366] on textarea "Tõrkega piletit on võimalik uuesti läbi mängida, valides Minu piletid – e-kiirl…" at bounding box center [1152, 374] width 592 height 59
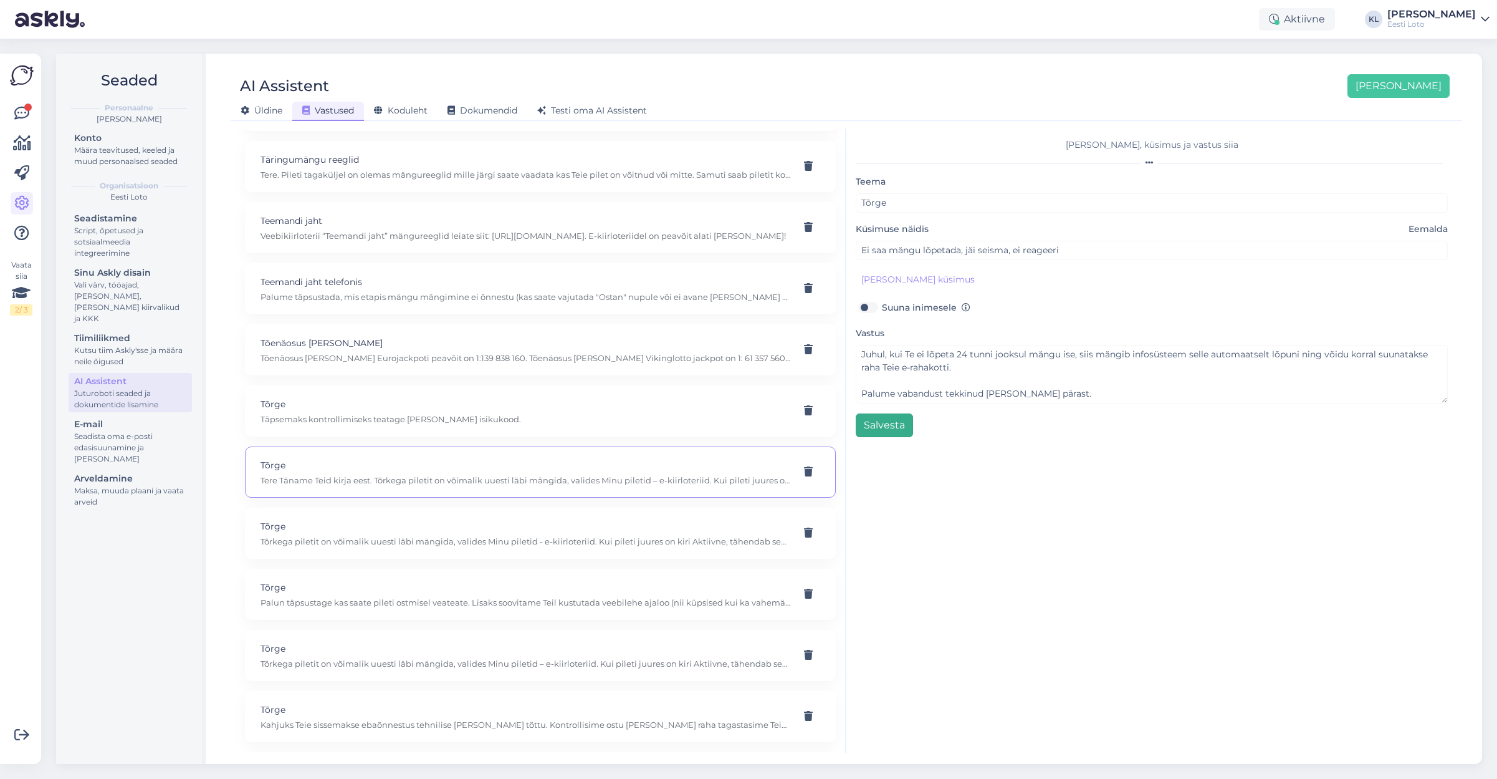
click at [885, 425] on button "Salvesta" at bounding box center [884, 425] width 57 height 24
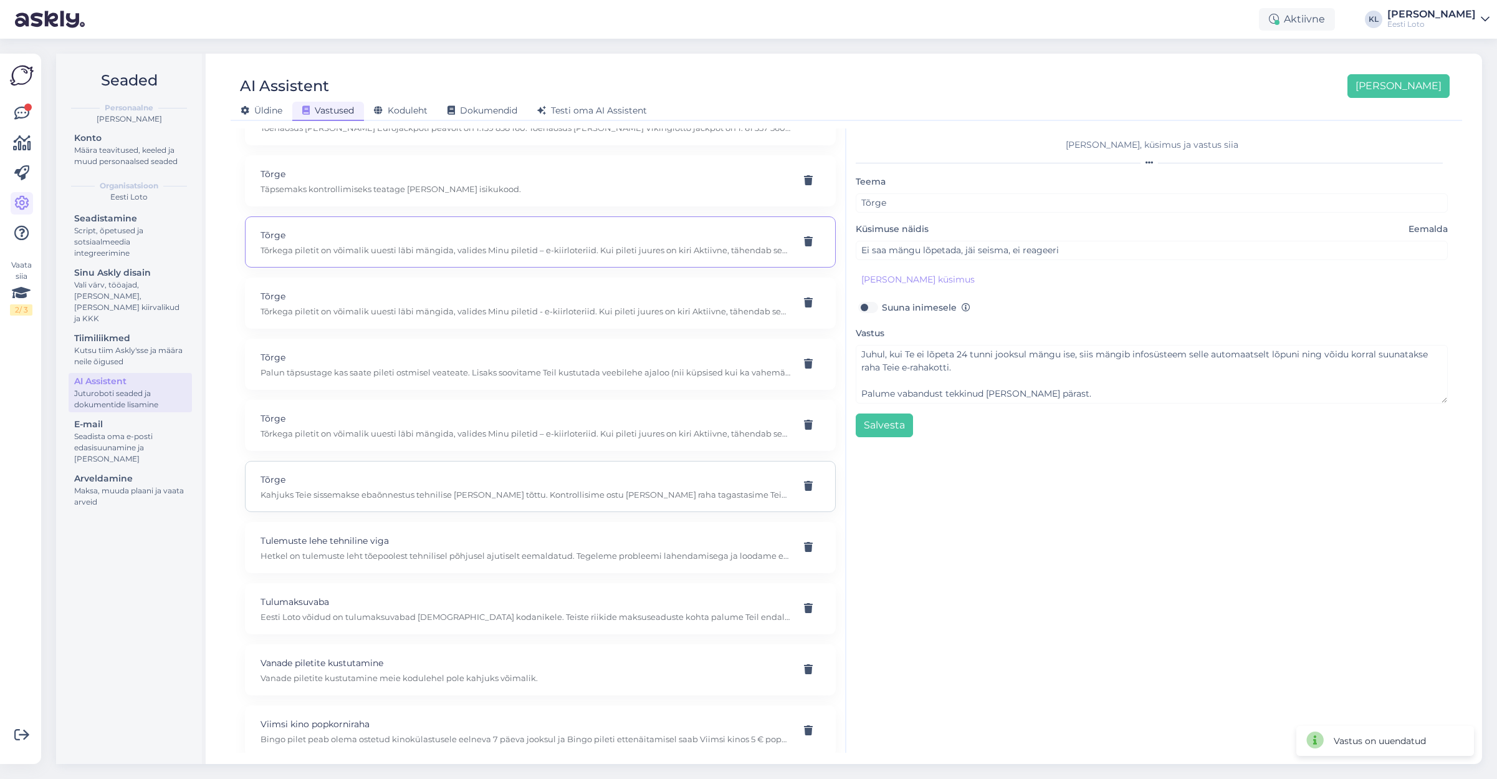
click at [524, 473] on p "Tõrge" at bounding box center [526, 480] width 530 height 14
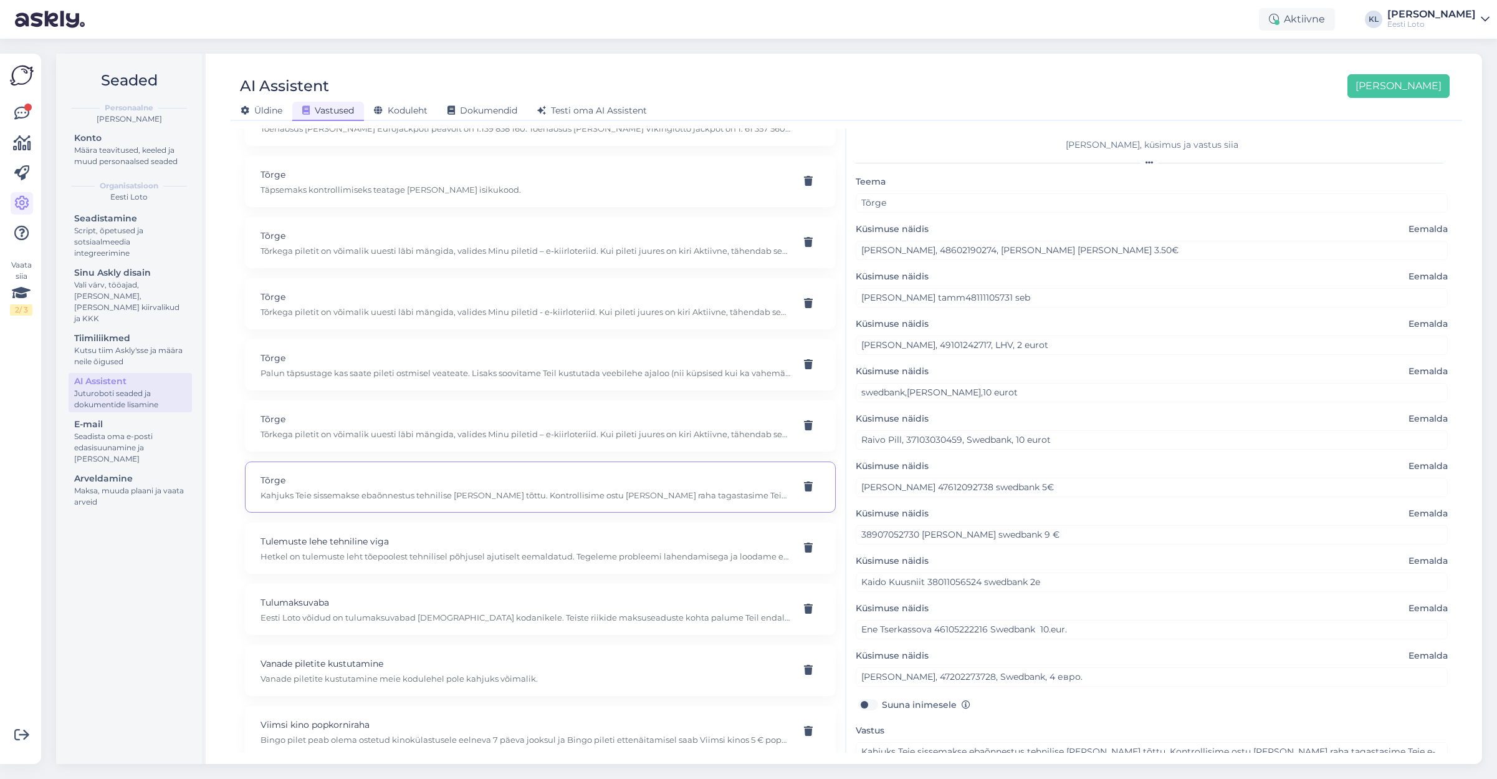
scroll to position [0, 0]
click at [803, 476] on div at bounding box center [809, 487] width 24 height 22
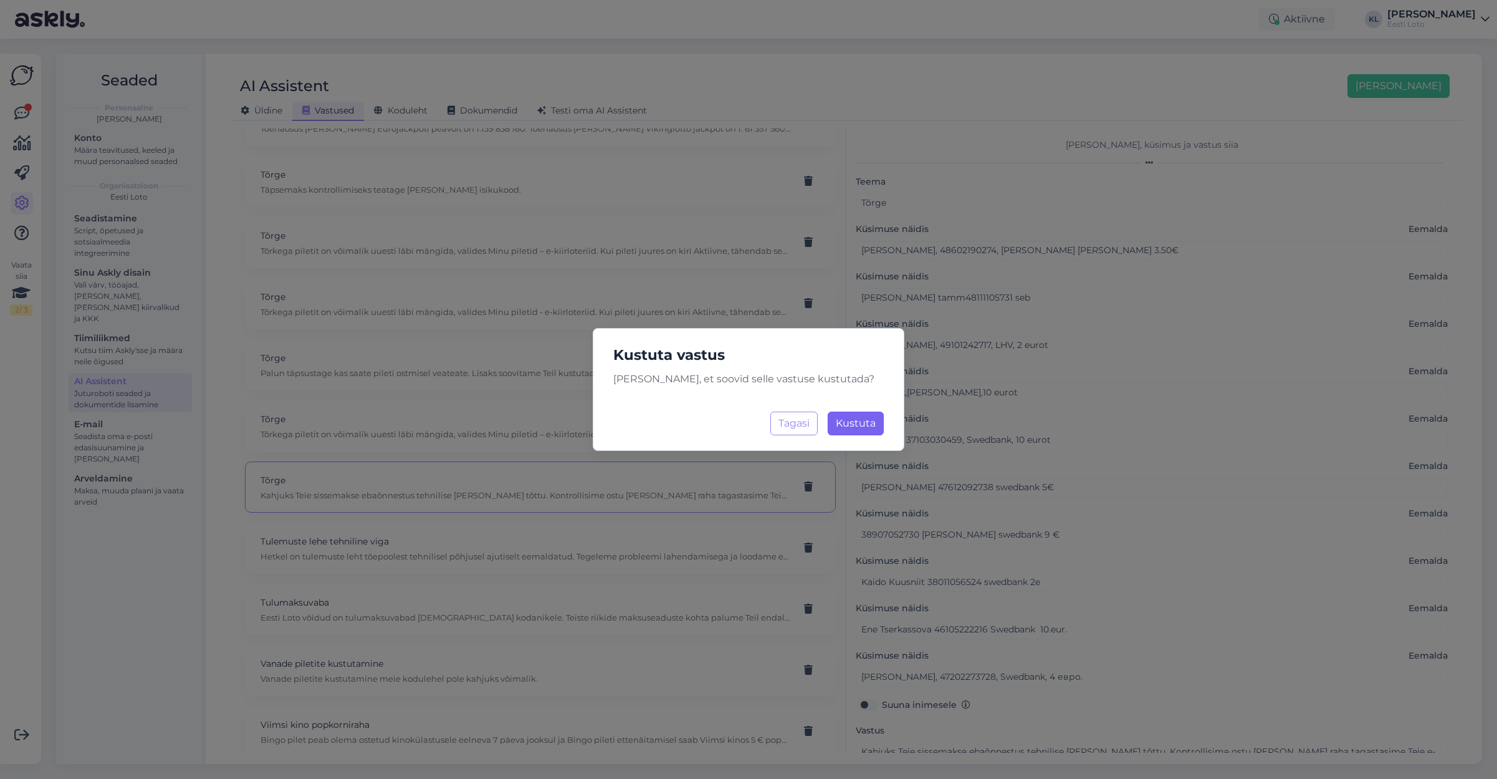
click at [867, 420] on span "Kustuta" at bounding box center [856, 423] width 40 height 12
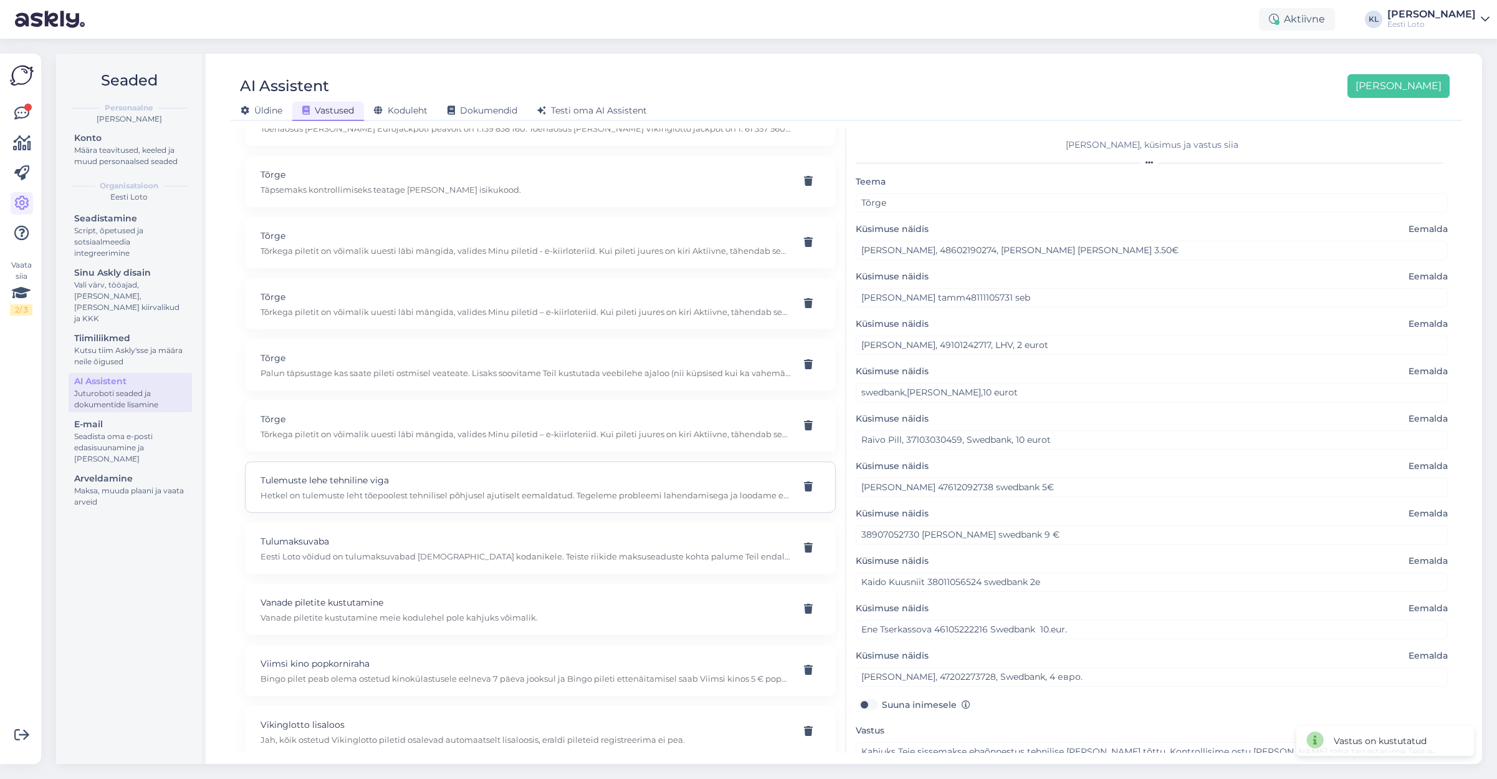
click at [626, 473] on p "Tulemuste lehe tehniline viga" at bounding box center [526, 480] width 530 height 14
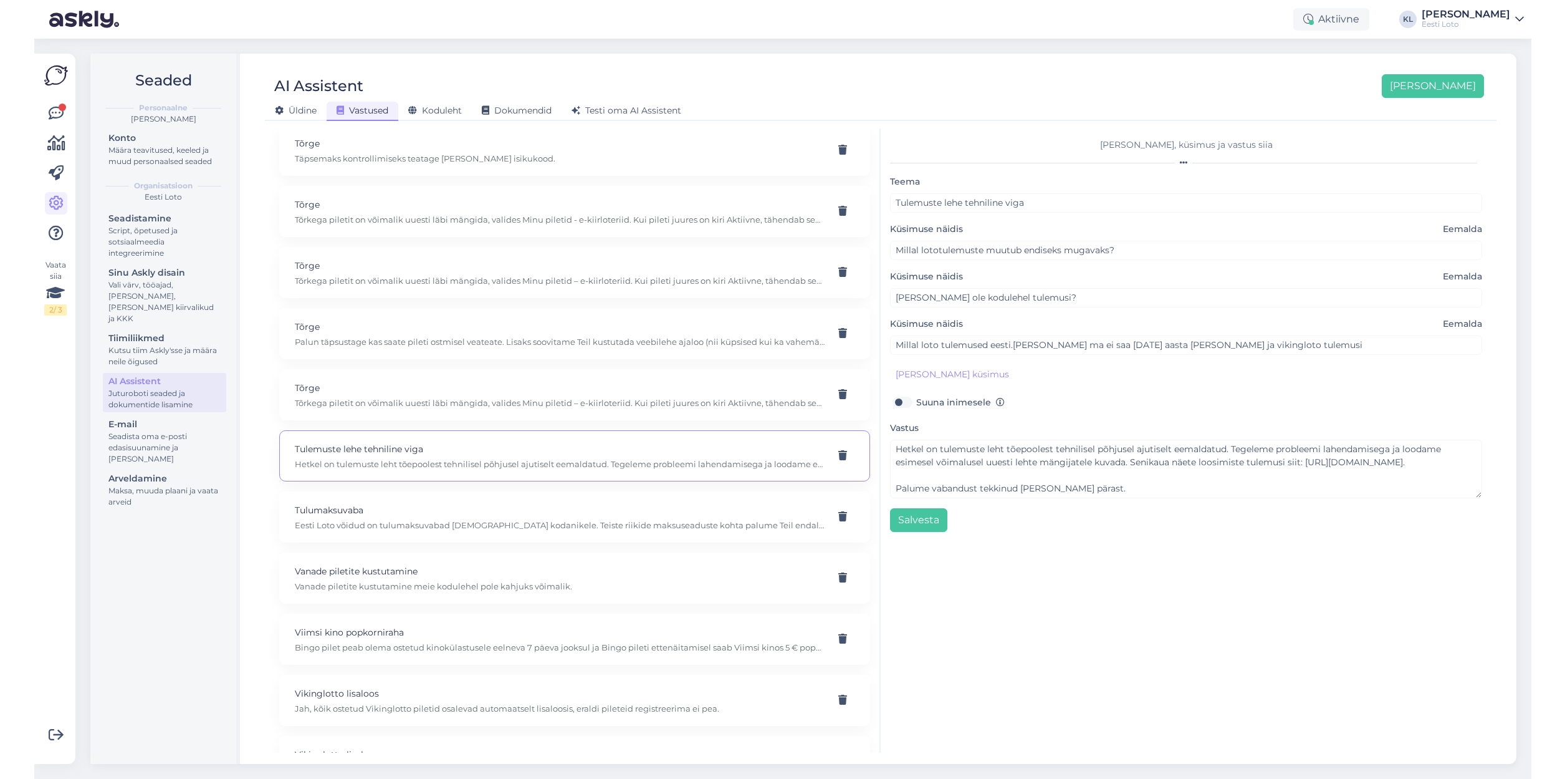
scroll to position [8005, 0]
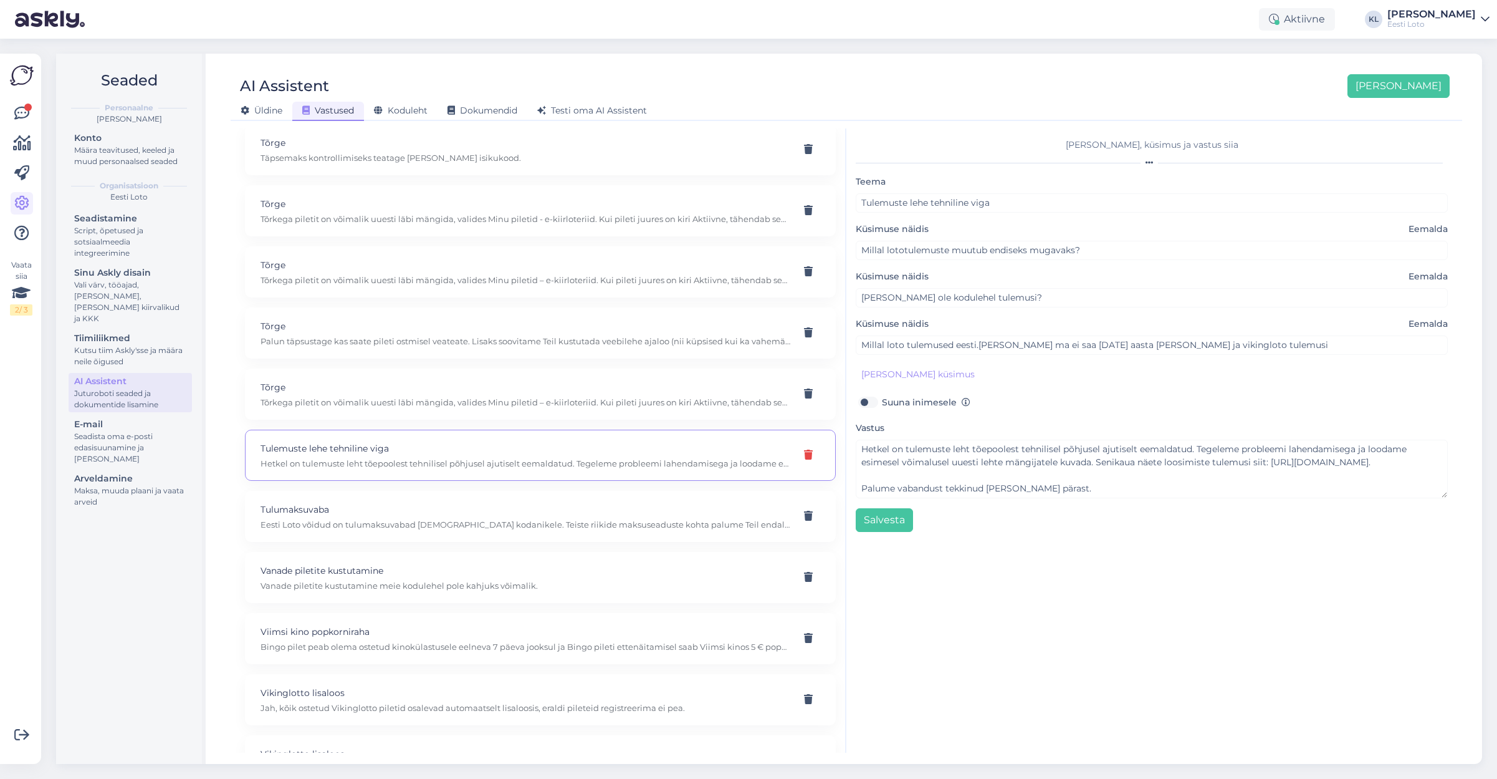
click at [812, 450] on icon at bounding box center [808, 455] width 9 height 10
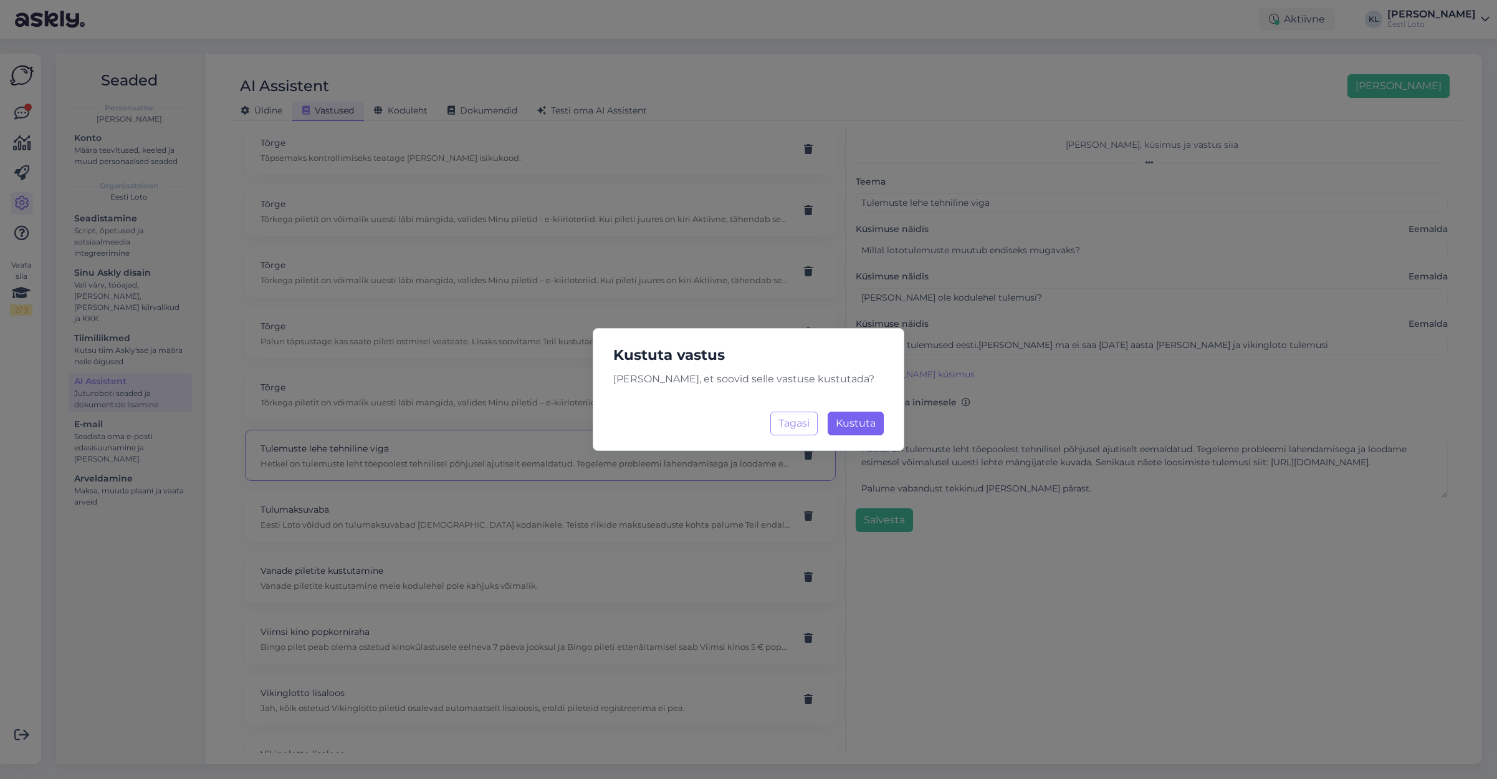
click at [858, 425] on span "Kustuta" at bounding box center [856, 423] width 40 height 12
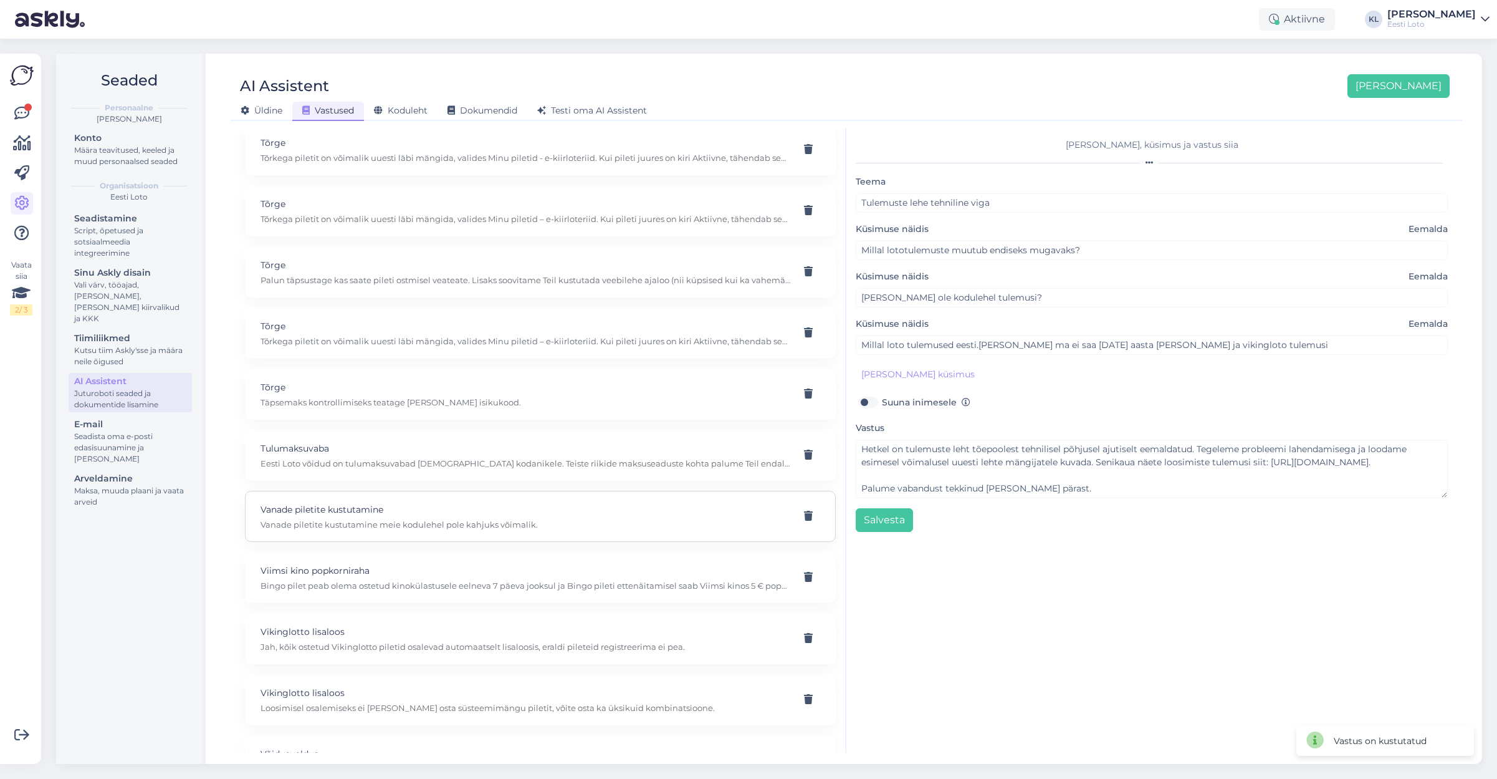
click at [557, 502] on p "Vanade piletite kustutamine" at bounding box center [526, 509] width 530 height 14
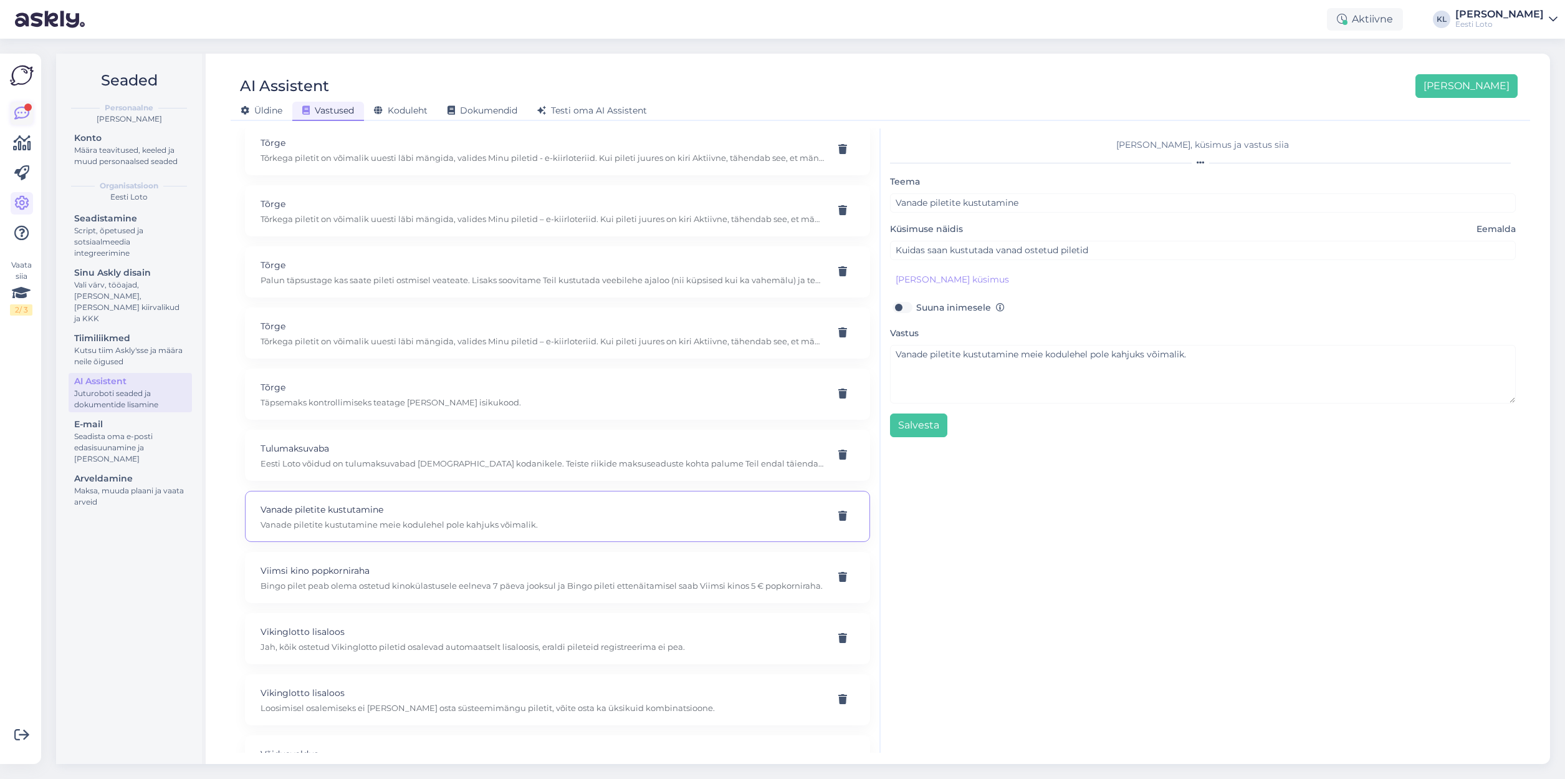
click at [17, 110] on icon at bounding box center [21, 113] width 15 height 15
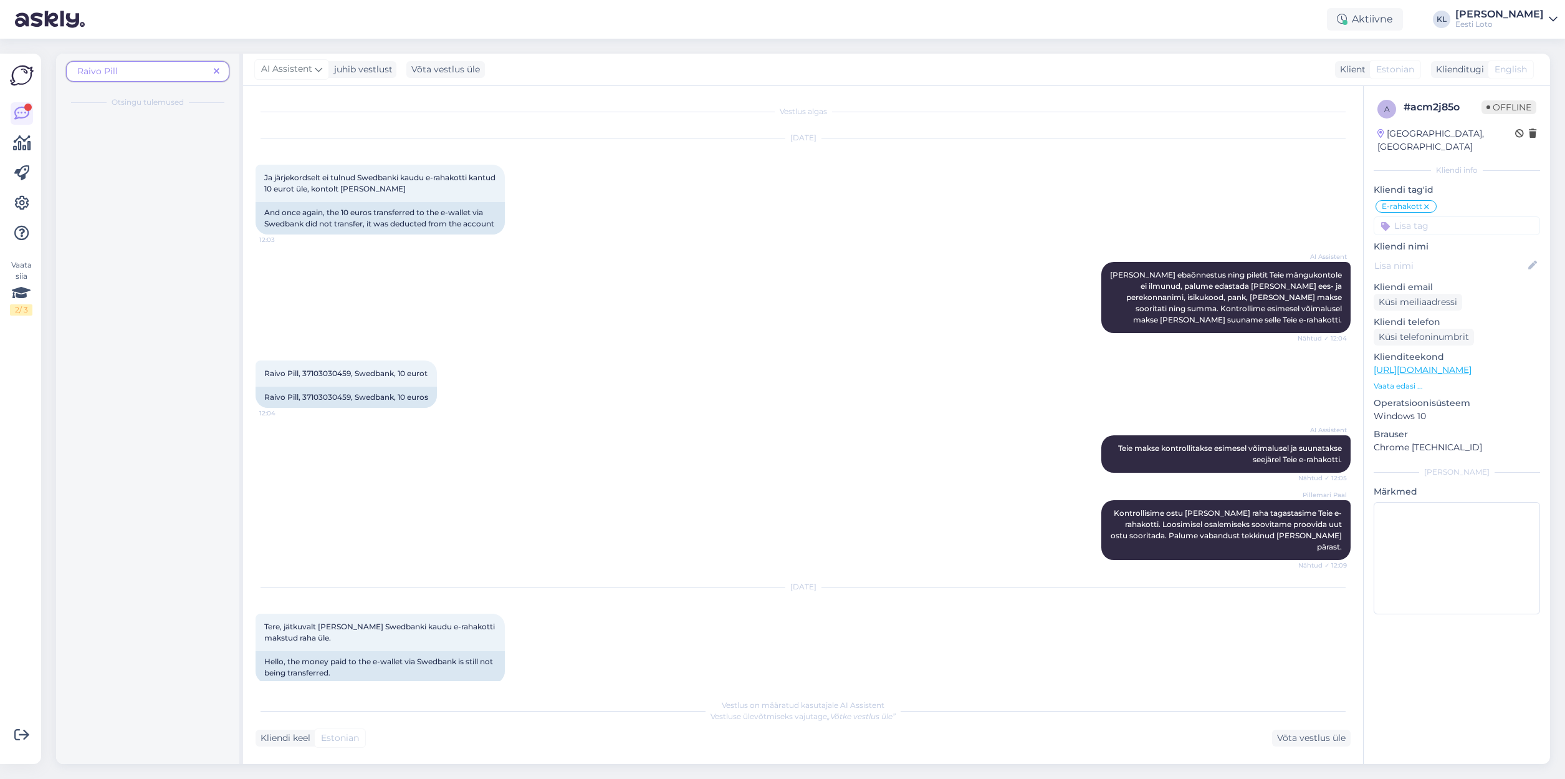
scroll to position [259, 0]
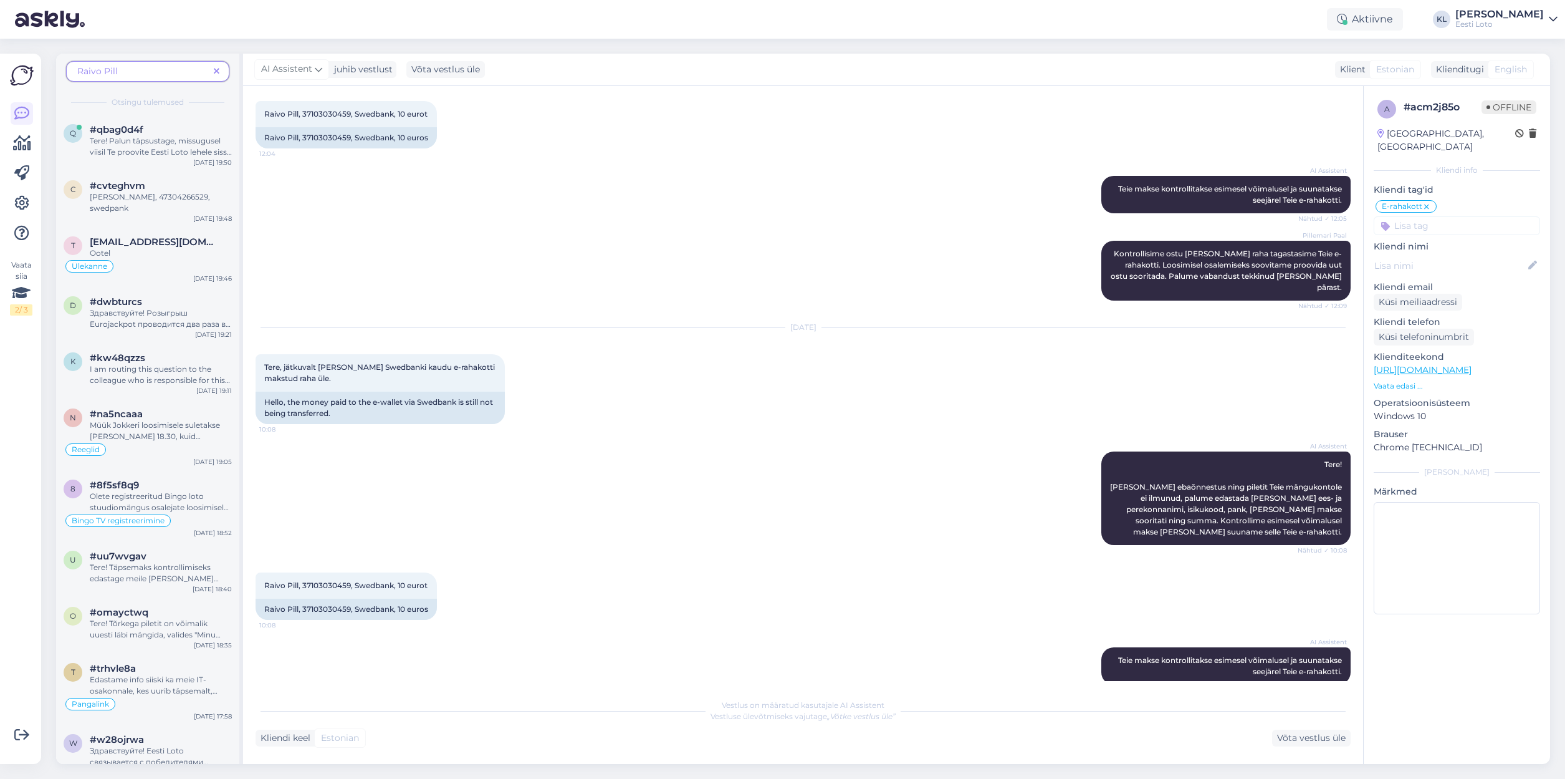
click at [217, 70] on icon at bounding box center [217, 71] width 6 height 9
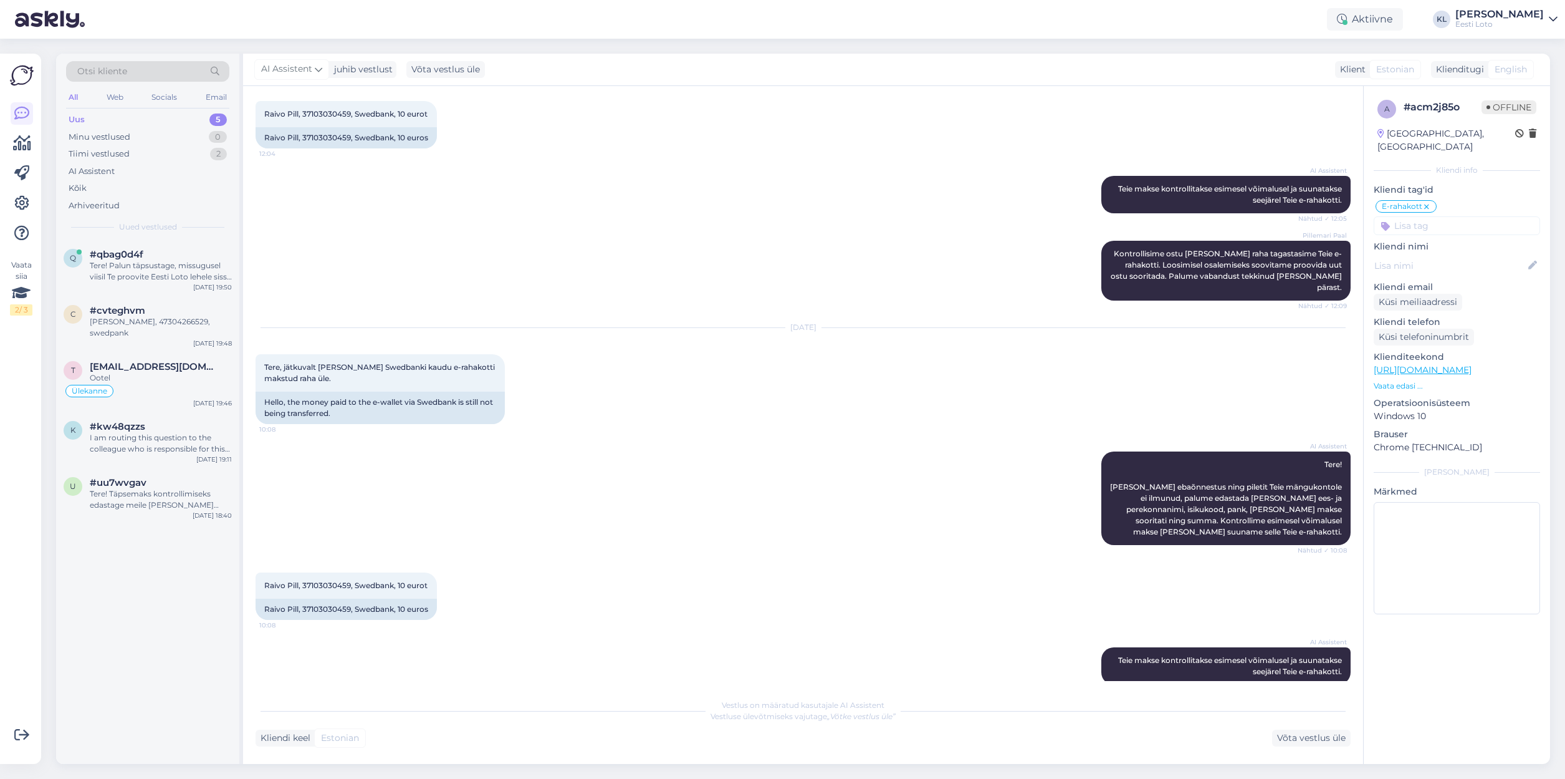
click at [163, 118] on div "Uus 5" at bounding box center [147, 119] width 163 height 17
drag, startPoint x: 152, startPoint y: 252, endPoint x: 158, endPoint y: 251, distance: 6.3
click at [151, 251] on div "#qbag0d4f 1" at bounding box center [161, 254] width 142 height 11
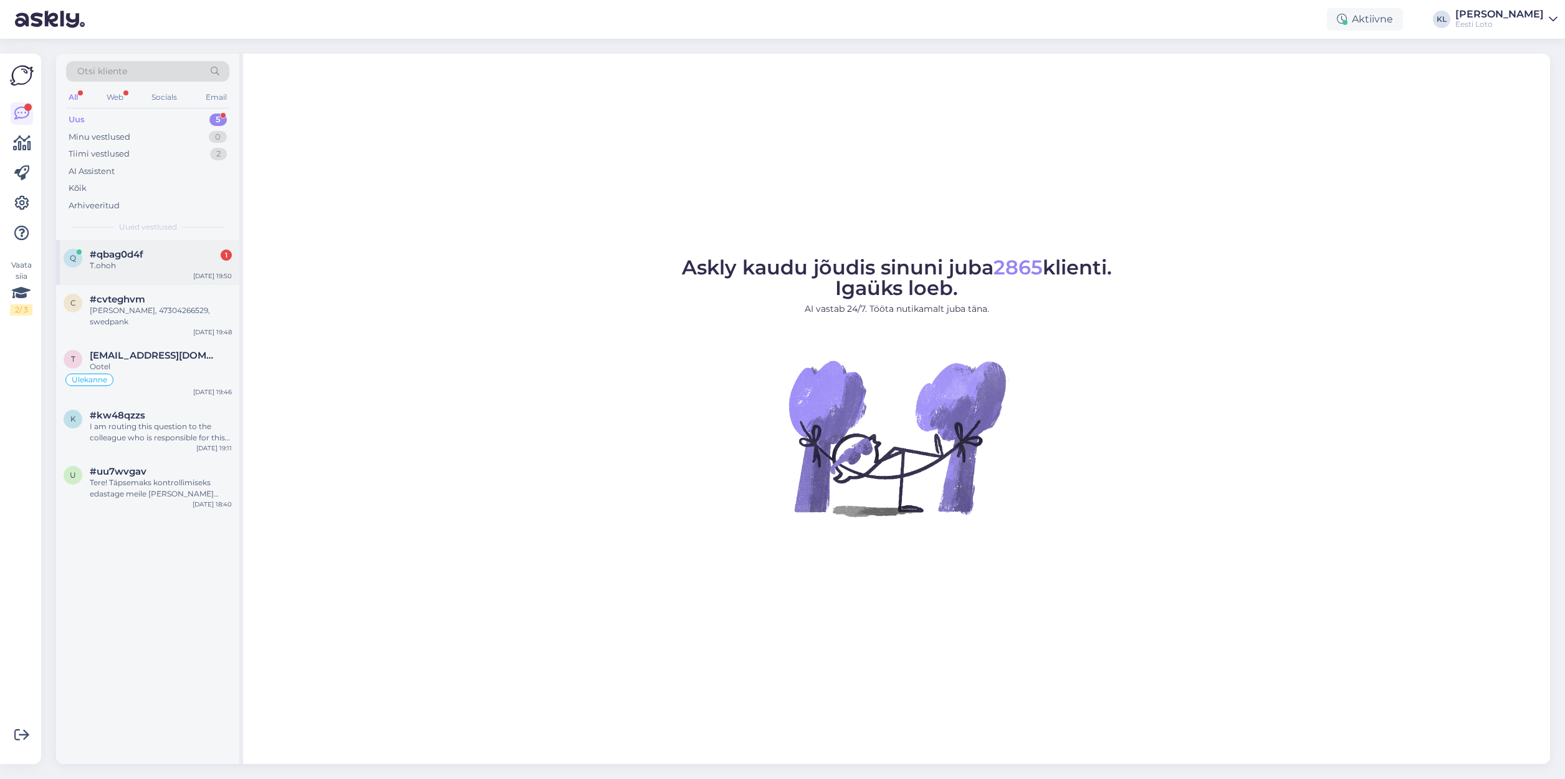
click at [152, 254] on div "#qbag0d4f 1" at bounding box center [161, 254] width 142 height 11
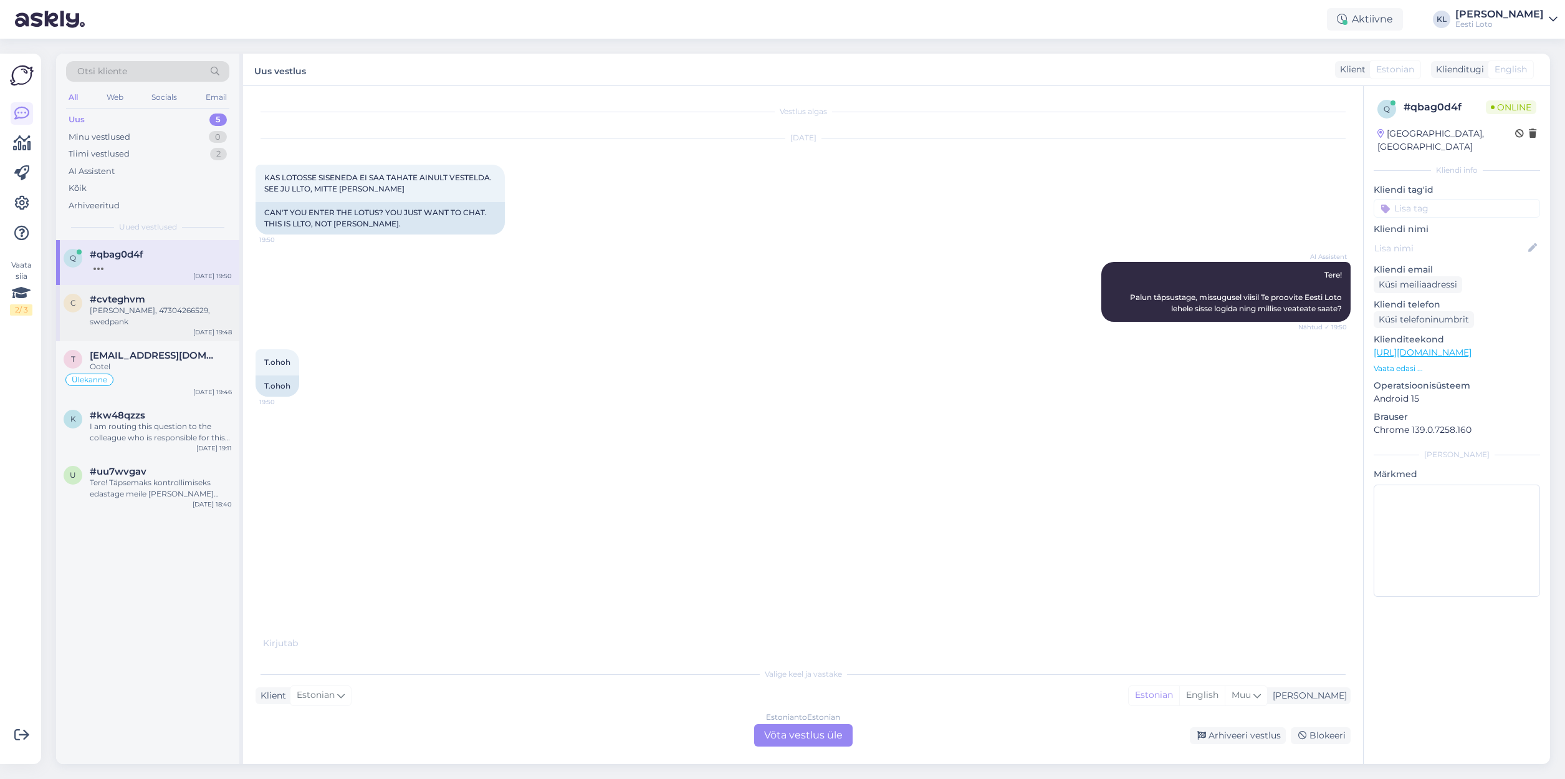
click at [161, 309] on div "Maarika Laar, 47304266529, swedpank" at bounding box center [161, 316] width 142 height 22
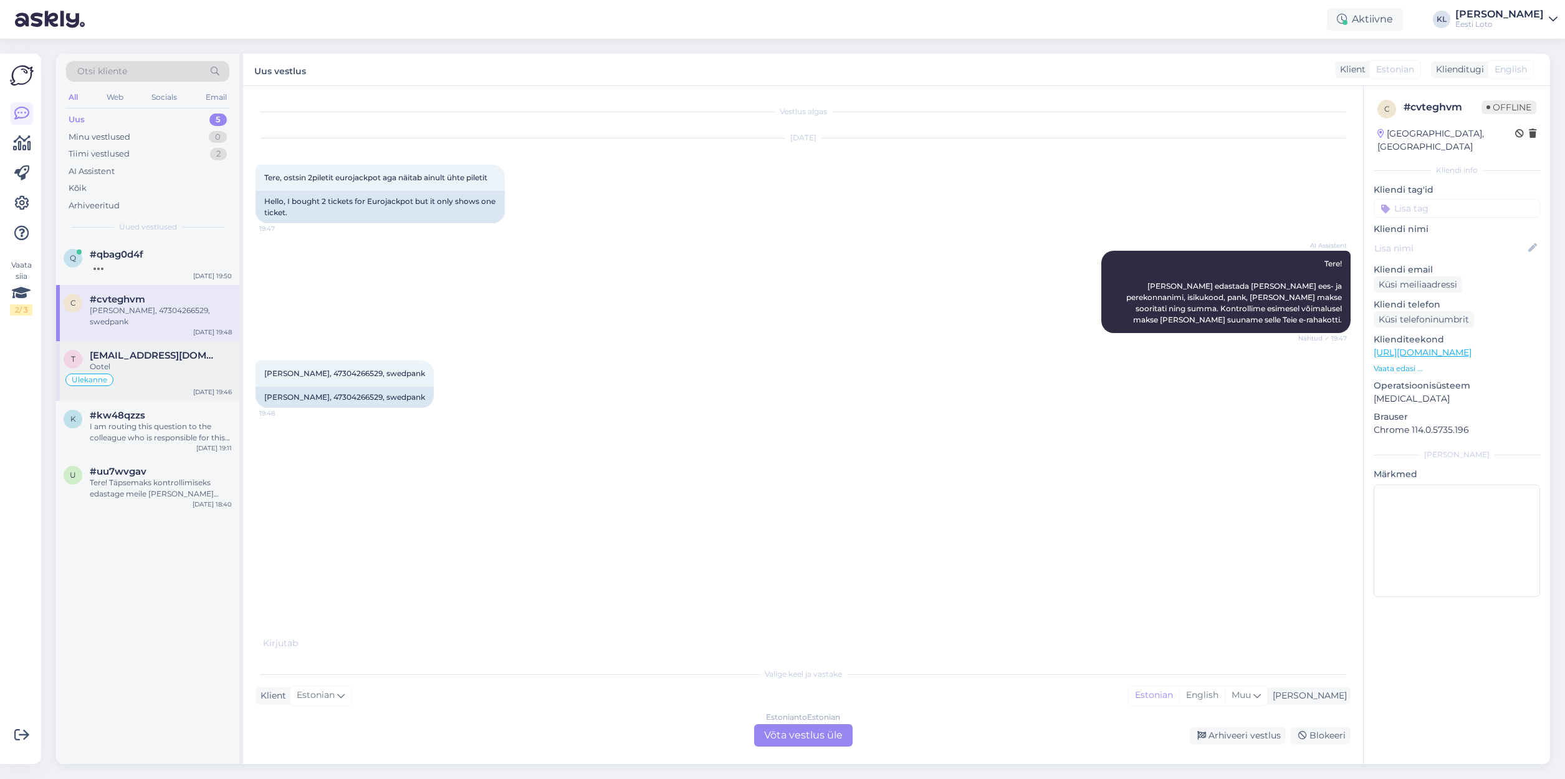
click at [144, 367] on div "Ootel" at bounding box center [161, 366] width 142 height 11
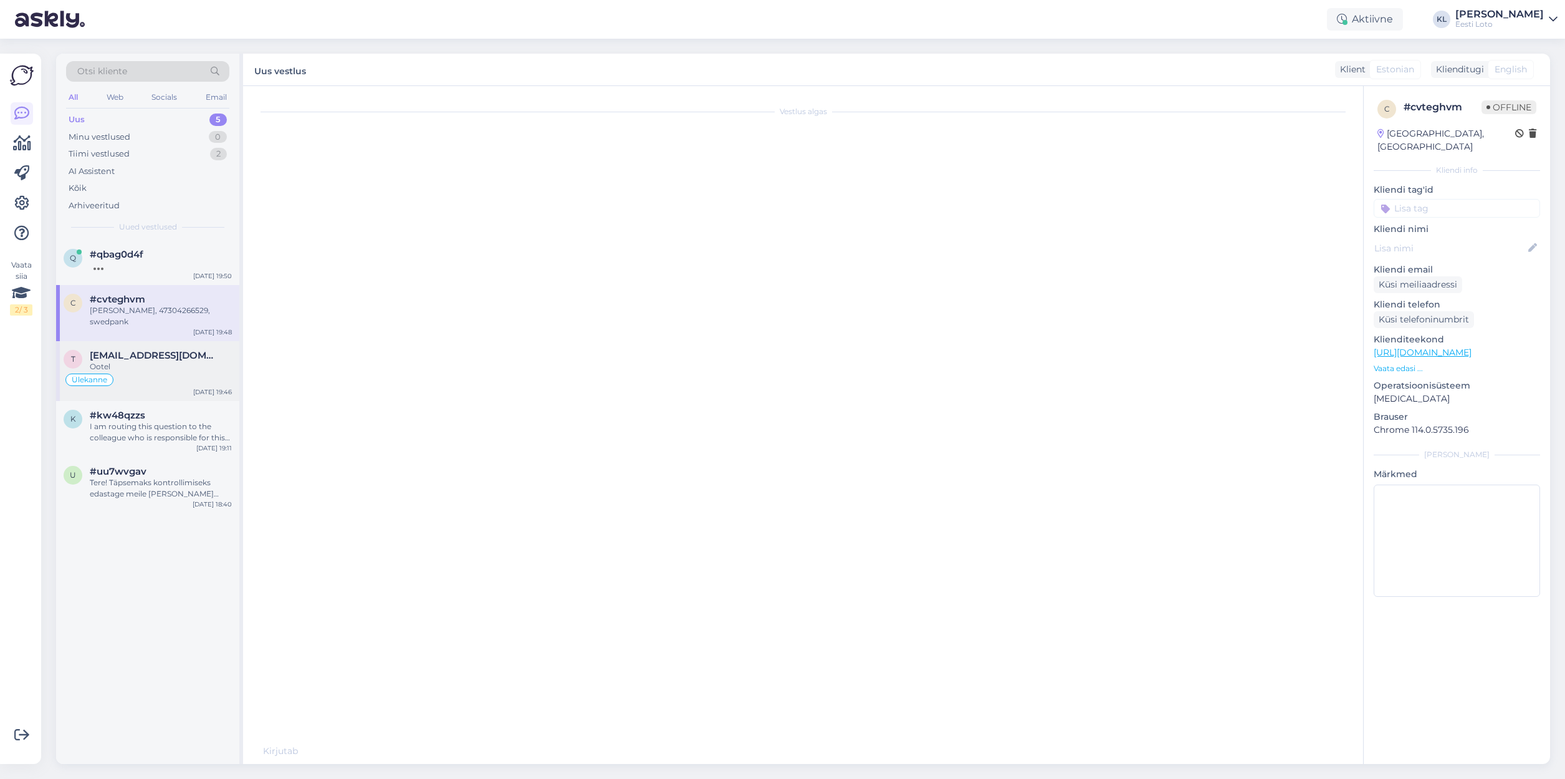
scroll to position [457, 0]
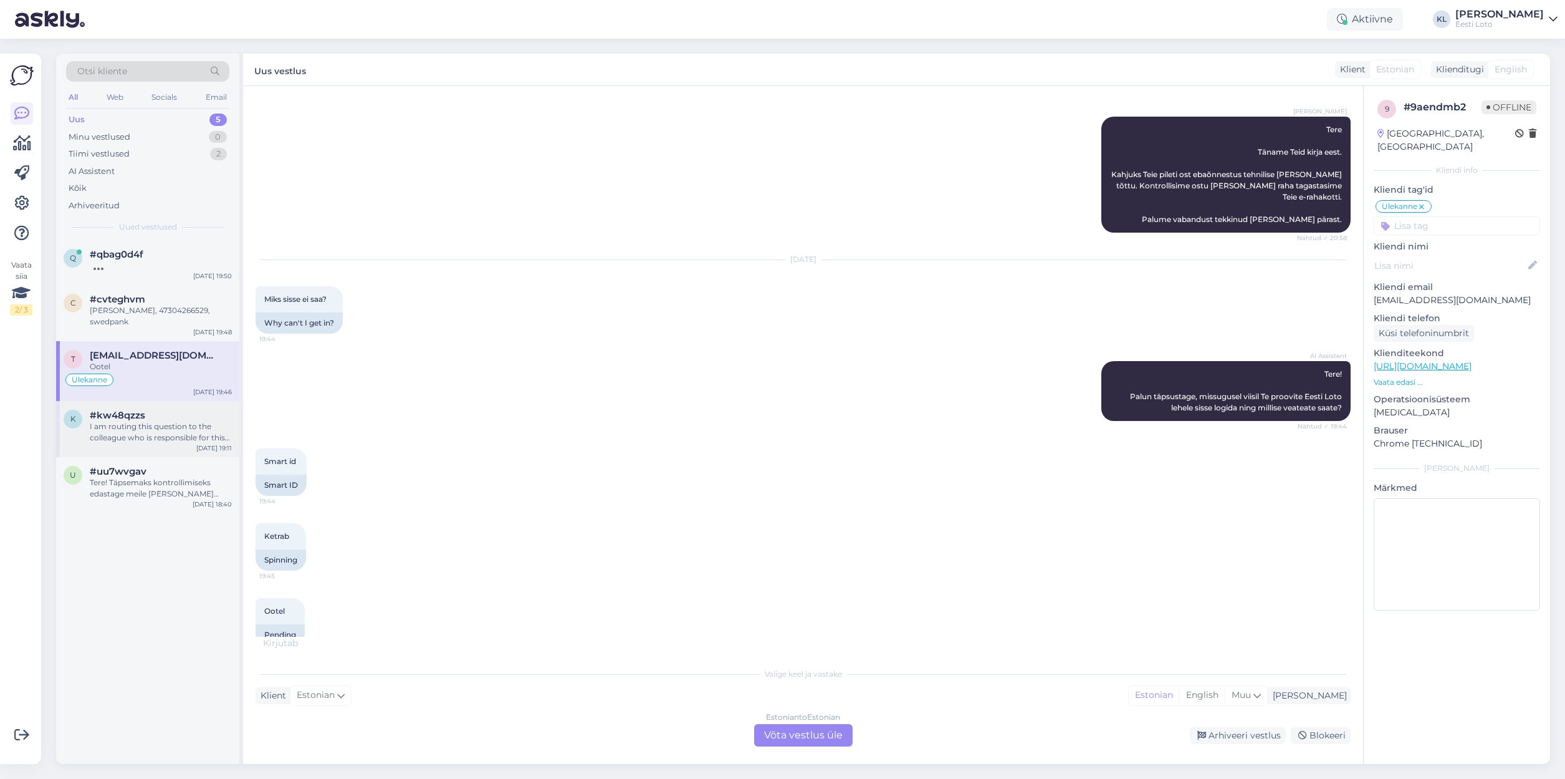
click at [176, 438] on div "I am routing this question to the colleague who is responsible for this topic. …" at bounding box center [161, 432] width 142 height 22
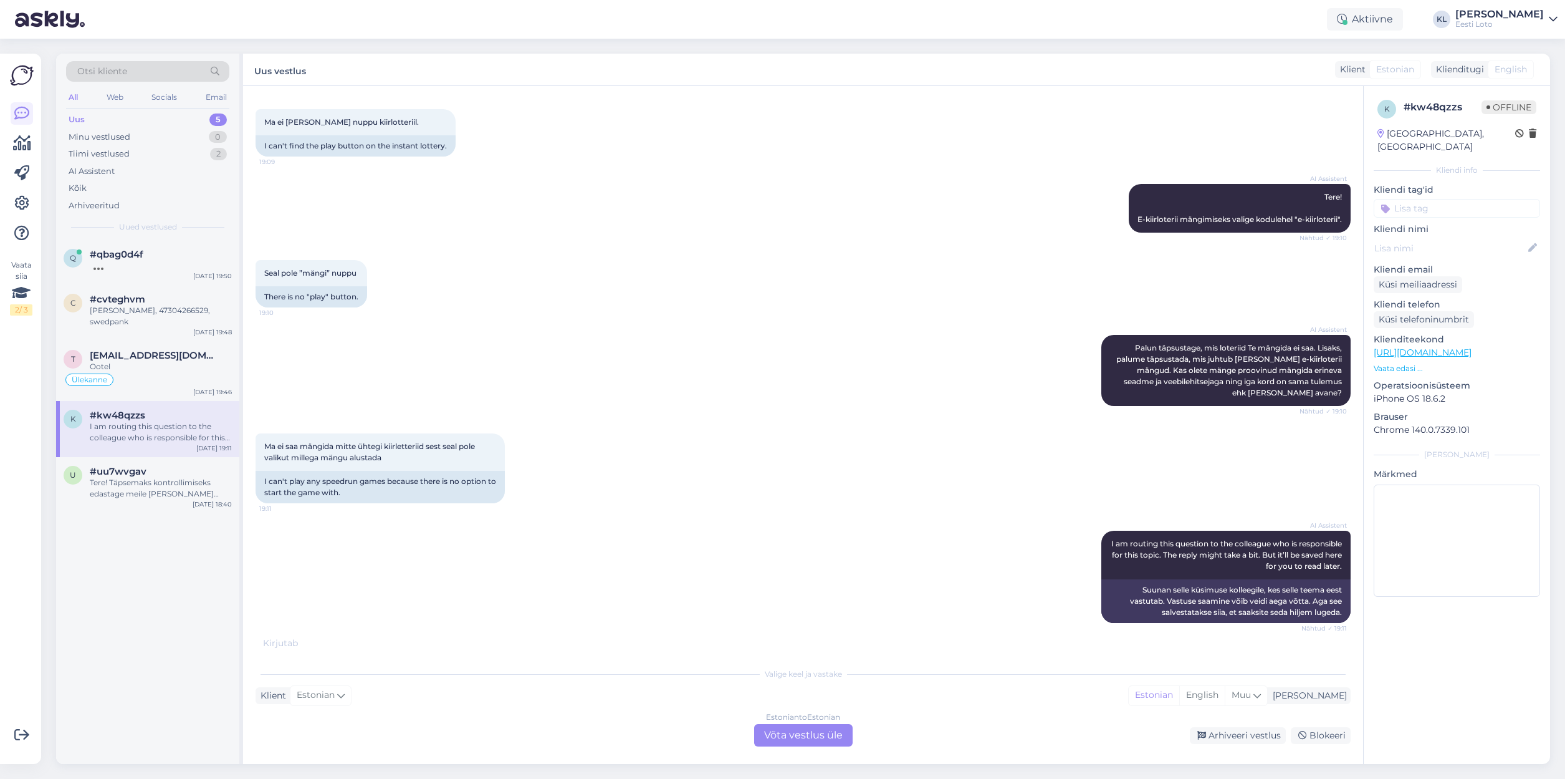
scroll to position [42, 0]
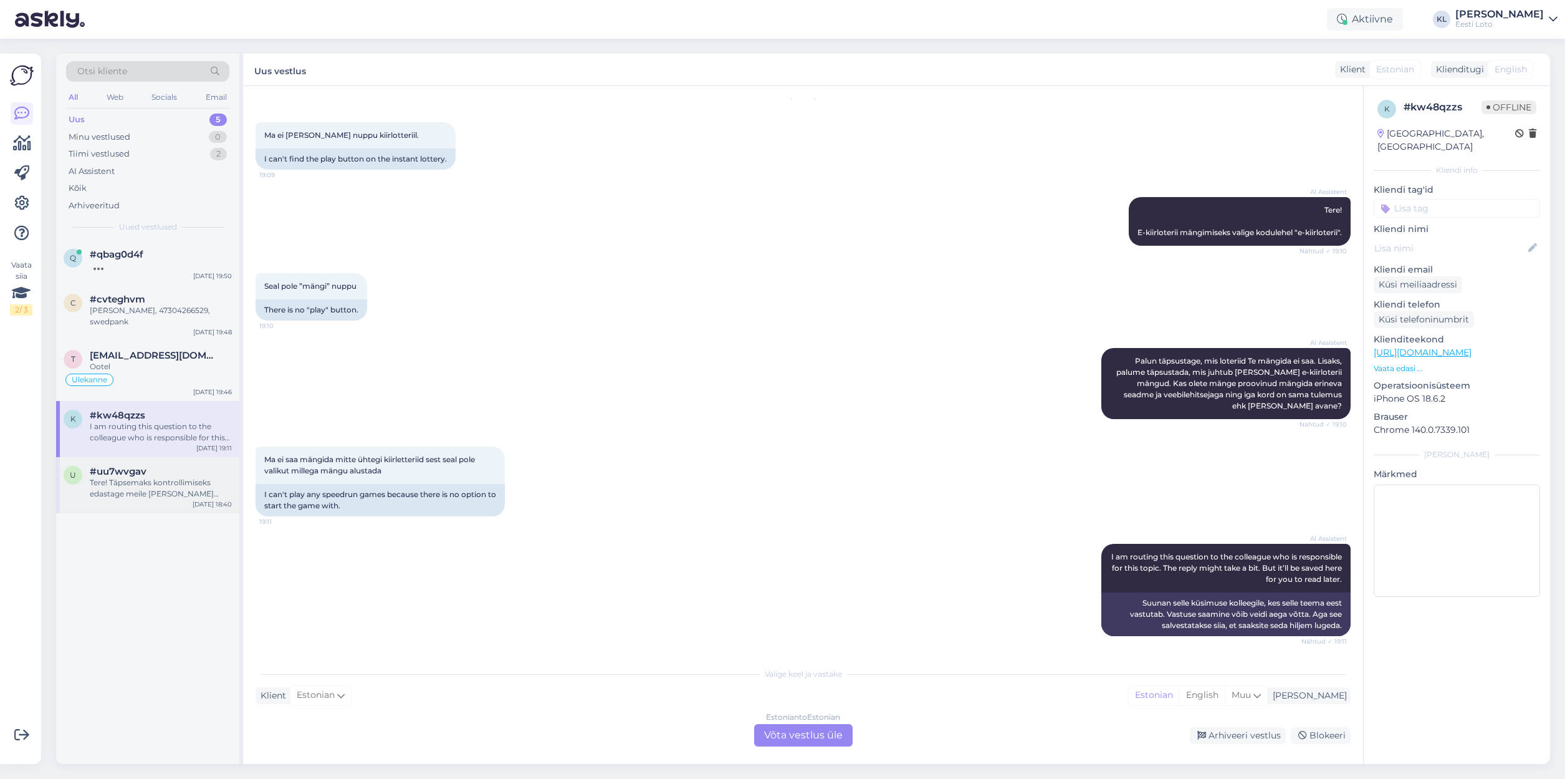
click at [141, 479] on div "Tere! Täpsemaks kontrollimiseks edastage meile [PERSON_NAME] isikukood. [PERSON…" at bounding box center [161, 488] width 142 height 22
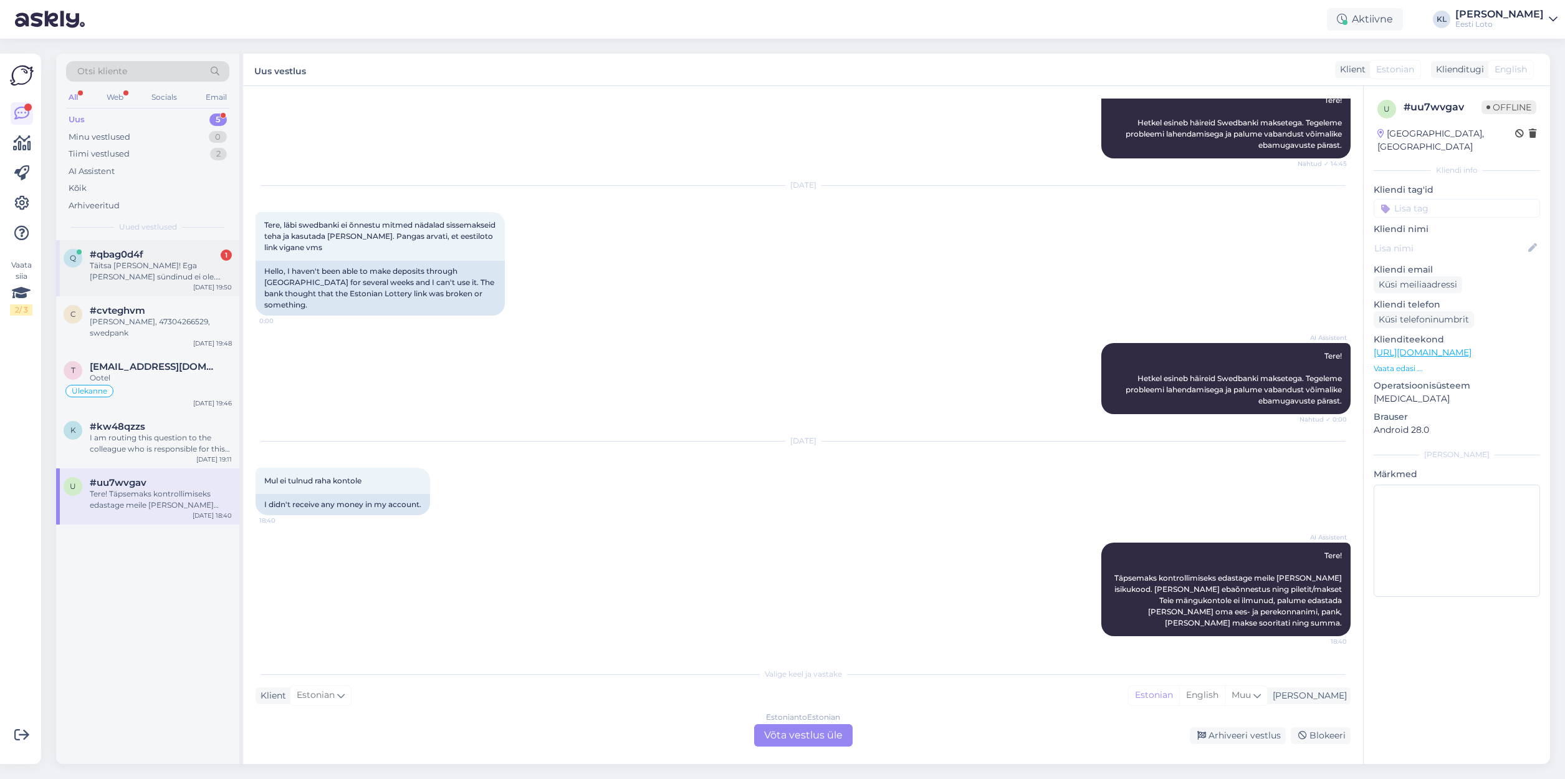
click at [153, 284] on div "q #qbag0d4f 1 Täitsa lõpp! Ega ms täna sündinud ei ole. Good bye Sep 5 19:50" at bounding box center [147, 268] width 183 height 56
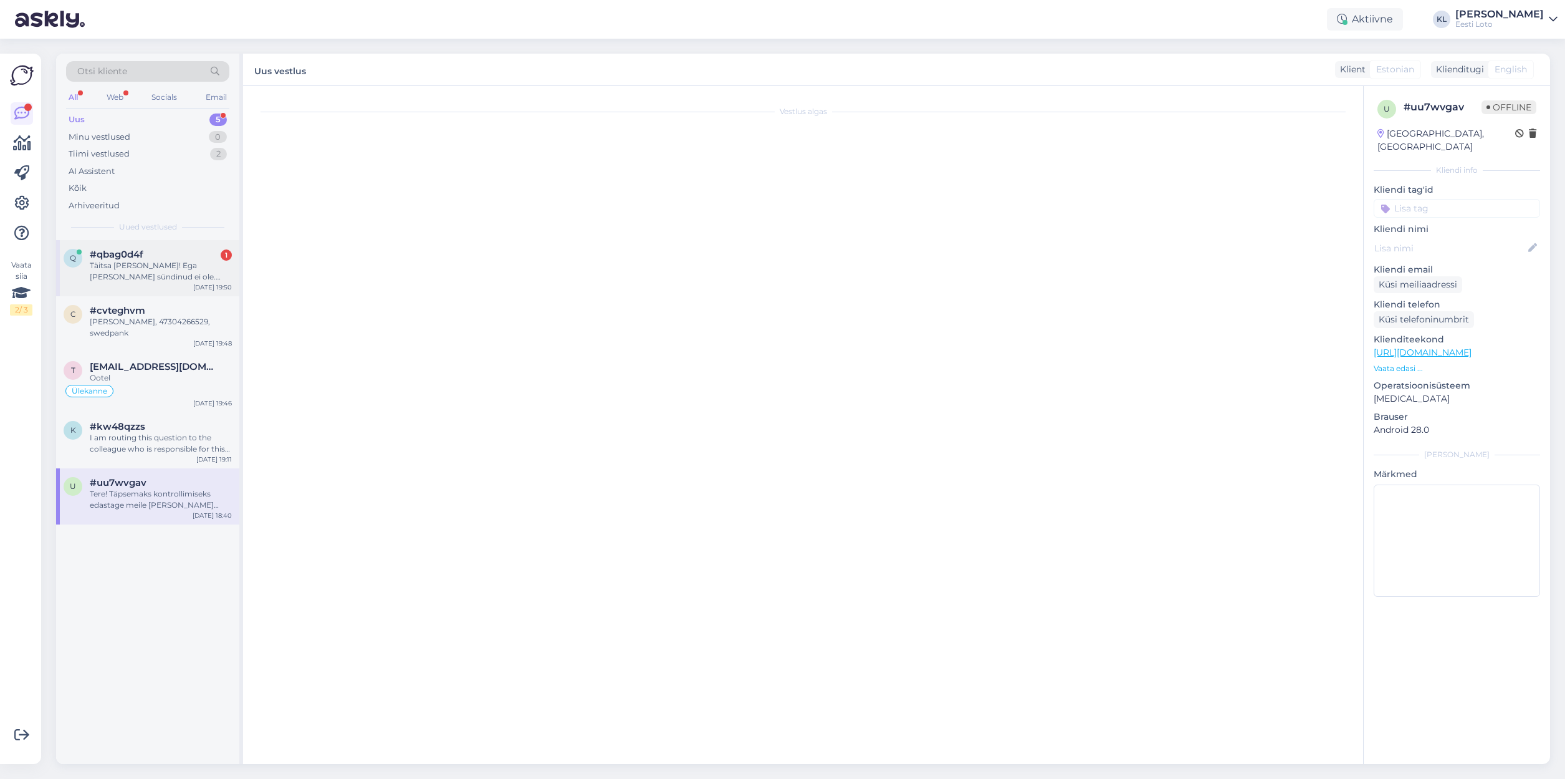
scroll to position [0, 0]
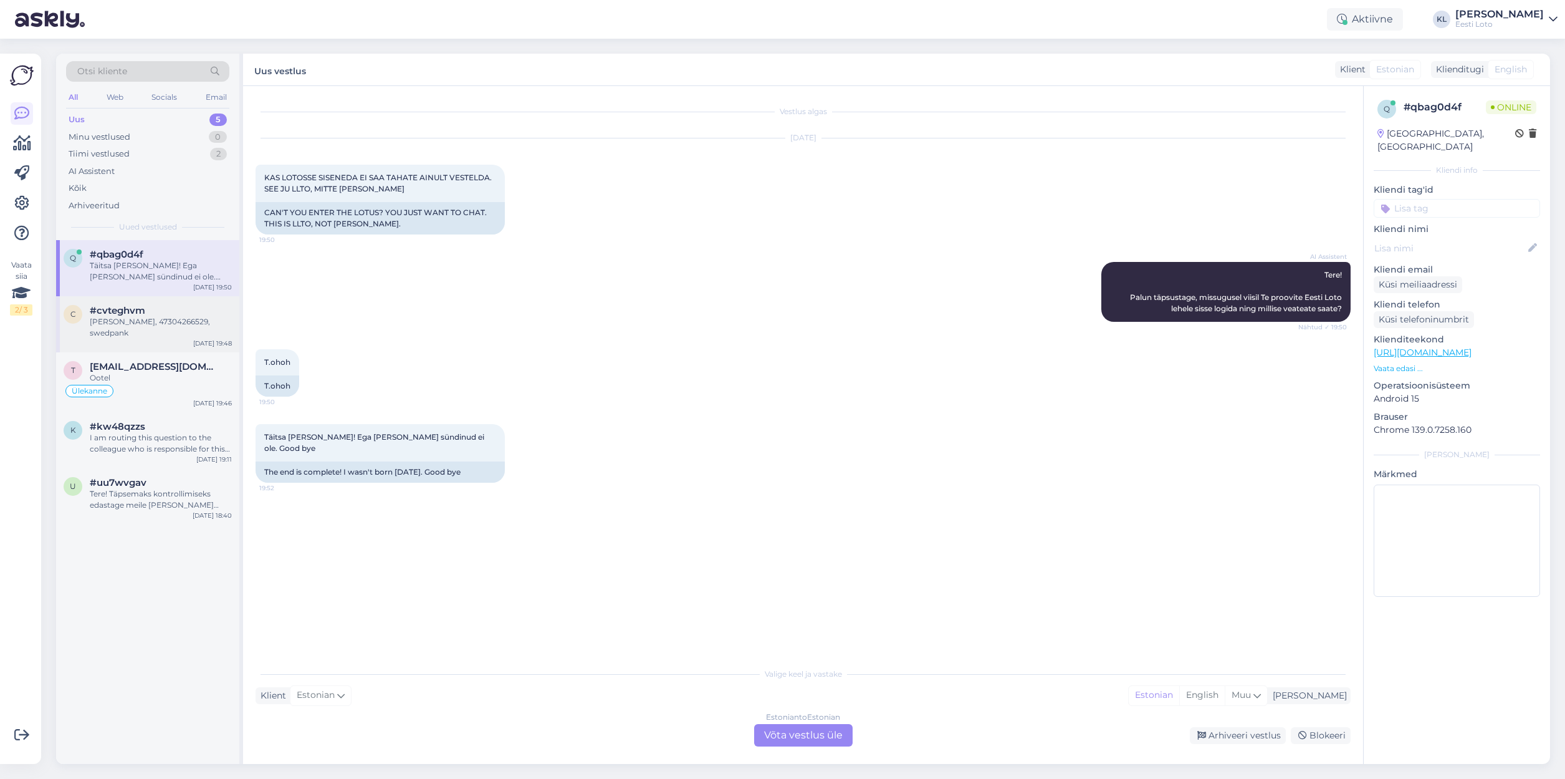
drag, startPoint x: 168, startPoint y: 314, endPoint x: 179, endPoint y: 314, distance: 11.2
click at [167, 316] on div "[PERSON_NAME], 47304266529, swedpank" at bounding box center [161, 327] width 142 height 22
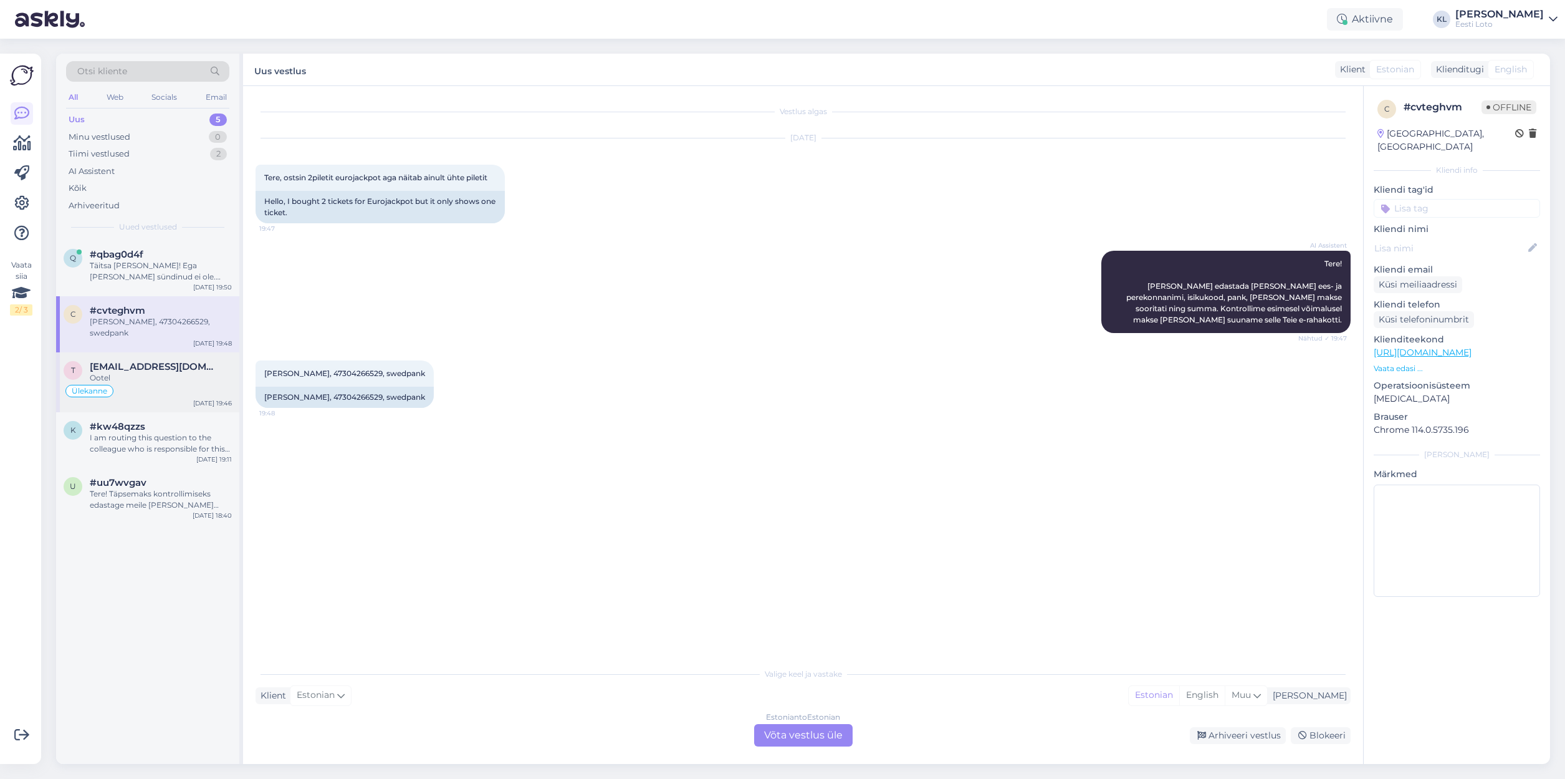
click at [130, 364] on span "[EMAIL_ADDRESS][DOMAIN_NAME]" at bounding box center [155, 366] width 130 height 11
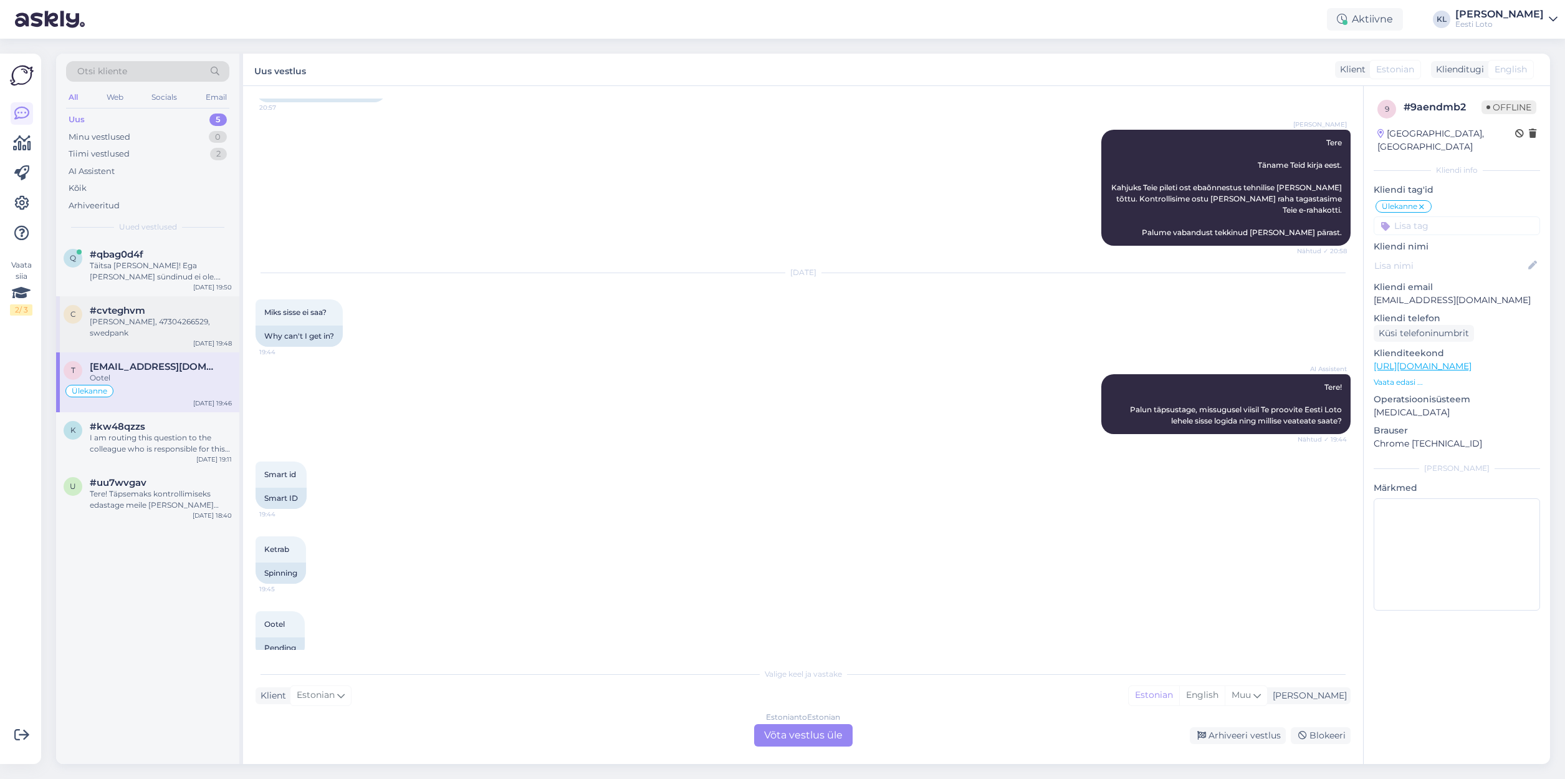
click at [150, 314] on div "#cvteghvm" at bounding box center [161, 310] width 142 height 11
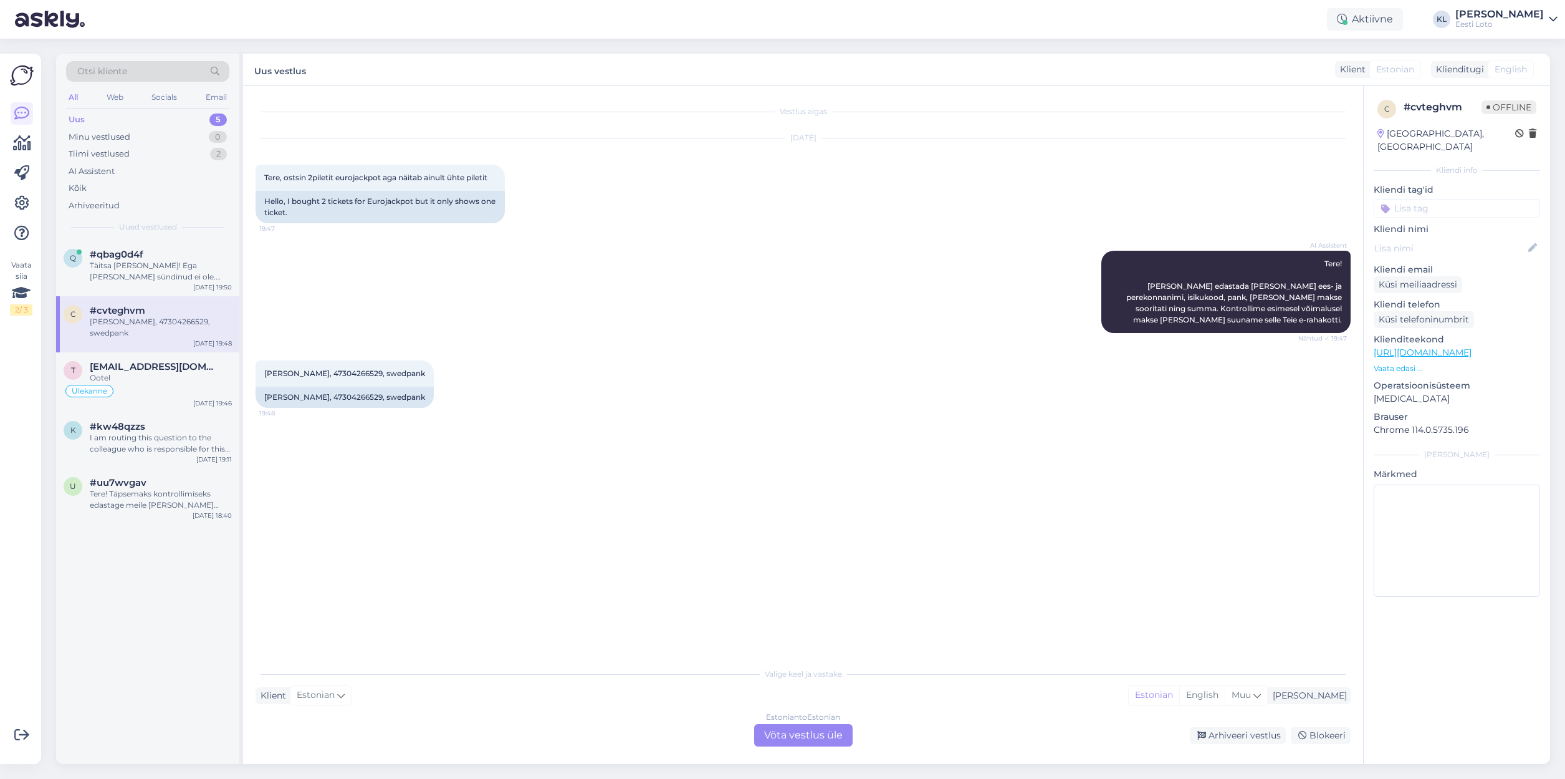
click at [790, 735] on div "Estonian to Estonian Võta vestlus üle" at bounding box center [803, 735] width 98 height 22
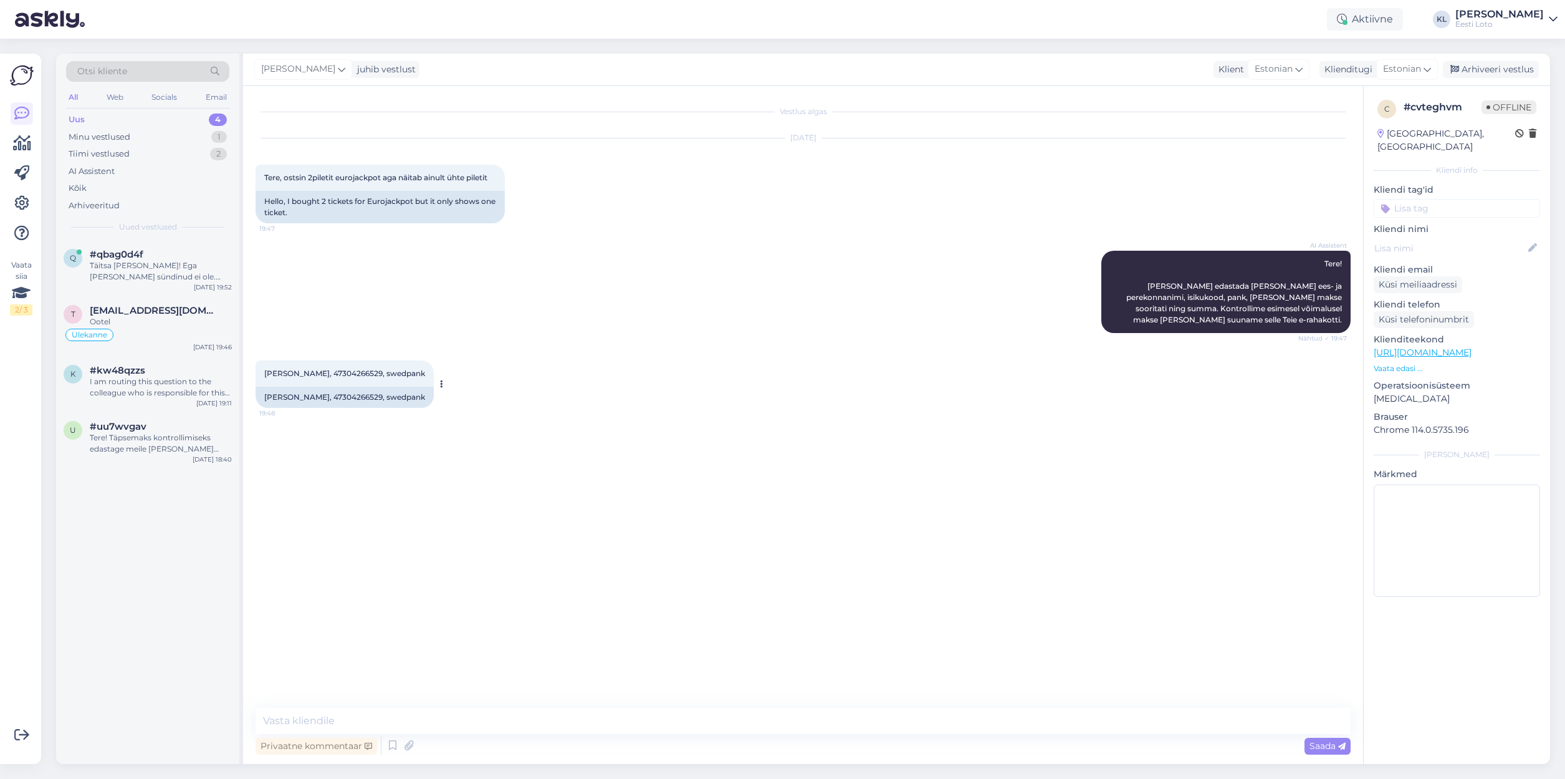
click at [349, 371] on span "[PERSON_NAME], 47304266529, swedpank" at bounding box center [344, 372] width 161 height 9
copy span "47304266529"
click at [391, 727] on textarea at bounding box center [803, 721] width 1095 height 26
paste textarea "Kahjuks Teie pileti ost ebaõnnestus tehnilise tõrke tõttu. Kontrollisime ostu ü…"
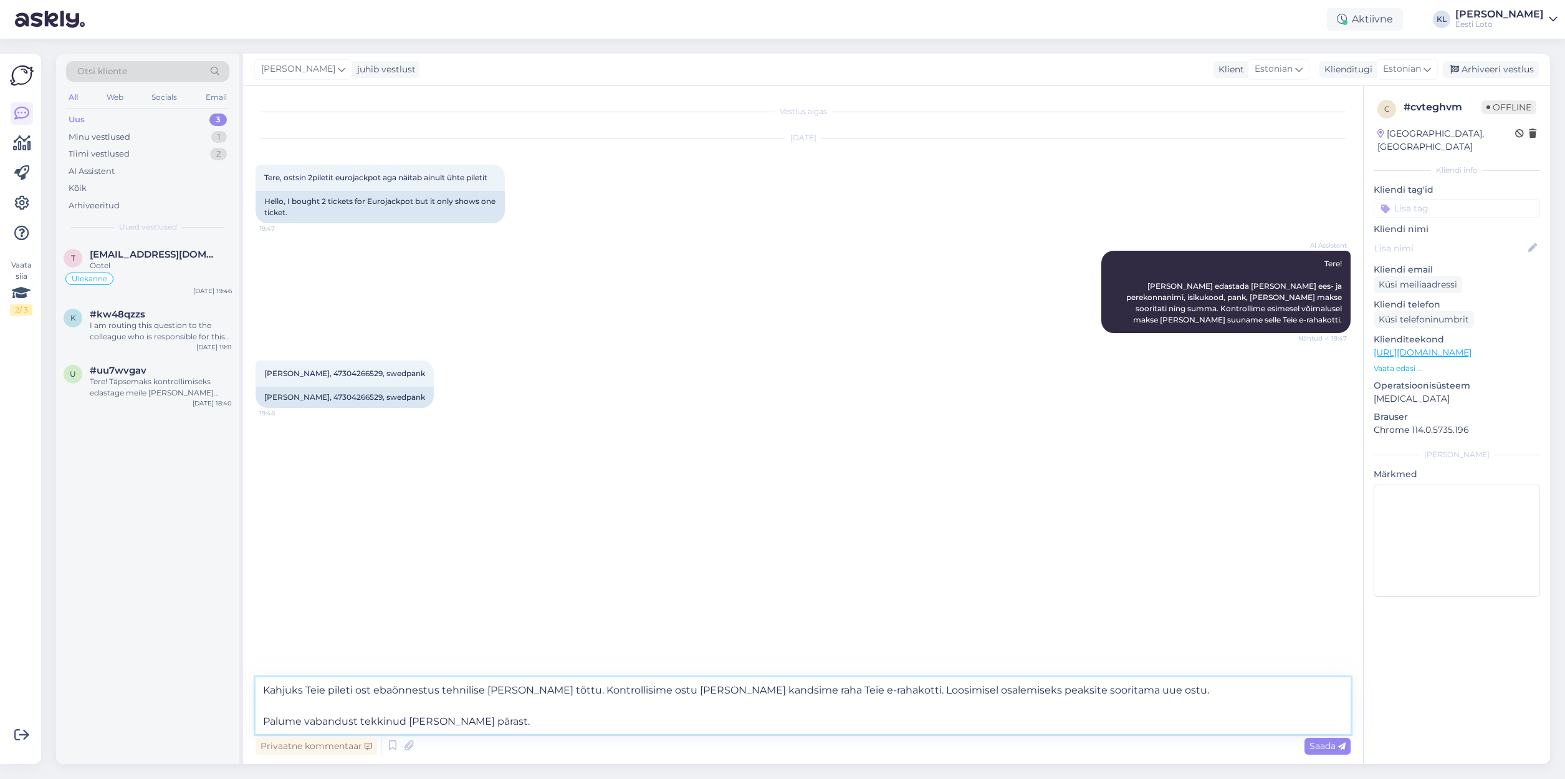
click at [986, 689] on textarea "Kahjuks Teie pileti ost ebaõnnestus tehnilise tõrke tõttu. Kontrollisime ostu ü…" at bounding box center [803, 705] width 1095 height 57
click at [1109, 691] on textarea "Kahjuks Teie pileti ost ebaõnnestus tehnilise tõrke tõttu. Kontrollisime ostu ü…" at bounding box center [803, 705] width 1095 height 57
type textarea "Kahjuks Teie pileti ost ebaõnnestus tehnilise tõrke tõttu. Kontrollisime ostu ü…"
click at [1326, 744] on span "Saada" at bounding box center [1328, 745] width 36 height 11
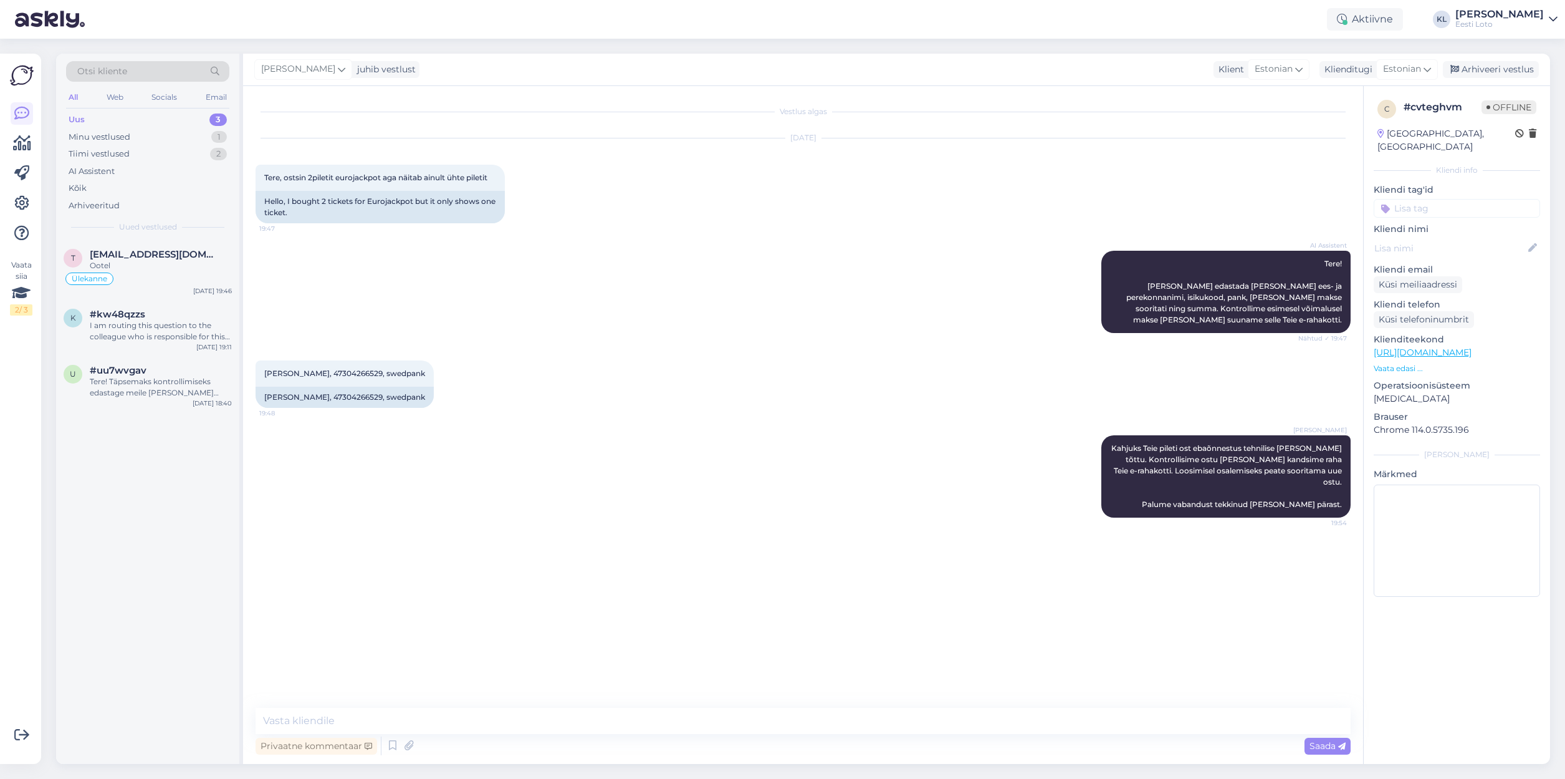
click at [1464, 199] on input at bounding box center [1457, 208] width 166 height 19
type input "e-r"
click at [1448, 239] on span "E-rahakott" at bounding box center [1444, 242] width 41 height 7
click at [1487, 68] on div "Arhiveeri vestlus" at bounding box center [1491, 69] width 96 height 17
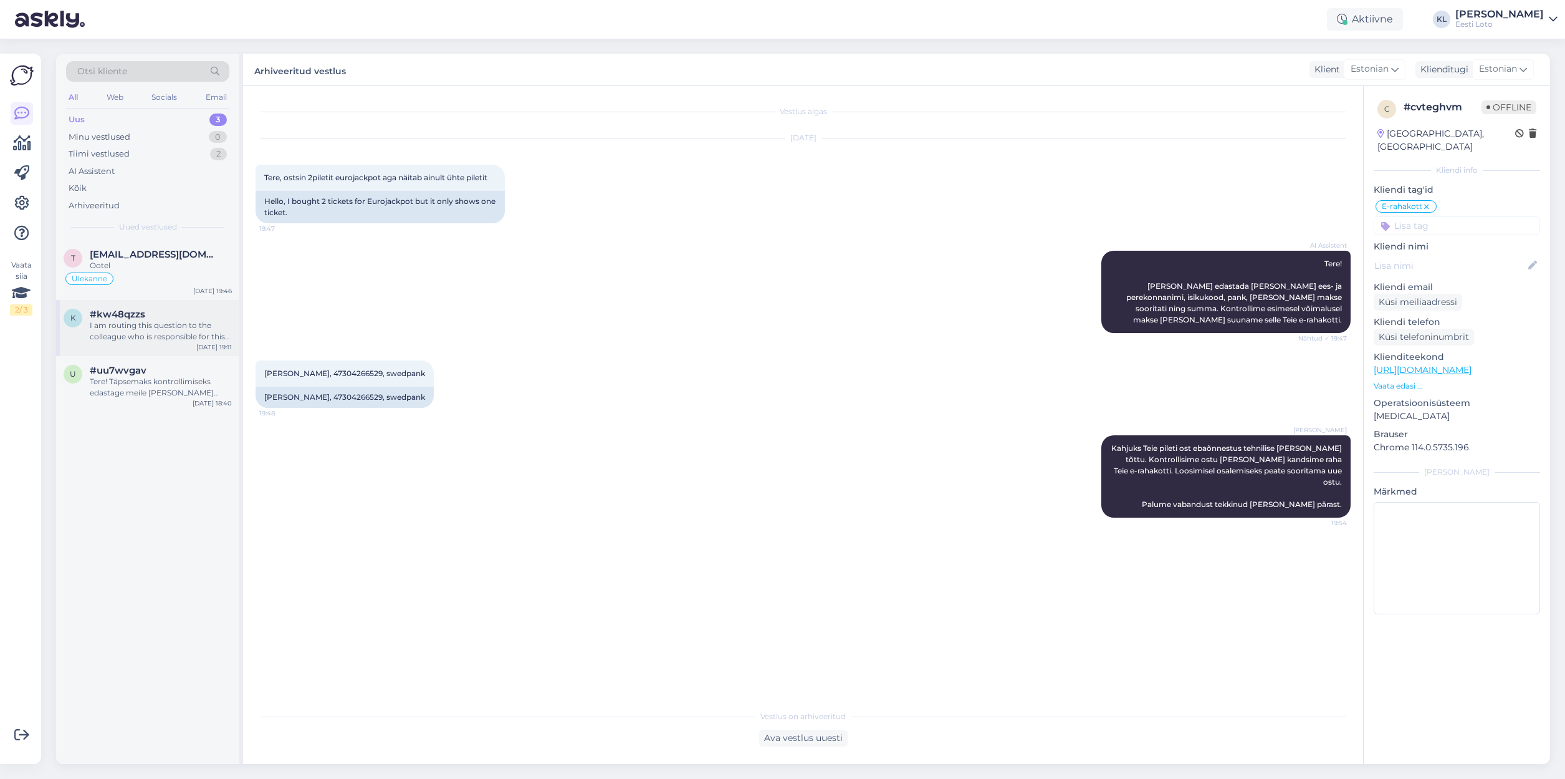
click at [100, 324] on div "I am routing this question to the colleague who is responsible for this topic. …" at bounding box center [161, 331] width 142 height 22
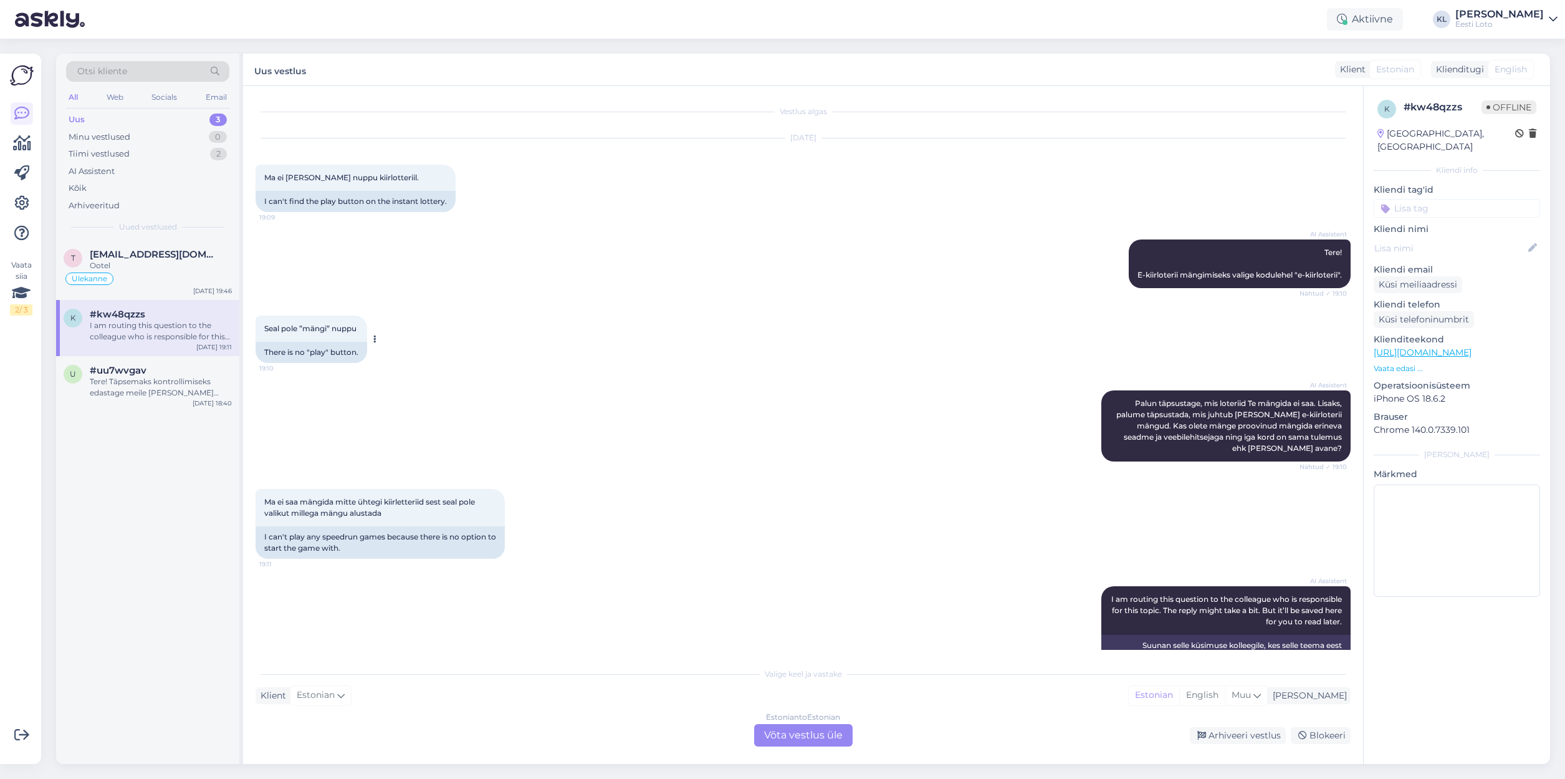
scroll to position [42, 0]
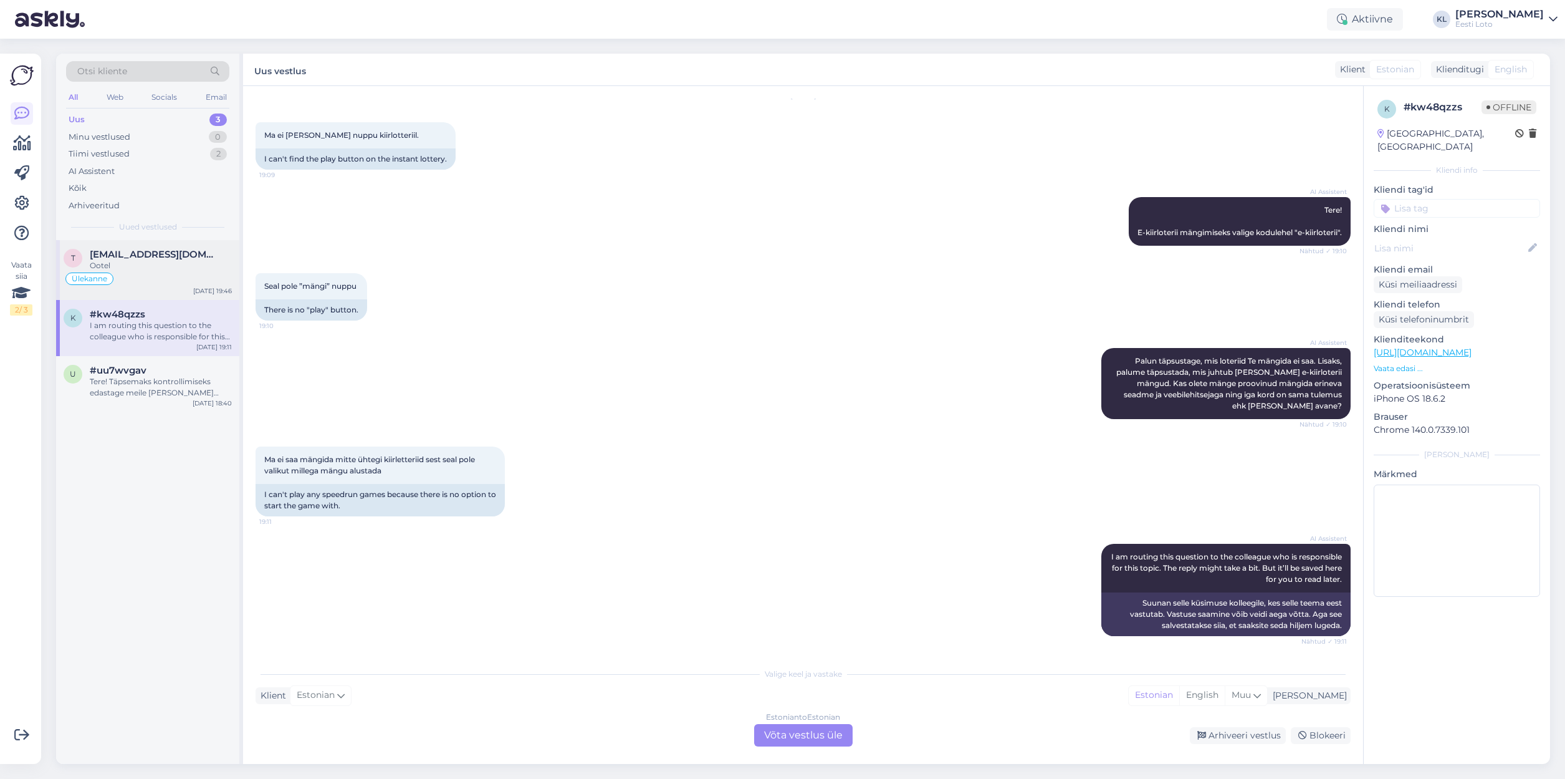
click at [158, 271] on div "Ülekanne" at bounding box center [148, 278] width 168 height 15
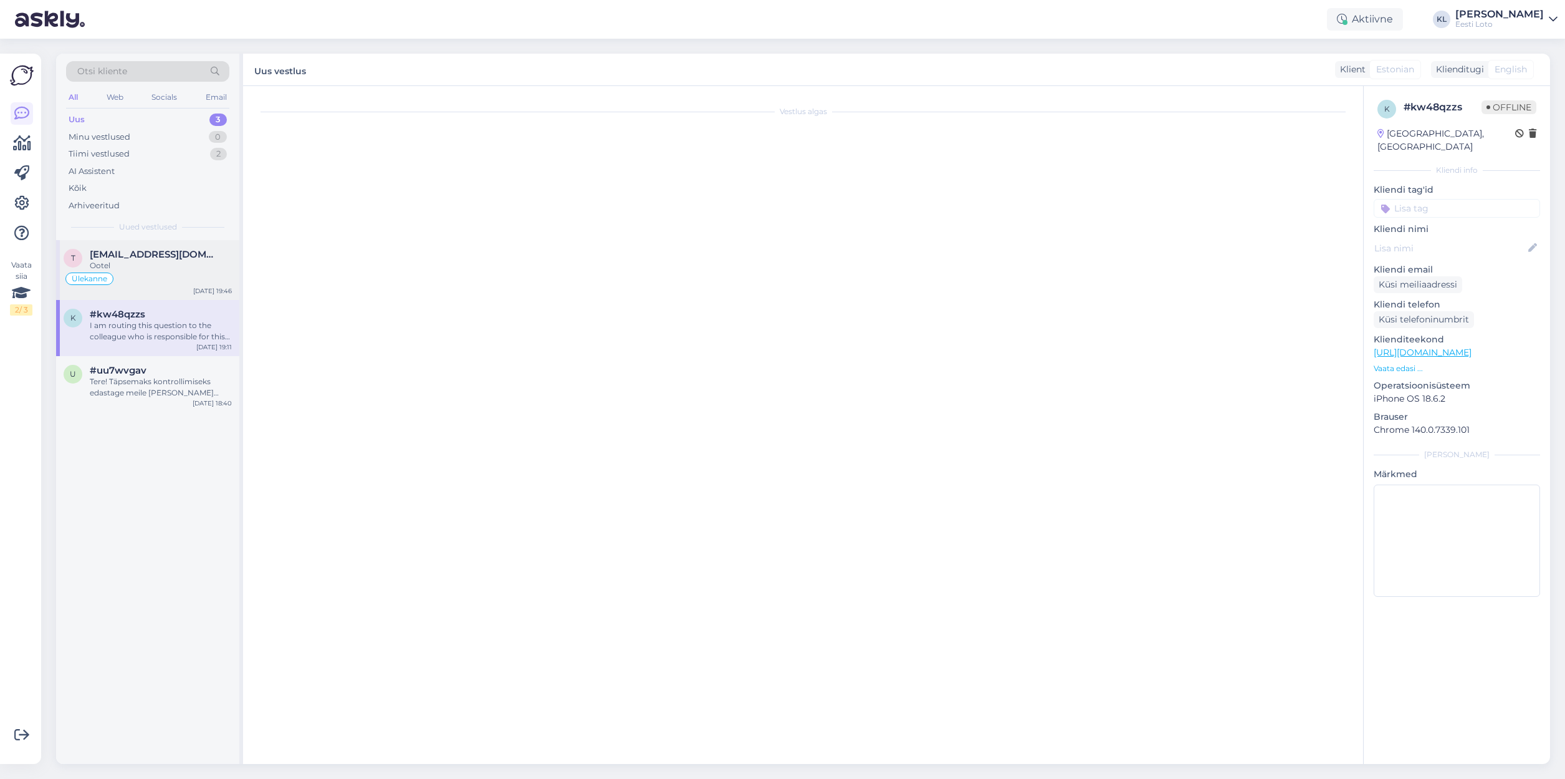
scroll to position [444, 0]
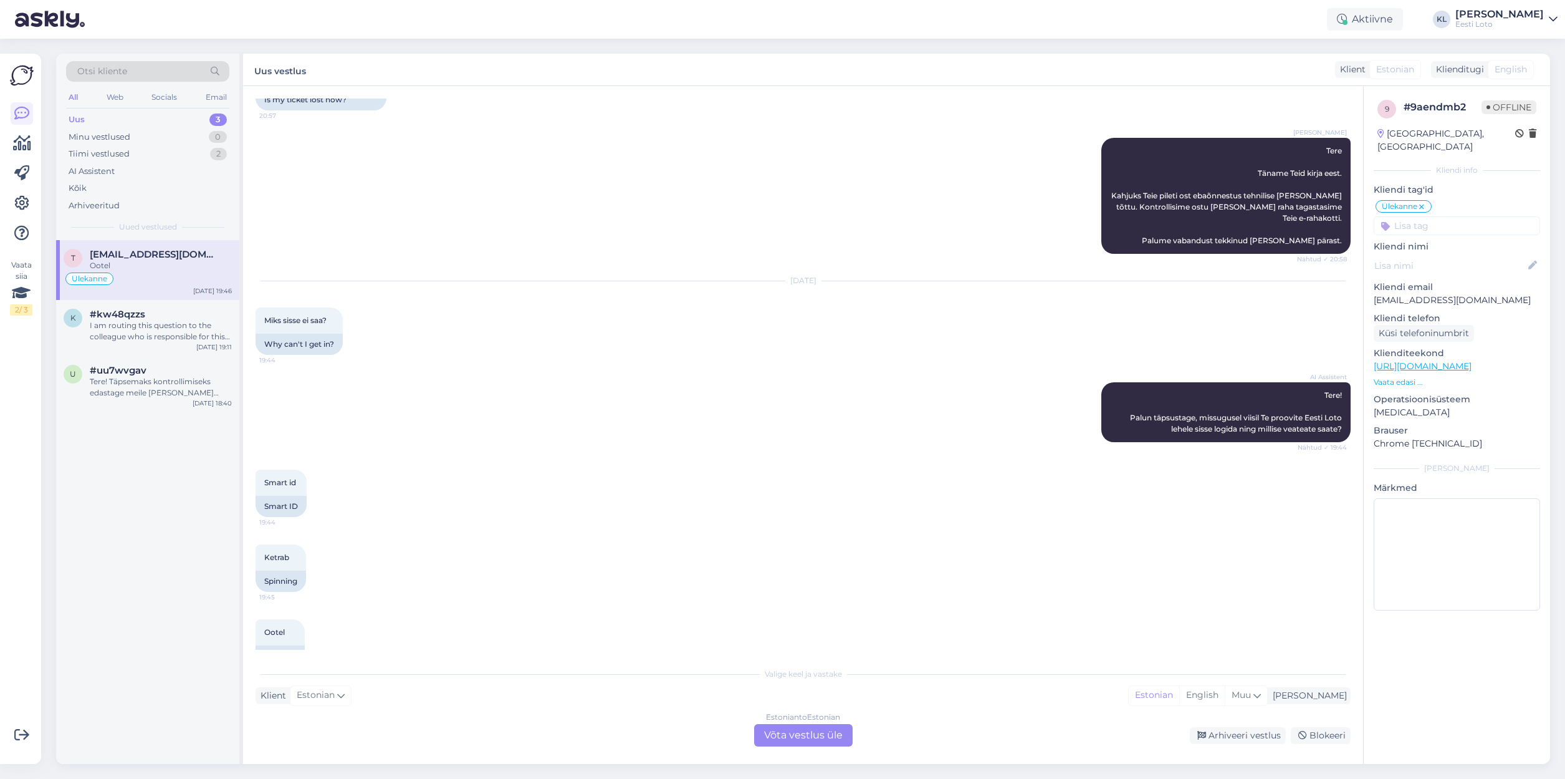
click at [771, 732] on div "Estonian to Estonian Võta vestlus üle" at bounding box center [803, 735] width 98 height 22
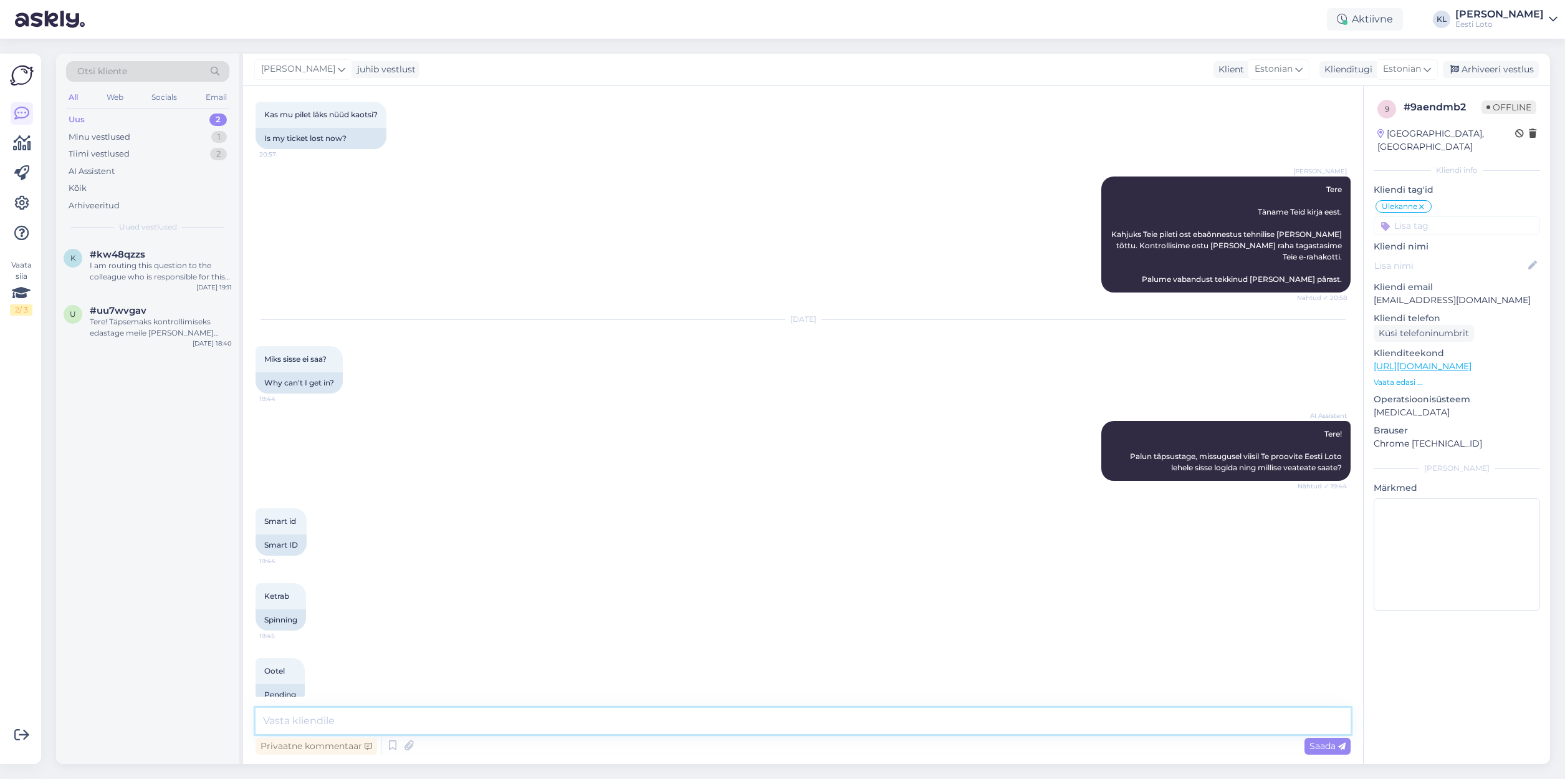
click at [346, 726] on textarea at bounding box center [803, 721] width 1095 height 26
type textarea "Palume proovida sisse logida teise veebilehitsejaga ja vaadata kas sellisel vii…"
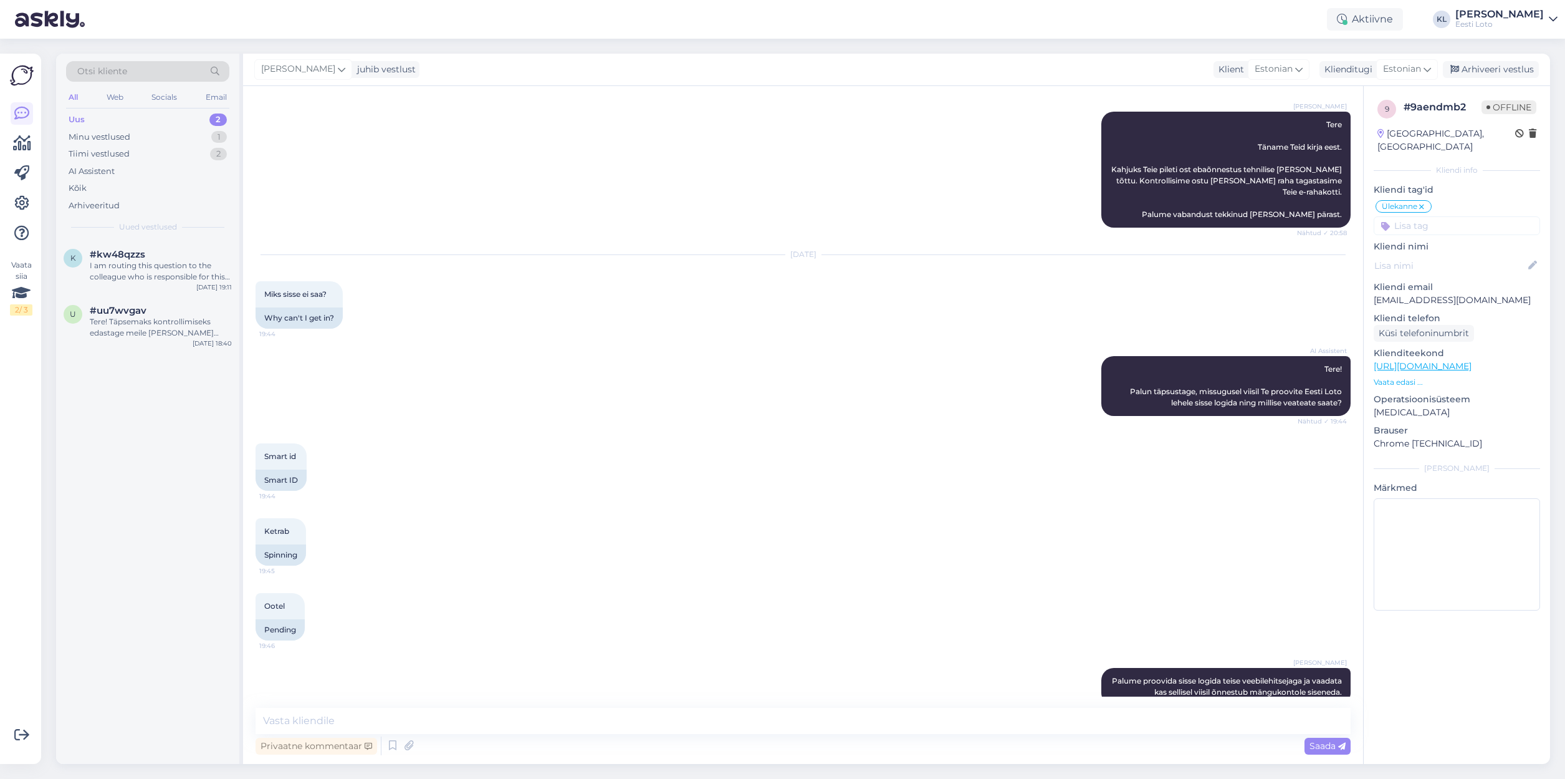
click at [1424, 216] on input at bounding box center [1457, 225] width 166 height 19
type input "Siss"
click at [1451, 256] on span "Sisselogimine" at bounding box center [1457, 259] width 51 height 7
click at [1482, 68] on div "Arhiveeri vestlus" at bounding box center [1491, 69] width 96 height 17
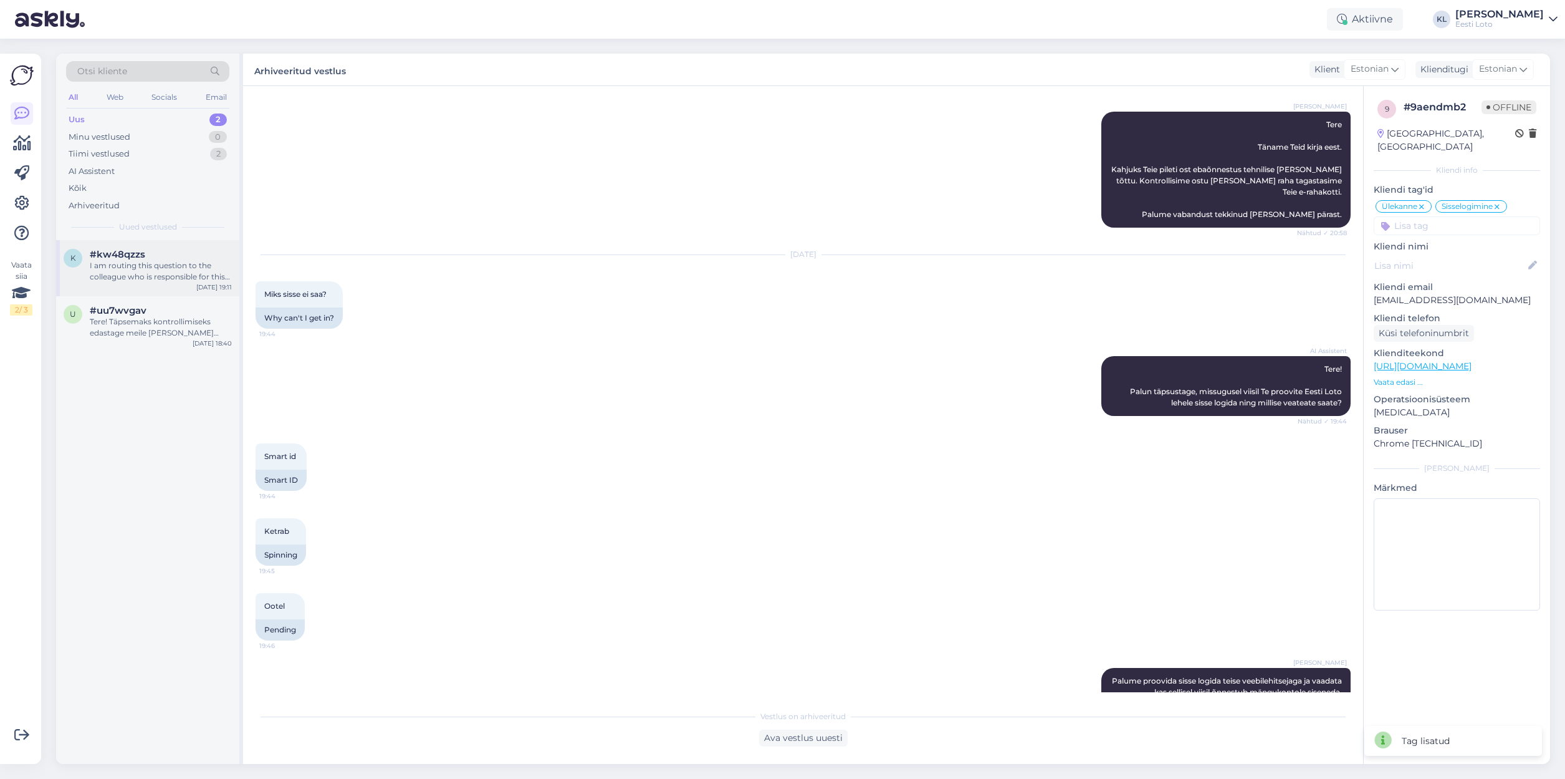
click at [162, 266] on div "I am routing this question to the colleague who is responsible for this topic. …" at bounding box center [161, 271] width 142 height 22
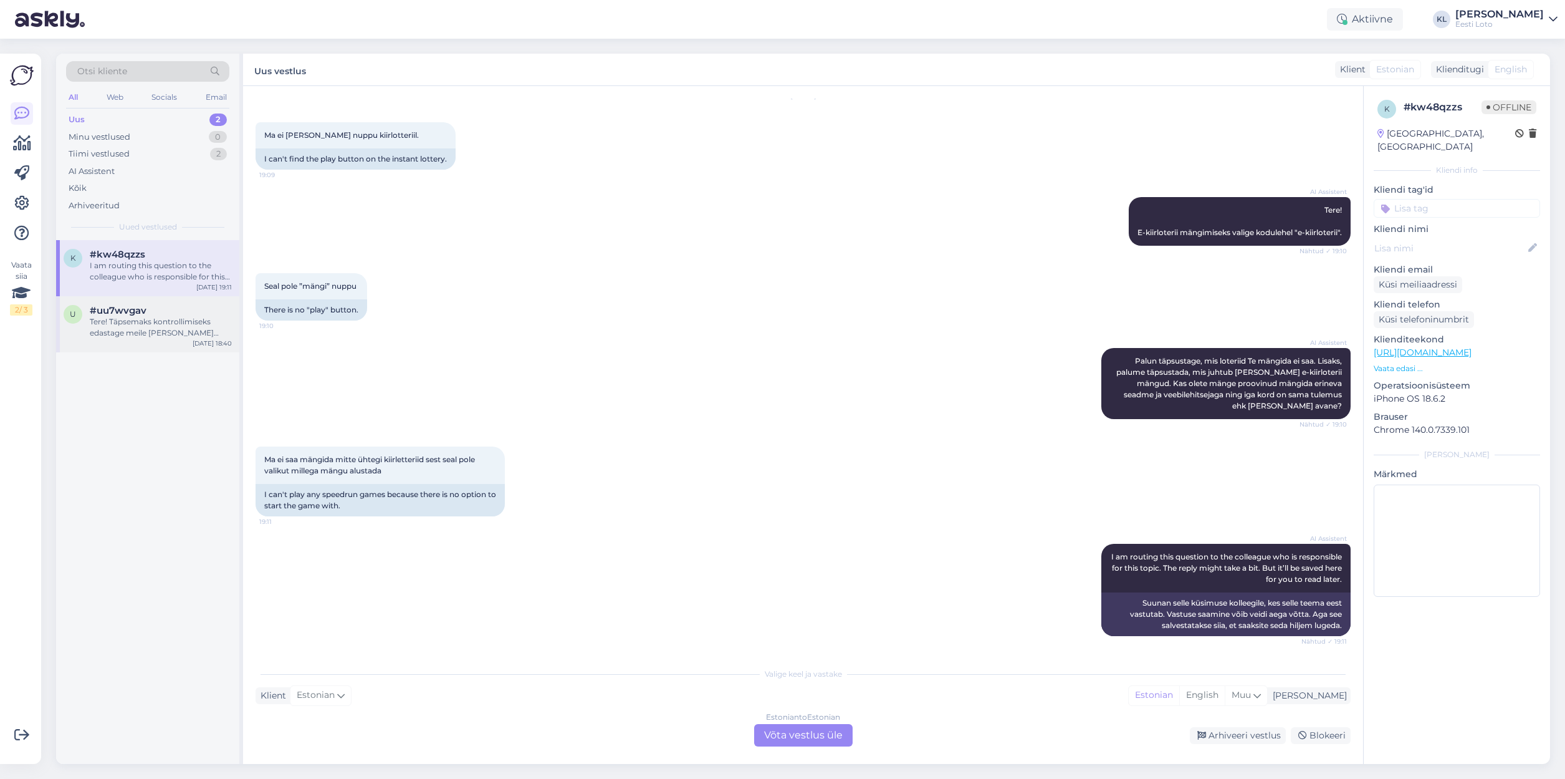
click at [147, 326] on div "Tere! Täpsemaks kontrollimiseks edastage meile [PERSON_NAME] isikukood. [PERSON…" at bounding box center [161, 327] width 142 height 22
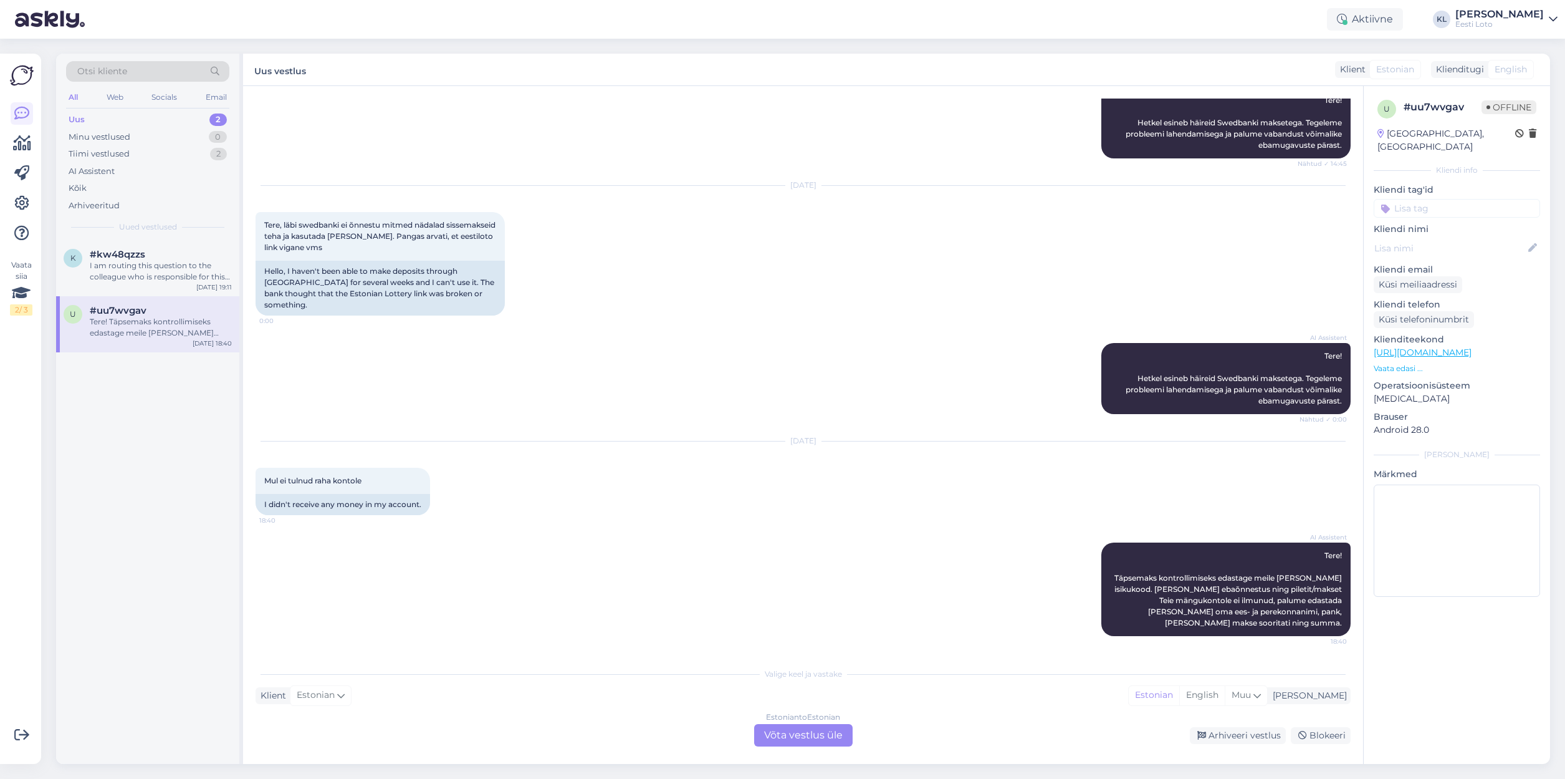
click at [1477, 199] on input at bounding box center [1457, 208] width 166 height 19
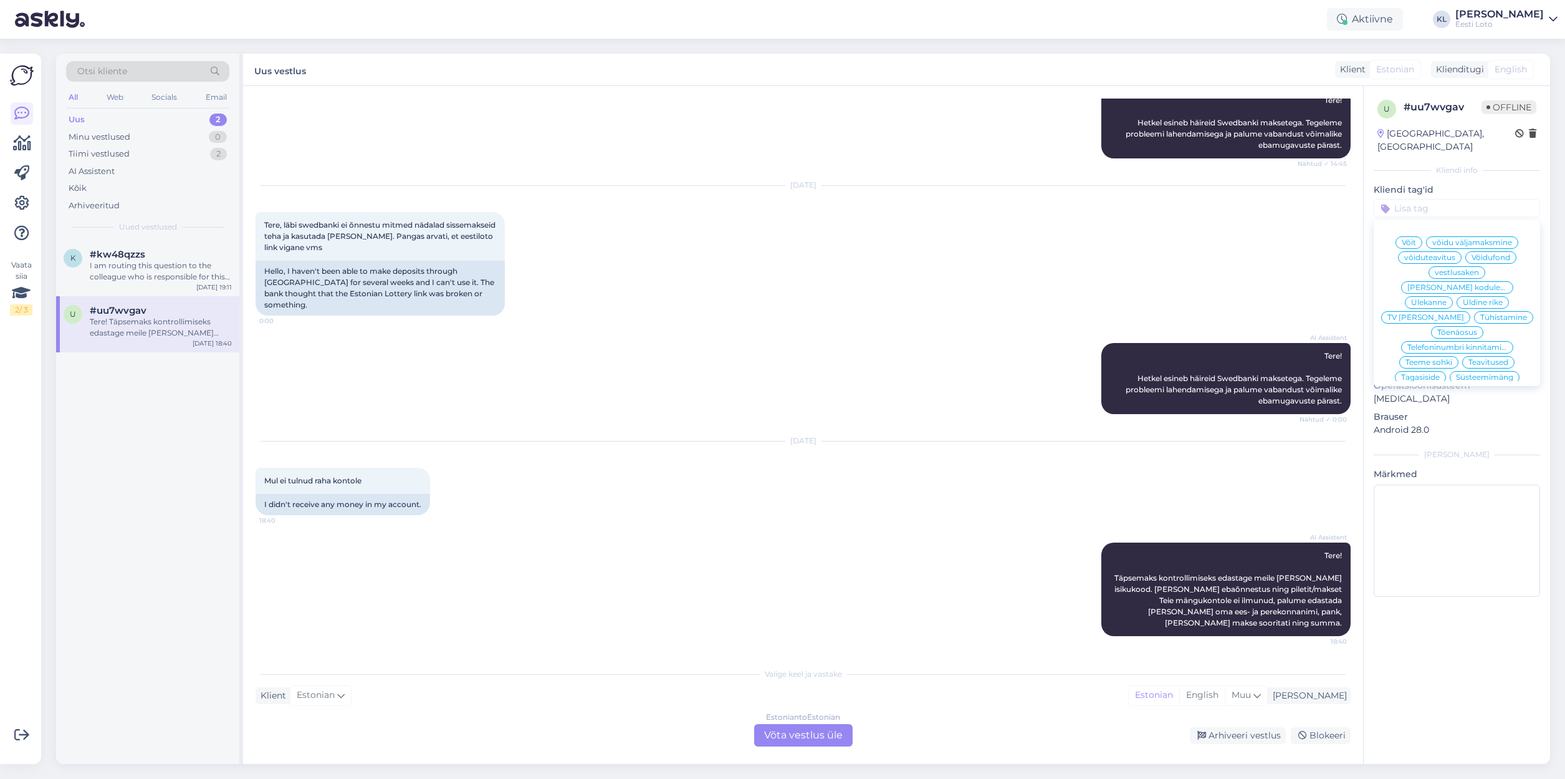
type input "w"
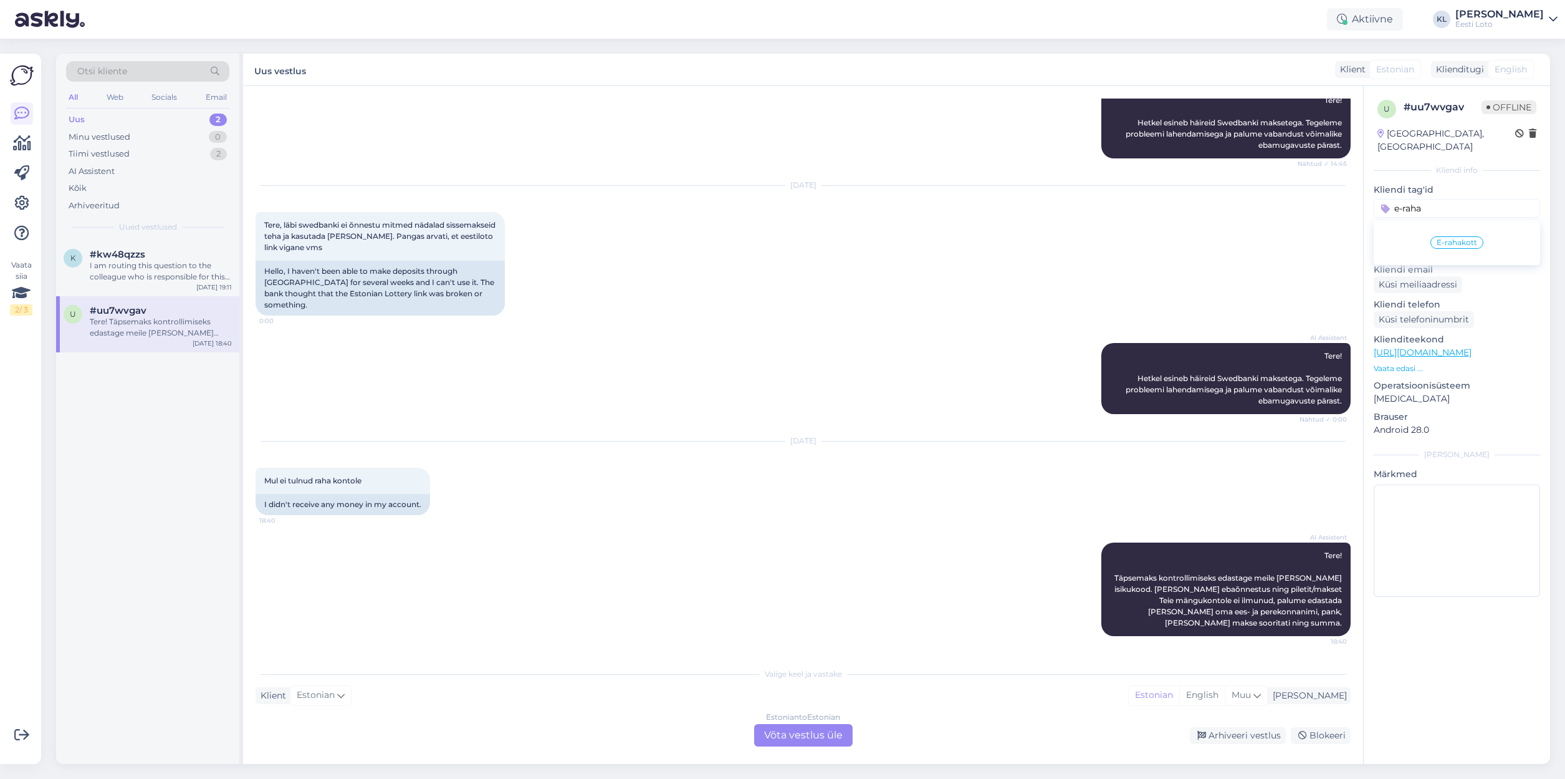
type input "e-raha"
click at [1461, 239] on span "E-rahakott" at bounding box center [1457, 242] width 41 height 7
click at [819, 733] on div "Estonian to Estonian Võta vestlus üle" at bounding box center [803, 735] width 98 height 22
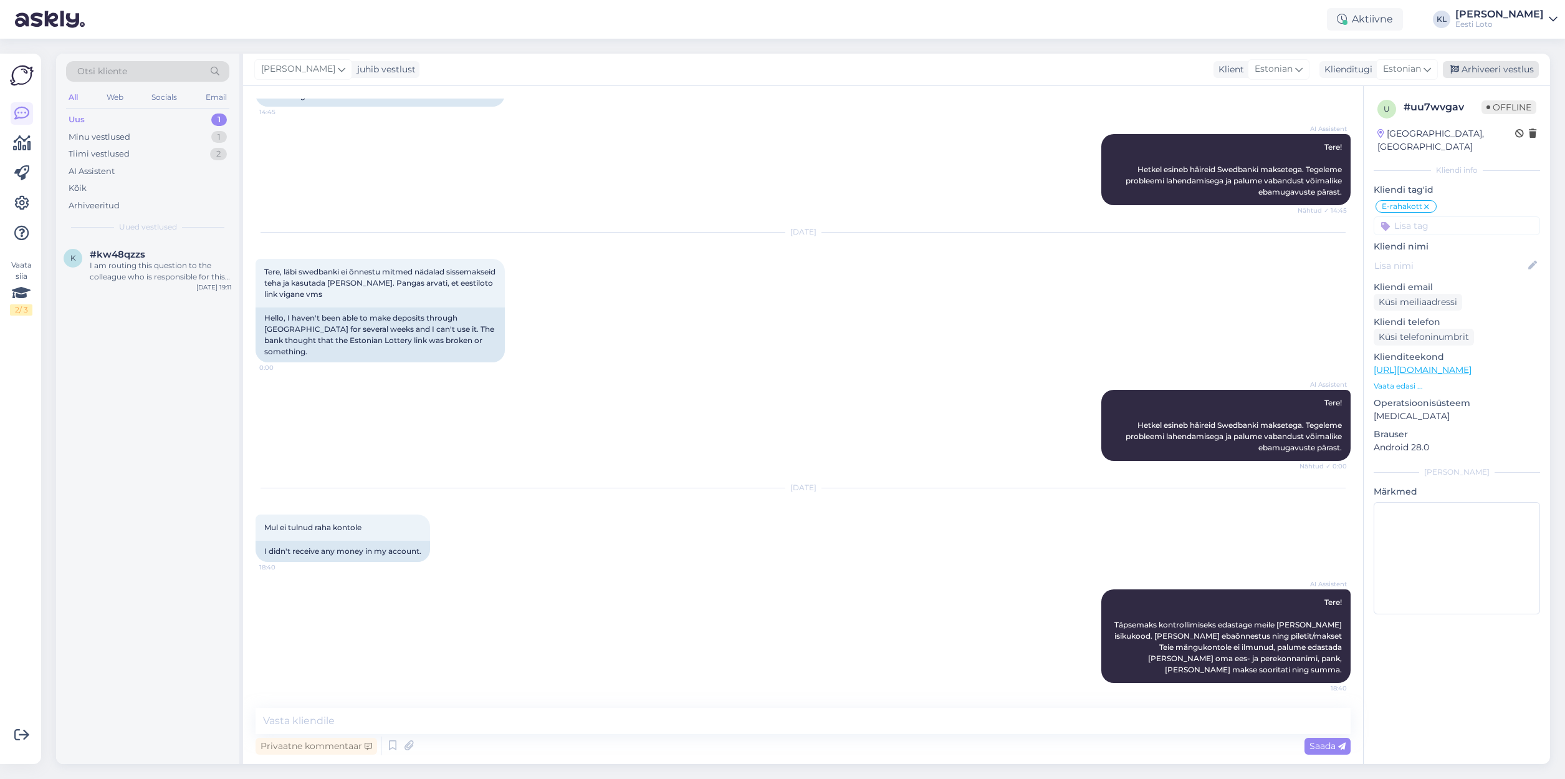
click at [1473, 67] on div "Arhiveeri vestlus" at bounding box center [1491, 69] width 96 height 17
click at [130, 288] on div "k #kw48qzzs I am routing this question to the colleague who is responsible for …" at bounding box center [147, 268] width 183 height 56
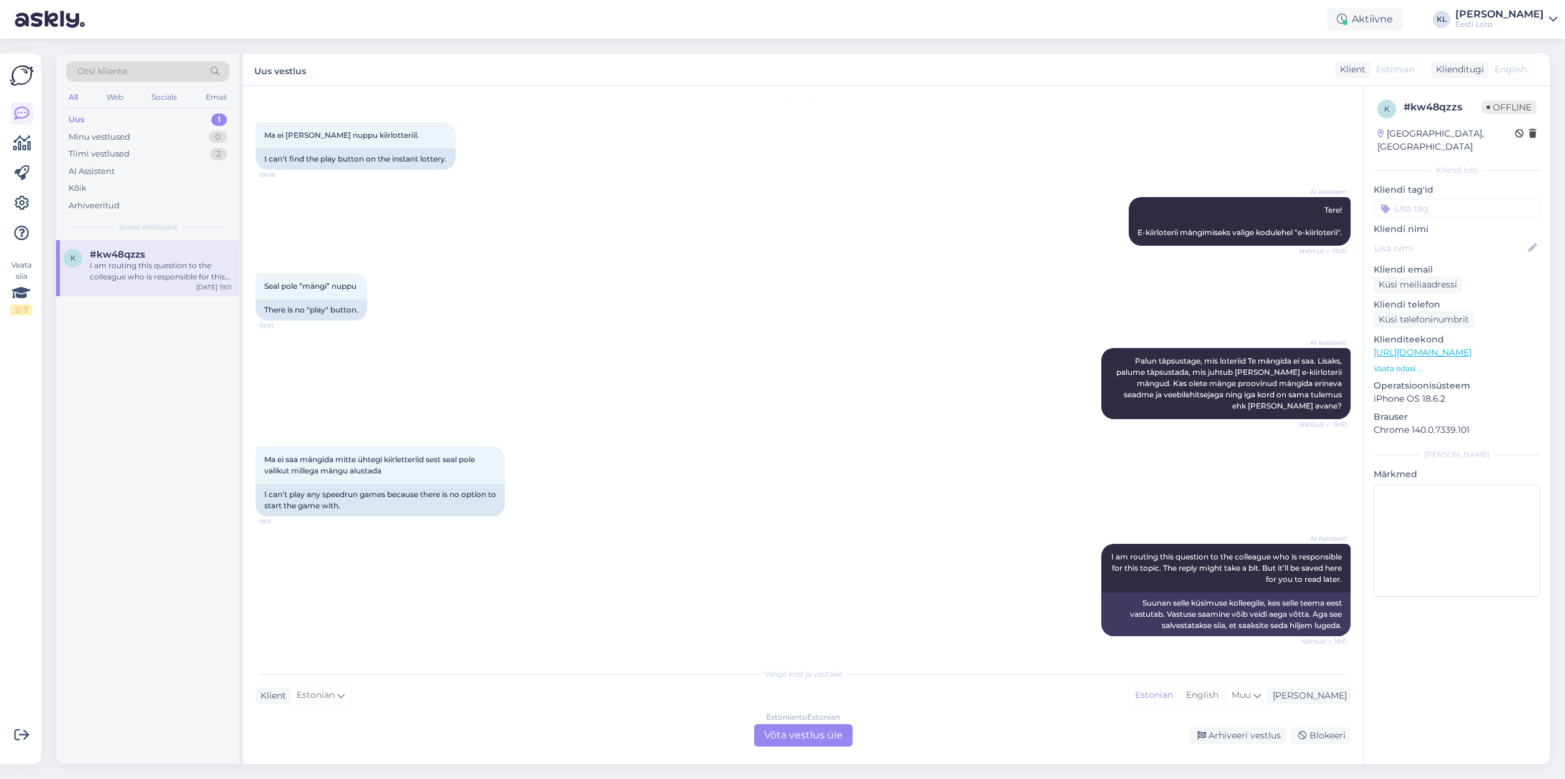
scroll to position [42, 0]
click at [829, 732] on div "Estonian to Estonian Võta vestlus üle" at bounding box center [803, 735] width 98 height 22
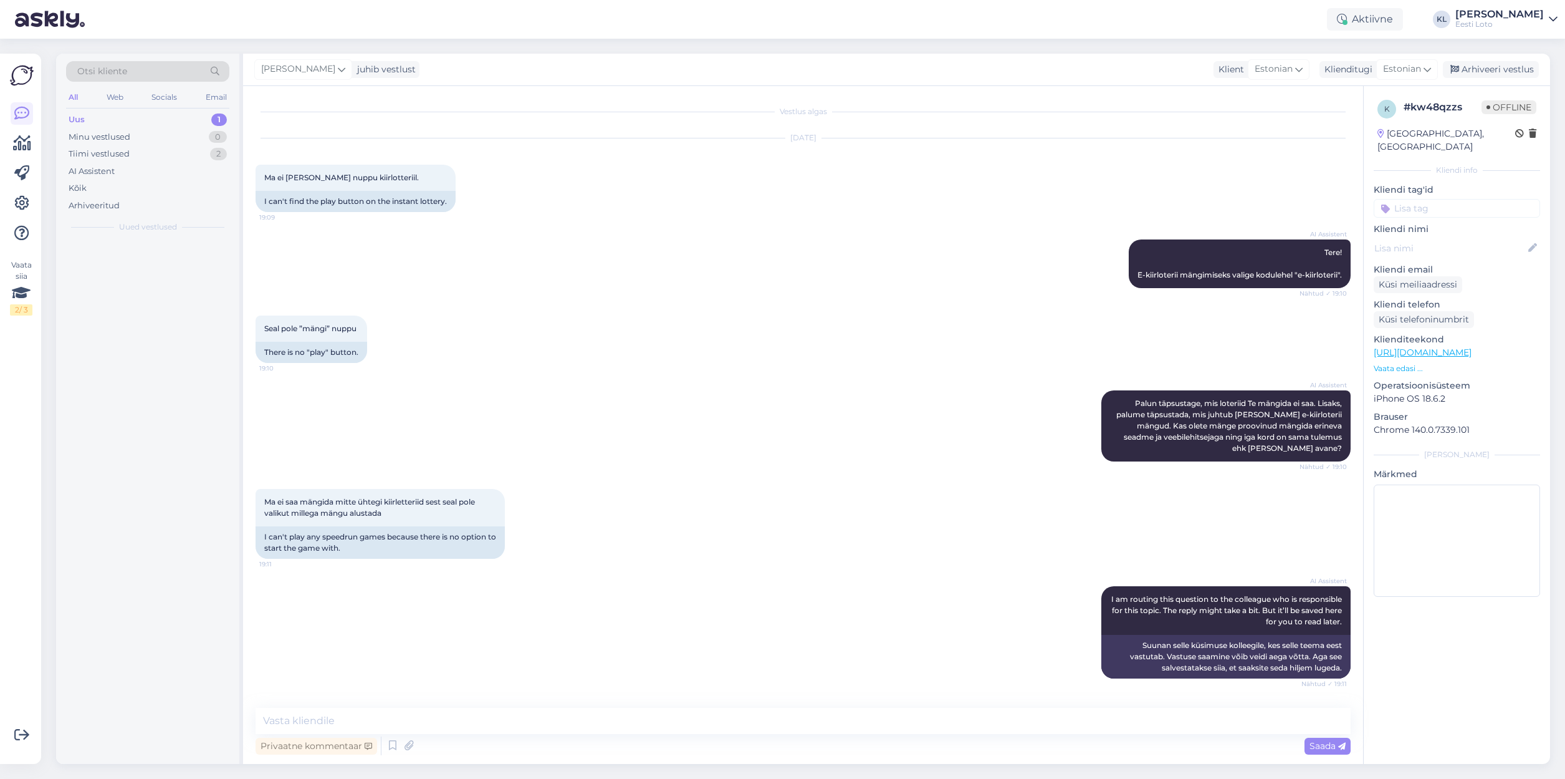
scroll to position [0, 0]
click at [731, 714] on textarea at bounding box center [803, 721] width 1095 height 26
type textarea "E"
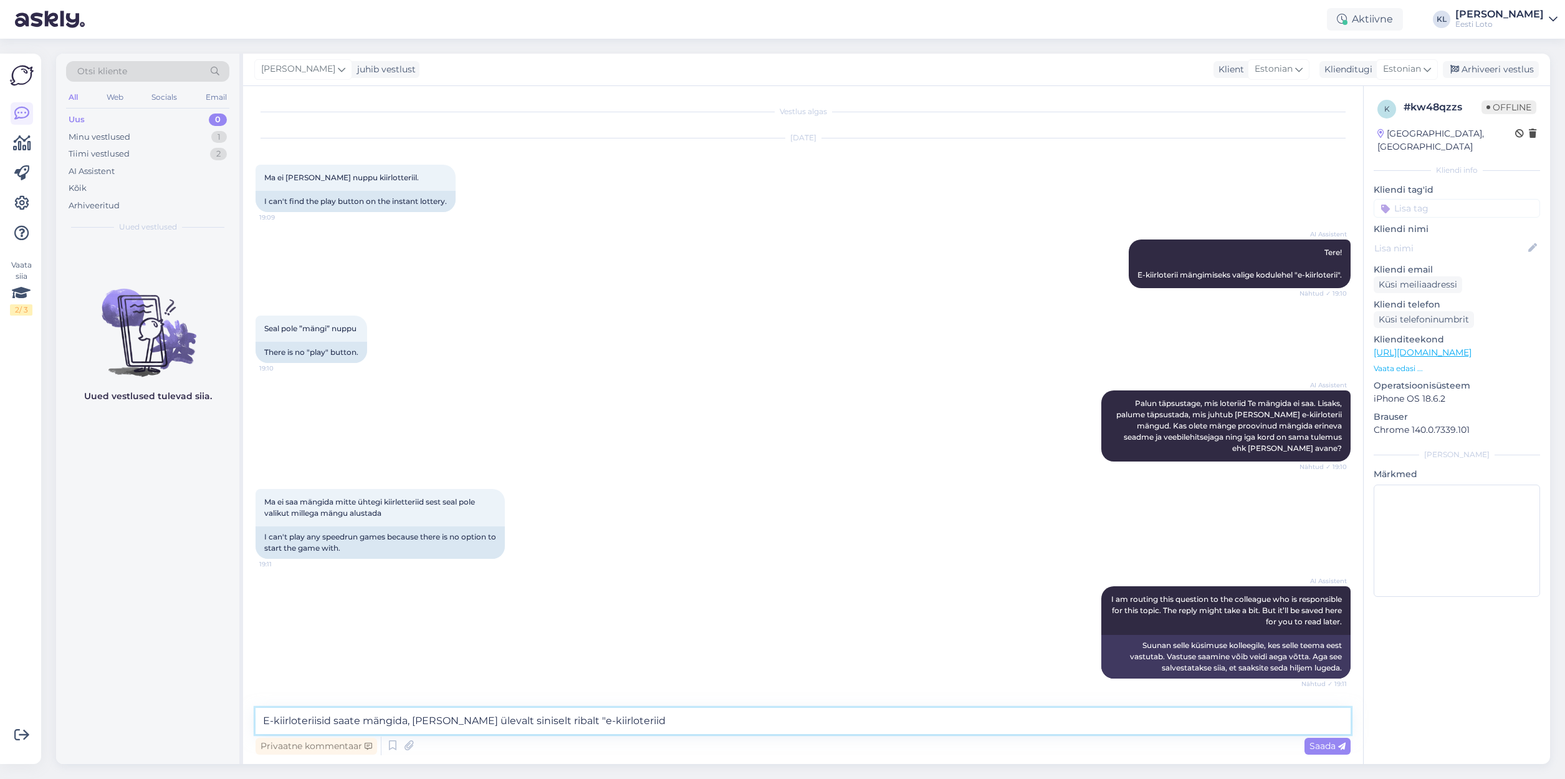
type textarea "E-kiirloteriisid saate mängida, kui valite ülevalt siniselt ribalt "e-kiirloter…"
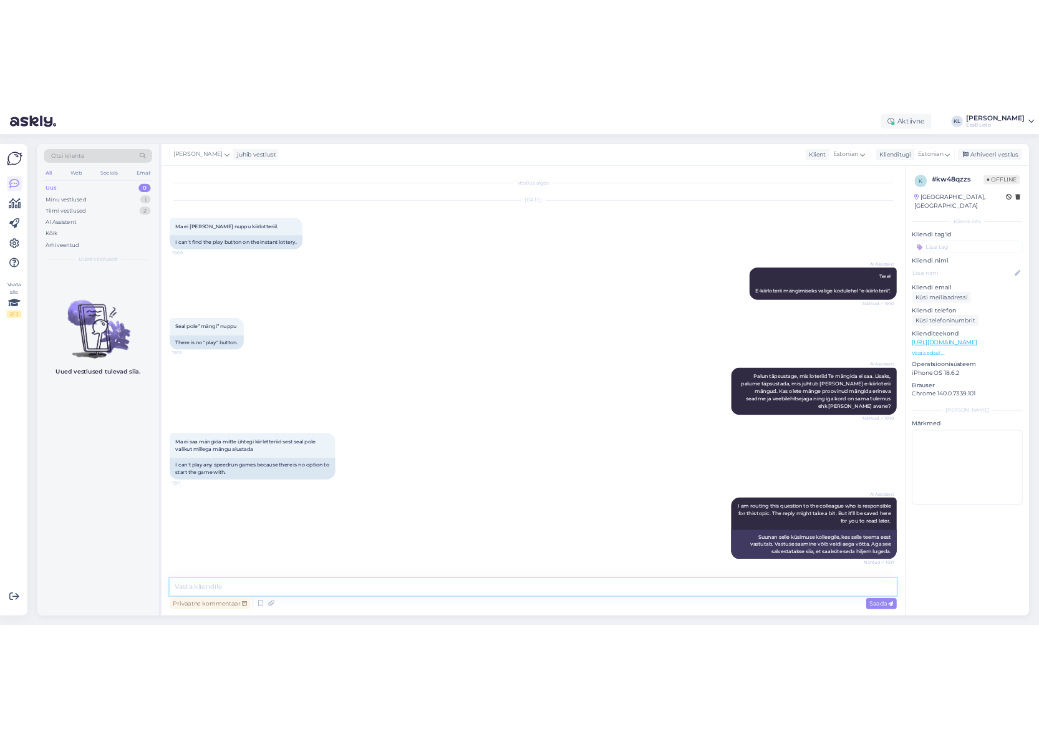
scroll to position [60, 0]
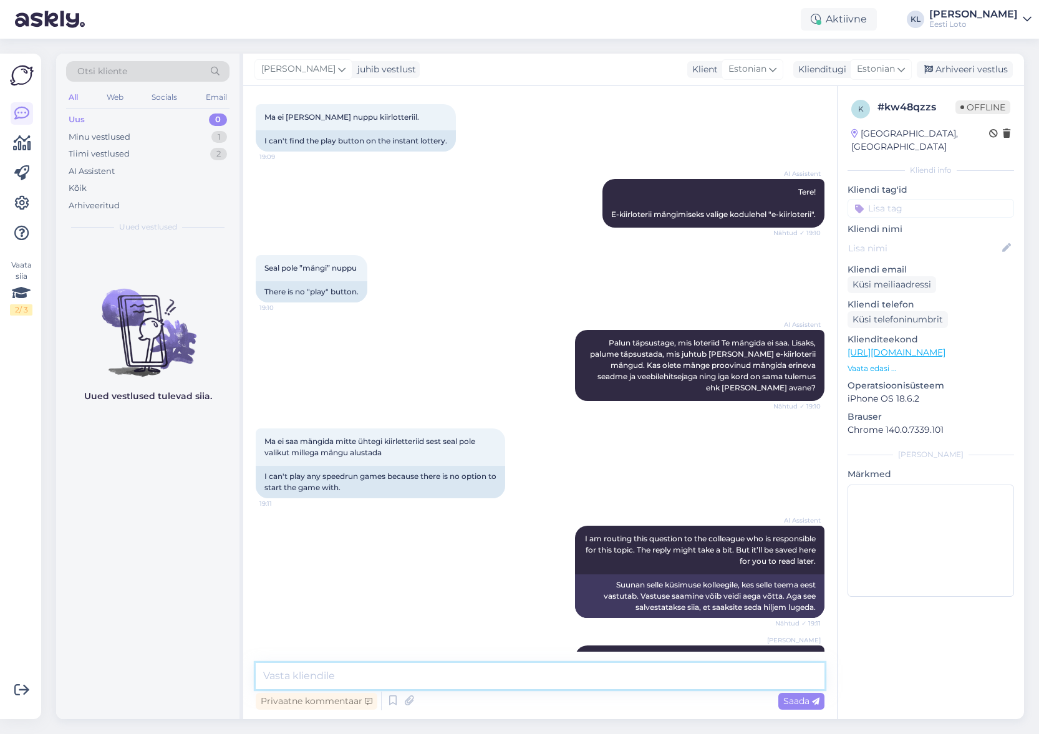
type textarea "/Users/kristiina.laur/Library/CloudStorage/OneDrive-EestiLotoAS/Desktop/Screens…"
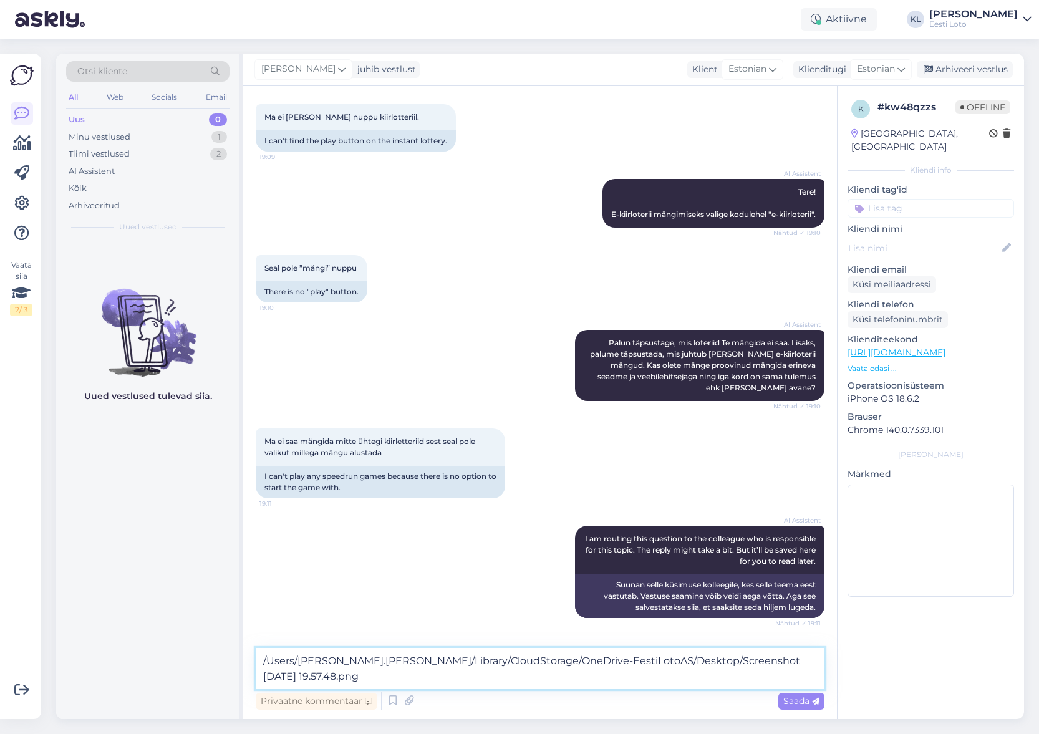
drag, startPoint x: 340, startPoint y: 677, endPoint x: 235, endPoint y: 650, distance: 108.9
click at [235, 650] on div "Otsi kliente All Web Socials Email Uus 0 Minu vestlused 1 Tiimi vestlused 2 AI …" at bounding box center [540, 386] width 968 height 665
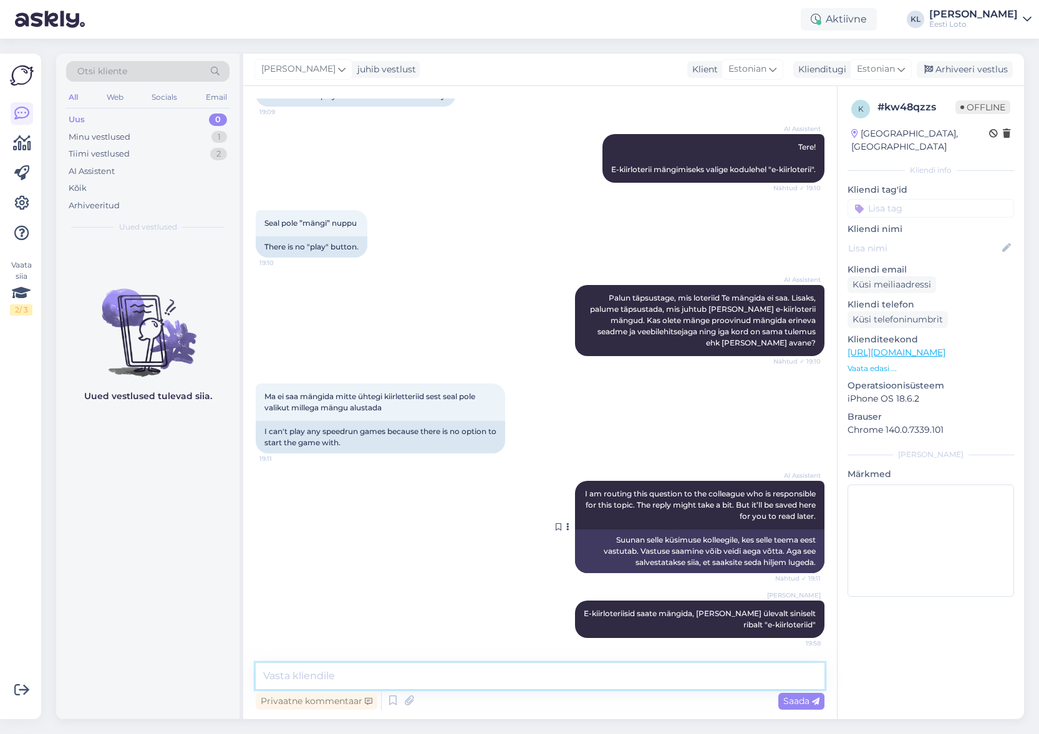
scroll to position [105, 0]
click at [411, 703] on icon at bounding box center [408, 700] width 17 height 19
click at [404, 700] on icon at bounding box center [408, 700] width 17 height 19
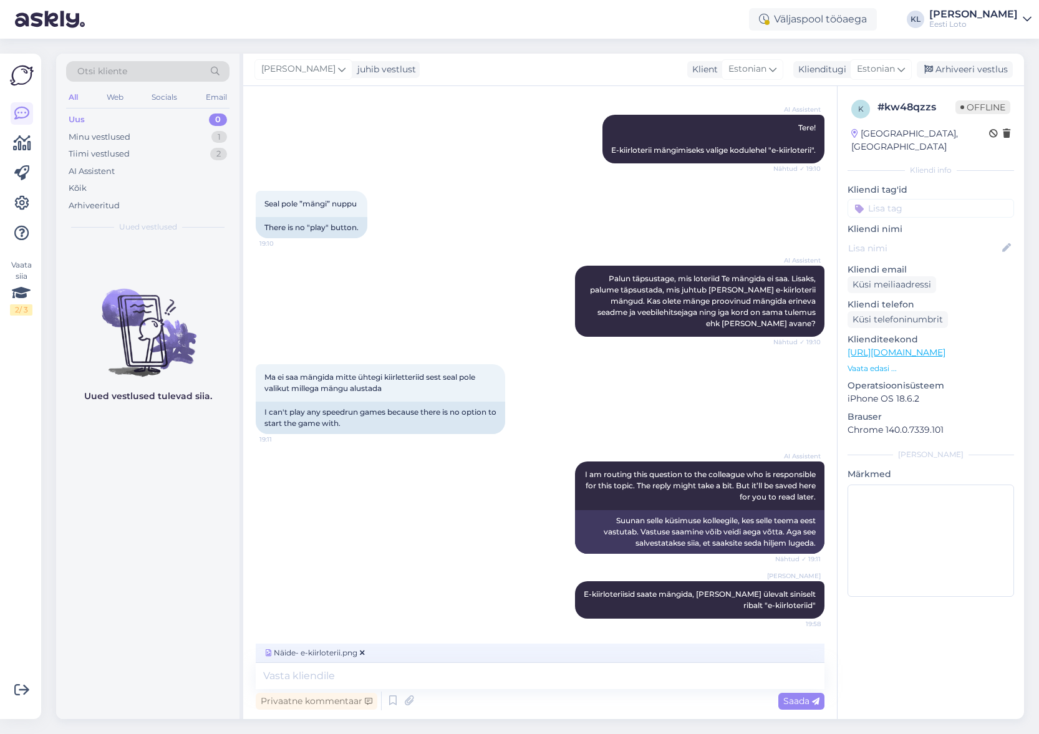
scroll to position [125, 0]
click at [798, 701] on span "Saada" at bounding box center [801, 700] width 36 height 11
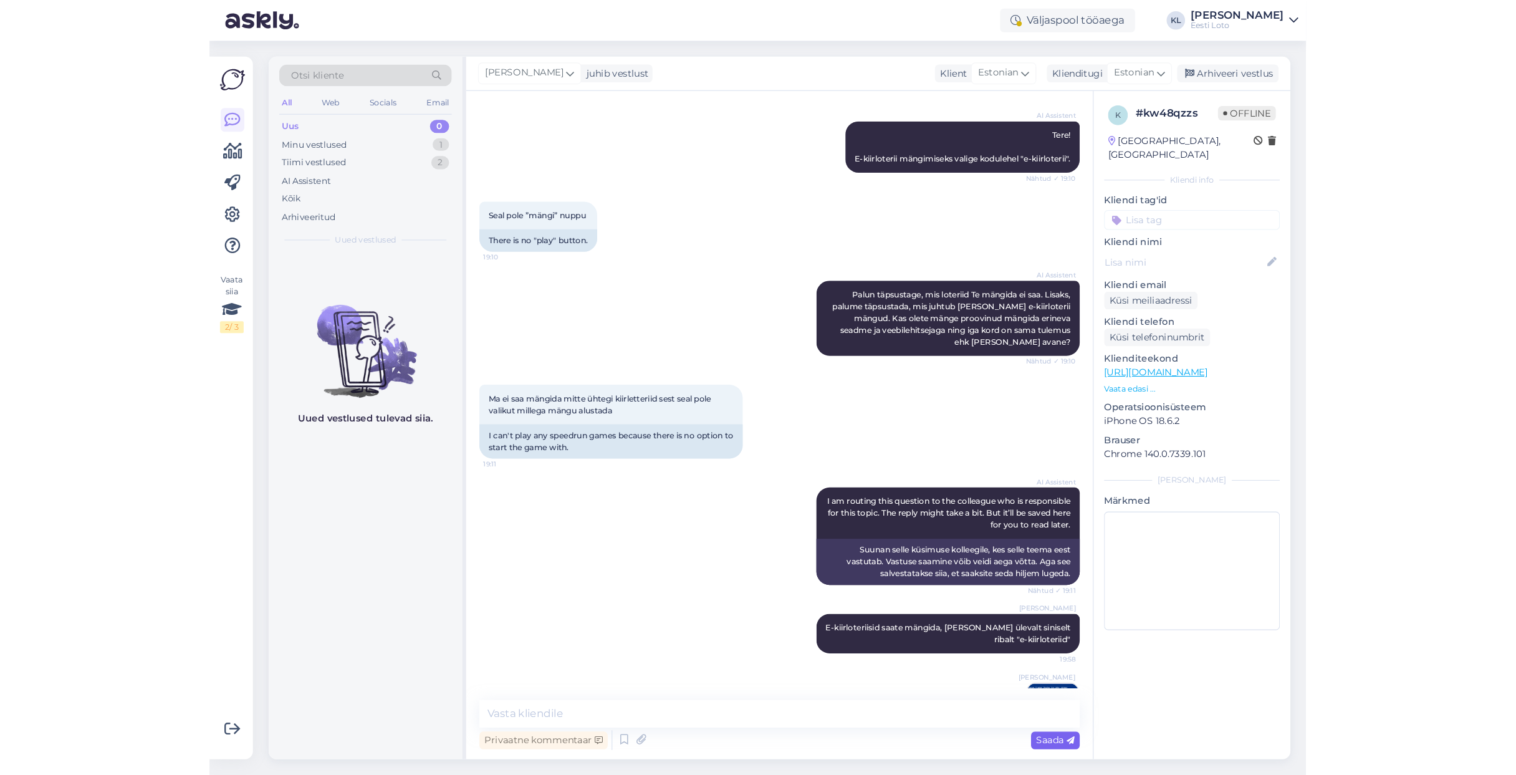
scroll to position [184, 0]
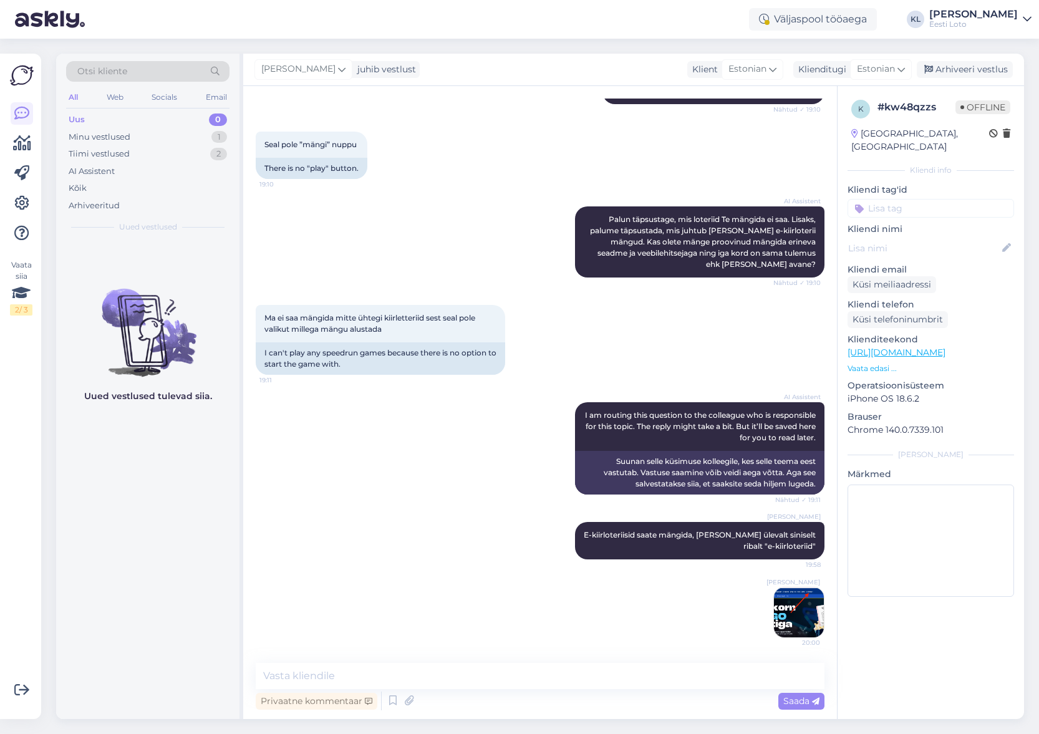
click at [804, 613] on img at bounding box center [799, 612] width 50 height 50
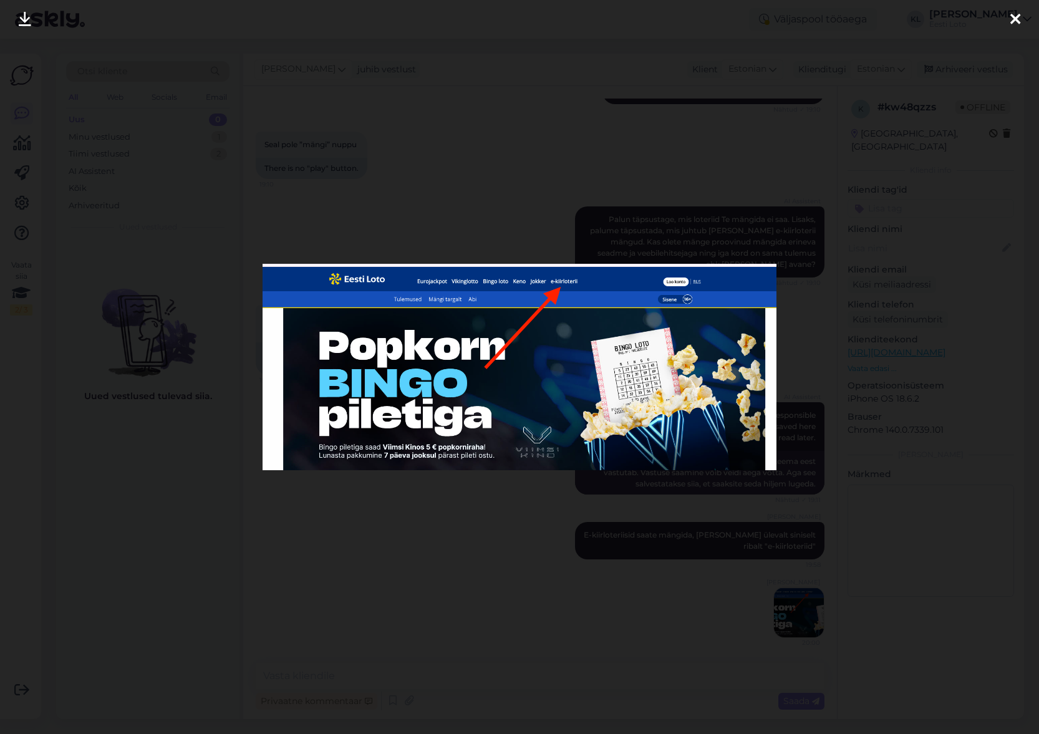
click at [1010, 21] on icon at bounding box center [1015, 20] width 10 height 16
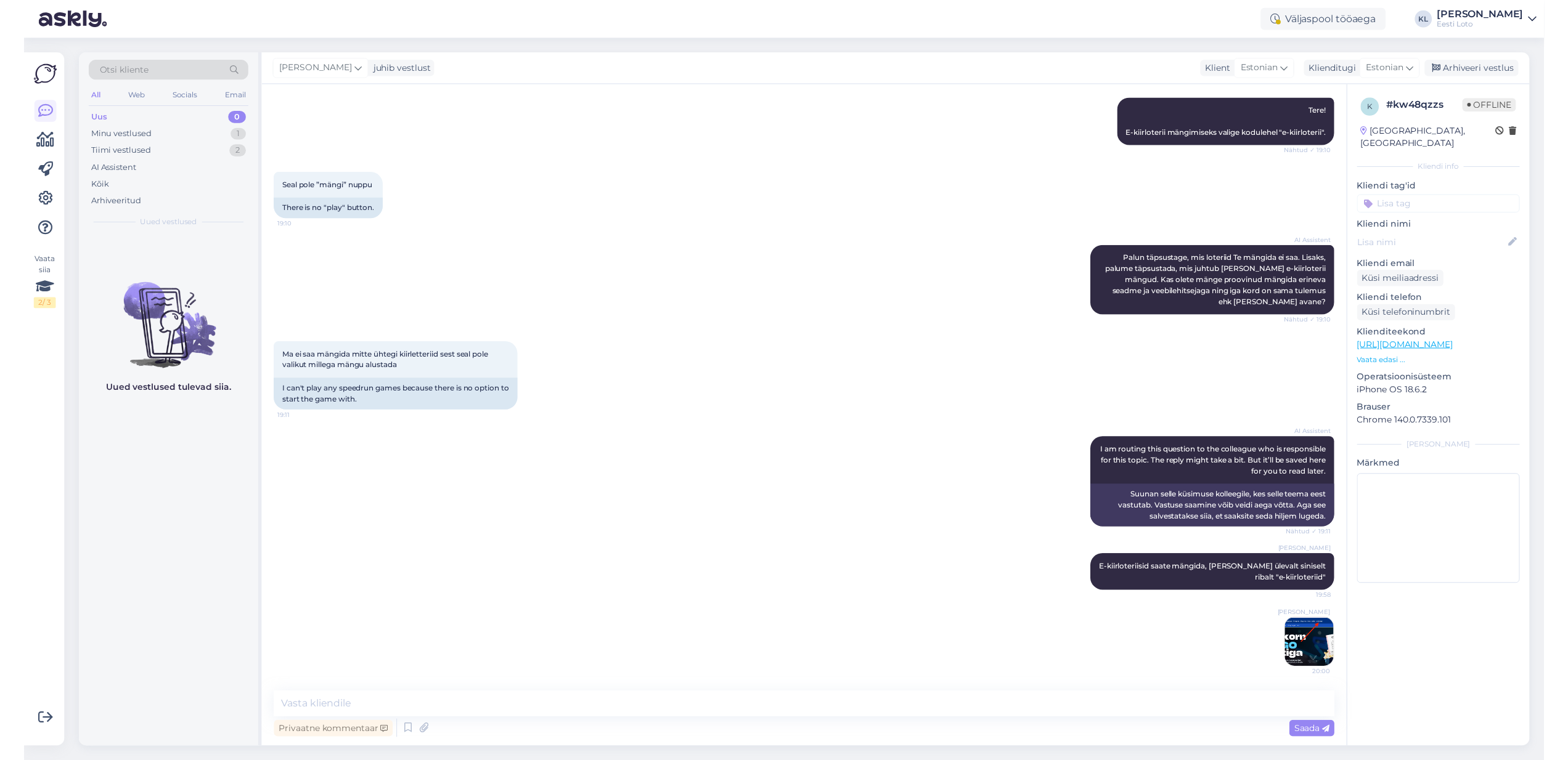
scroll to position [137, 0]
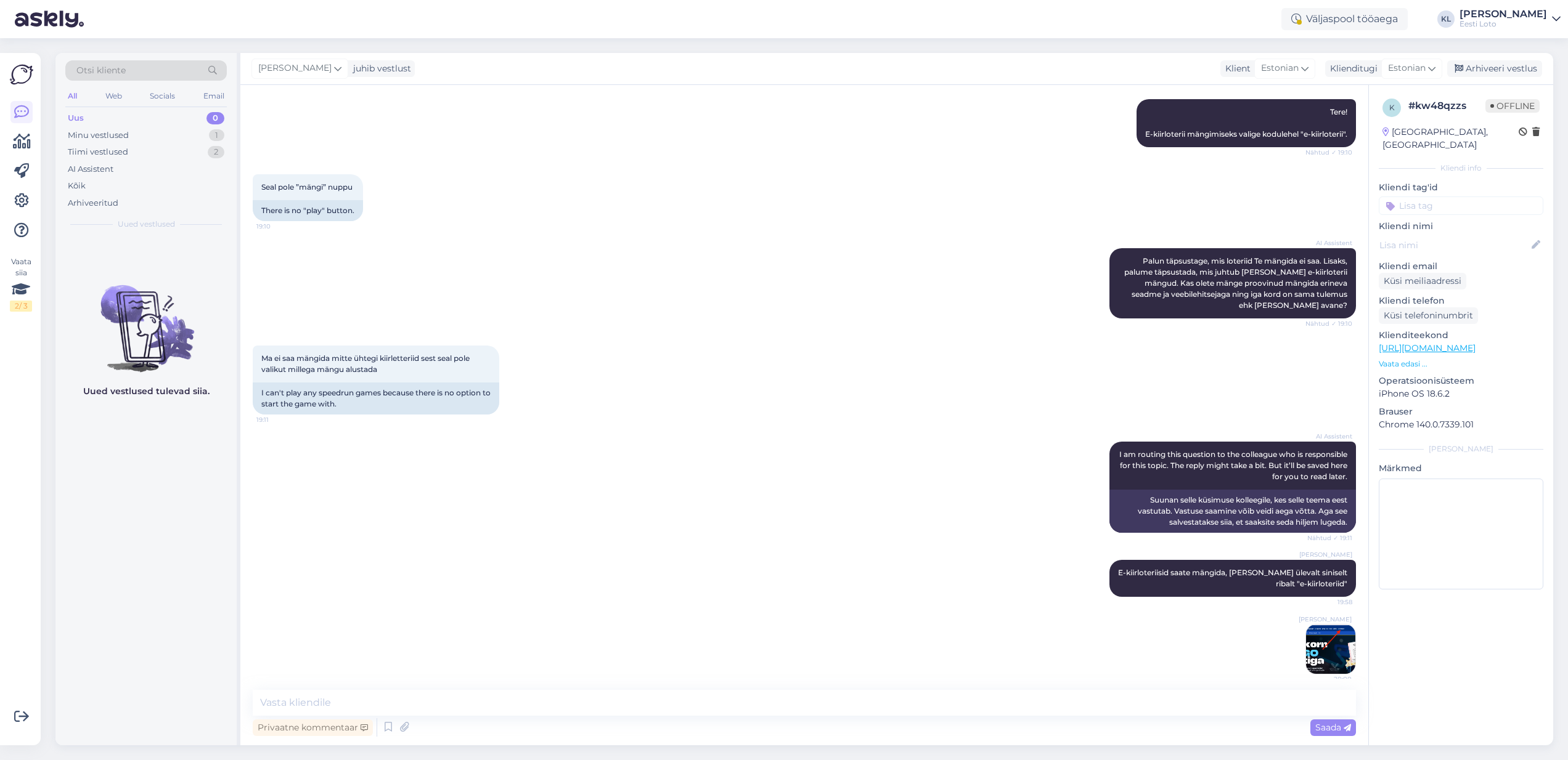
click at [1432, 197] on input at bounding box center [1461, 206] width 164 height 19
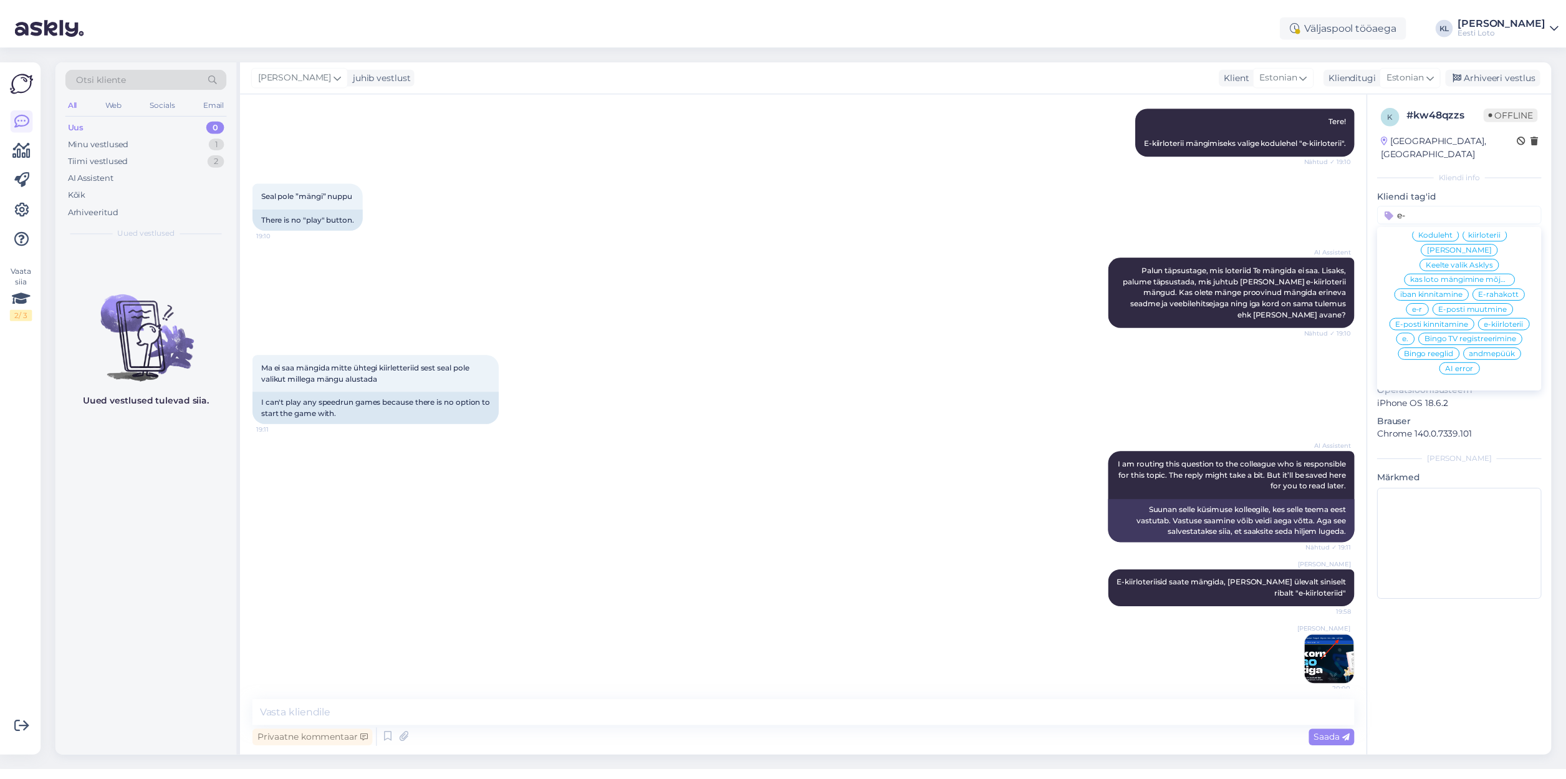
scroll to position [0, 0]
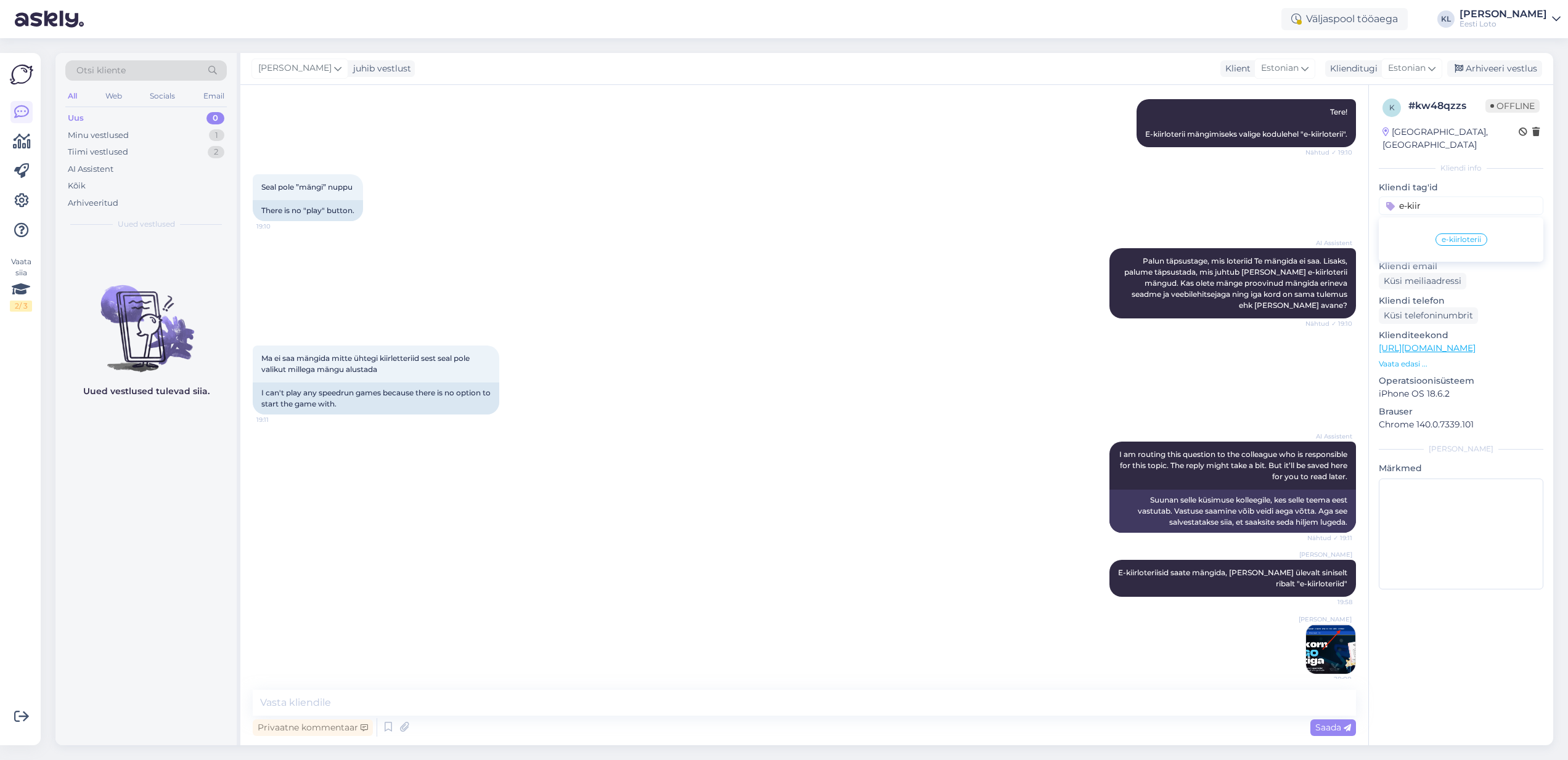
type input "e-kiir"
click at [1445, 236] on span "e-kiirloterii" at bounding box center [1461, 239] width 40 height 7
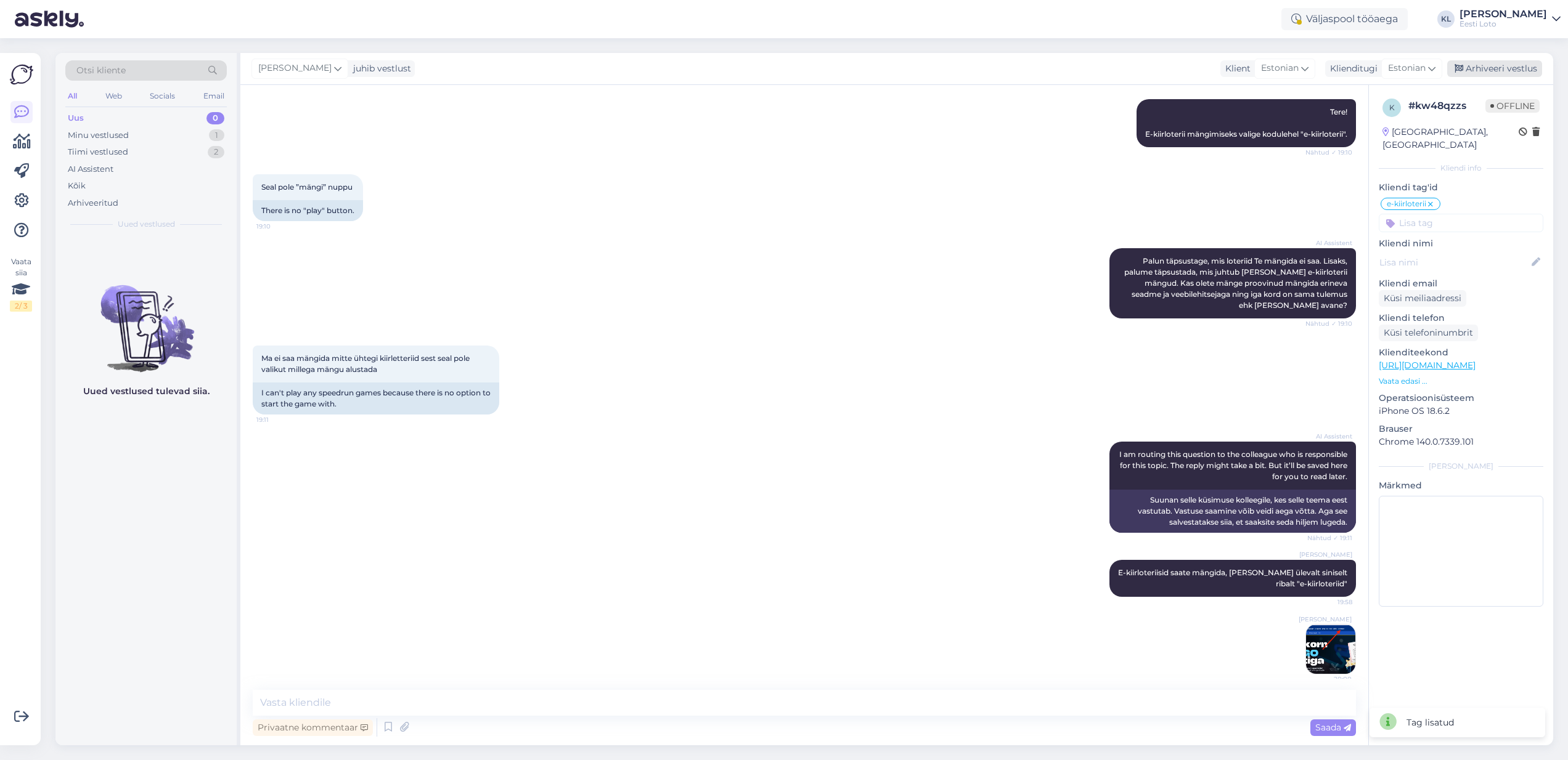
click at [1491, 73] on div "Arhiveeri vestlus" at bounding box center [1495, 68] width 95 height 17
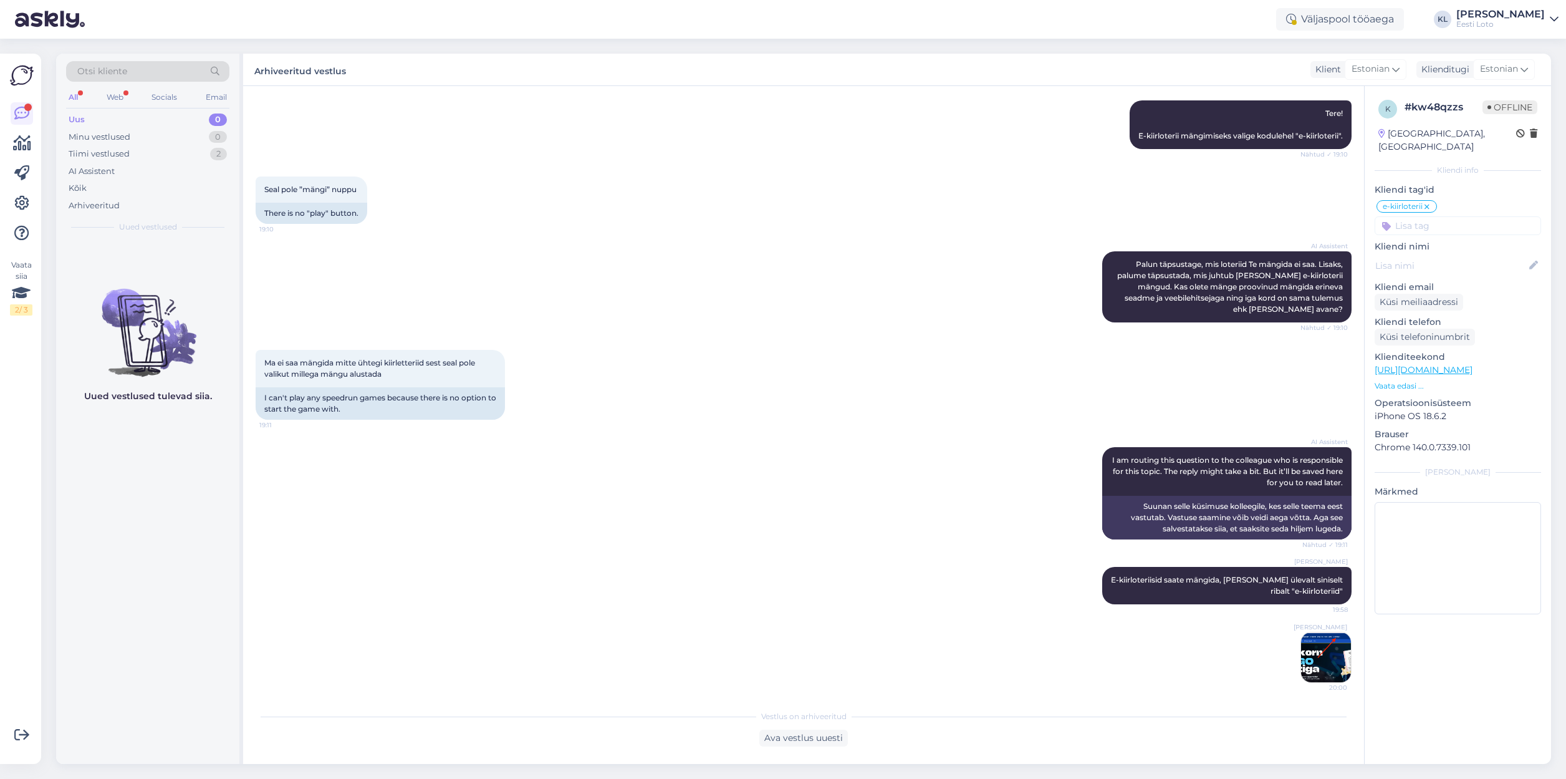
click at [80, 116] on div "Uus" at bounding box center [77, 119] width 16 height 12
click at [112, 274] on div "Tere! Täpsemaks kontrollimiseks edastage meile palun oma isikukood." at bounding box center [161, 271] width 142 height 22
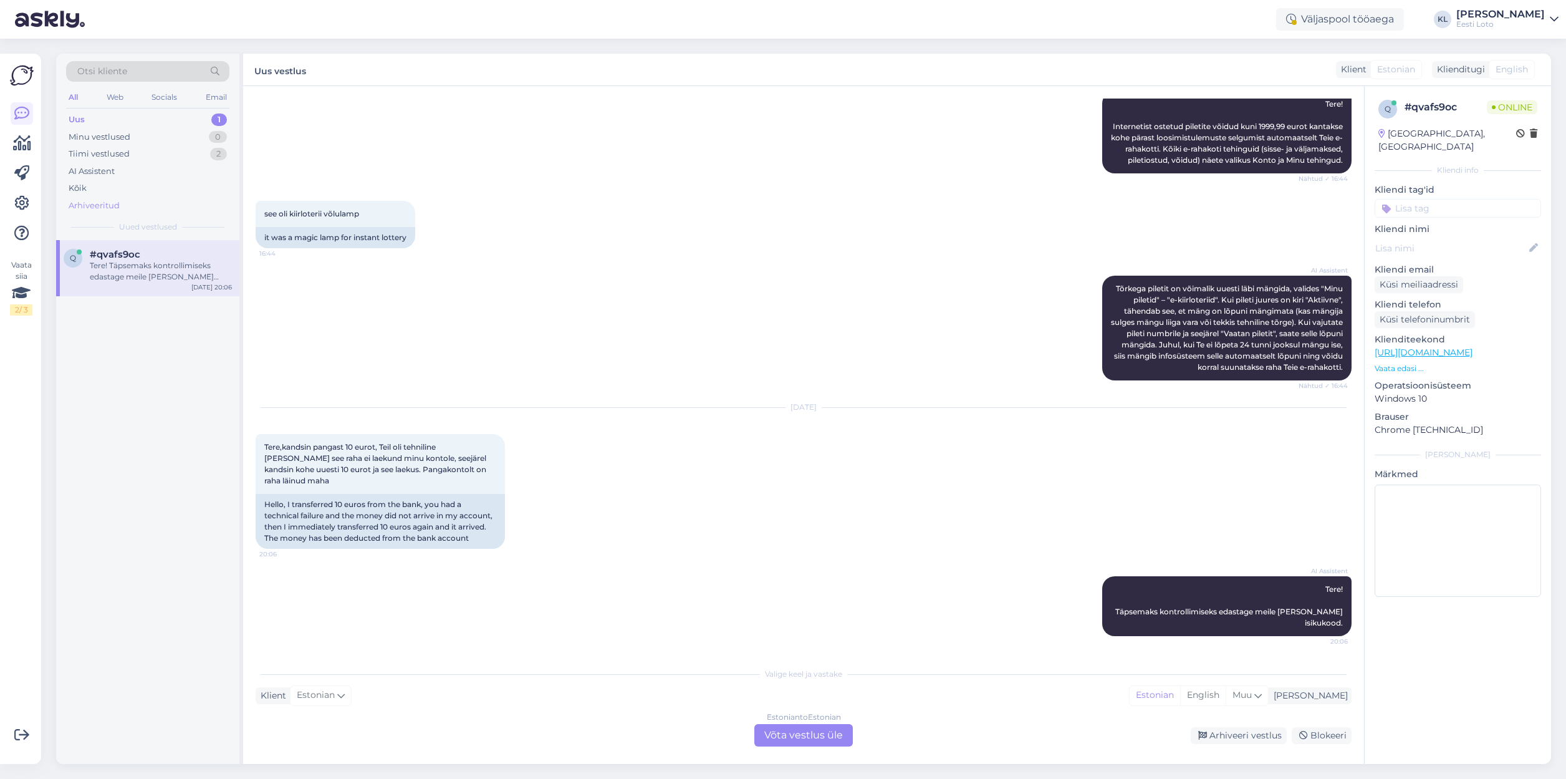
click at [83, 199] on div "Arhiveeritud" at bounding box center [94, 205] width 51 height 12
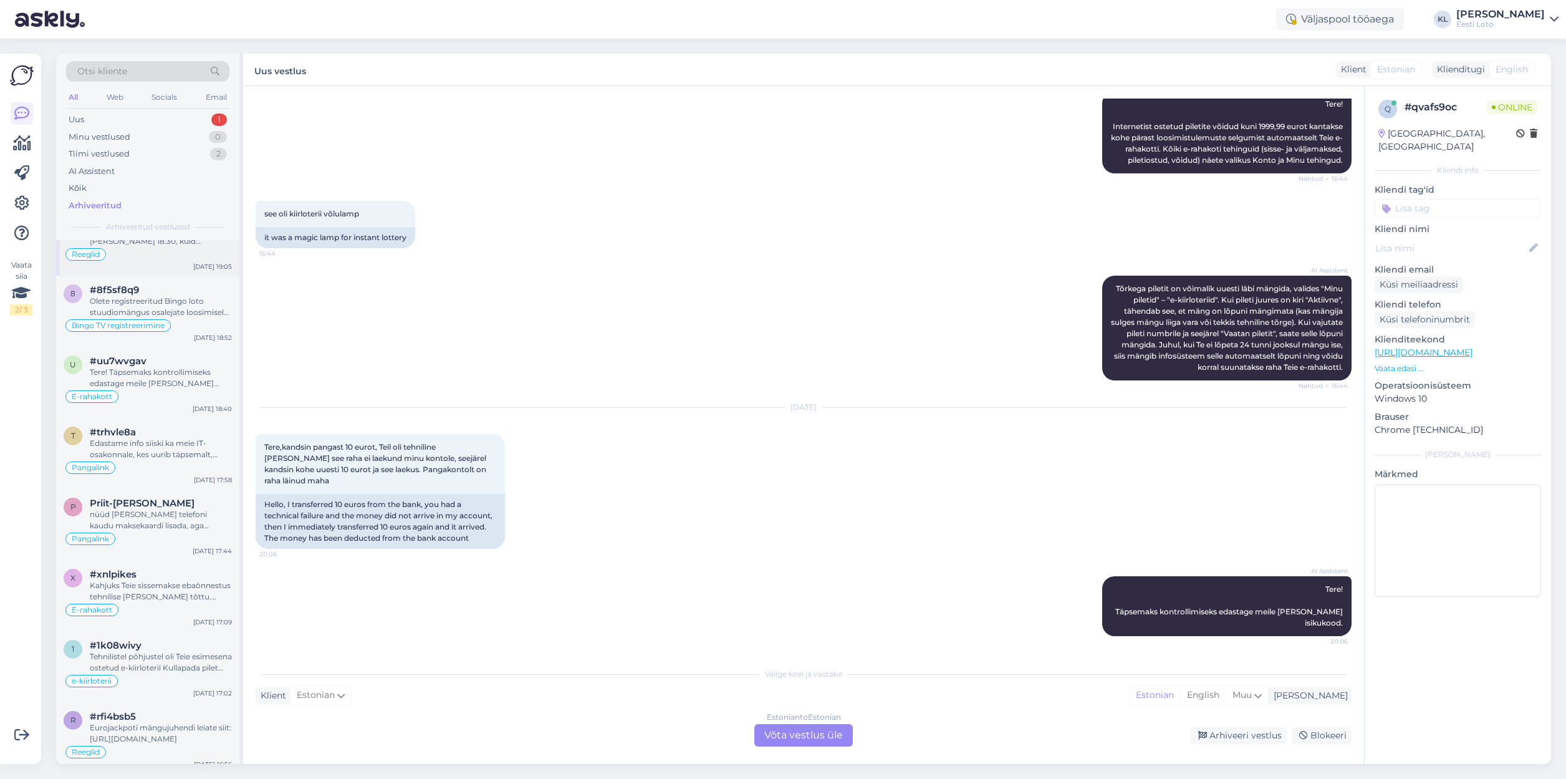
scroll to position [335, 0]
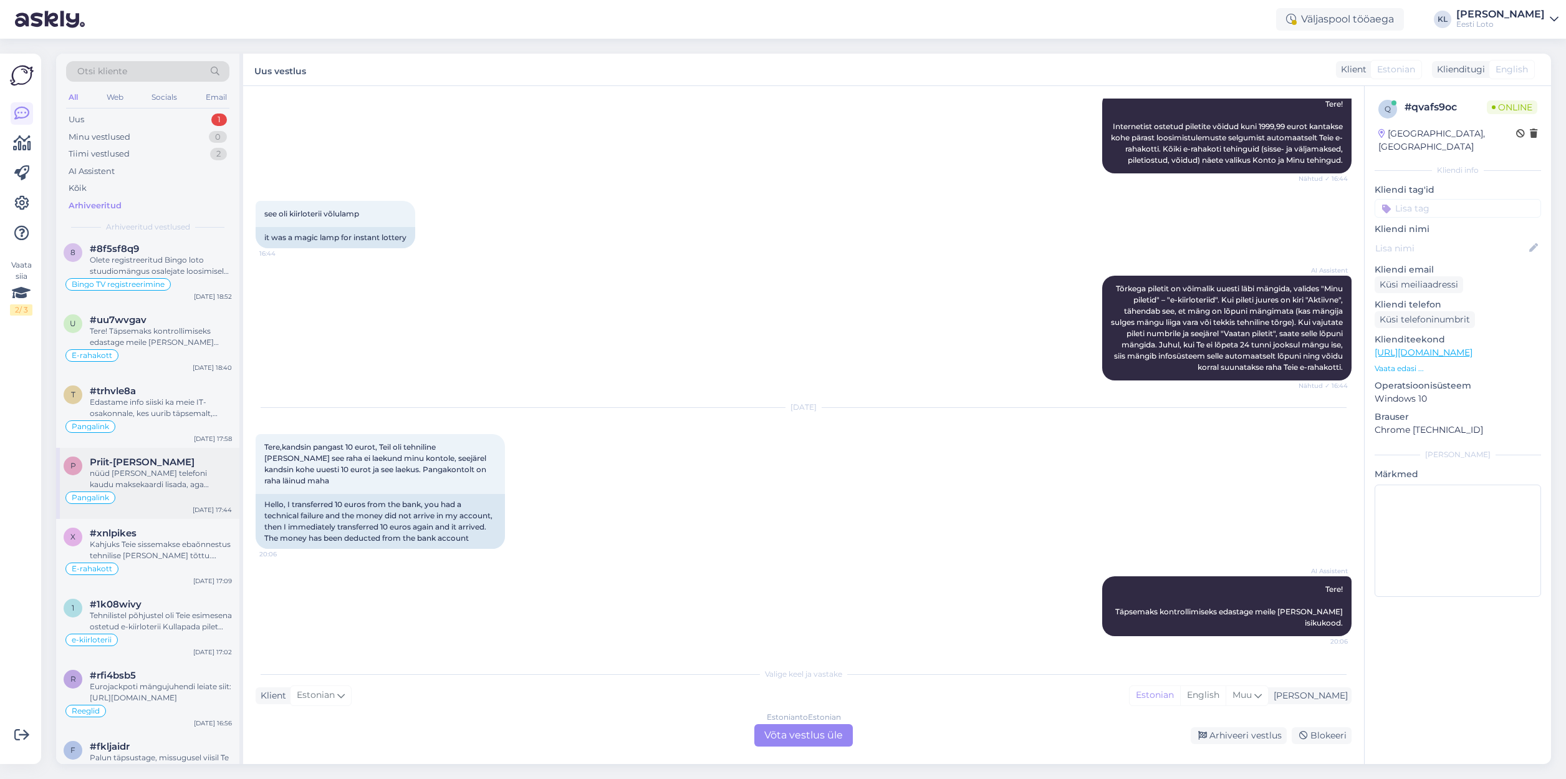
click at [132, 456] on span "Priit-[PERSON_NAME]" at bounding box center [142, 461] width 105 height 11
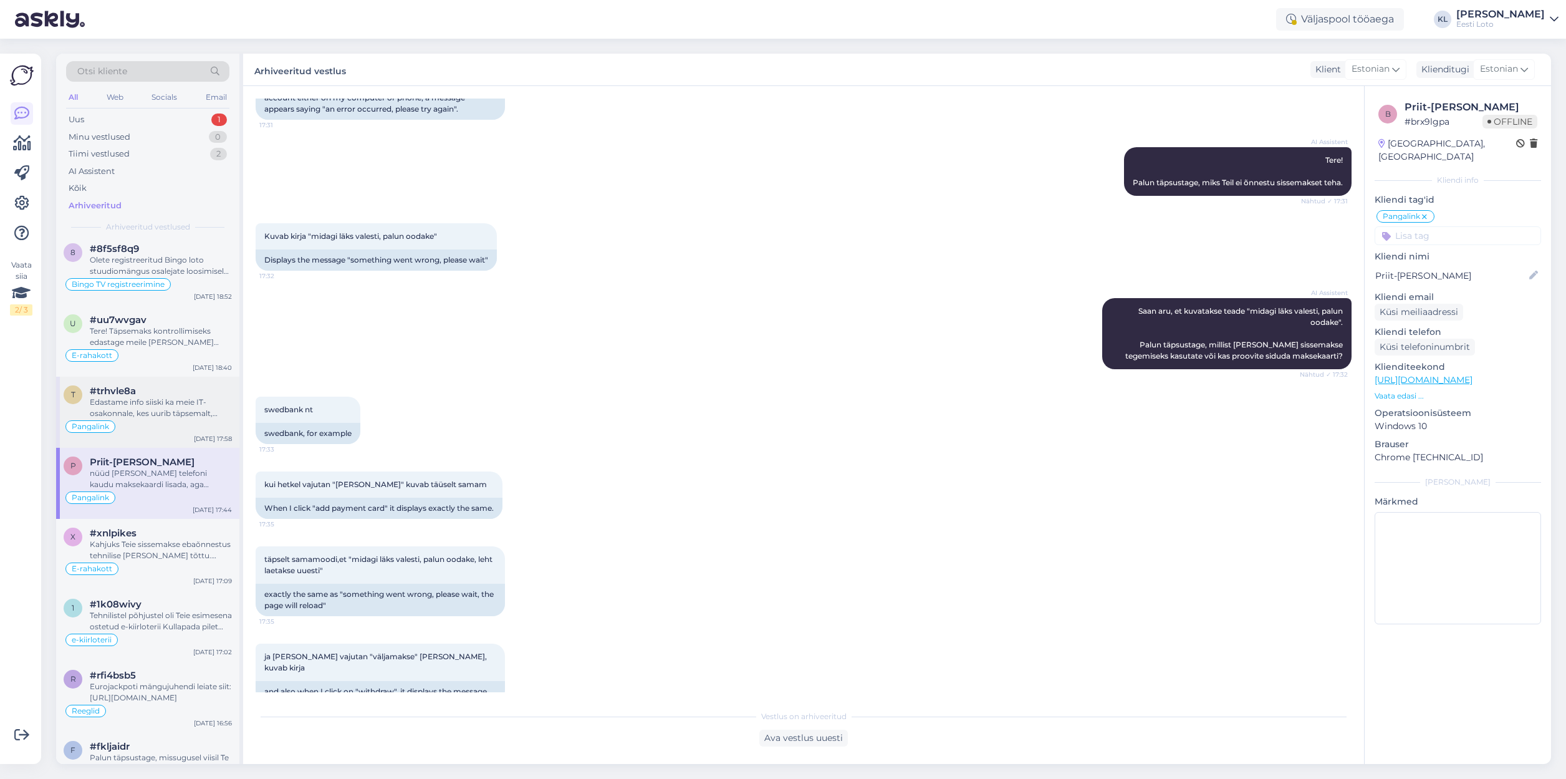
scroll to position [367, 0]
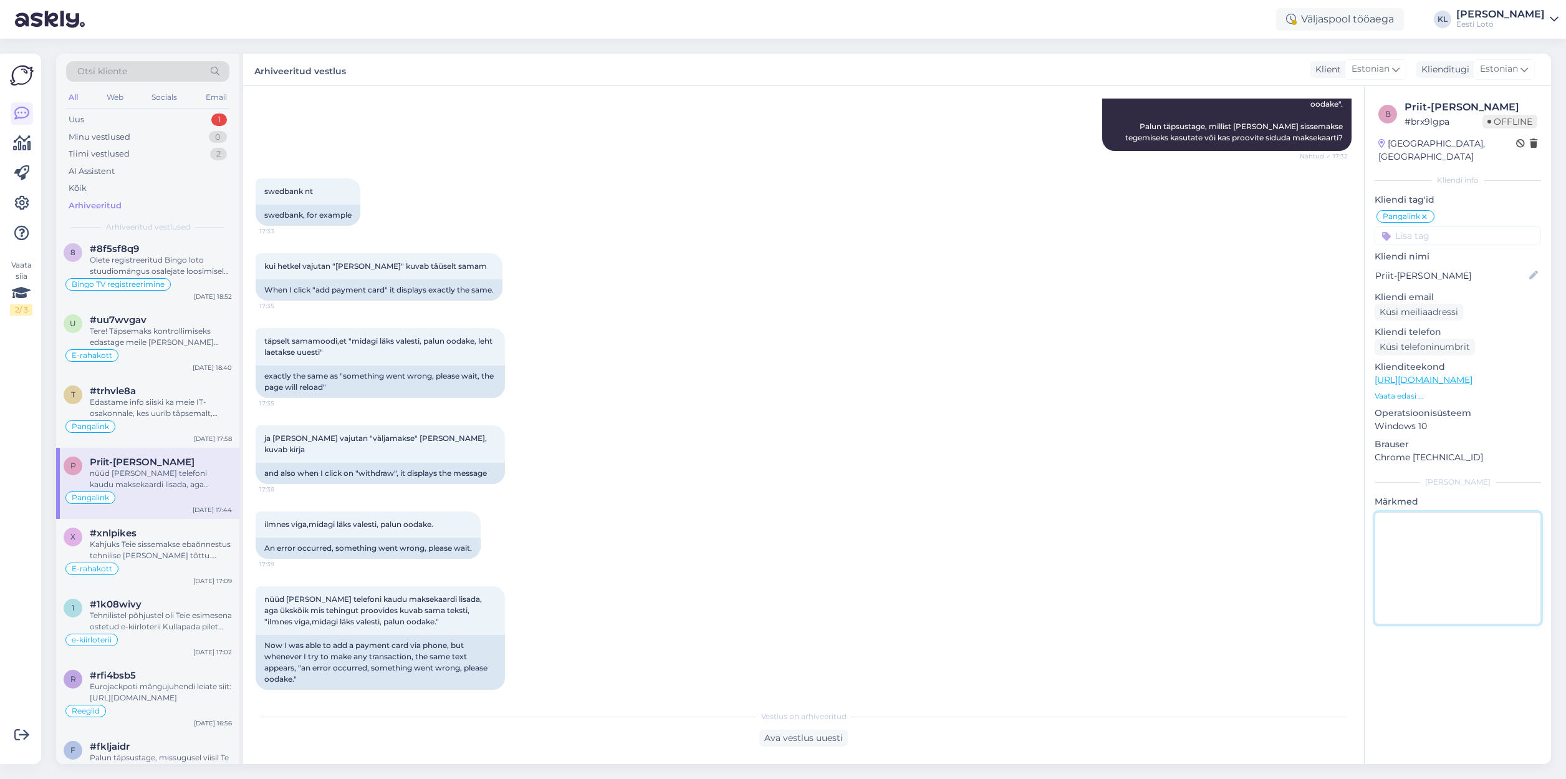
click at [1444, 556] on textarea at bounding box center [1458, 568] width 166 height 112
type textarea "Räägitud telefoniteel ja tehtud ticket"
click at [820, 743] on div "Ava vestlus uuesti" at bounding box center [803, 737] width 89 height 17
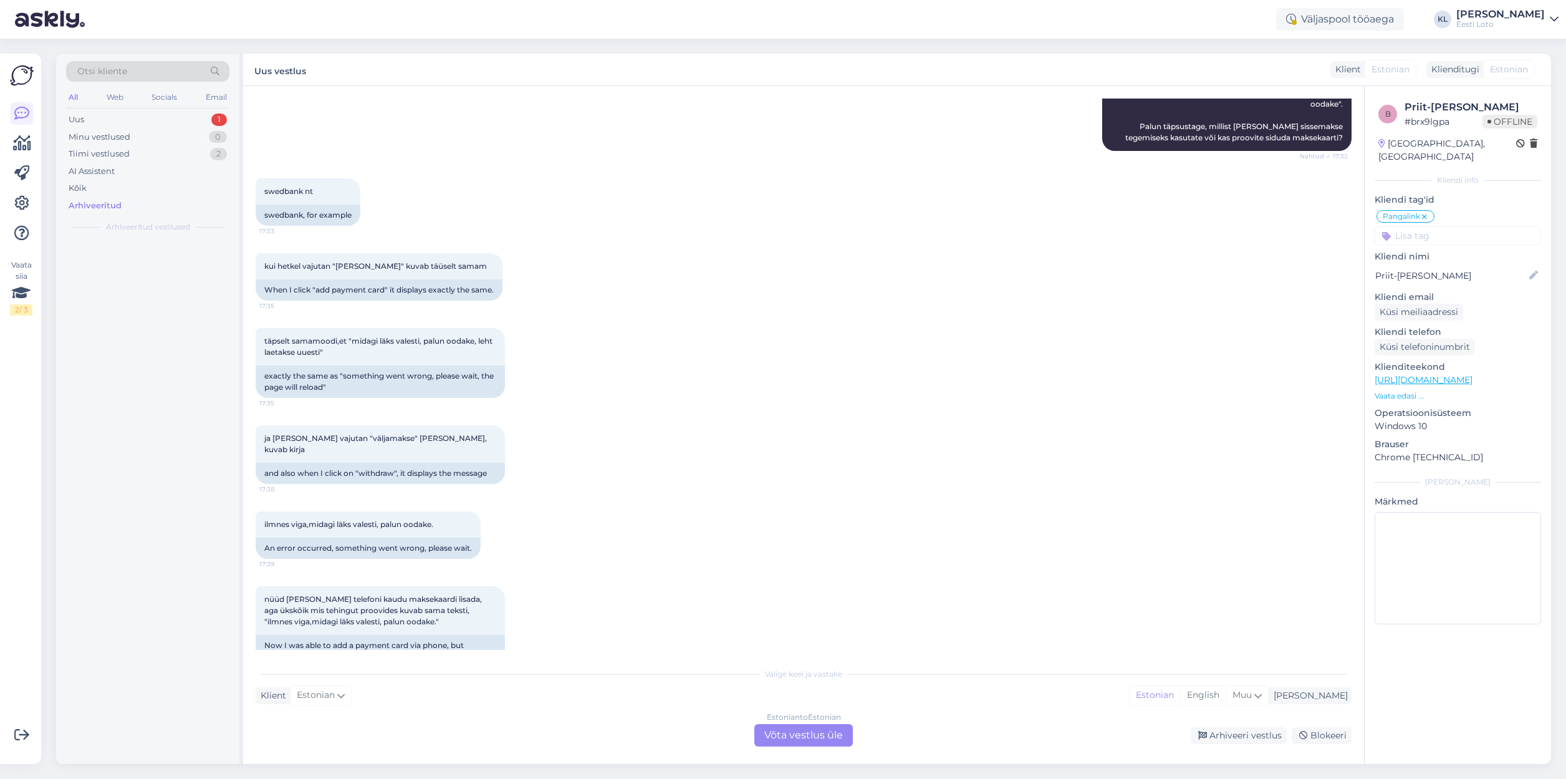
scroll to position [0, 0]
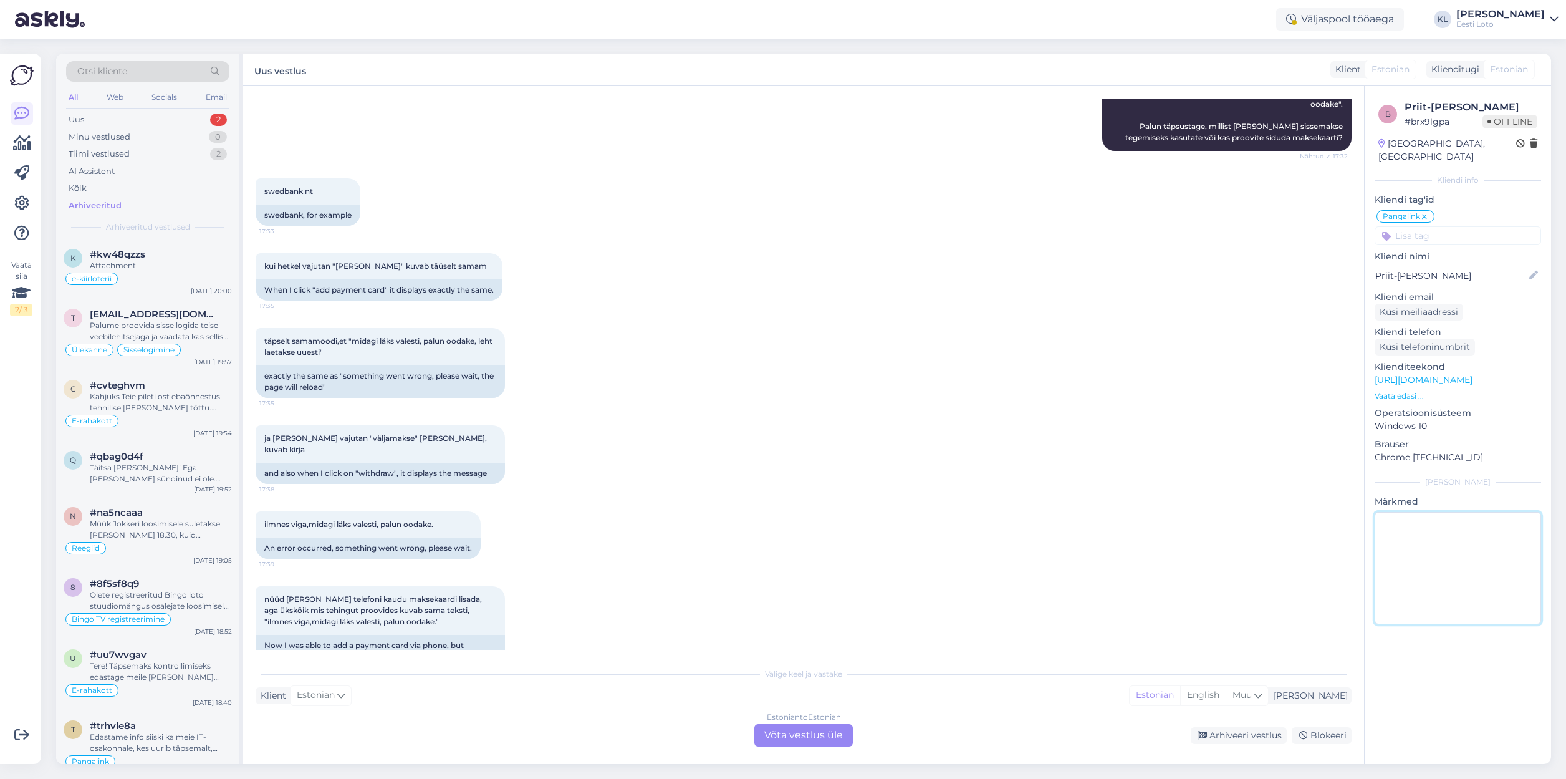
click at [1445, 513] on textarea at bounding box center [1458, 568] width 166 height 112
type textarea "Räägitud telefoniteel ja tehtud ticket tema kohta"
click at [1229, 737] on div "Arhiveeri vestlus" at bounding box center [1239, 735] width 96 height 17
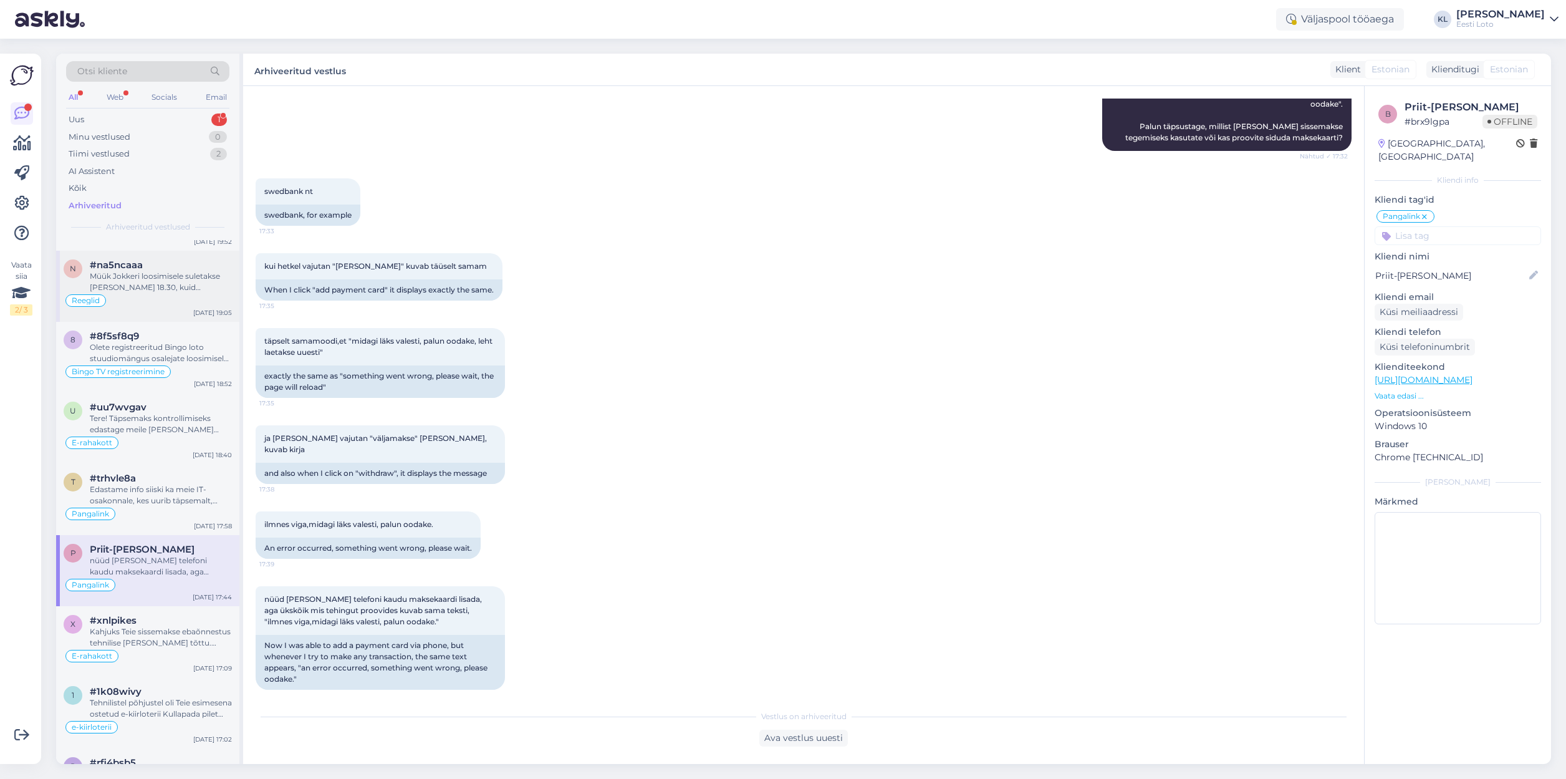
scroll to position [279, 0]
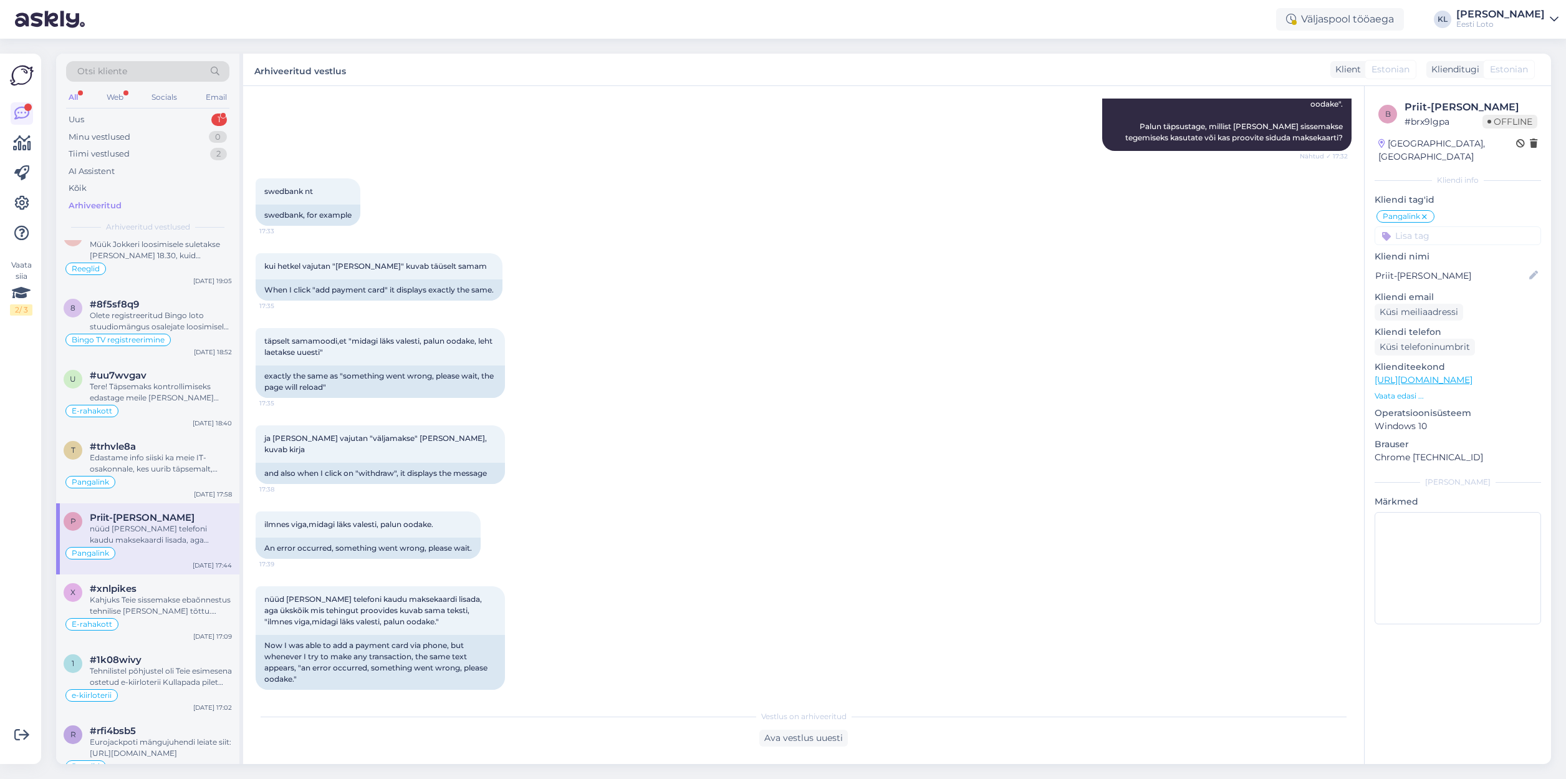
click at [146, 517] on span "Priit-[PERSON_NAME]" at bounding box center [142, 517] width 105 height 11
type textarea "Räägitud telefoniteel ja tehtud ticket tema kohta"
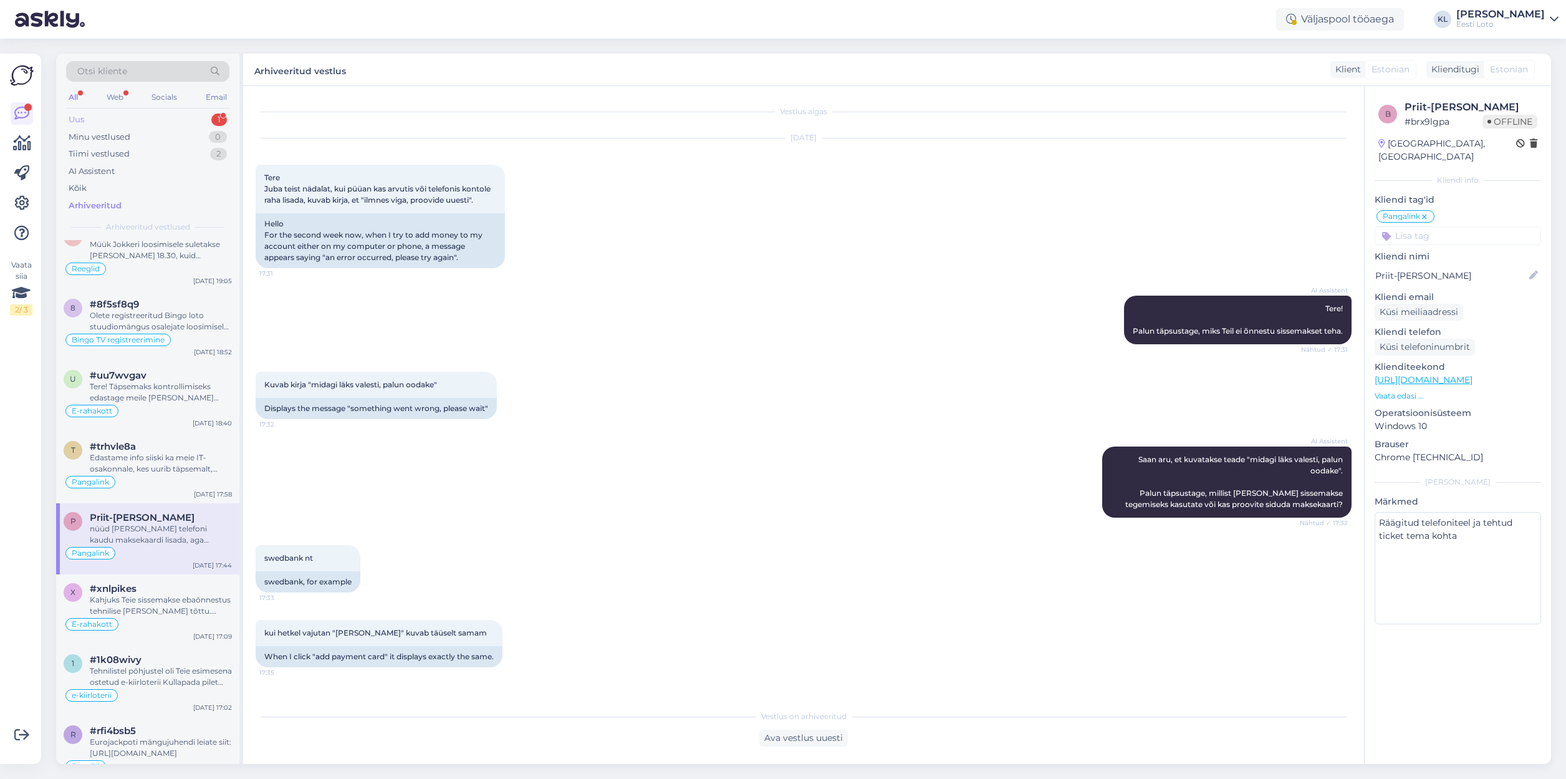
drag, startPoint x: 162, startPoint y: 116, endPoint x: 218, endPoint y: 112, distance: 56.3
click at [162, 116] on div "Uus 1" at bounding box center [147, 119] width 163 height 17
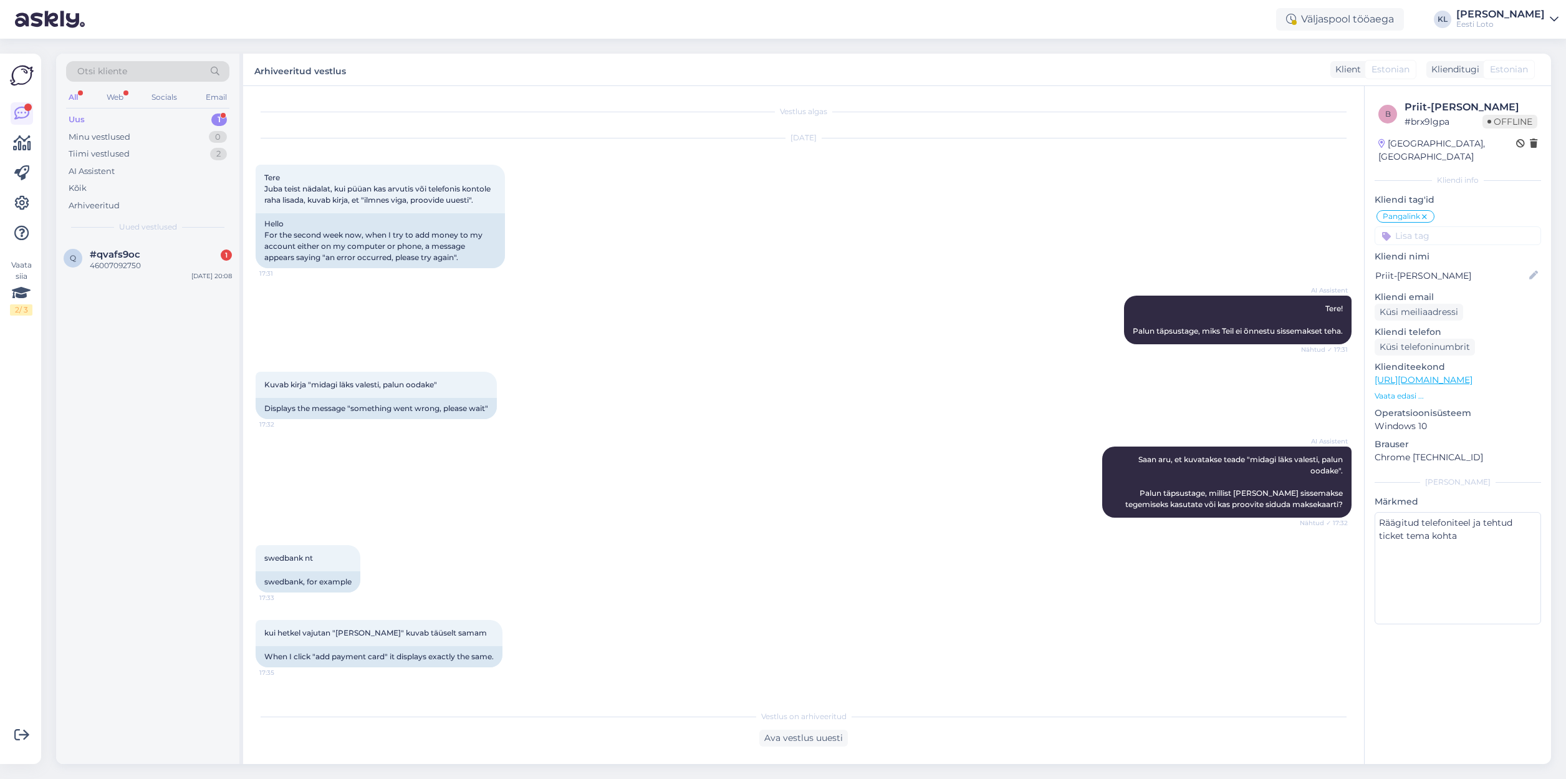
scroll to position [7, 0]
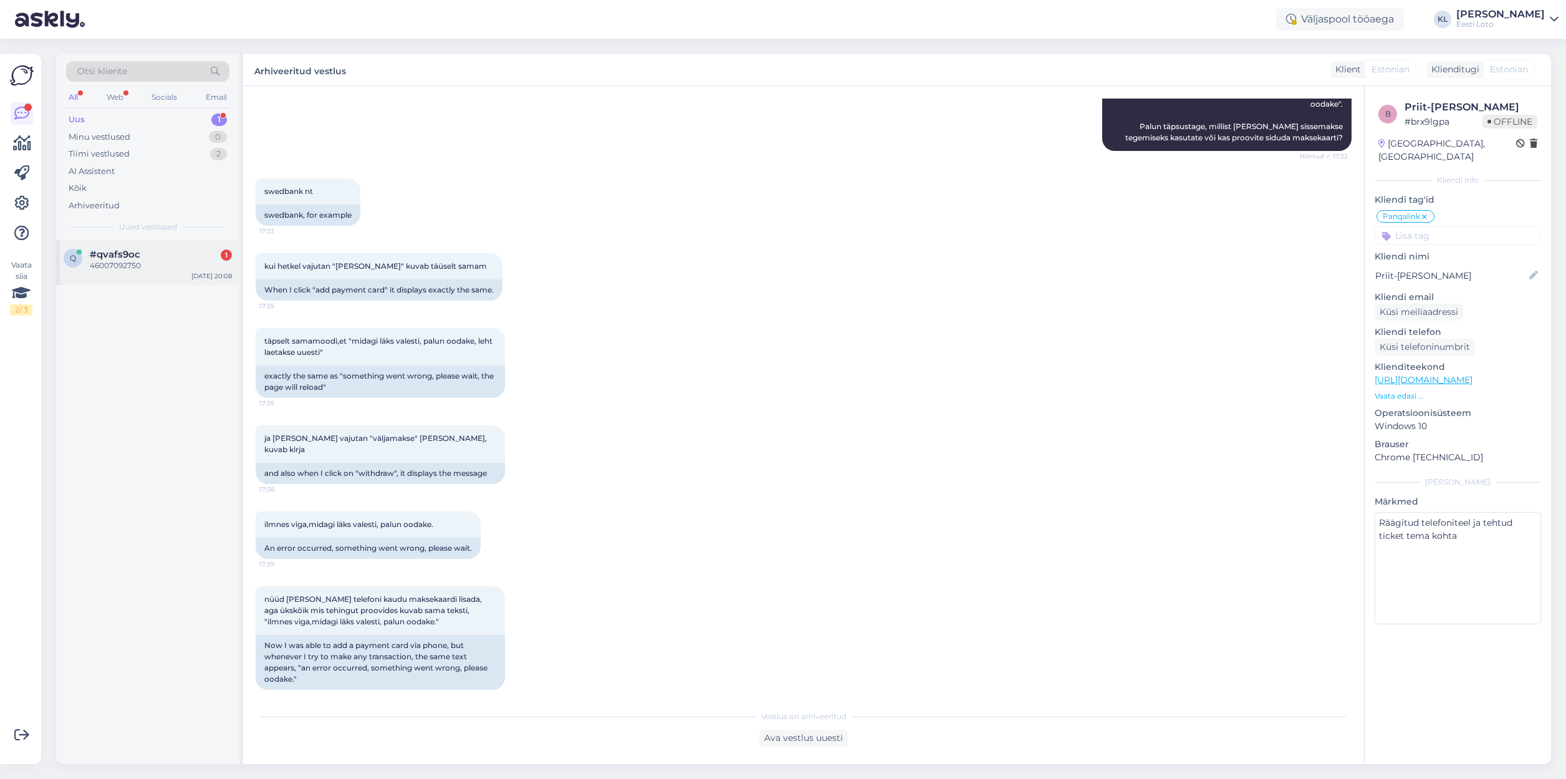
click at [159, 254] on div "#qvafs9oc 1" at bounding box center [161, 254] width 142 height 11
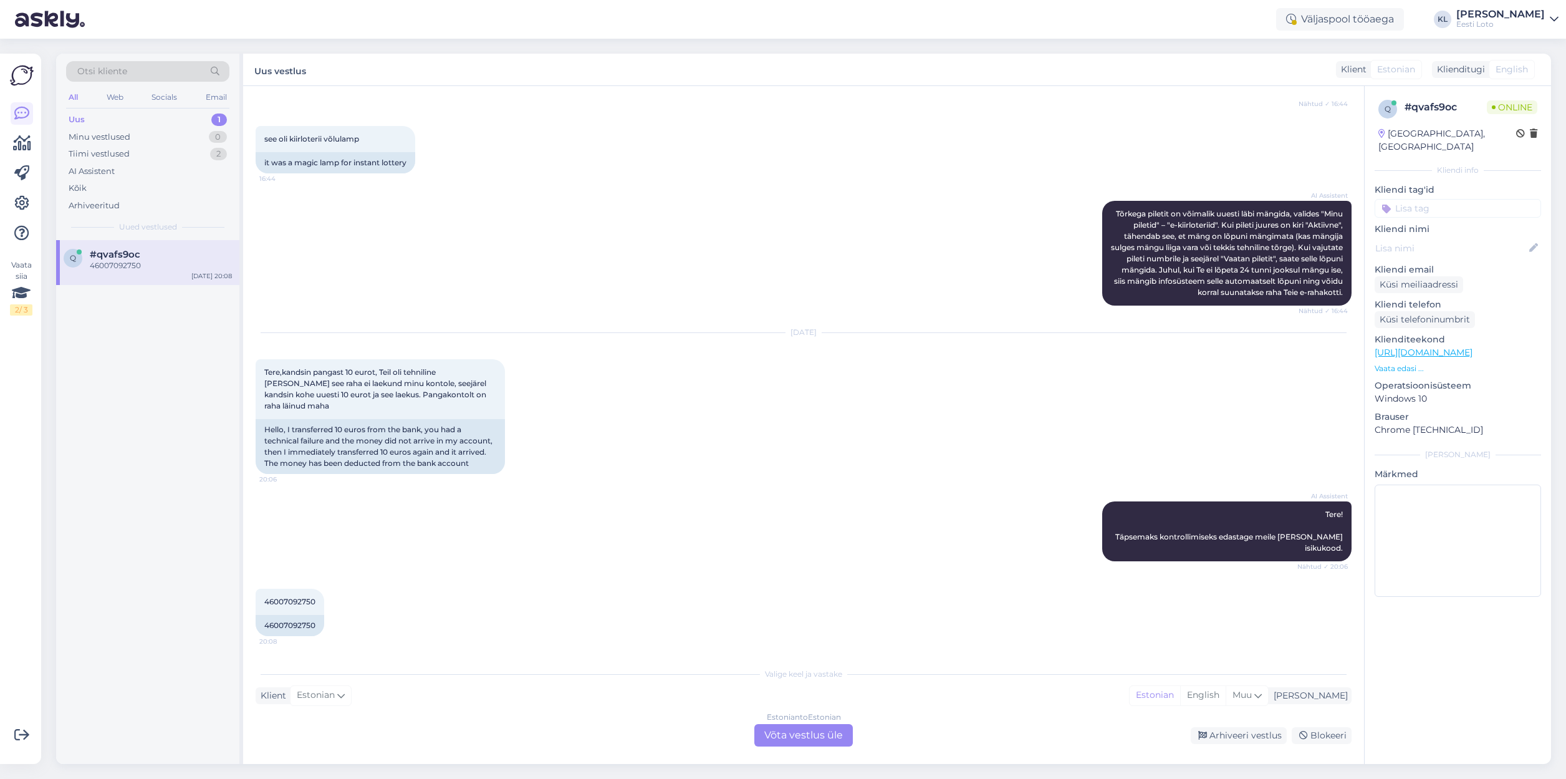
scroll to position [222, 0]
